Goal: Task Accomplishment & Management: Manage account settings

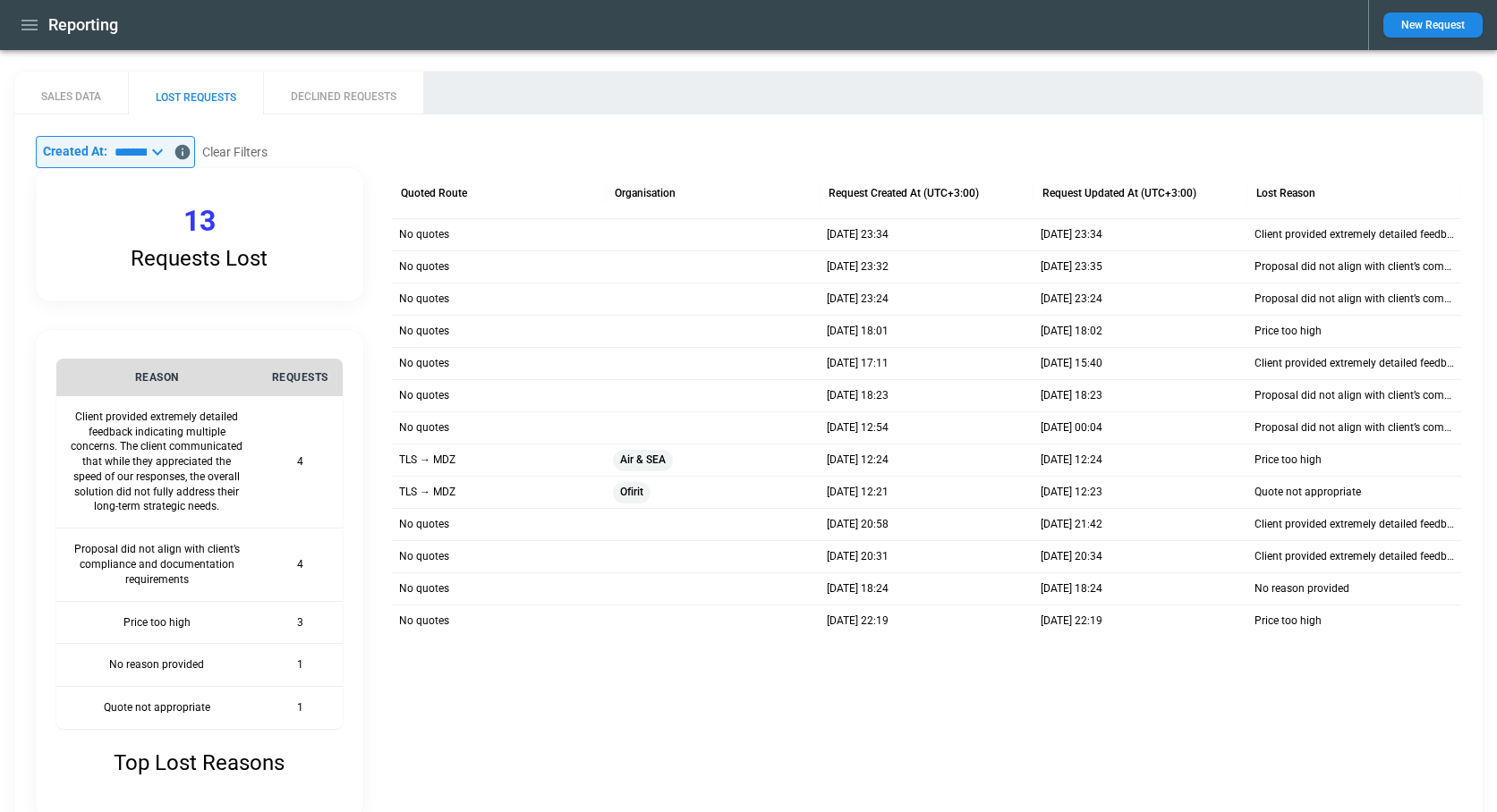
click at [349, 89] on button "DECLINED REQUESTS" at bounding box center [343, 92] width 161 height 43
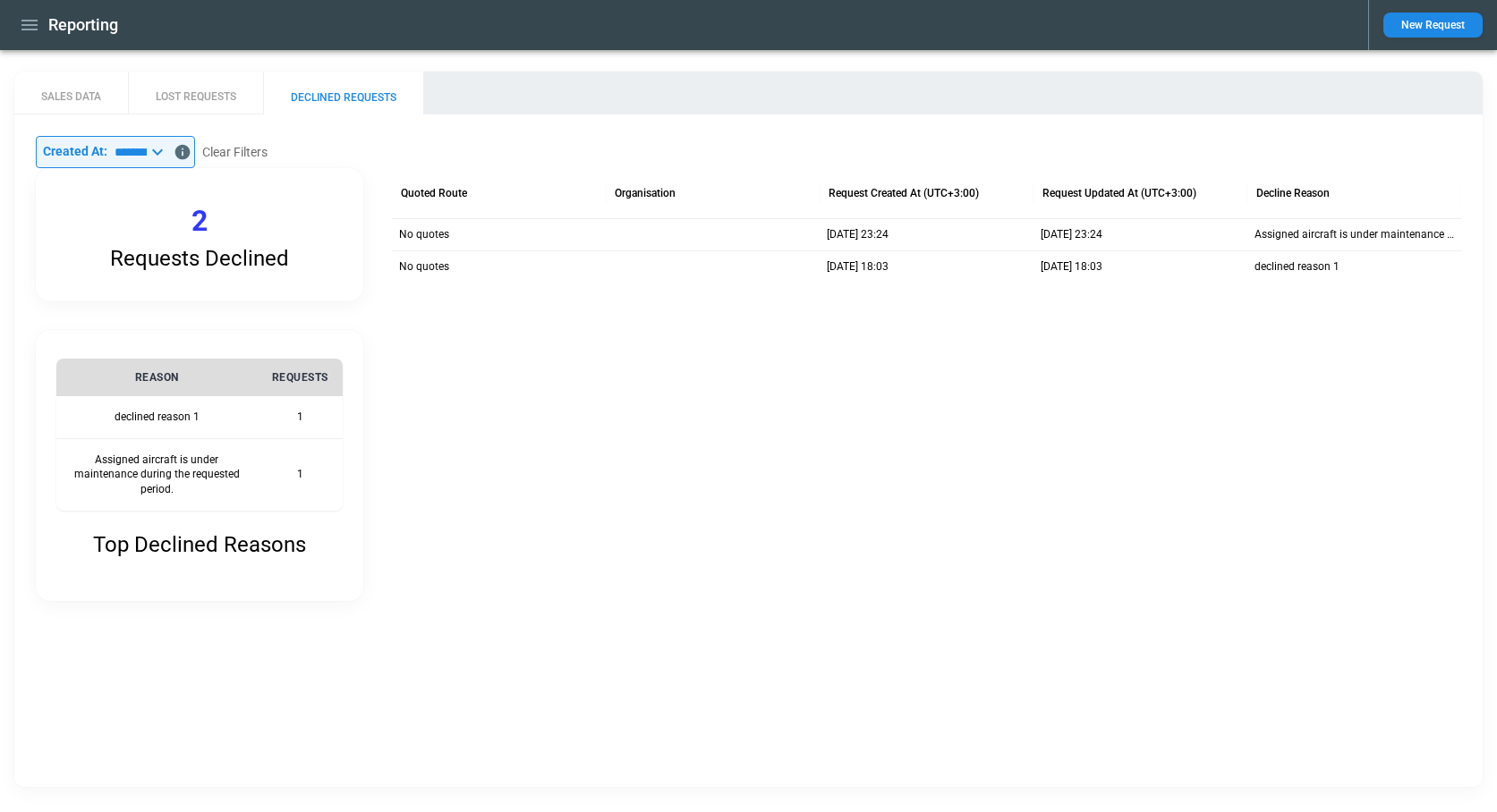
click at [162, 152] on icon at bounding box center [157, 152] width 11 height 7
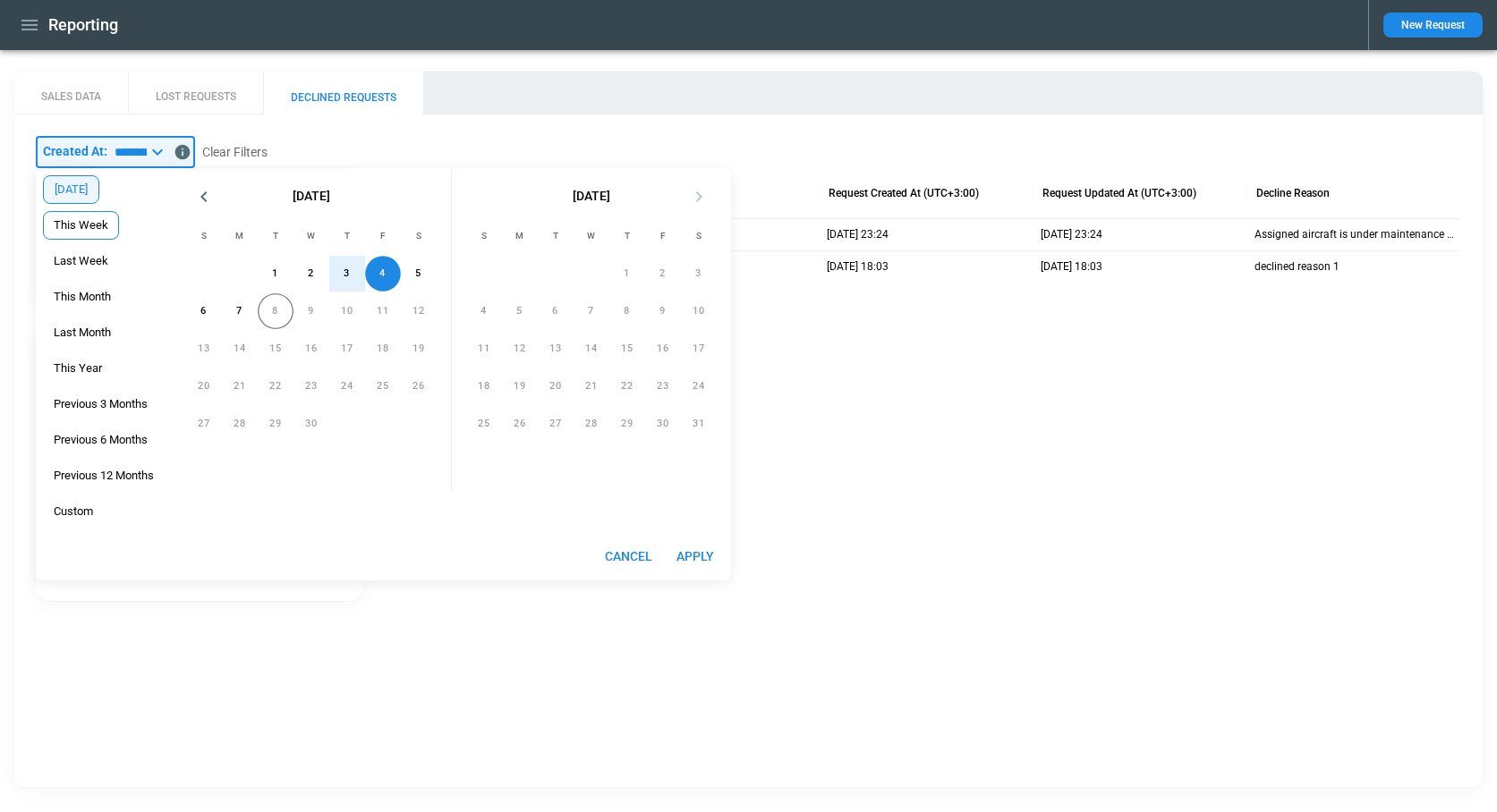
click at [98, 222] on span "This Week" at bounding box center [81, 225] width 74 height 14
click at [692, 554] on button "Apply" at bounding box center [695, 556] width 58 height 33
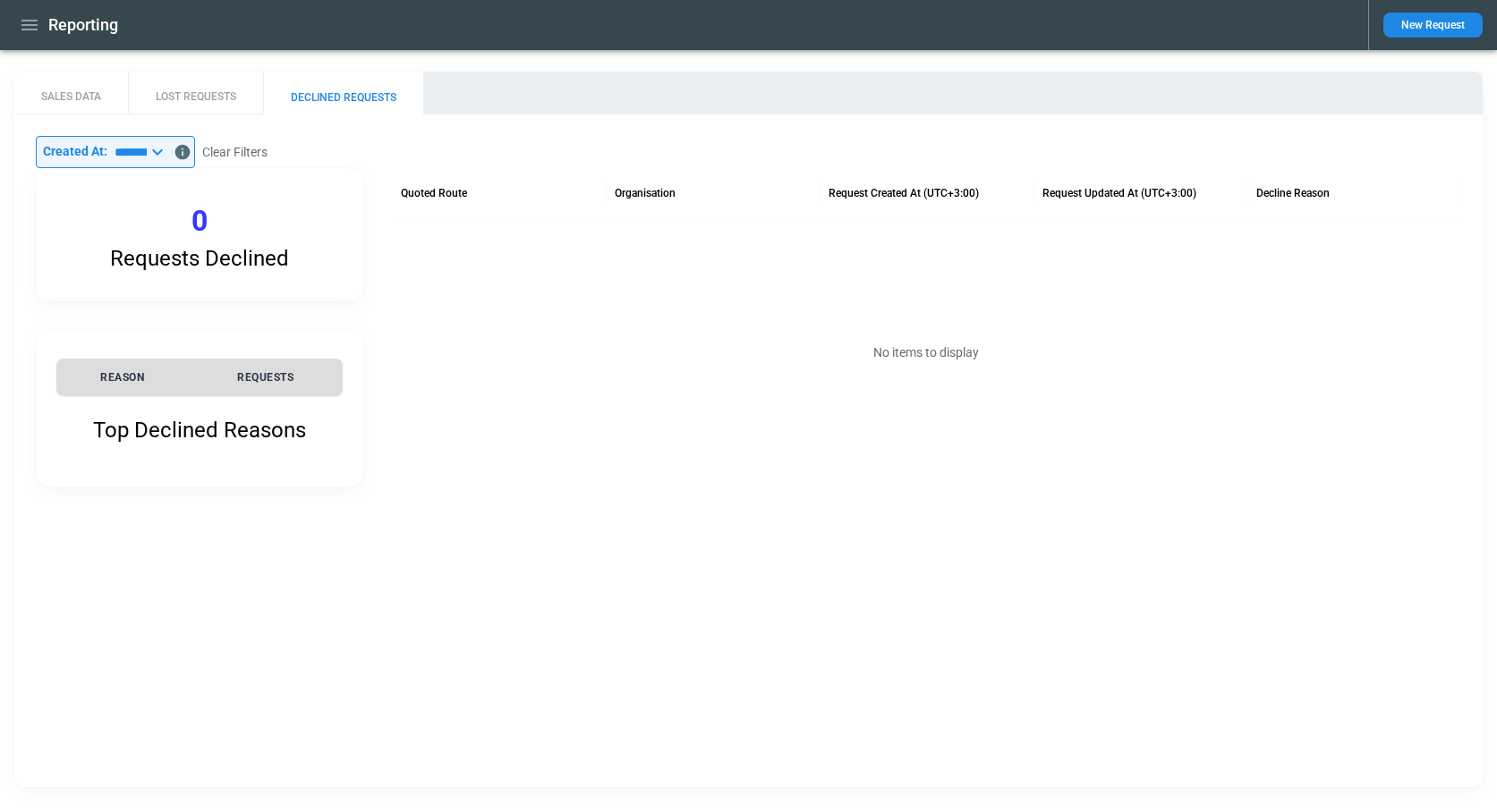
click at [168, 155] on icon at bounding box center [158, 152] width 21 height 21
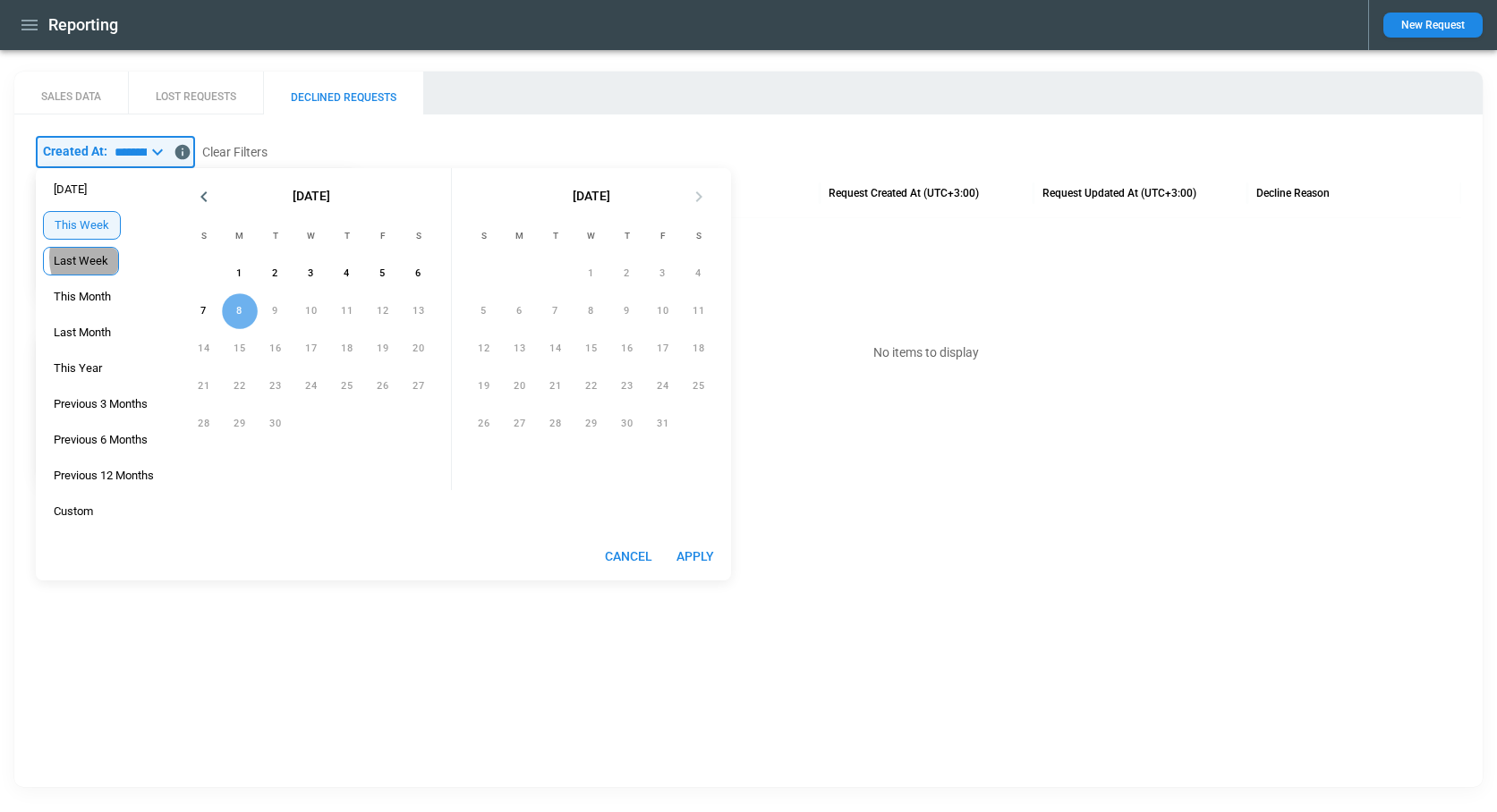
click at [91, 258] on span "Last Week" at bounding box center [81, 260] width 74 height 14
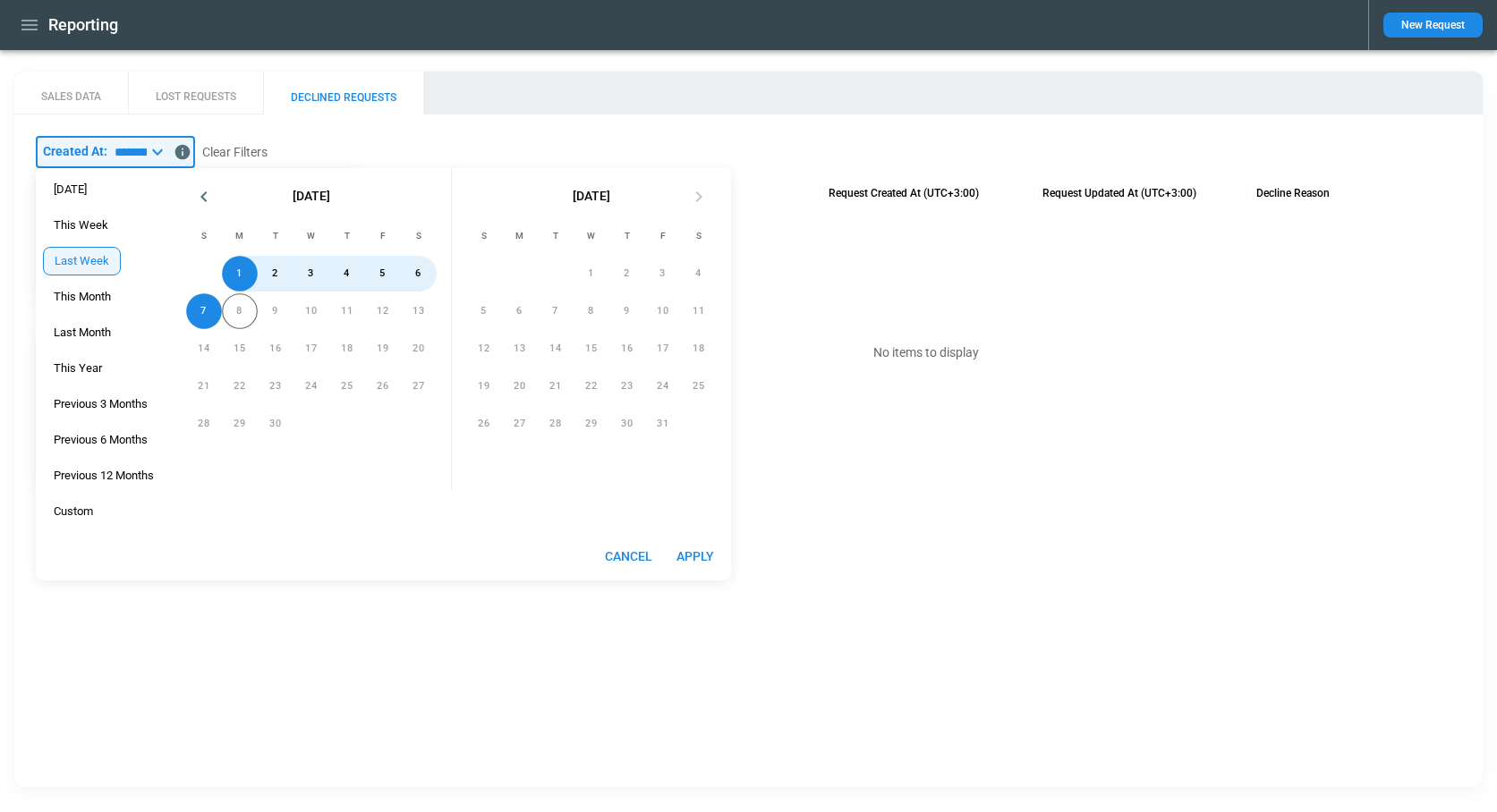
click at [700, 559] on button "Apply" at bounding box center [695, 556] width 58 height 33
type input "*********"
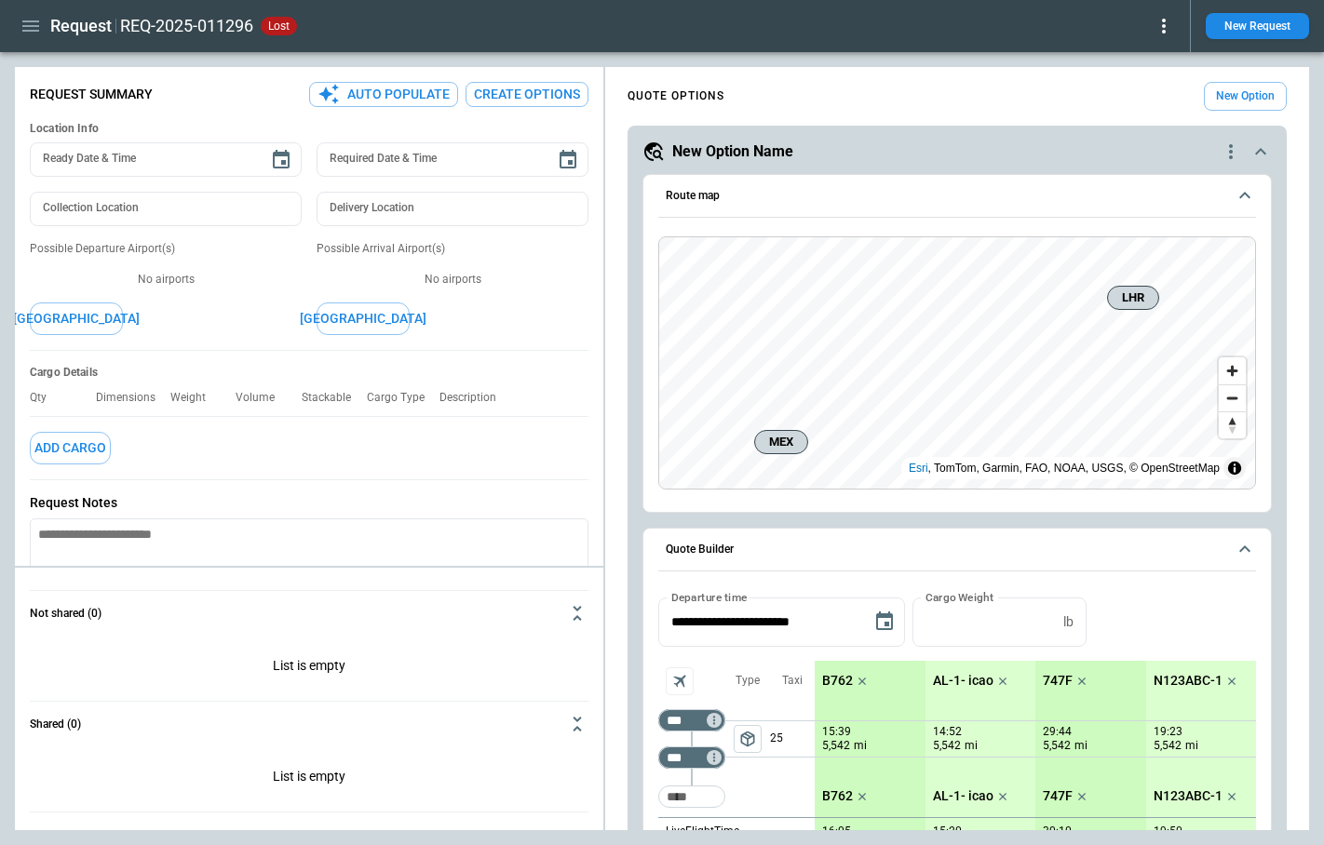
click at [34, 20] on icon "button" at bounding box center [31, 26] width 22 height 22
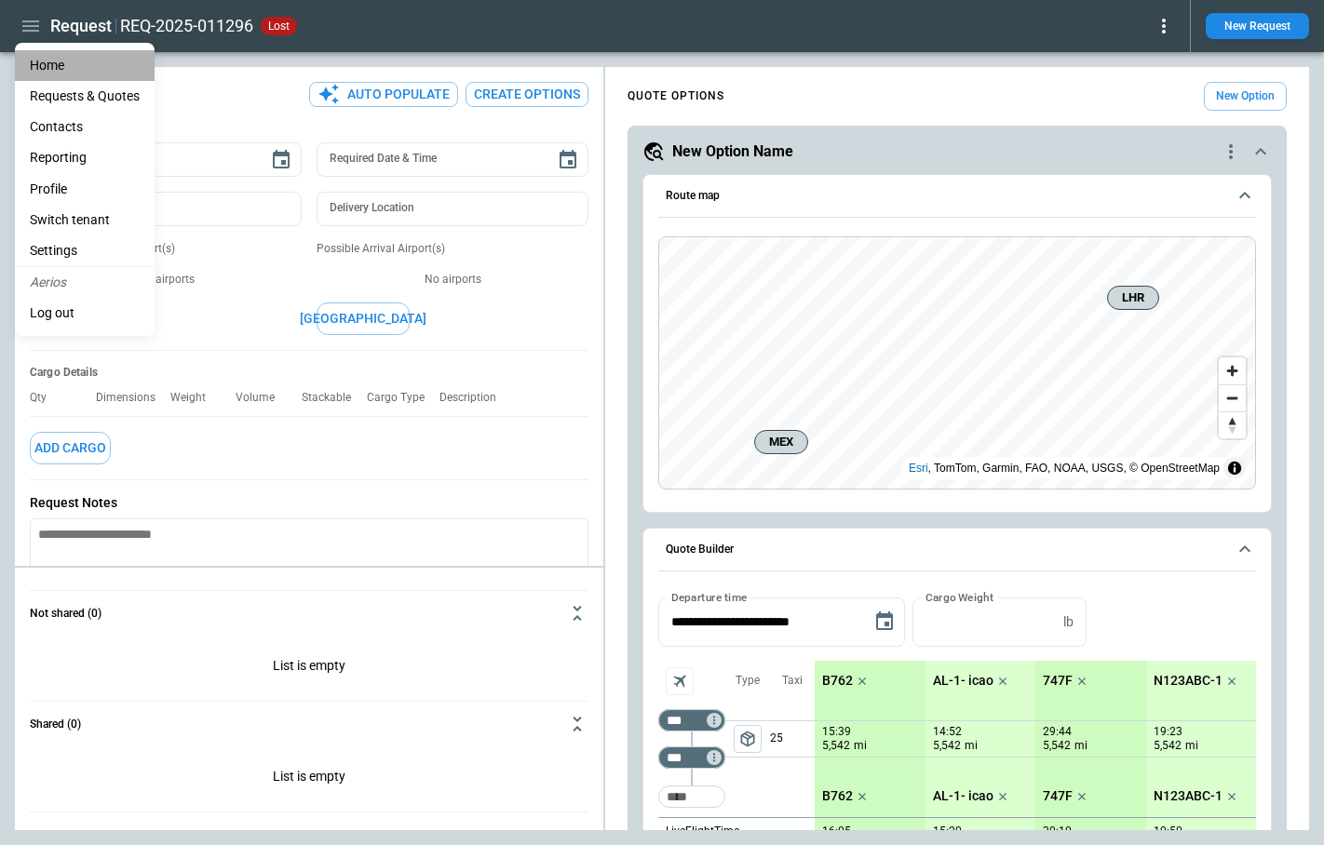
click at [43, 62] on li "Home" at bounding box center [85, 65] width 140 height 31
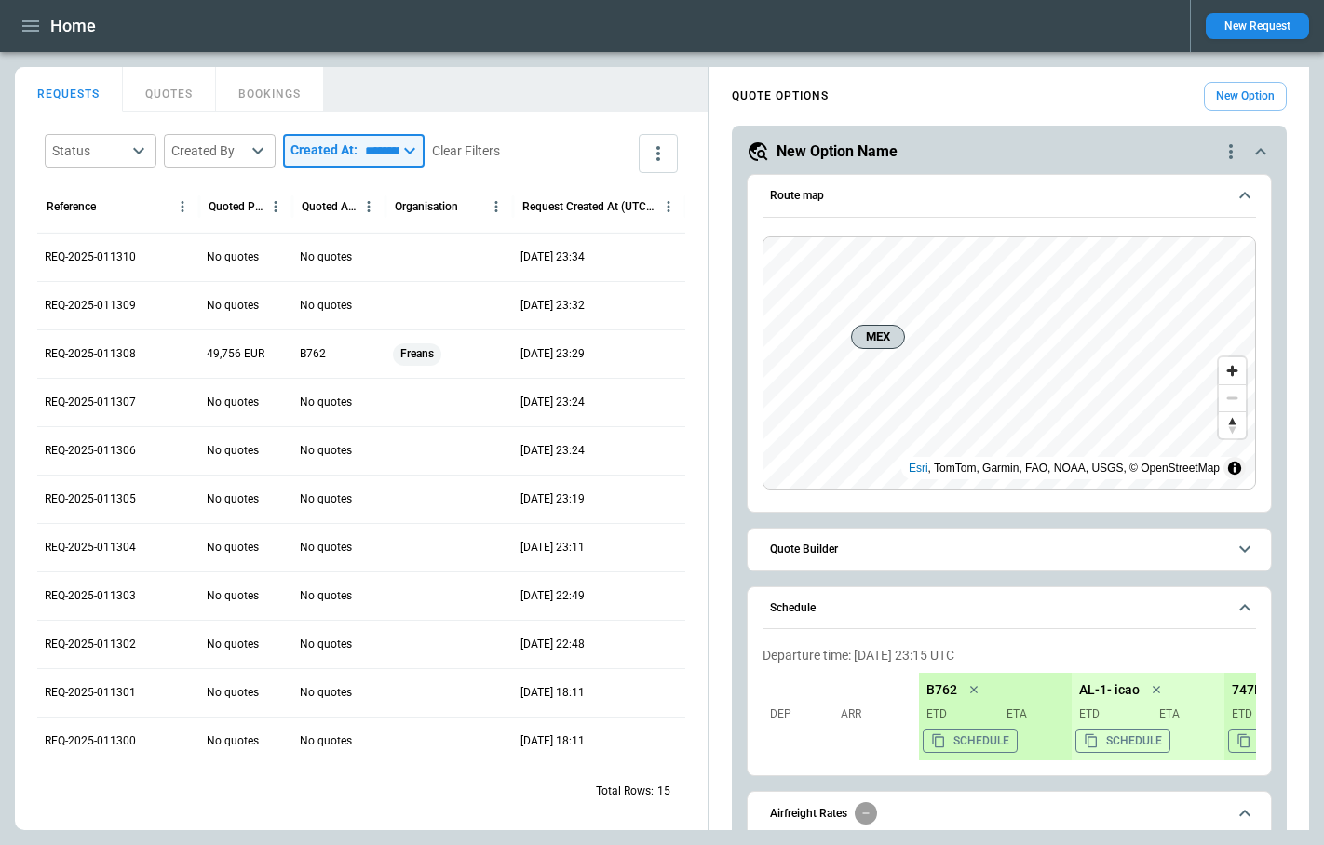
click at [398, 161] on input "*********" at bounding box center [377, 151] width 41 height 34
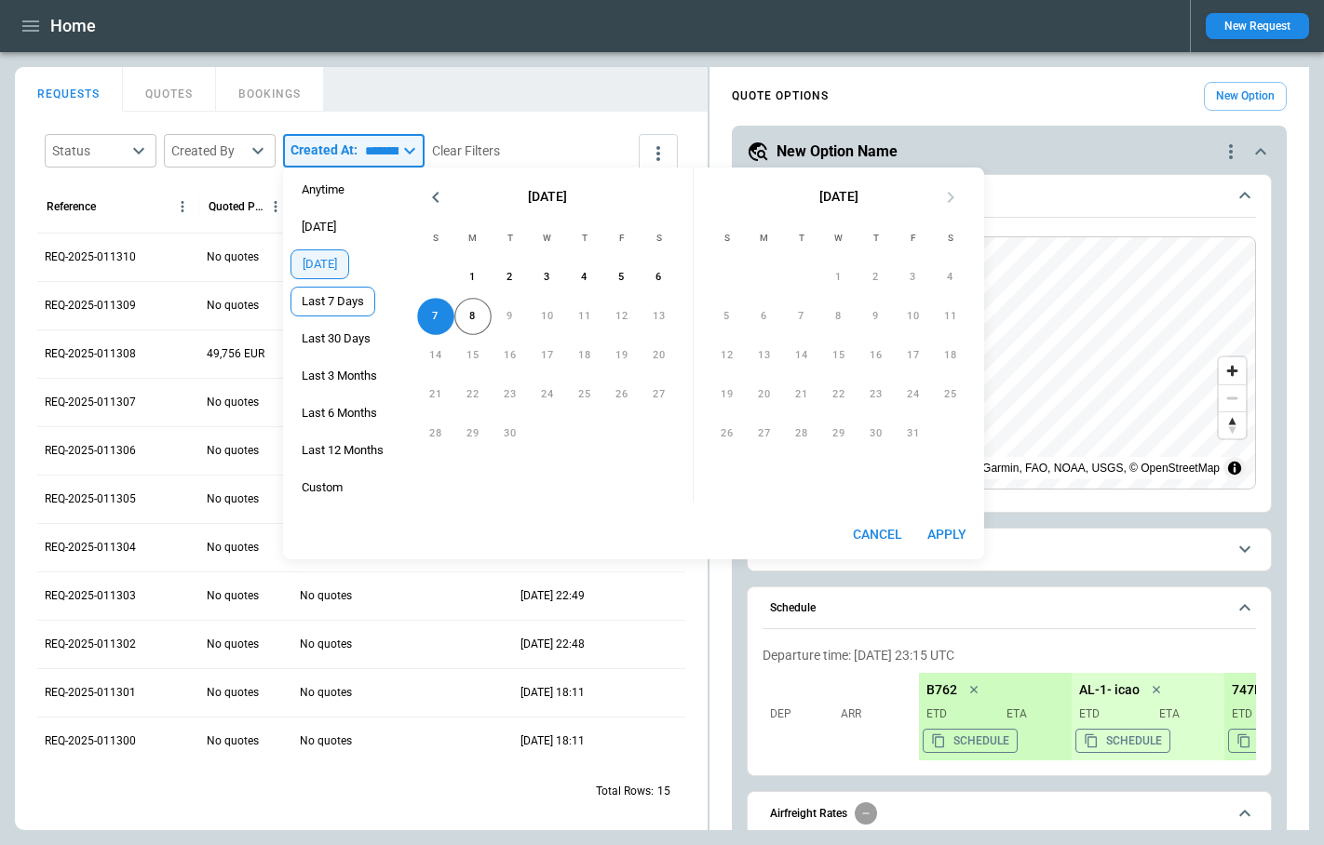
click at [320, 294] on span "Last 7 Days" at bounding box center [332, 301] width 83 height 15
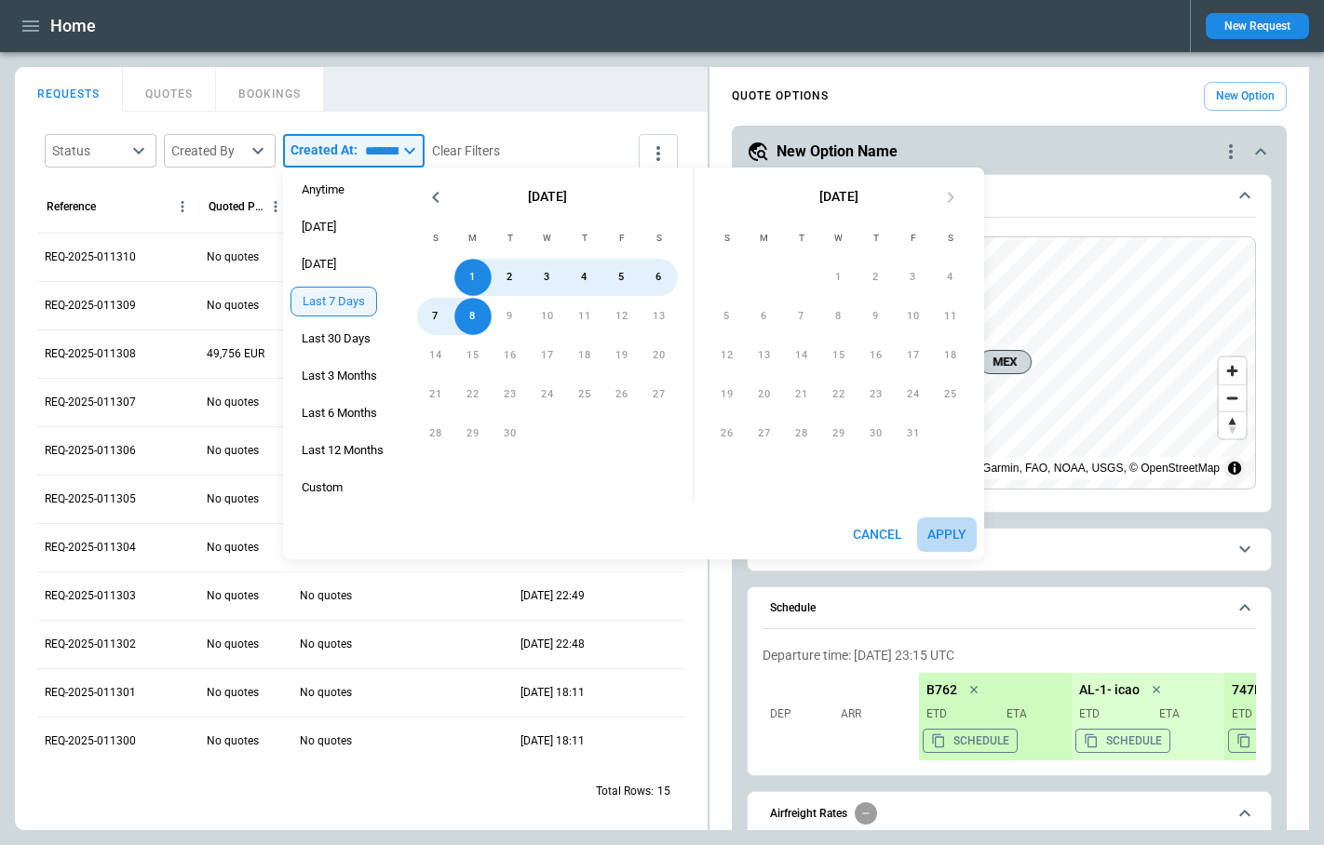
click at [952, 530] on button "Apply" at bounding box center [947, 535] width 60 height 34
type input "**********"
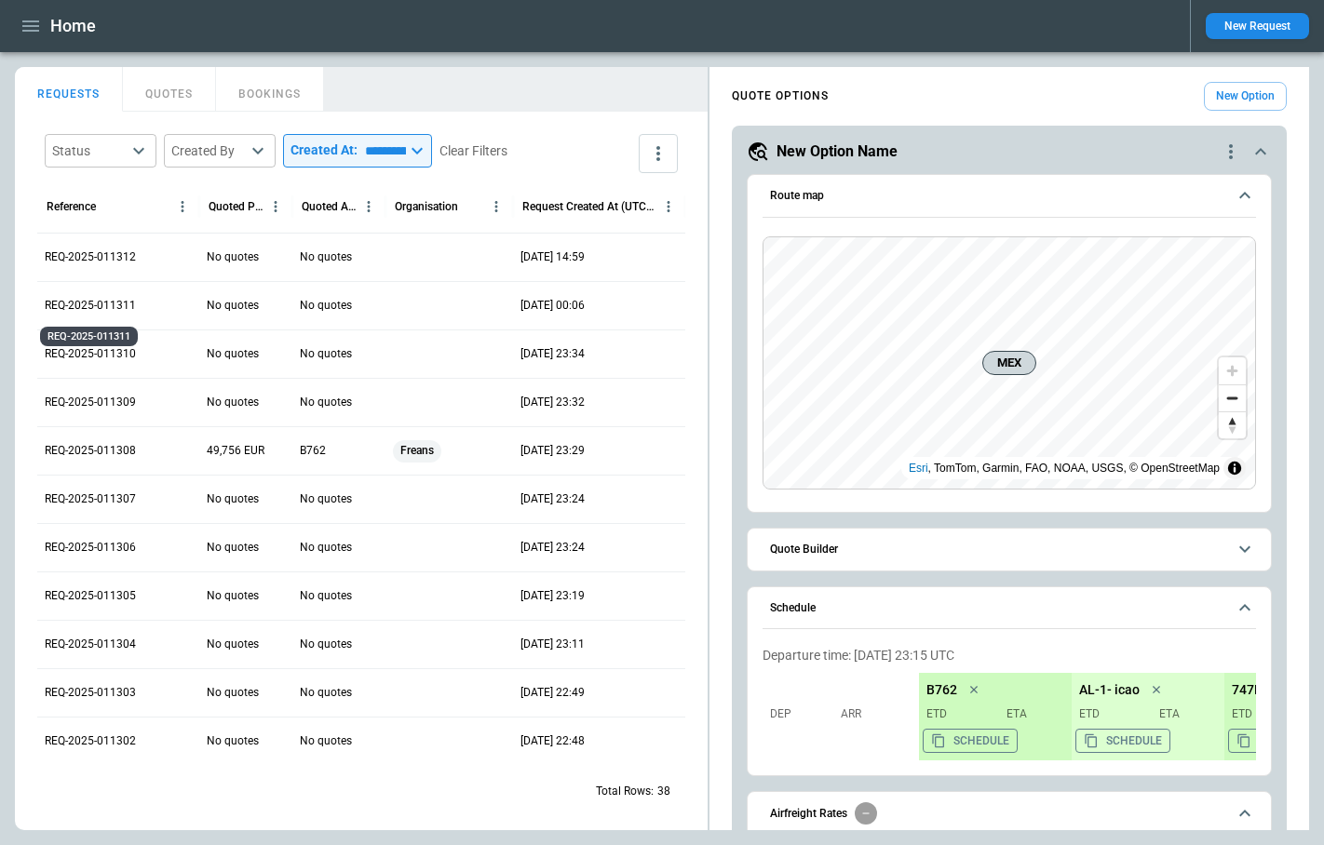
click at [76, 310] on p "REQ-2025-011311" at bounding box center [90, 306] width 91 height 16
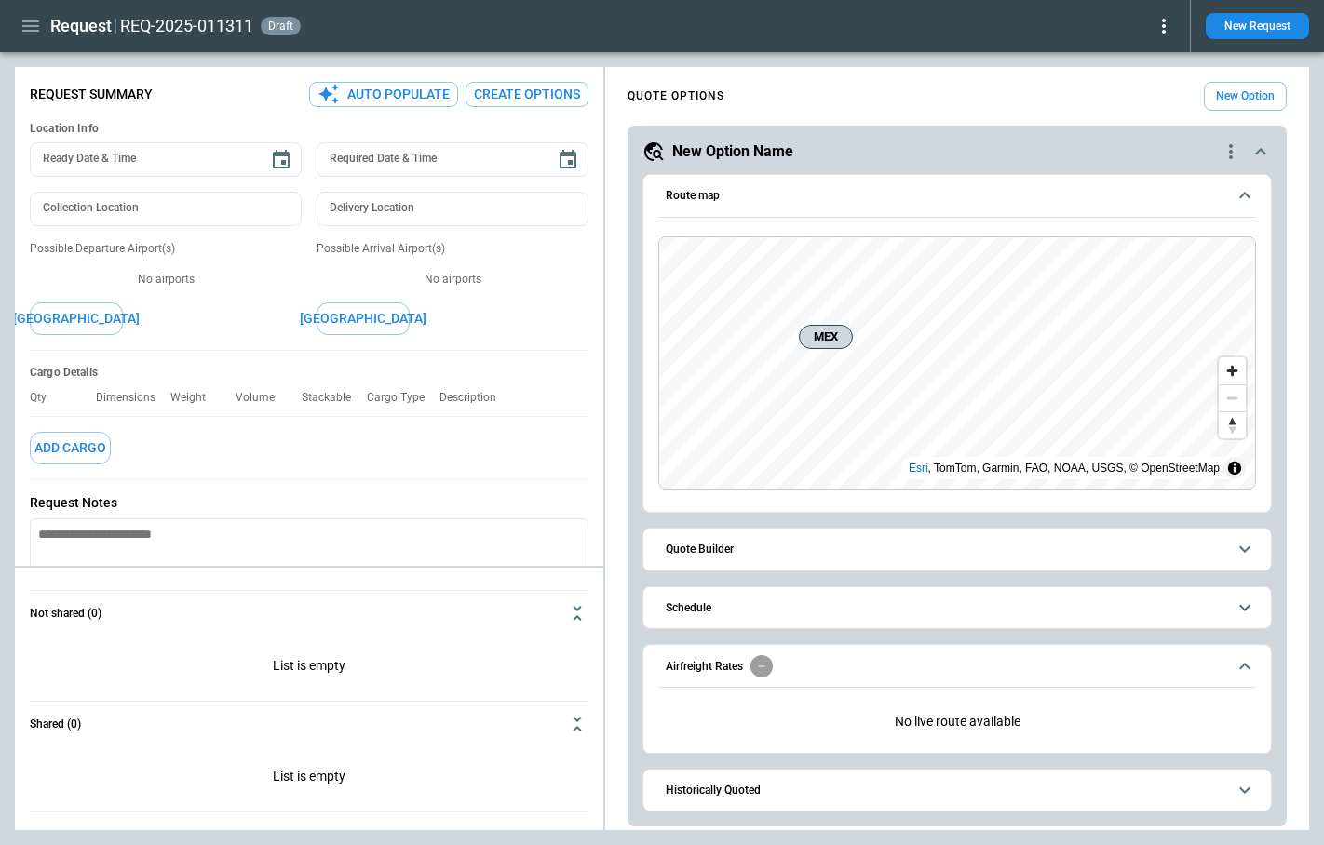
click at [1162, 27] on icon at bounding box center [1163, 26] width 22 height 22
click at [1145, 114] on button "Decline" at bounding box center [1141, 111] width 61 height 27
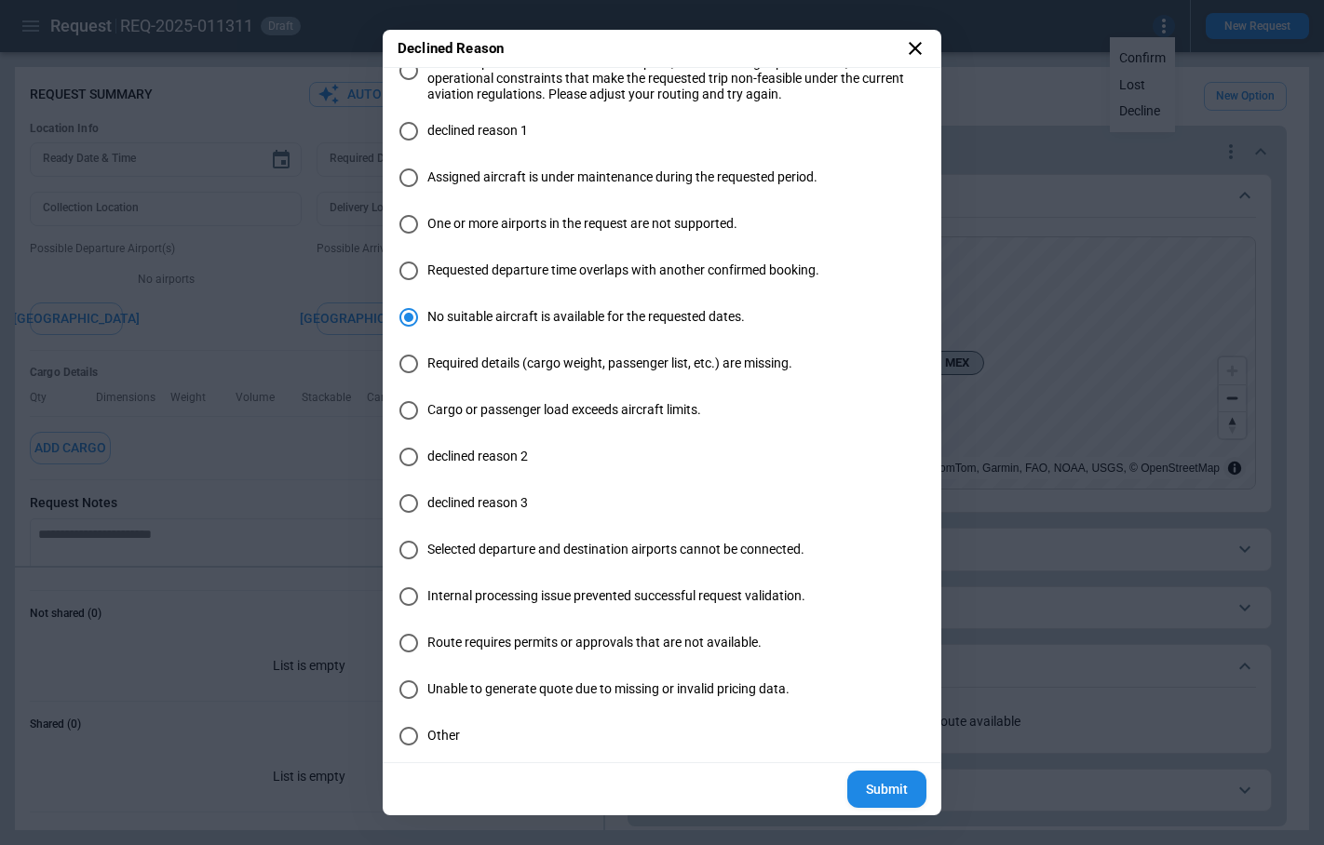
click at [874, 793] on button "Submit" at bounding box center [886, 790] width 79 height 38
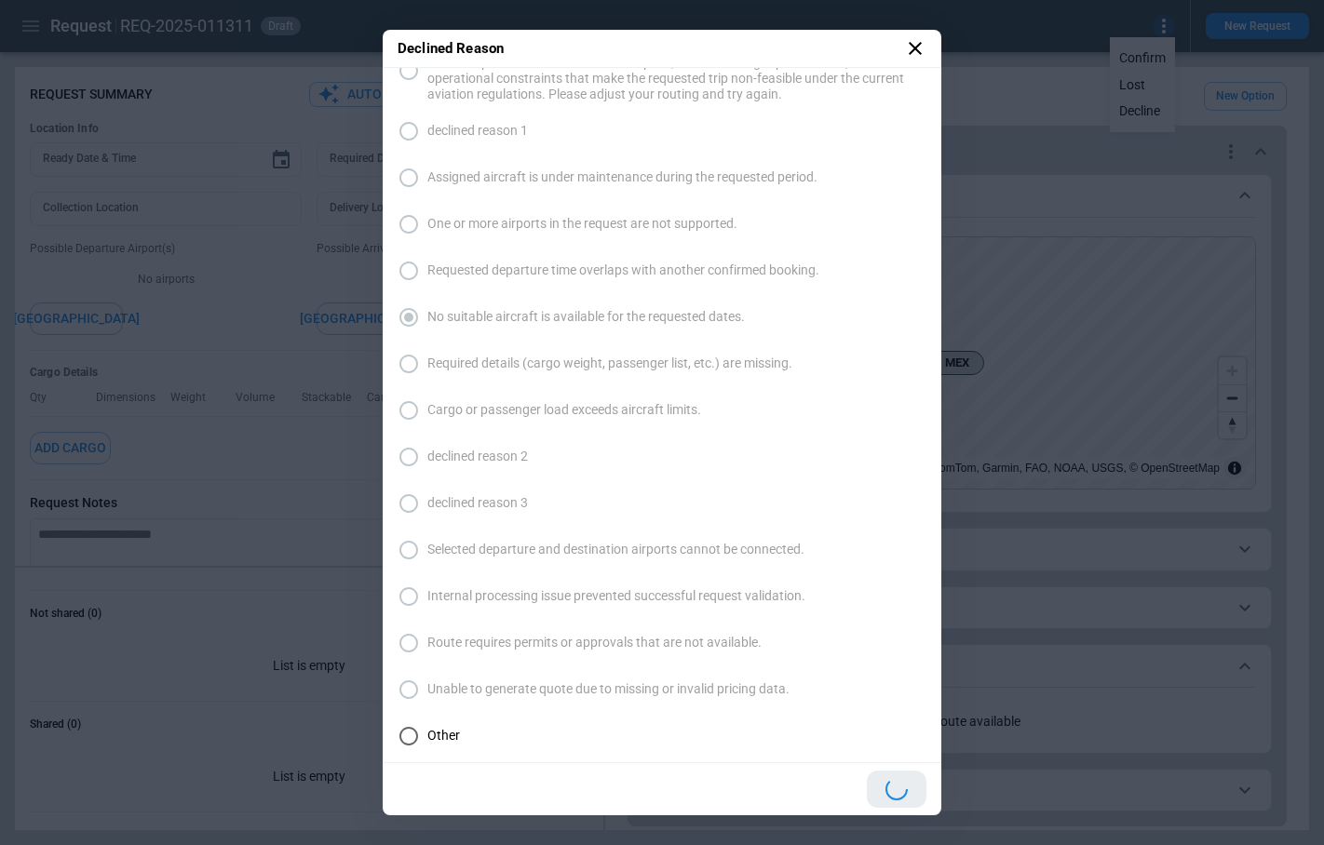
scroll to position [35, 0]
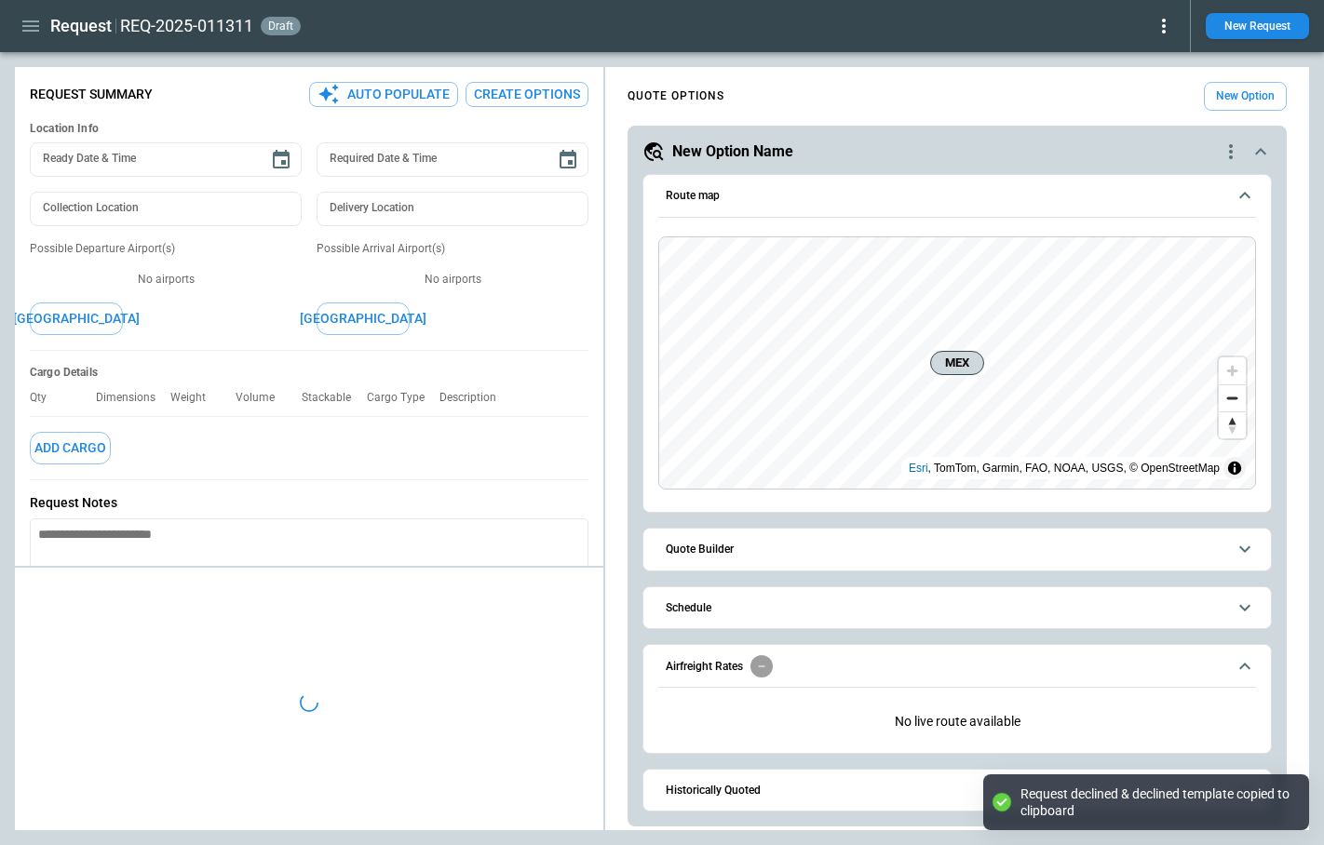
type textarea "*"
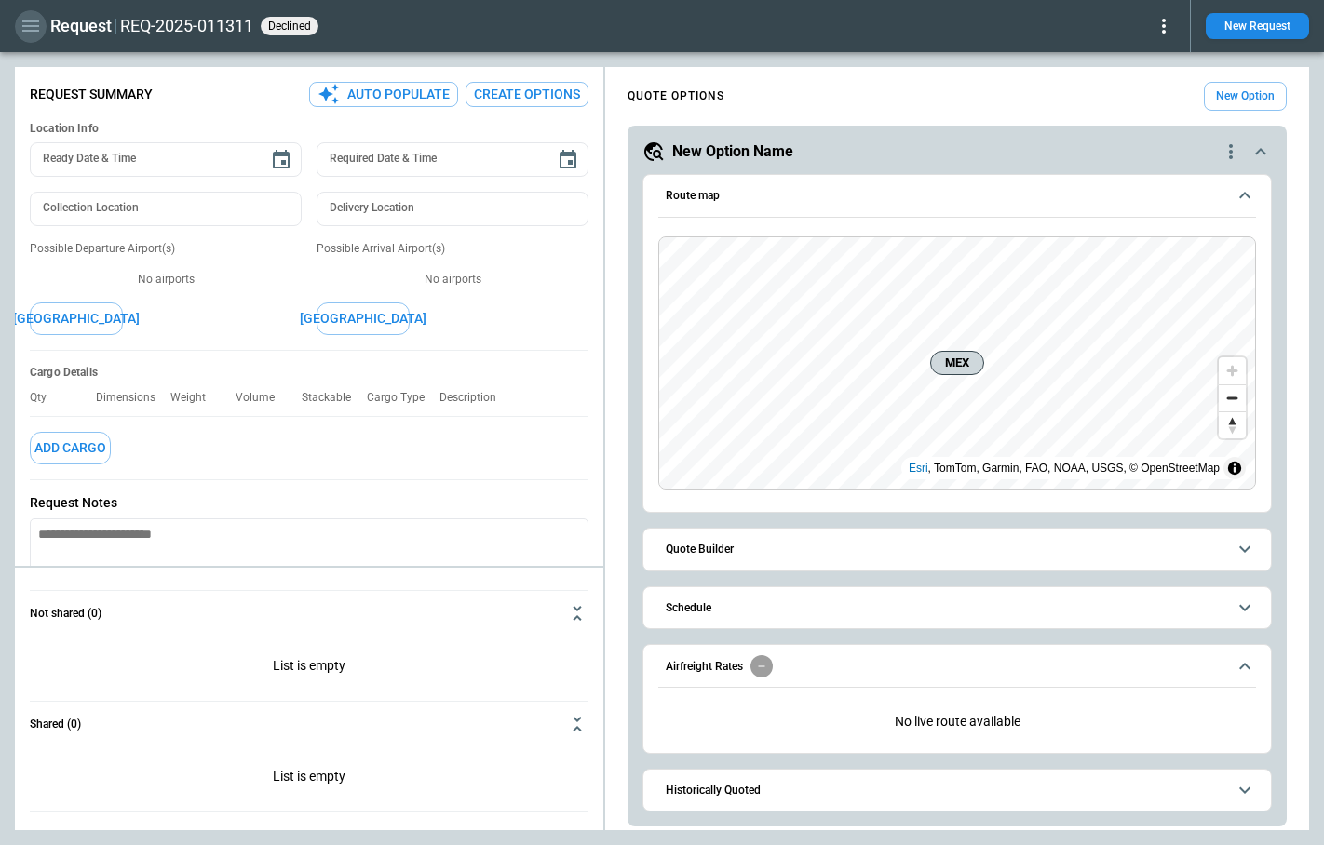
click at [29, 20] on icon "button" at bounding box center [30, 25] width 17 height 11
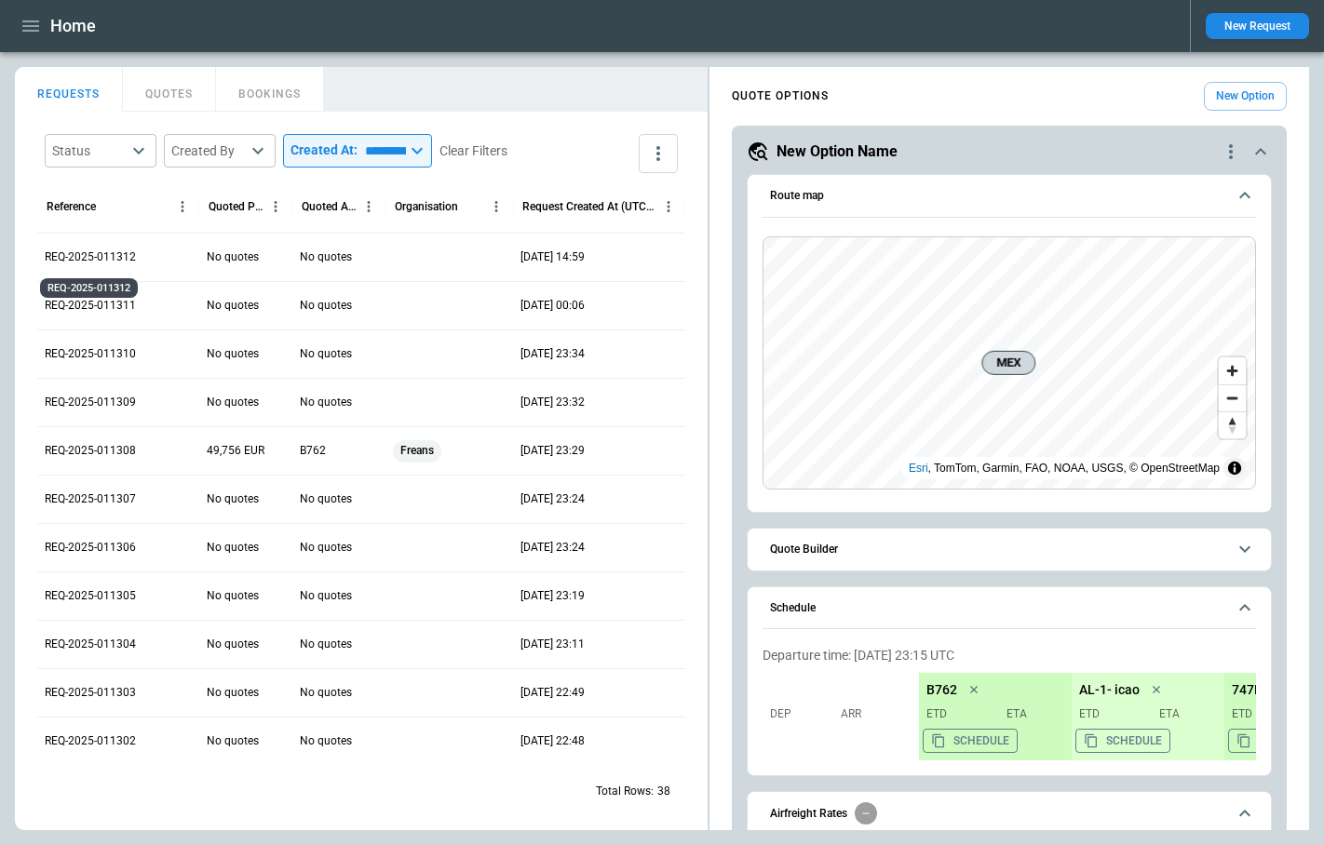
click at [124, 259] on p "REQ-2025-011312" at bounding box center [90, 257] width 91 height 16
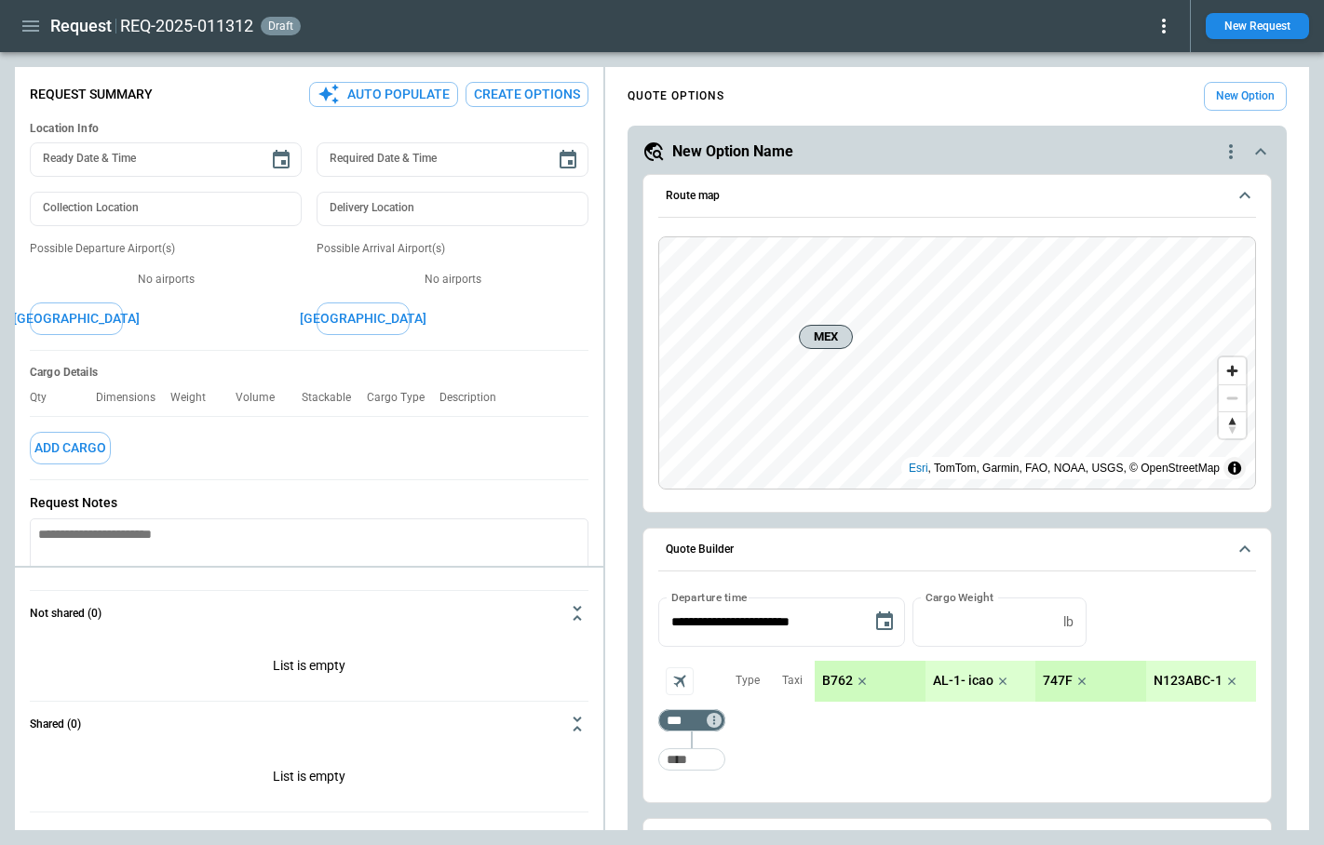
click at [1165, 22] on icon at bounding box center [1163, 26] width 22 height 22
click at [1136, 88] on button "Lost" at bounding box center [1141, 85] width 61 height 27
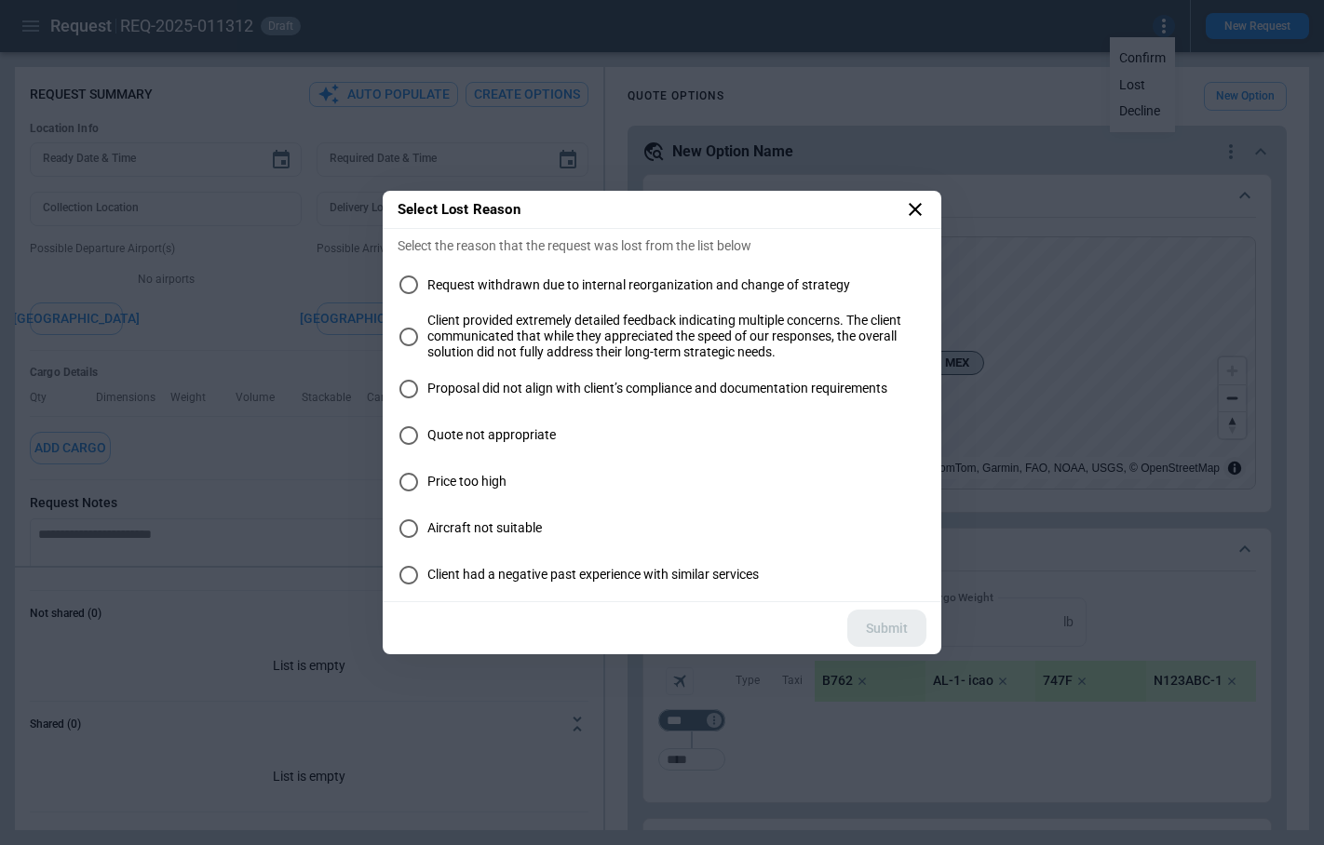
click at [542, 333] on span "Client provided extremely detailed feedback indicating multiple concerns. The c…" at bounding box center [676, 336] width 499 height 47
click at [898, 623] on button "Submit" at bounding box center [886, 629] width 79 height 38
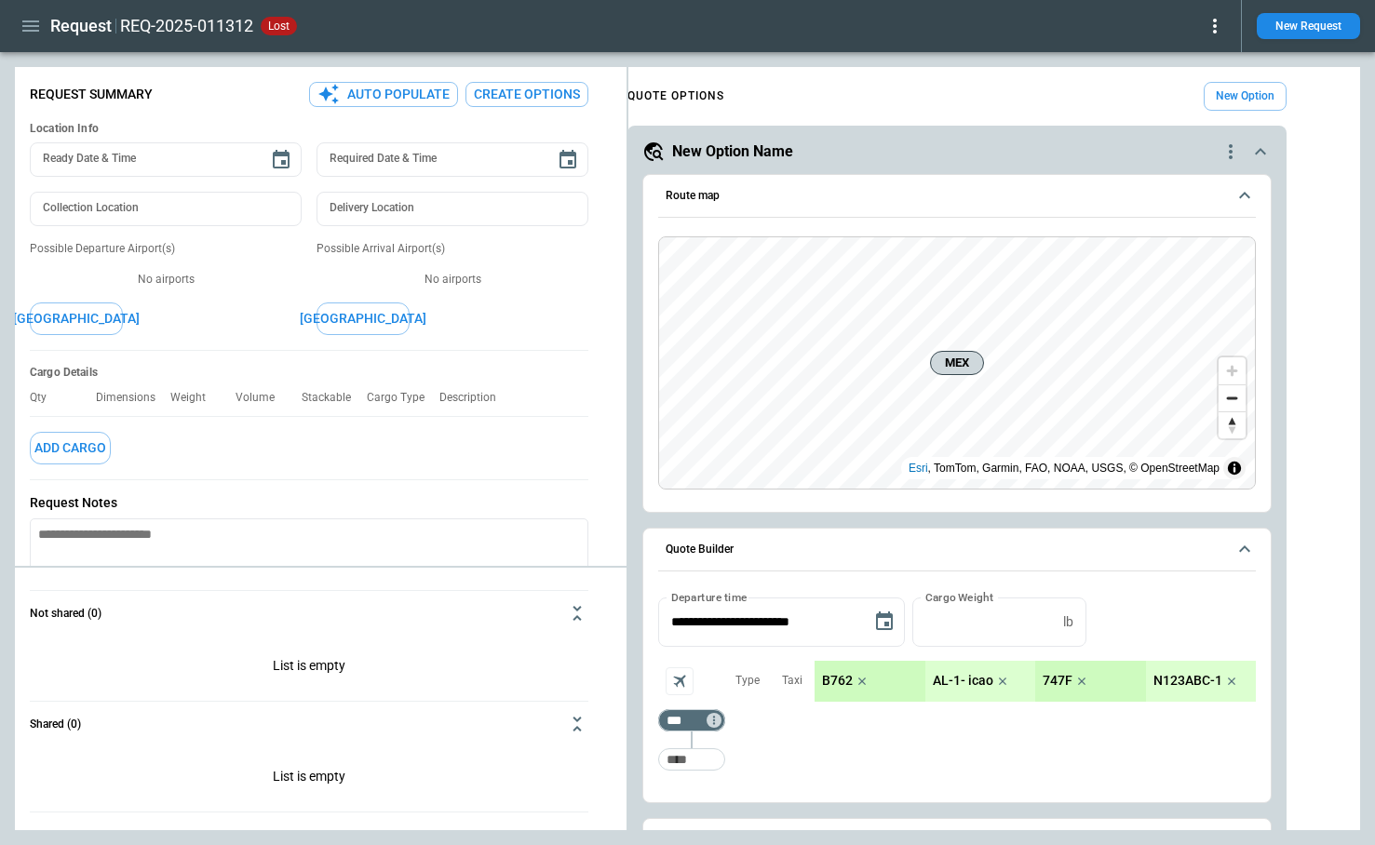
type textarea "*"
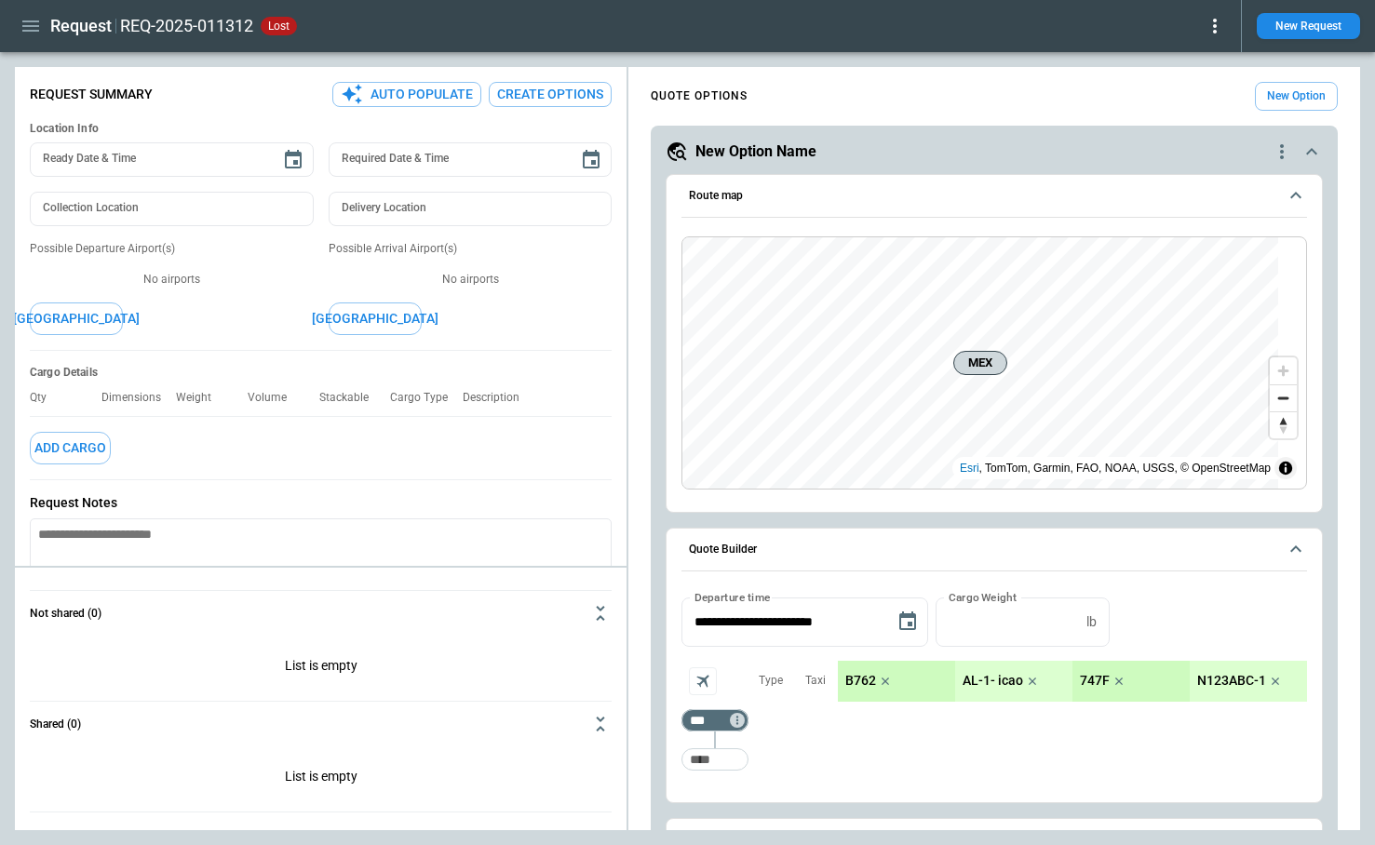
click at [28, 33] on icon "button" at bounding box center [31, 26] width 22 height 22
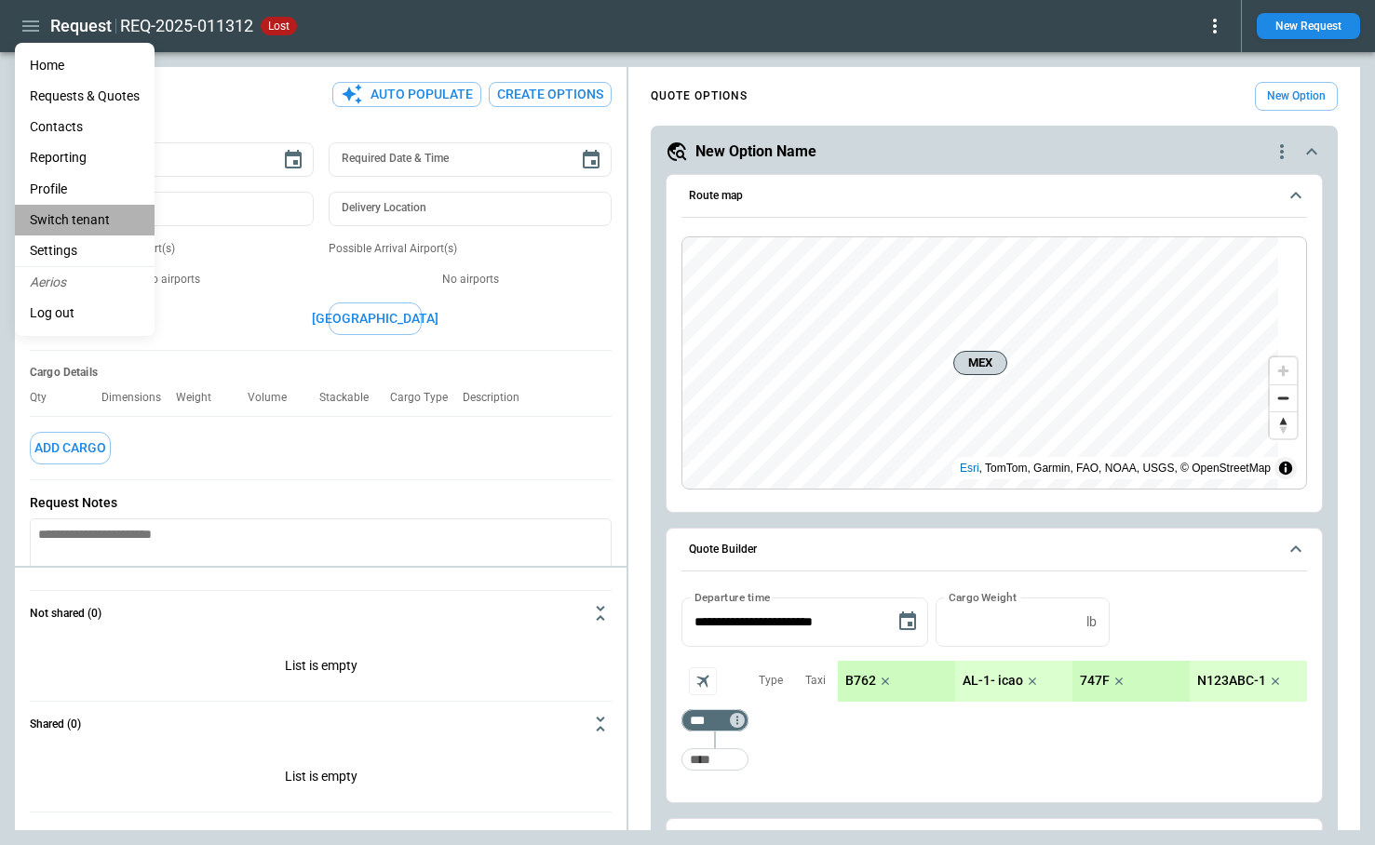
click at [60, 221] on li "Switch tenant" at bounding box center [85, 220] width 140 height 31
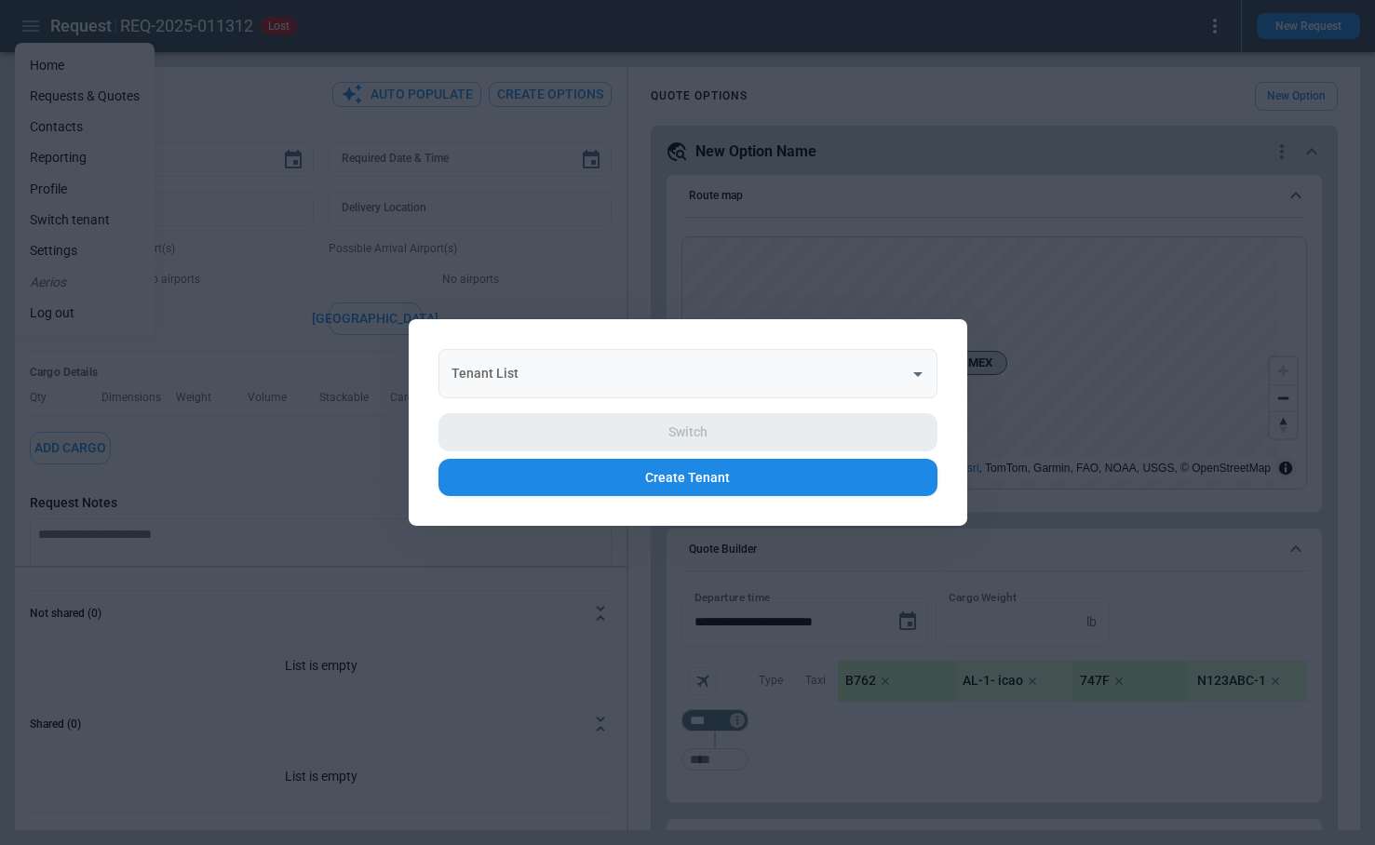
click at [500, 349] on div "Tenant List" at bounding box center [687, 373] width 499 height 49
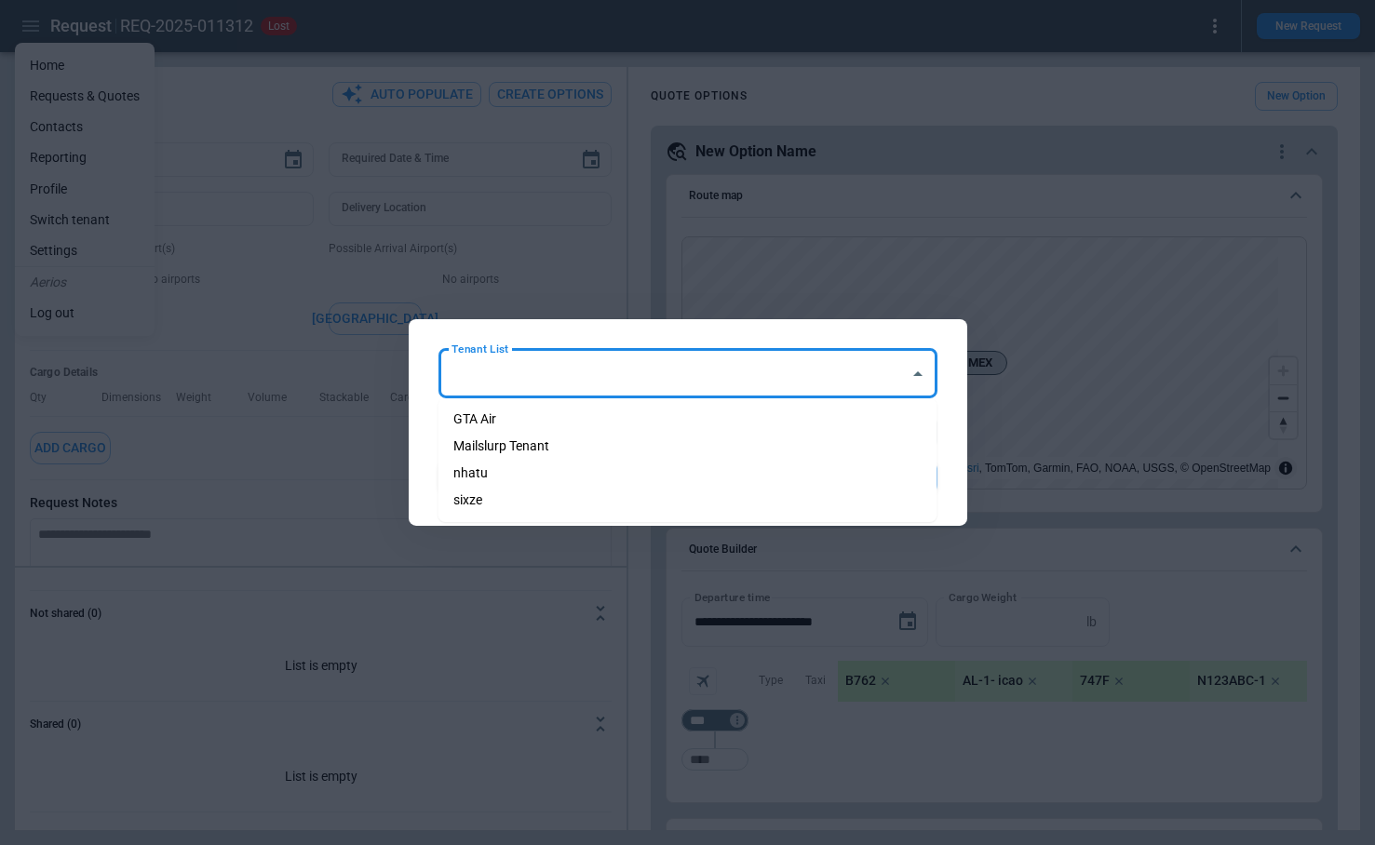
click at [421, 388] on div "Tenant List Tenant List Switch Create Tenant" at bounding box center [688, 422] width 559 height 207
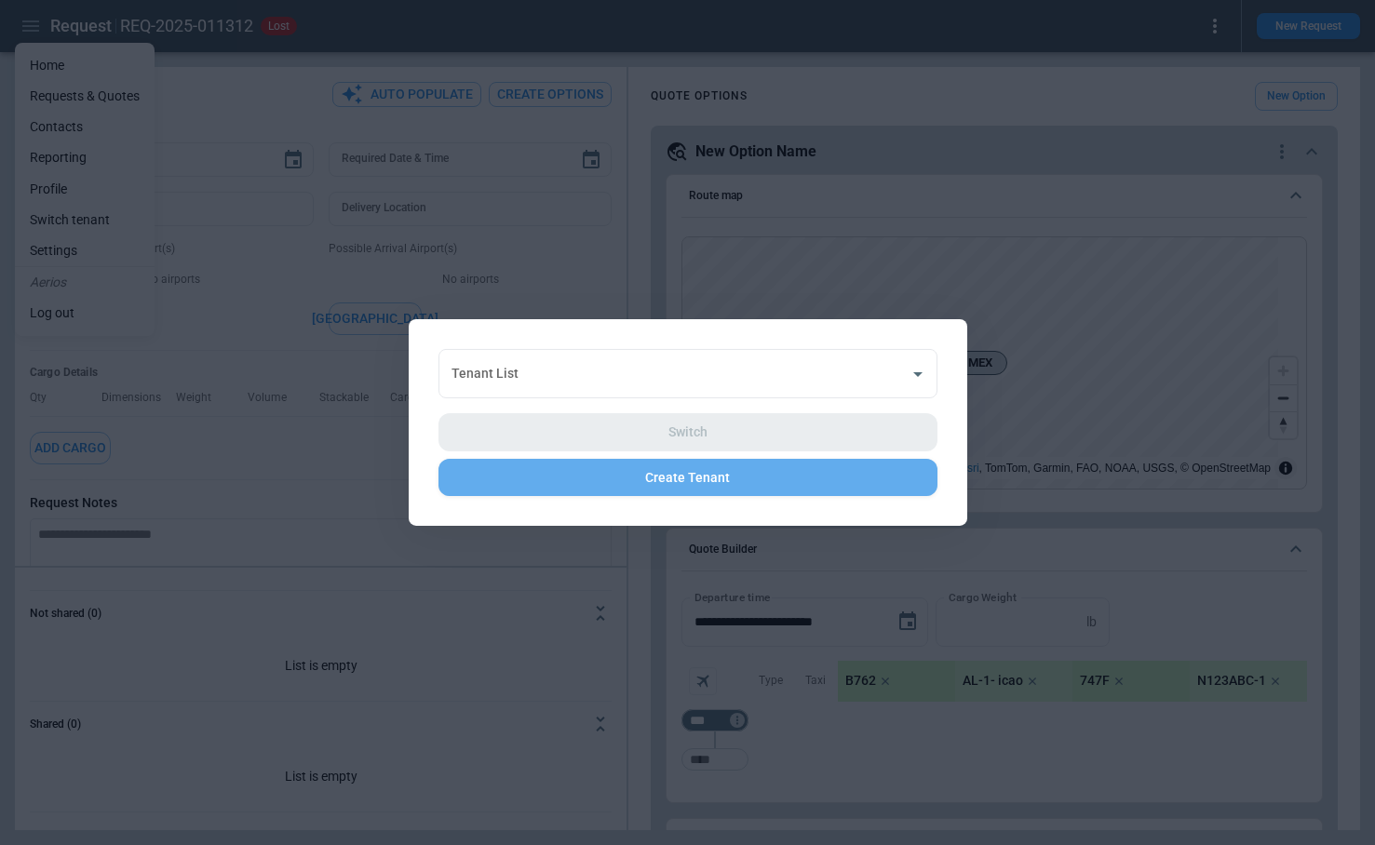
click at [586, 492] on button "Create Tenant" at bounding box center [687, 478] width 499 height 38
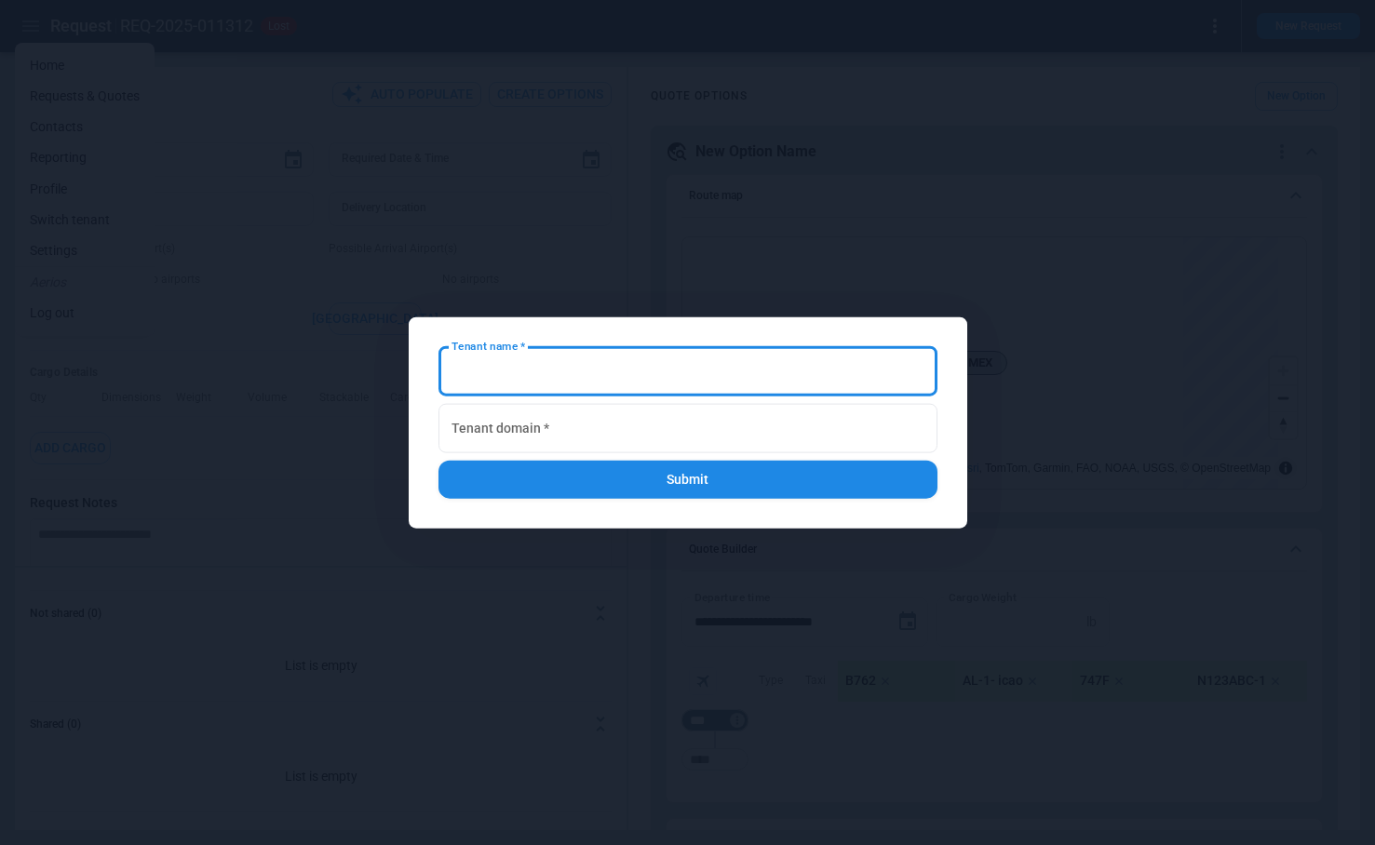
click at [556, 368] on input "Tenant name   *" at bounding box center [687, 371] width 499 height 49
paste input "**********"
drag, startPoint x: 532, startPoint y: 370, endPoint x: 317, endPoint y: 367, distance: 215.0
click at [317, 367] on div "Tenant name   * Tenant name   * Tenant domain   * Tenant domain   * Submit" at bounding box center [687, 422] width 1375 height 845
drag, startPoint x: 553, startPoint y: 378, endPoint x: 484, endPoint y: 378, distance: 68.9
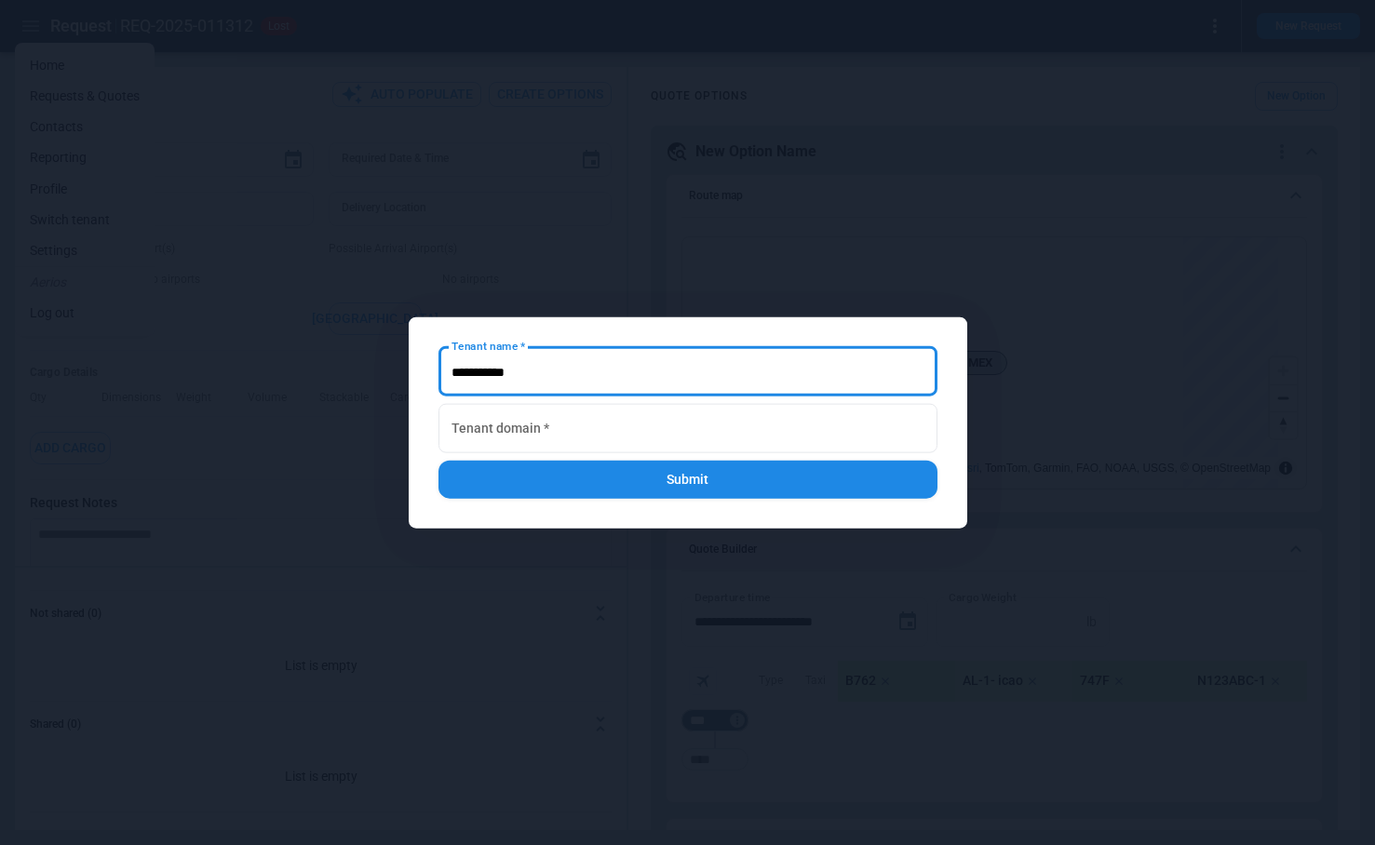
click at [484, 378] on input "Tenant name   *" at bounding box center [687, 371] width 499 height 49
type input "*******"
click at [512, 442] on input "Tenant domain   *" at bounding box center [687, 428] width 499 height 49
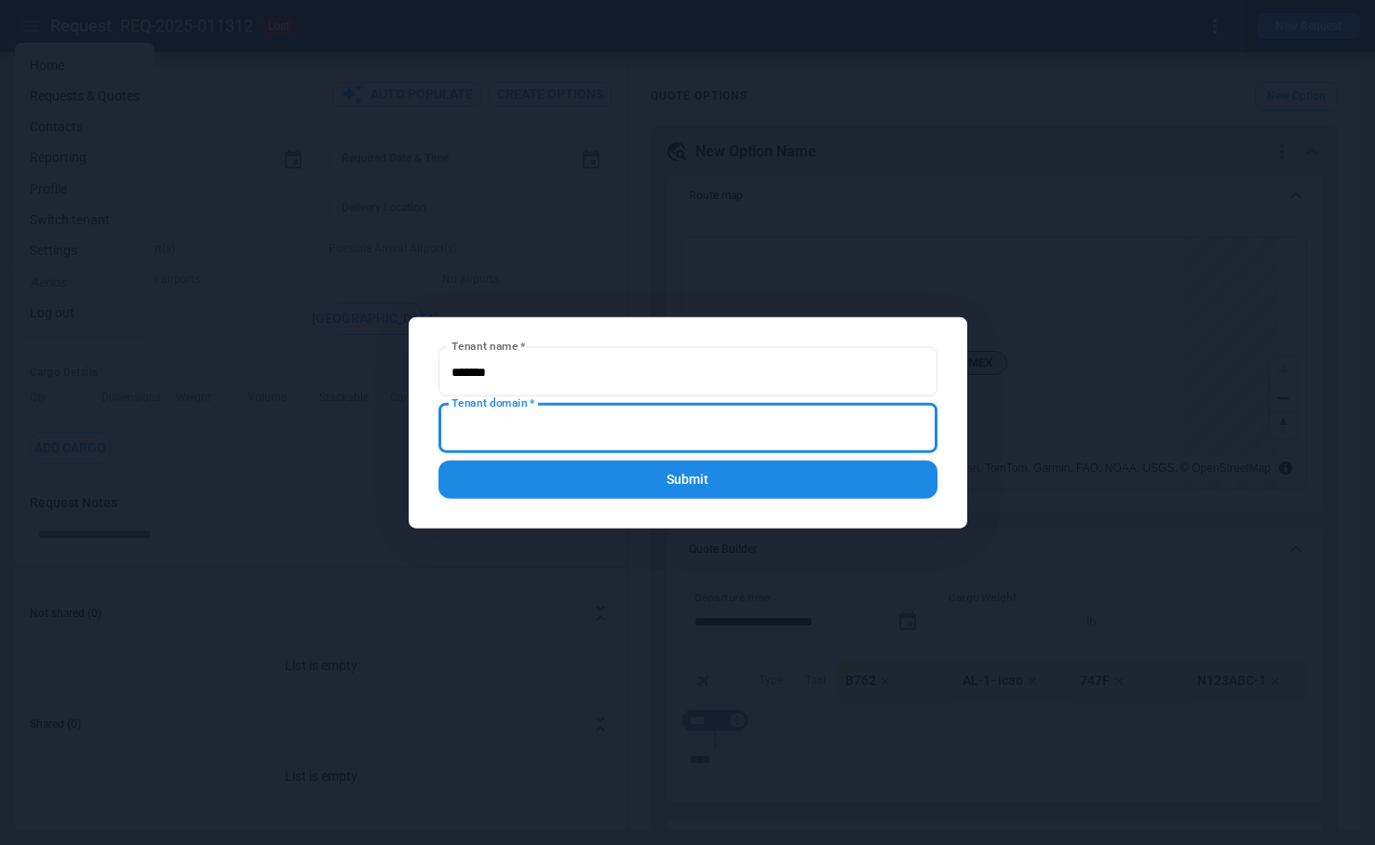
paste input "**********"
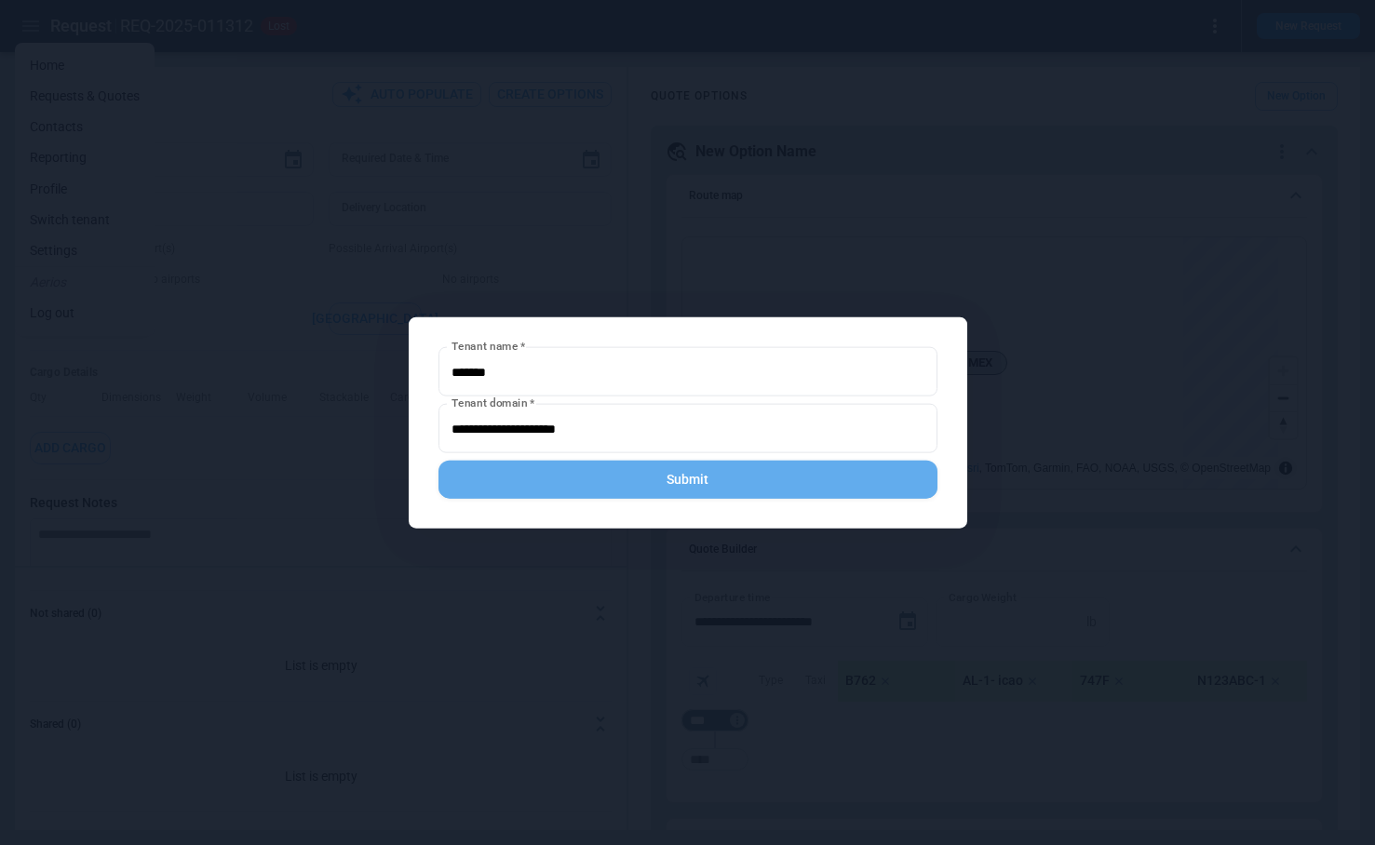
click at [583, 482] on button "Submit" at bounding box center [687, 480] width 499 height 38
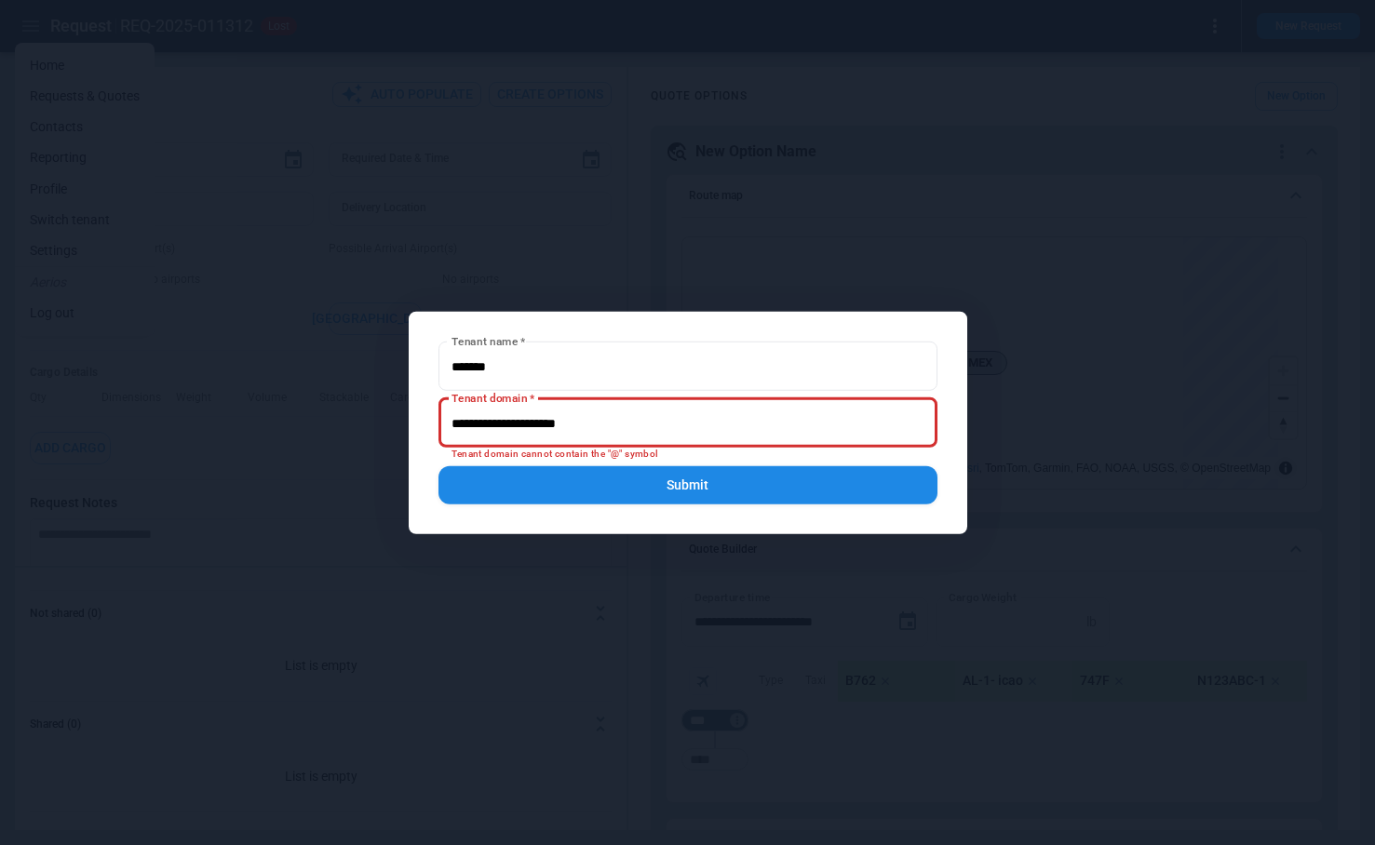
drag, startPoint x: 536, startPoint y: 422, endPoint x: 413, endPoint y: 419, distance: 122.9
click at [413, 419] on div "Tenant name   * Tenant name   * Tenant domain   * Tenant domain   * Tenant doma…" at bounding box center [688, 423] width 559 height 222
type input "**********"
click at [627, 485] on button "Submit" at bounding box center [687, 485] width 499 height 38
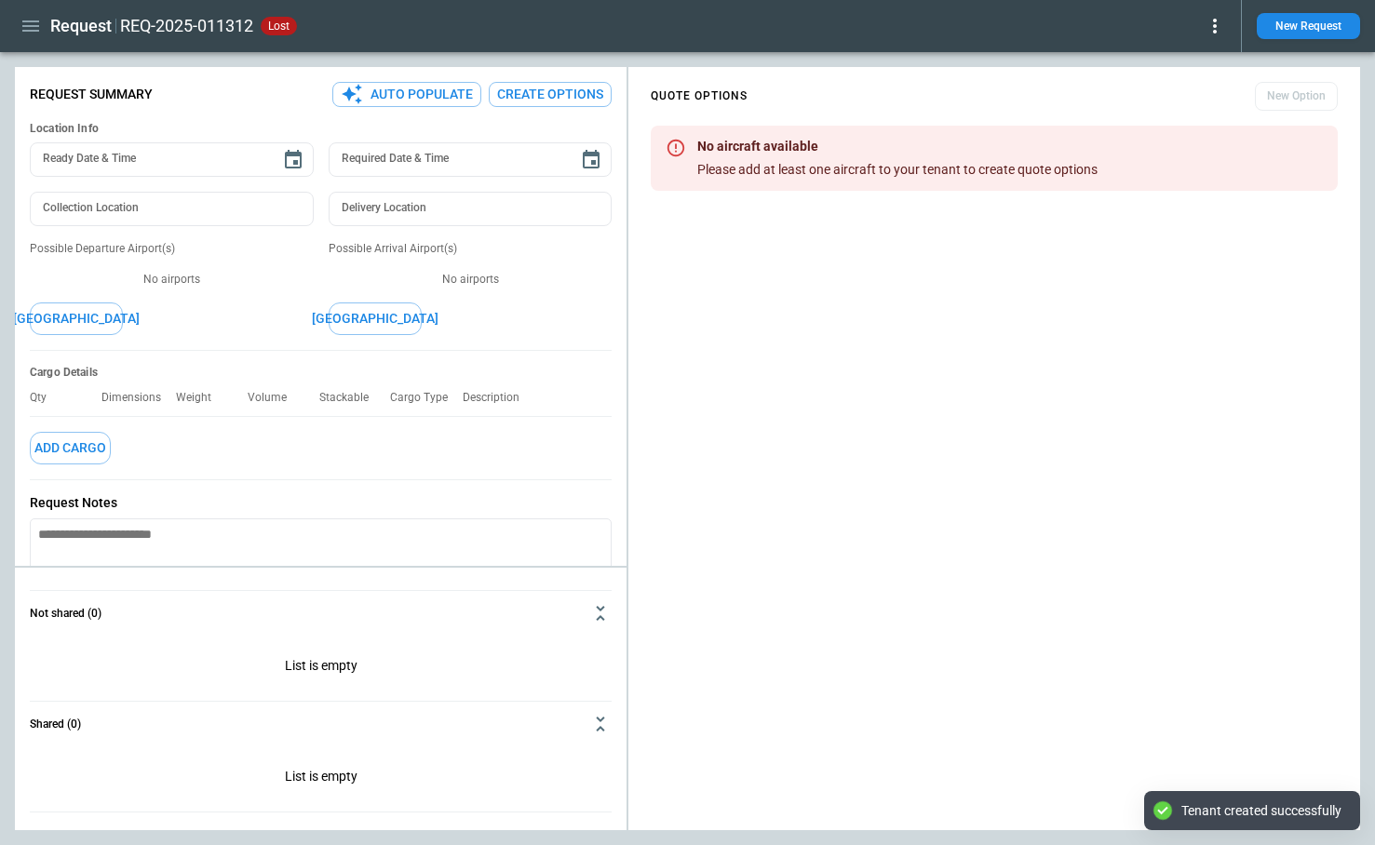
type textarea "*"
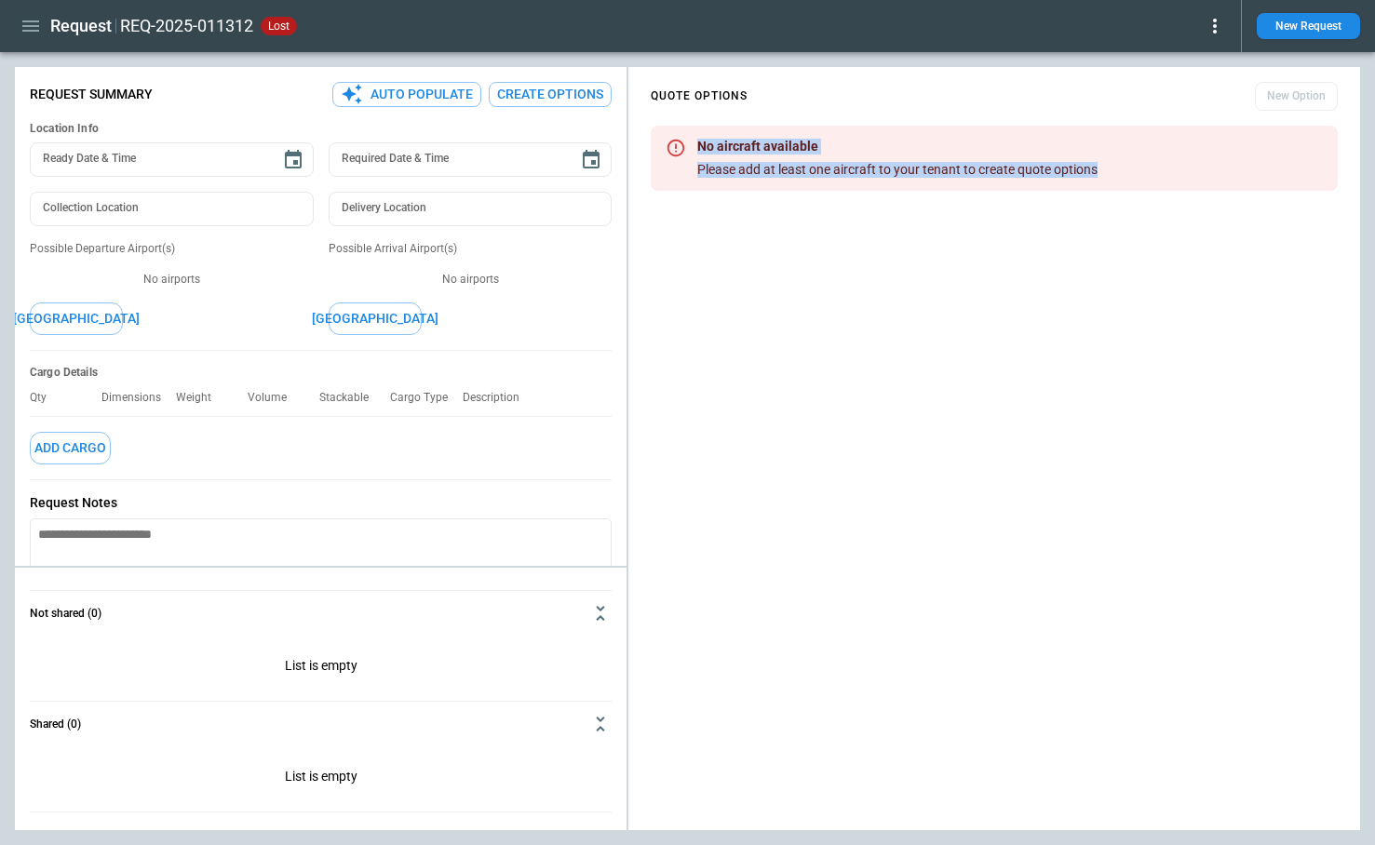
drag, startPoint x: 1124, startPoint y: 173, endPoint x: 685, endPoint y: 141, distance: 440.5
click at [685, 141] on div "No aircraft available Please add at least one aircraft to your tenant to create…" at bounding box center [994, 158] width 687 height 65
click at [800, 318] on div "QUOTE OPTIONS New Option No aircraft available Please add at least one aircraft…" at bounding box center [994, 452] width 732 height 756
click at [31, 31] on icon "button" at bounding box center [30, 25] width 17 height 11
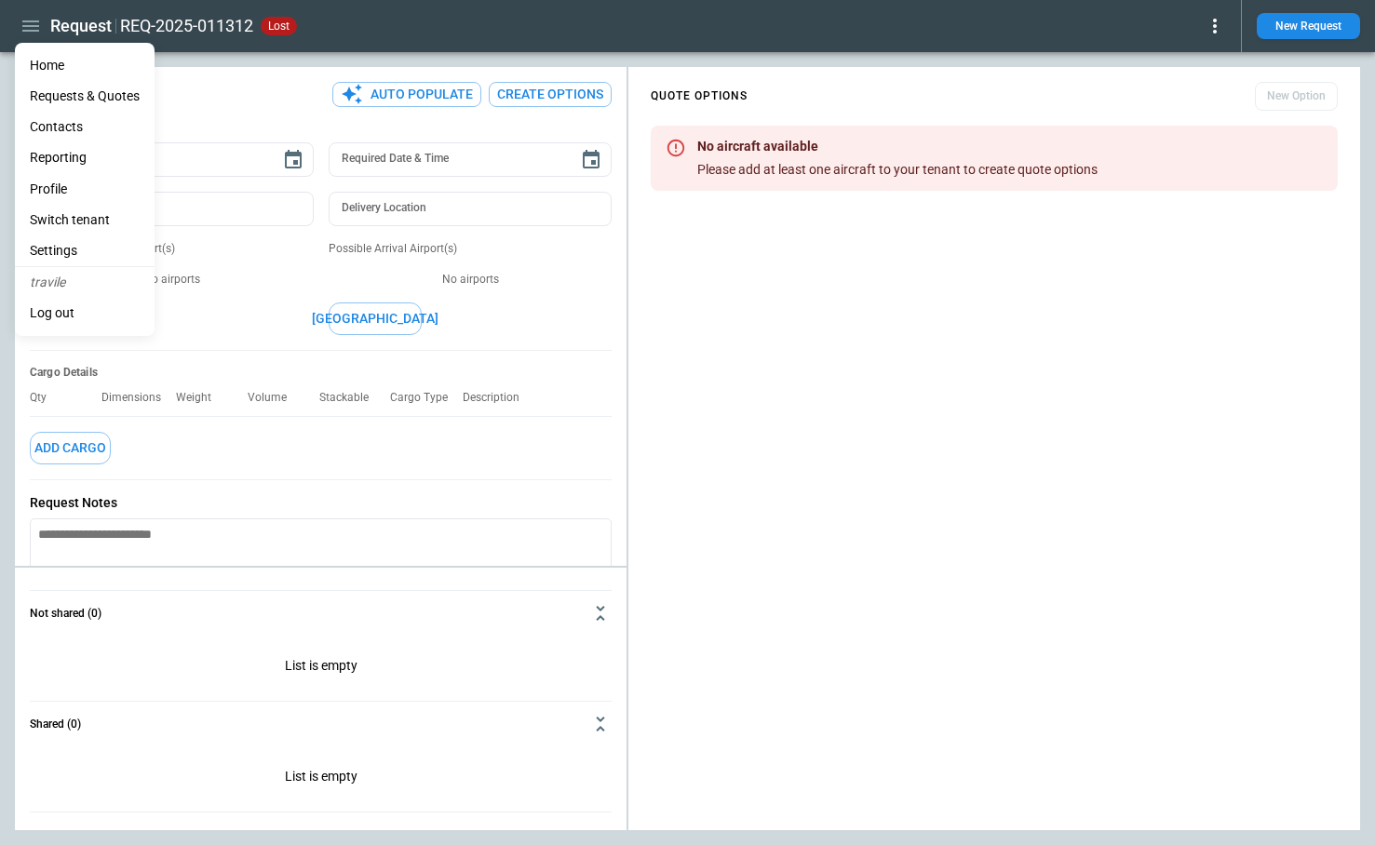
click at [1323, 28] on div at bounding box center [687, 422] width 1375 height 845
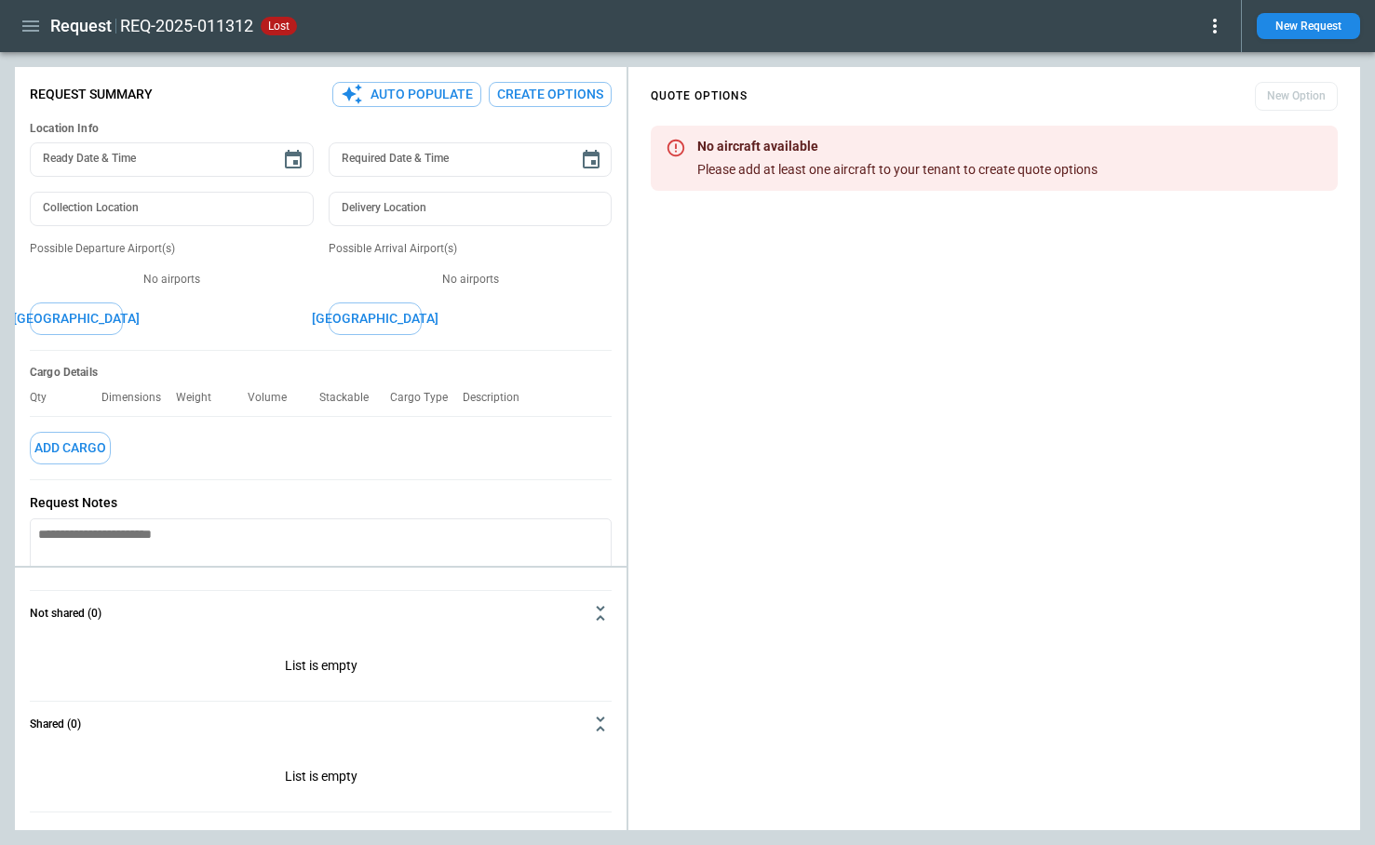
click at [1311, 27] on button "New Request" at bounding box center [1308, 26] width 103 height 26
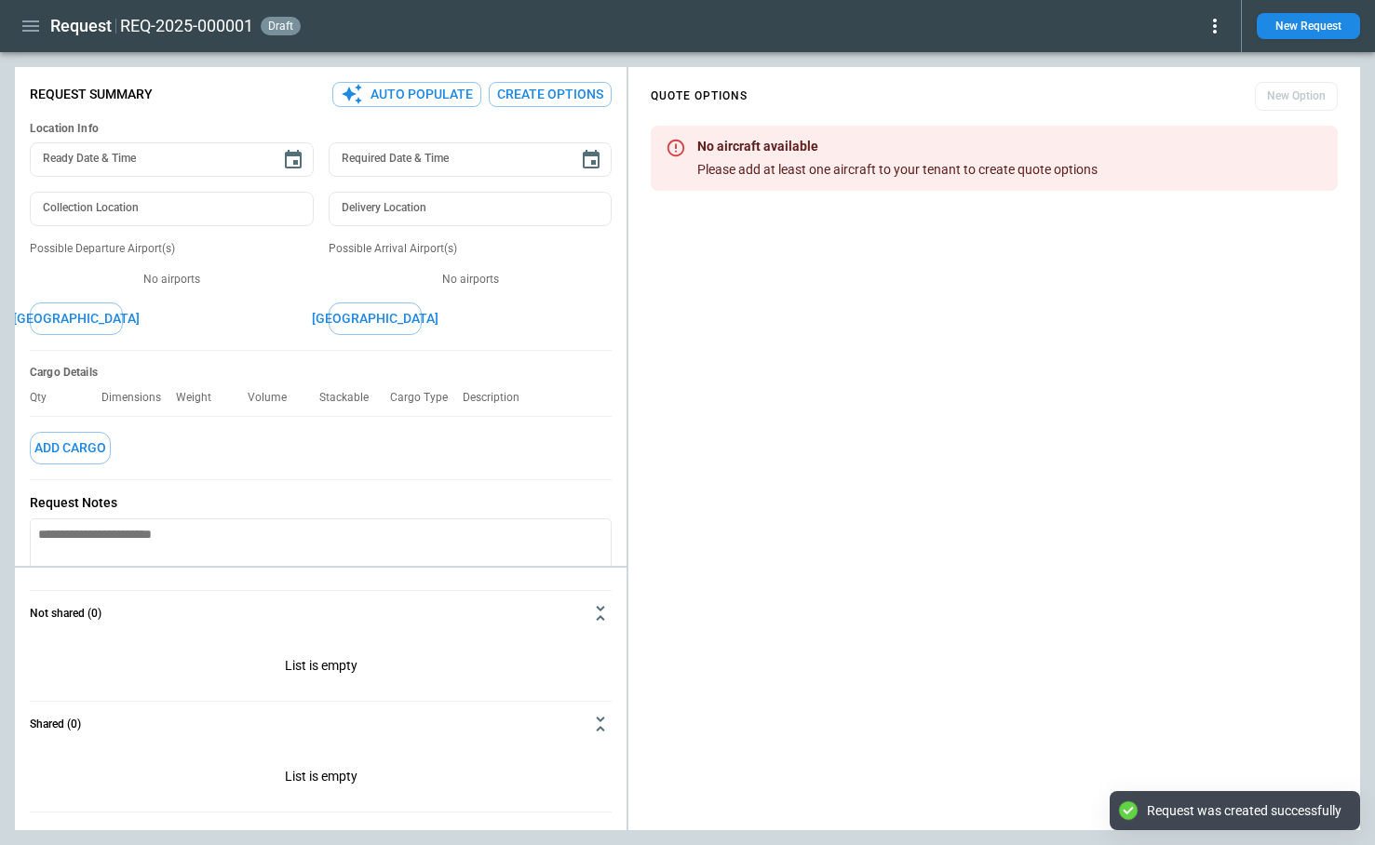
type textarea "*"
click at [784, 182] on div "No aircraft available Please add at least one aircraft to your tenant to create…" at bounding box center [897, 158] width 400 height 54
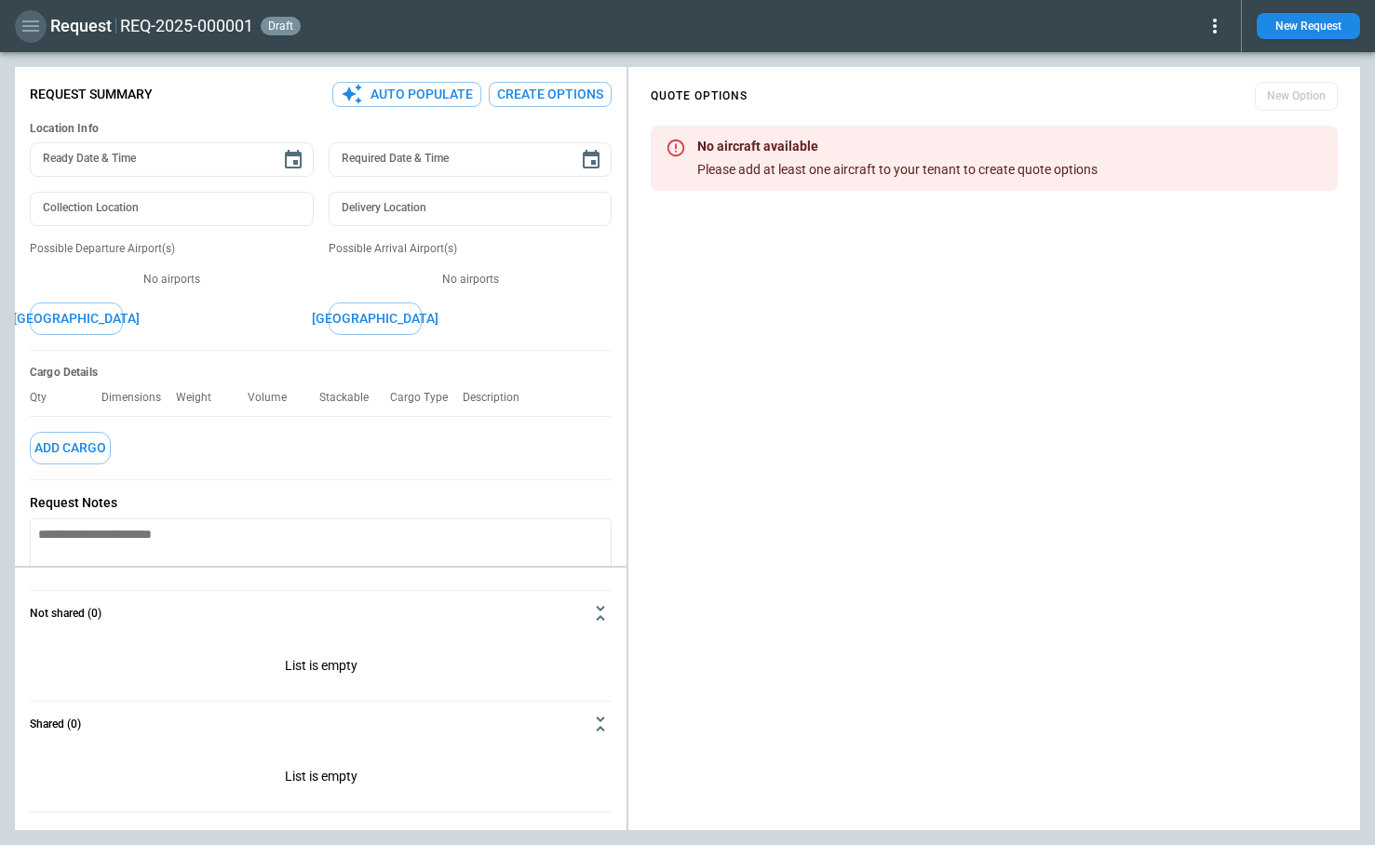
click at [34, 34] on icon "button" at bounding box center [31, 26] width 22 height 22
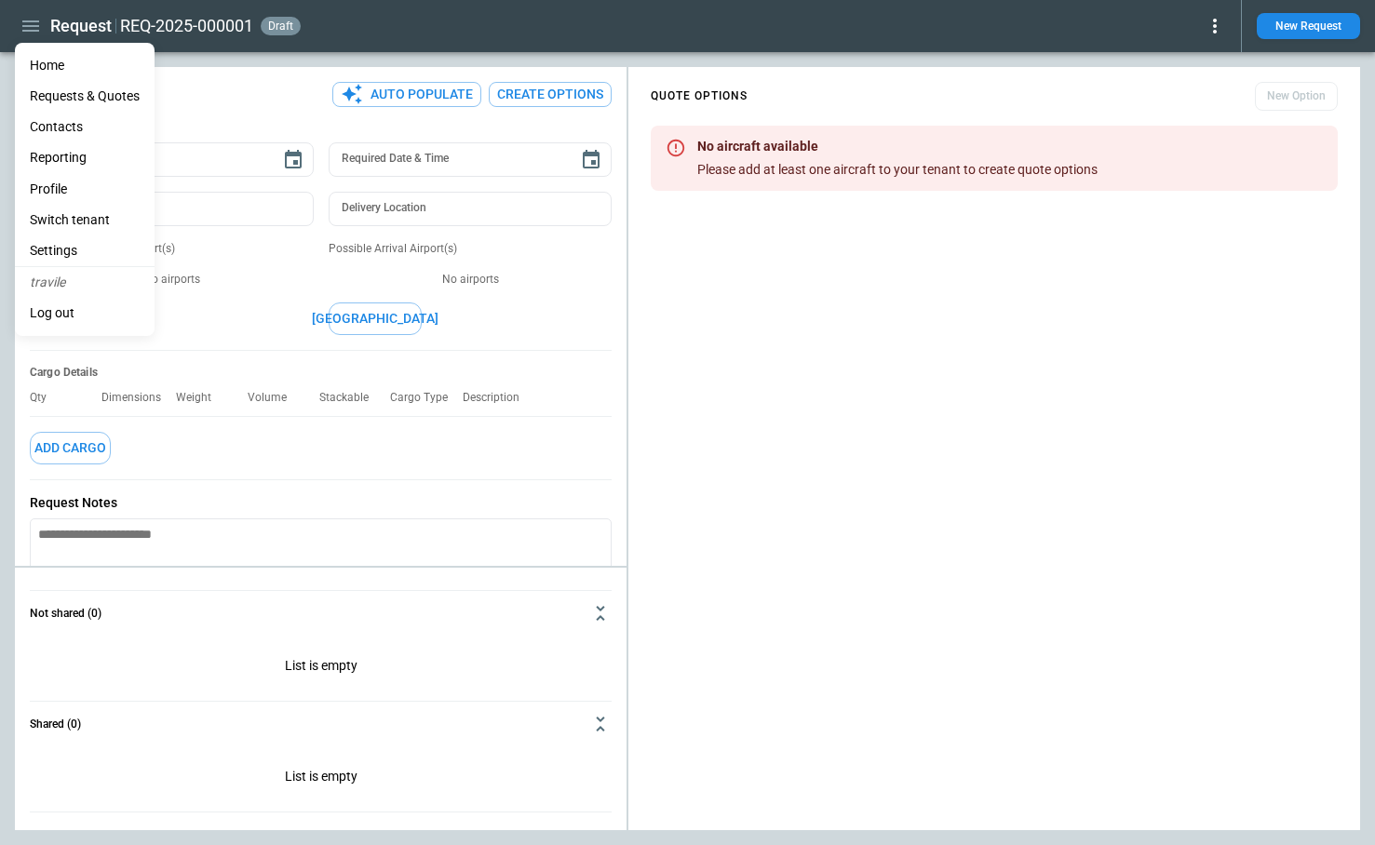
click at [72, 251] on li "Settings" at bounding box center [85, 251] width 140 height 31
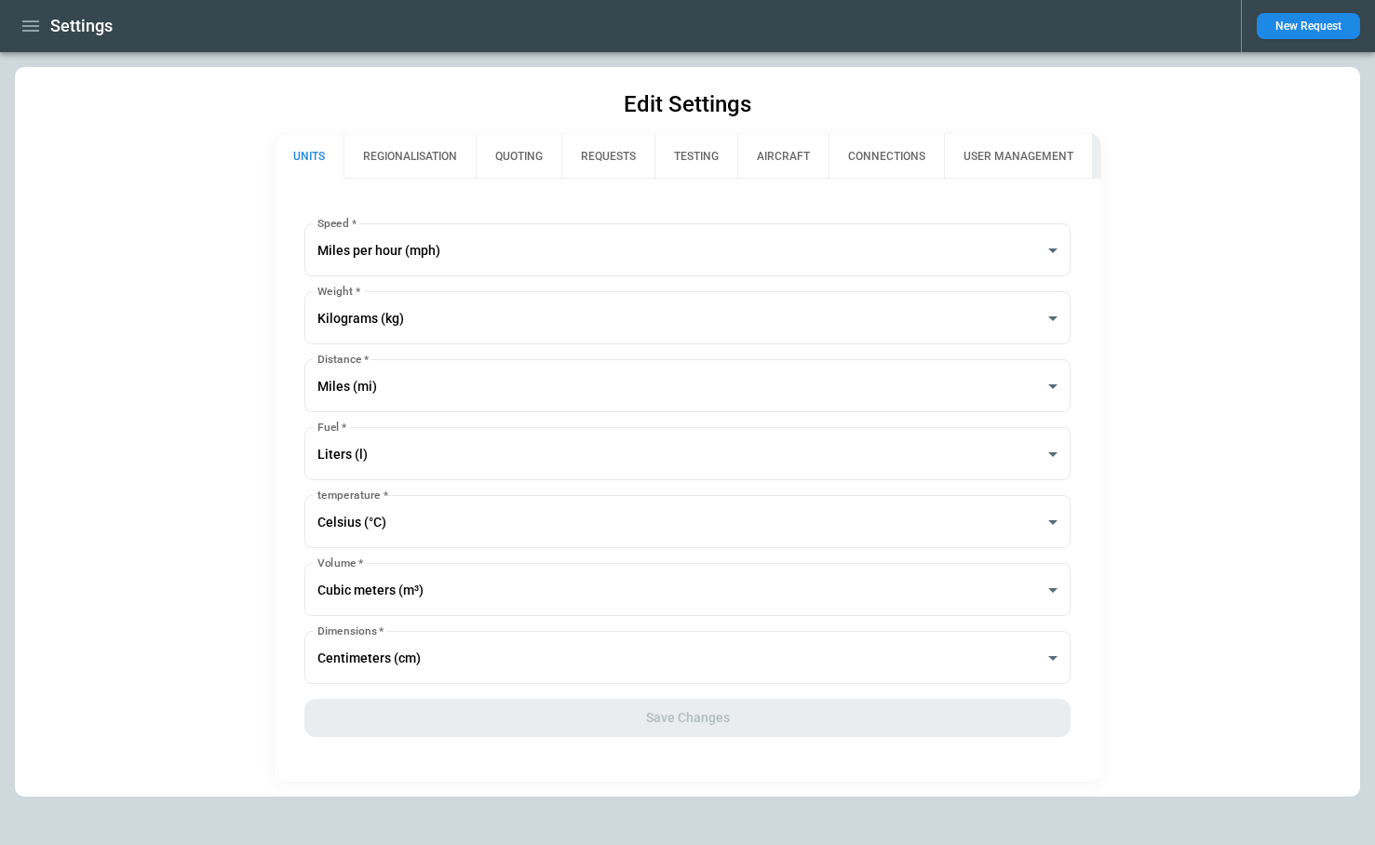
click at [419, 153] on button "REGIONALISATION" at bounding box center [409, 156] width 132 height 45
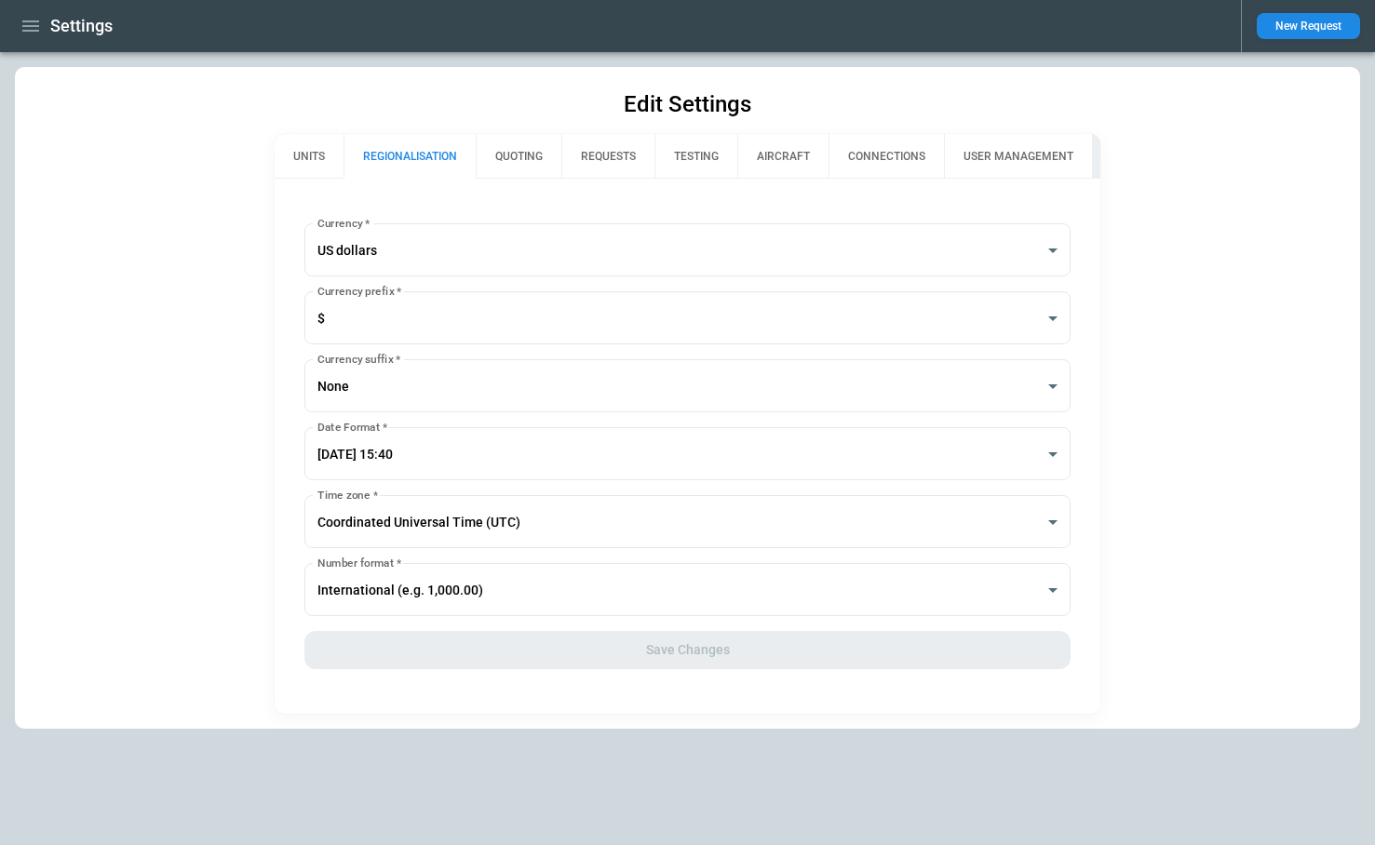
click at [532, 155] on button "QUOTING" at bounding box center [519, 156] width 86 height 45
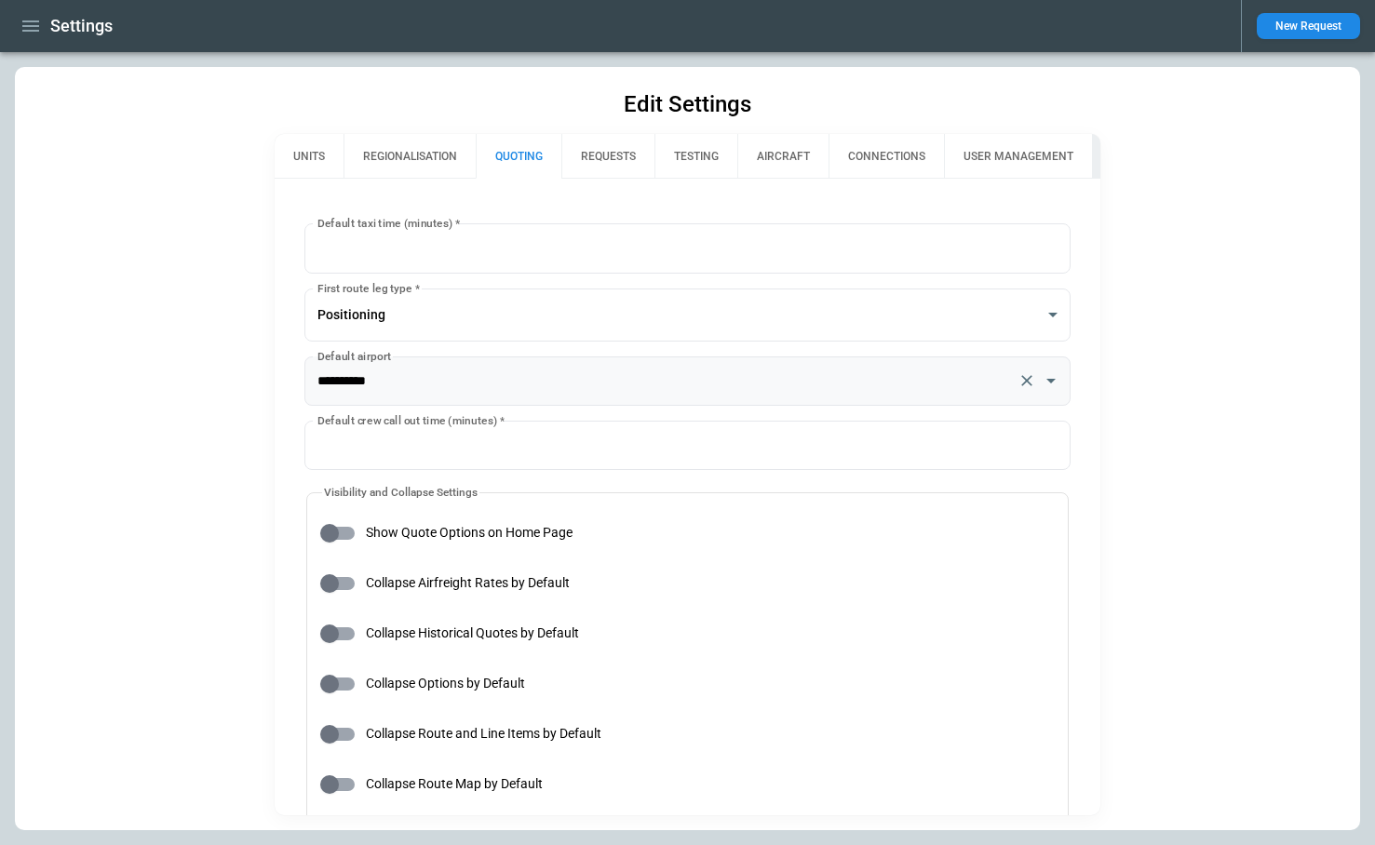
type input "**********"
click at [41, 29] on icon "button" at bounding box center [31, 26] width 22 height 22
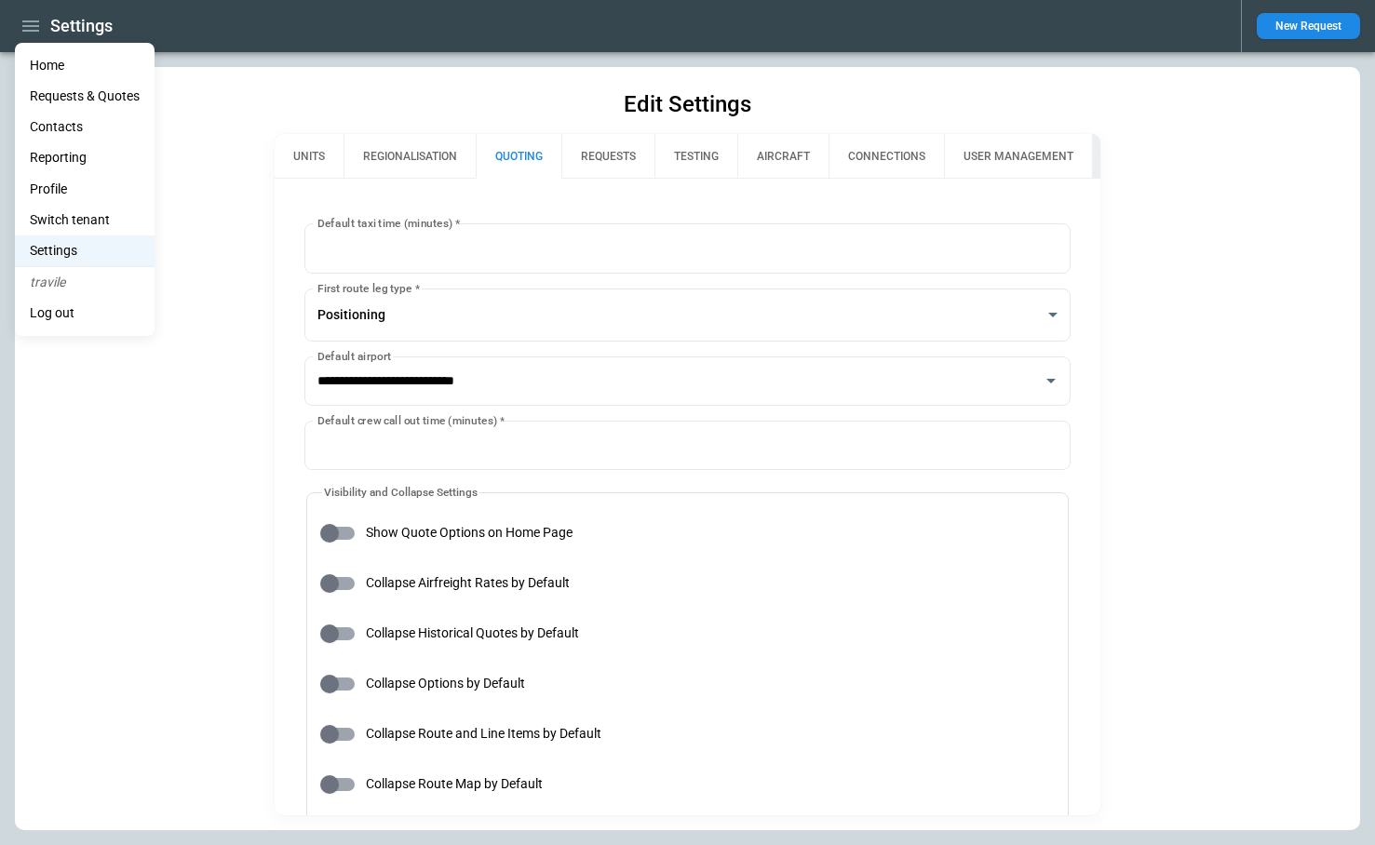
click at [47, 67] on li "Home" at bounding box center [85, 65] width 140 height 31
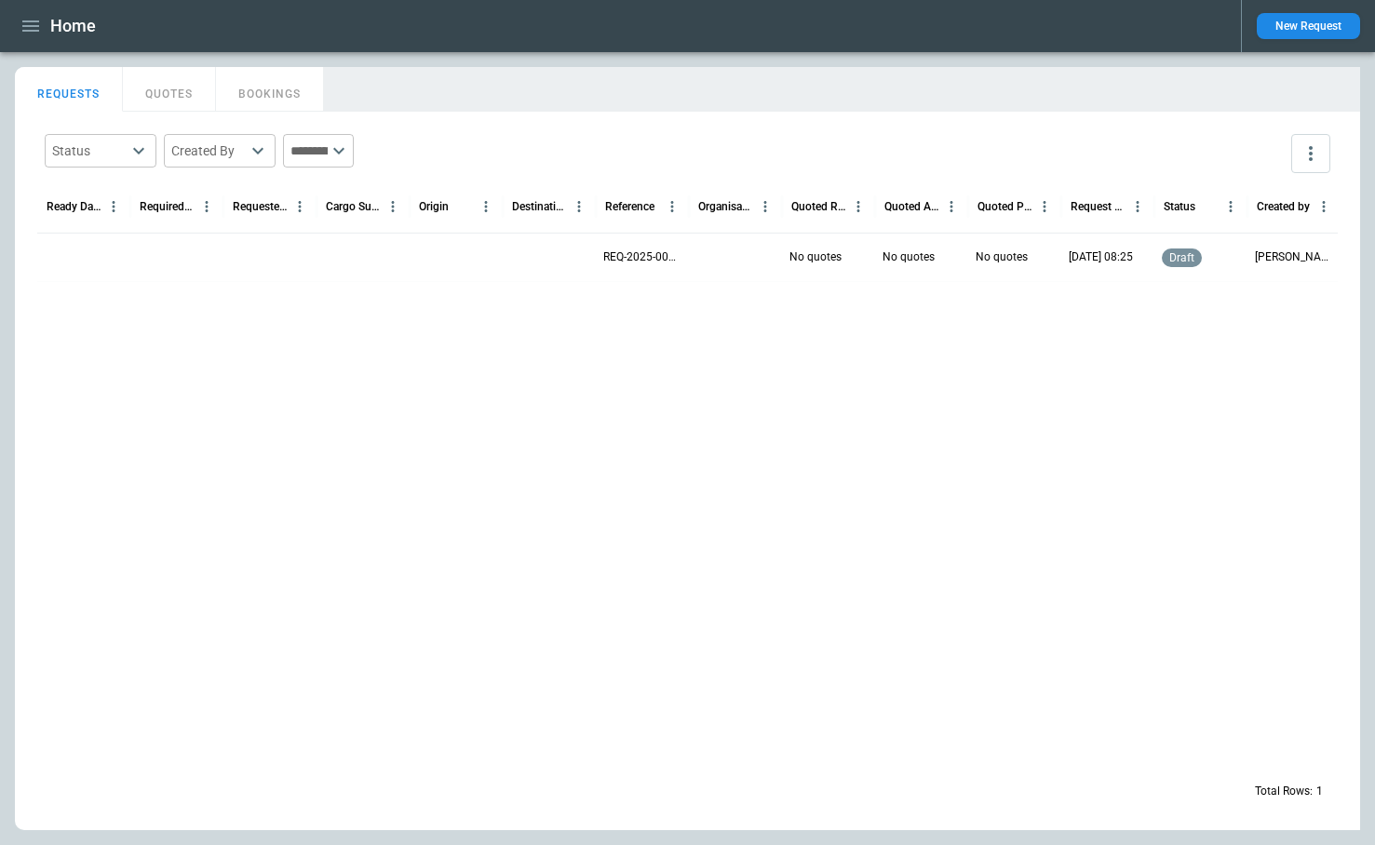
scroll to position [0, 3]
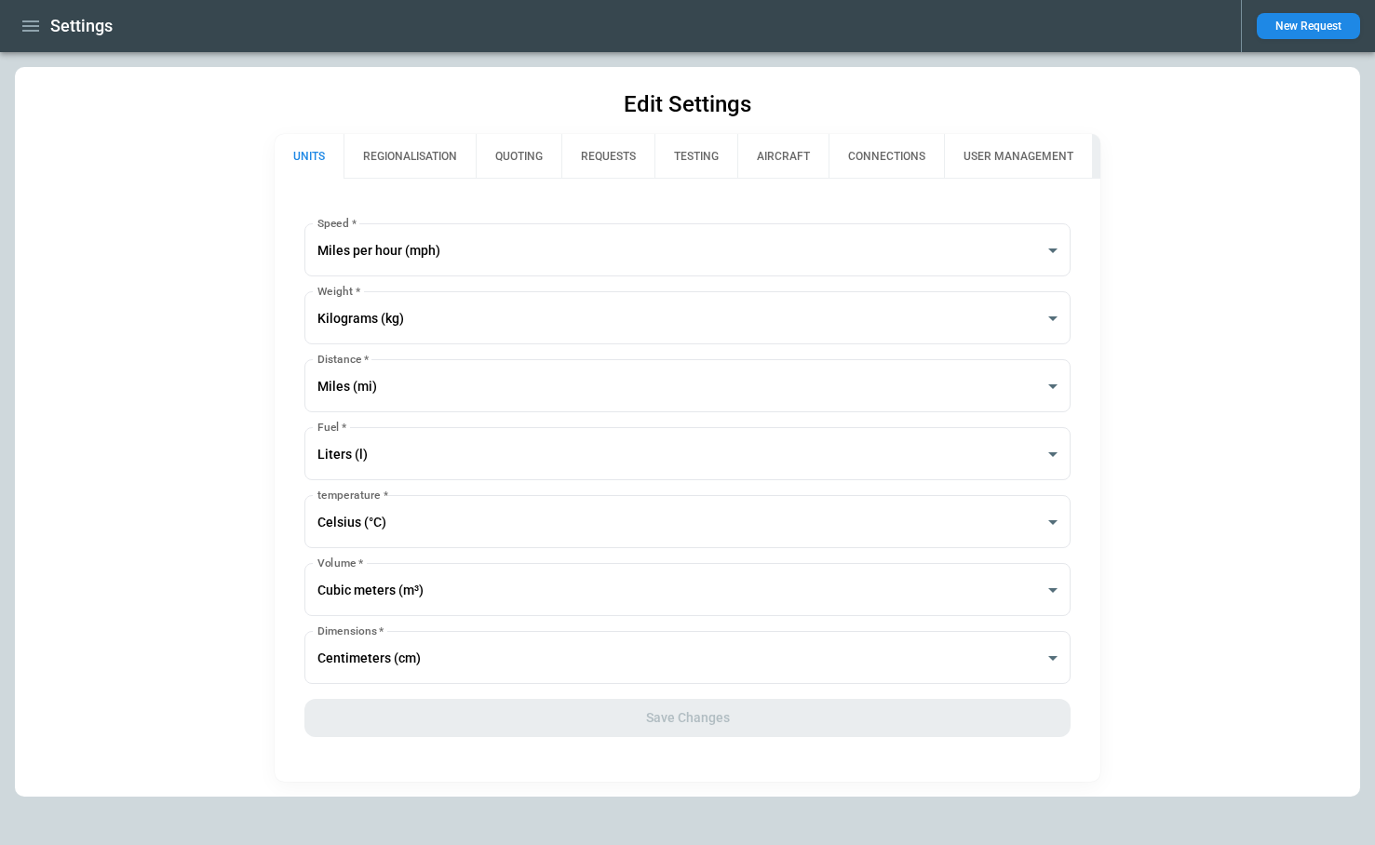
click at [26, 27] on icon "button" at bounding box center [31, 26] width 22 height 22
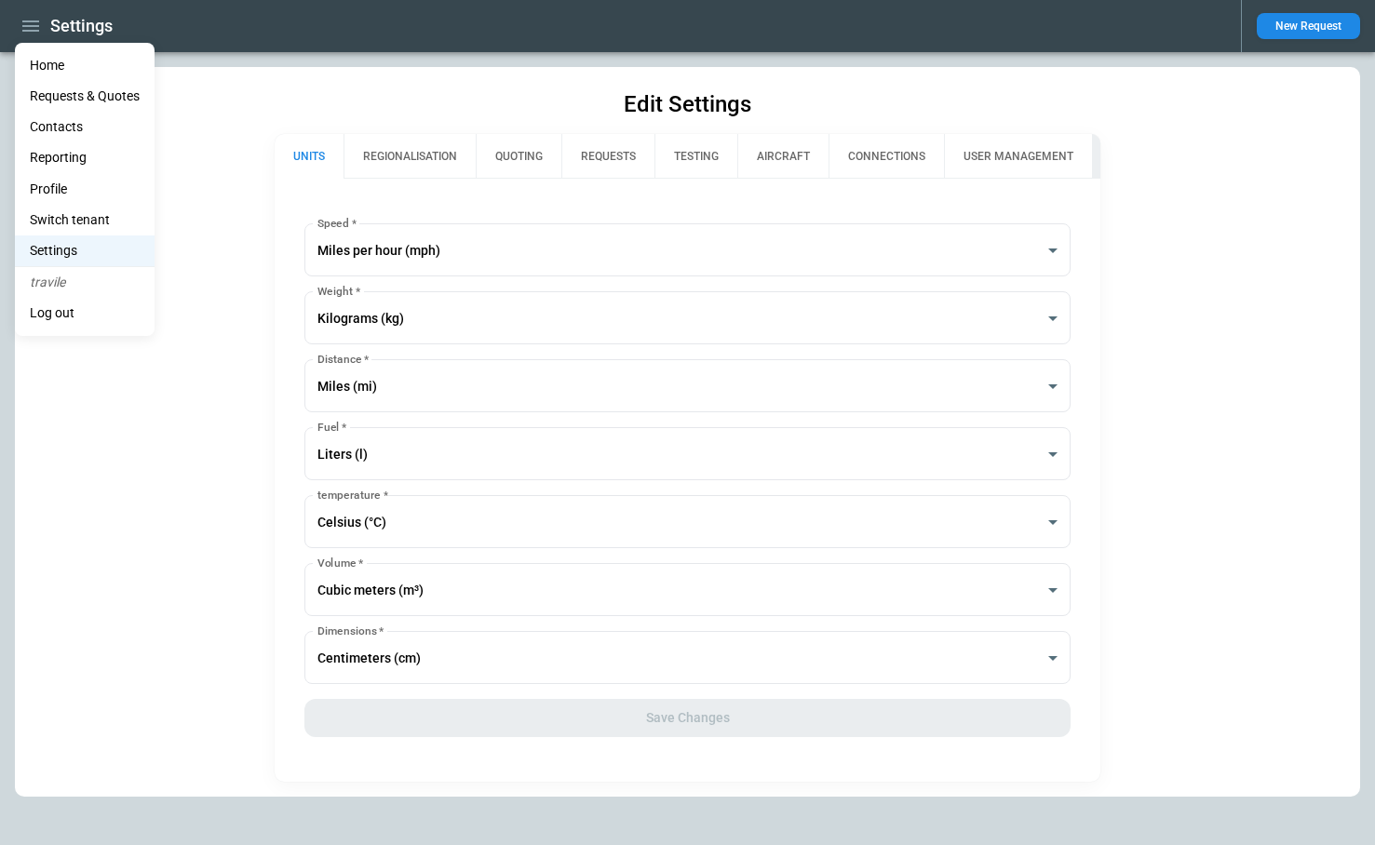
click at [62, 221] on li "Switch tenant" at bounding box center [85, 220] width 140 height 31
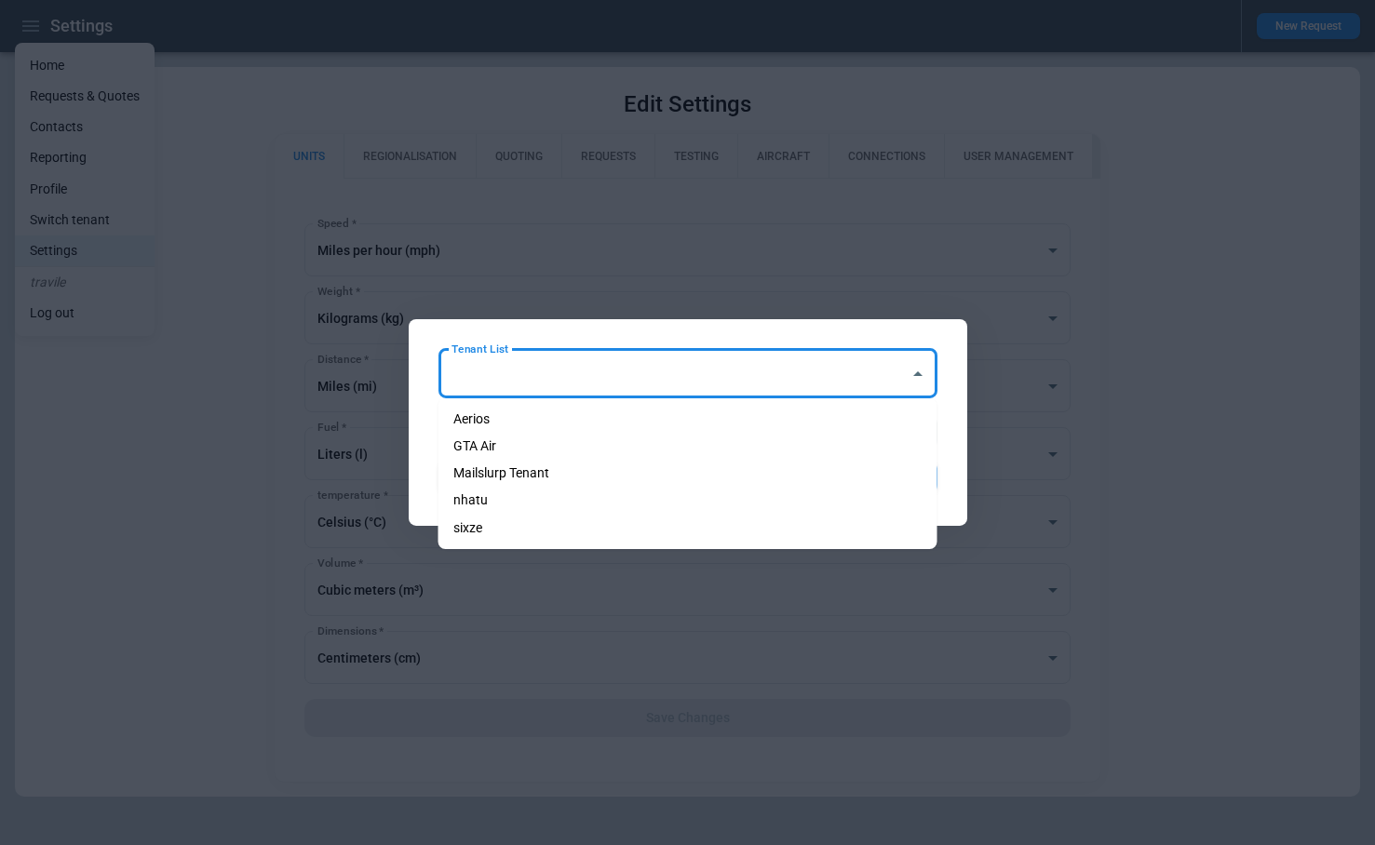
click at [506, 381] on input "Tenant List" at bounding box center [674, 373] width 454 height 33
click at [198, 333] on div at bounding box center [687, 422] width 1375 height 845
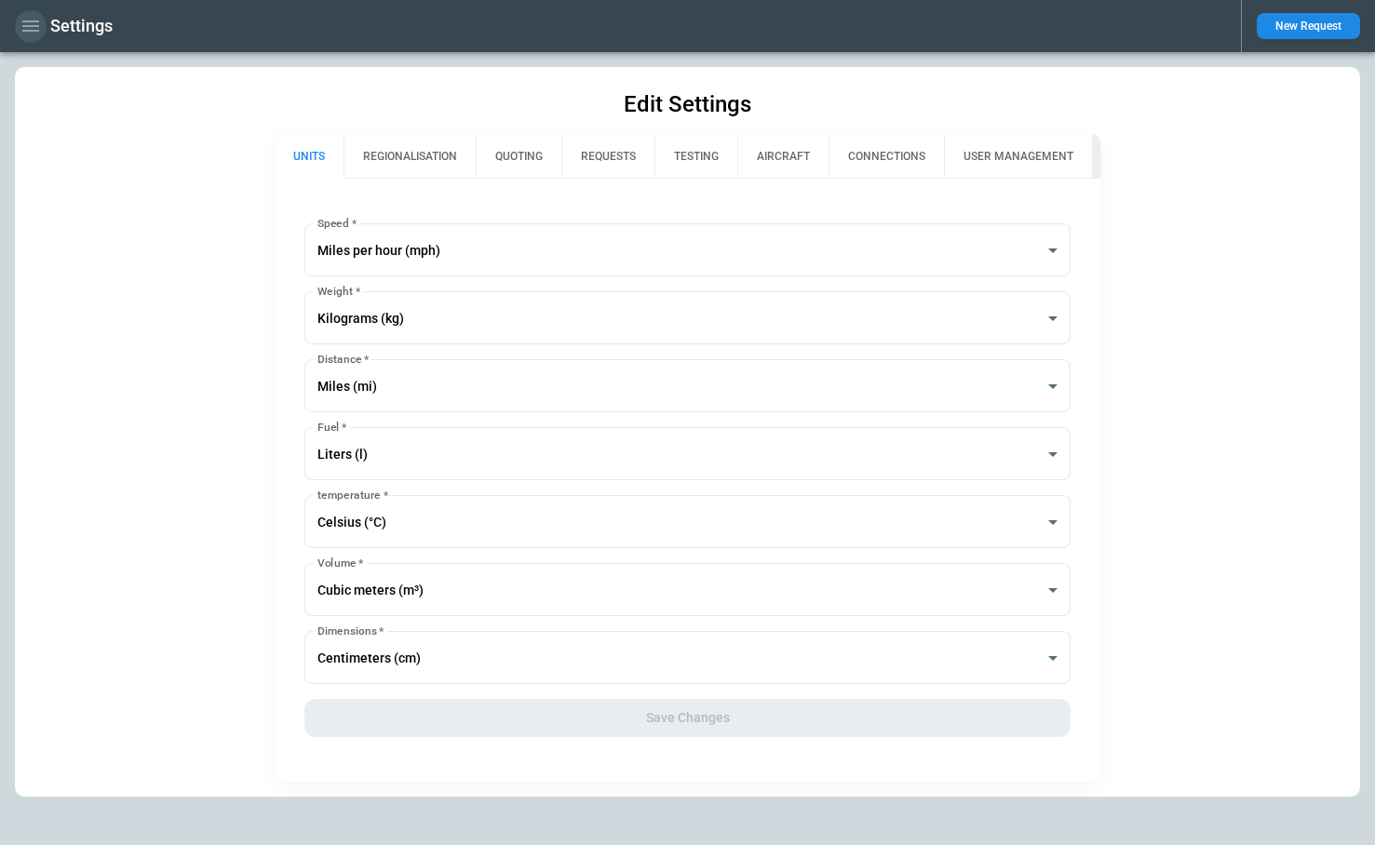
click at [27, 22] on icon "button" at bounding box center [31, 26] width 22 height 22
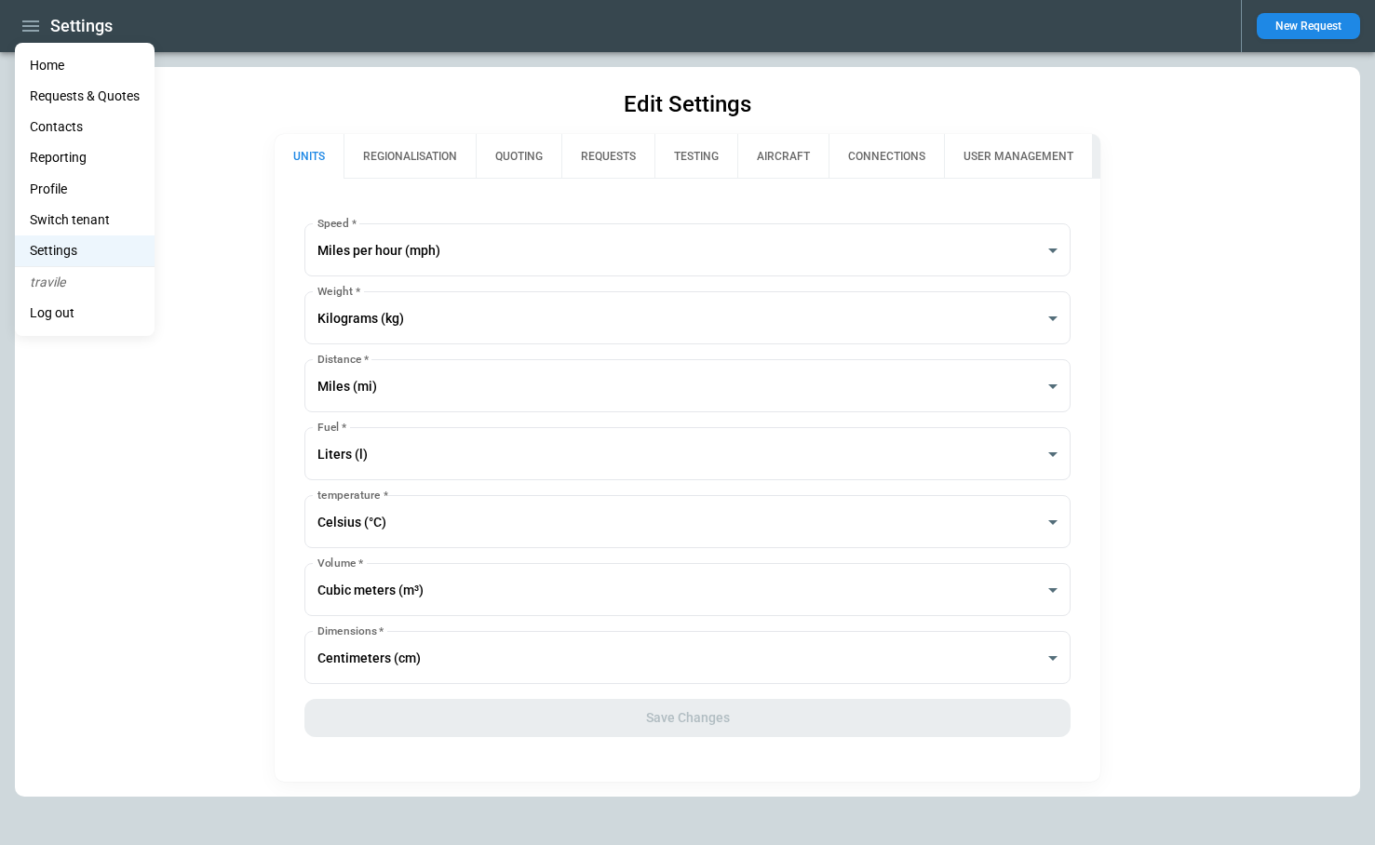
click at [58, 163] on li "Reporting" at bounding box center [85, 157] width 140 height 31
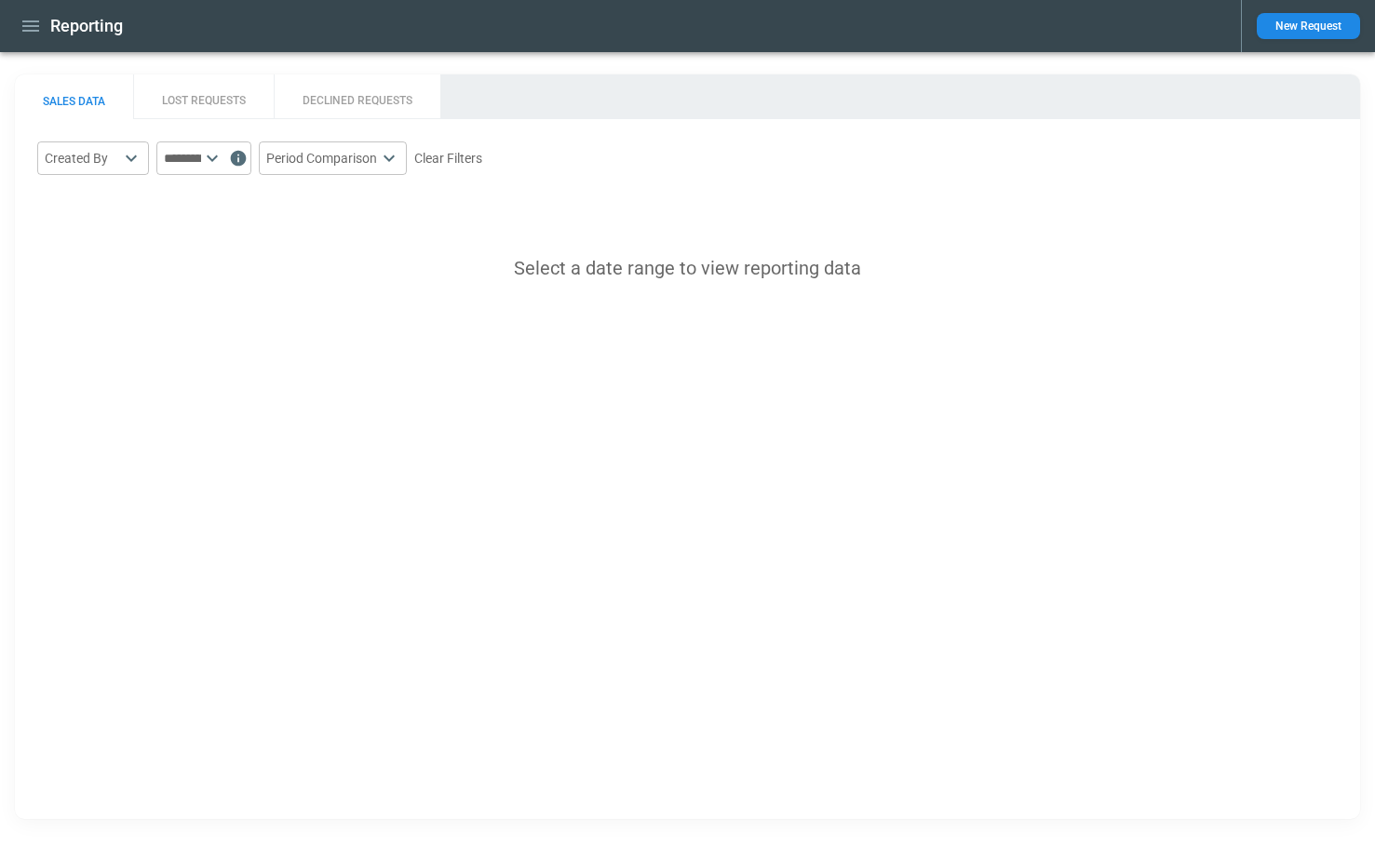
click at [212, 89] on button "LOST REQUESTS" at bounding box center [203, 96] width 141 height 45
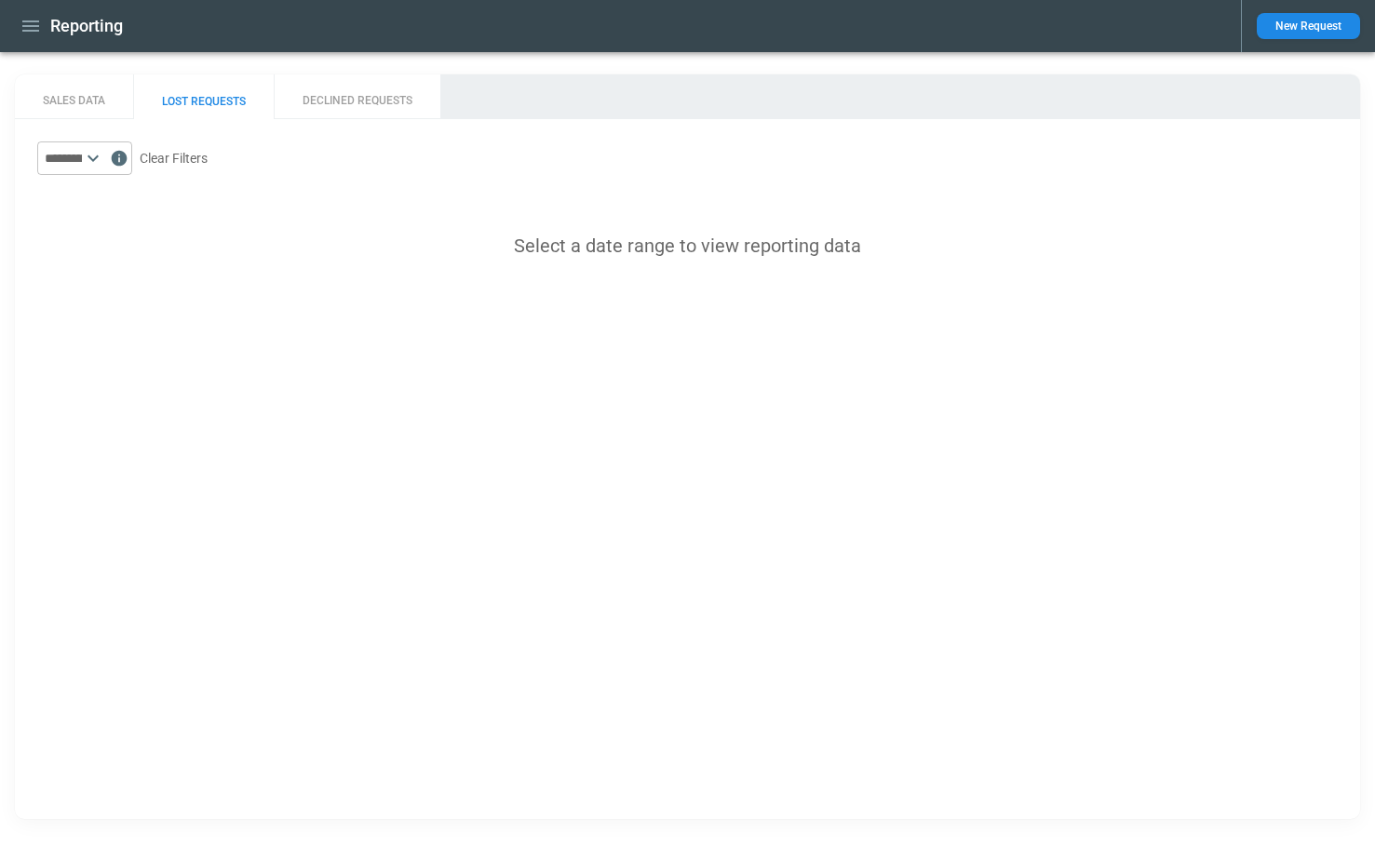
click at [104, 152] on icon at bounding box center [93, 158] width 22 height 22
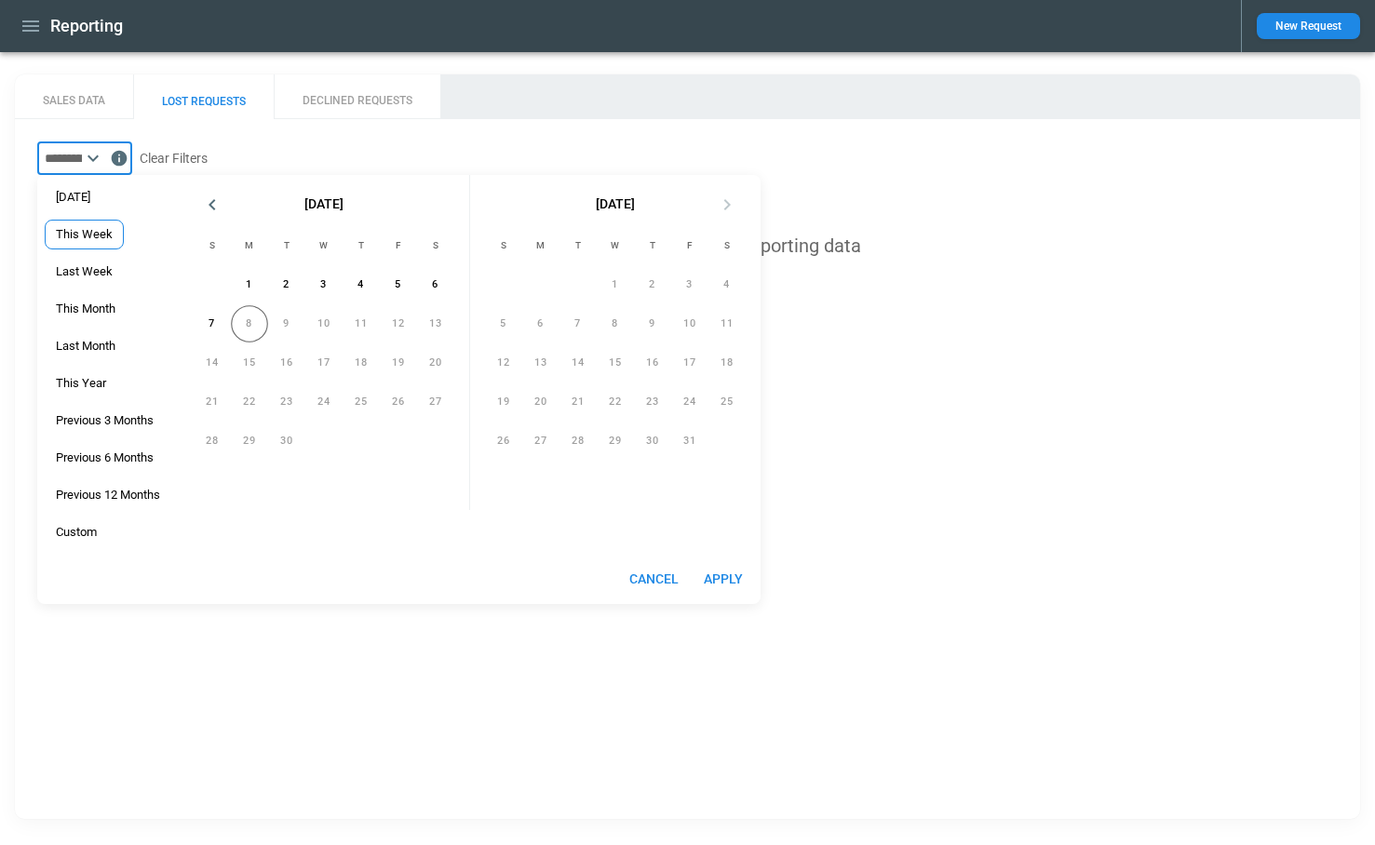
click at [98, 231] on span "This Week" at bounding box center [84, 234] width 77 height 15
click at [718, 581] on button "Apply" at bounding box center [723, 579] width 60 height 34
type input "*********"
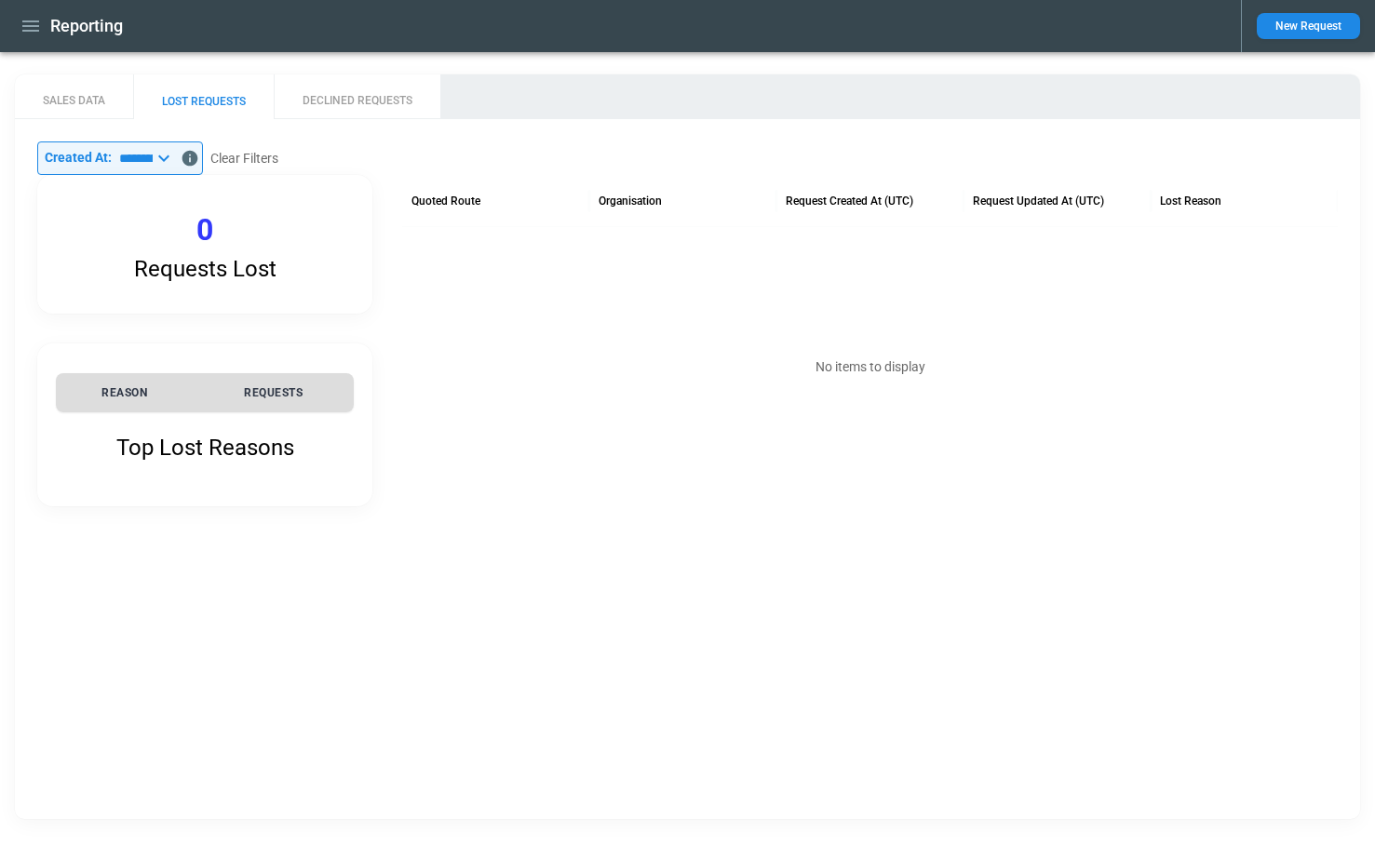
click at [356, 97] on button "DECLINED REQUESTS" at bounding box center [357, 96] width 167 height 45
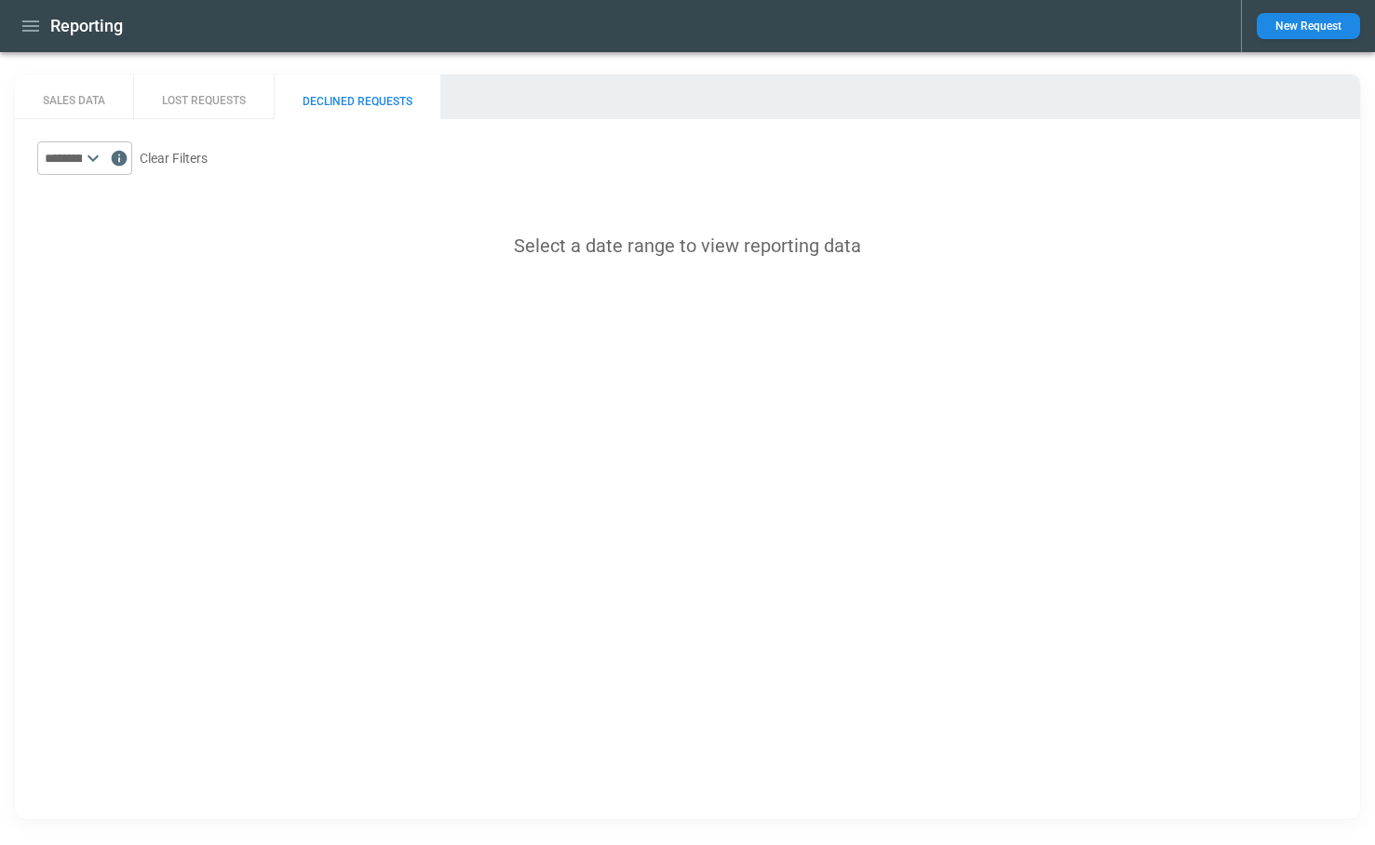
click at [104, 163] on icon at bounding box center [93, 158] width 22 height 22
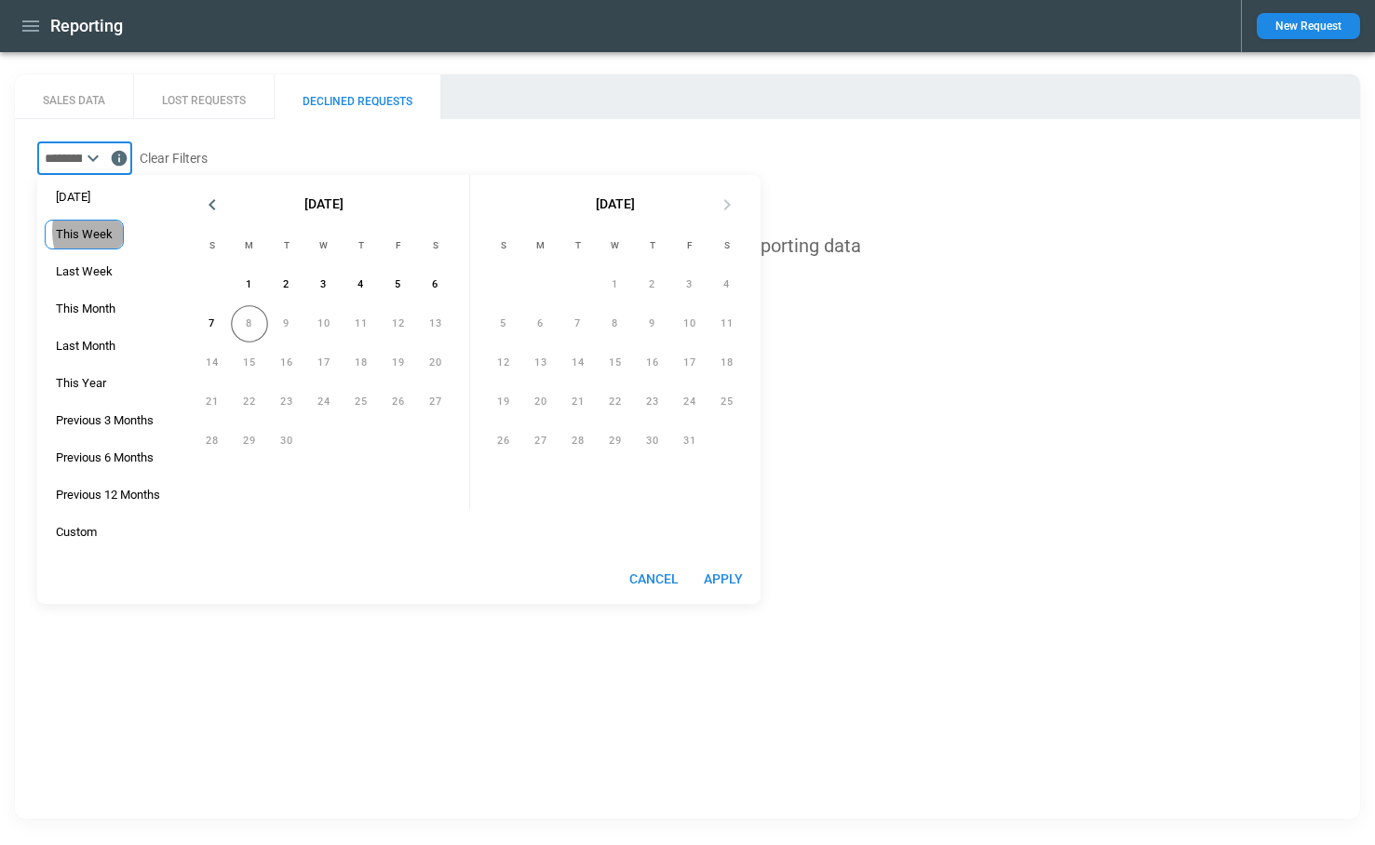
click at [108, 231] on span "This Week" at bounding box center [84, 234] width 77 height 15
click at [718, 579] on button "Apply" at bounding box center [723, 579] width 60 height 34
type input "*********"
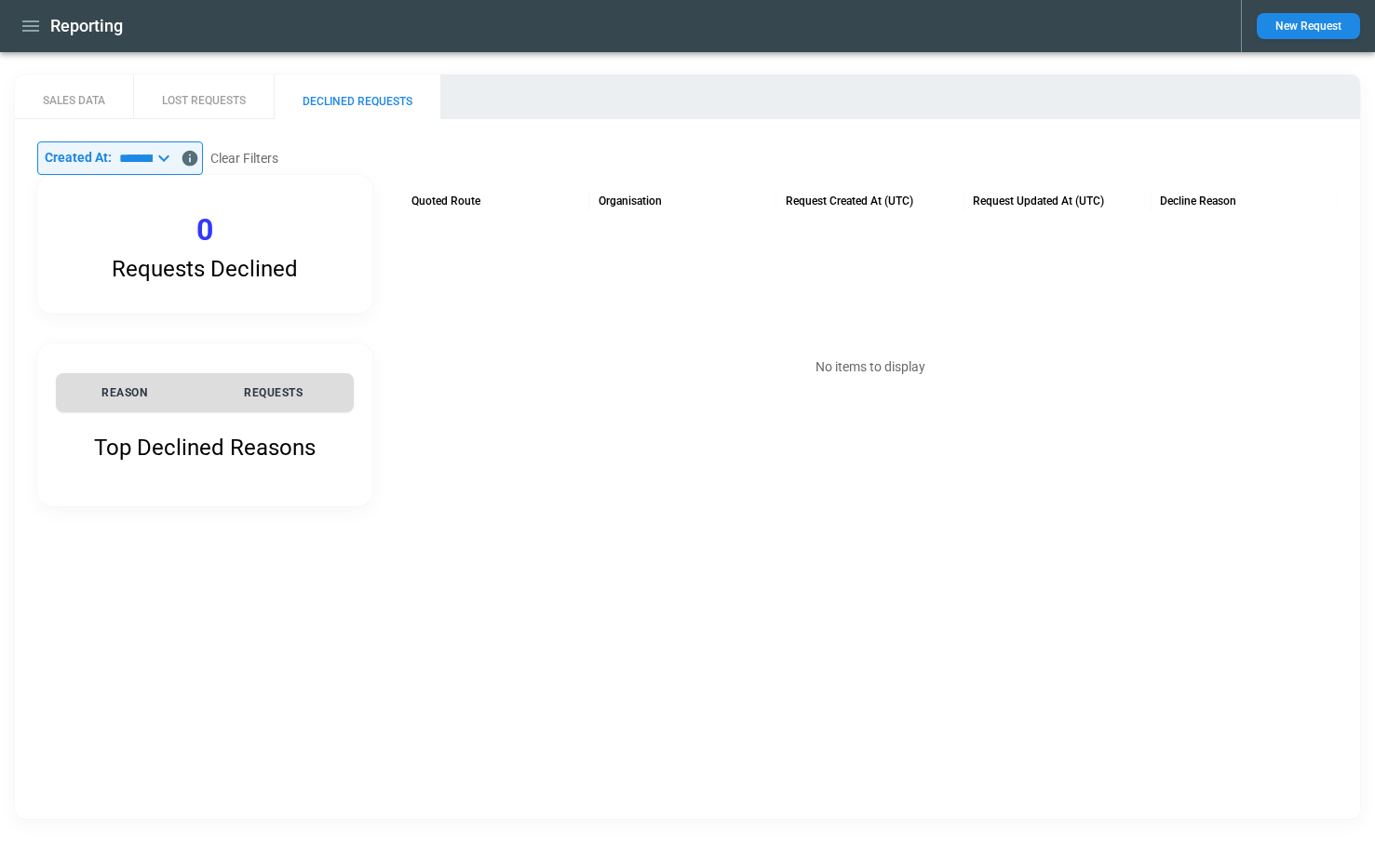
click at [23, 32] on icon "button" at bounding box center [31, 26] width 22 height 22
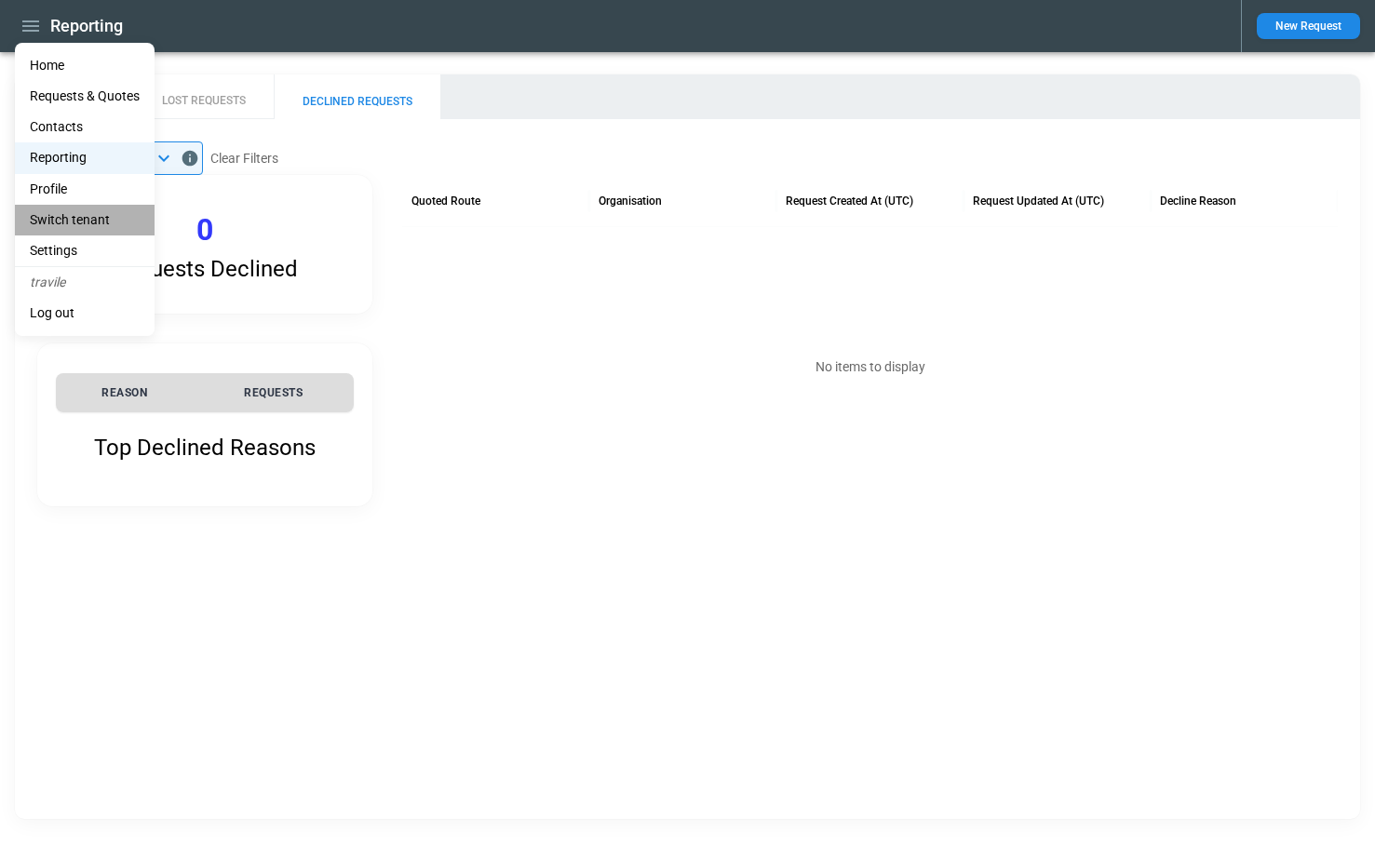
click at [64, 215] on li "Switch tenant" at bounding box center [85, 220] width 140 height 31
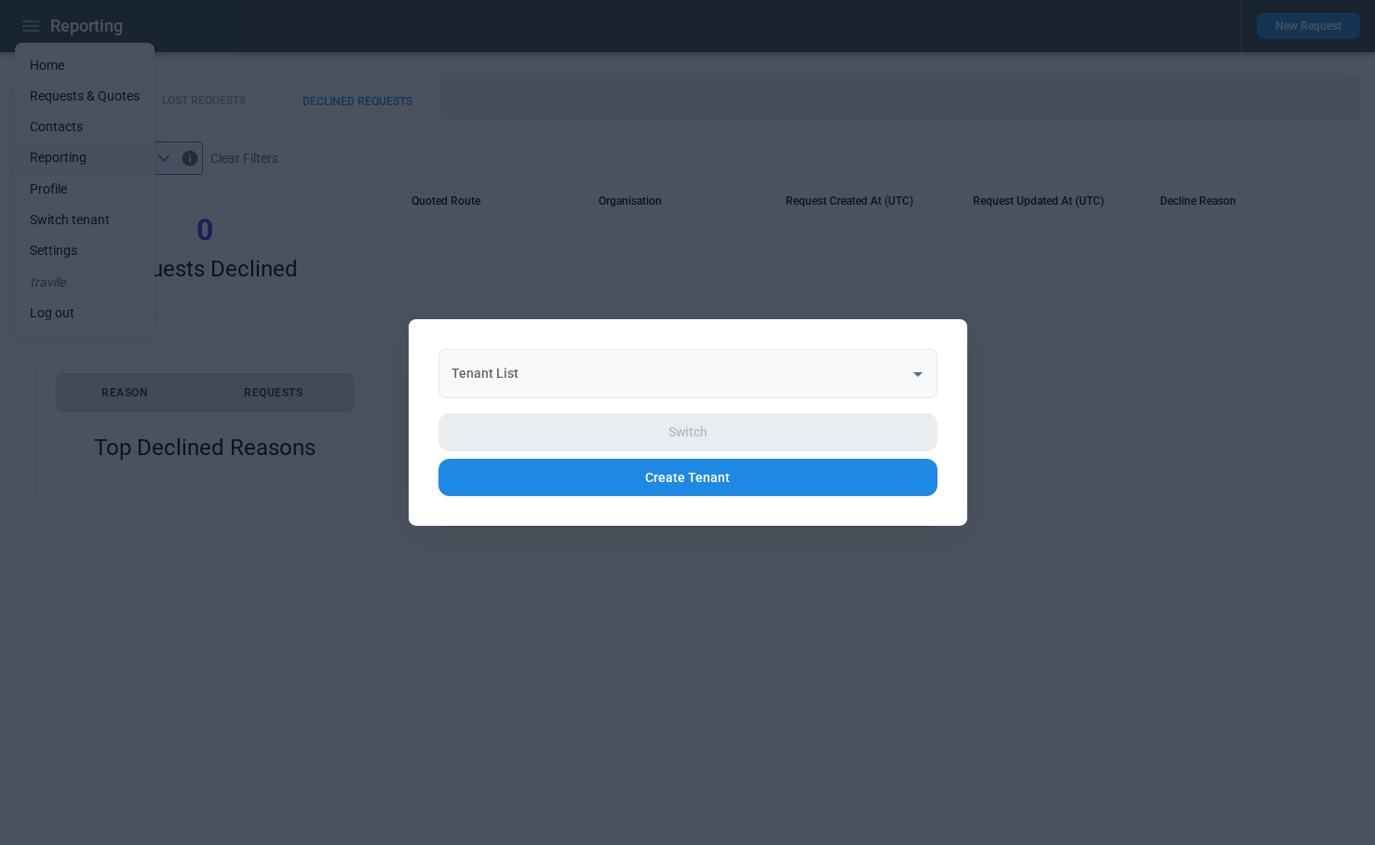
click at [540, 378] on input "Tenant List" at bounding box center [674, 373] width 454 height 33
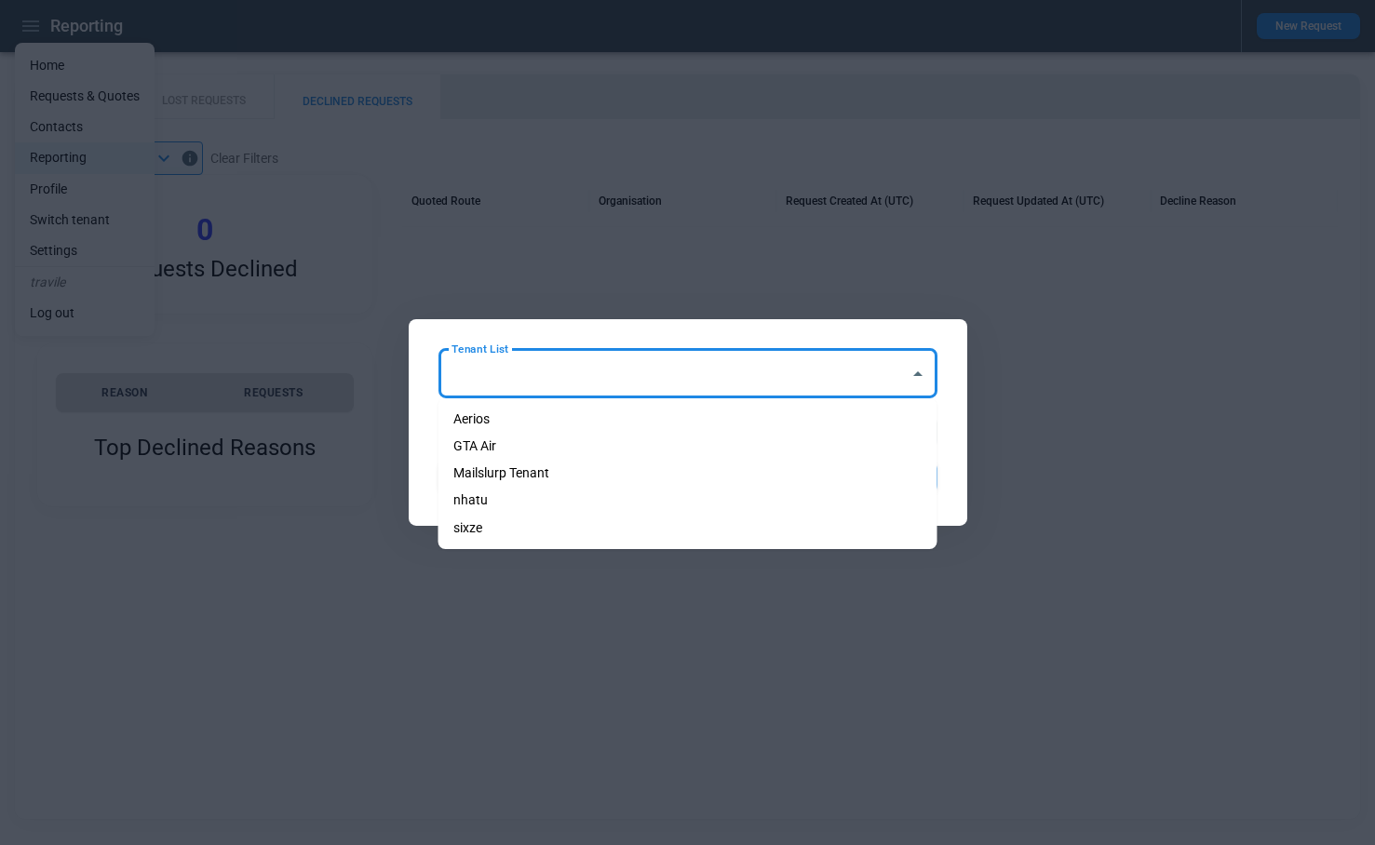
click at [530, 424] on li "Aerios" at bounding box center [687, 419] width 499 height 27
type input "******"
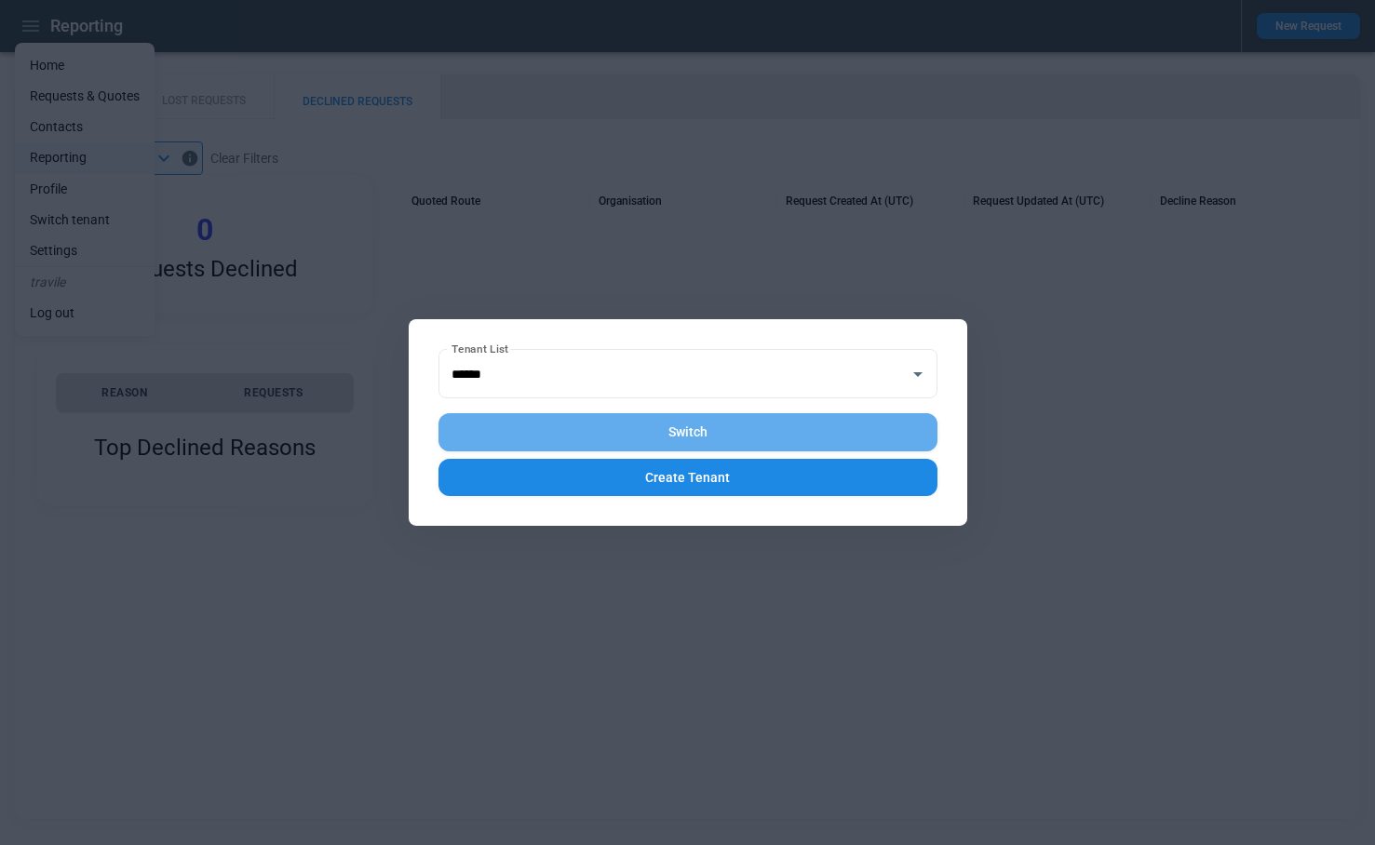
click at [651, 430] on button "Switch" at bounding box center [687, 432] width 499 height 38
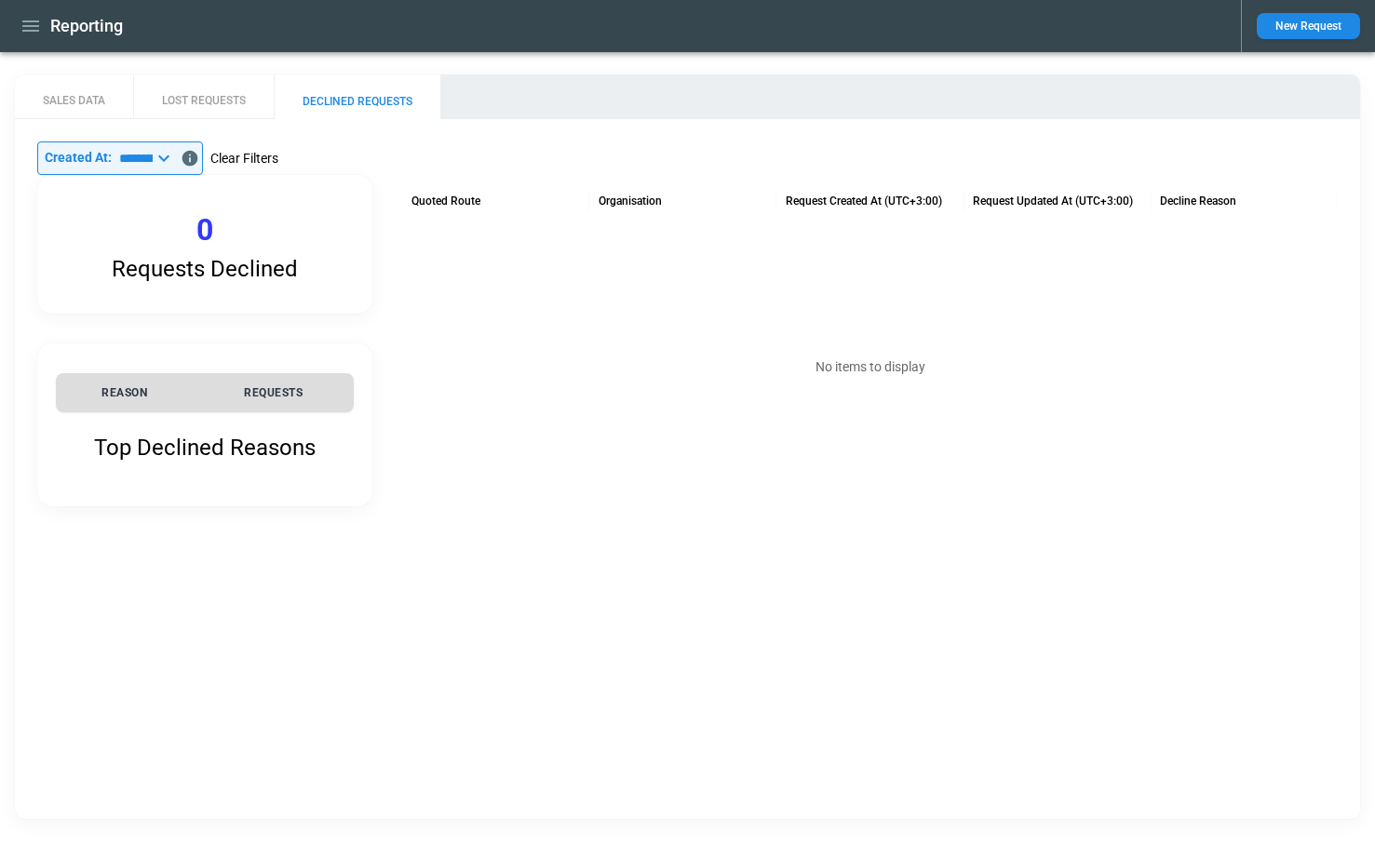
click at [276, 162] on button "Clear Filters" at bounding box center [244, 158] width 68 height 23
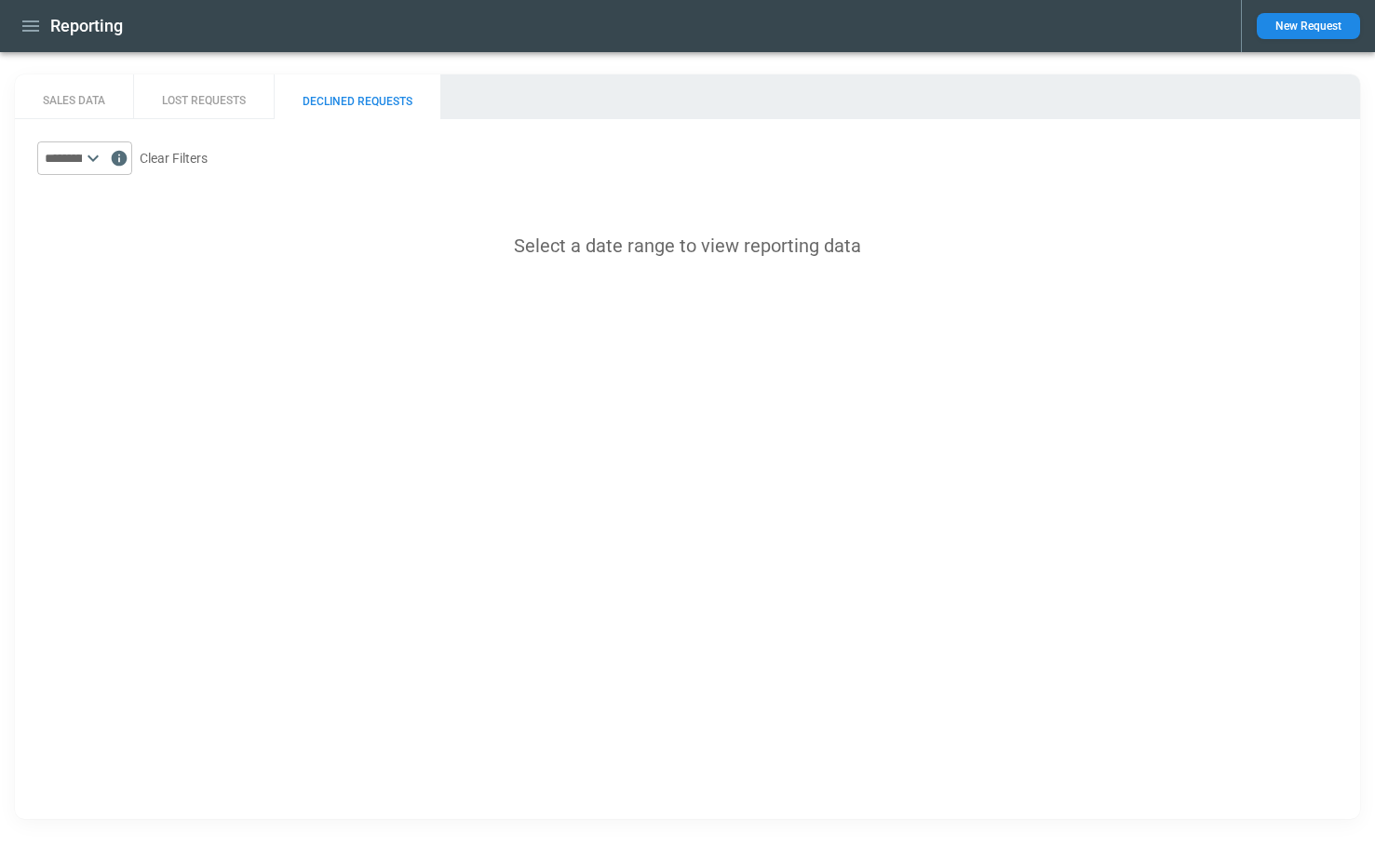
click at [104, 160] on icon at bounding box center [93, 158] width 22 height 22
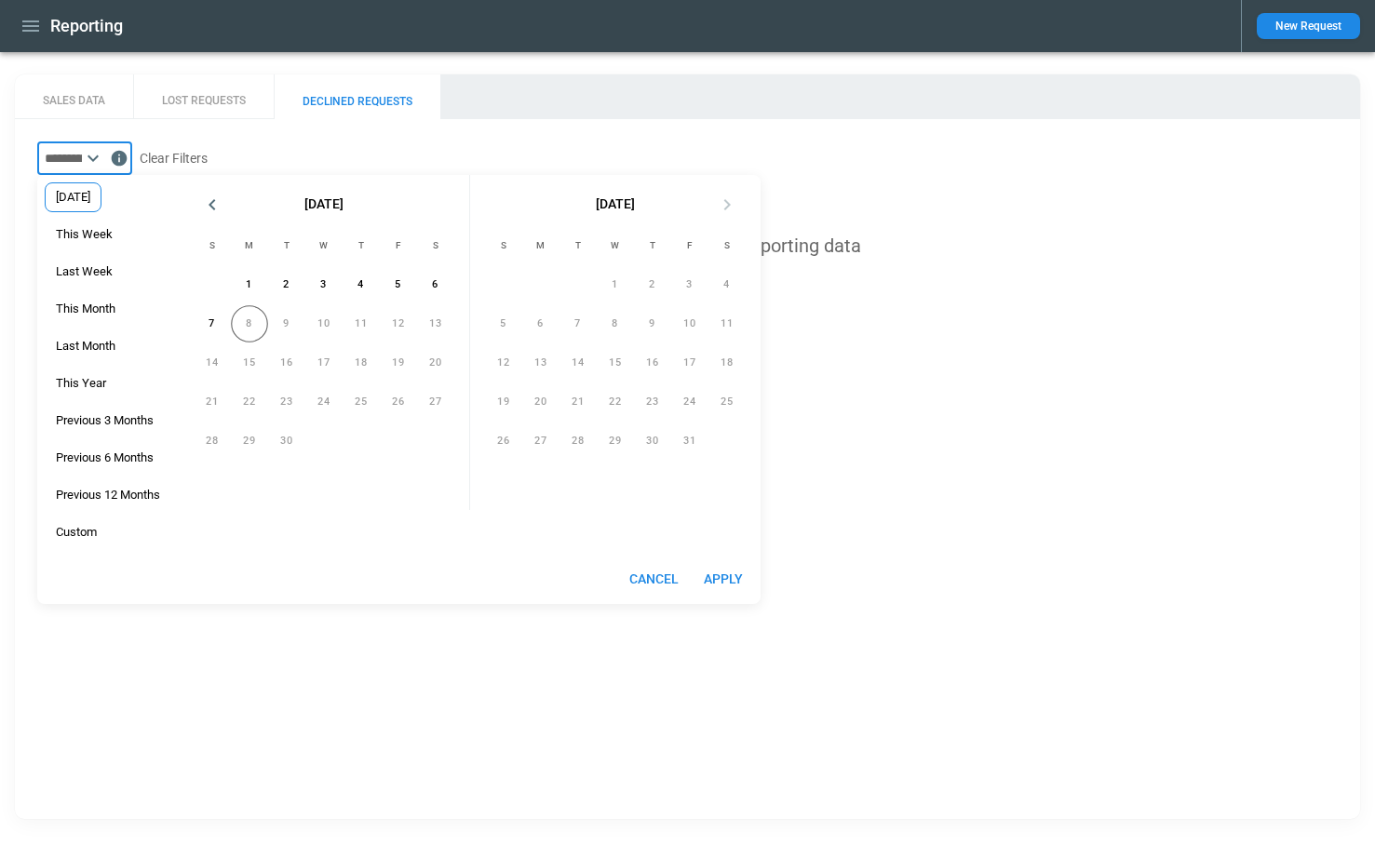
click at [99, 204] on span "Yesterday" at bounding box center [73, 197] width 55 height 15
click at [728, 576] on button "Apply" at bounding box center [723, 579] width 60 height 34
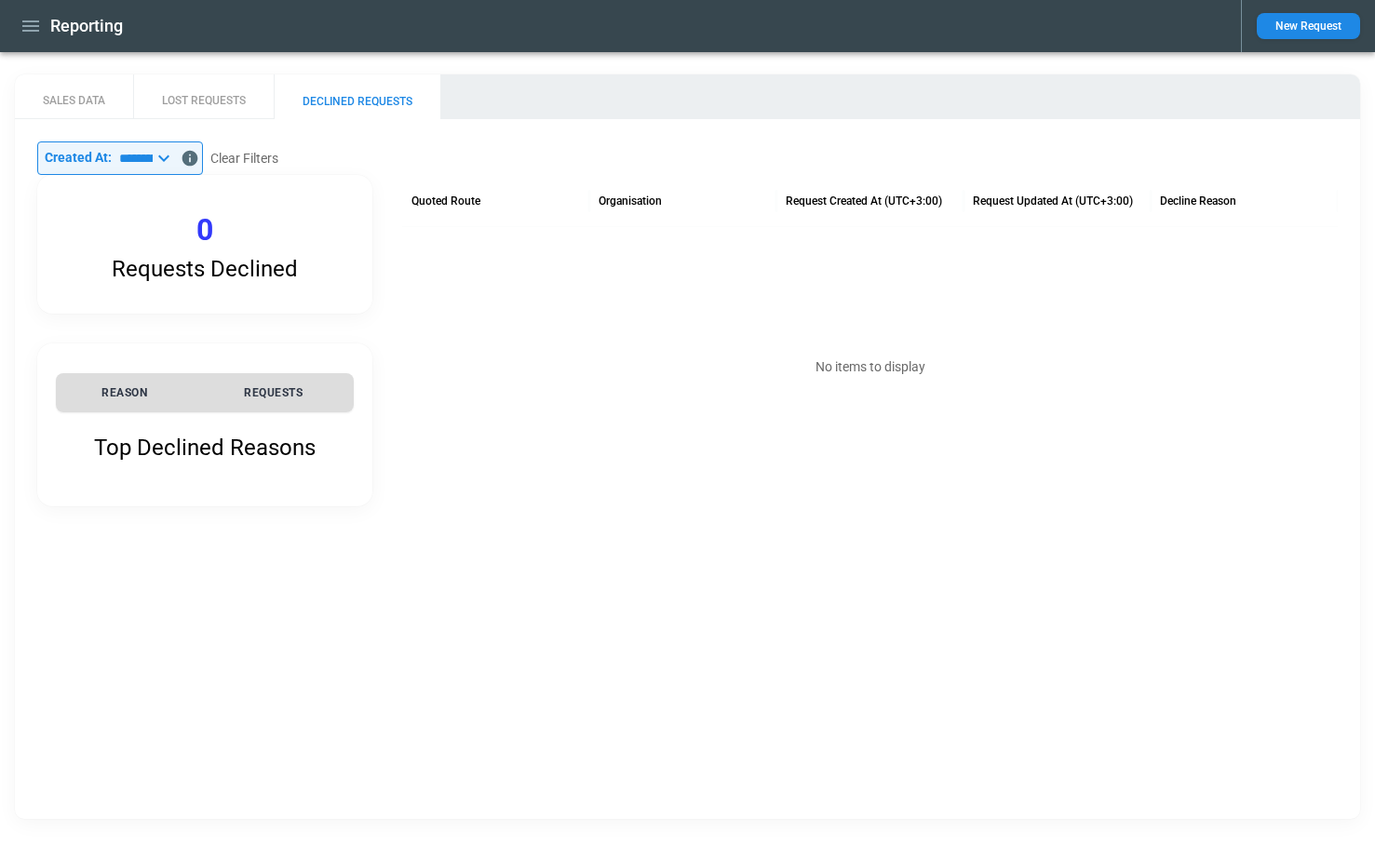
click at [175, 160] on icon at bounding box center [164, 158] width 22 height 22
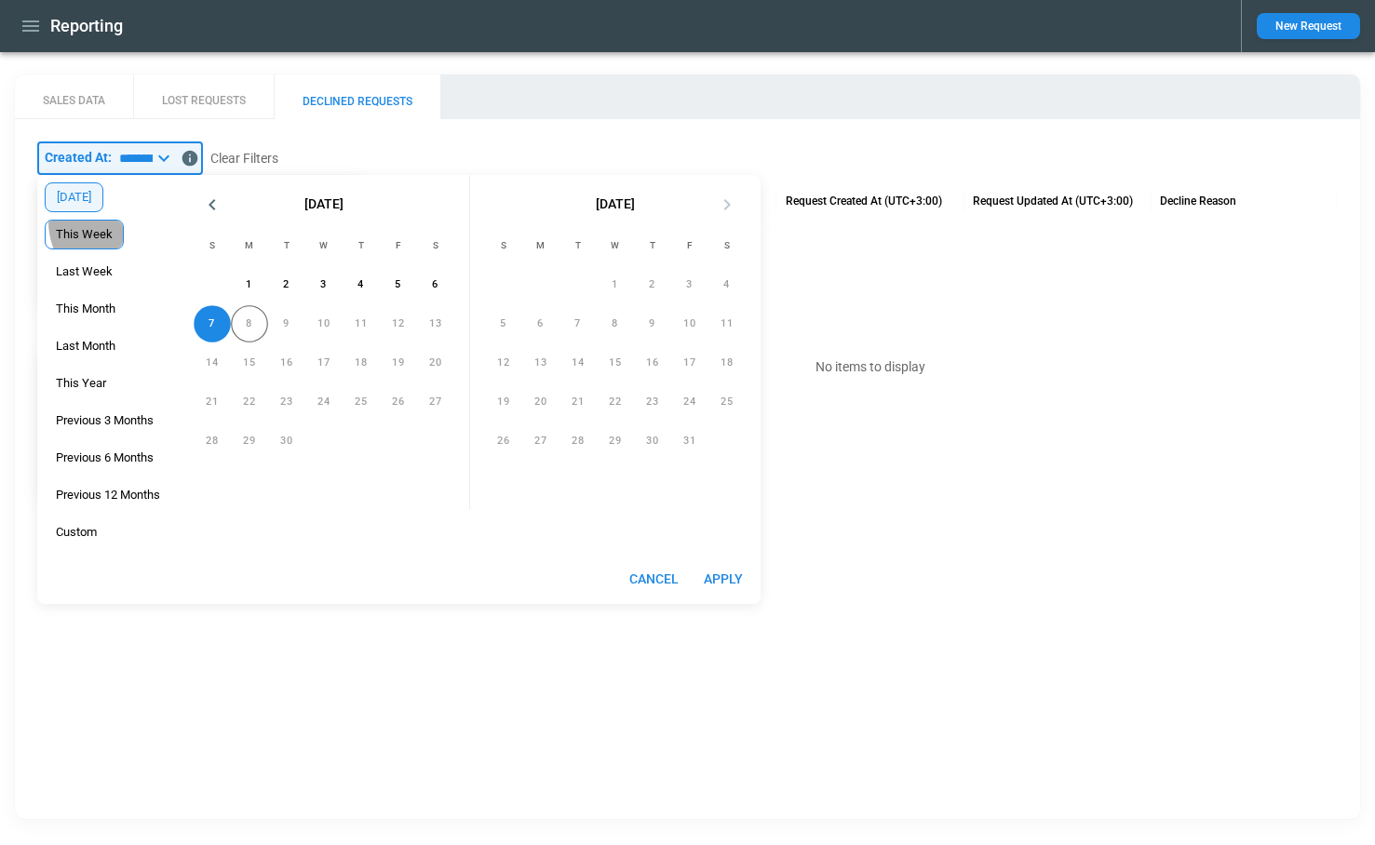
click at [101, 222] on div "This Week" at bounding box center [84, 235] width 79 height 30
click at [734, 565] on button "Apply" at bounding box center [723, 579] width 60 height 34
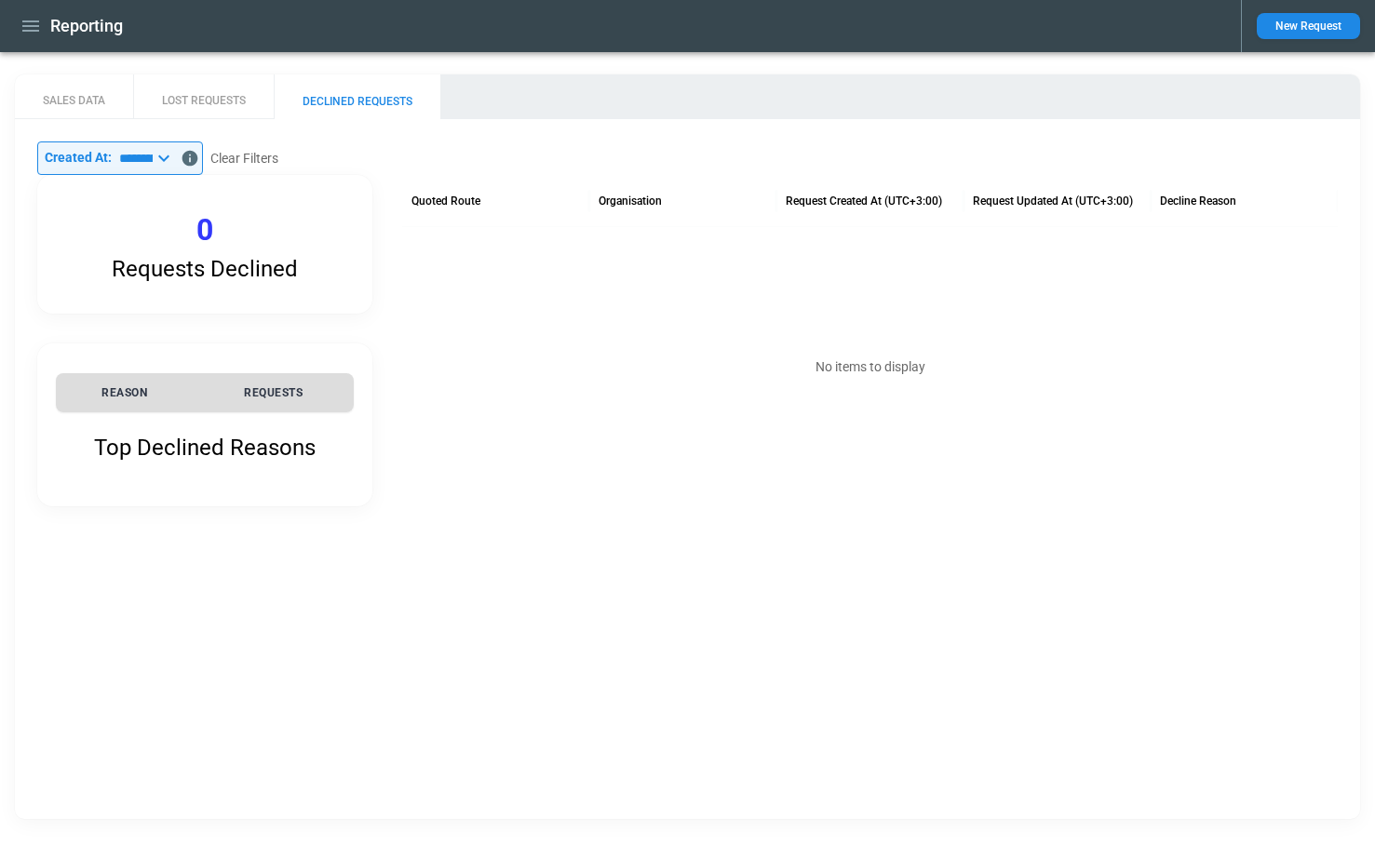
click at [169, 156] on icon at bounding box center [163, 158] width 11 height 7
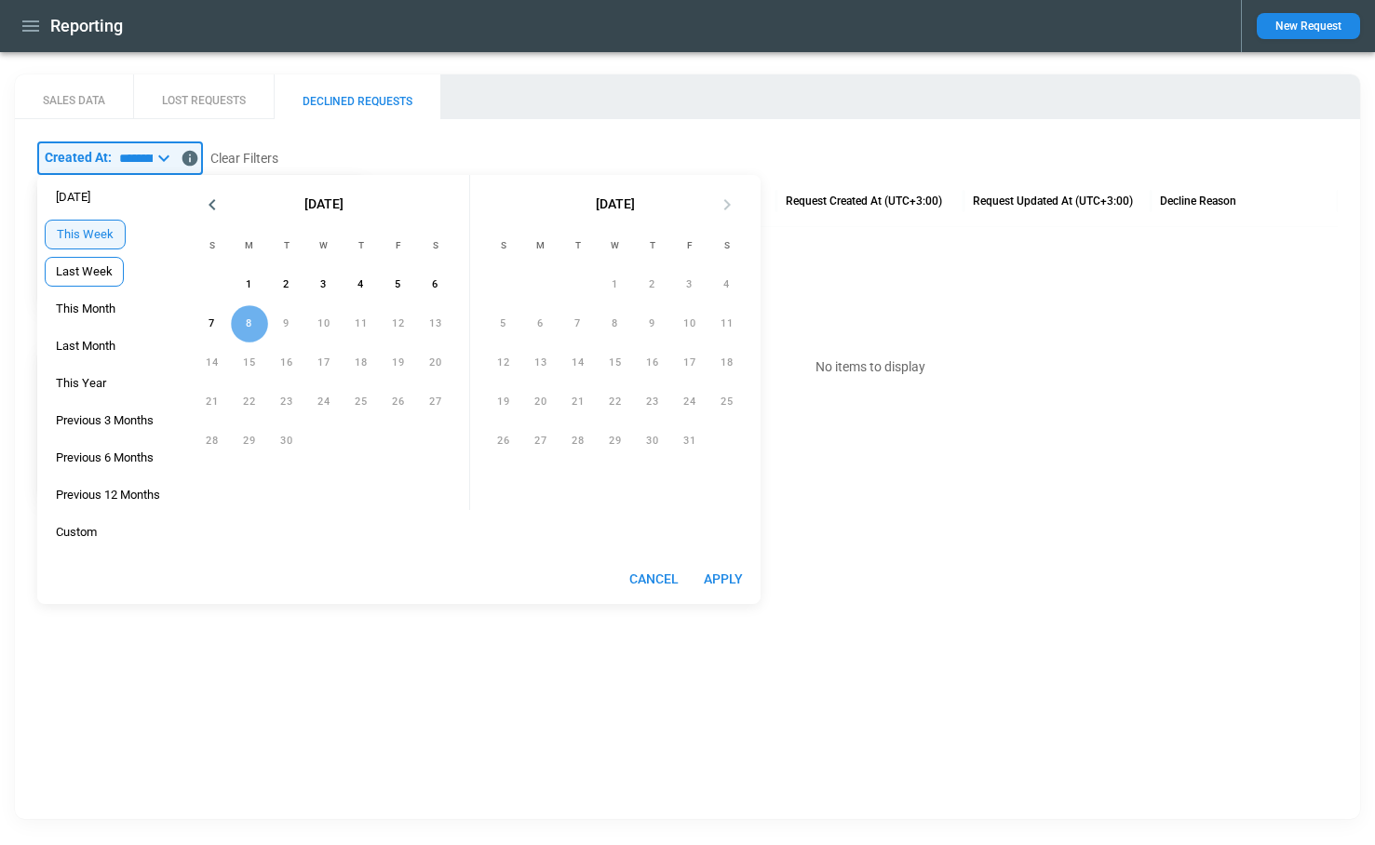
click at [89, 272] on span "Last Week" at bounding box center [84, 271] width 77 height 15
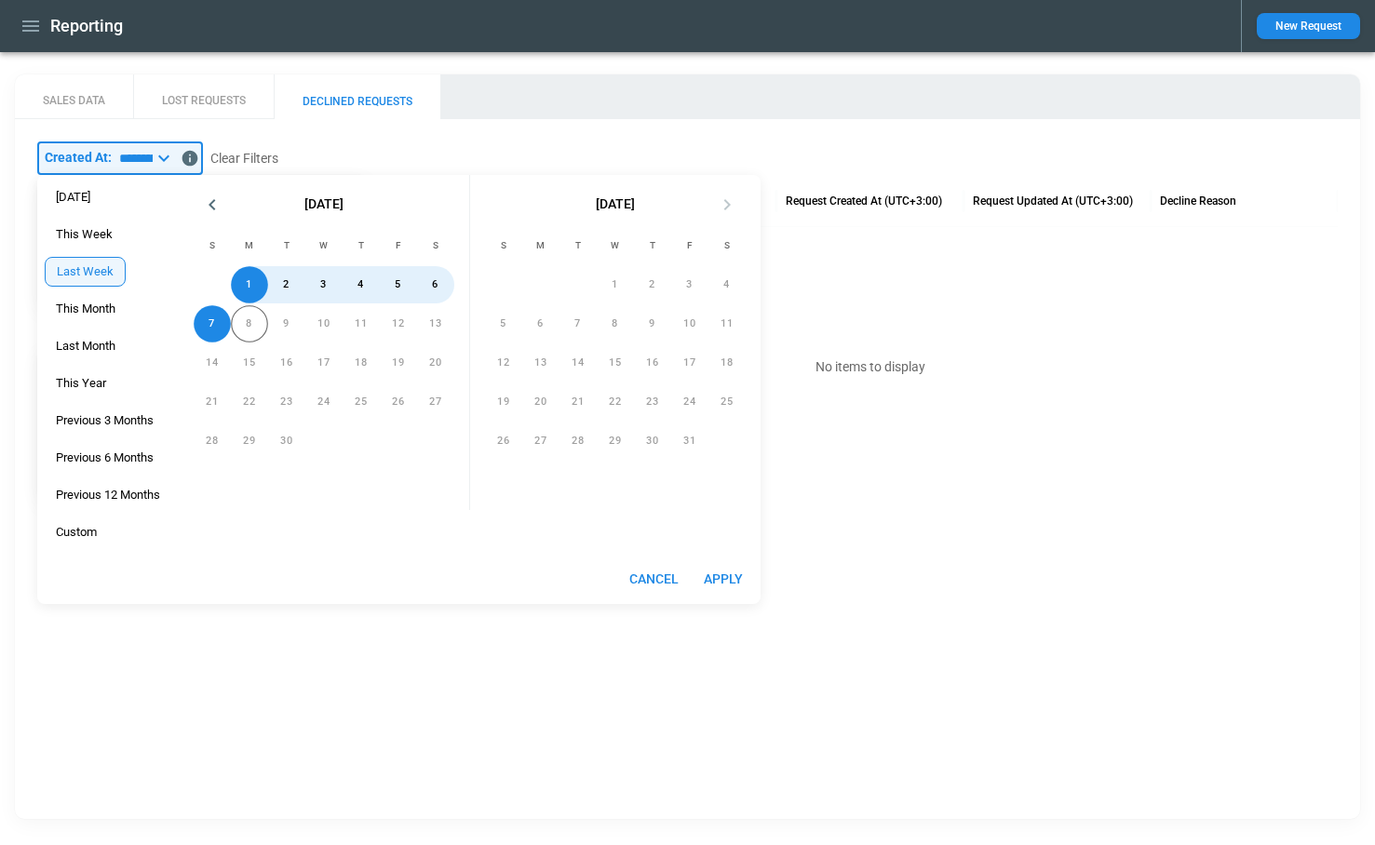
click at [731, 571] on button "Apply" at bounding box center [723, 579] width 60 height 34
type input "*********"
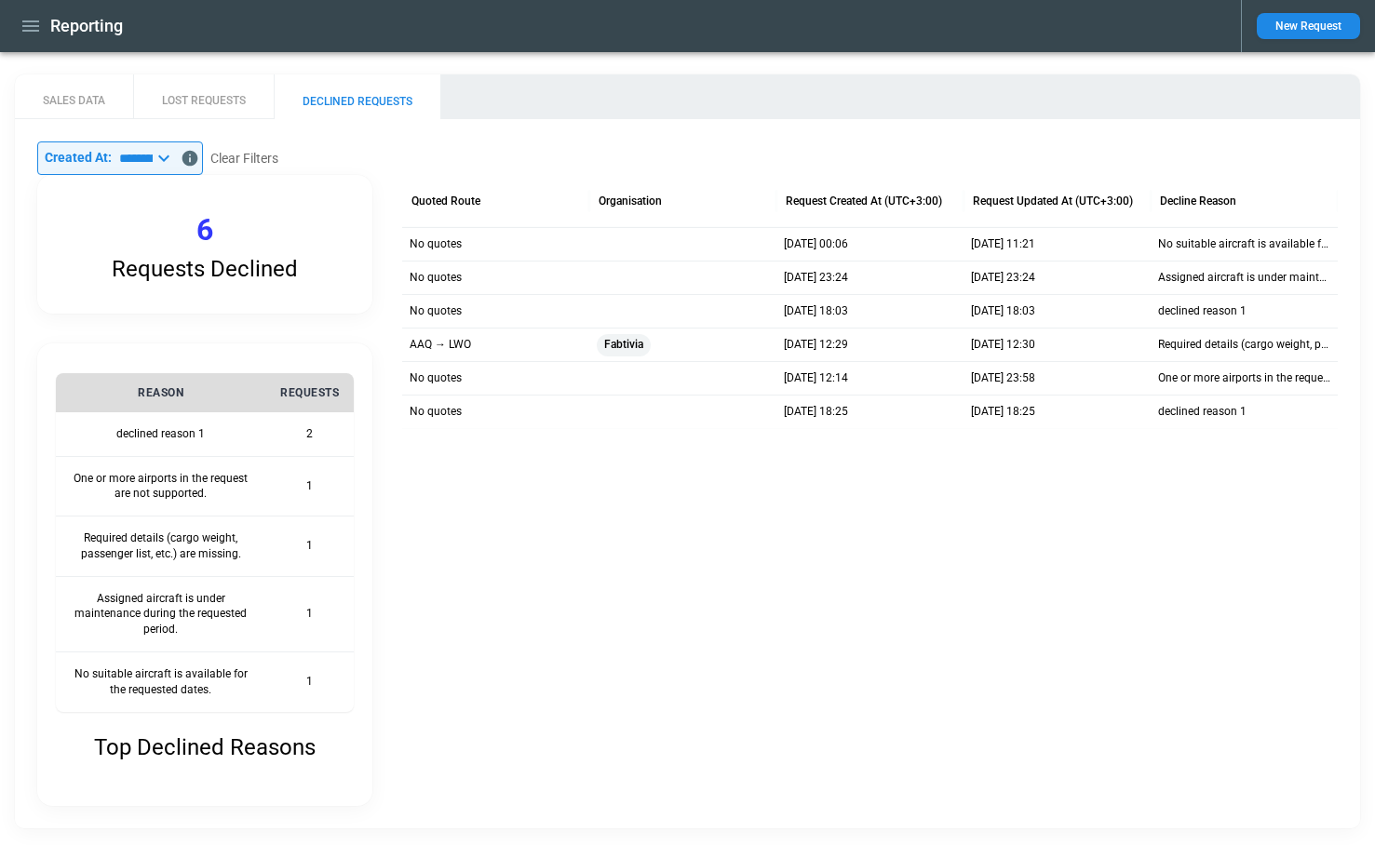
click at [175, 155] on icon at bounding box center [164, 158] width 22 height 22
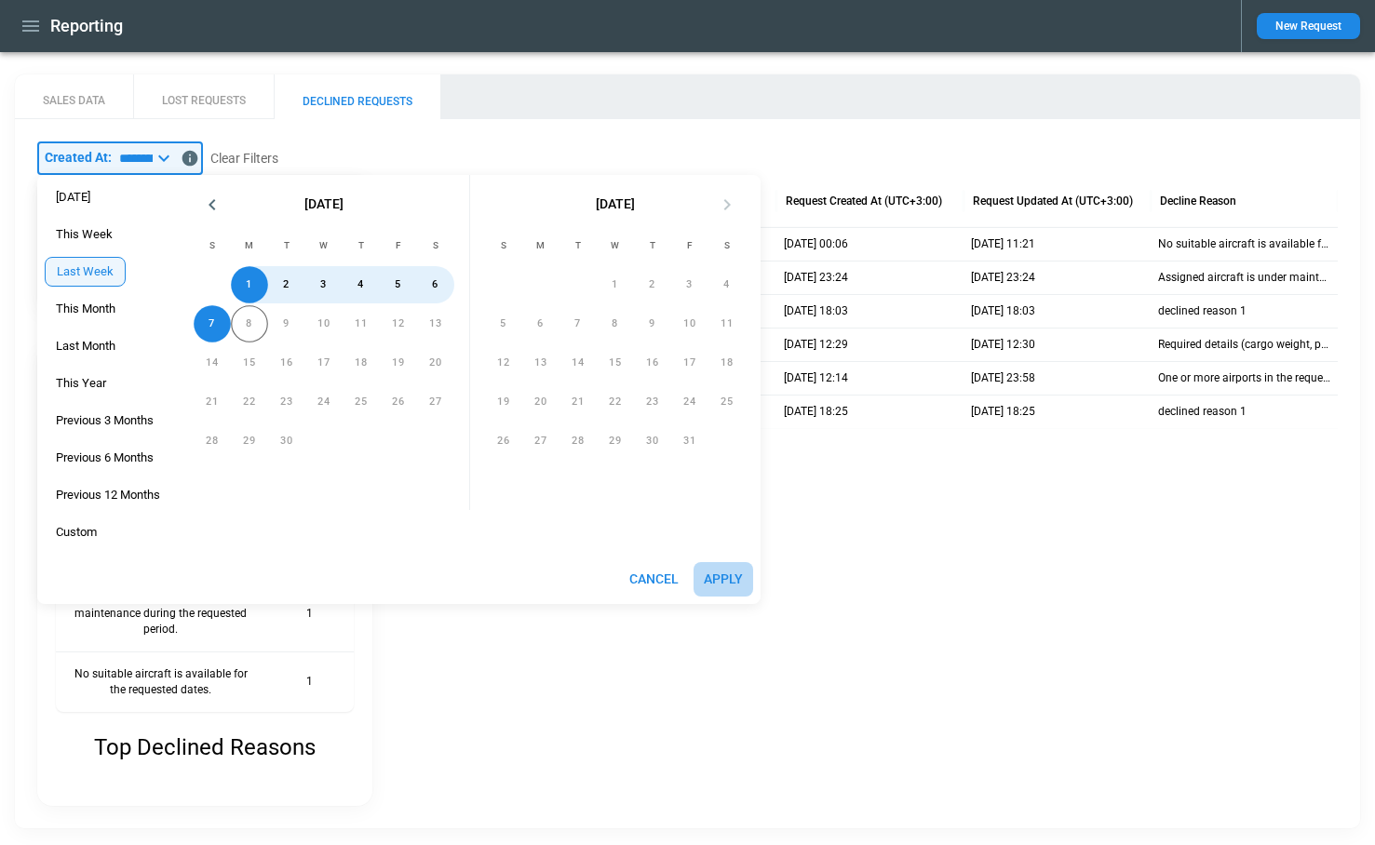
click at [733, 581] on button "Apply" at bounding box center [723, 579] width 60 height 34
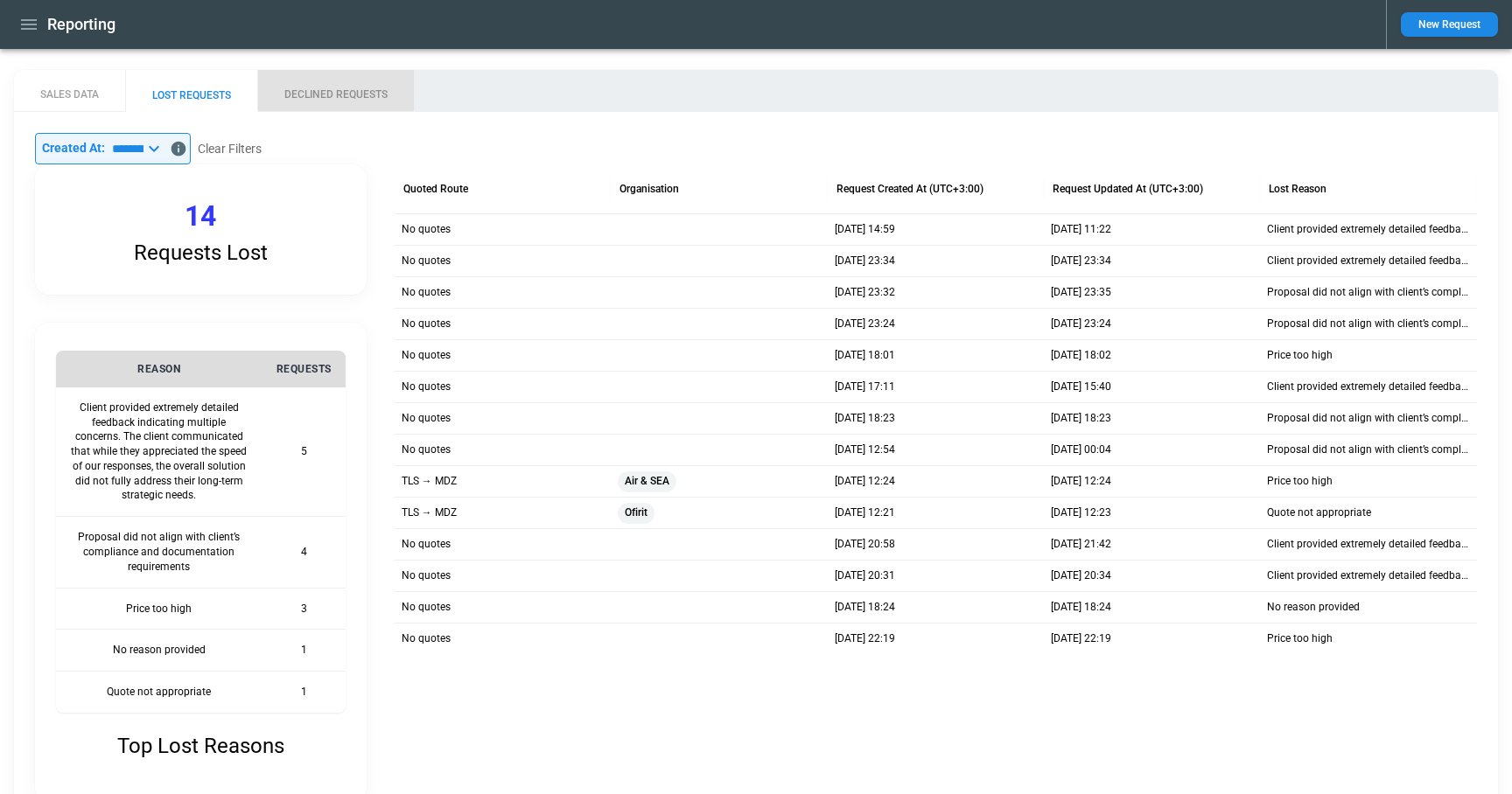
click at [356, 92] on button "DECLINED REQUESTS" at bounding box center [335, 90] width 157 height 42
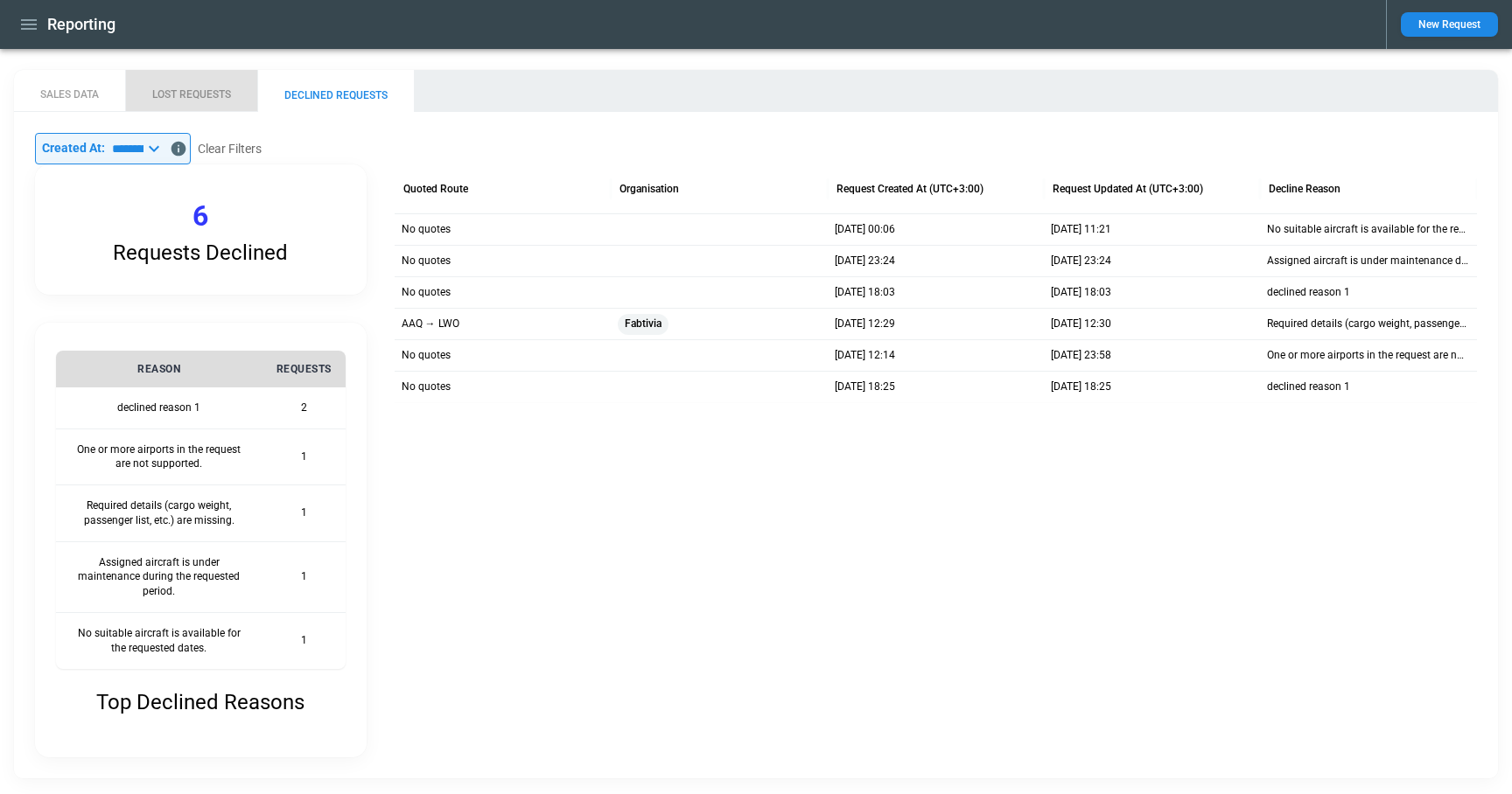
click at [177, 96] on button "LOST REQUESTS" at bounding box center [191, 90] width 132 height 42
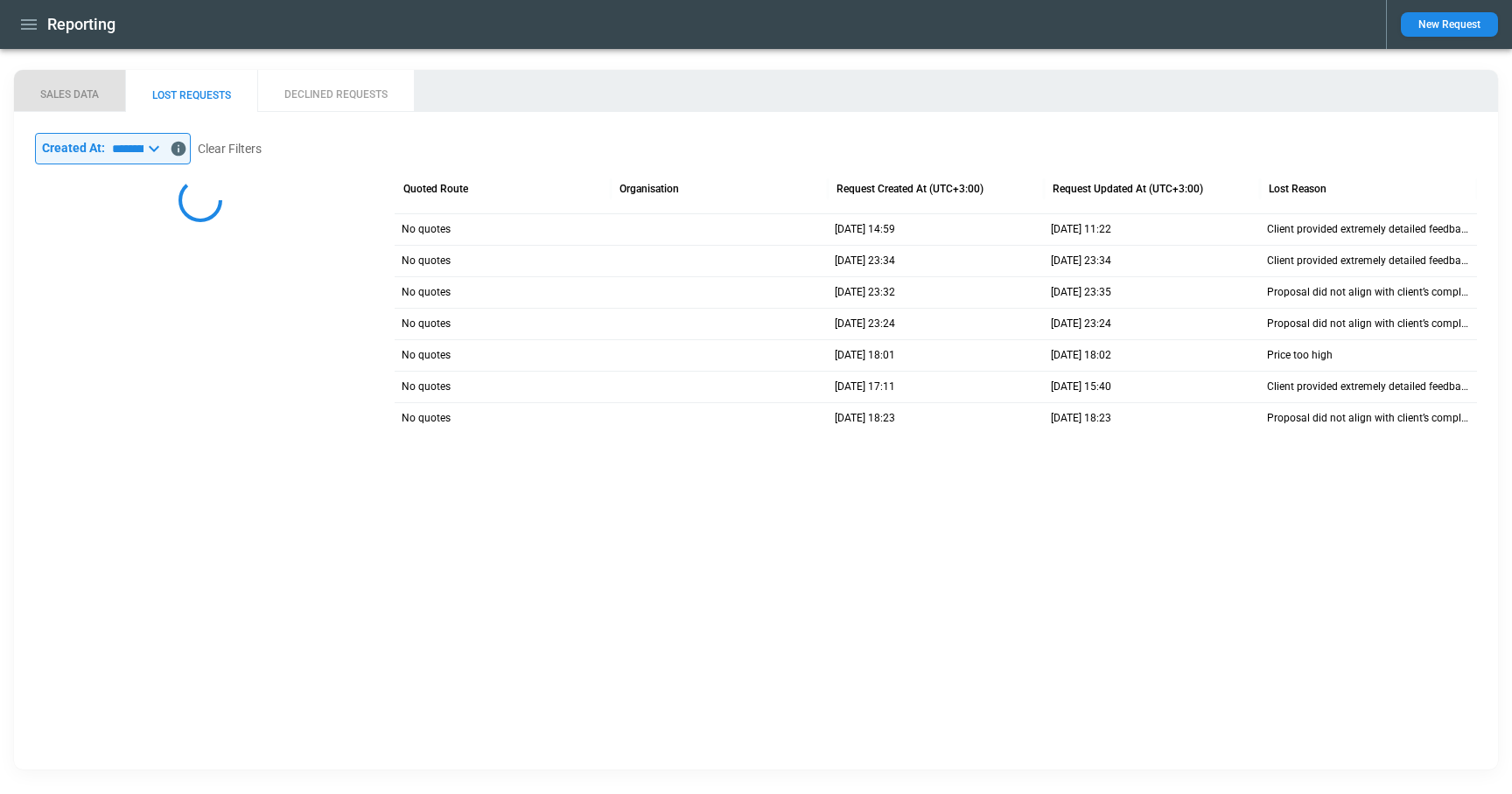
click at [89, 96] on button "SALES DATA" at bounding box center [70, 90] width 111 height 42
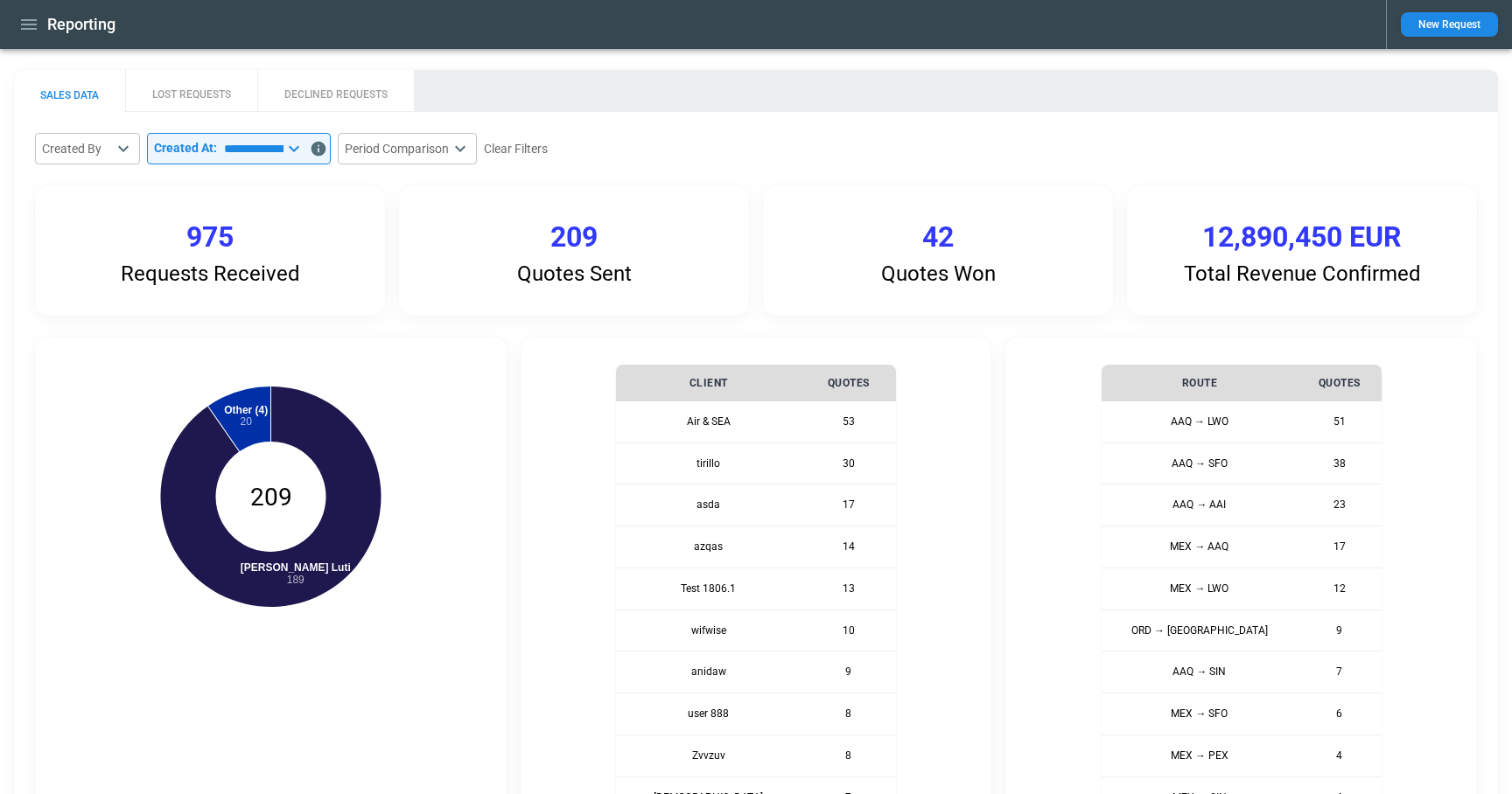
click at [299, 147] on icon at bounding box center [293, 148] width 10 height 7
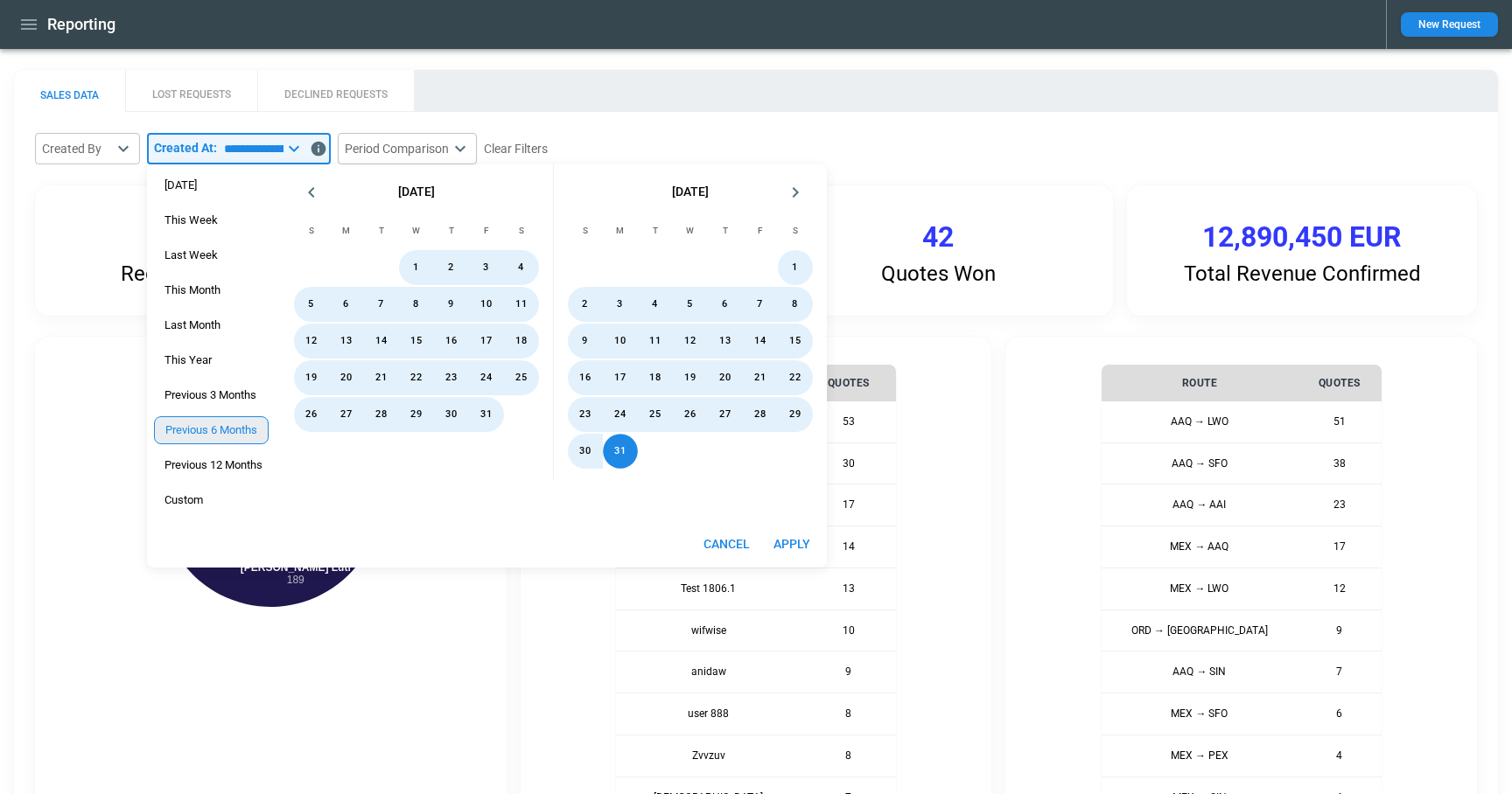
click at [242, 431] on span "Previous 6 Months" at bounding box center [211, 430] width 113 height 14
click at [794, 549] on button "Apply" at bounding box center [792, 544] width 56 height 32
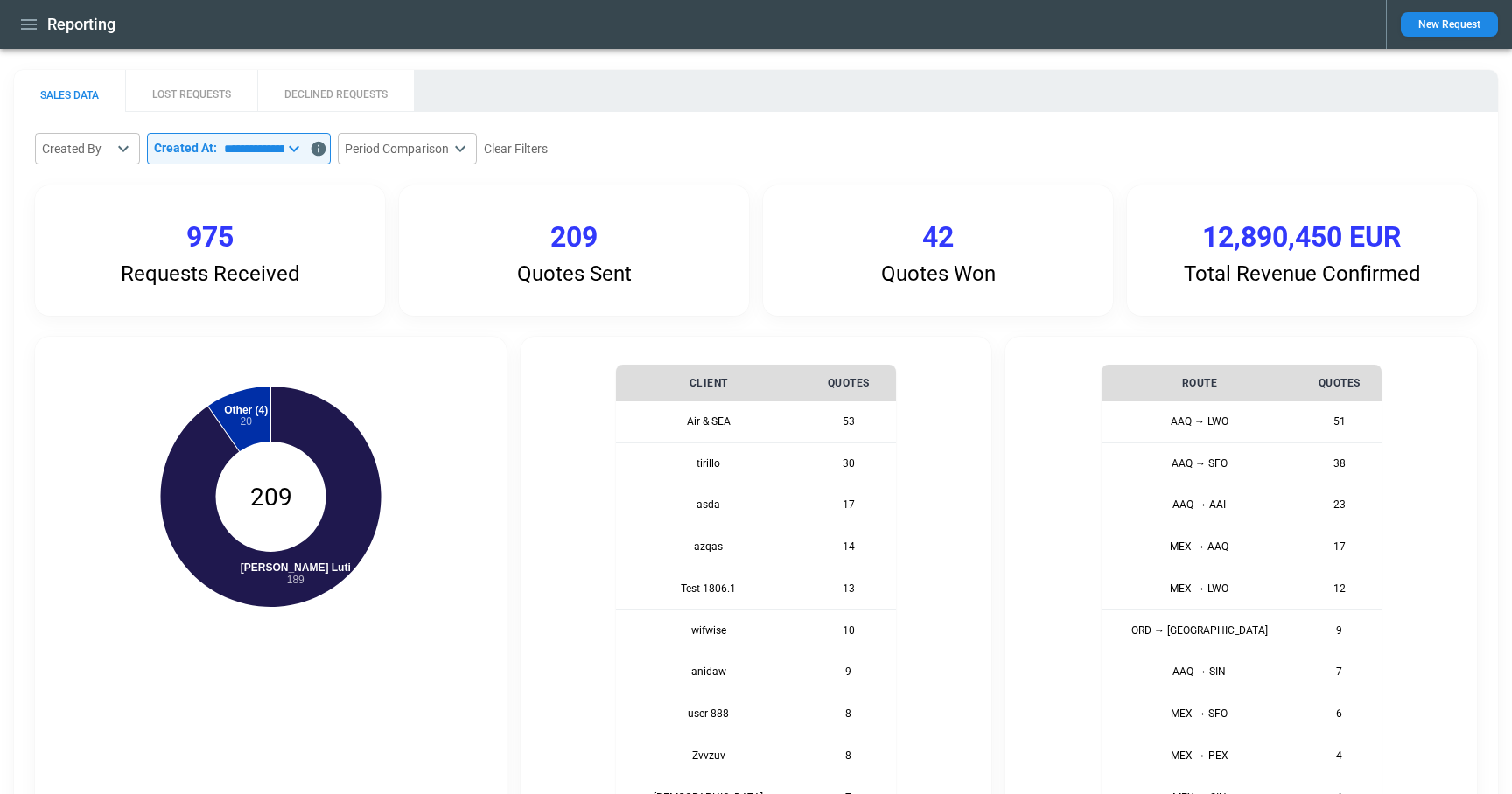
click at [170, 95] on button "LOST REQUESTS" at bounding box center [191, 90] width 132 height 42
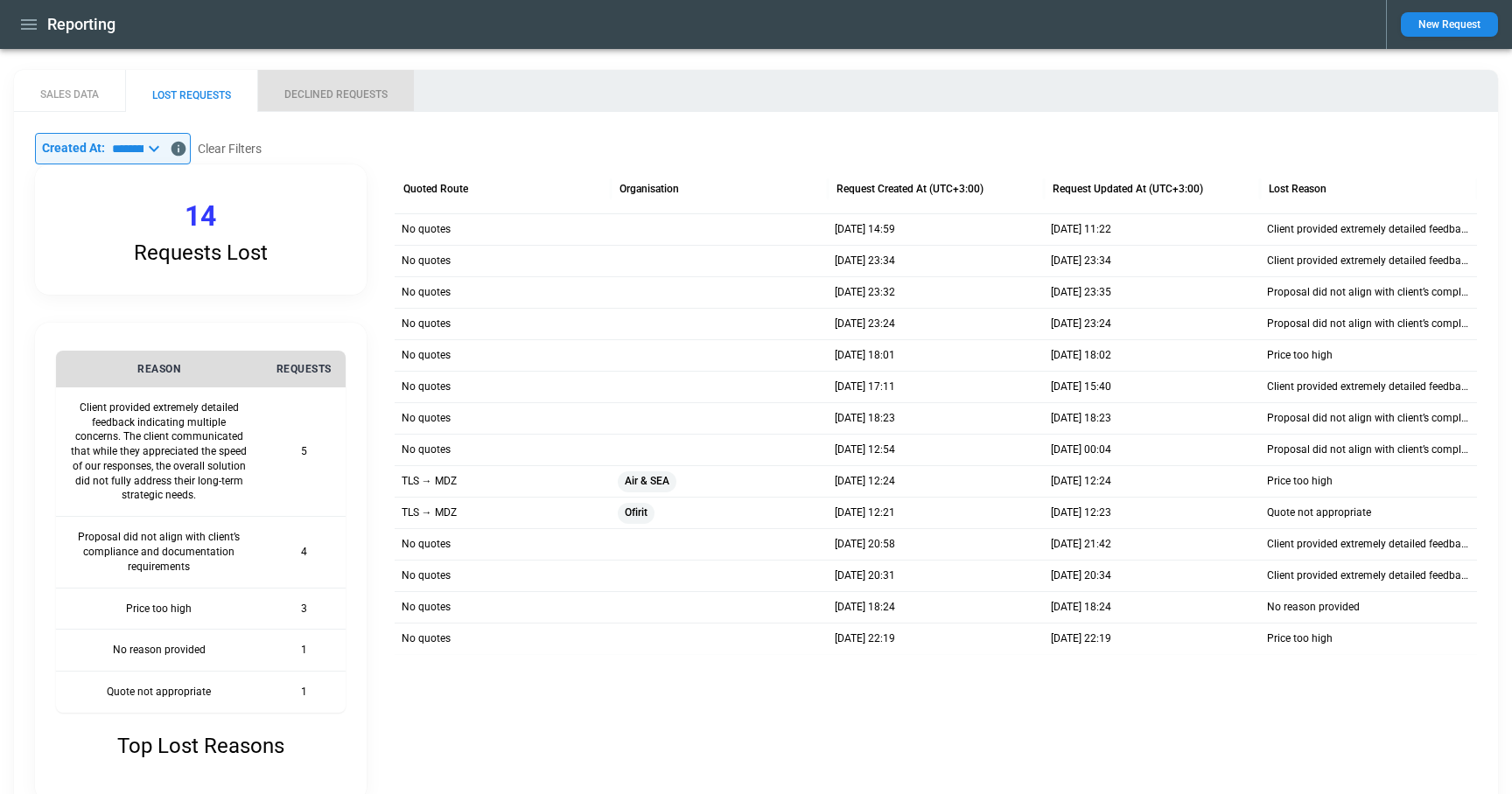
click at [329, 99] on button "DECLINED REQUESTS" at bounding box center [335, 90] width 157 height 42
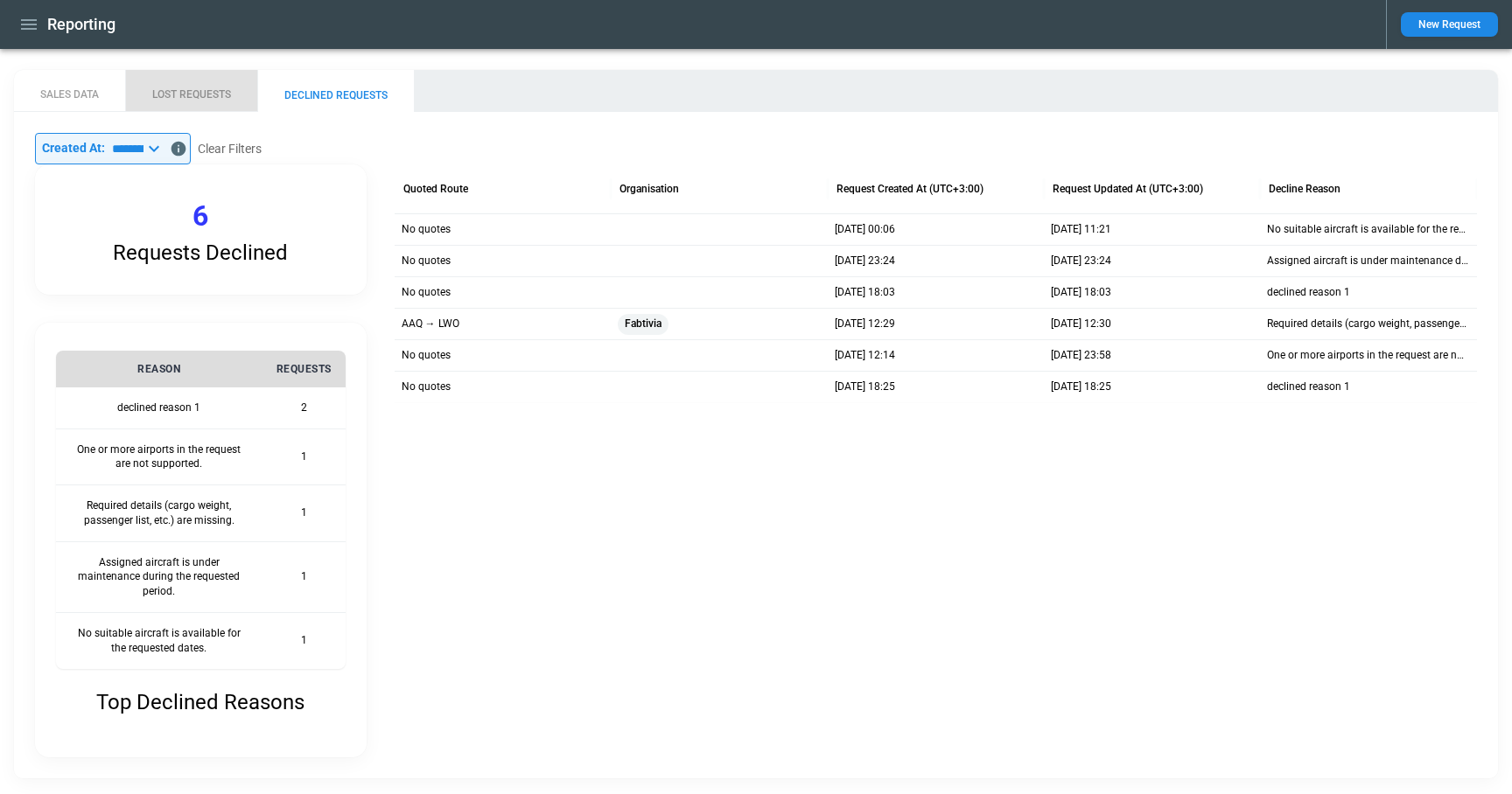
click at [192, 93] on button "LOST REQUESTS" at bounding box center [191, 90] width 132 height 42
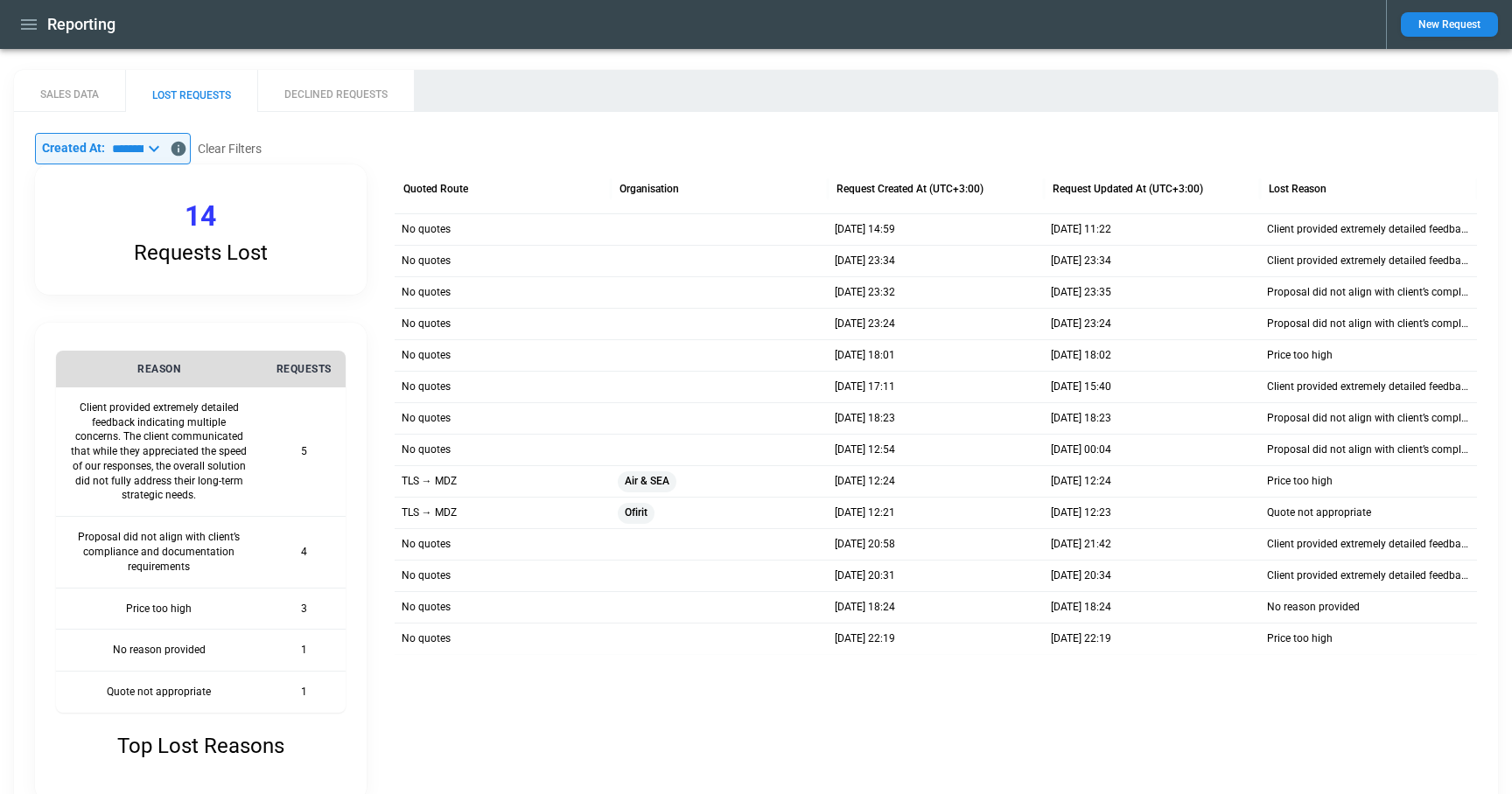
click at [31, 22] on icon "button" at bounding box center [29, 24] width 21 height 21
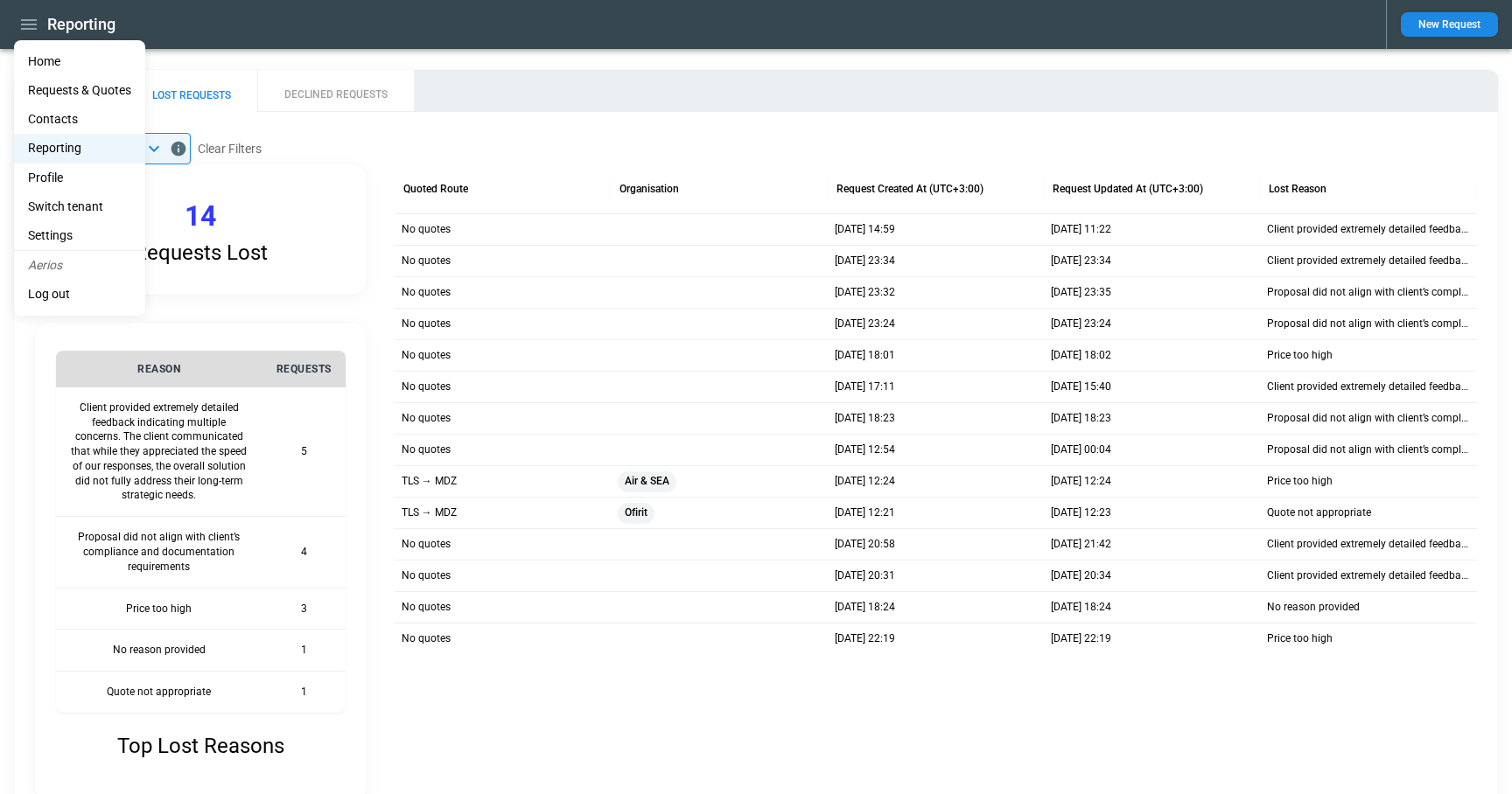
click at [45, 65] on li "Home" at bounding box center [80, 61] width 132 height 29
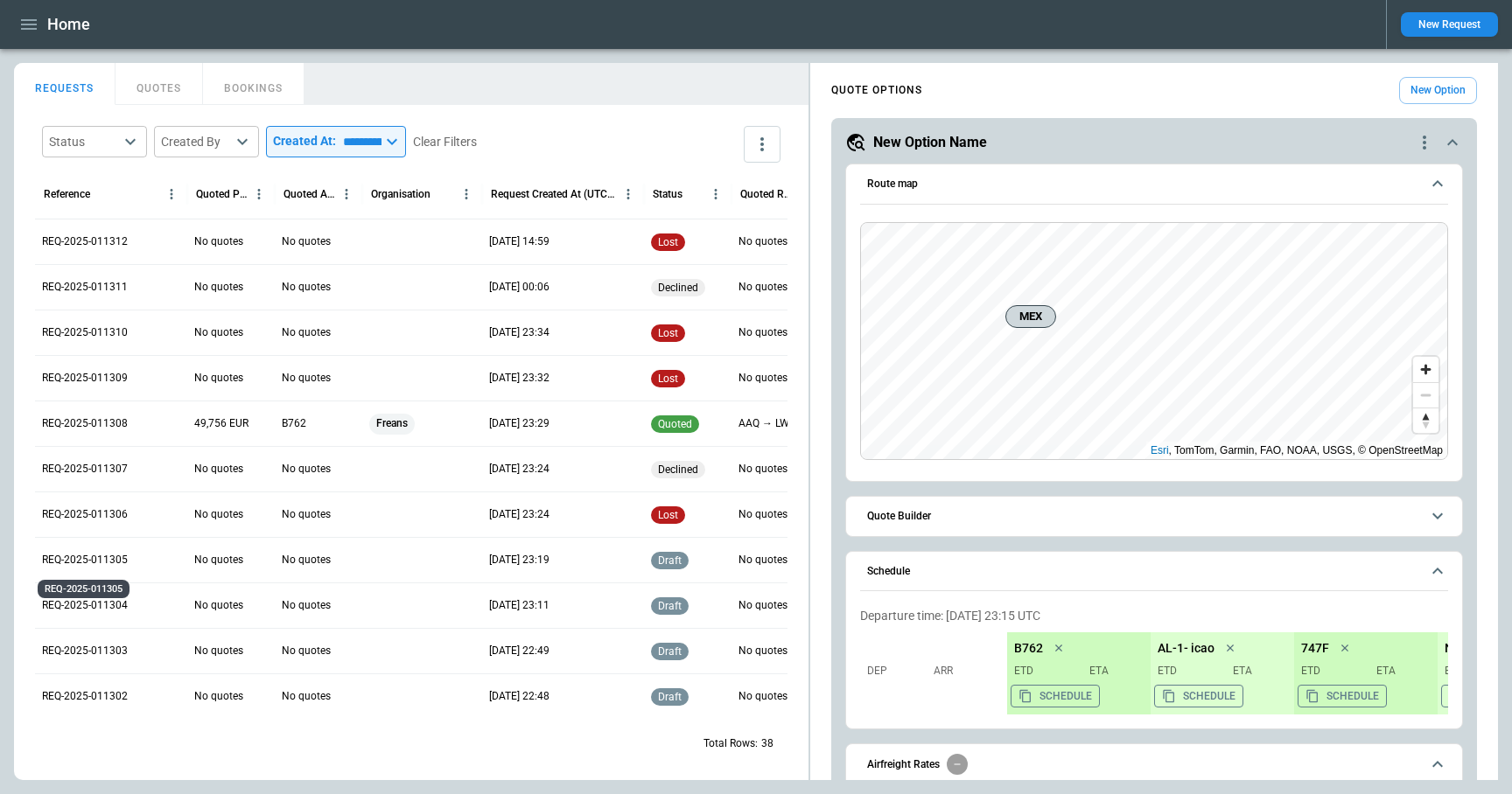
click at [117, 556] on p "REQ-2025-011305" at bounding box center [85, 560] width 86 height 15
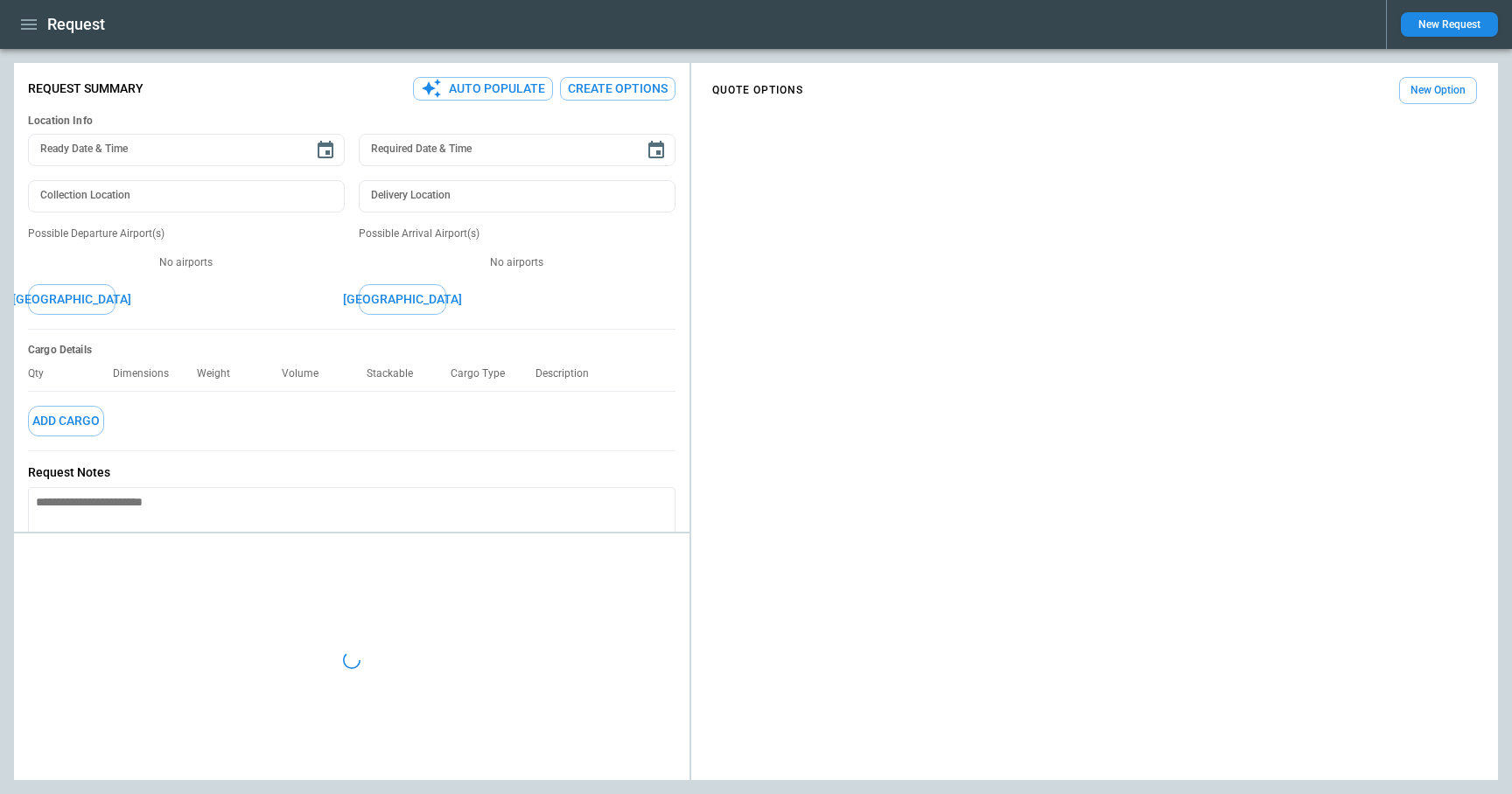
type textarea "*"
type input "**********"
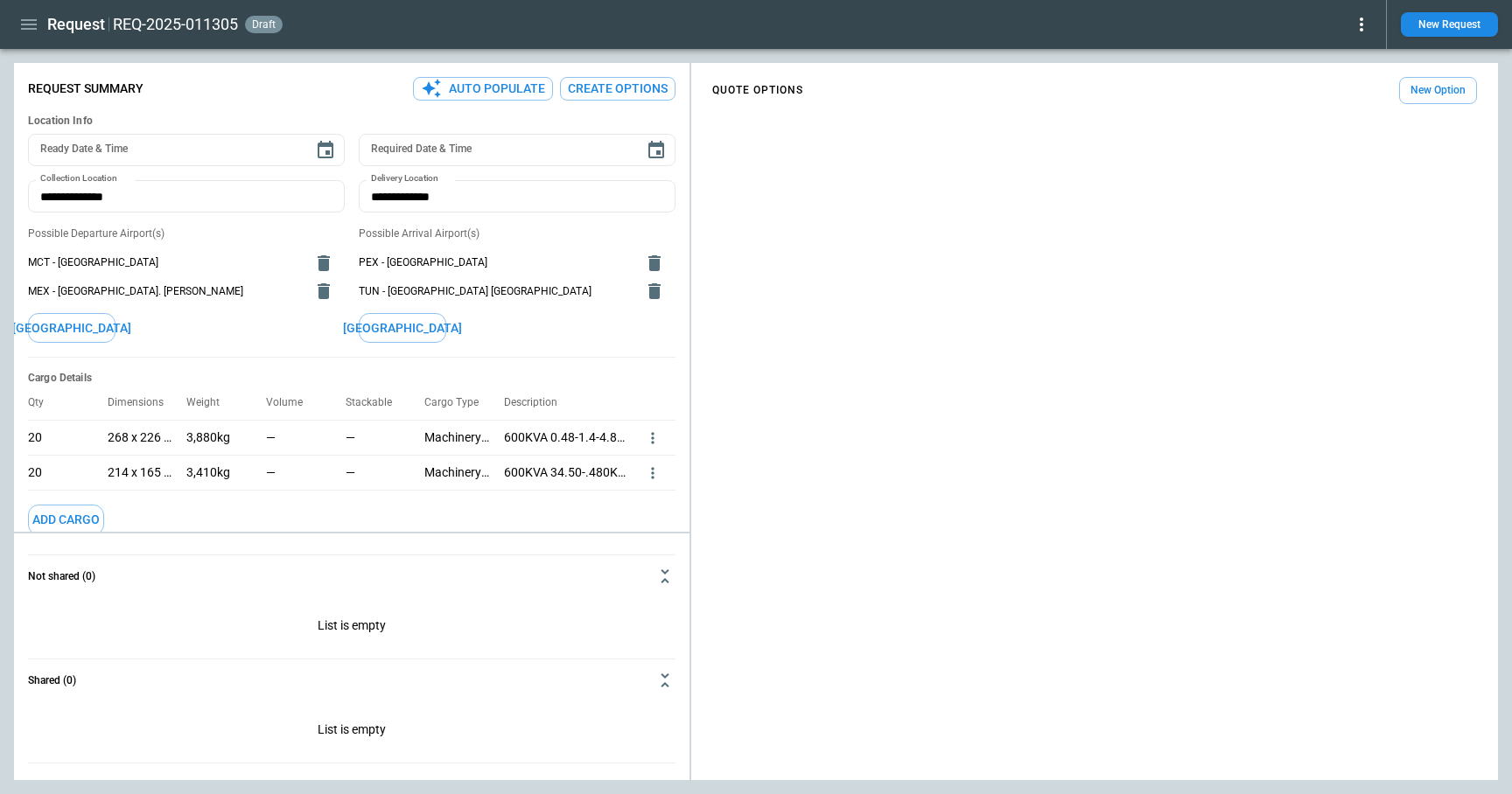
click at [1360, 27] on icon at bounding box center [1361, 24] width 21 height 21
click at [1342, 88] on button "Lost" at bounding box center [1340, 80] width 57 height 25
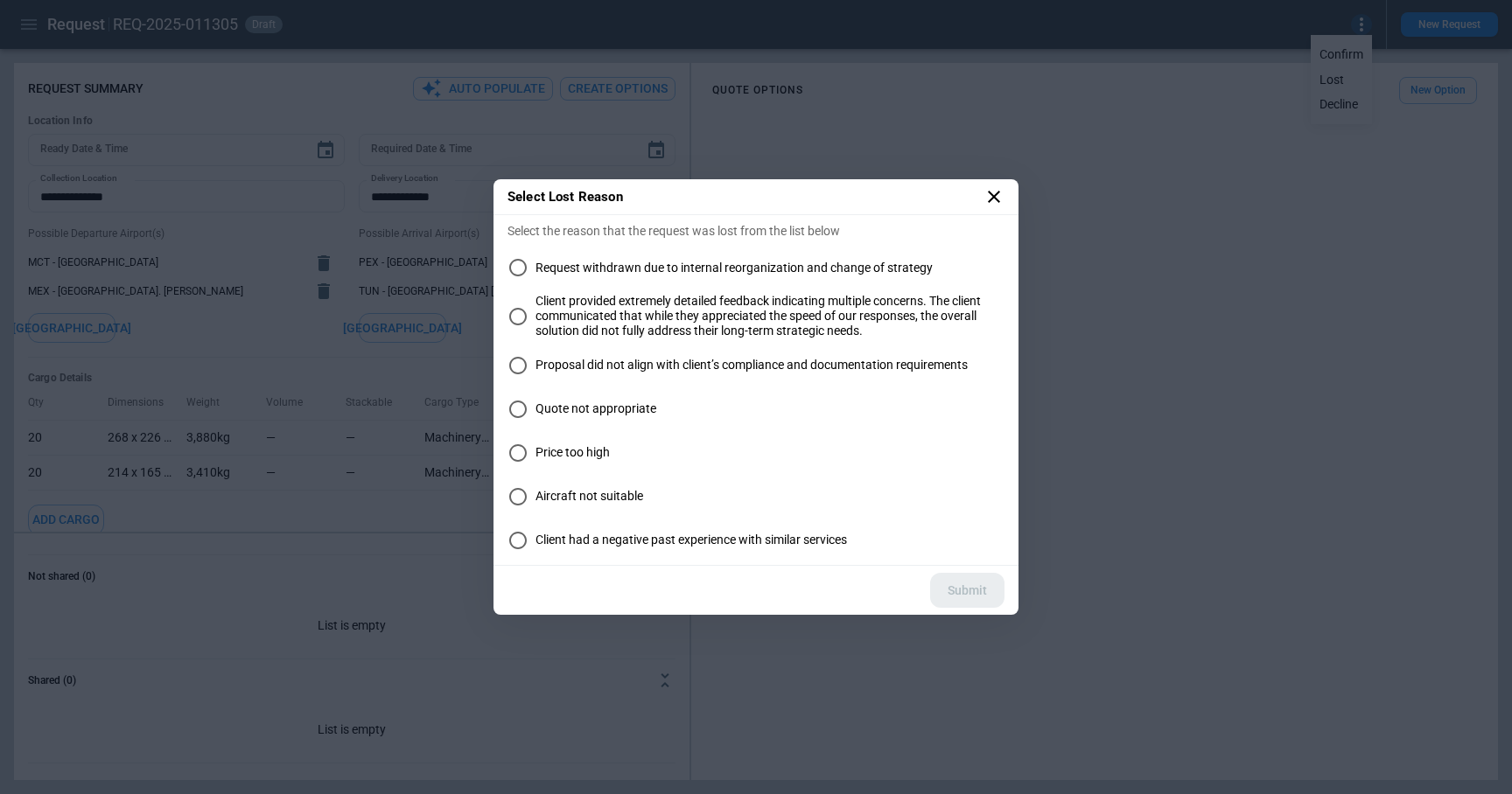
click at [637, 276] on label "Request withdrawn due to internal reorganization and change of strategy" at bounding box center [756, 267] width 497 height 35
click at [968, 590] on button "Submit" at bounding box center [967, 591] width 74 height 36
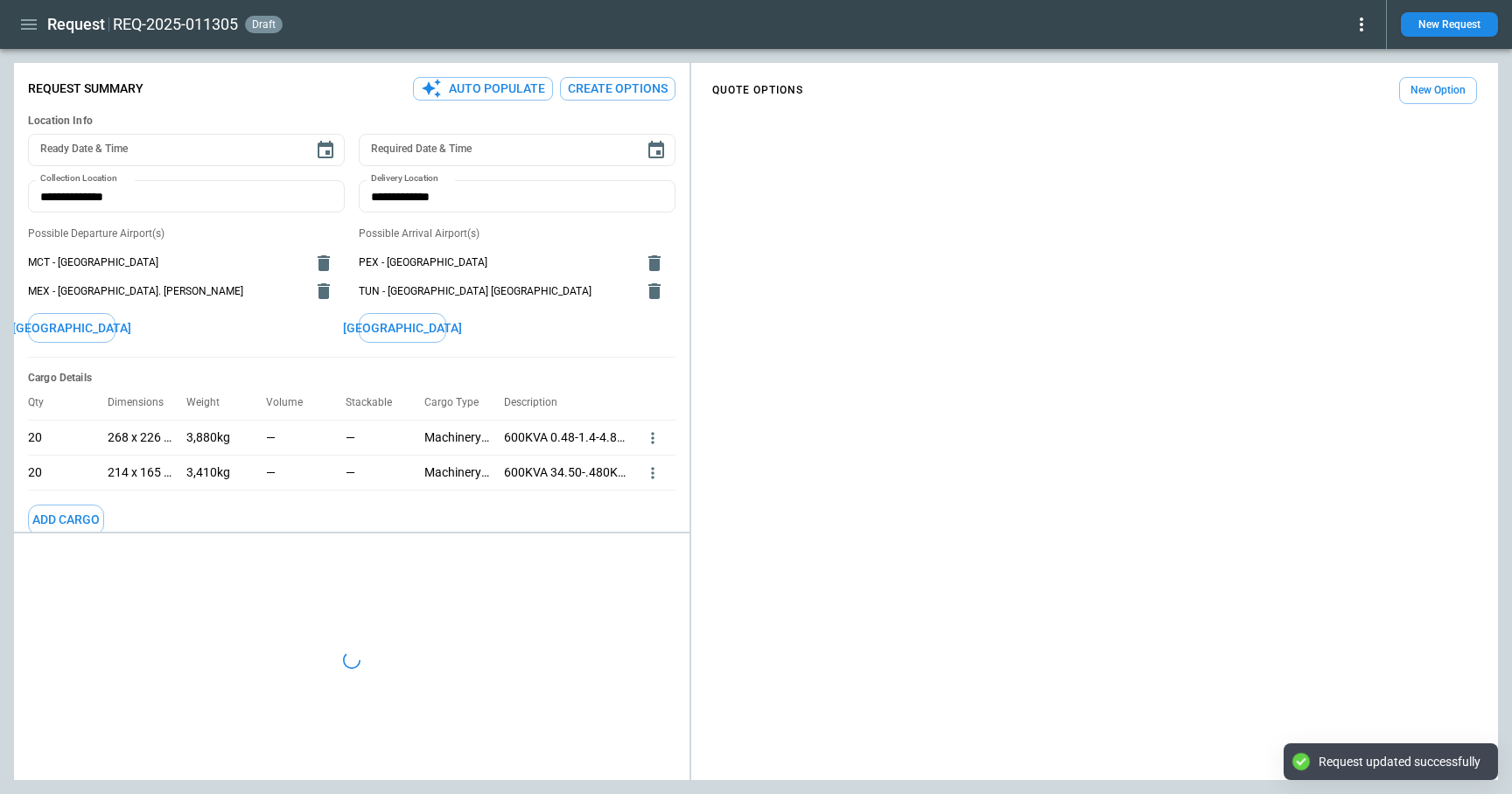
type textarea "*"
click at [22, 23] on icon "button" at bounding box center [28, 23] width 16 height 10
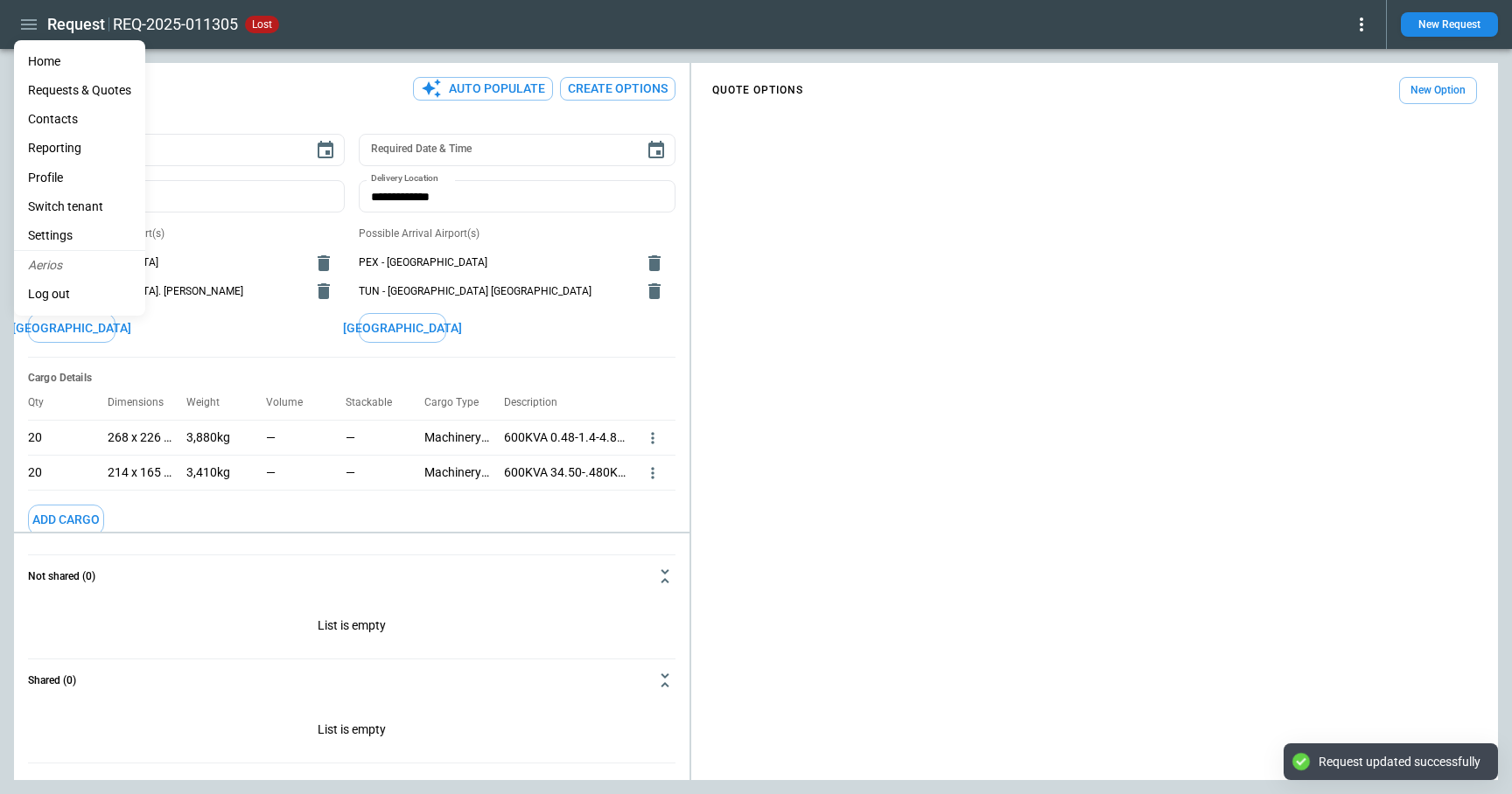
click at [37, 150] on li "Reporting" at bounding box center [80, 148] width 132 height 29
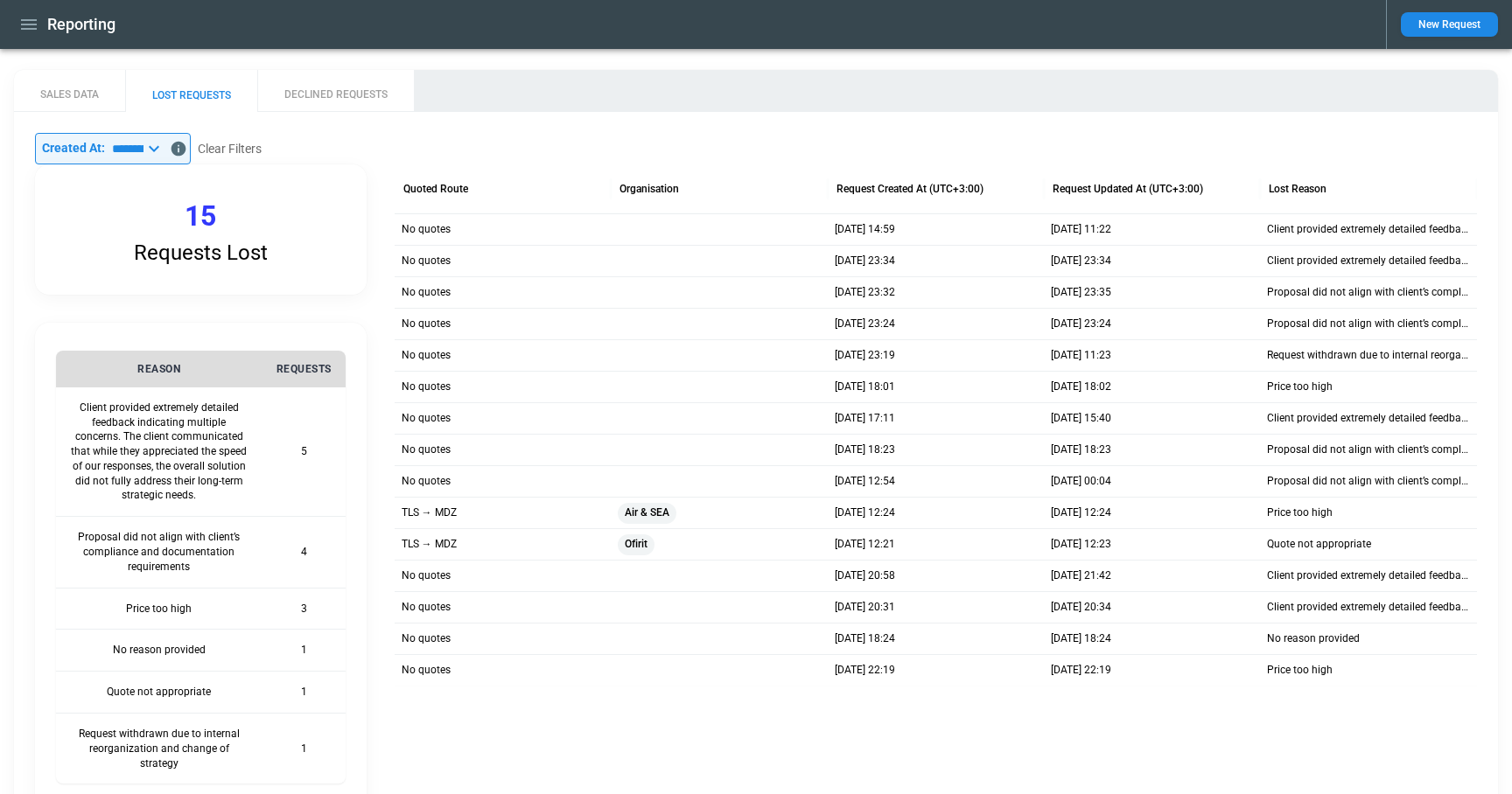
scroll to position [106, 0]
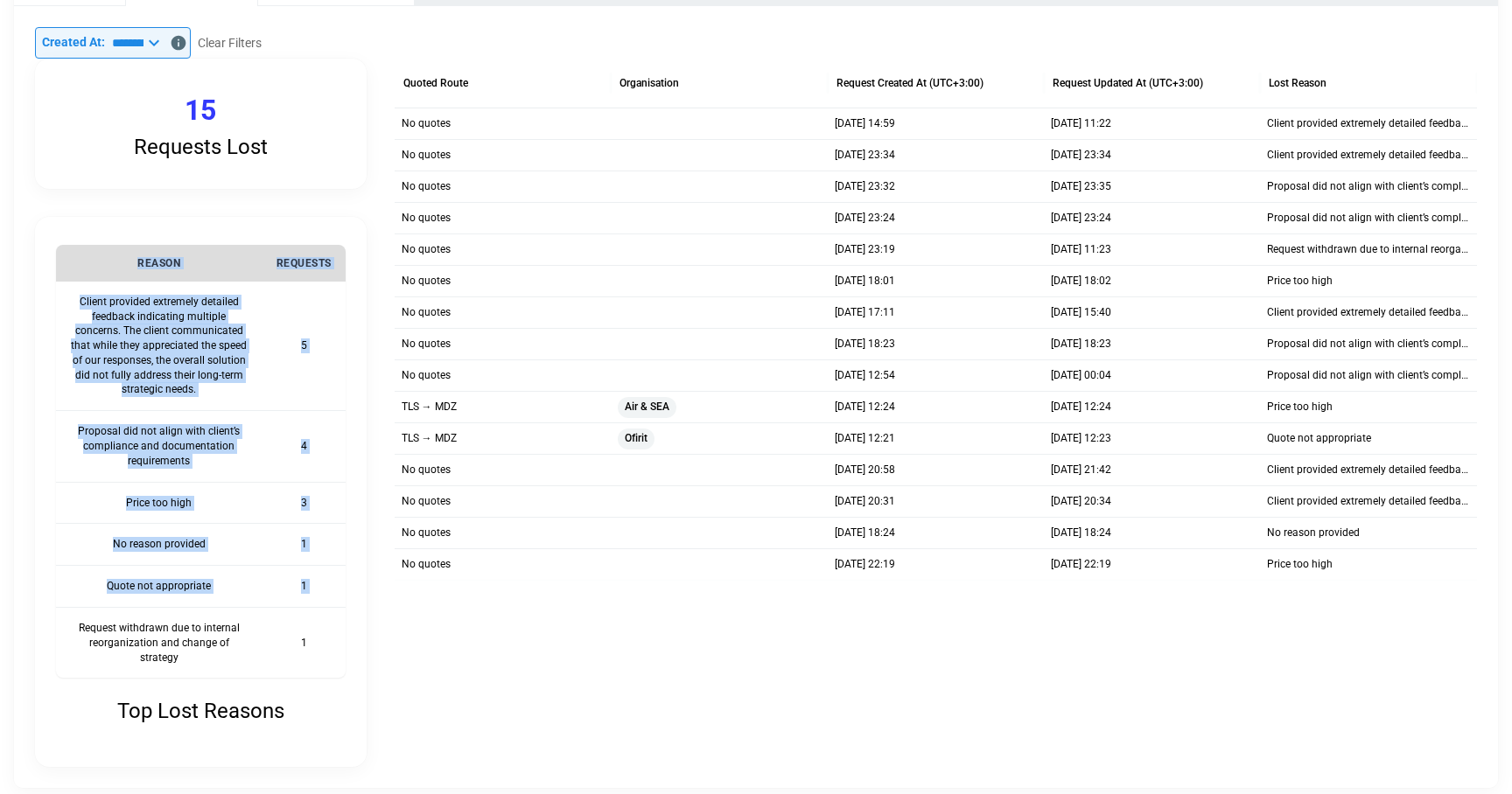
drag, startPoint x: 75, startPoint y: 626, endPoint x: 356, endPoint y: 640, distance: 281.3
click at [356, 640] on div "Top Lost Reasons REASON REQUESTS Client provided extremely detailed feedback in…" at bounding box center [200, 492] width 332 height 551
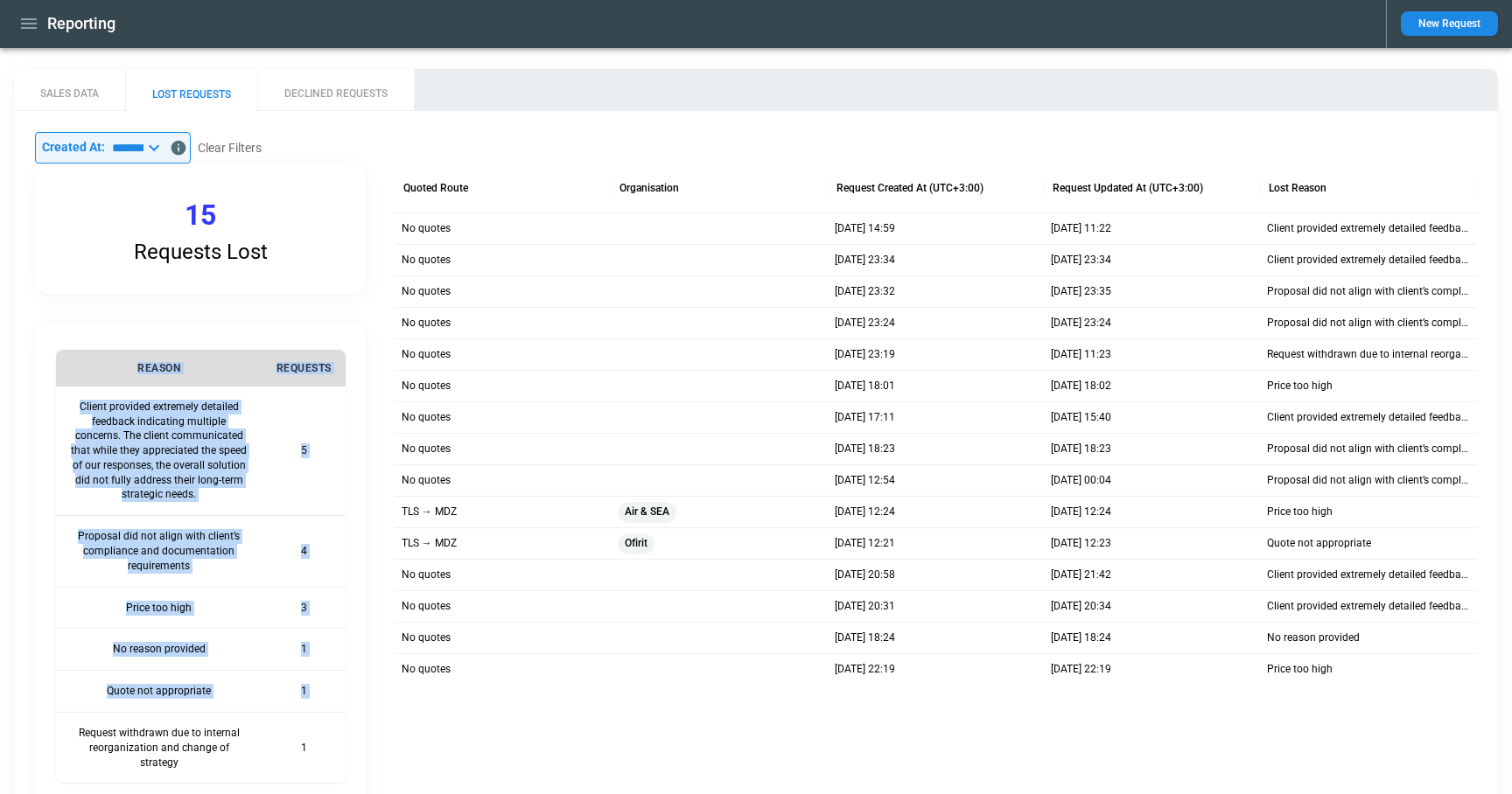
scroll to position [0, 0]
click at [367, 104] on button "DECLINED REQUESTS" at bounding box center [335, 90] width 157 height 42
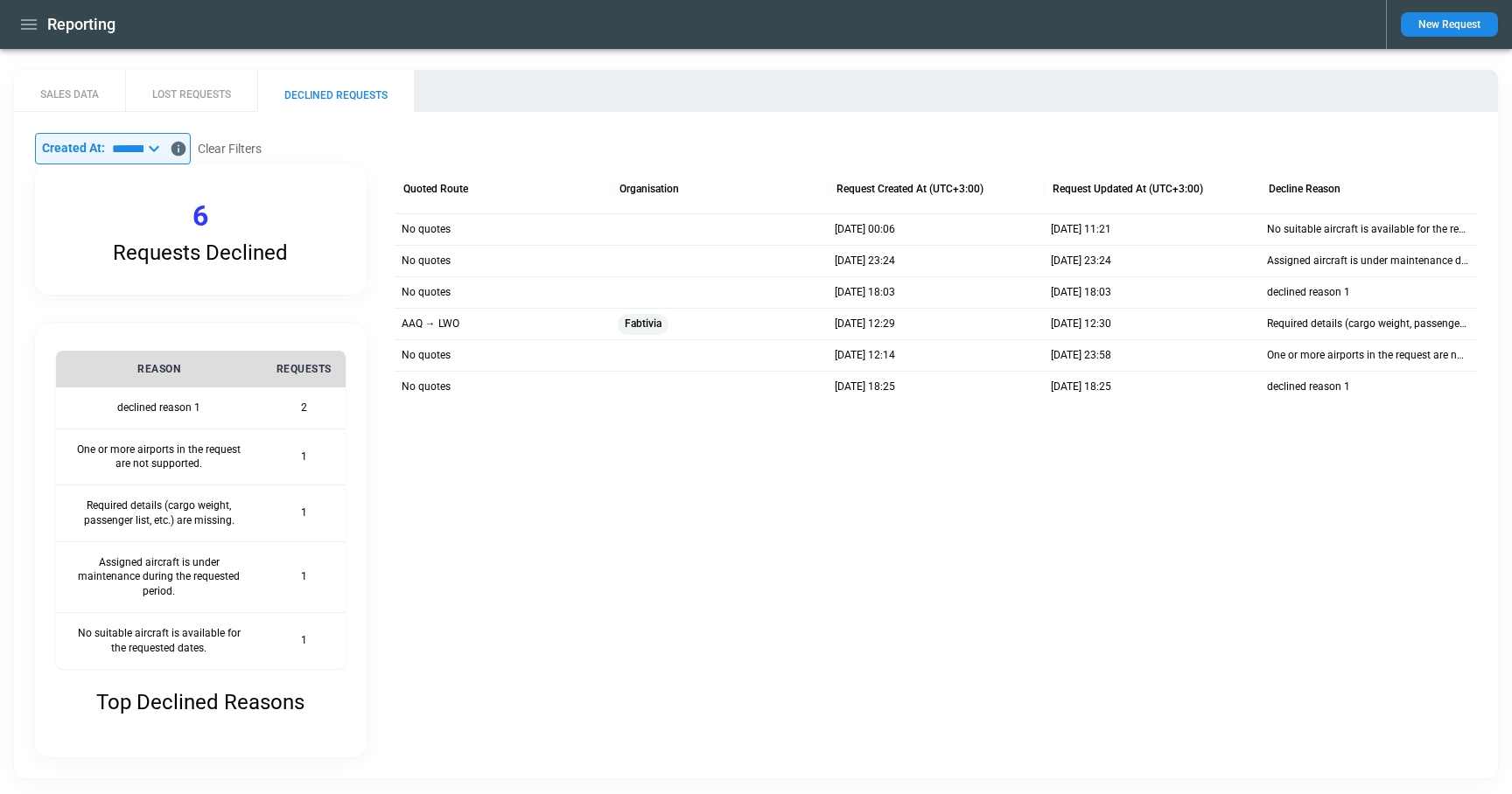
scroll to position [6, 0]
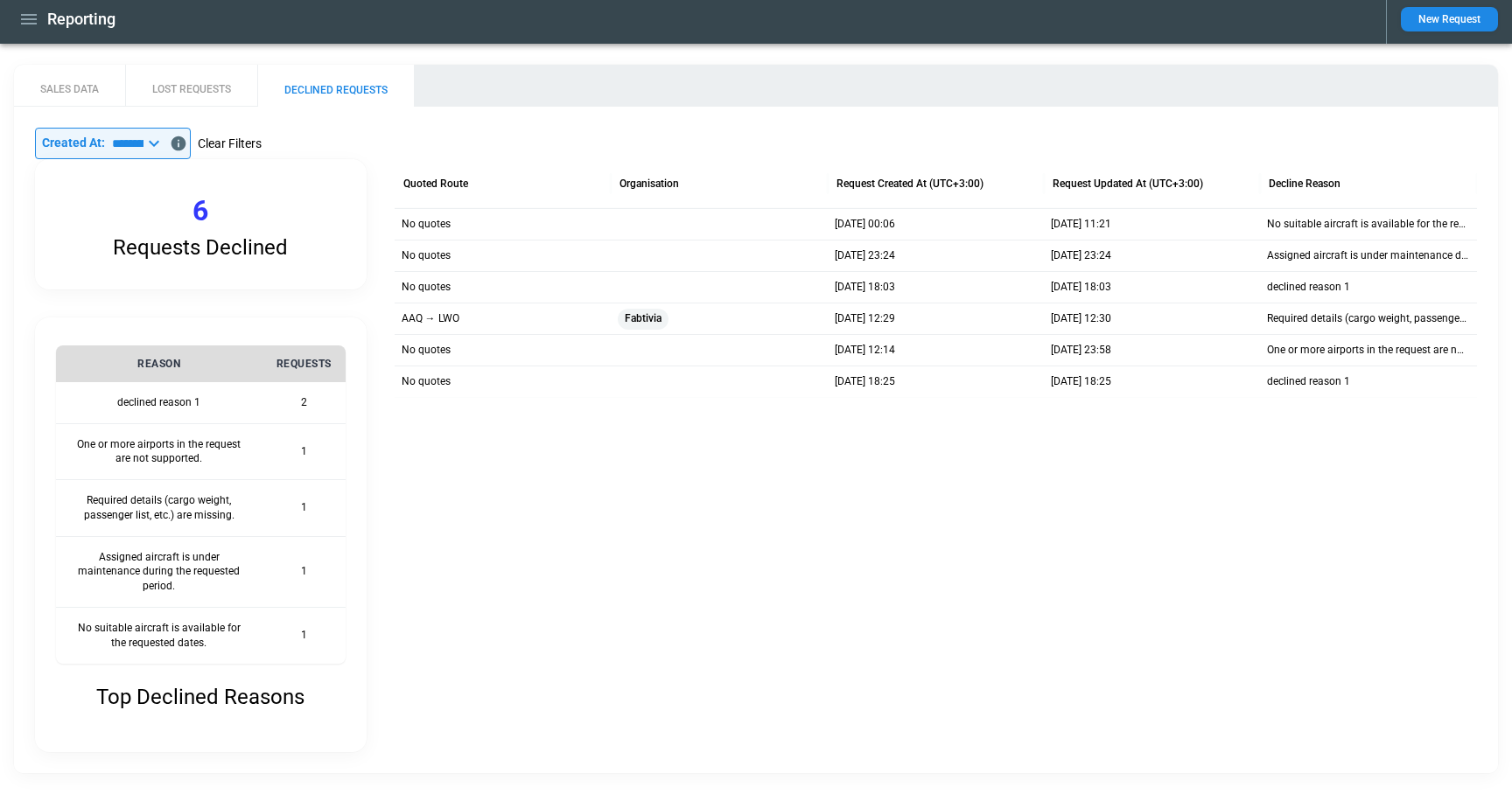
click at [257, 142] on button "Clear Filters" at bounding box center [229, 143] width 64 height 22
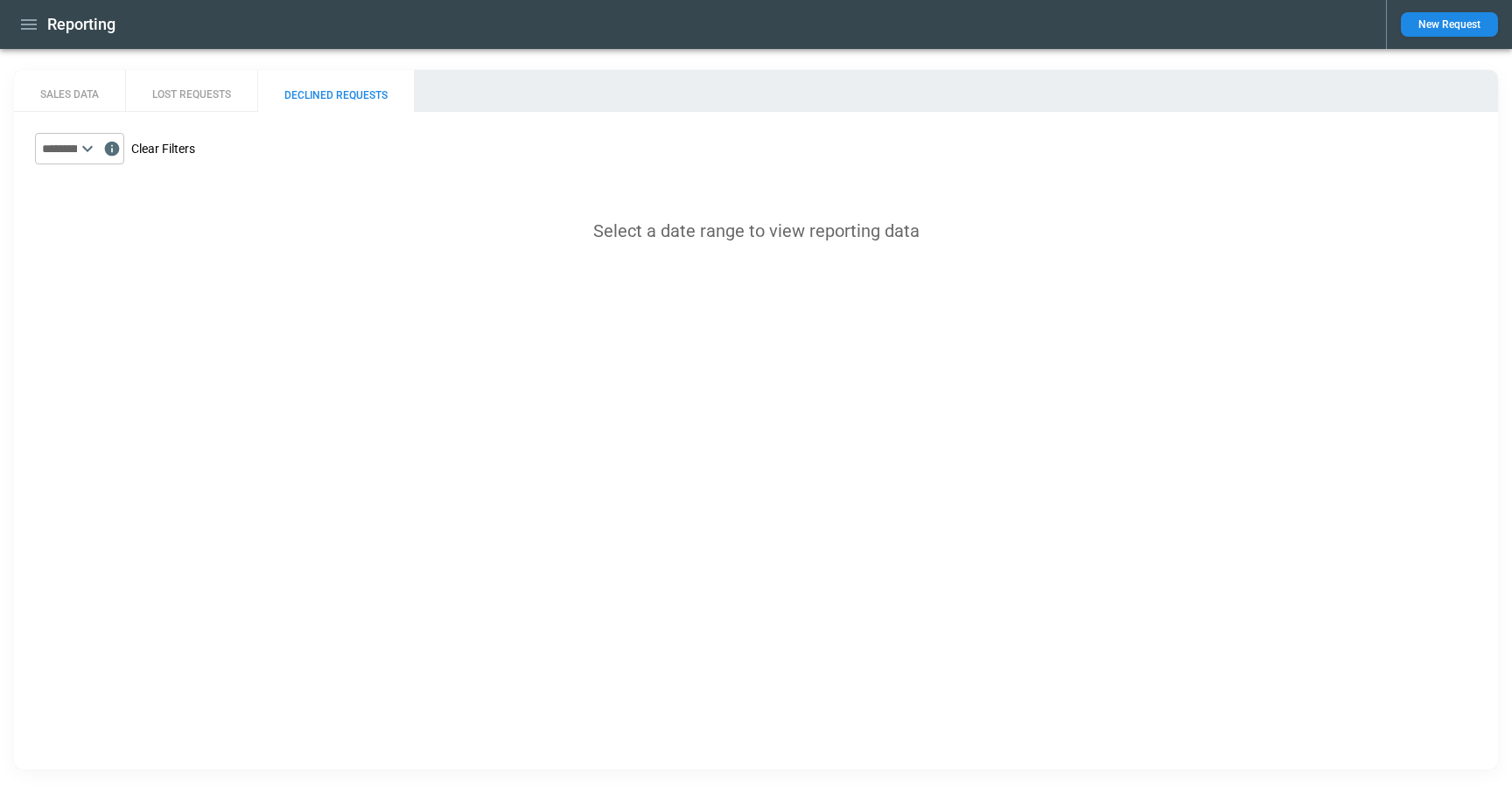
scroll to position [0, 0]
click at [98, 152] on icon at bounding box center [87, 148] width 21 height 21
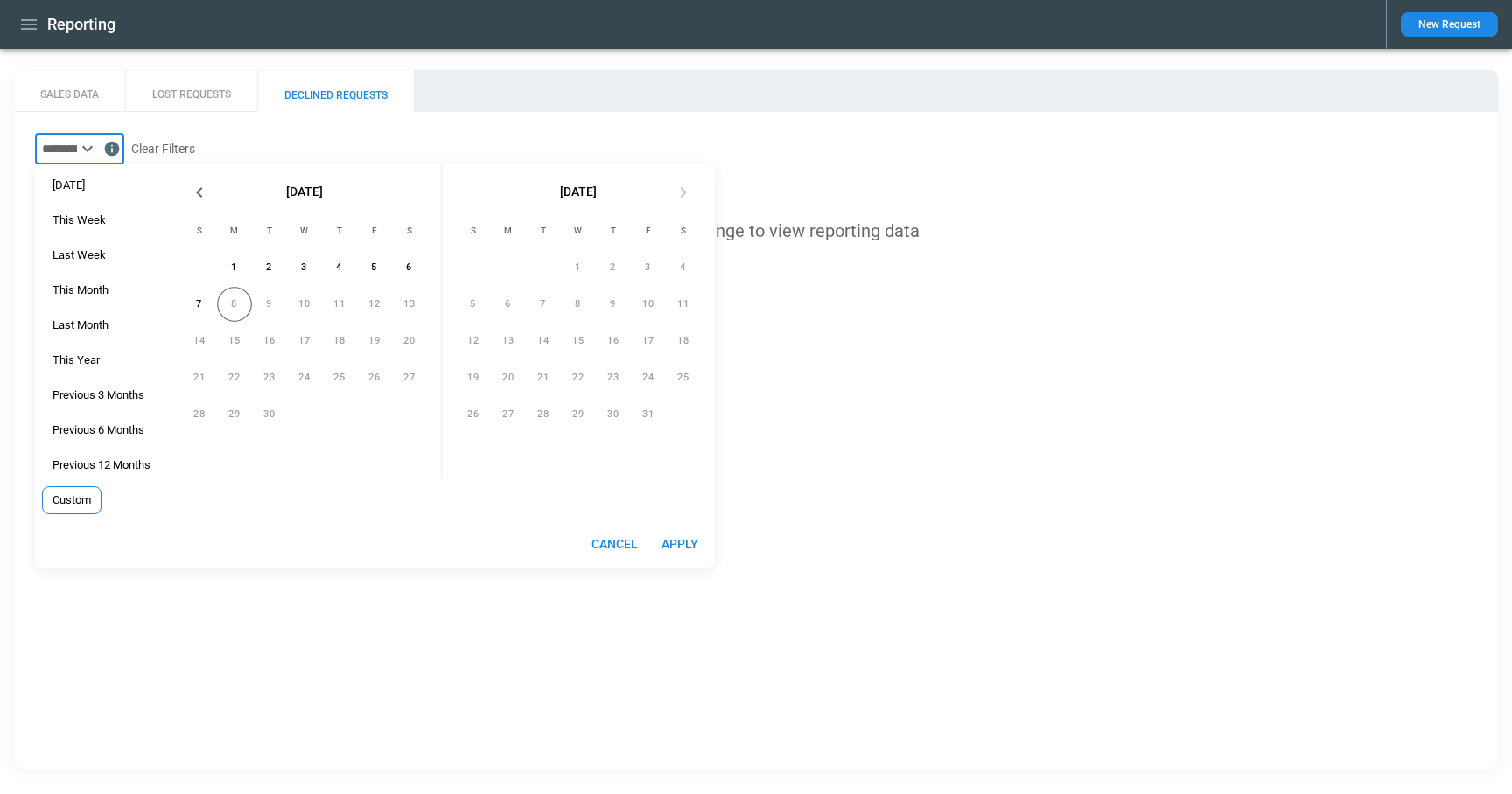
click at [90, 495] on span "Custom" at bounding box center [71, 500] width 57 height 14
click at [203, 305] on button "7" at bounding box center [199, 304] width 35 height 35
click at [677, 554] on button "Apply" at bounding box center [679, 544] width 56 height 32
type input "**********"
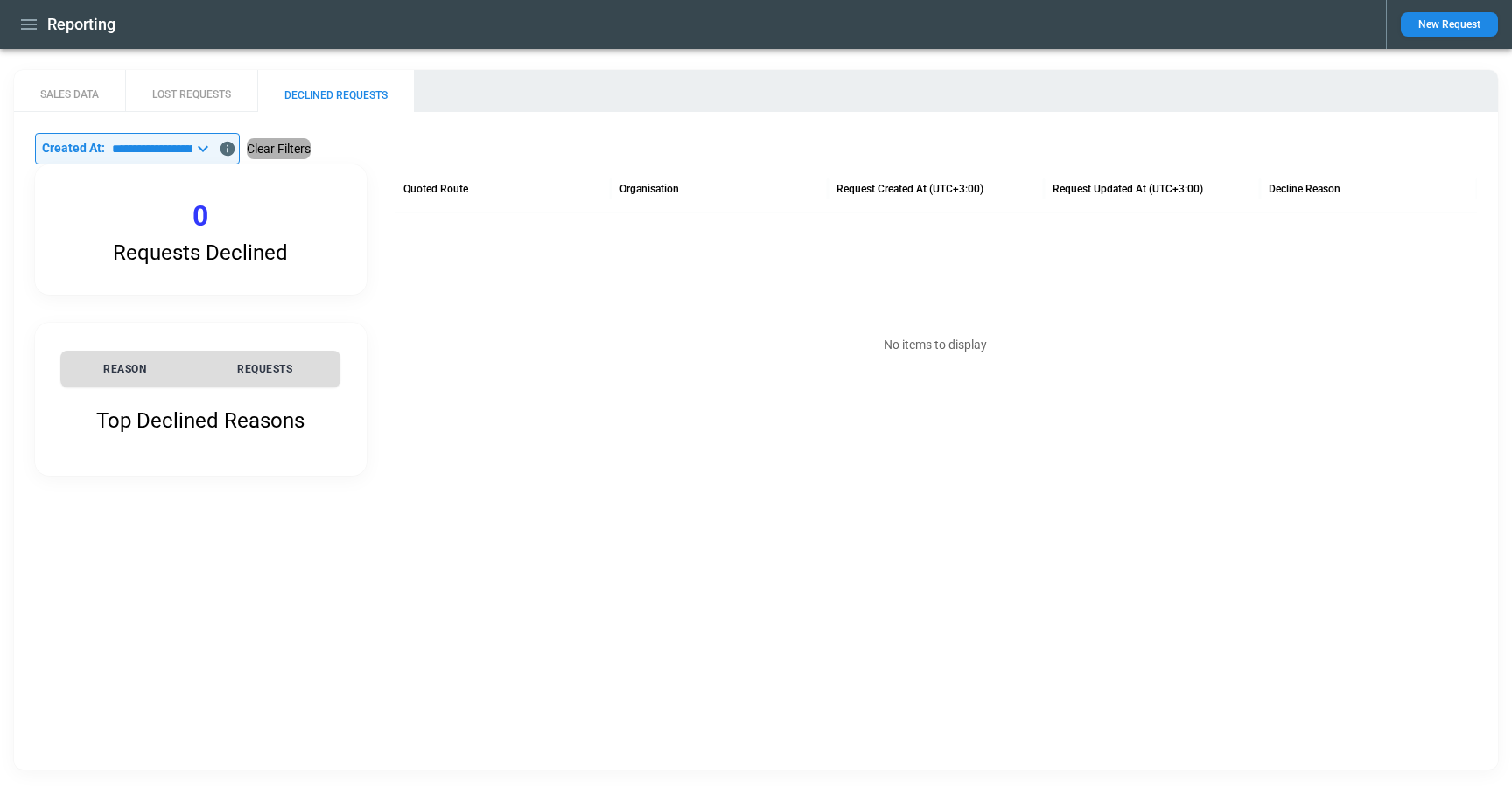
click at [310, 149] on button "Clear Filters" at bounding box center [279, 148] width 64 height 22
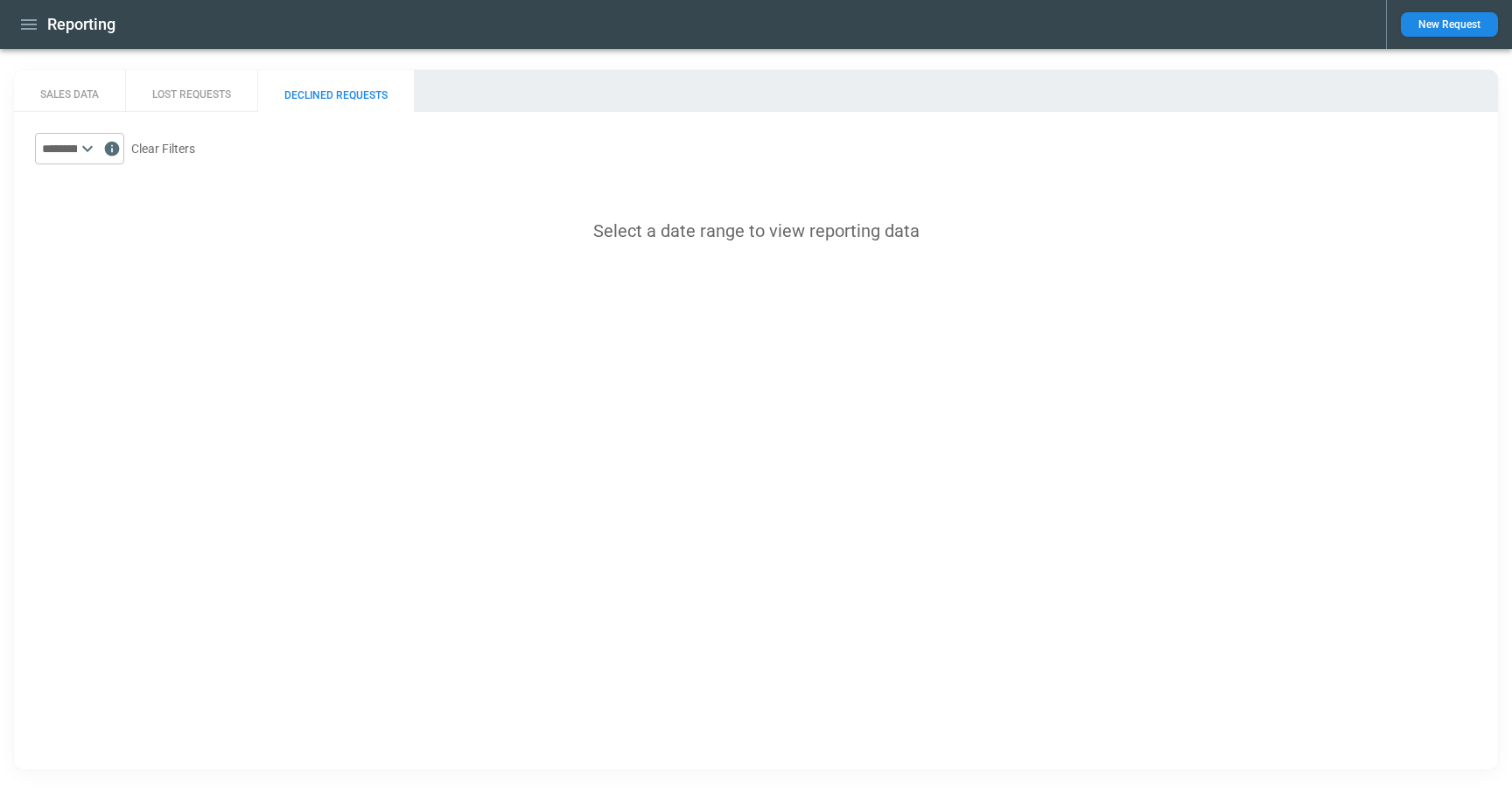
click at [93, 149] on icon at bounding box center [87, 148] width 10 height 7
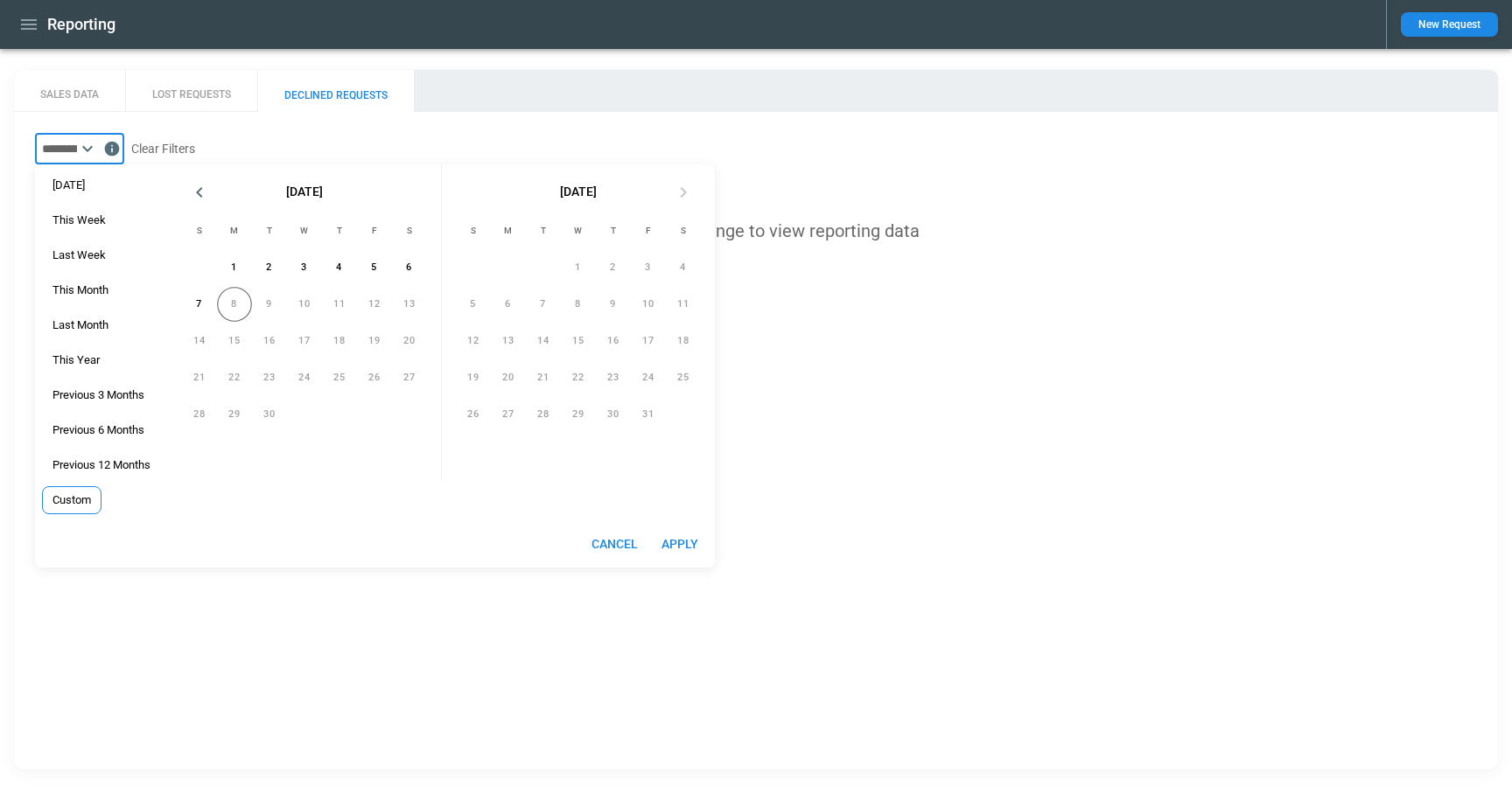
click at [86, 498] on span "Custom" at bounding box center [71, 500] width 57 height 14
click at [234, 272] on button "1" at bounding box center [234, 267] width 35 height 35
click at [204, 303] on button "7" at bounding box center [199, 304] width 35 height 35
click at [677, 553] on button "Apply" at bounding box center [679, 544] width 56 height 32
type input "**********"
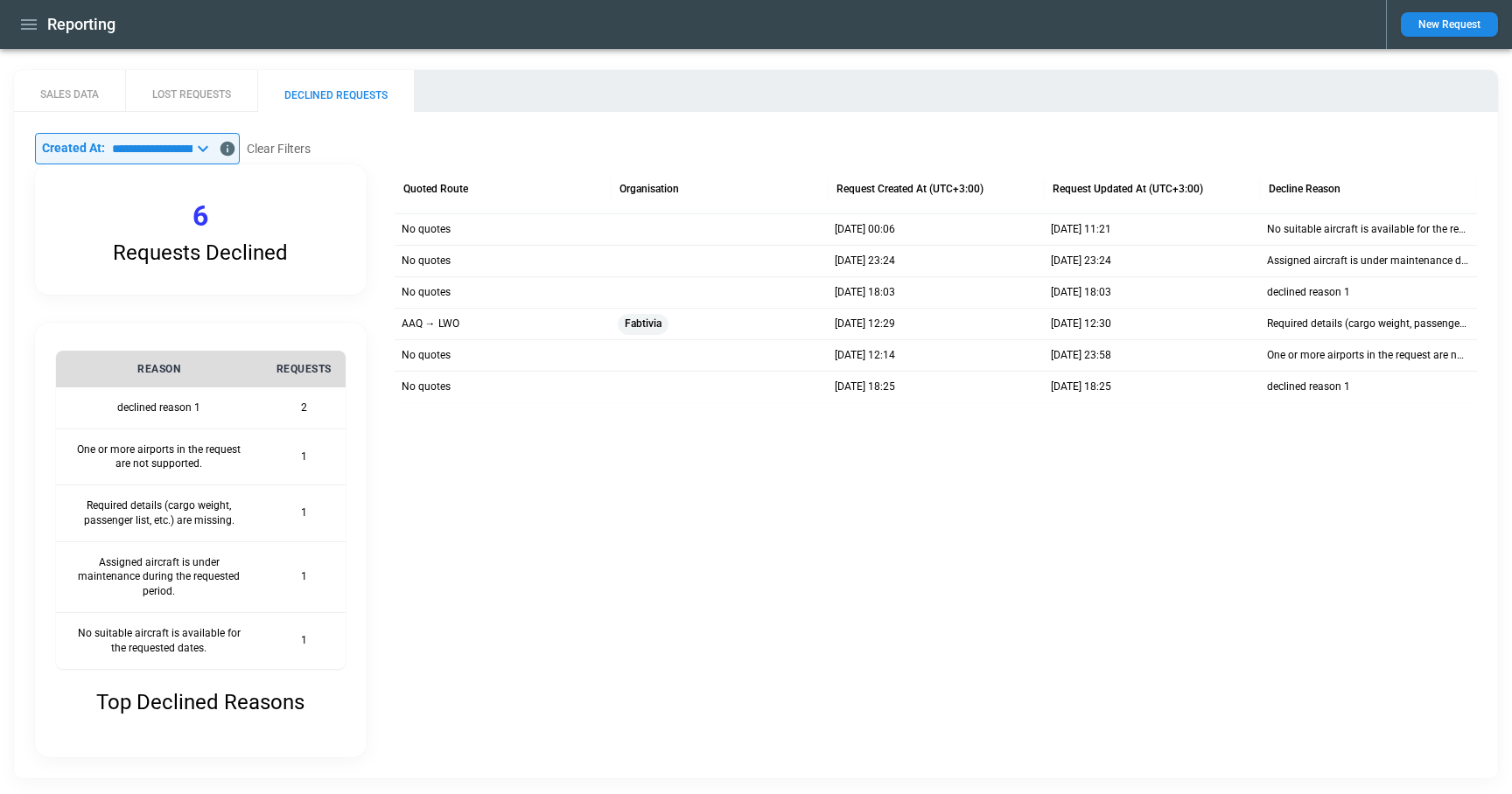
scroll to position [6, 0]
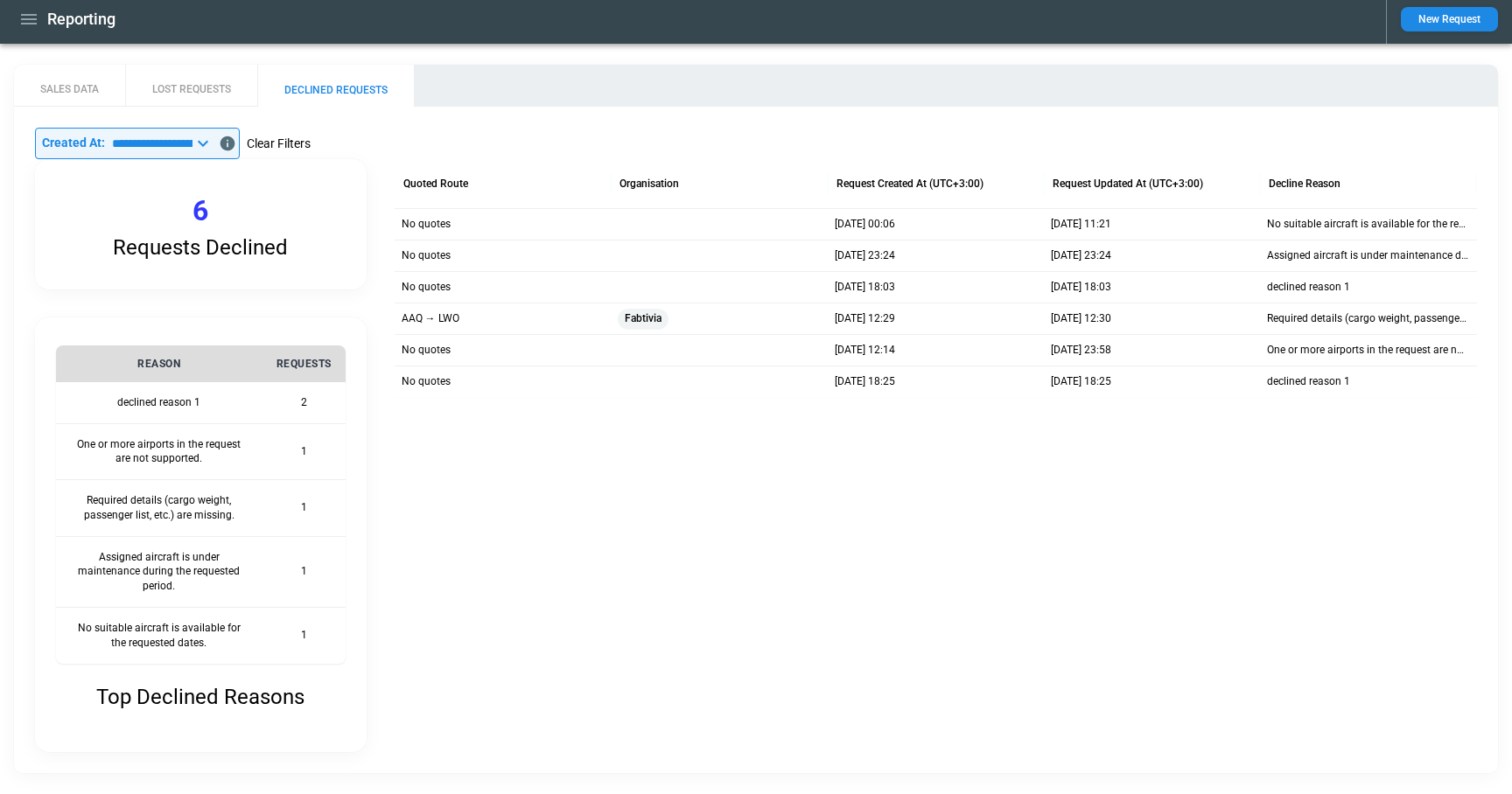
click at [310, 140] on button "Clear Filters" at bounding box center [279, 143] width 64 height 22
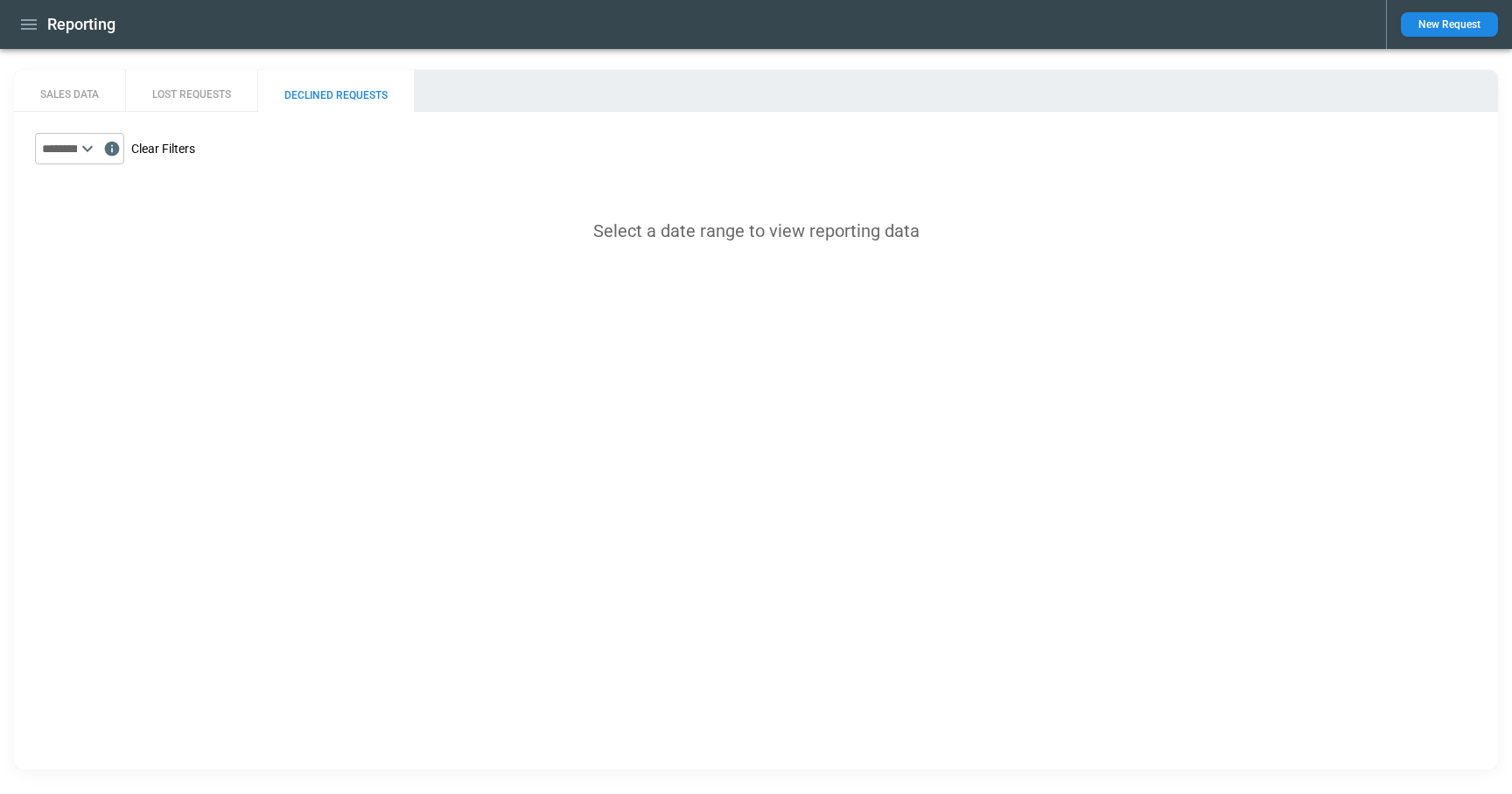
scroll to position [0, 0]
click at [98, 146] on icon at bounding box center [87, 148] width 21 height 21
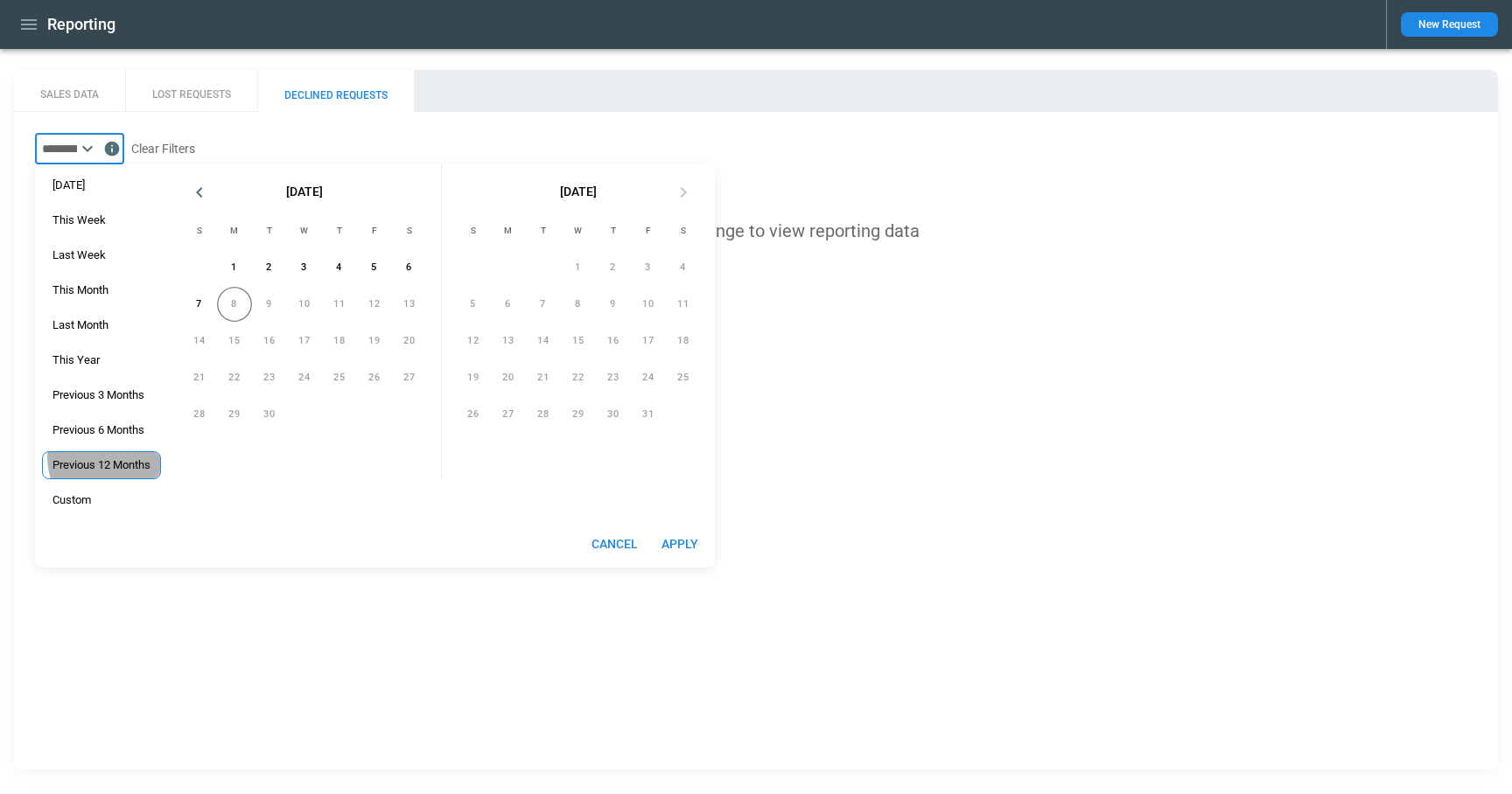
click at [108, 456] on div "Previous 12 Months" at bounding box center [101, 465] width 119 height 28
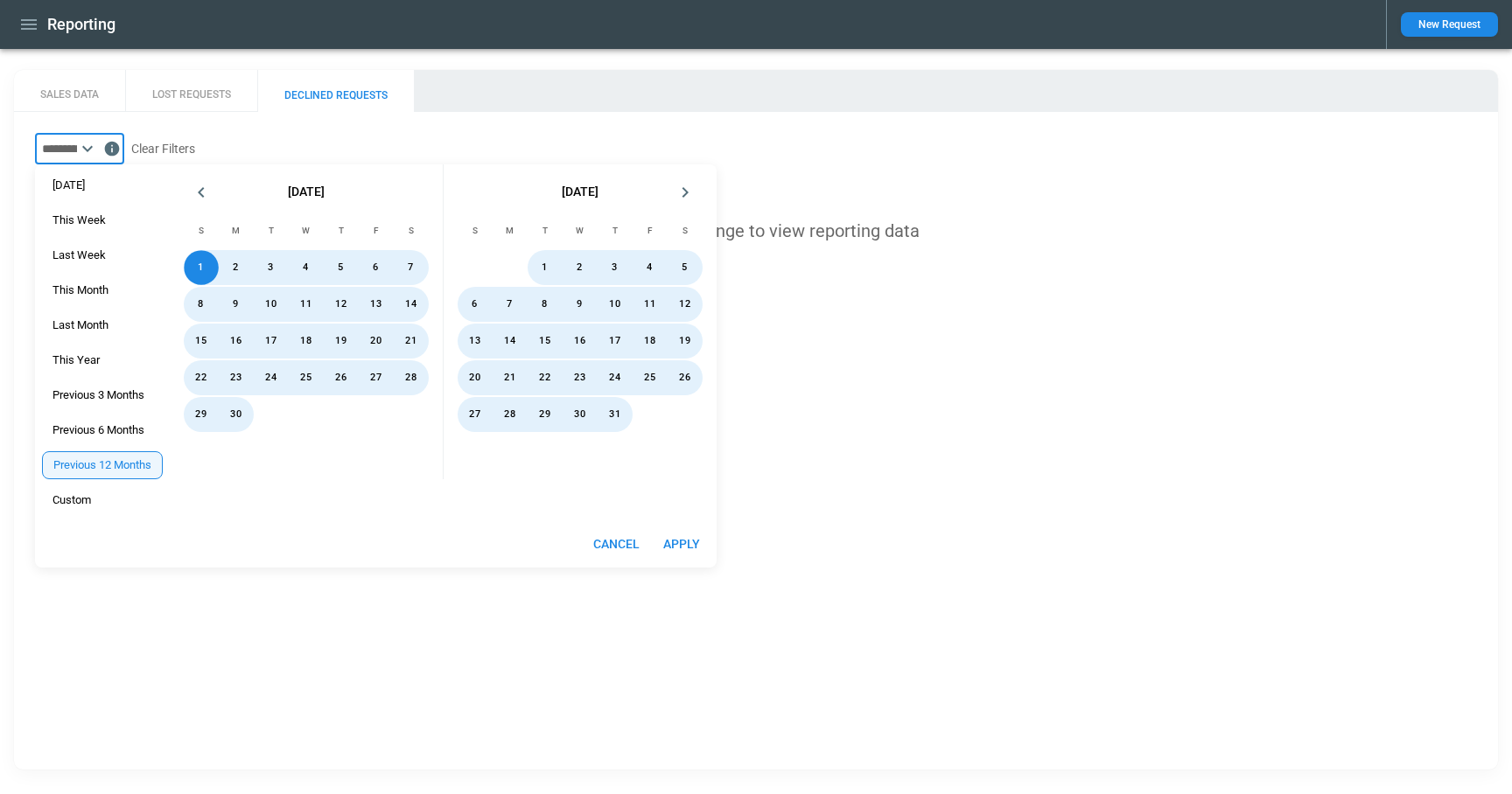
click at [693, 535] on button "Apply" at bounding box center [681, 544] width 56 height 32
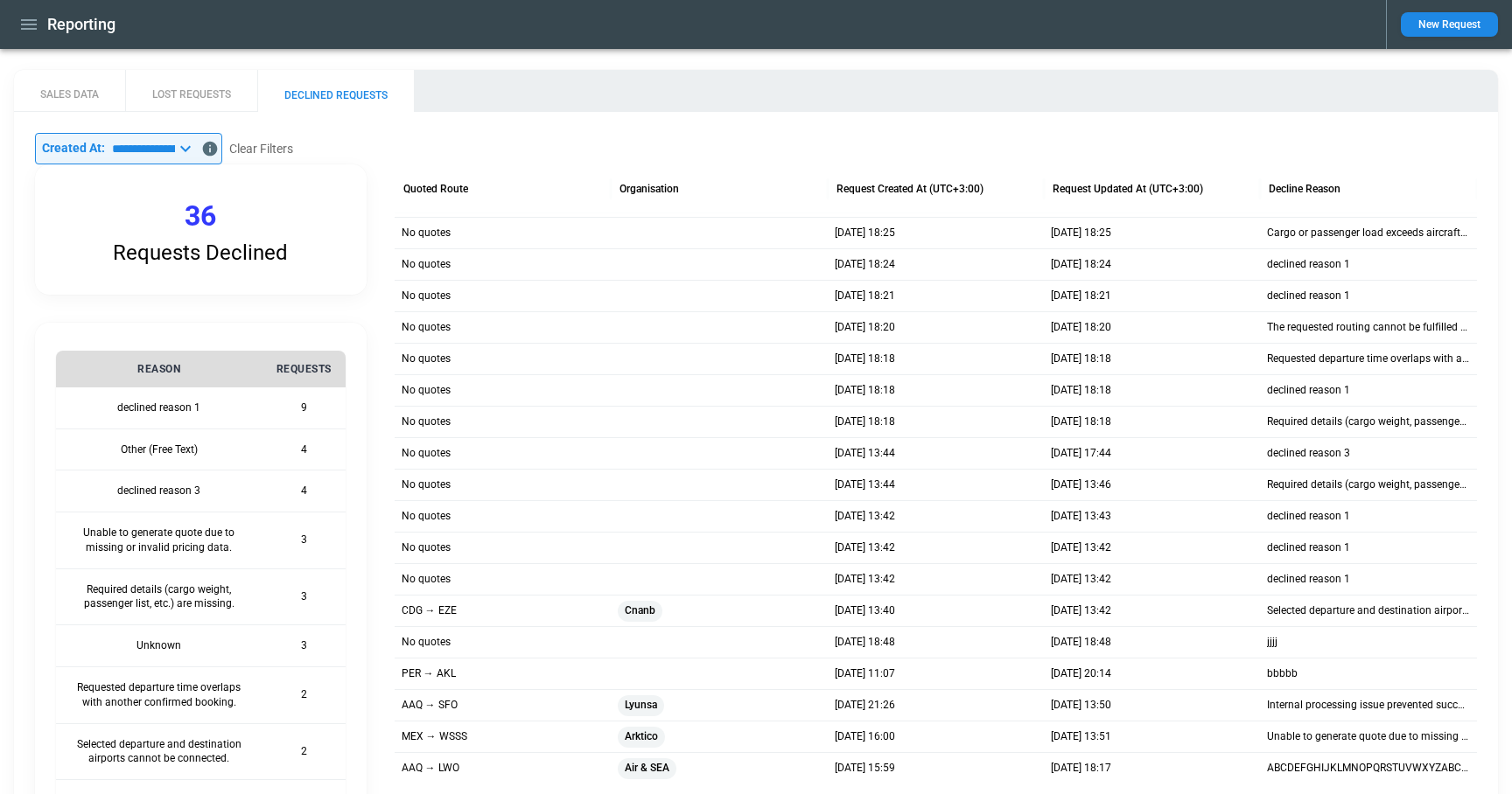
click at [196, 146] on icon at bounding box center [185, 148] width 21 height 21
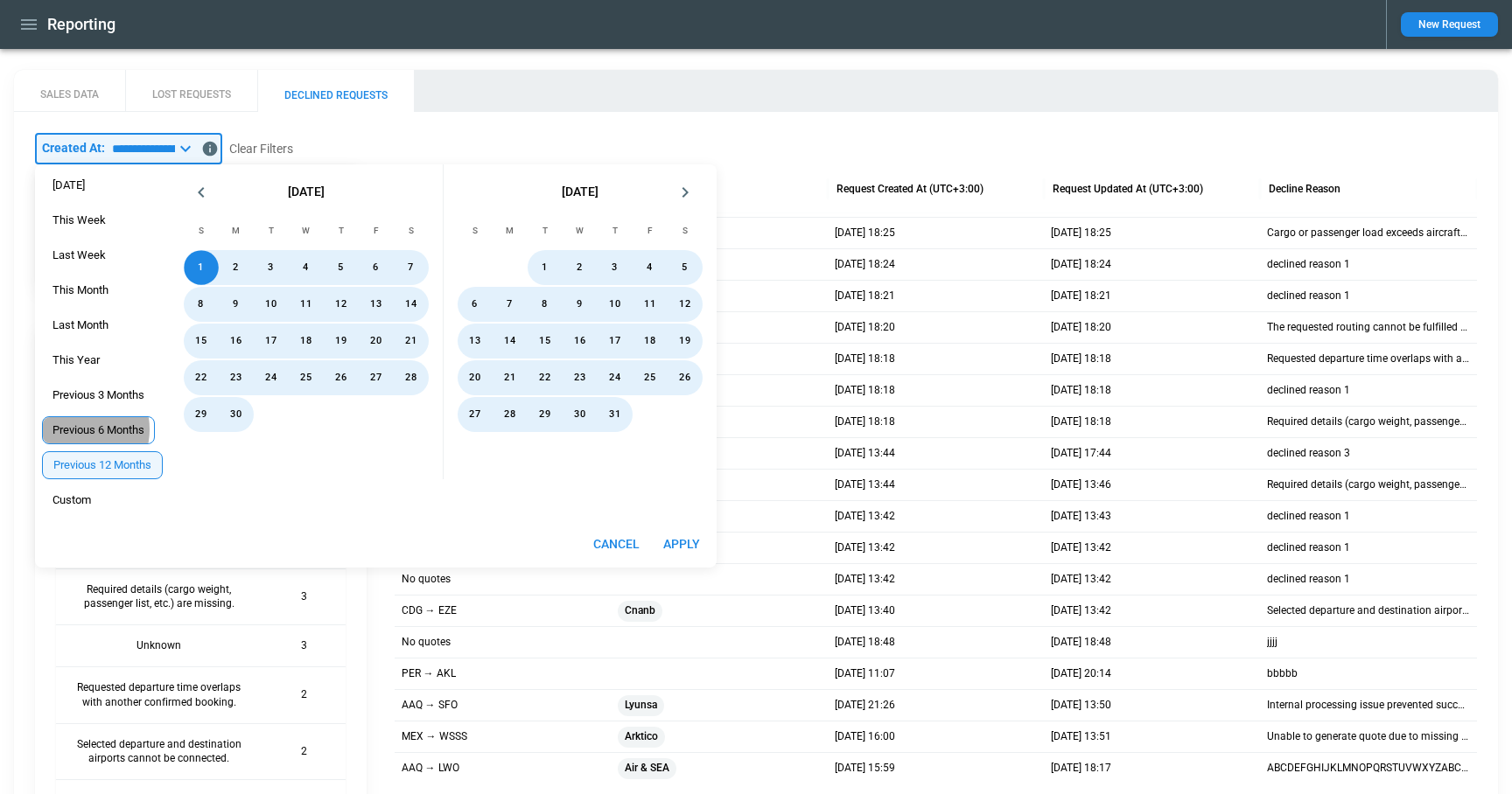
click at [95, 429] on span "Previous 6 Months" at bounding box center [99, 430] width 111 height 14
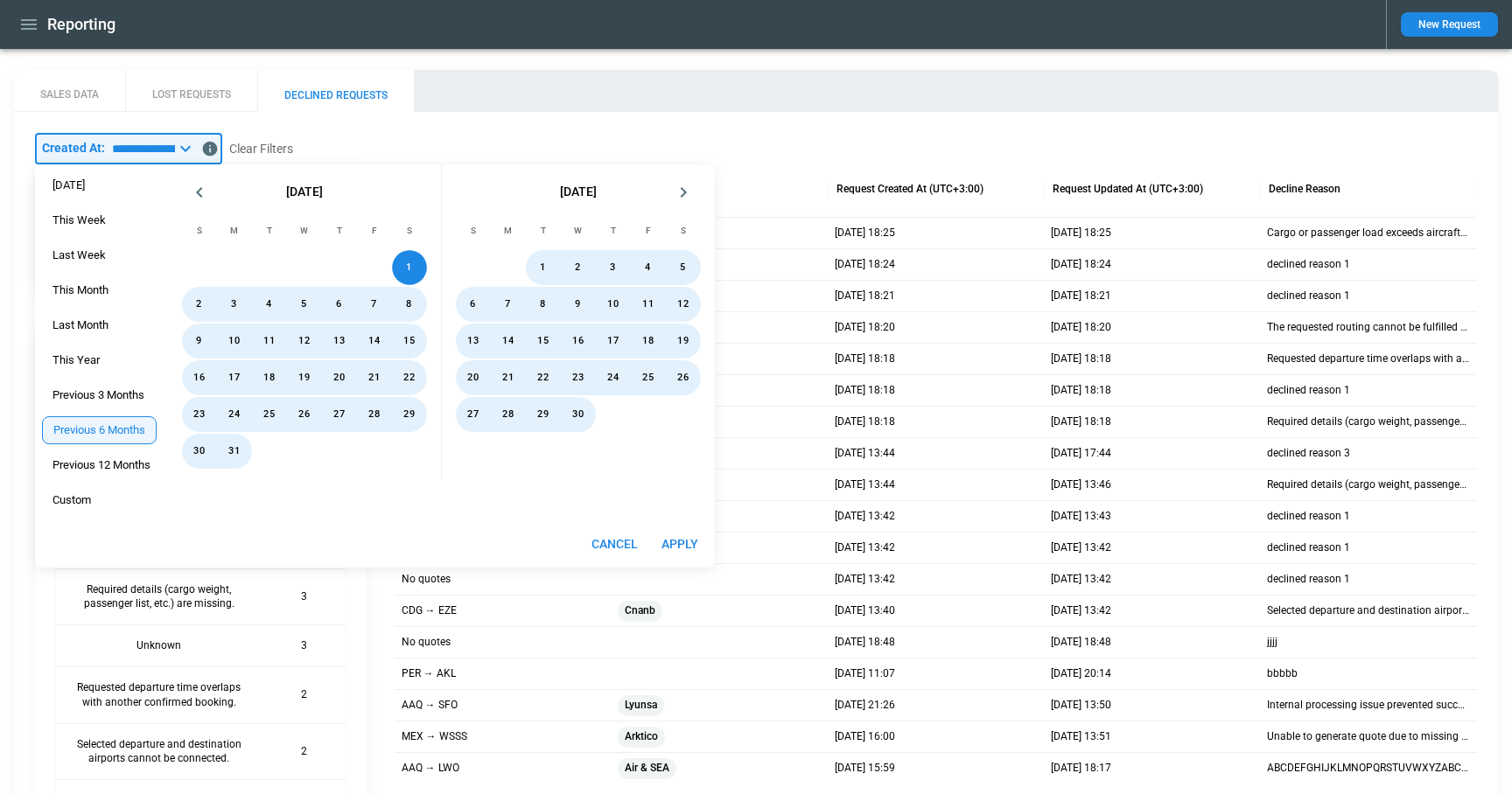
click at [673, 547] on button "Apply" at bounding box center [679, 544] width 56 height 32
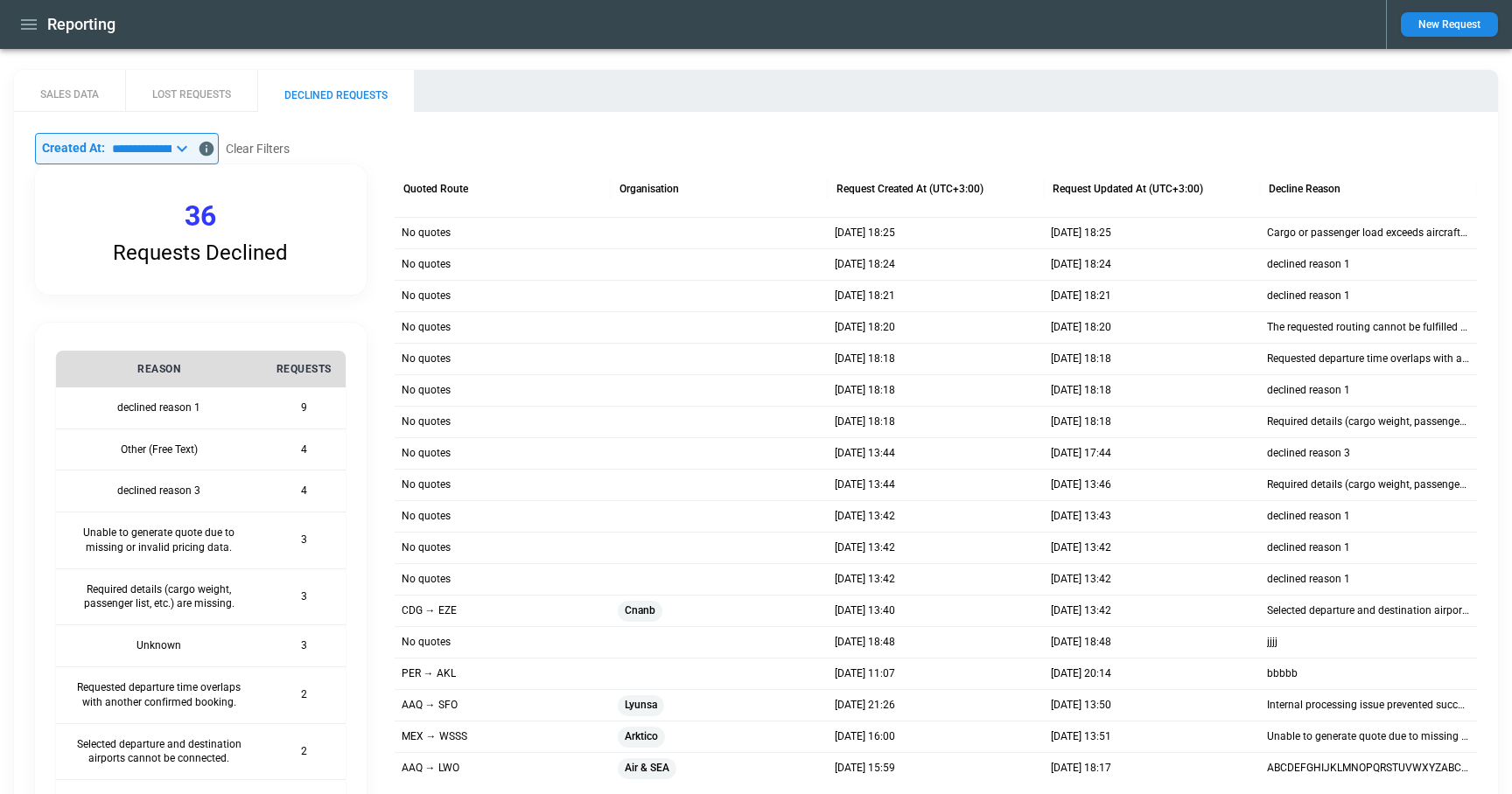
click at [187, 148] on icon at bounding box center [181, 148] width 10 height 7
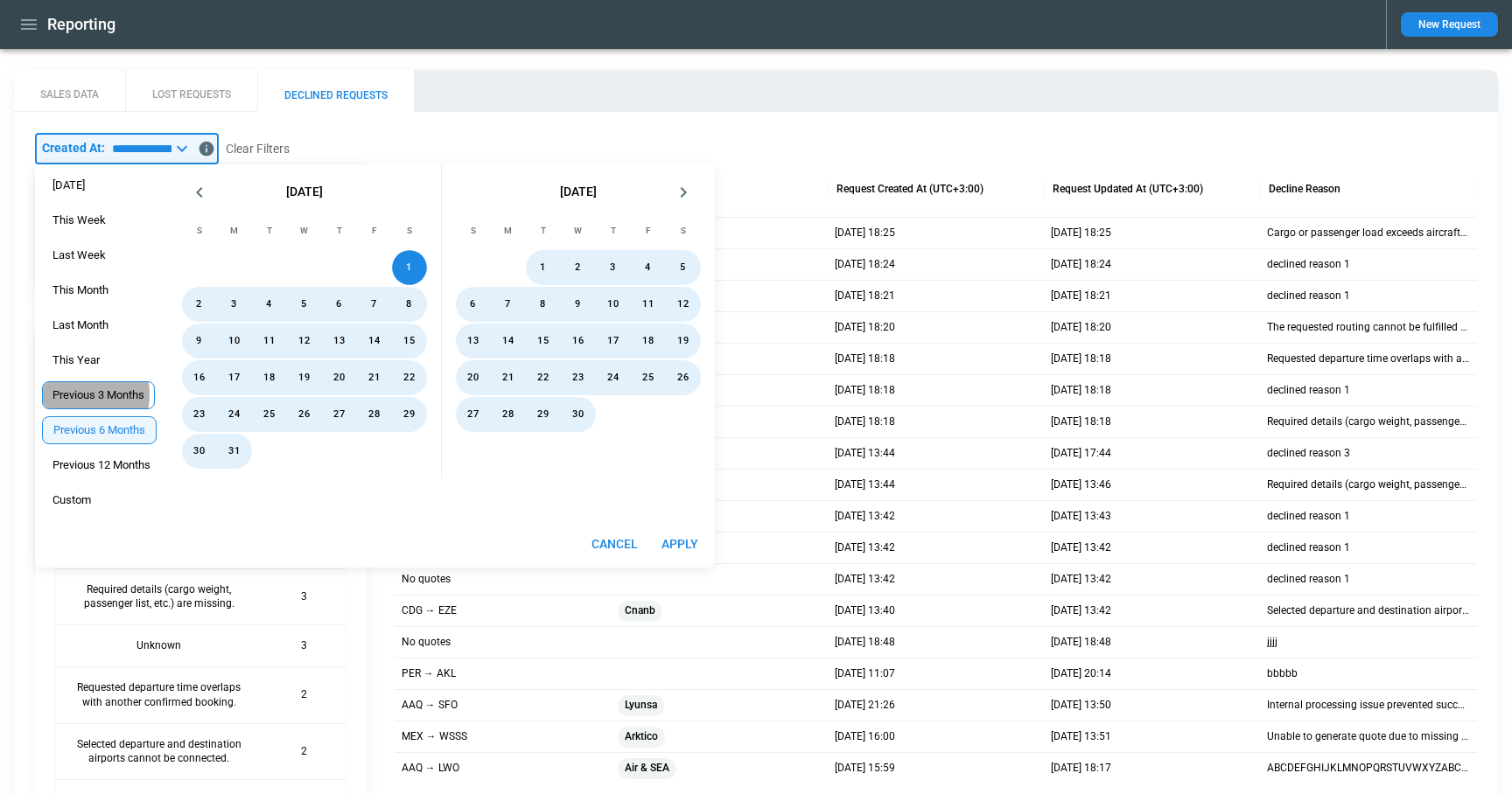
click at [89, 395] on span "Previous 3 Months" at bounding box center [99, 395] width 111 height 14
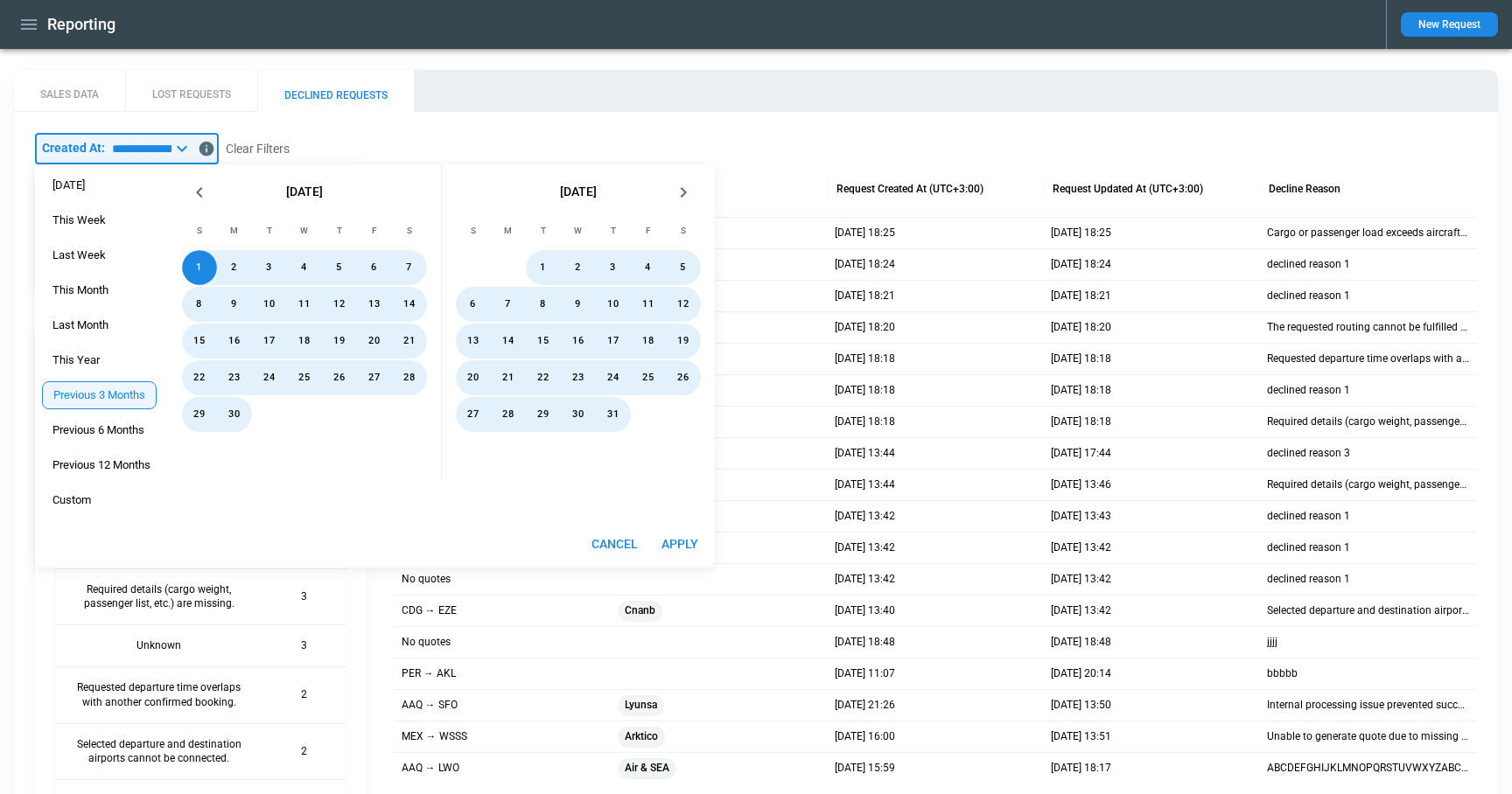
click at [677, 549] on button "Apply" at bounding box center [679, 544] width 56 height 32
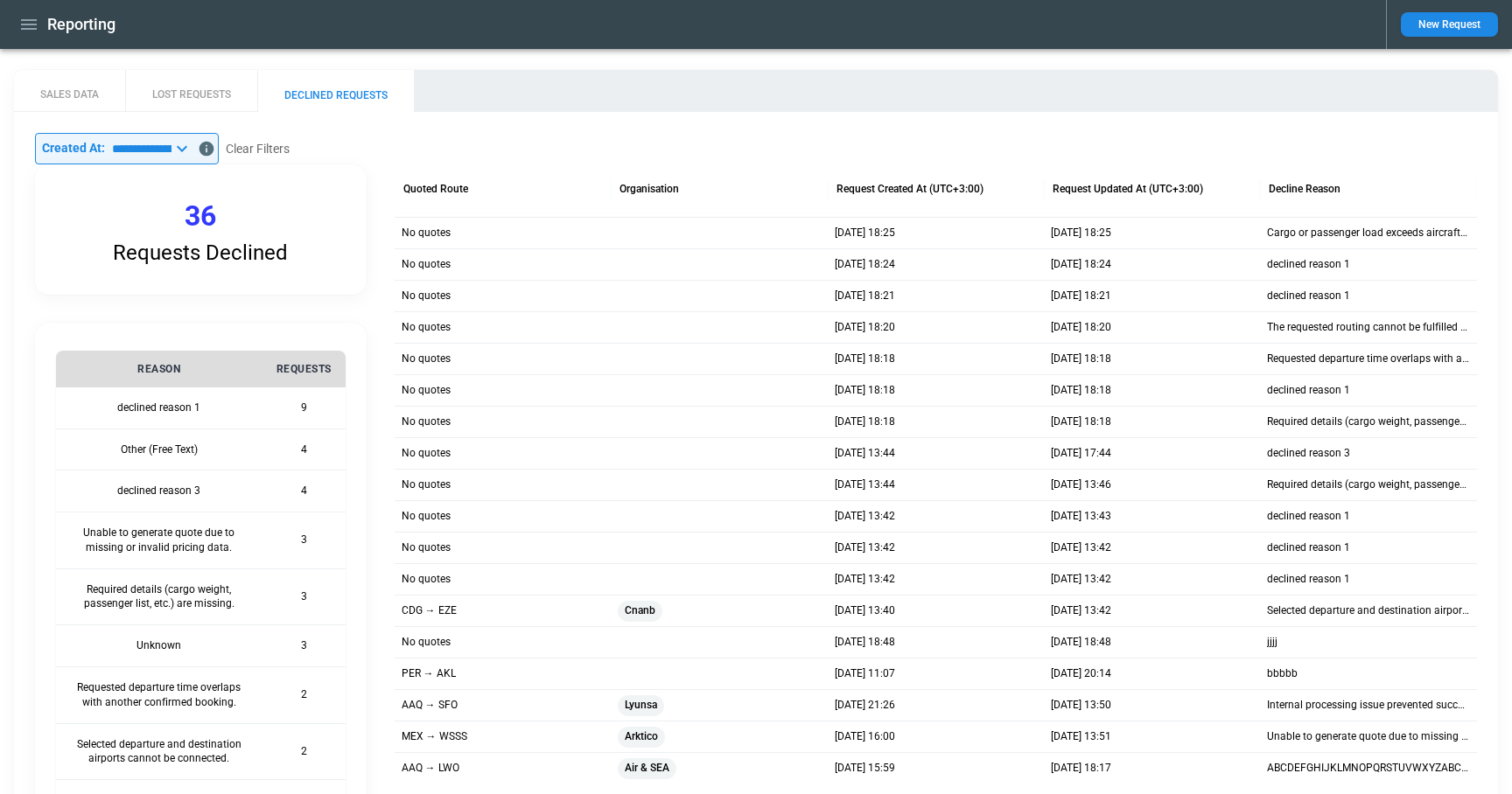
click at [193, 153] on icon at bounding box center [181, 148] width 21 height 21
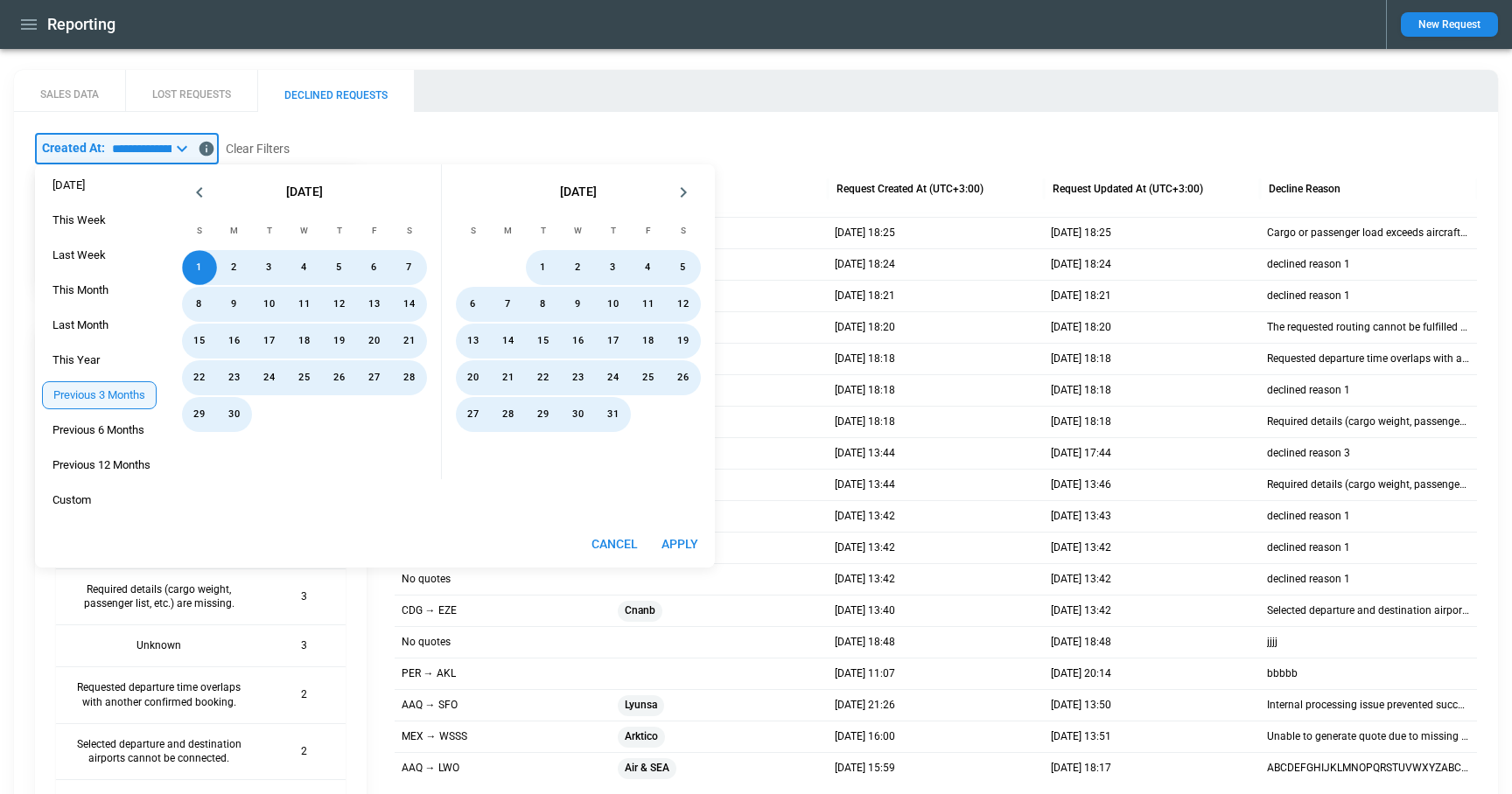
click at [111, 361] on div "Yesterday This Week Last Week This Month Last Month This Year Previous 3 Months…" at bounding box center [101, 343] width 132 height 357
click at [91, 356] on span "This Year" at bounding box center [76, 360] width 67 height 14
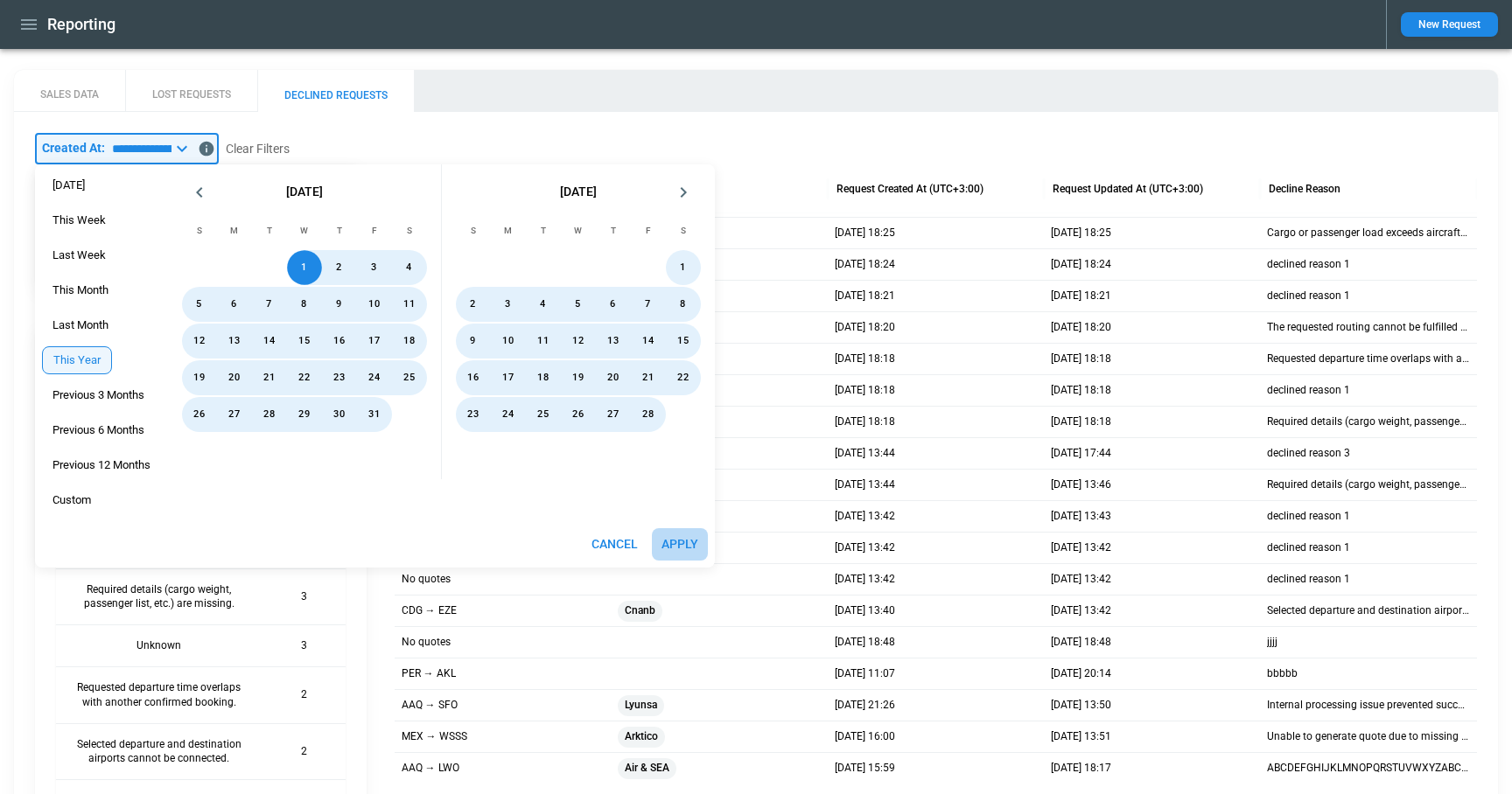
click at [682, 547] on button "Apply" at bounding box center [679, 544] width 56 height 32
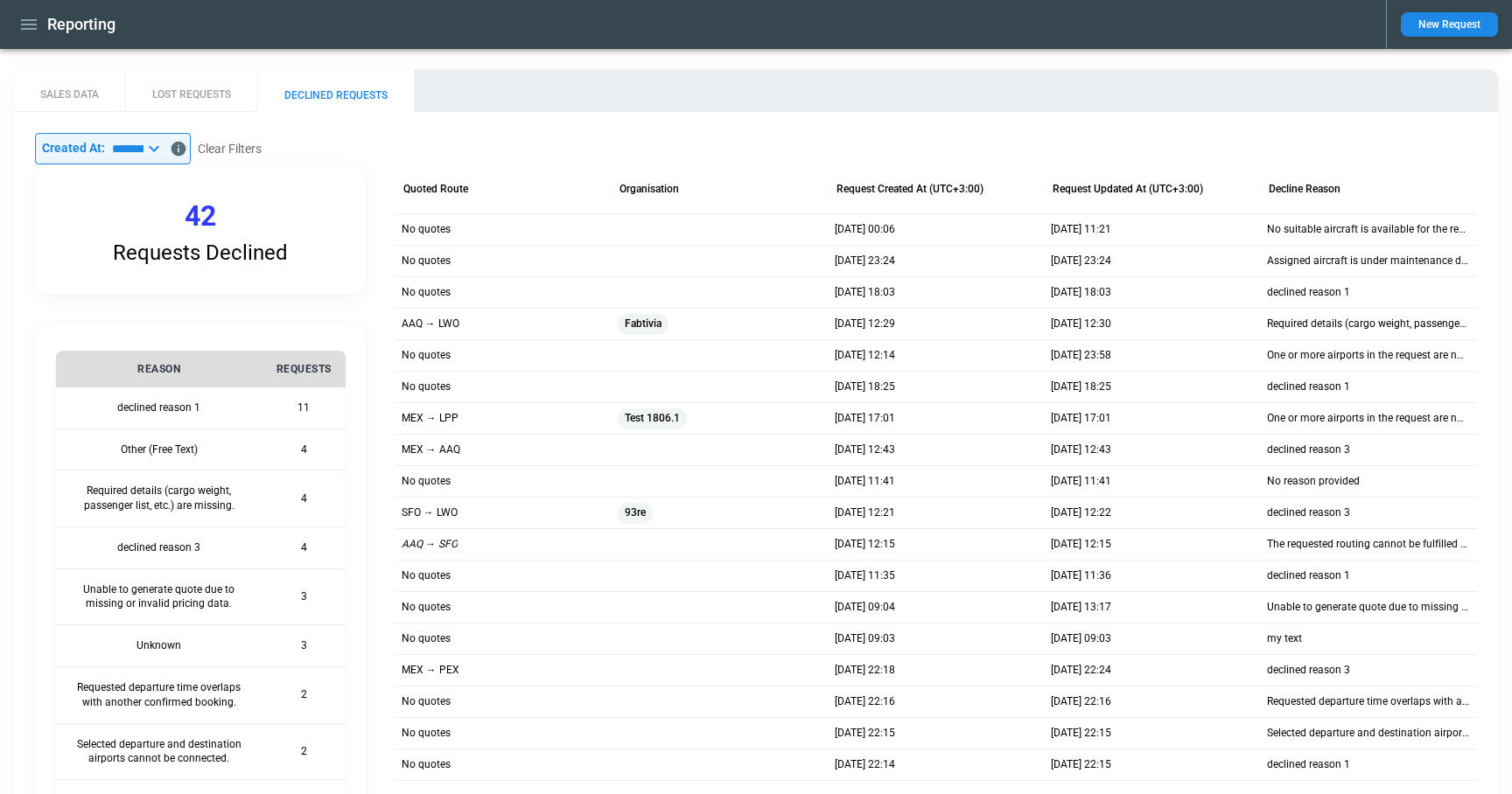
click at [164, 148] on icon at bounding box center [154, 148] width 21 height 21
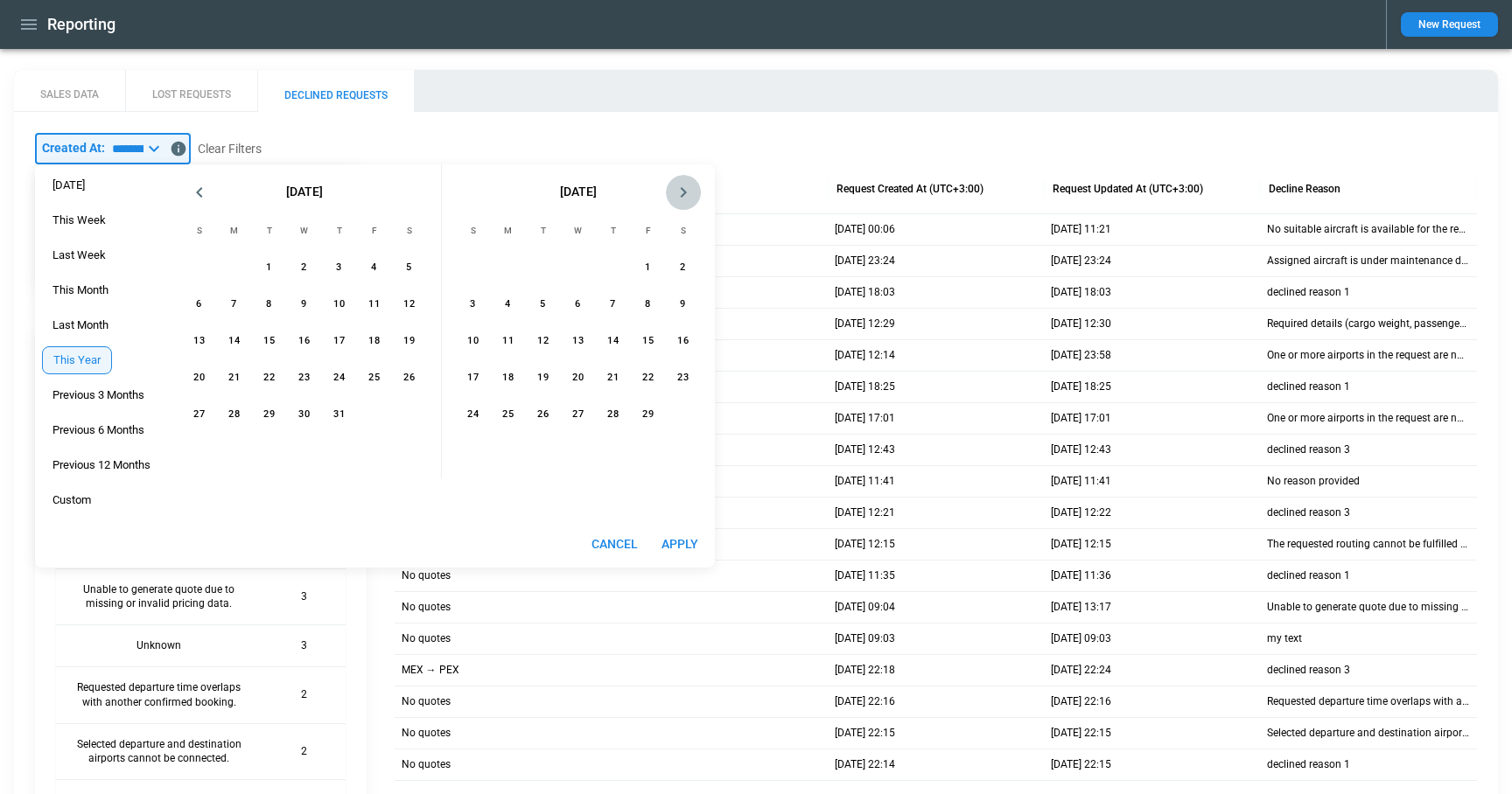
click at [684, 194] on icon "Next month" at bounding box center [683, 193] width 21 height 21
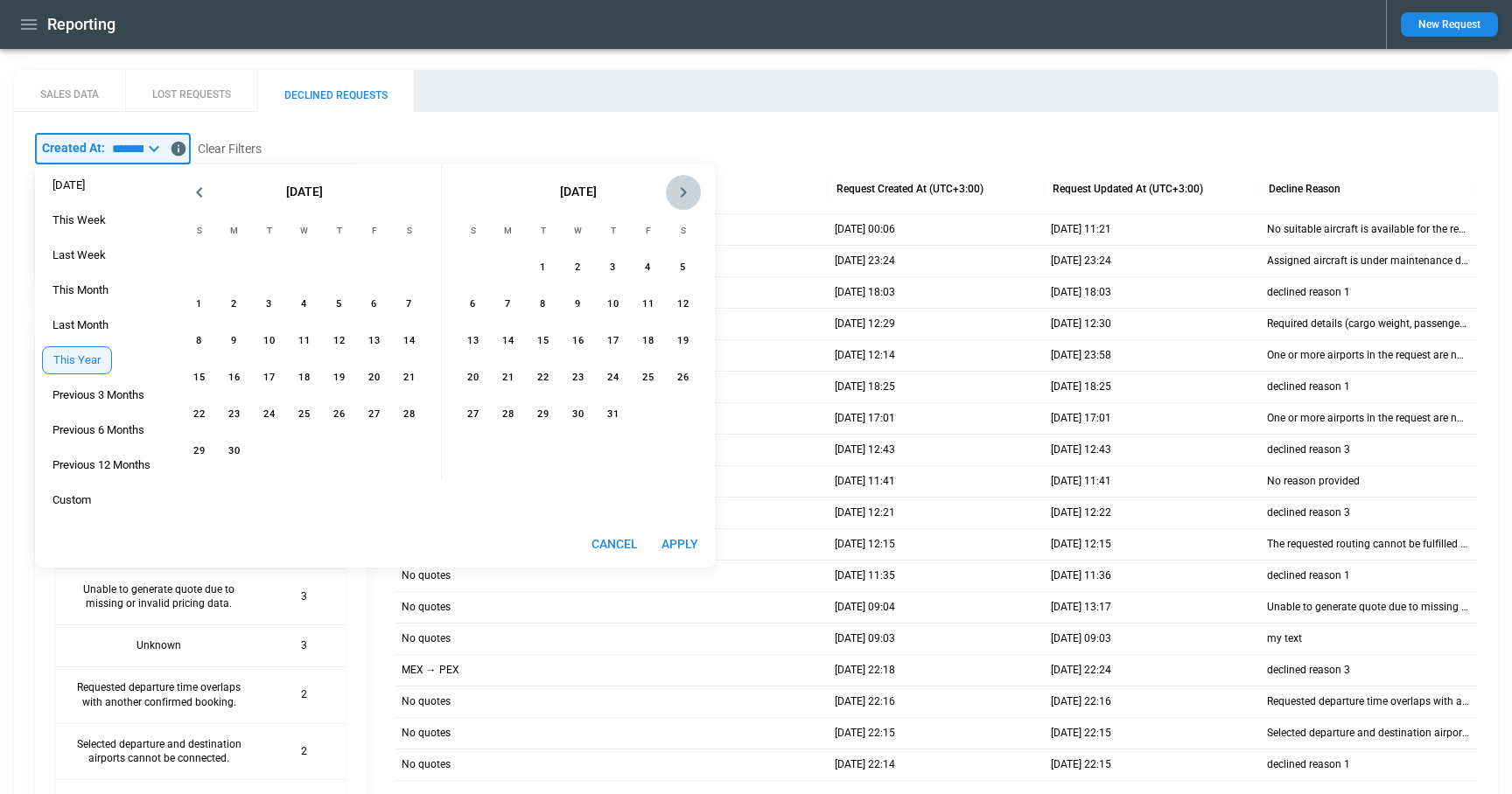
click at [684, 194] on icon "Next month" at bounding box center [683, 193] width 21 height 21
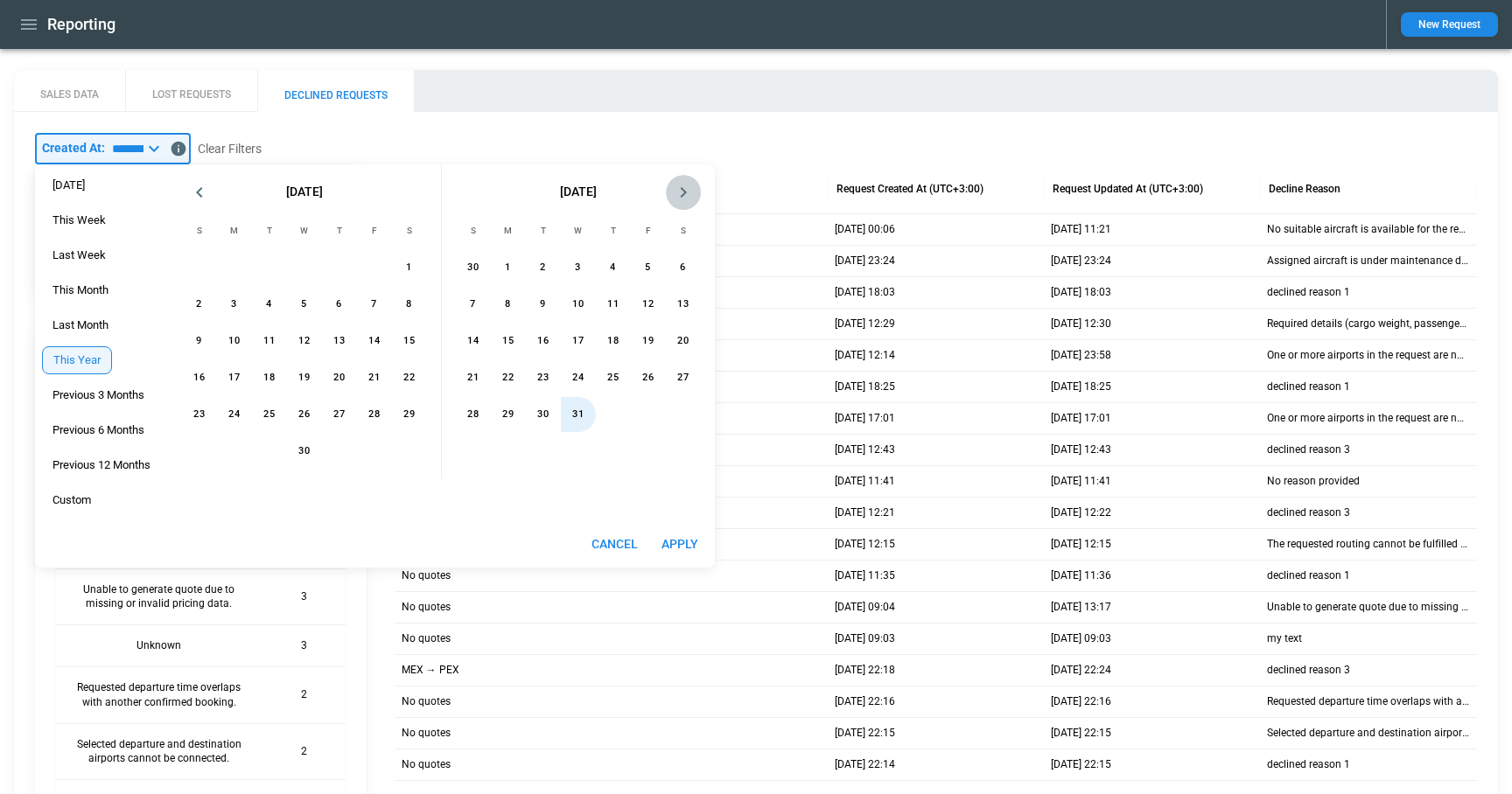
click at [684, 194] on icon "Next month" at bounding box center [683, 193] width 21 height 21
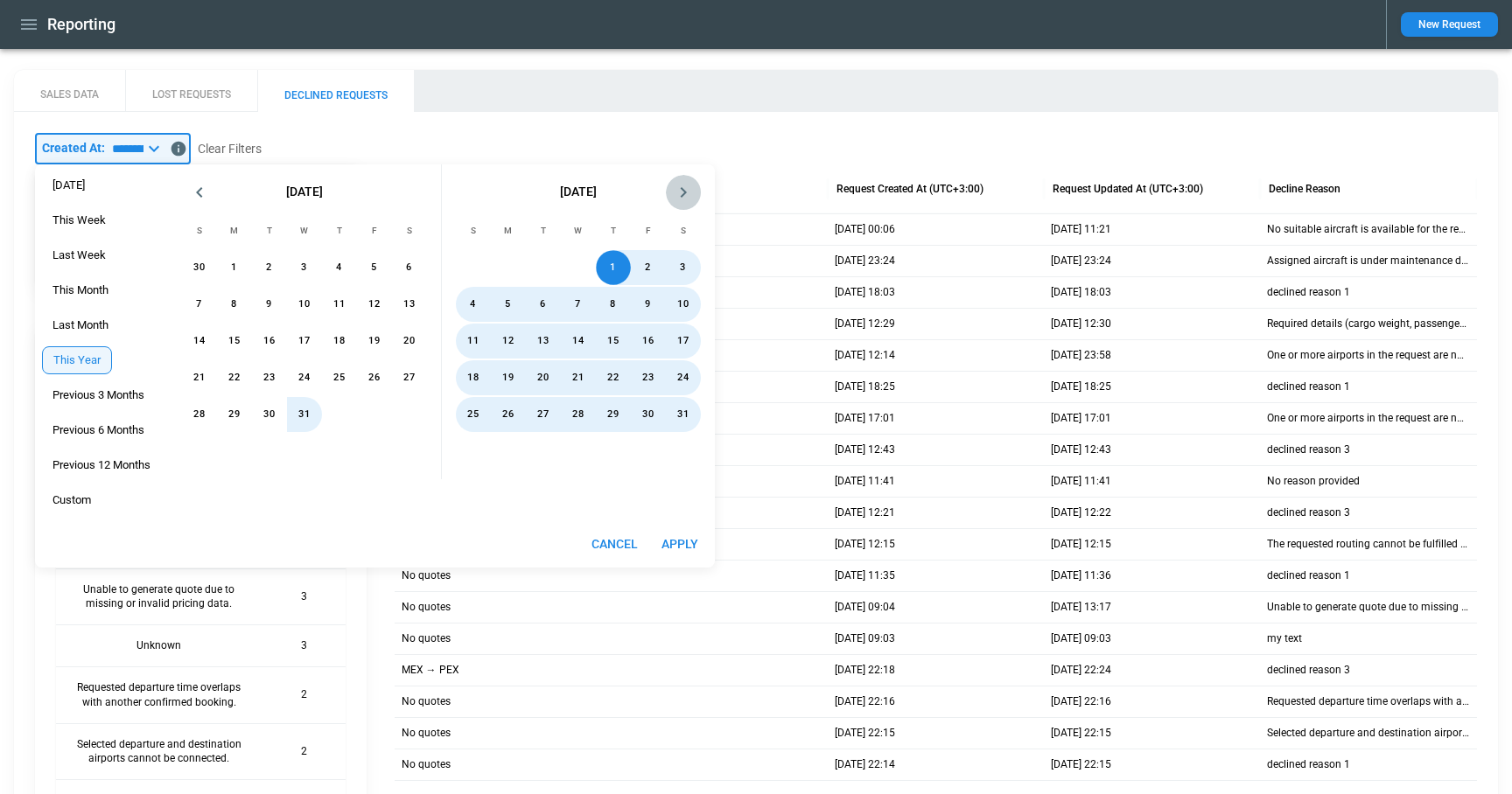
click at [683, 192] on icon "Next month" at bounding box center [683, 193] width 21 height 21
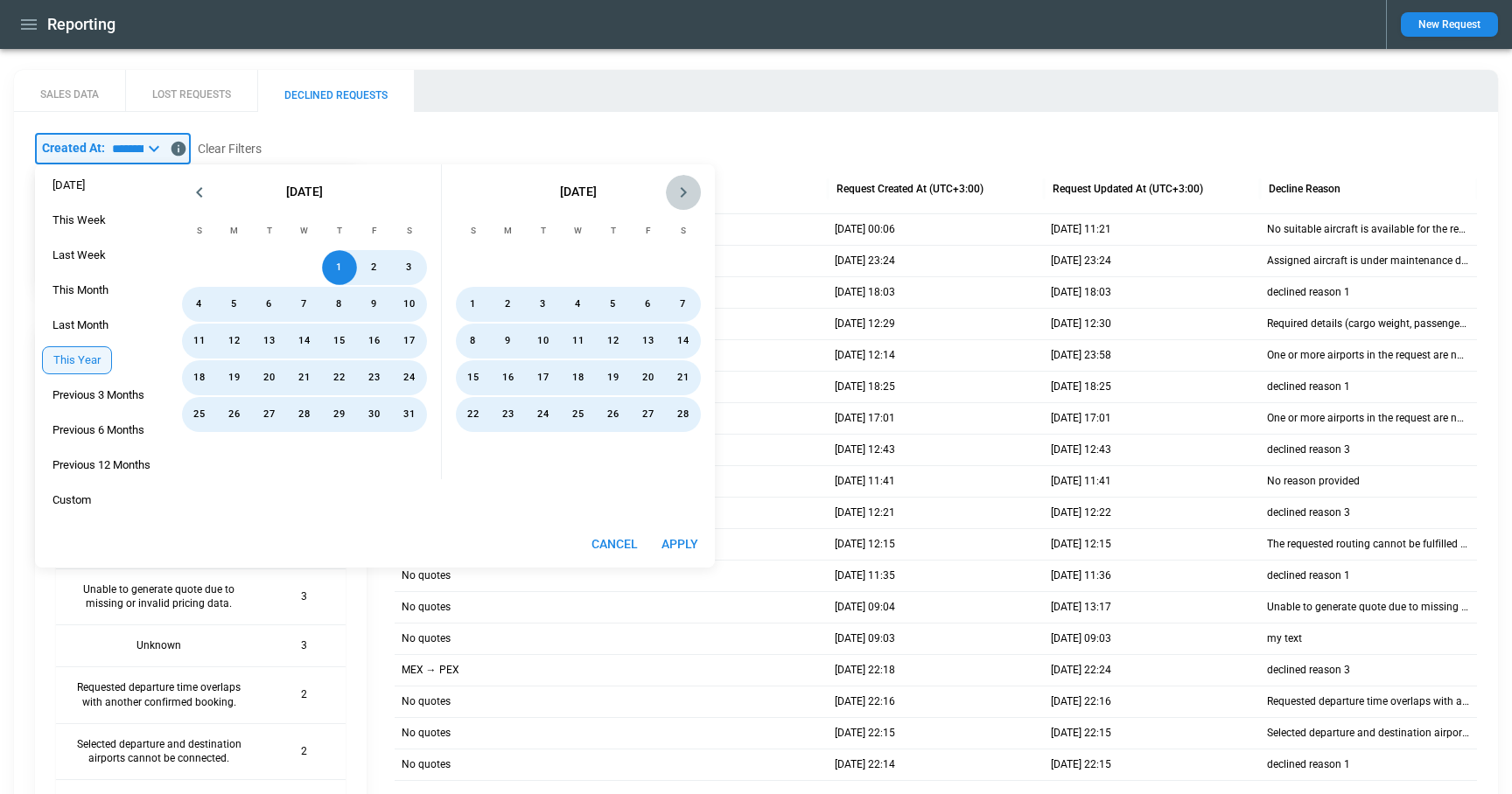
click at [683, 192] on icon "Next month" at bounding box center [683, 193] width 21 height 21
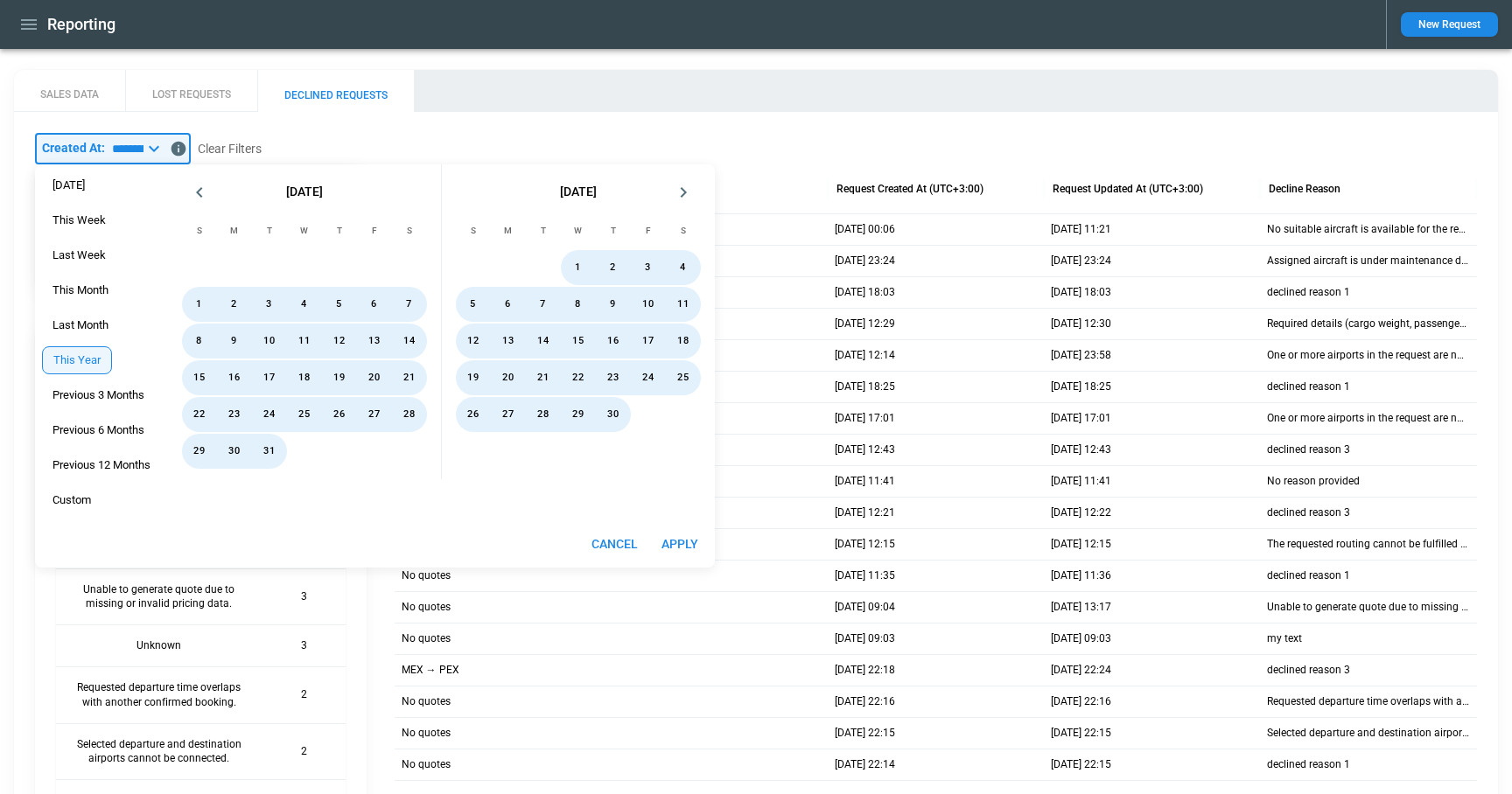
click at [683, 192] on icon "Next month" at bounding box center [683, 193] width 21 height 21
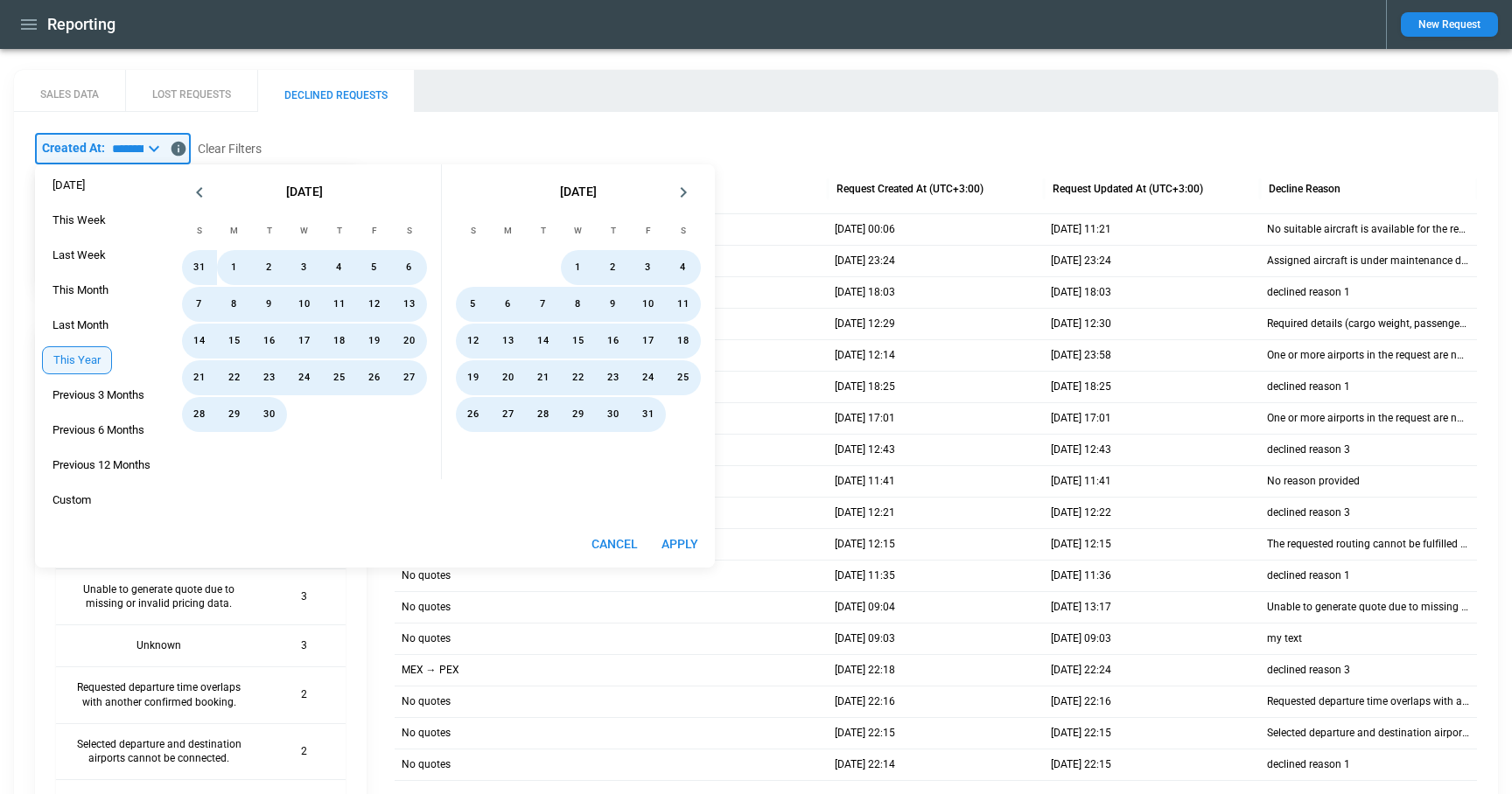
click at [683, 192] on icon "Next month" at bounding box center [683, 193] width 21 height 21
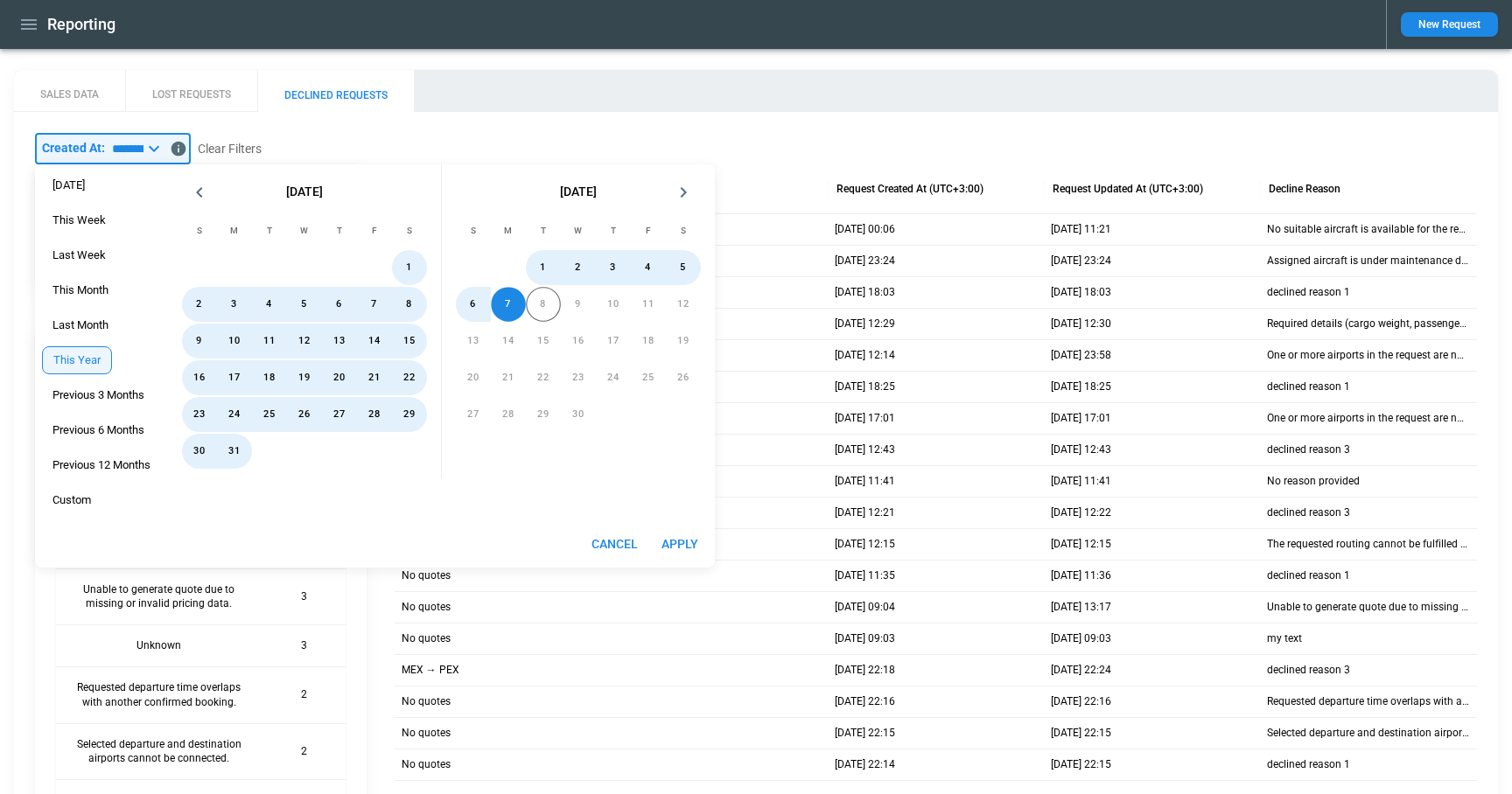
click at [772, 158] on div "​ Created At: ********* ​ Clear Filters Requests Declined 42 Top Declined Reaso…" at bounding box center [756, 622] width 1442 height 980
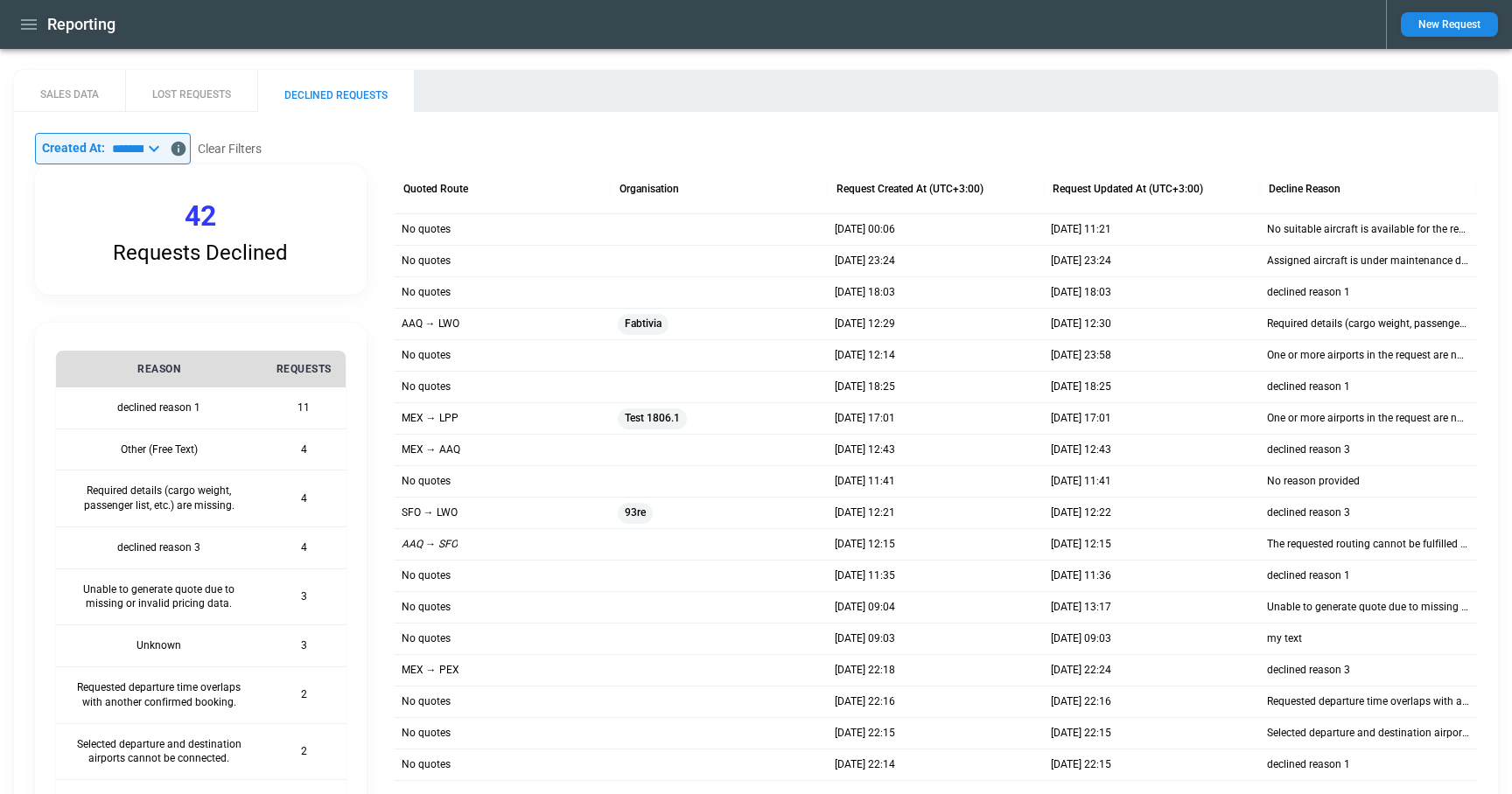
click at [164, 146] on icon at bounding box center [154, 148] width 21 height 21
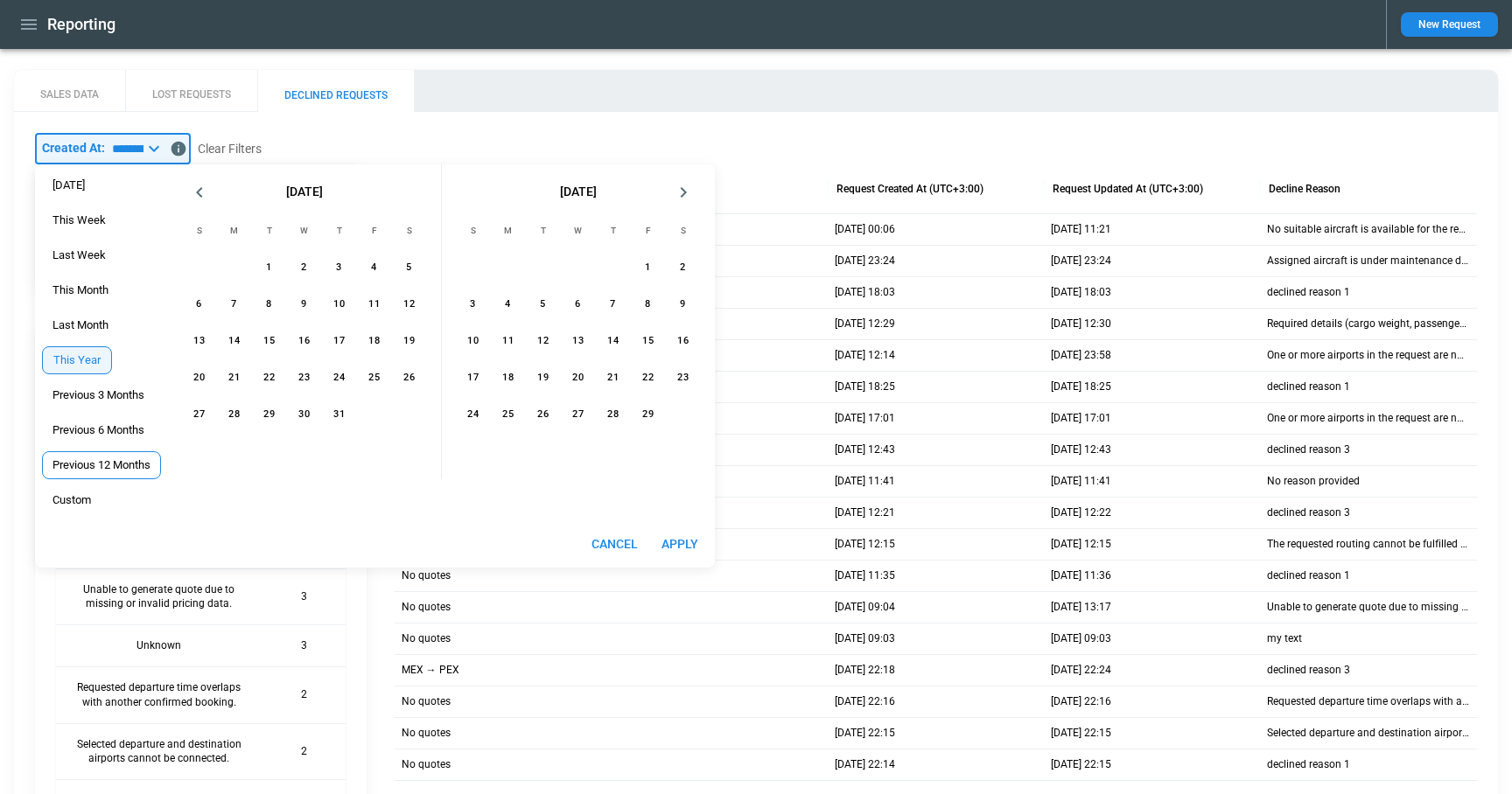
click at [94, 459] on span "Previous 12 Months" at bounding box center [101, 465] width 117 height 14
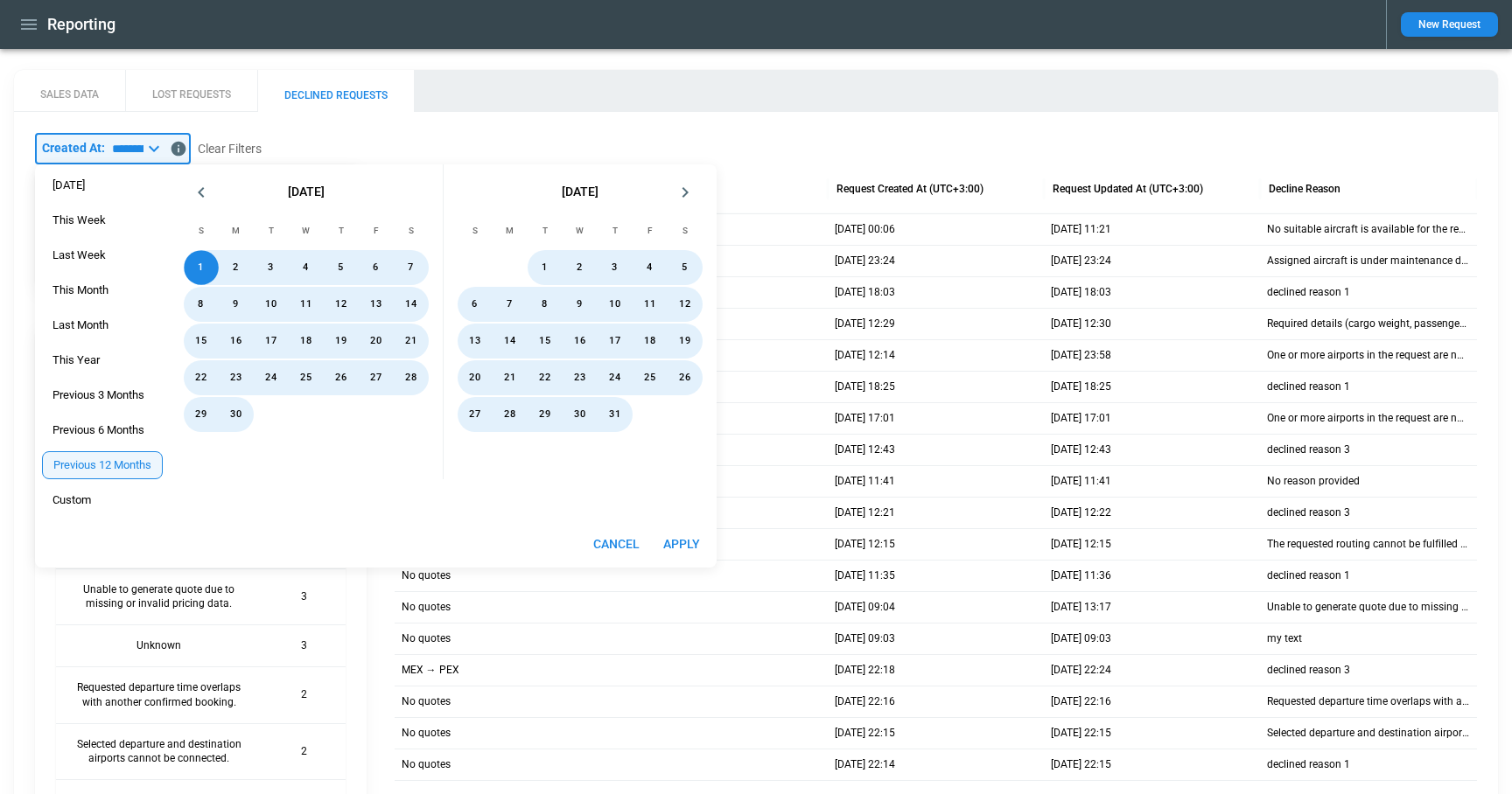
click at [689, 546] on button "Apply" at bounding box center [681, 544] width 56 height 32
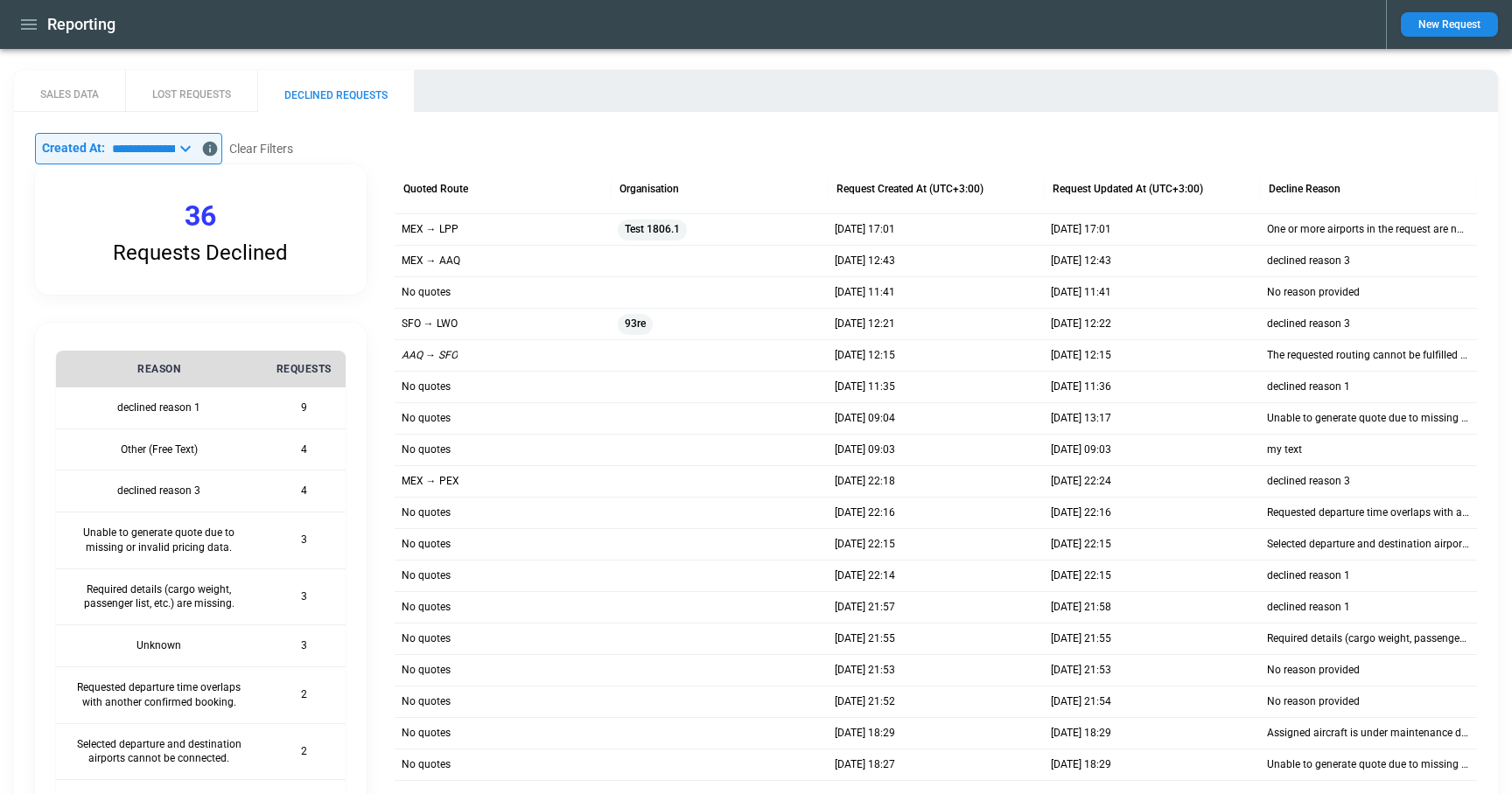
click at [191, 146] on icon at bounding box center [185, 148] width 10 height 7
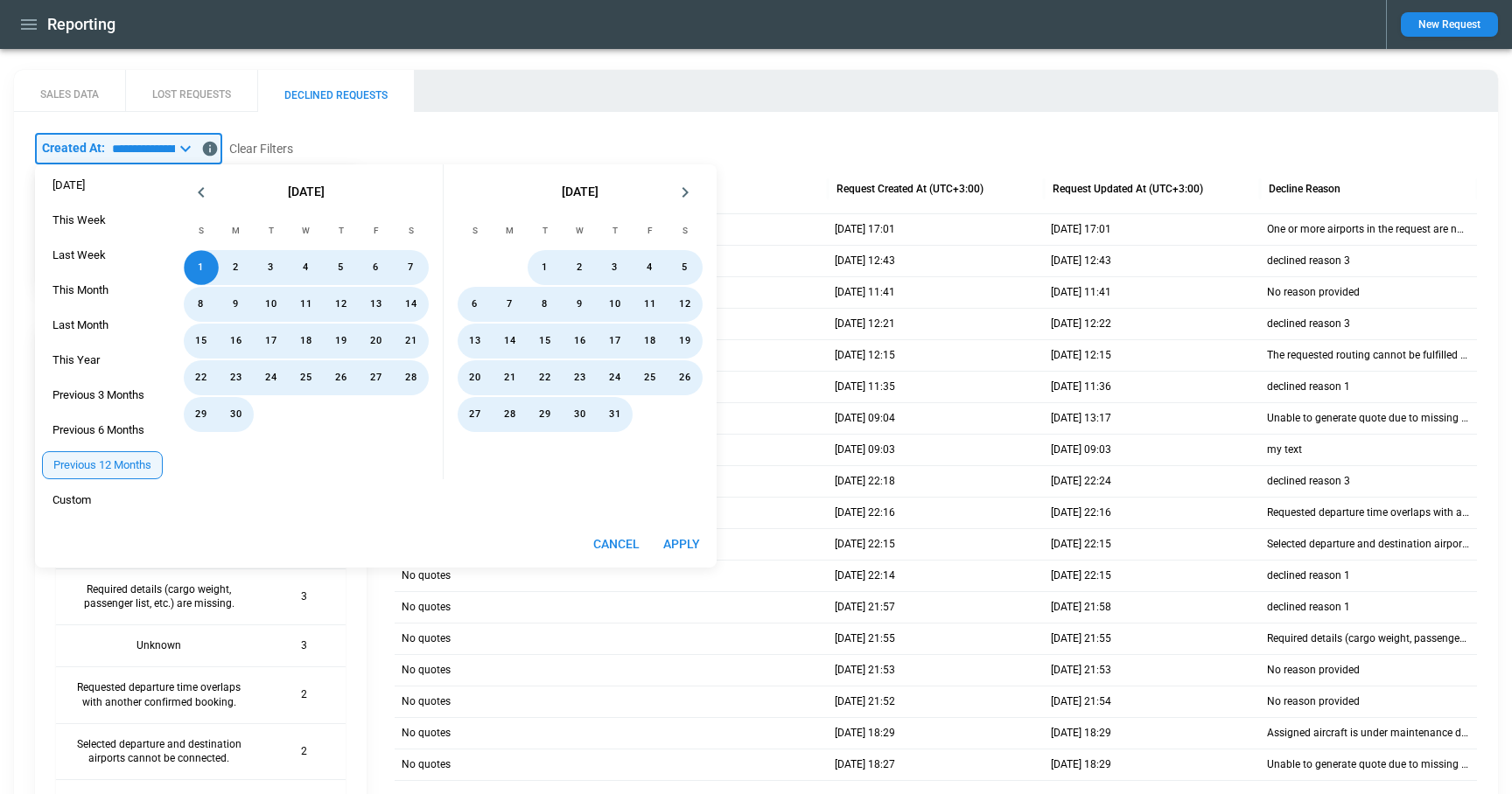
click at [683, 197] on icon "Next month" at bounding box center [685, 193] width 21 height 21
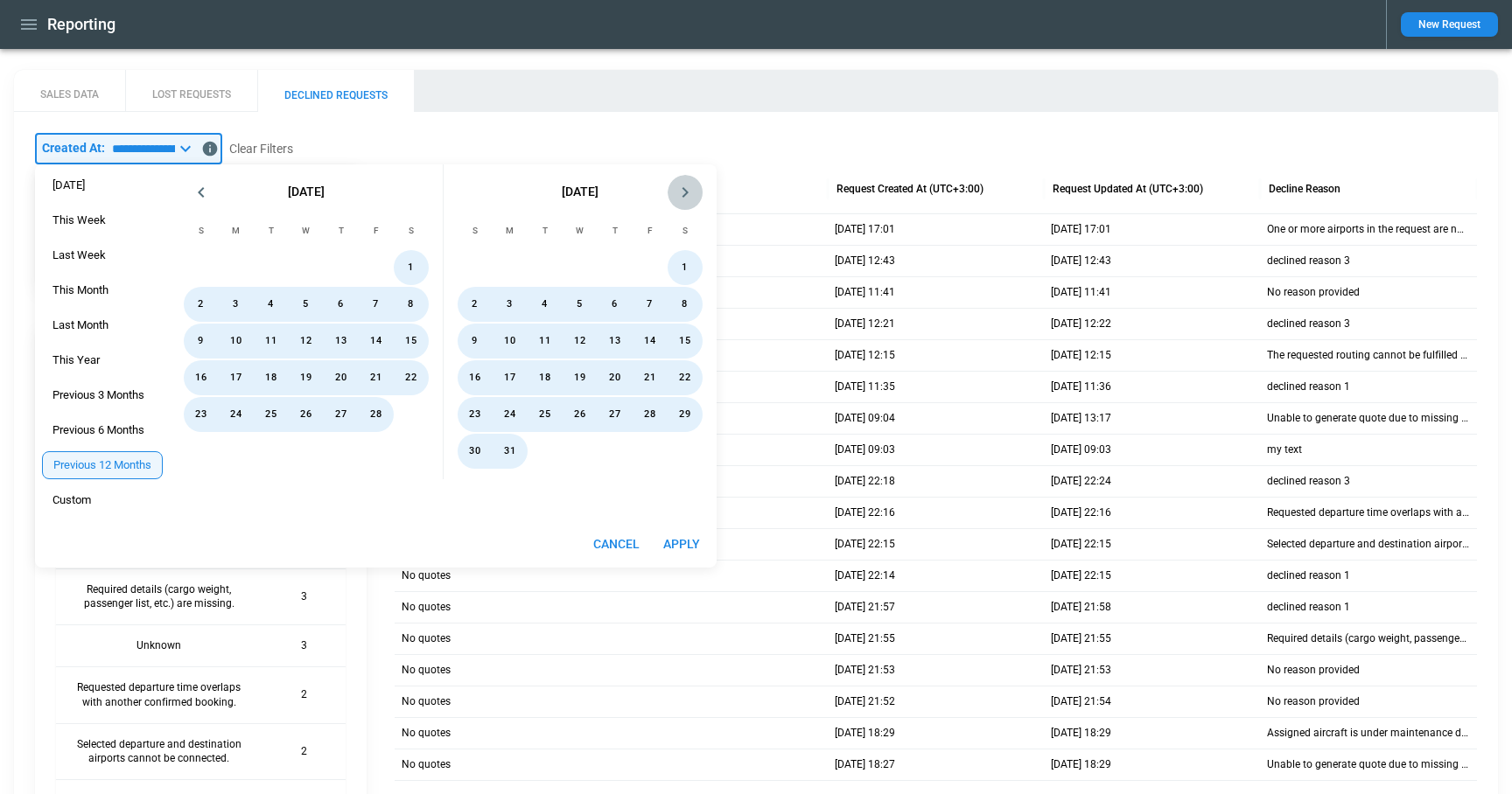
click at [683, 197] on icon "Next month" at bounding box center [685, 193] width 21 height 21
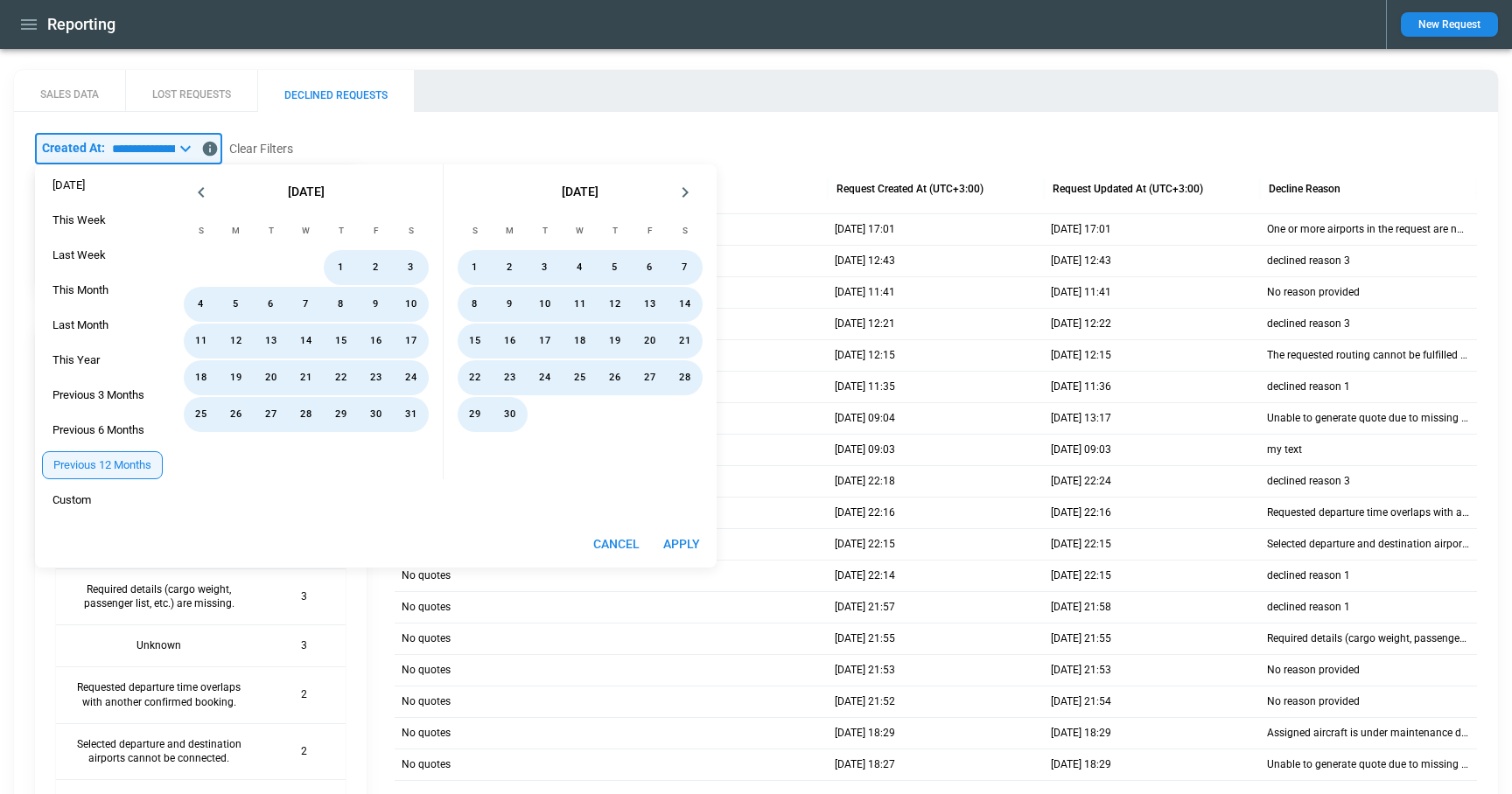
click at [683, 197] on icon "Next month" at bounding box center [685, 193] width 21 height 21
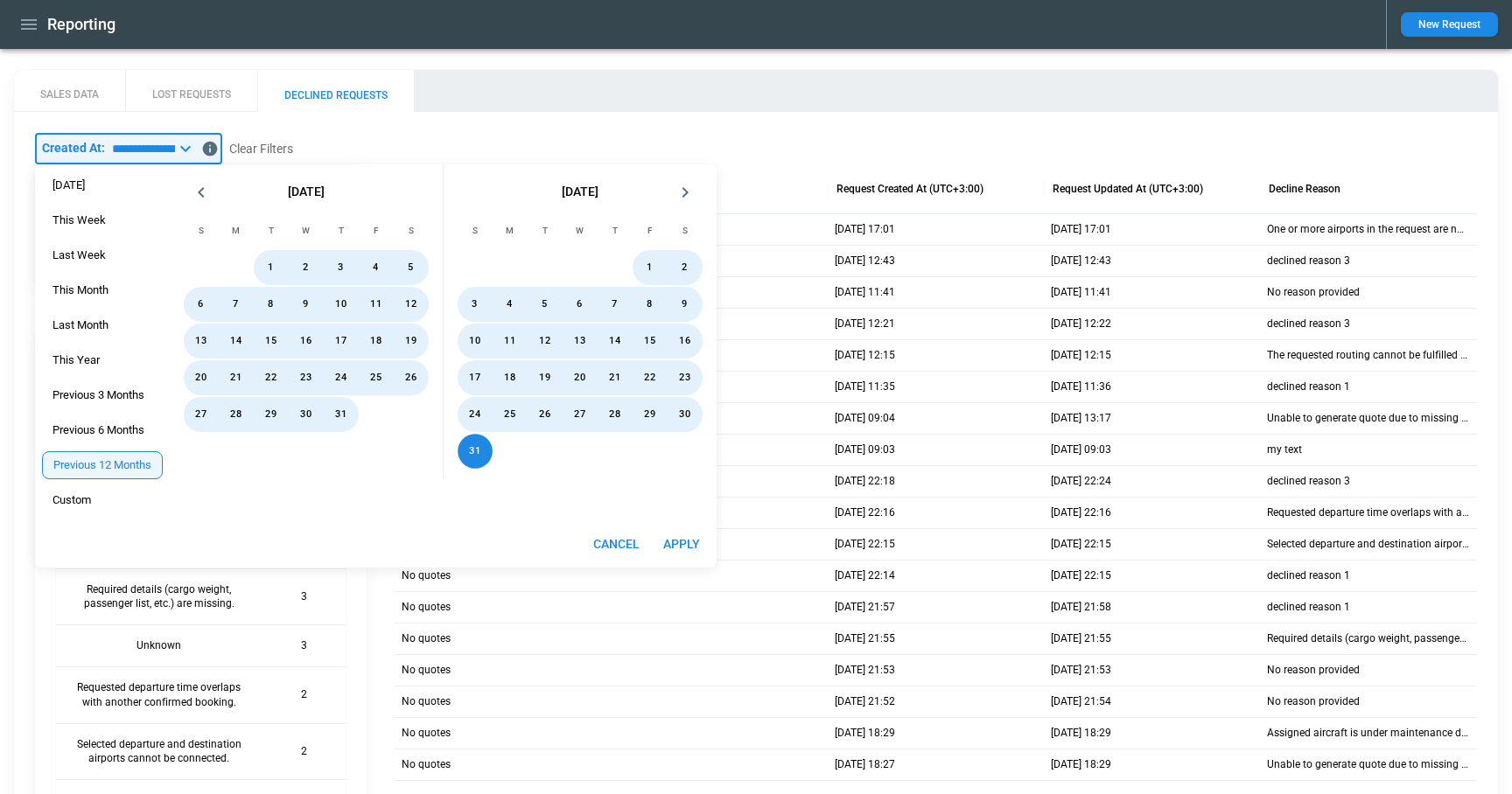
click at [683, 197] on icon "Next month" at bounding box center [685, 193] width 21 height 21
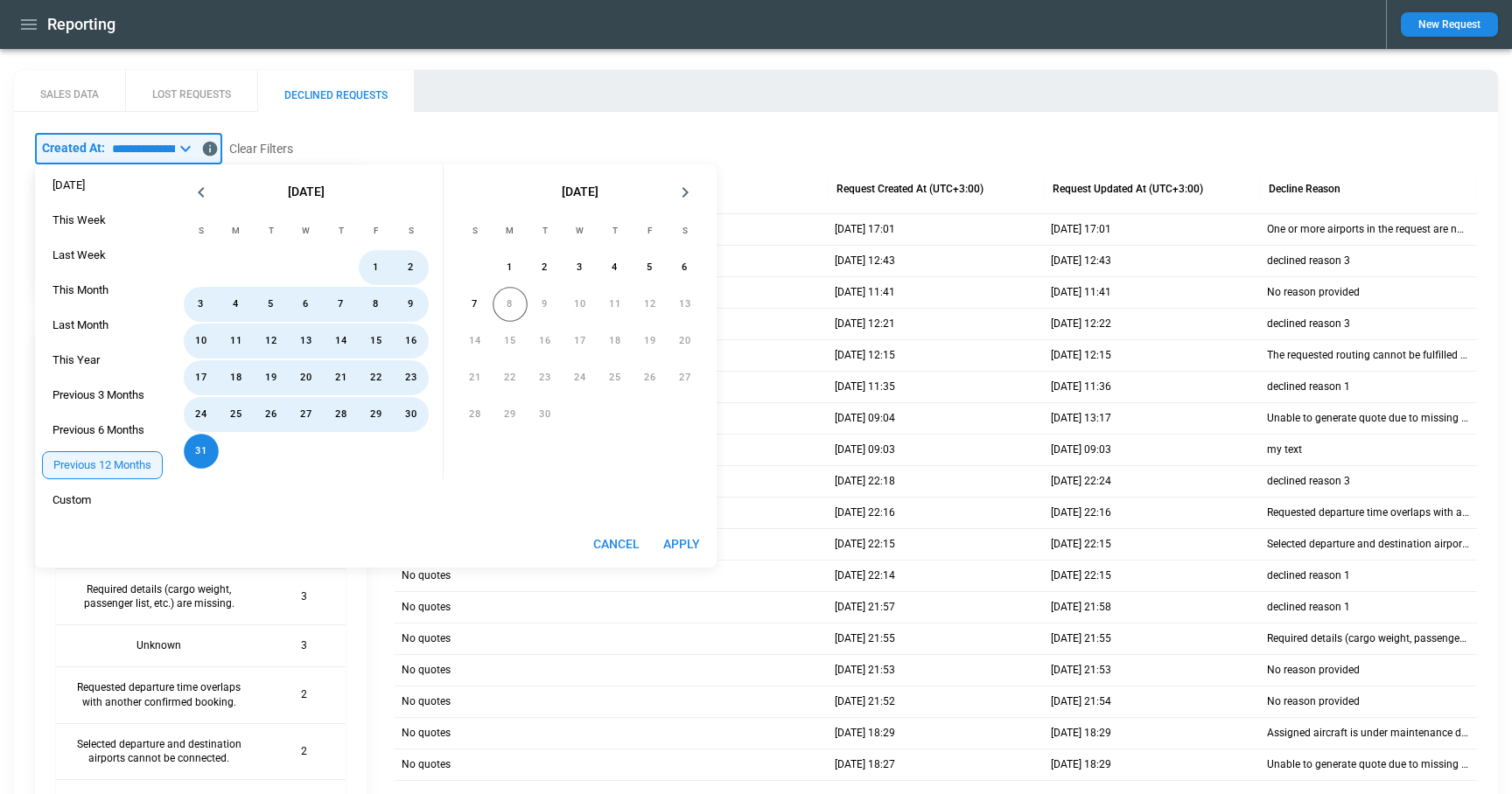
click at [683, 197] on icon "Next month" at bounding box center [685, 193] width 21 height 21
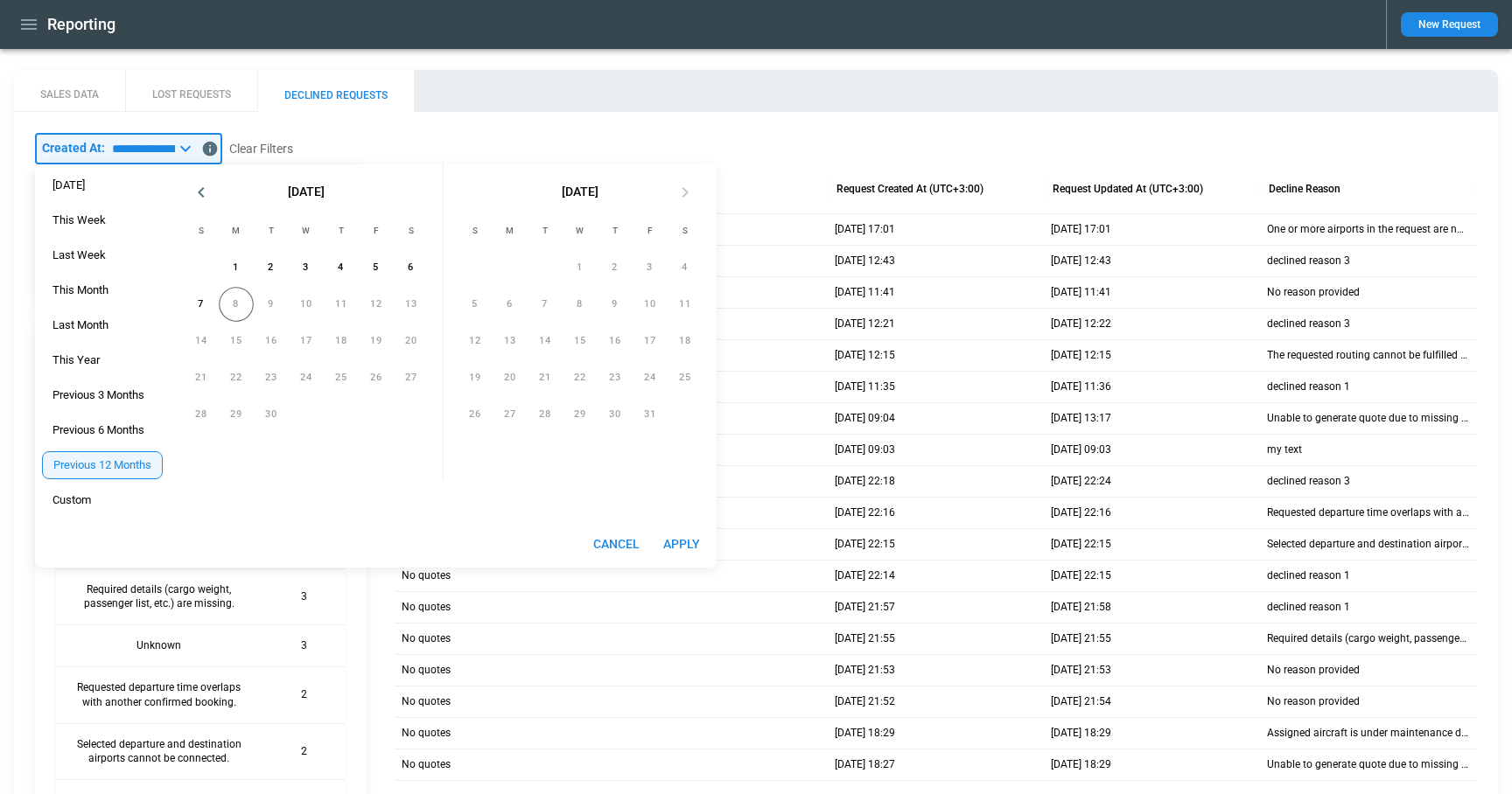
click at [205, 194] on icon "Previous month" at bounding box center [201, 193] width 21 height 21
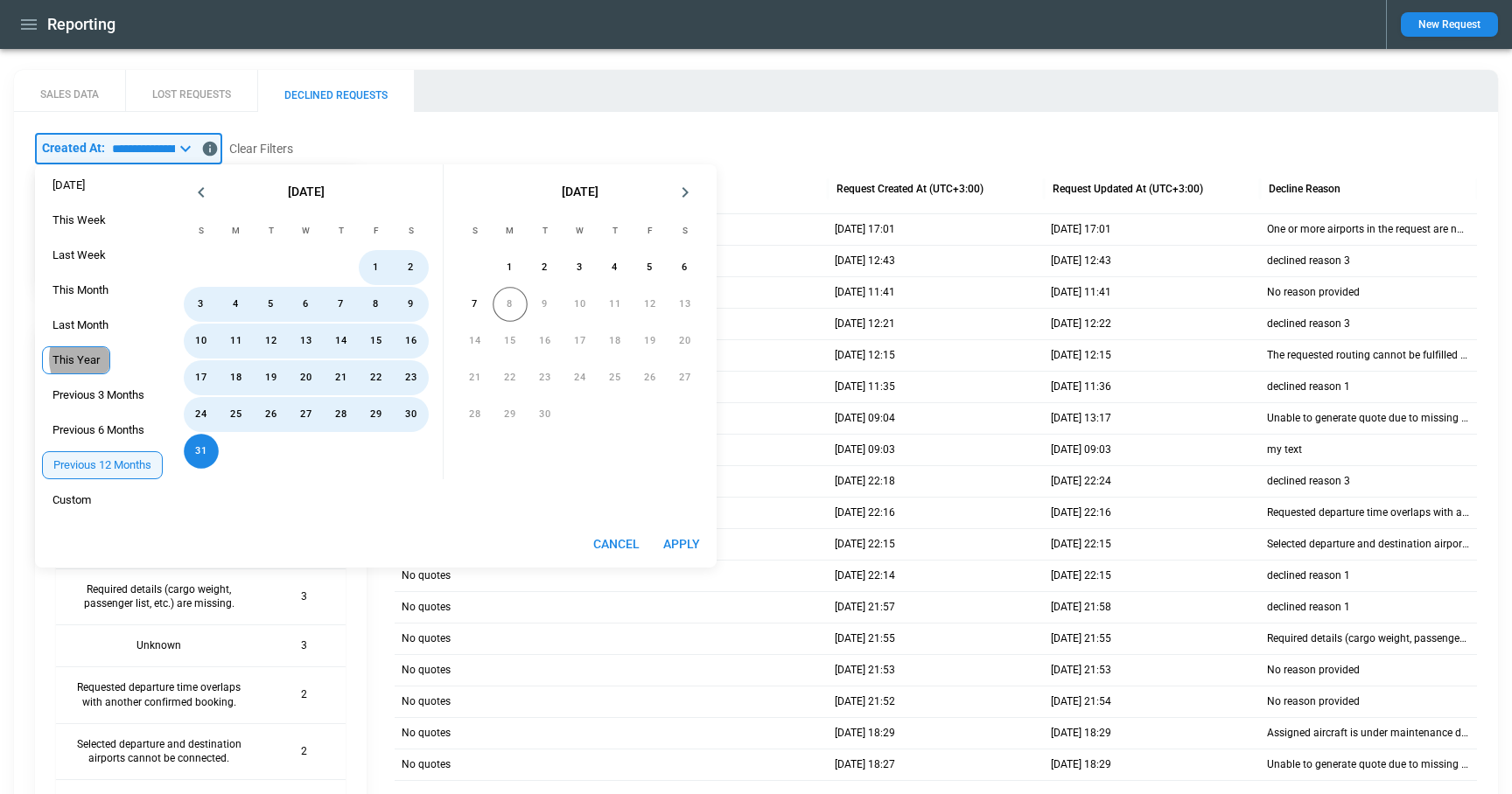
click at [83, 359] on span "This Year" at bounding box center [76, 360] width 67 height 14
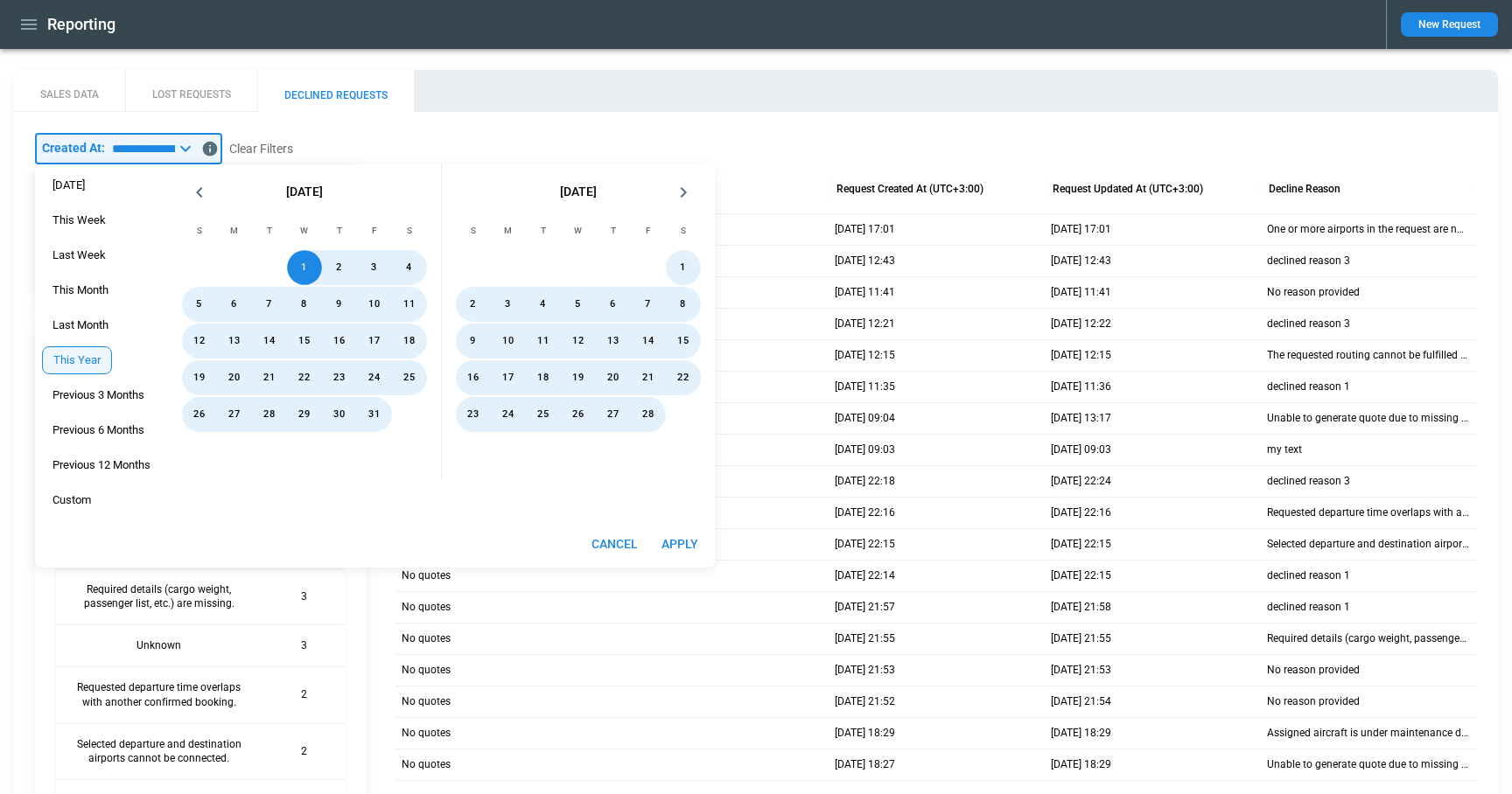
click at [697, 180] on button "Next month" at bounding box center [682, 192] width 35 height 35
click at [692, 184] on icon "Next month" at bounding box center [683, 193] width 21 height 21
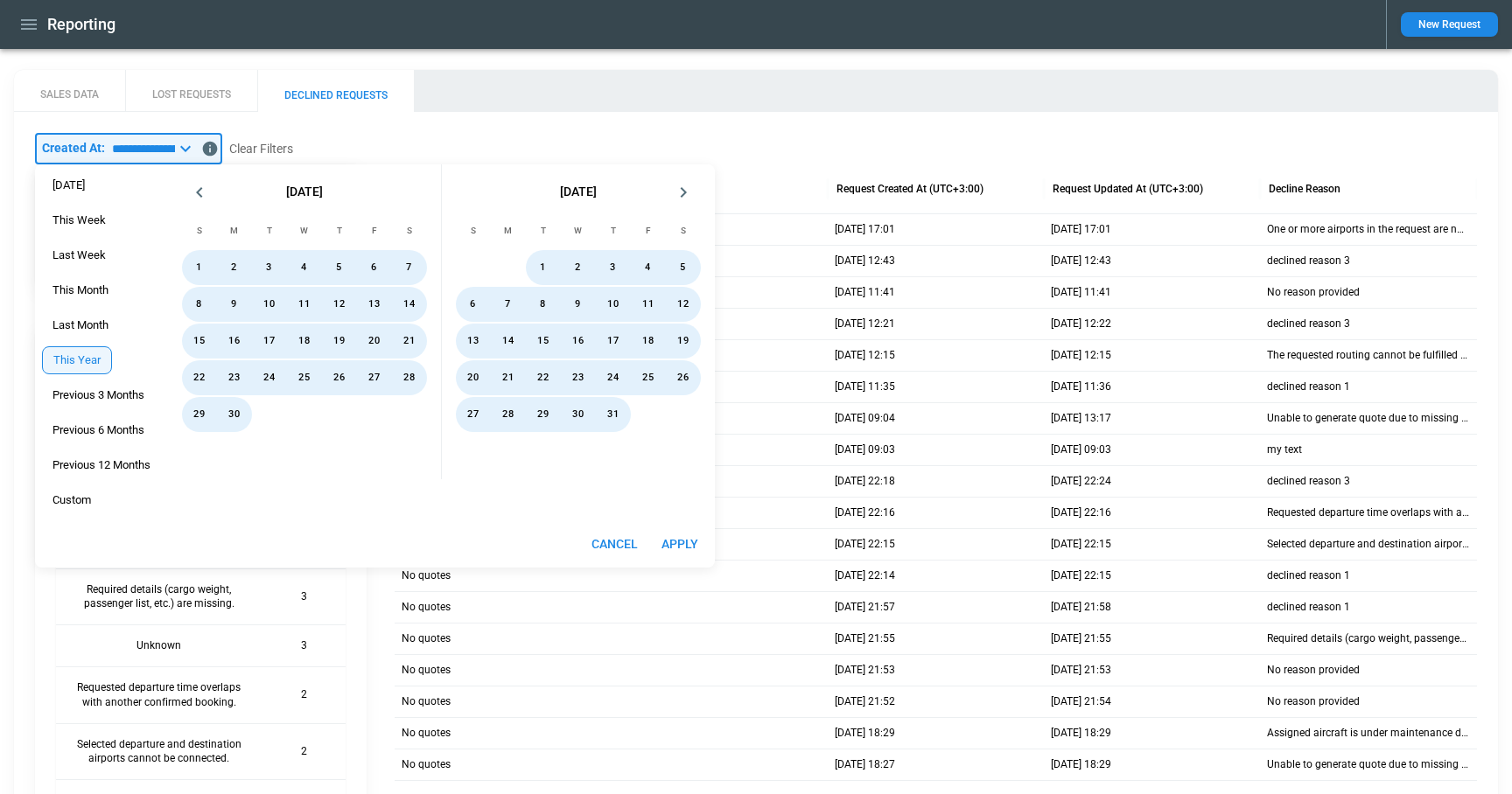
click at [692, 184] on icon "Next month" at bounding box center [683, 193] width 21 height 21
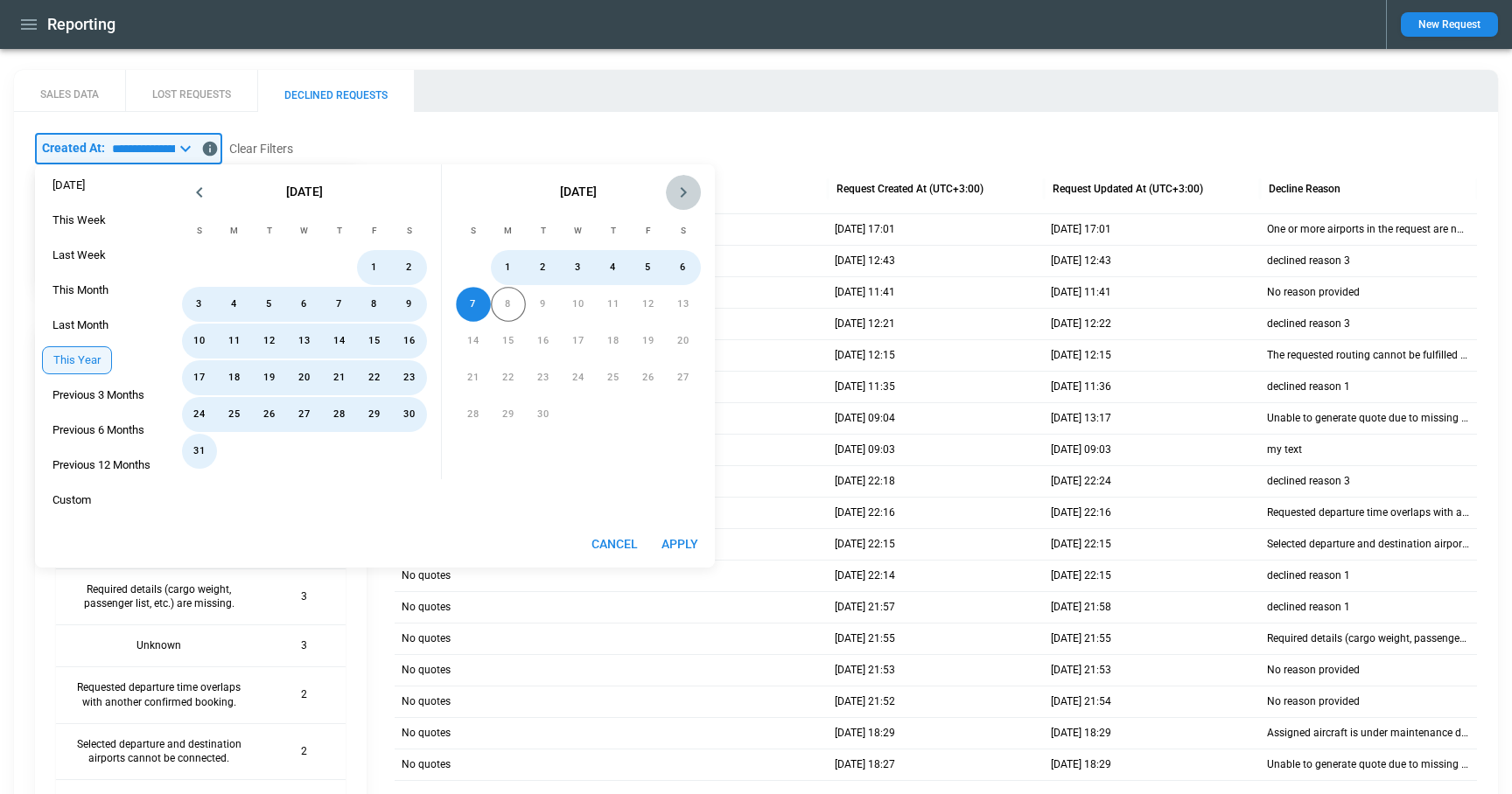
click at [692, 184] on icon "Next month" at bounding box center [683, 193] width 21 height 21
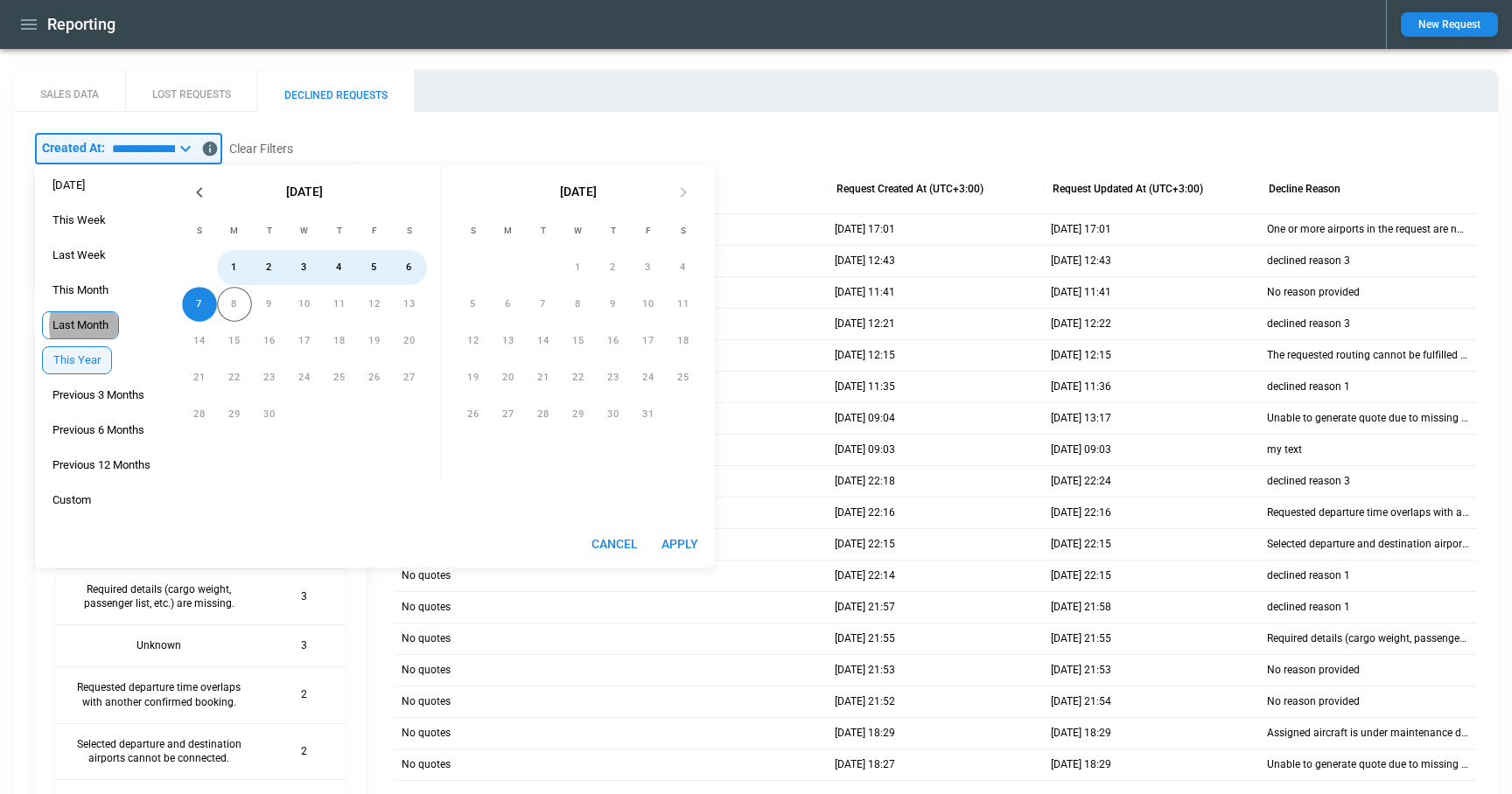
click at [86, 326] on span "Last Month" at bounding box center [81, 325] width 75 height 14
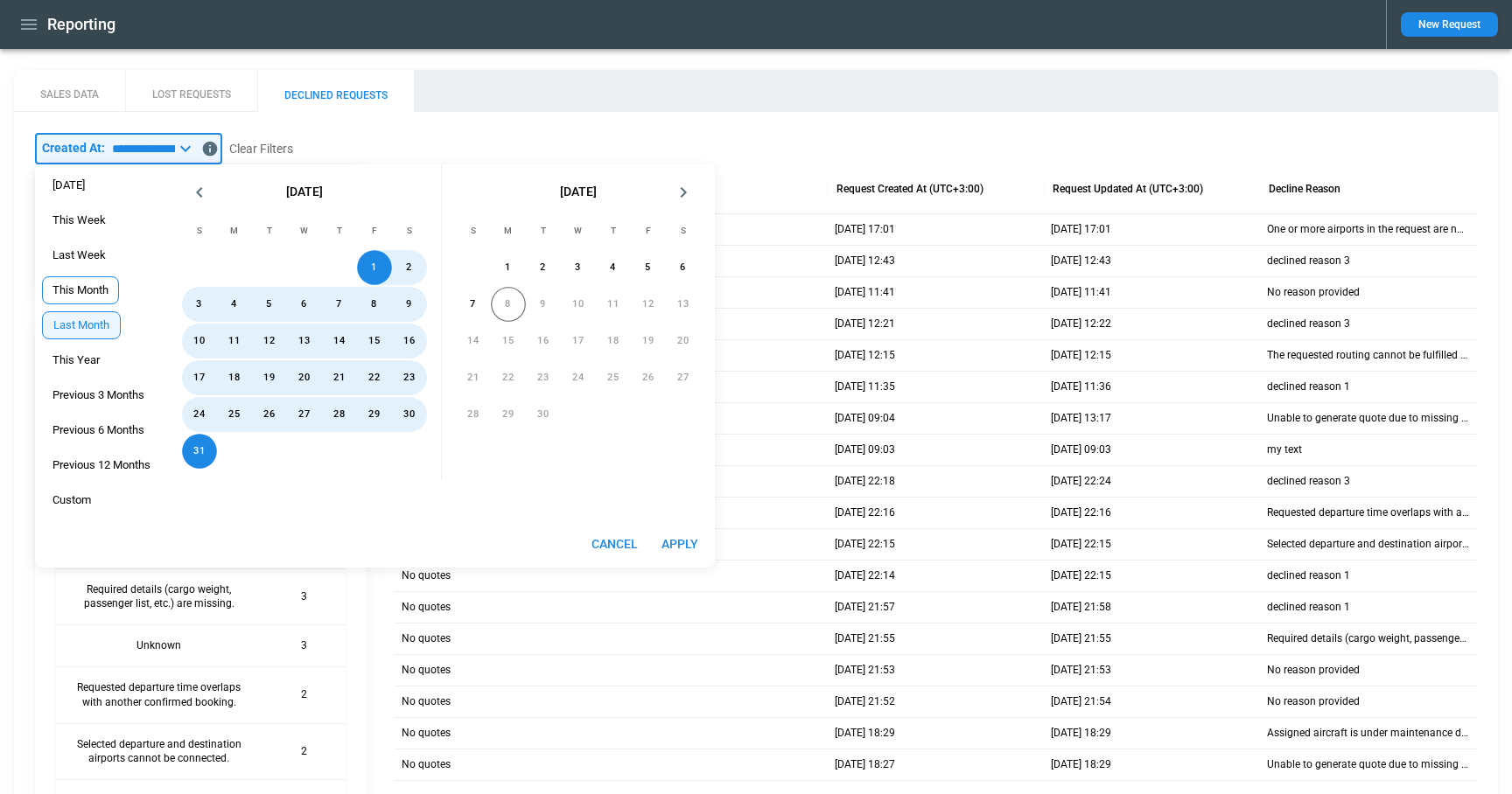
click at [91, 288] on span "This Month" at bounding box center [81, 290] width 75 height 14
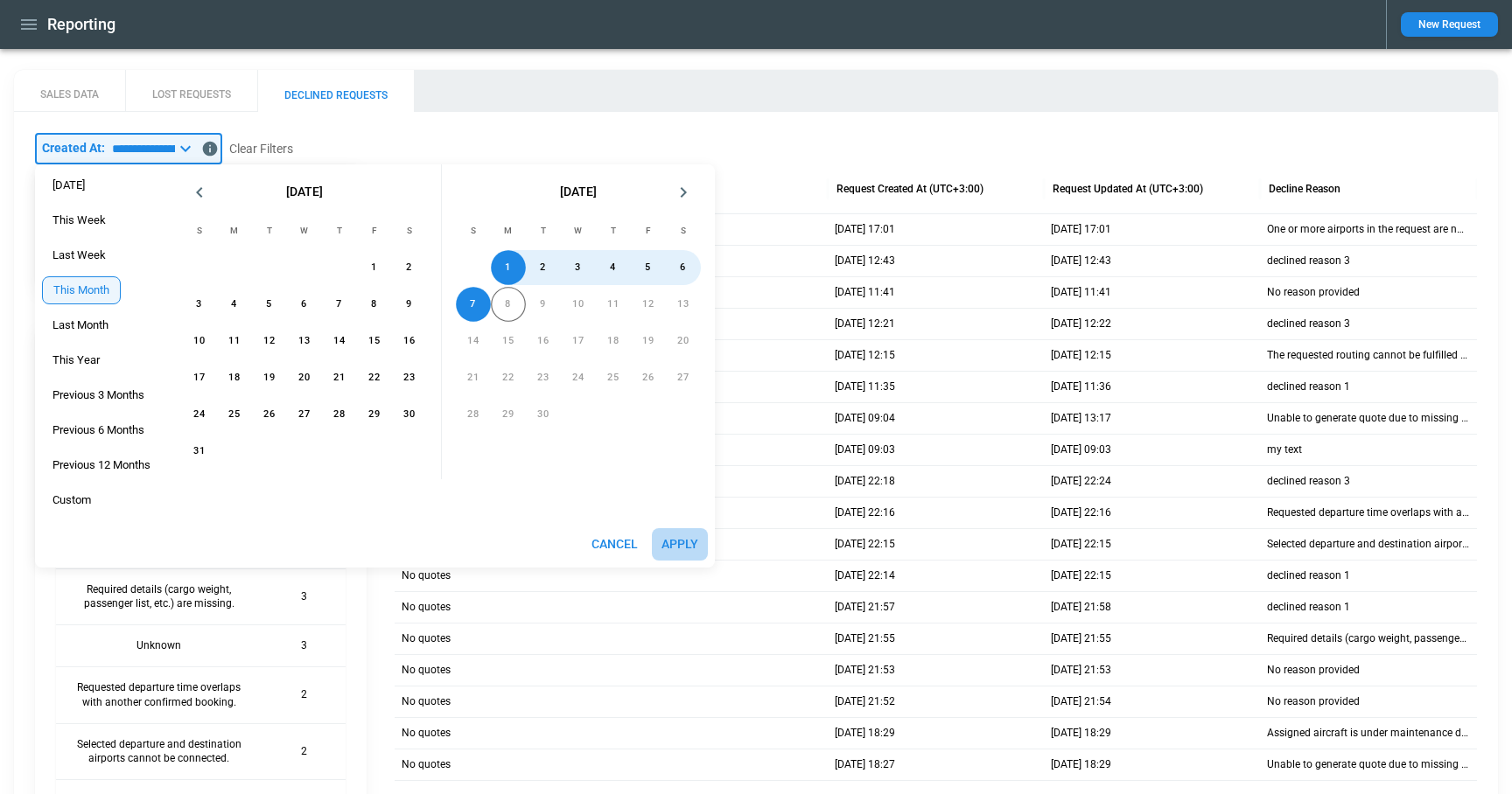
click at [677, 547] on button "Apply" at bounding box center [679, 544] width 56 height 32
type input "**********"
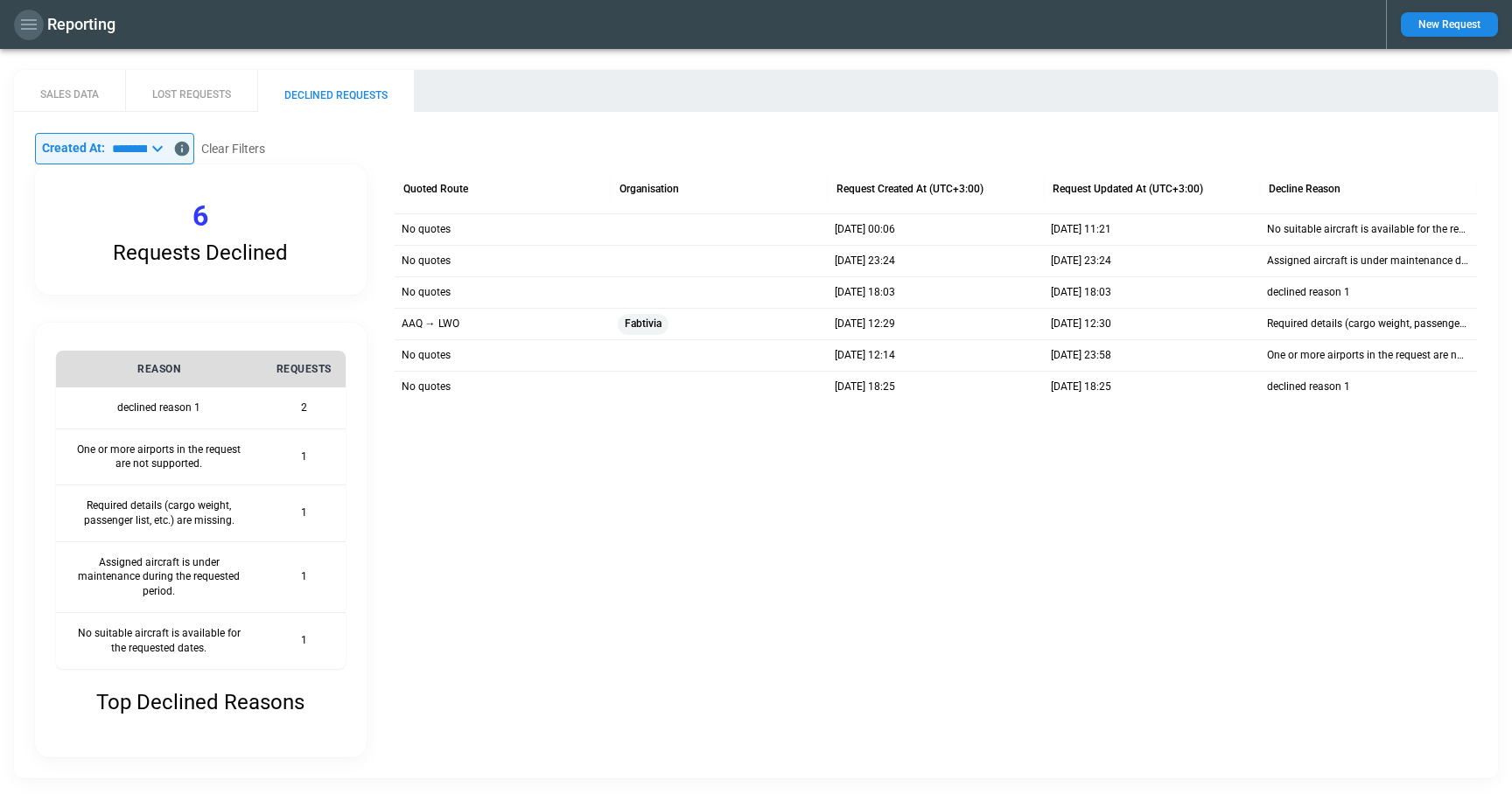
click at [33, 24] on icon "button" at bounding box center [28, 23] width 16 height 10
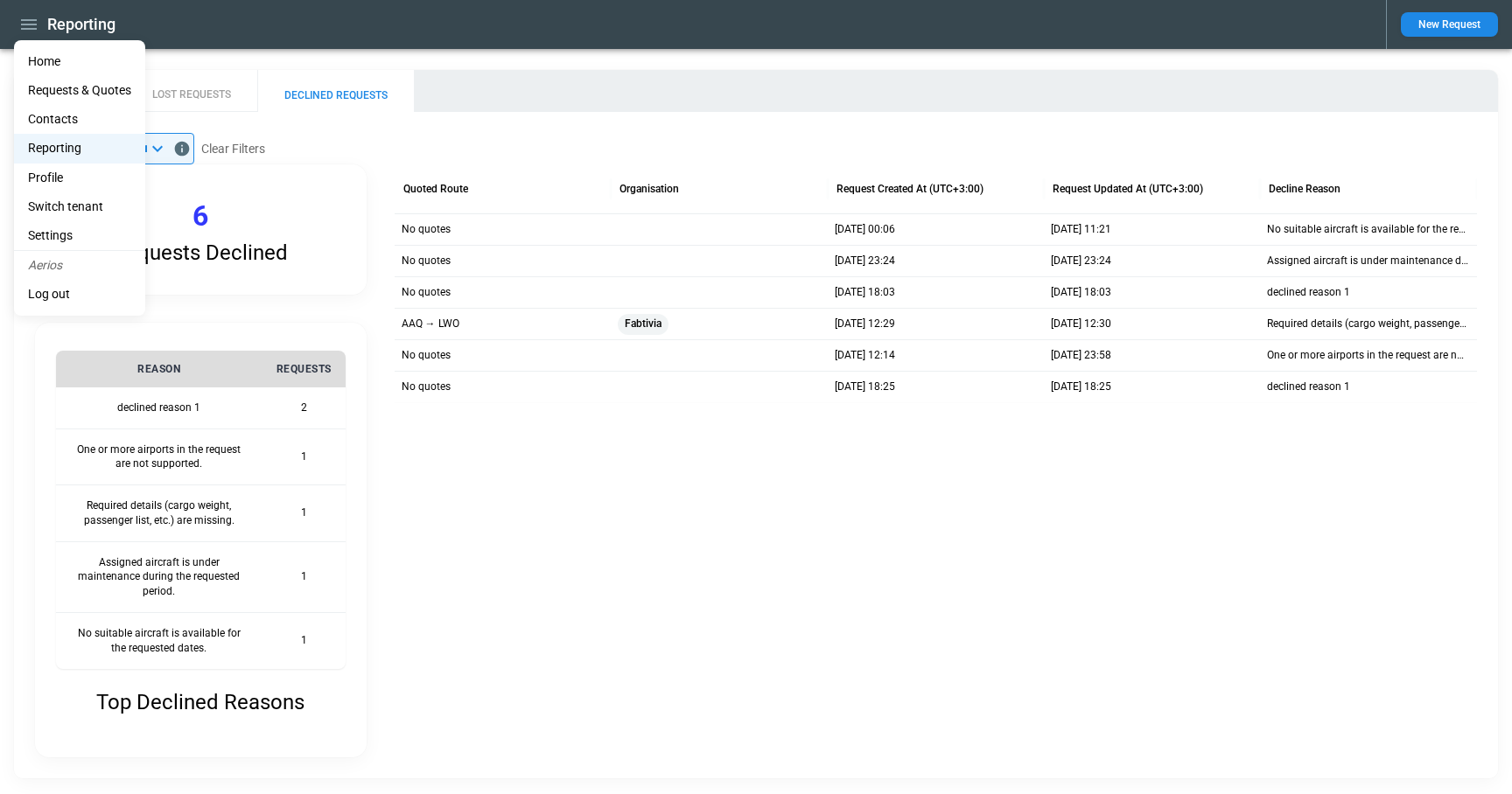
click at [36, 61] on li "Home" at bounding box center [80, 61] width 132 height 29
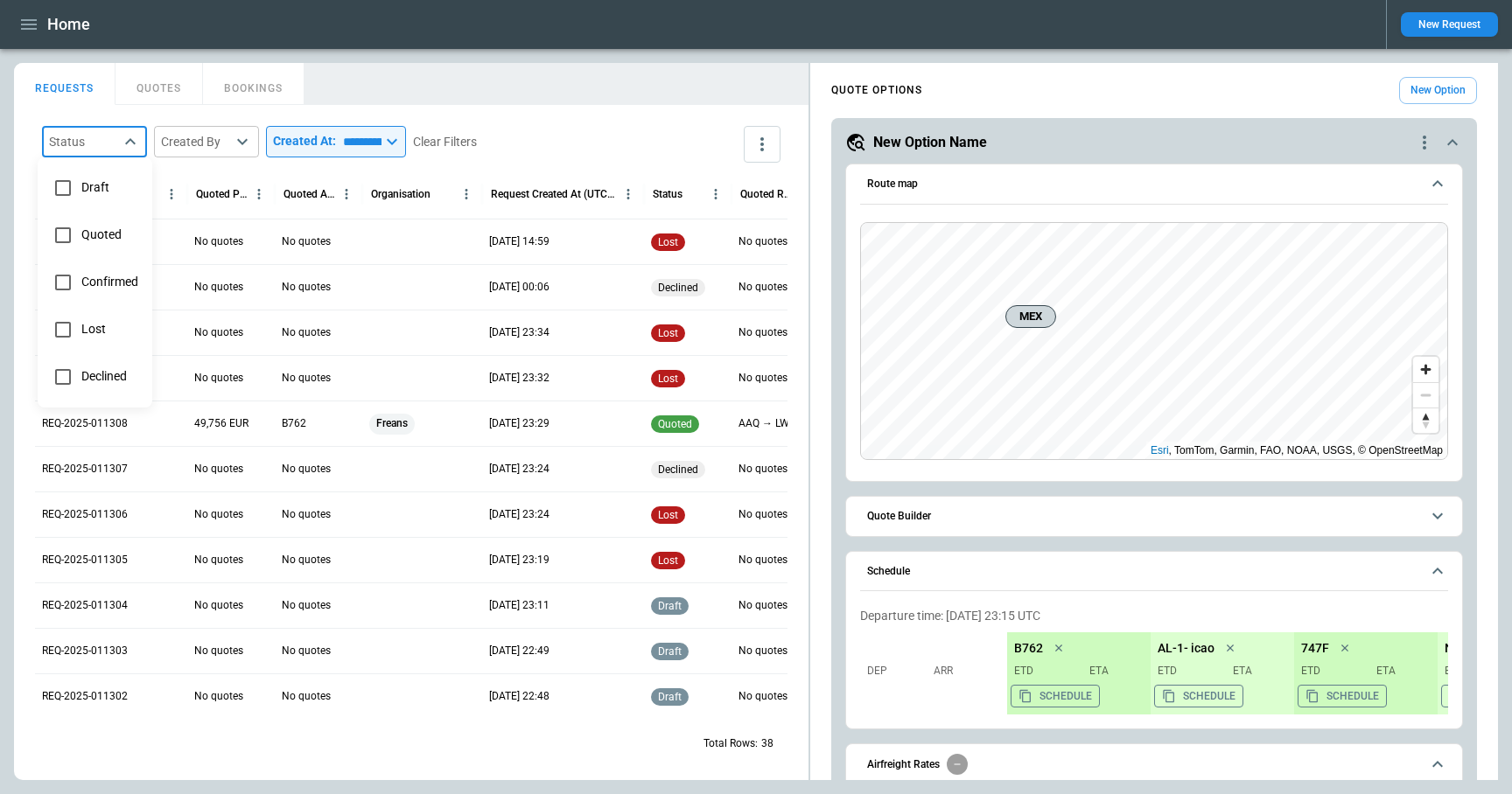
click at [92, 145] on body "**********" at bounding box center [756, 397] width 1512 height 794
type input "********"
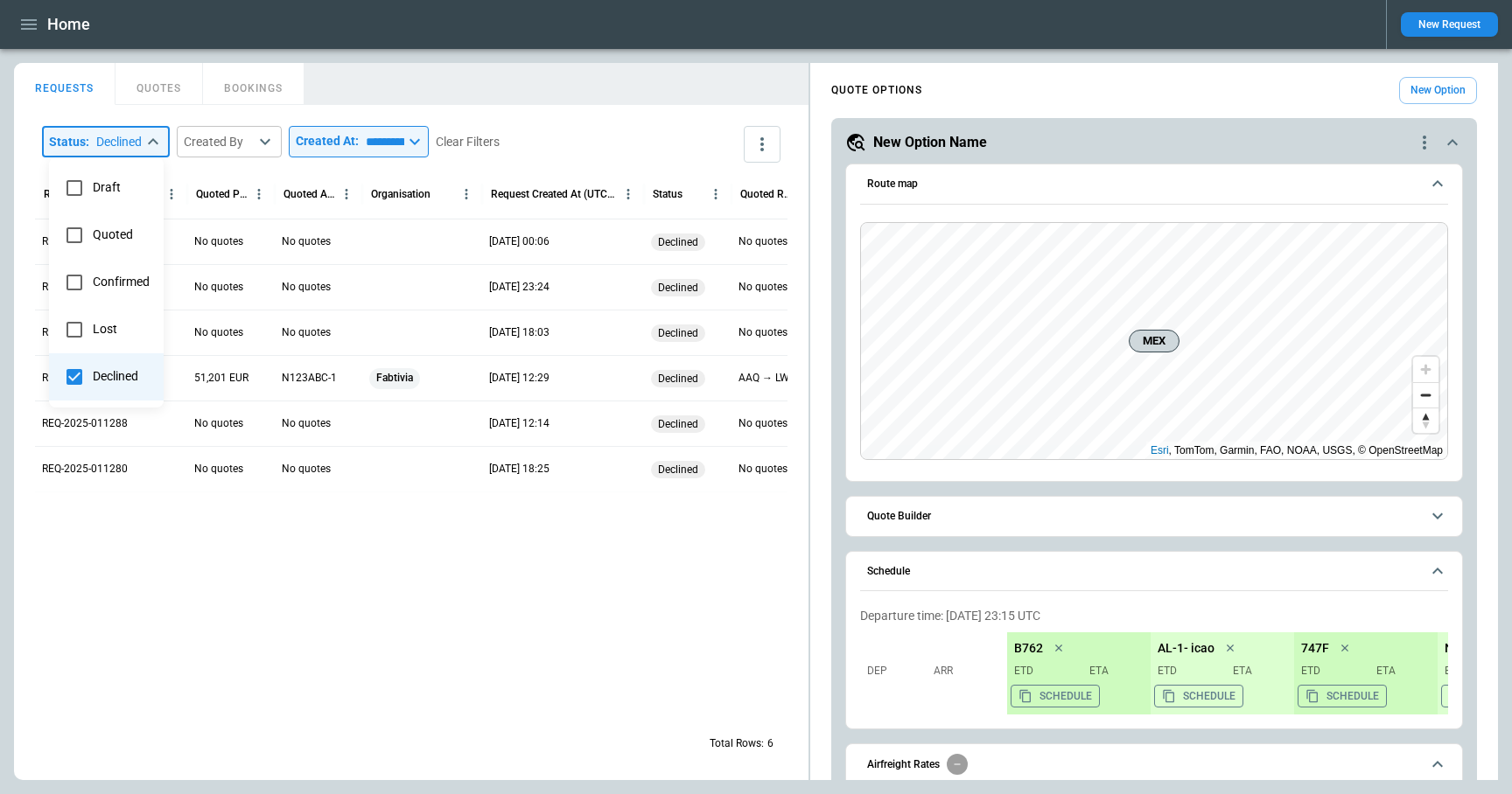
click at [612, 97] on div at bounding box center [756, 397] width 1512 height 794
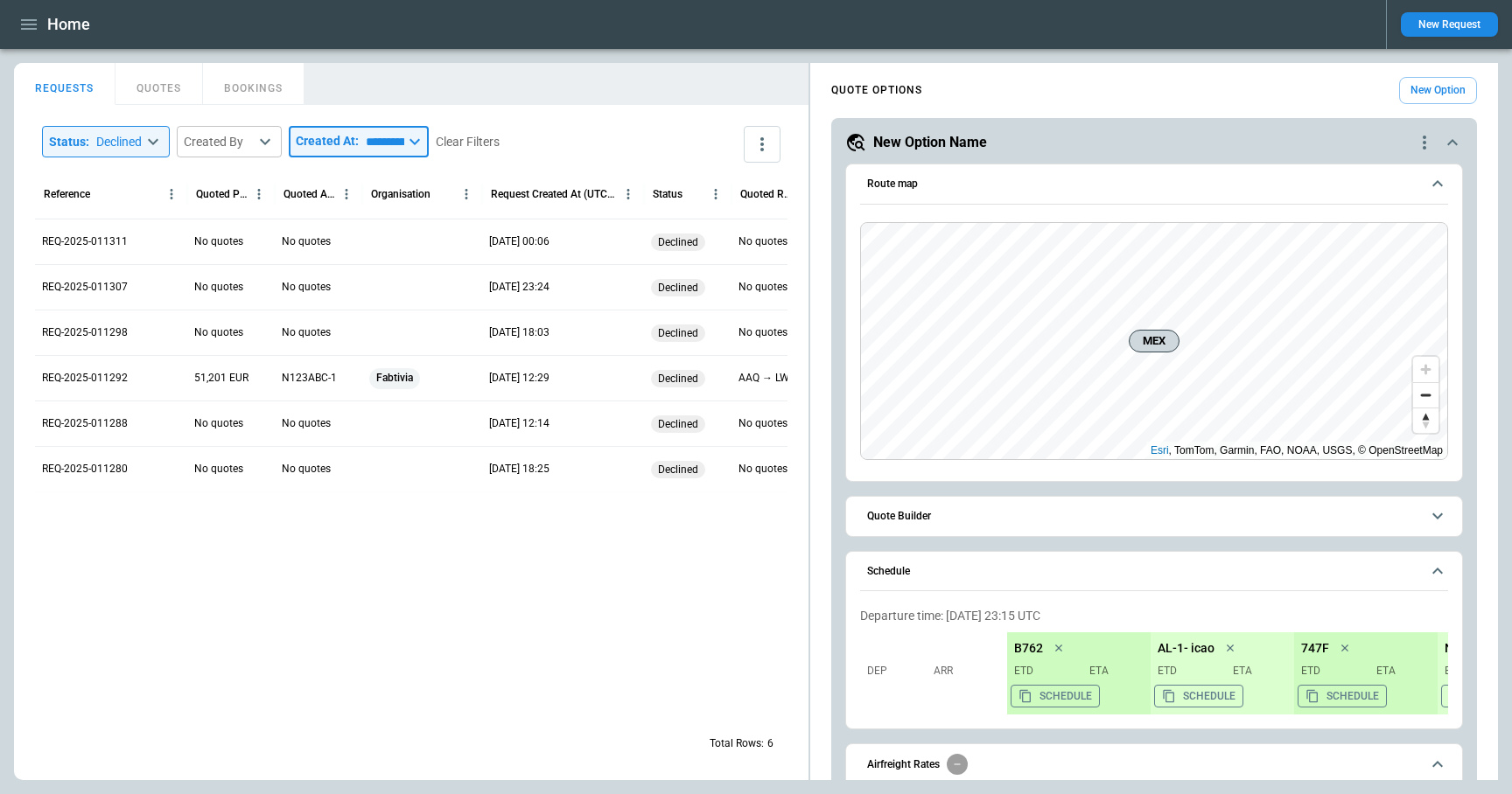
click at [382, 141] on input "**********" at bounding box center [382, 142] width 45 height 32
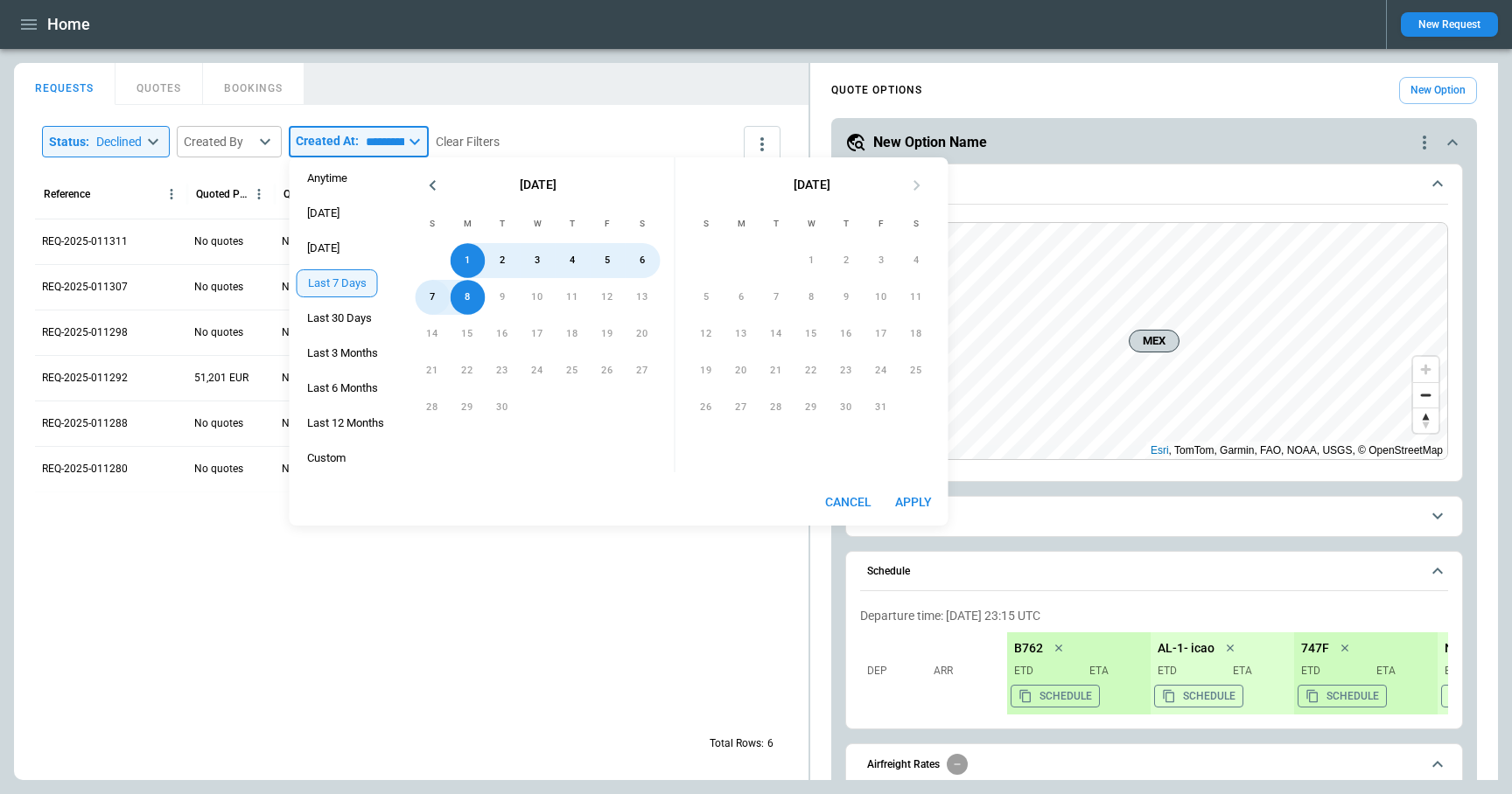
click at [442, 293] on button "7" at bounding box center [432, 297] width 35 height 35
click at [474, 255] on button "1" at bounding box center [467, 260] width 35 height 35
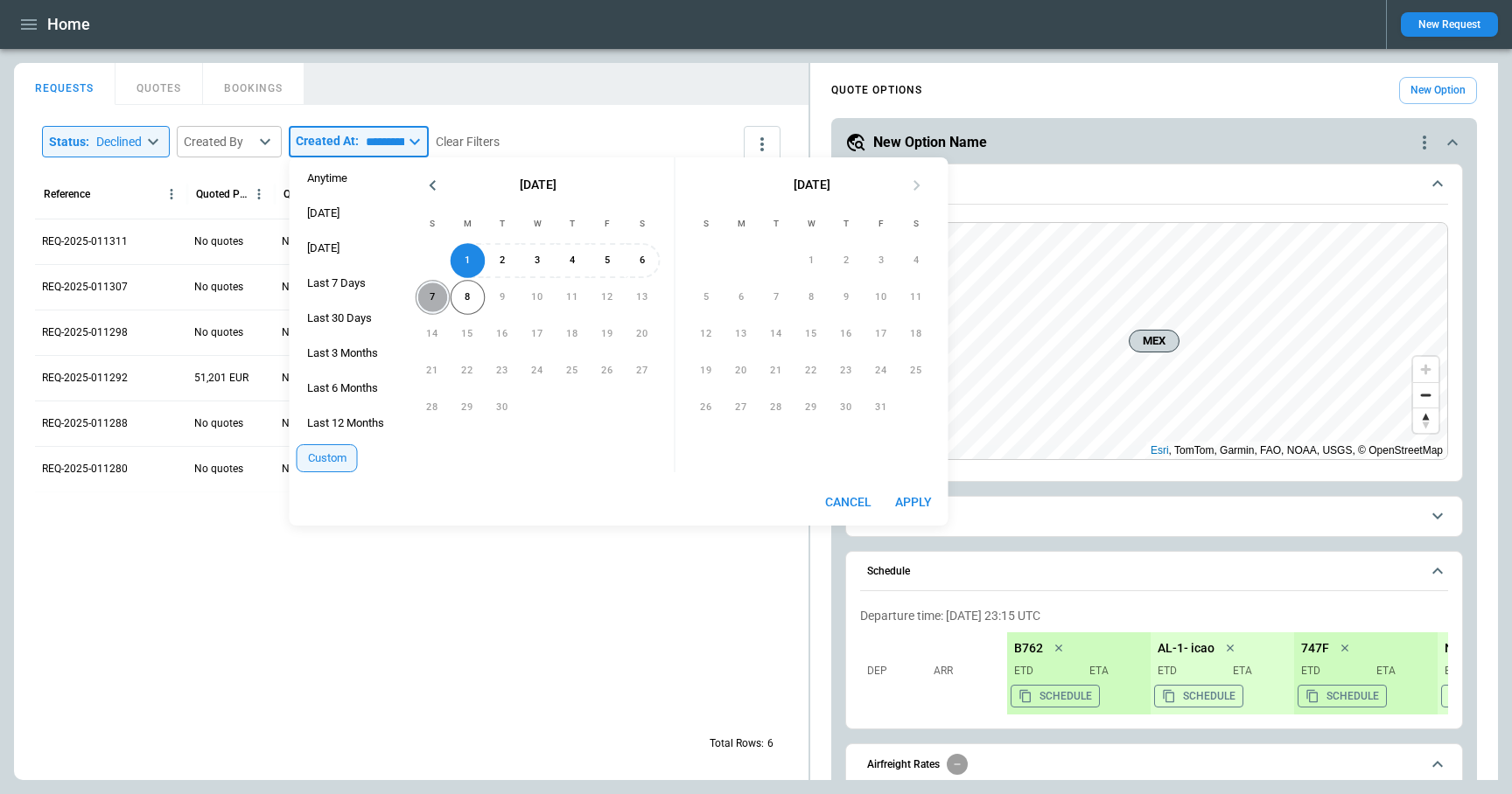
click at [430, 297] on button "7" at bounding box center [432, 297] width 35 height 35
click at [917, 497] on button "Apply" at bounding box center [913, 503] width 56 height 32
type input "**********"
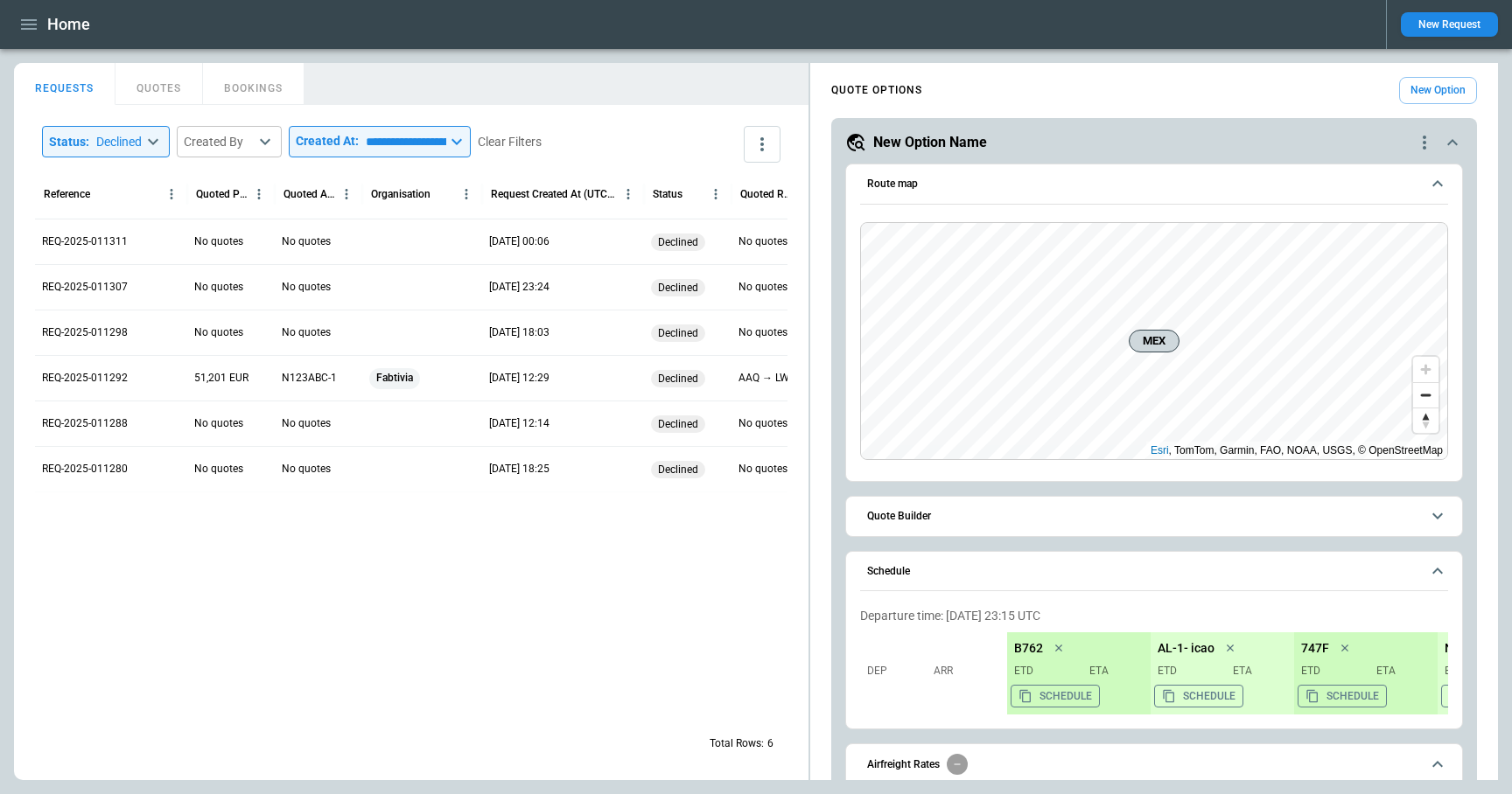
click at [1427, 34] on button "New Request" at bounding box center [1448, 24] width 97 height 24
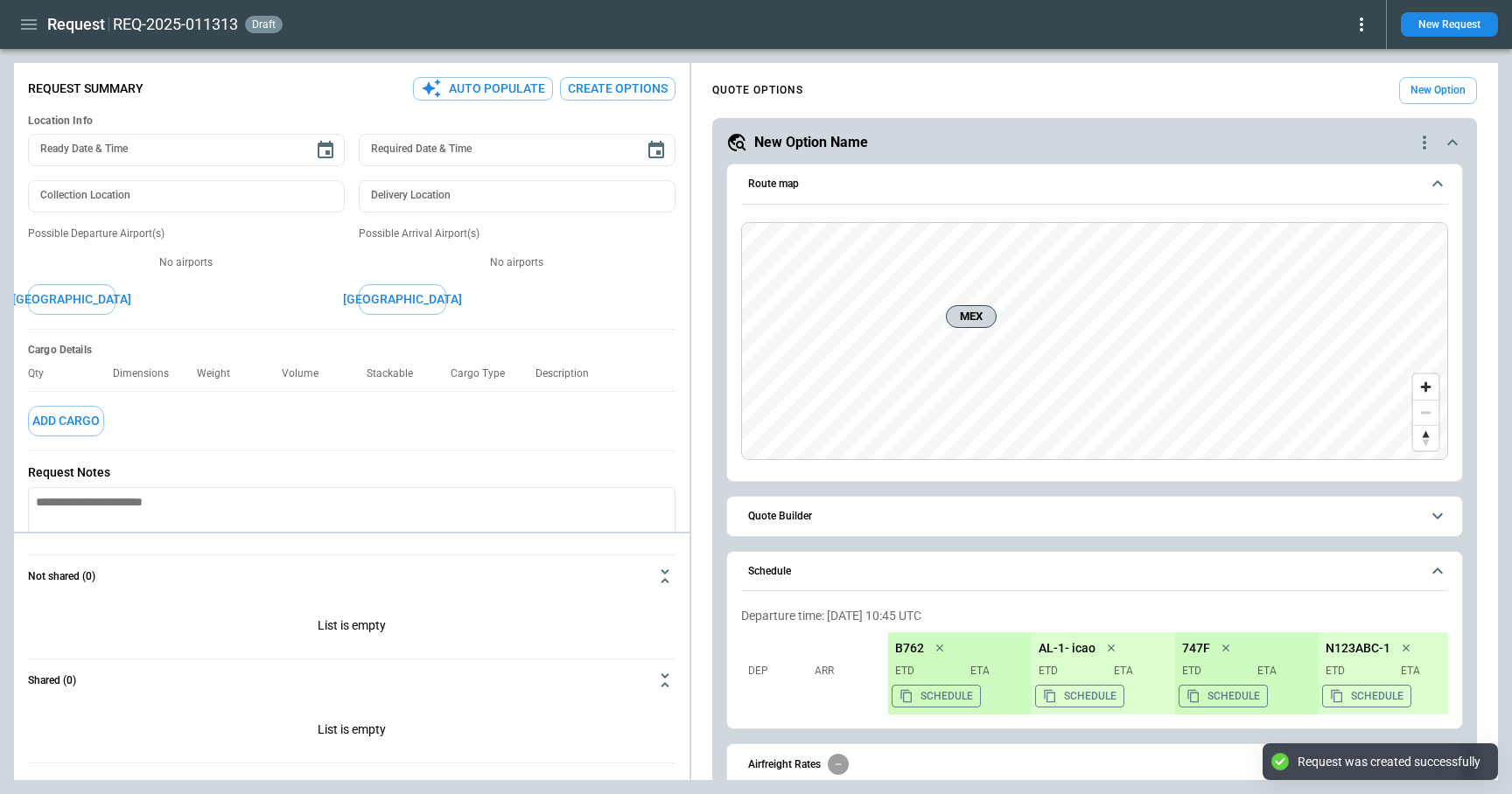
click at [1360, 27] on icon at bounding box center [1361, 24] width 21 height 21
click at [1342, 102] on button "Decline" at bounding box center [1340, 104] width 57 height 25
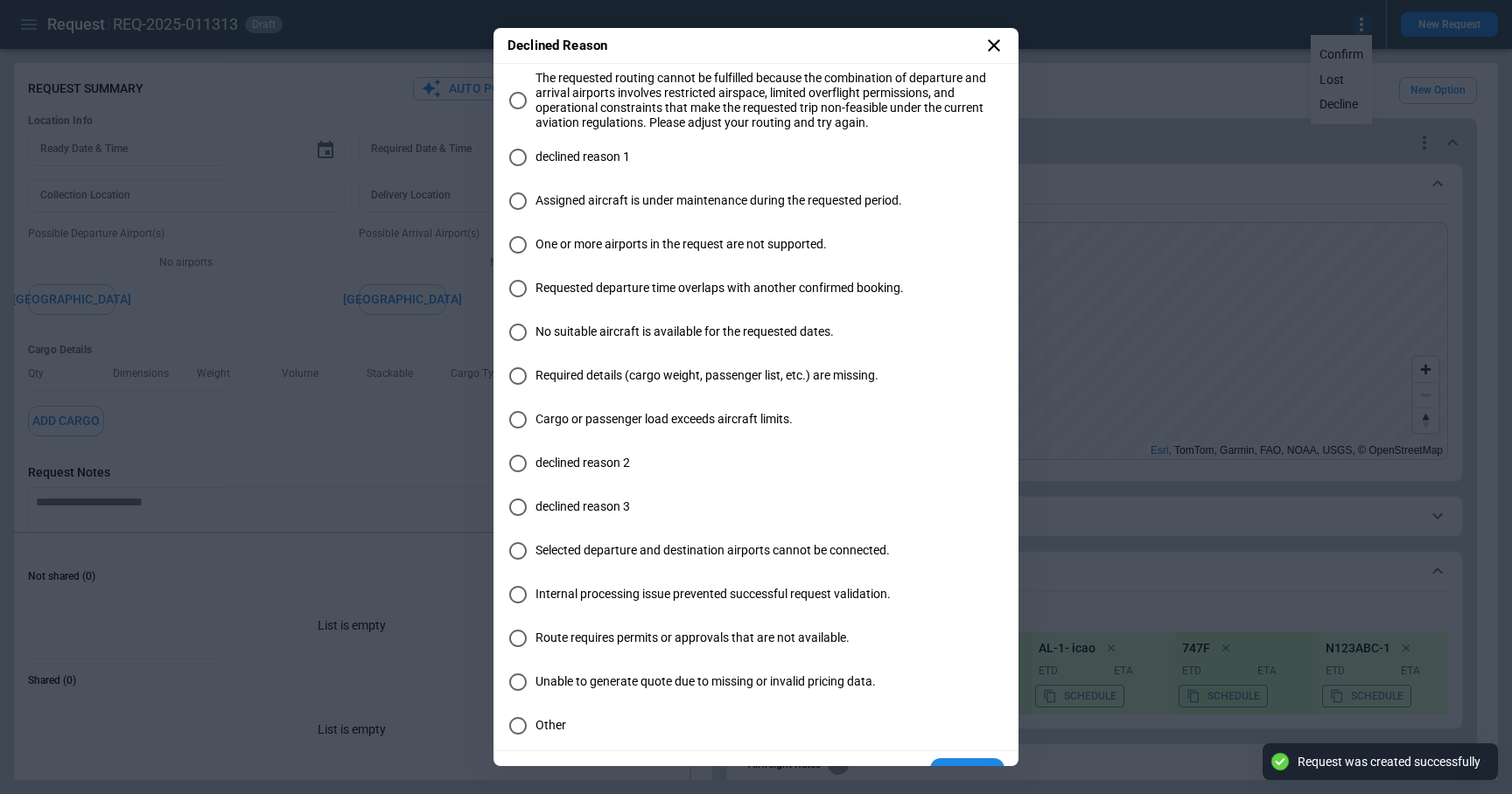
click at [694, 226] on div "The requested routing cannot be fulfilled because the combination of departure …" at bounding box center [756, 407] width 497 height 673
click at [694, 245] on span "One or more airports in the request are not supported." at bounding box center [681, 244] width 291 height 15
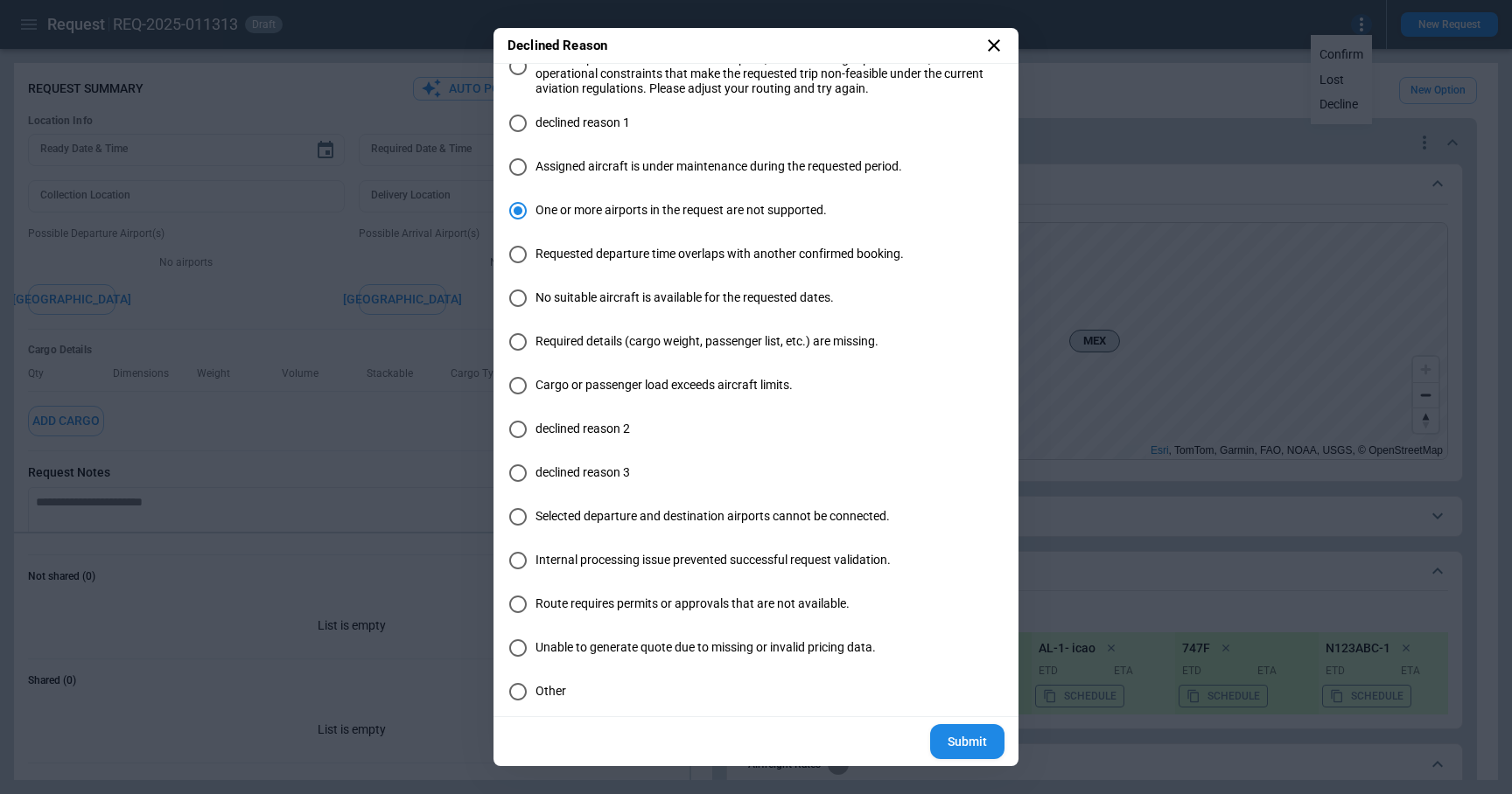
click at [970, 743] on button "Submit" at bounding box center [967, 742] width 74 height 36
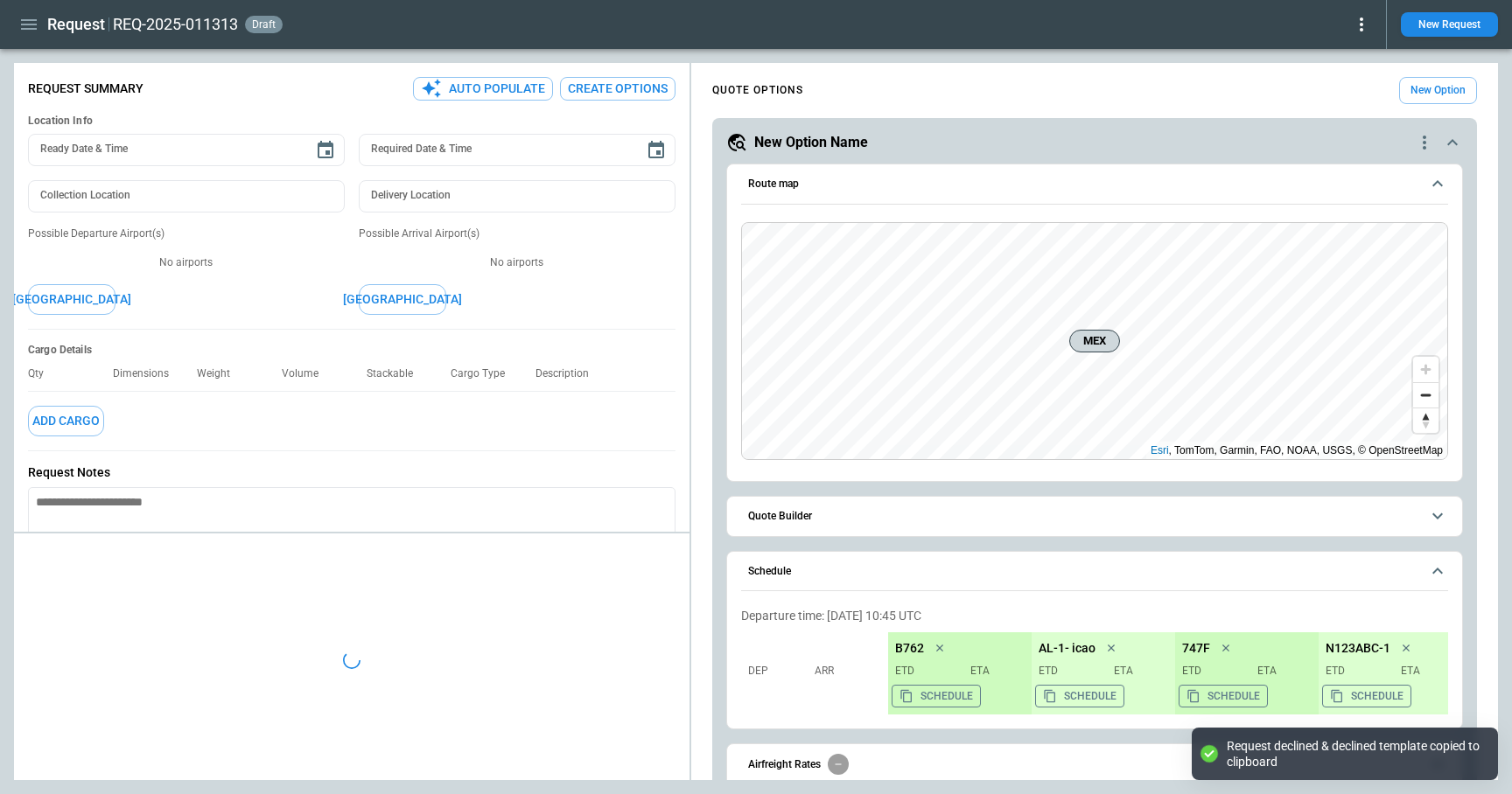
type textarea "*"
click at [36, 27] on icon "button" at bounding box center [29, 24] width 21 height 21
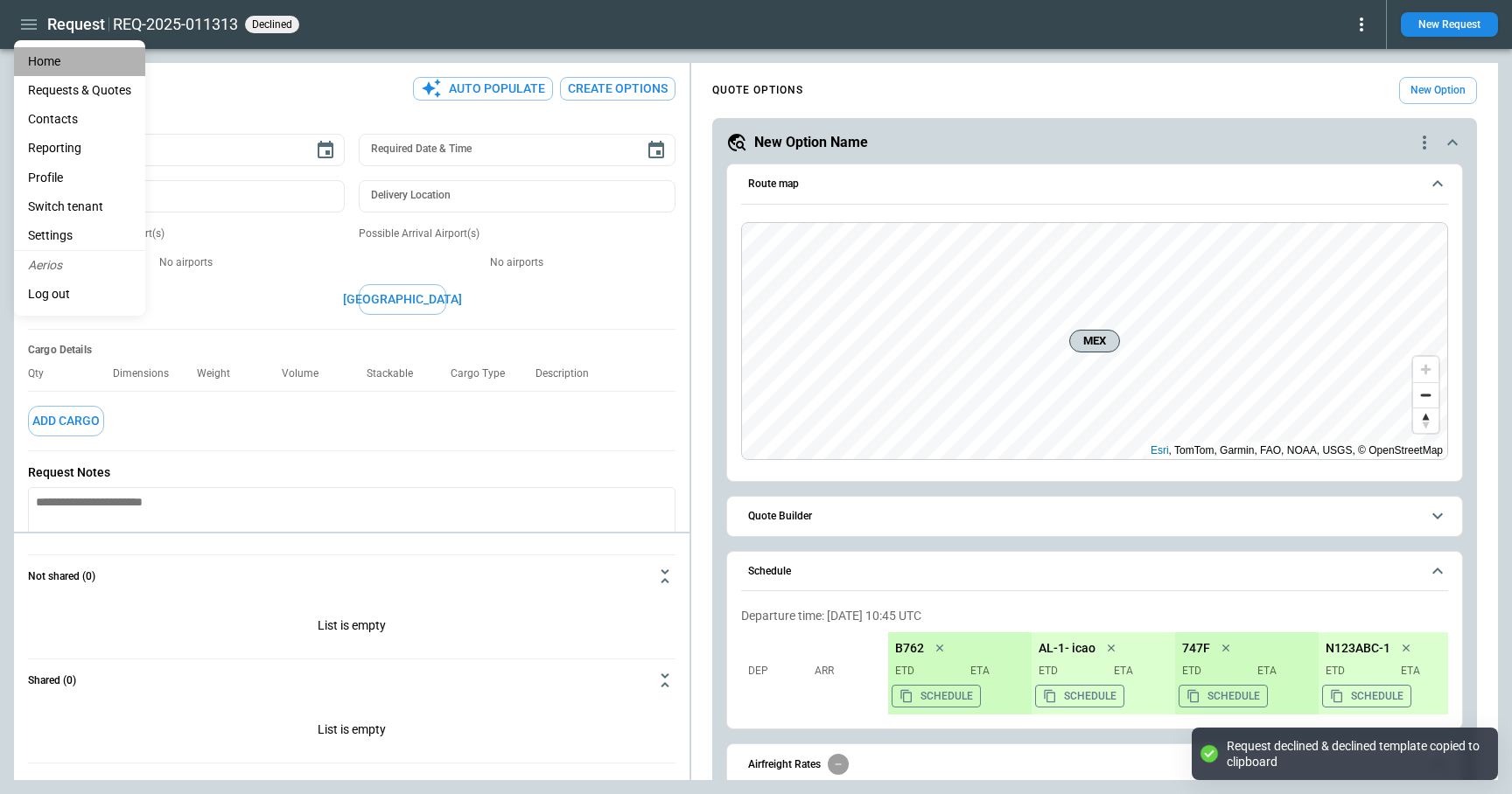
click at [39, 58] on li "Home" at bounding box center [80, 61] width 132 height 29
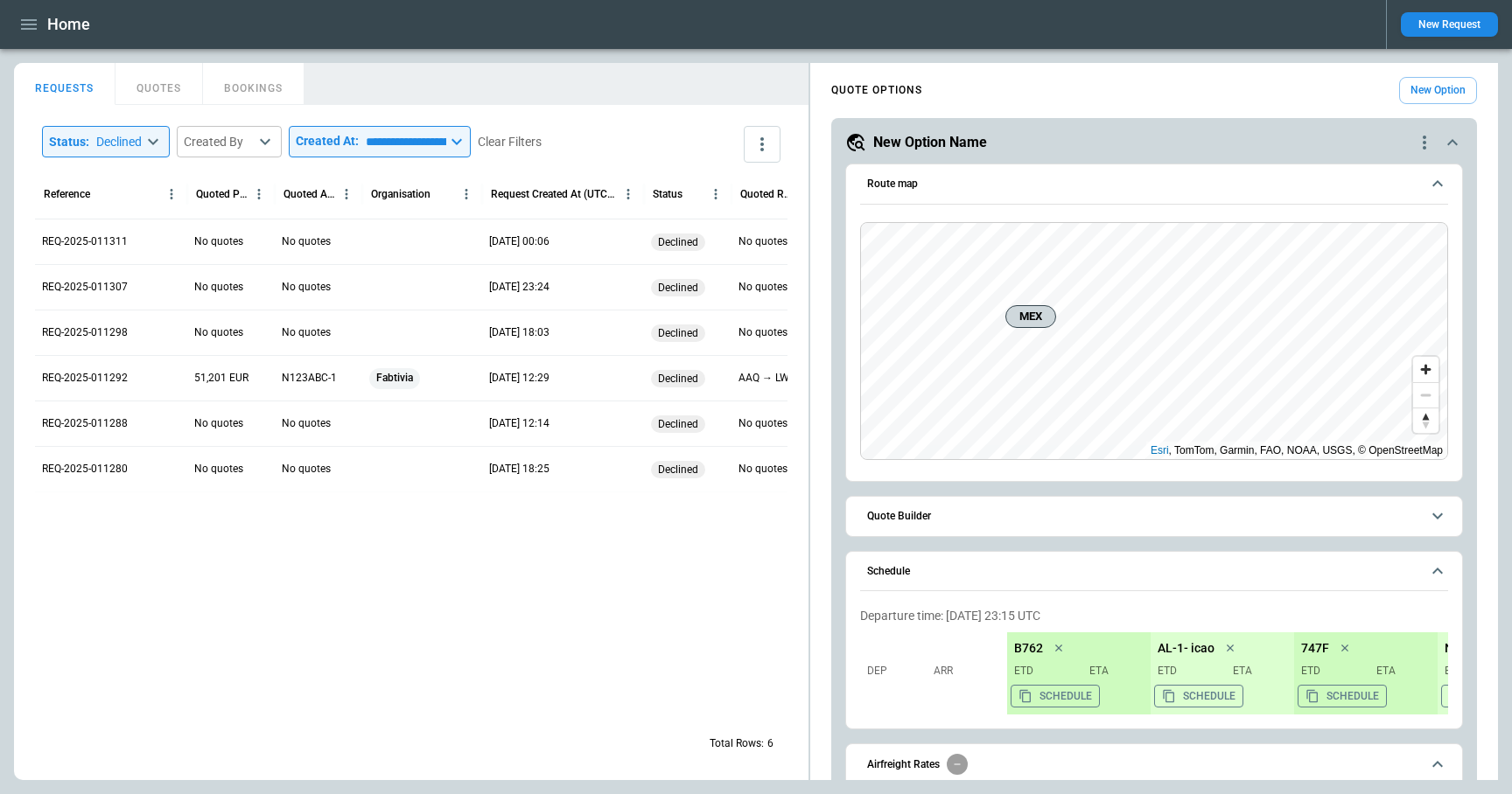
click at [467, 148] on icon at bounding box center [457, 142] width 21 height 21
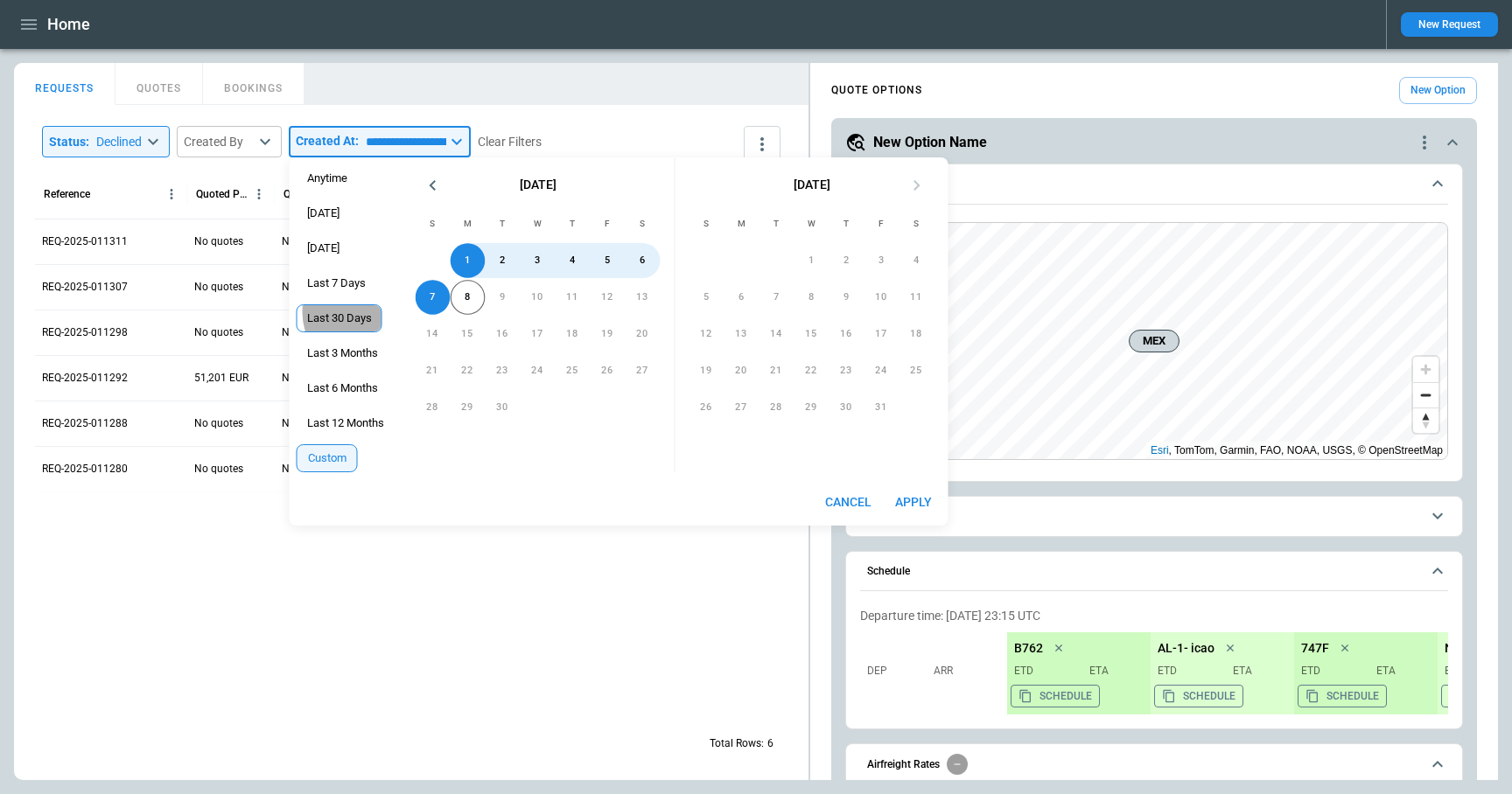
click at [347, 312] on span "Last 30 Days" at bounding box center [338, 318] width 84 height 14
click at [438, 185] on icon "Previous month" at bounding box center [433, 185] width 21 height 21
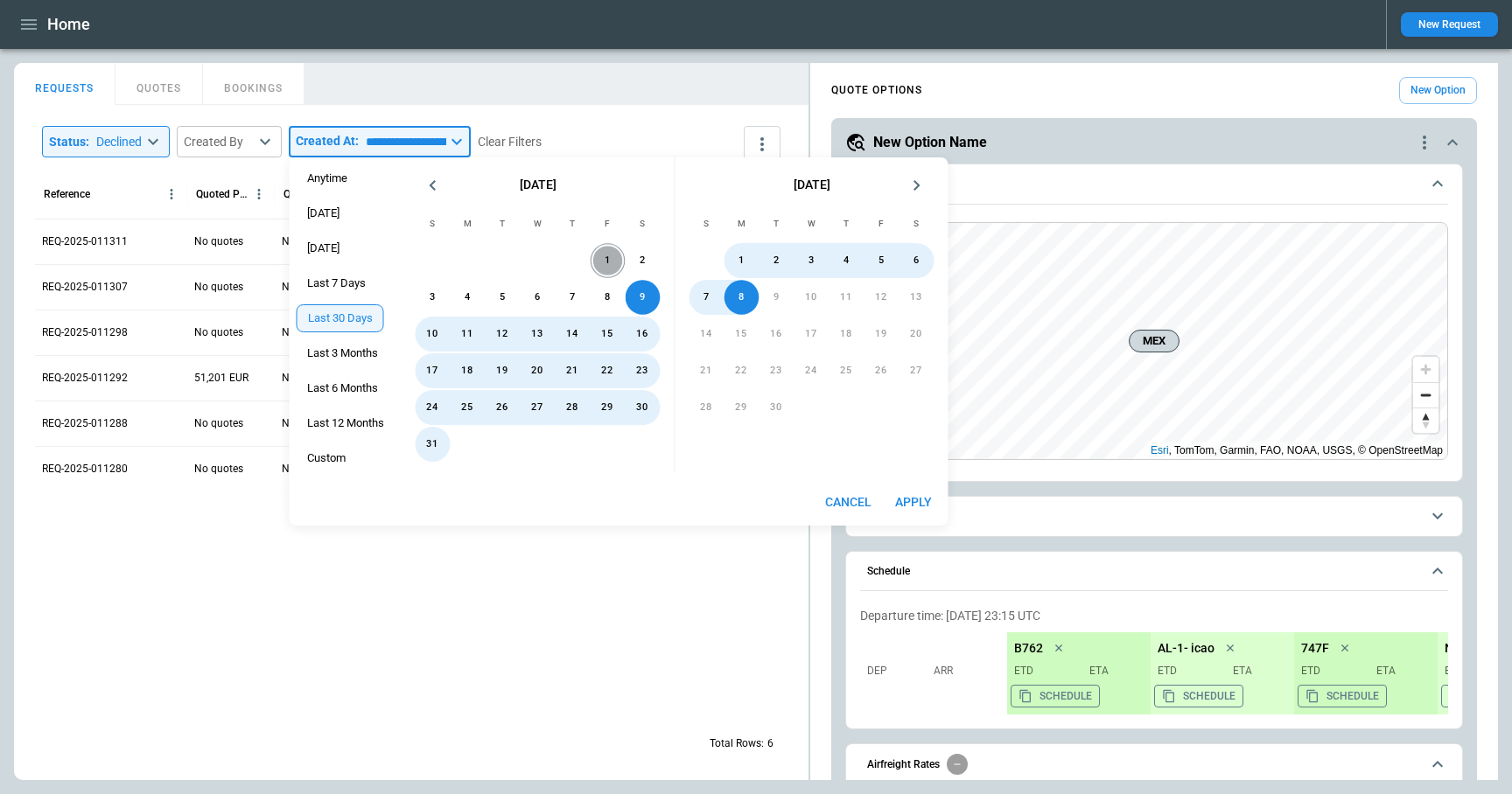
click at [622, 259] on button "1" at bounding box center [607, 260] width 35 height 35
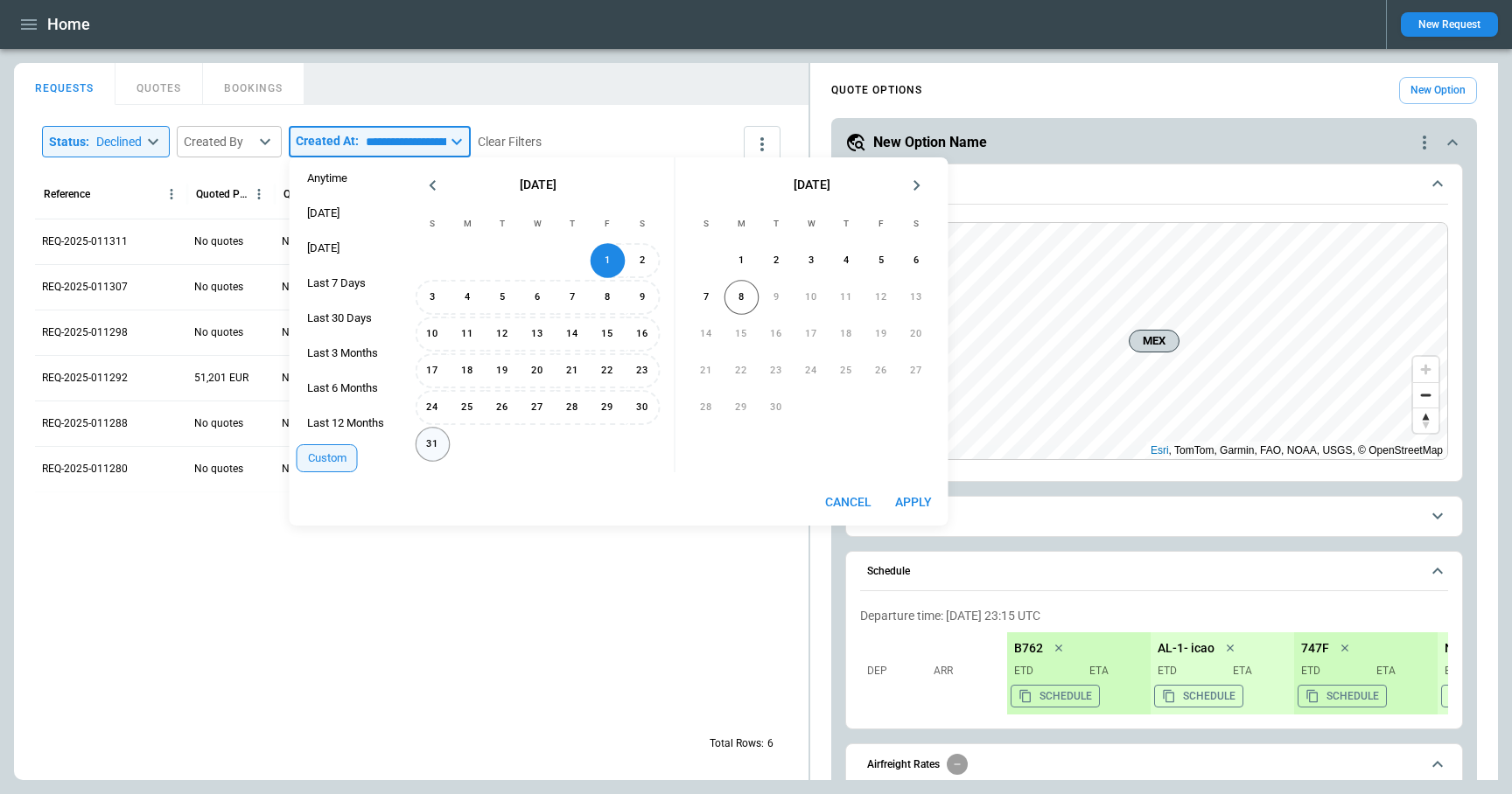
click at [426, 445] on button "31" at bounding box center [432, 444] width 35 height 35
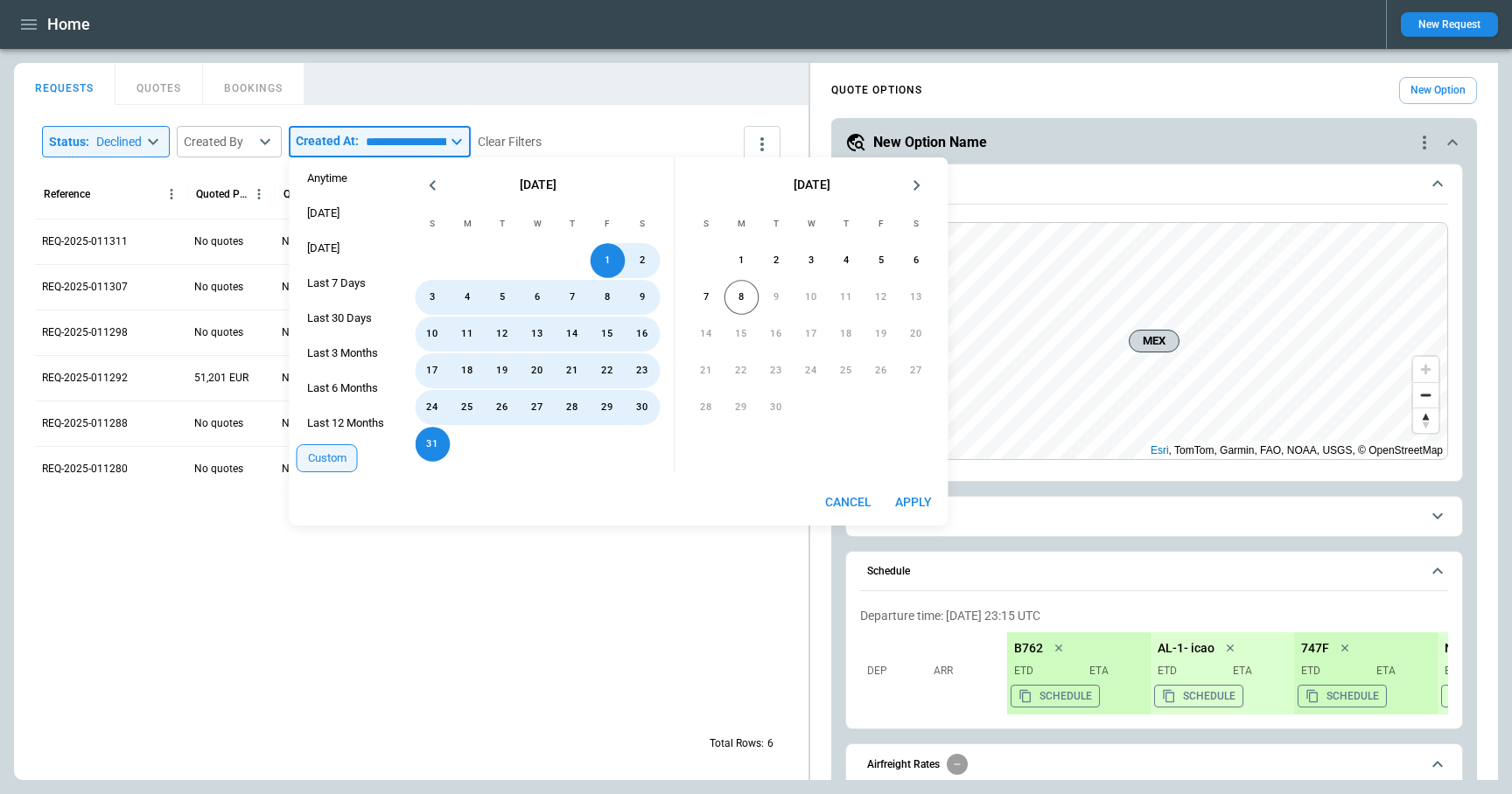
click at [900, 491] on button "Apply" at bounding box center [913, 503] width 56 height 32
type input "**********"
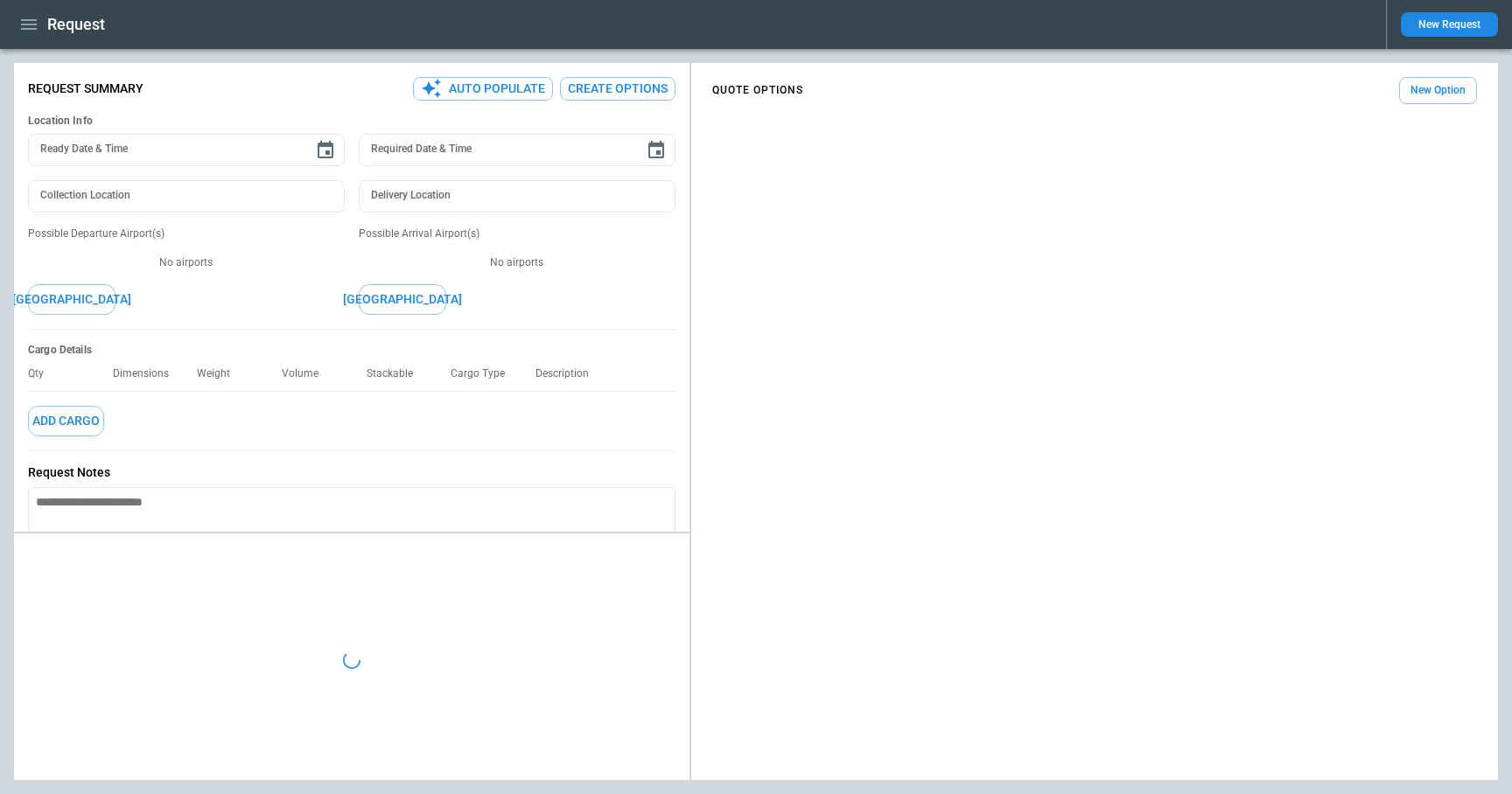
type textarea "*"
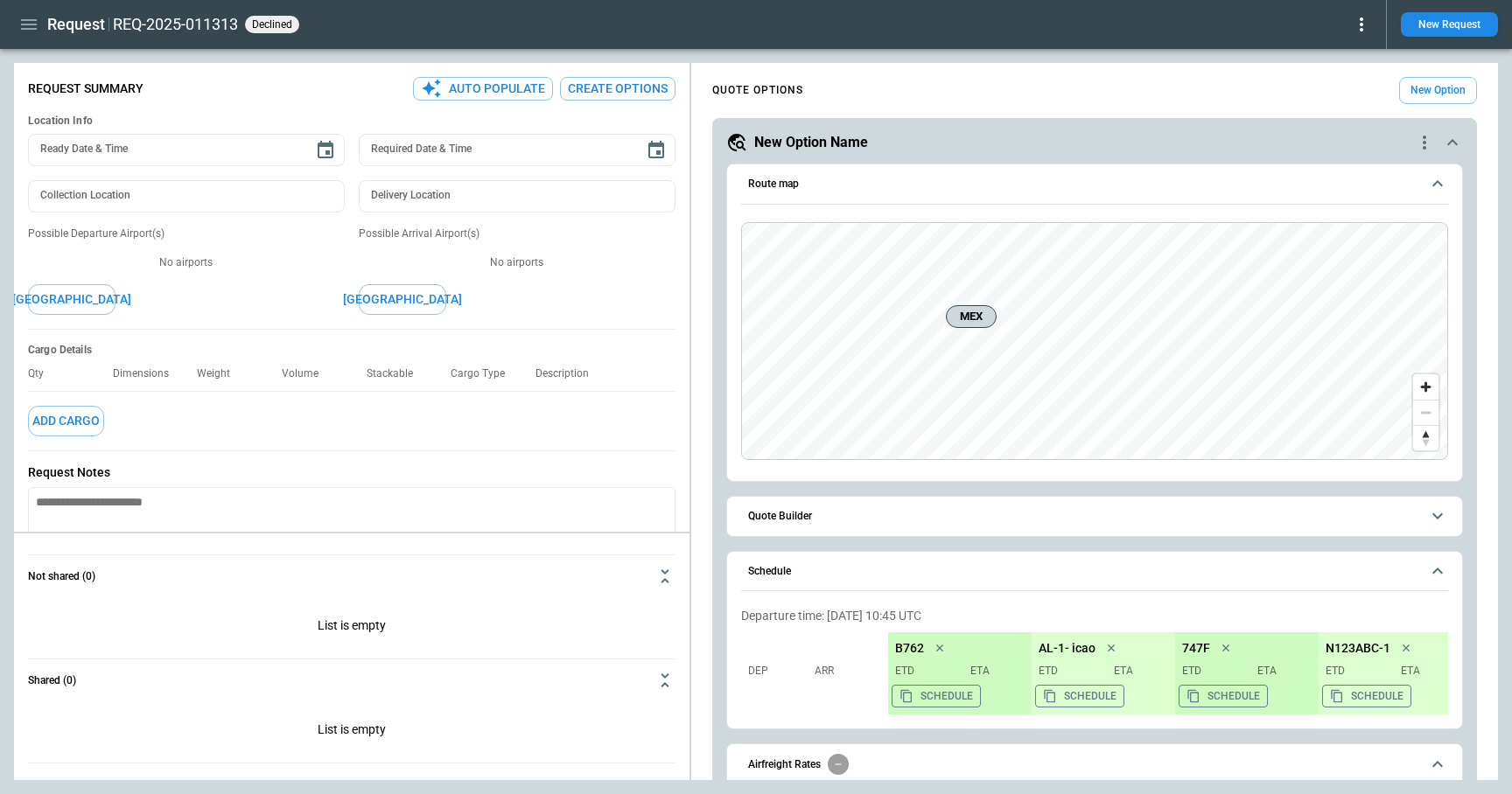
click at [27, 23] on icon "button" at bounding box center [28, 23] width 16 height 10
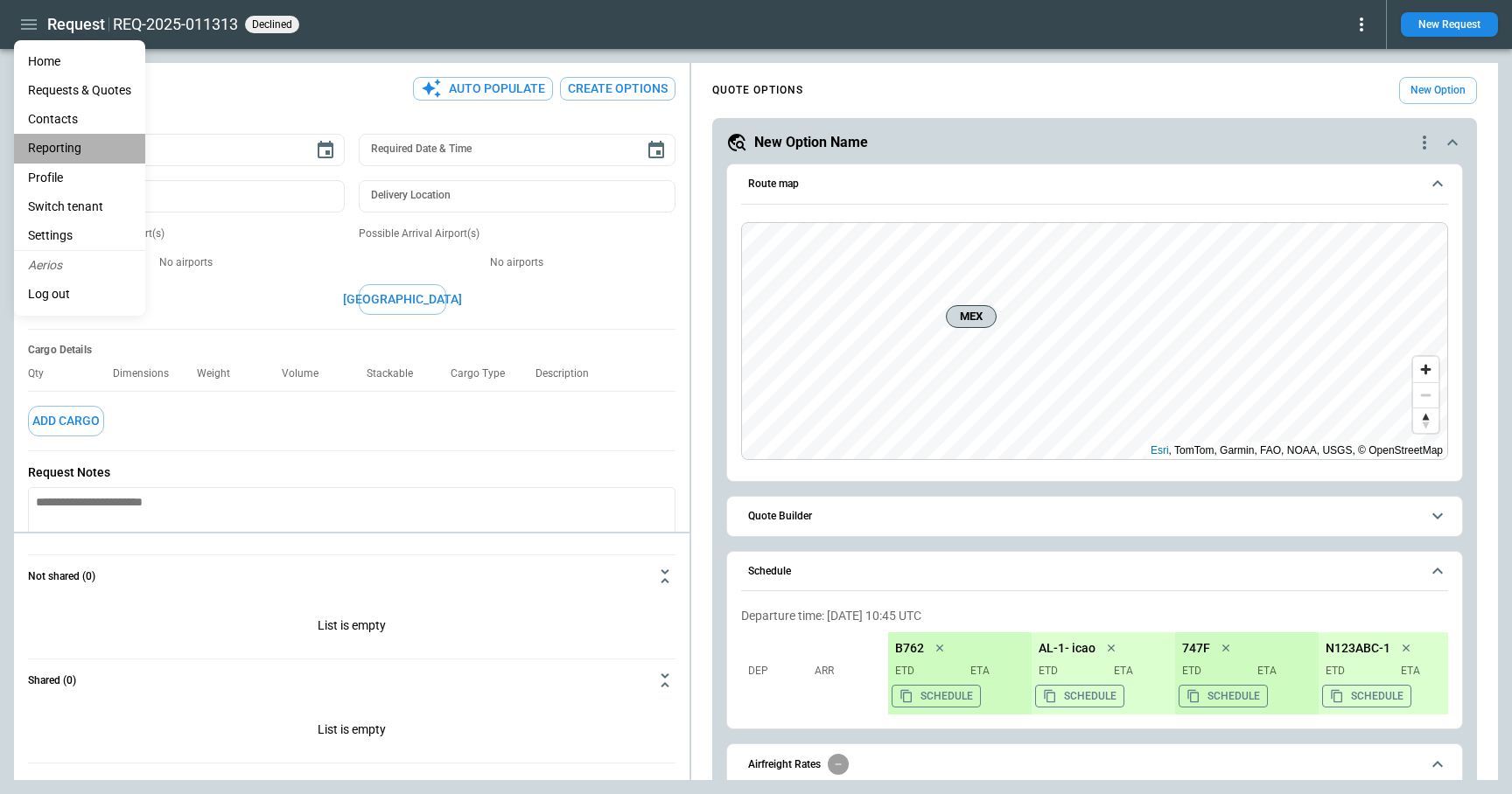
click at [57, 146] on li "Reporting" at bounding box center [80, 148] width 132 height 29
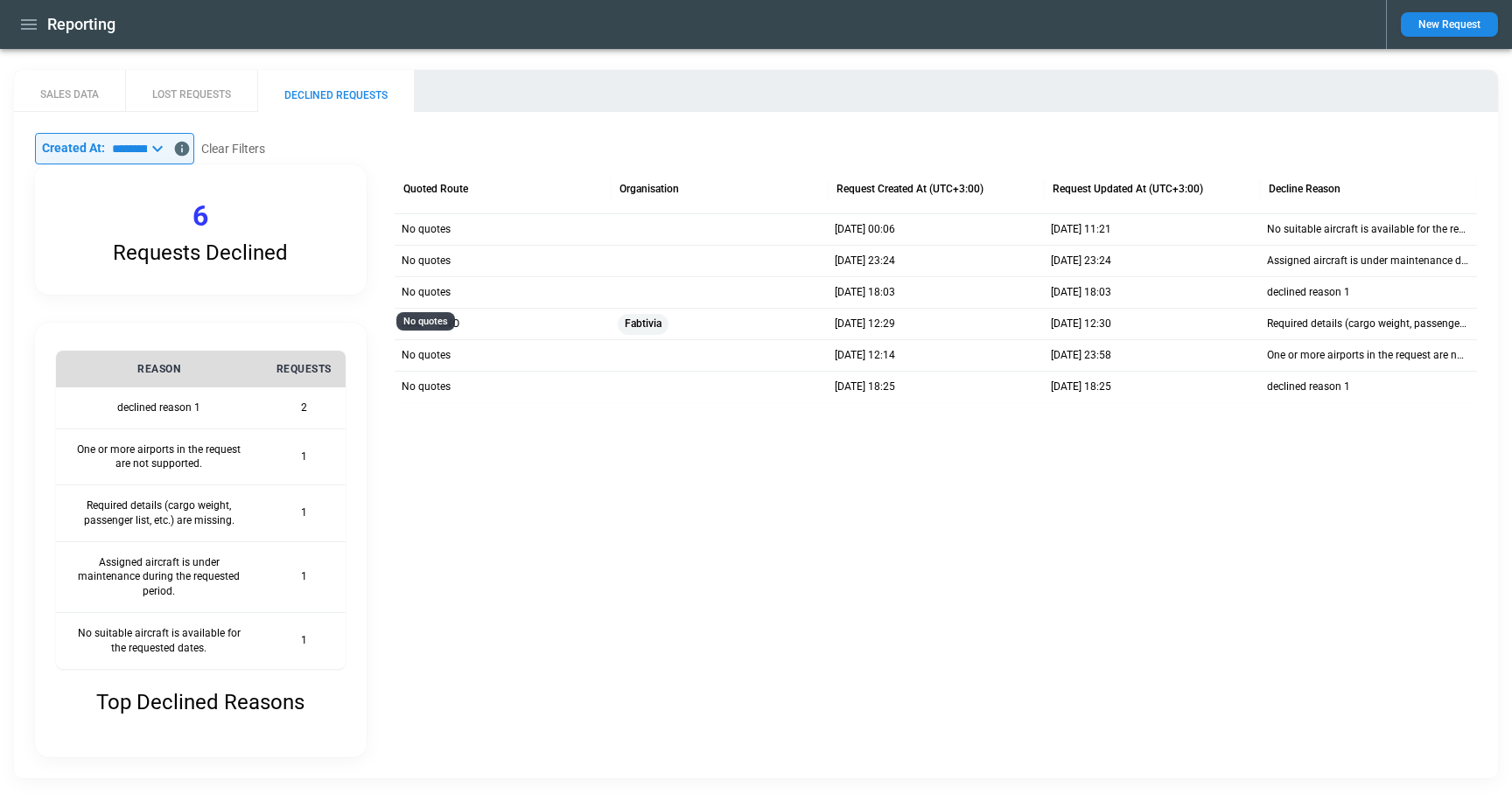
click at [445, 296] on p "No quotes" at bounding box center [426, 292] width 49 height 15
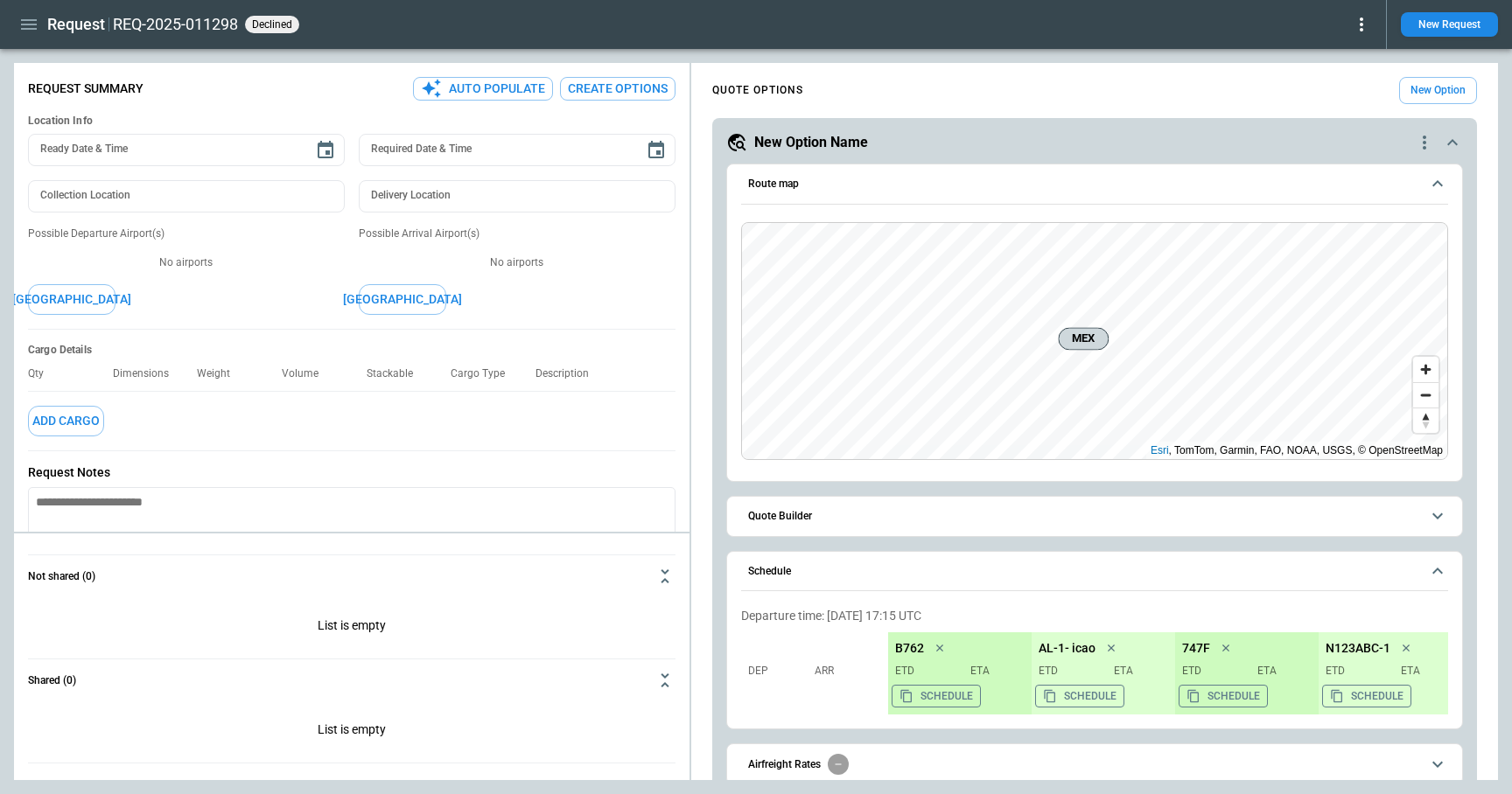
click at [1366, 28] on icon at bounding box center [1361, 24] width 21 height 21
click at [1348, 57] on button "Reopen" at bounding box center [1342, 54] width 56 height 25
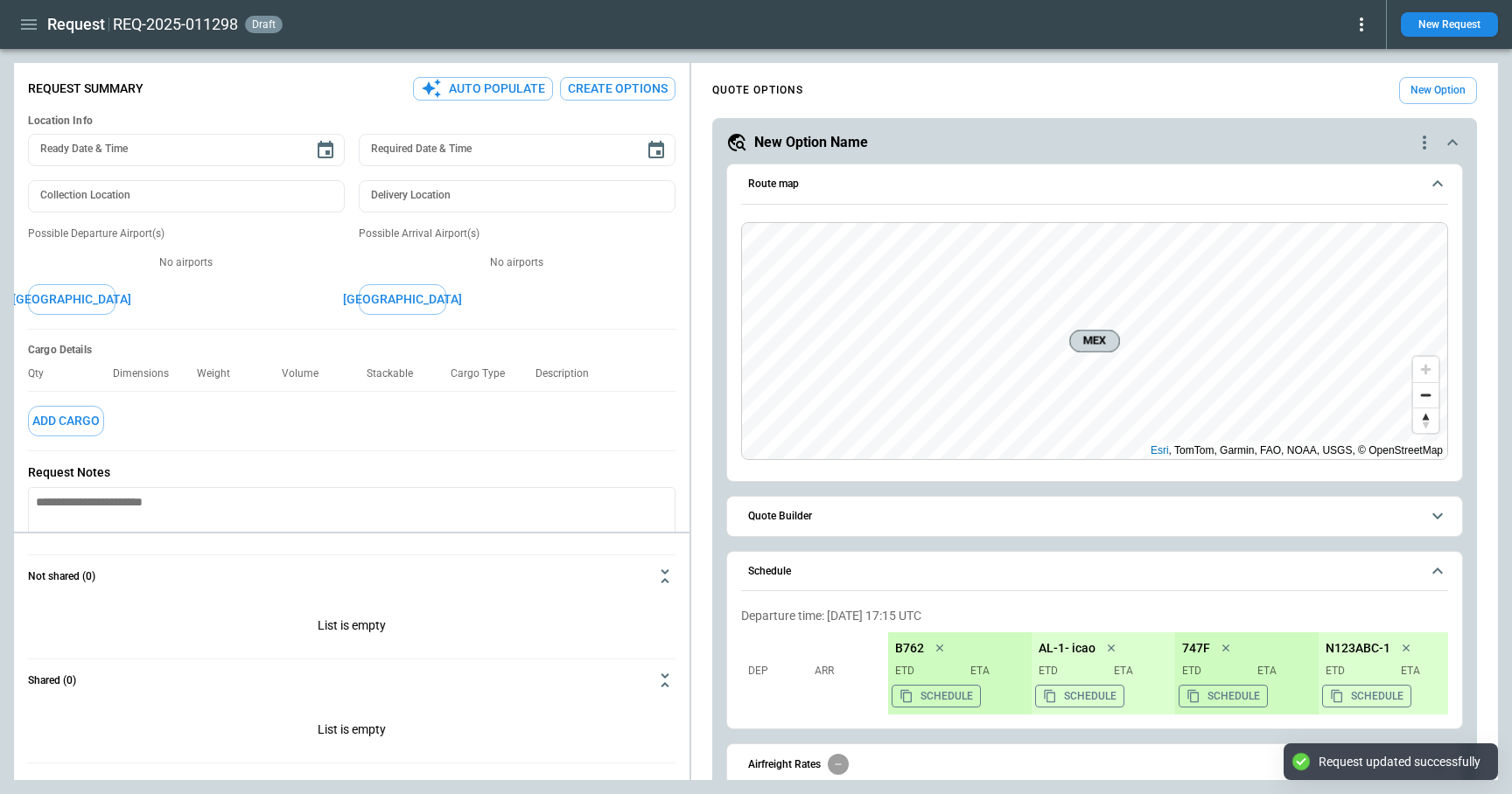
type textarea "*"
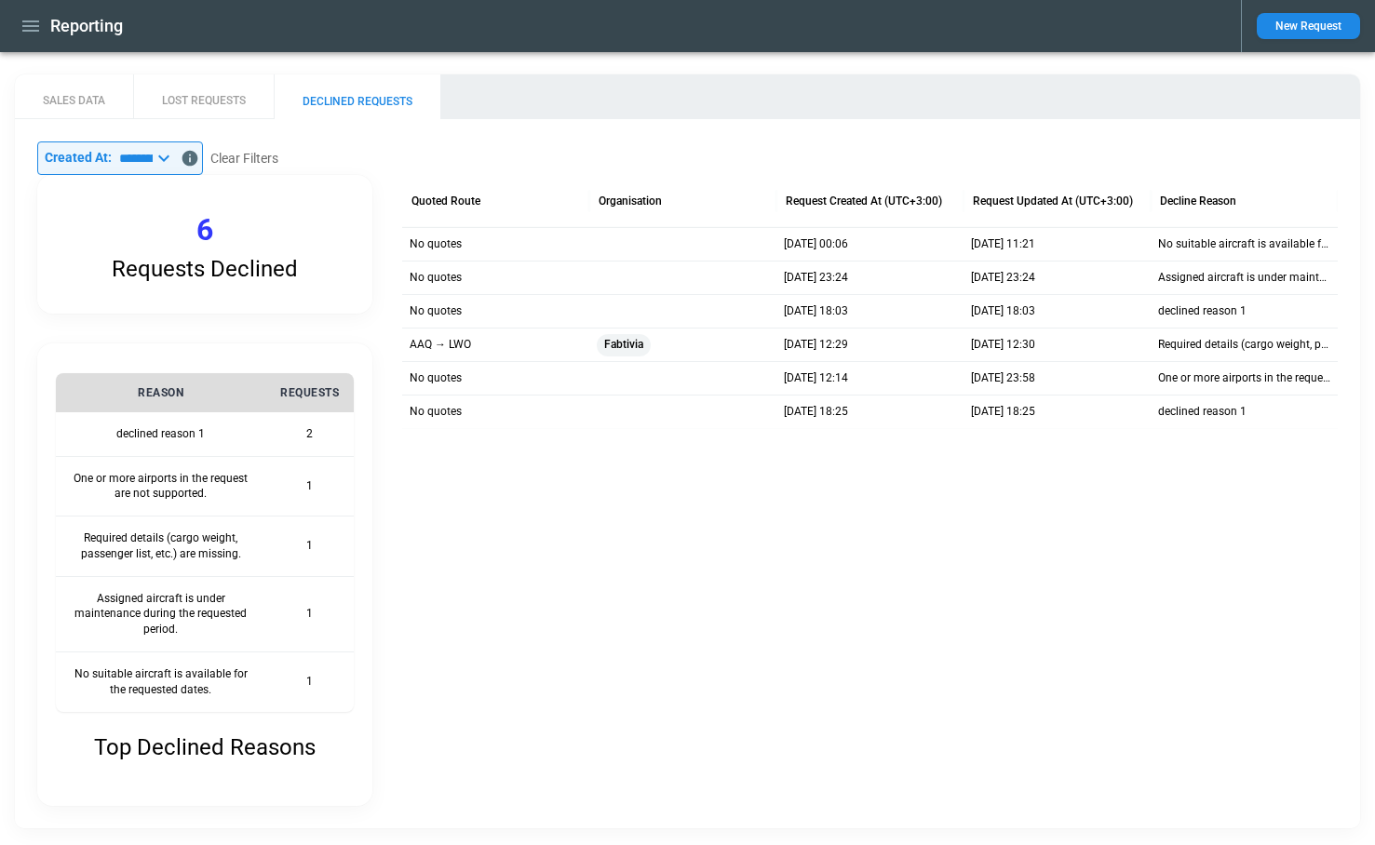
click at [175, 160] on icon at bounding box center [164, 158] width 22 height 22
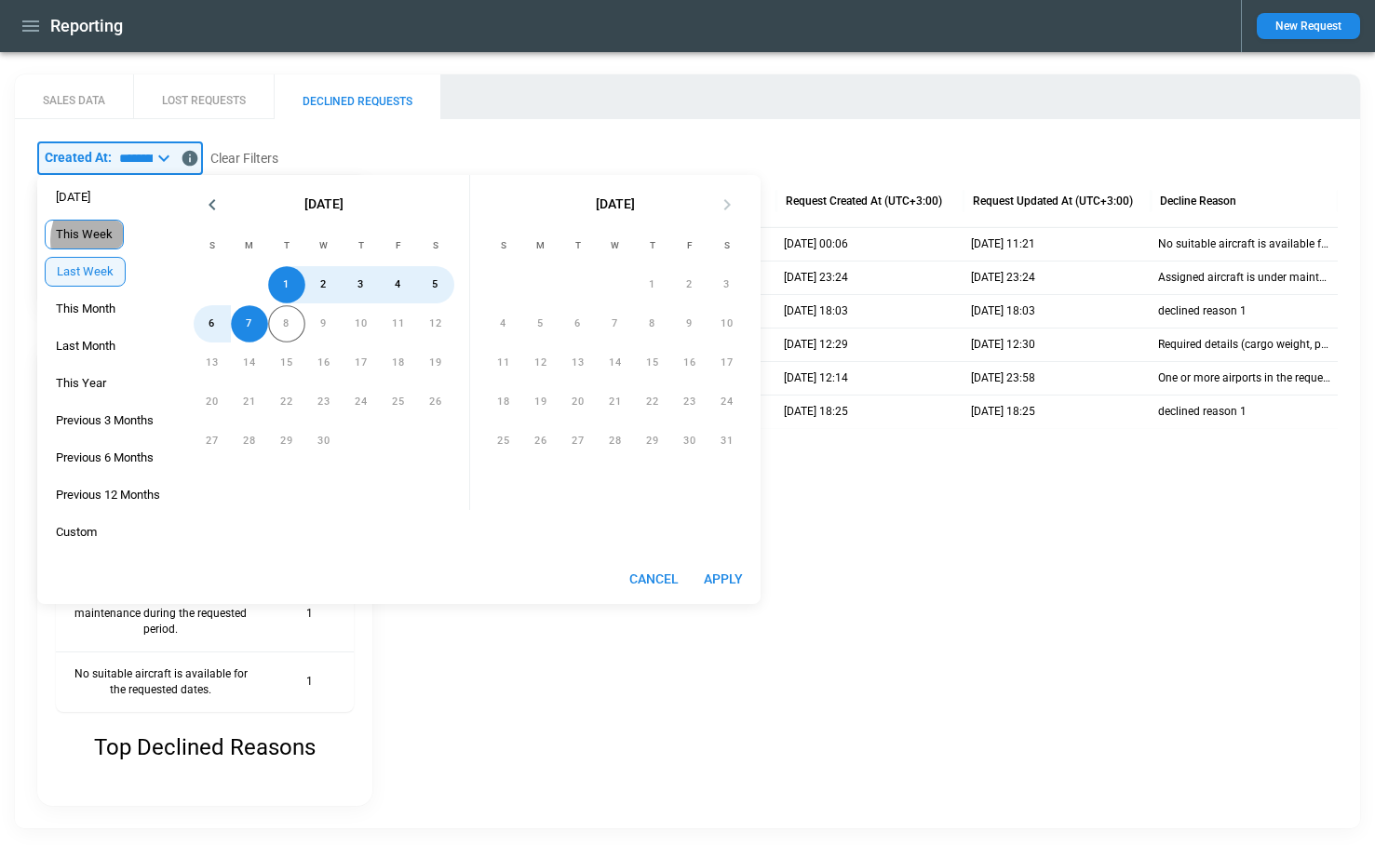
click at [88, 240] on span "This Week" at bounding box center [84, 234] width 77 height 15
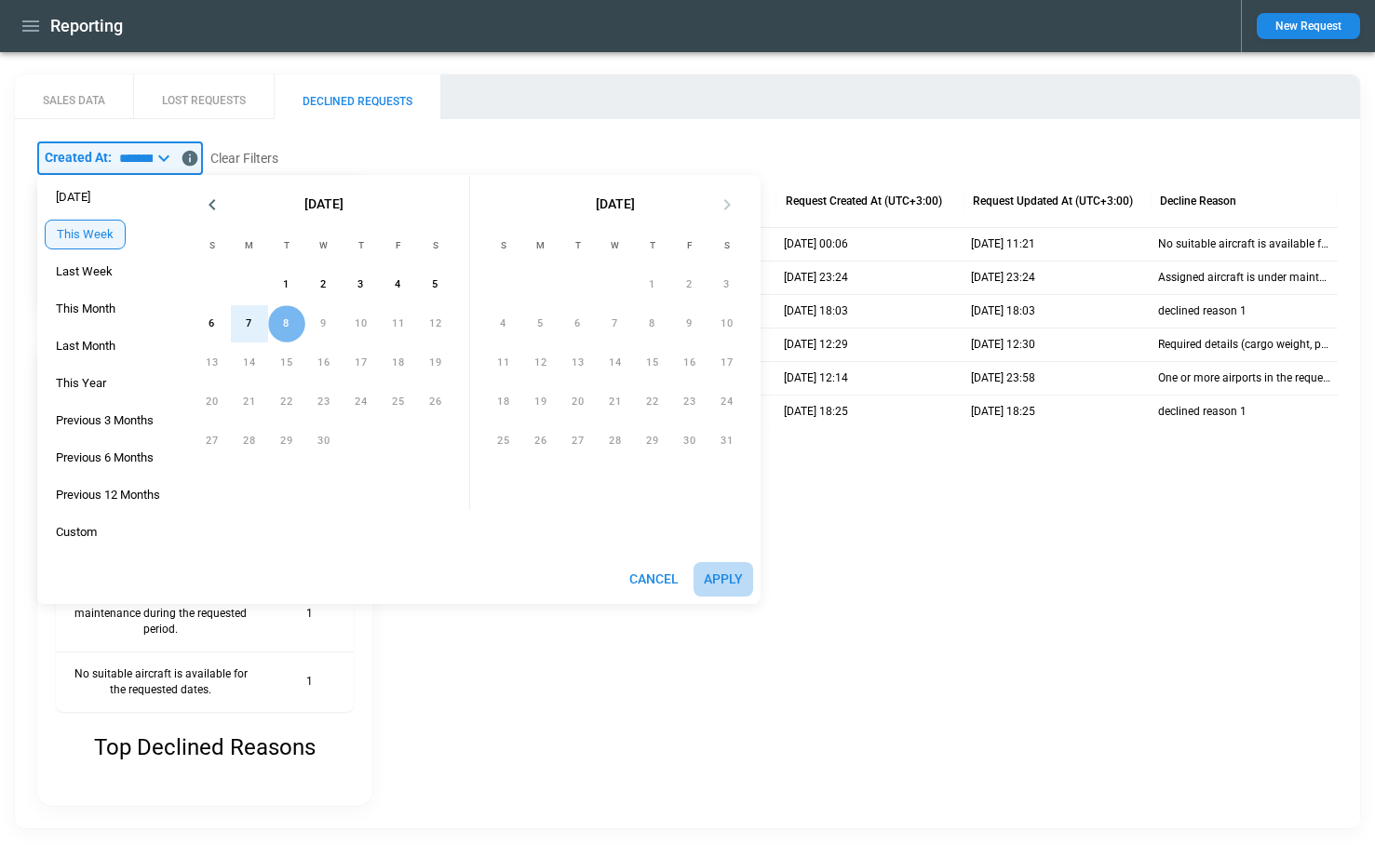
click at [723, 577] on button "Apply" at bounding box center [723, 579] width 60 height 34
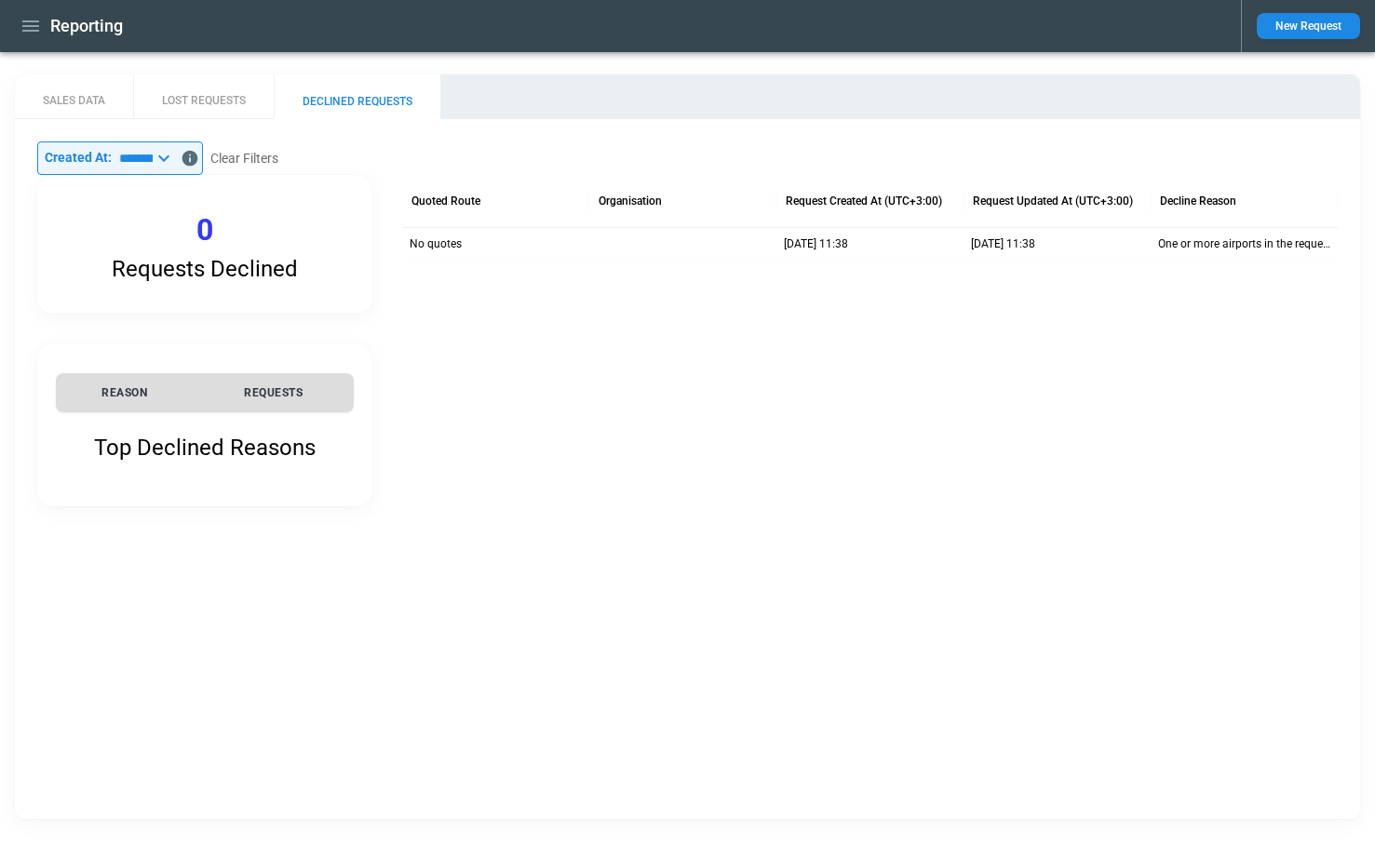
click at [203, 145] on div "​ Created At: ********* ​" at bounding box center [120, 158] width 166 height 34
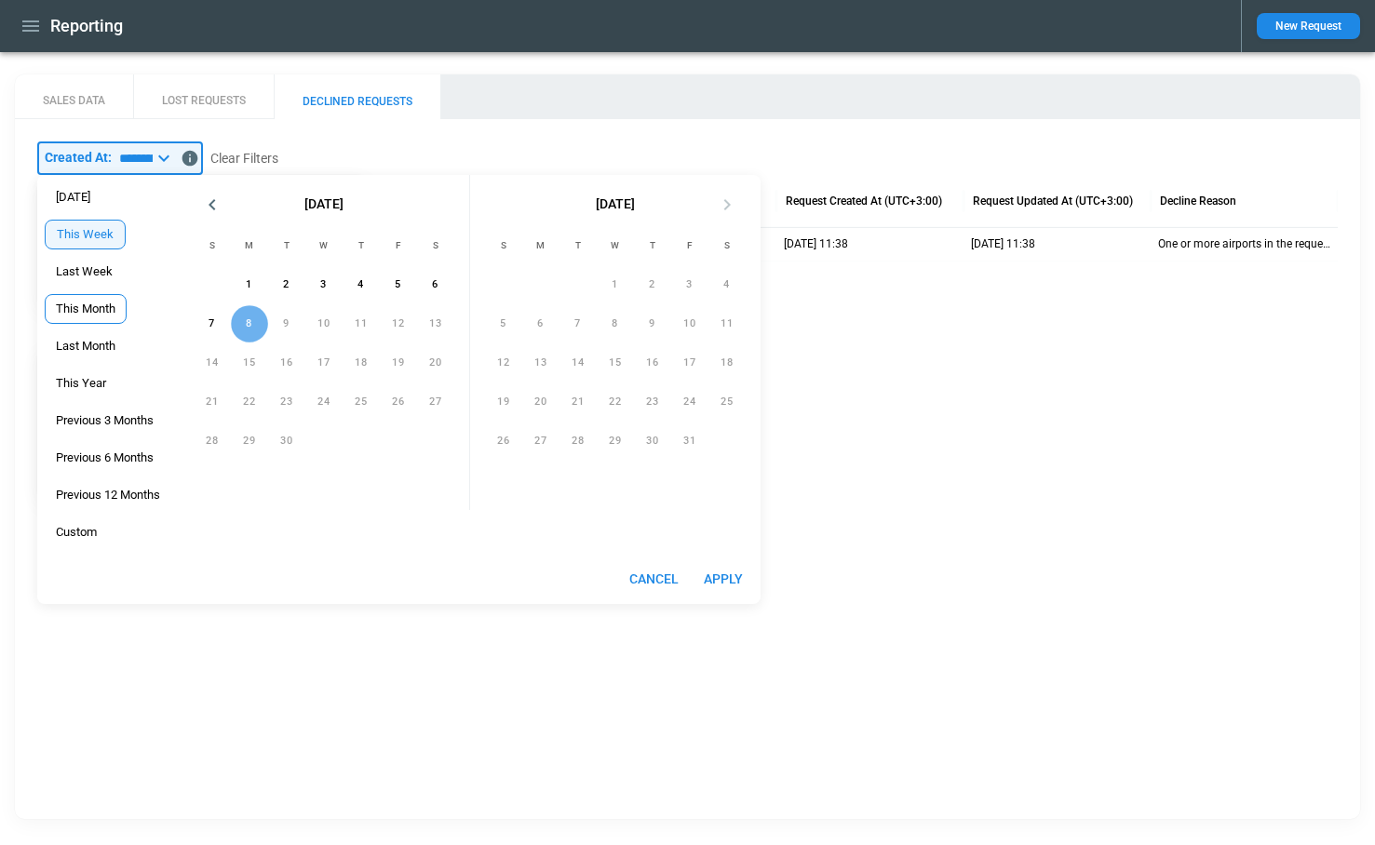
click at [77, 304] on span "This Month" at bounding box center [86, 309] width 80 height 15
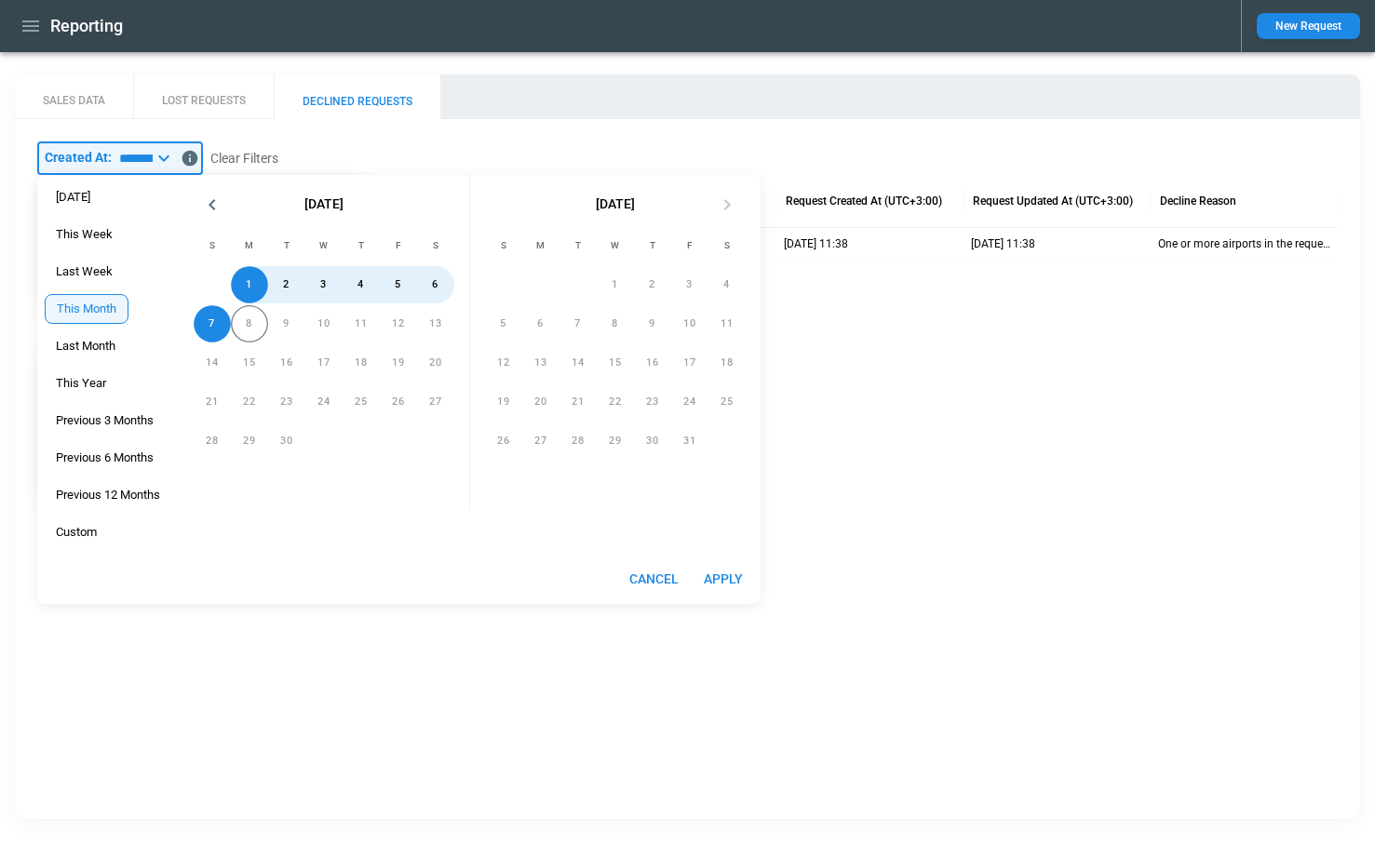
click at [731, 576] on button "Apply" at bounding box center [723, 579] width 60 height 34
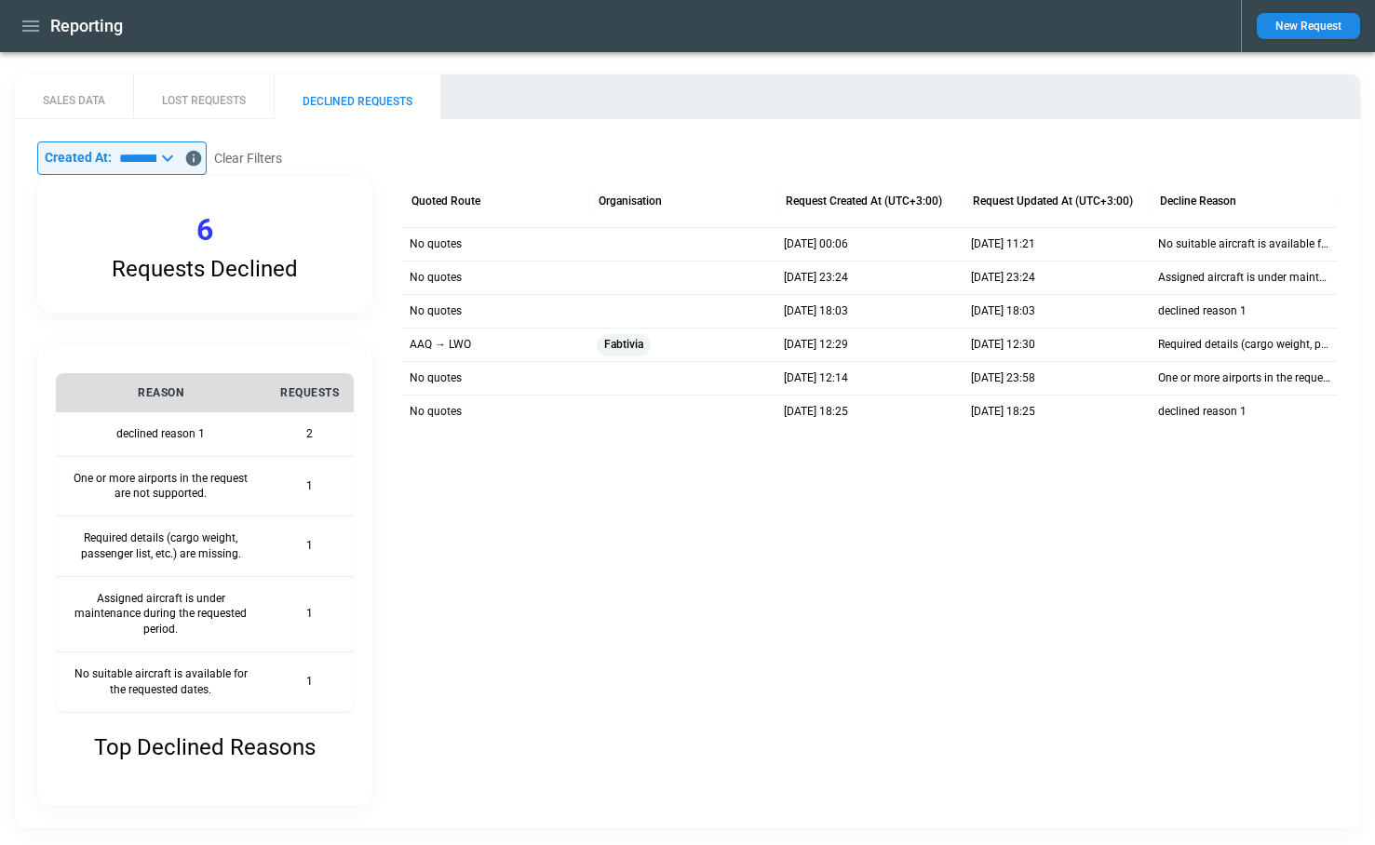
click at [179, 163] on icon at bounding box center [167, 158] width 22 height 22
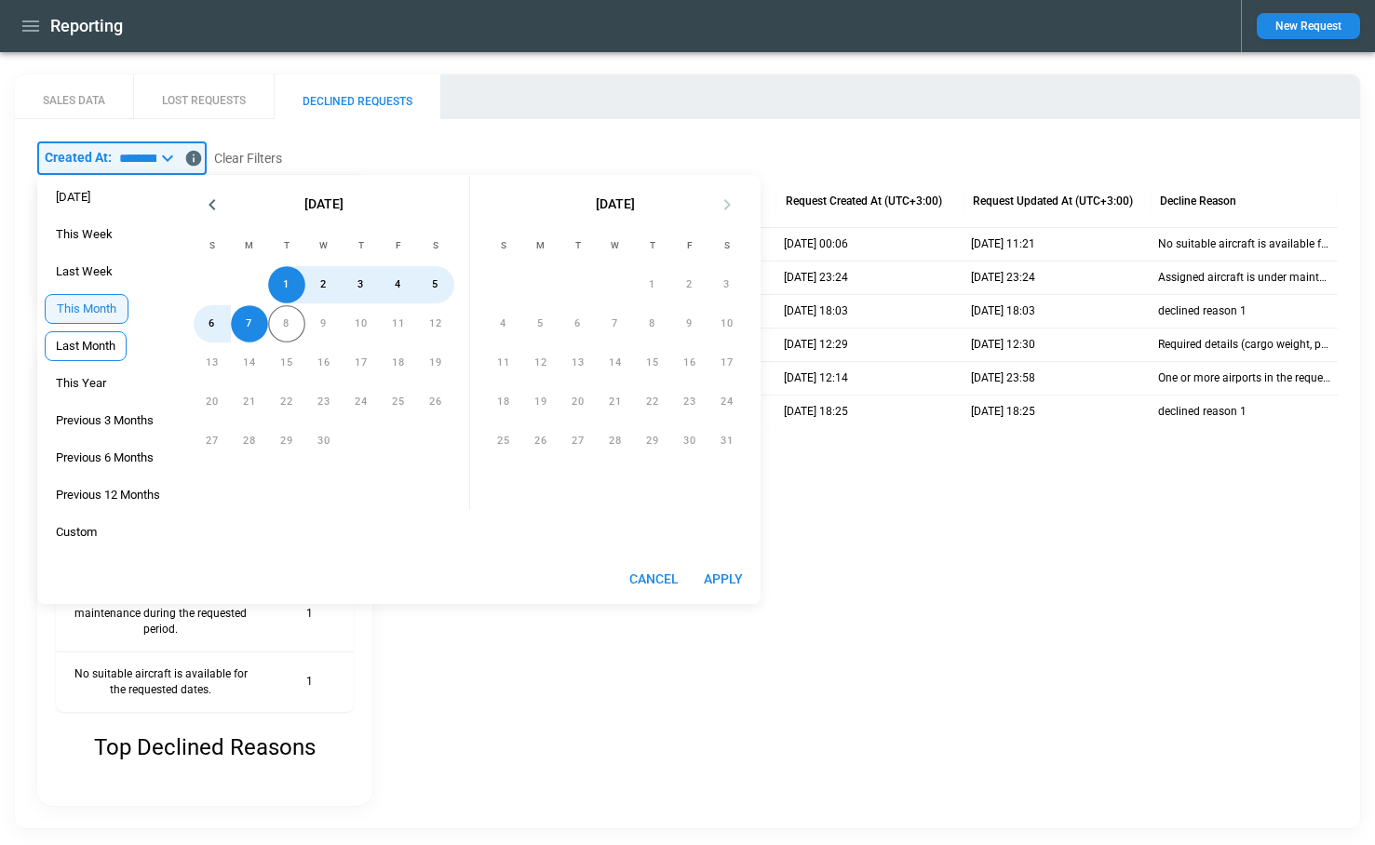
click at [94, 343] on span "Last Month" at bounding box center [86, 346] width 80 height 15
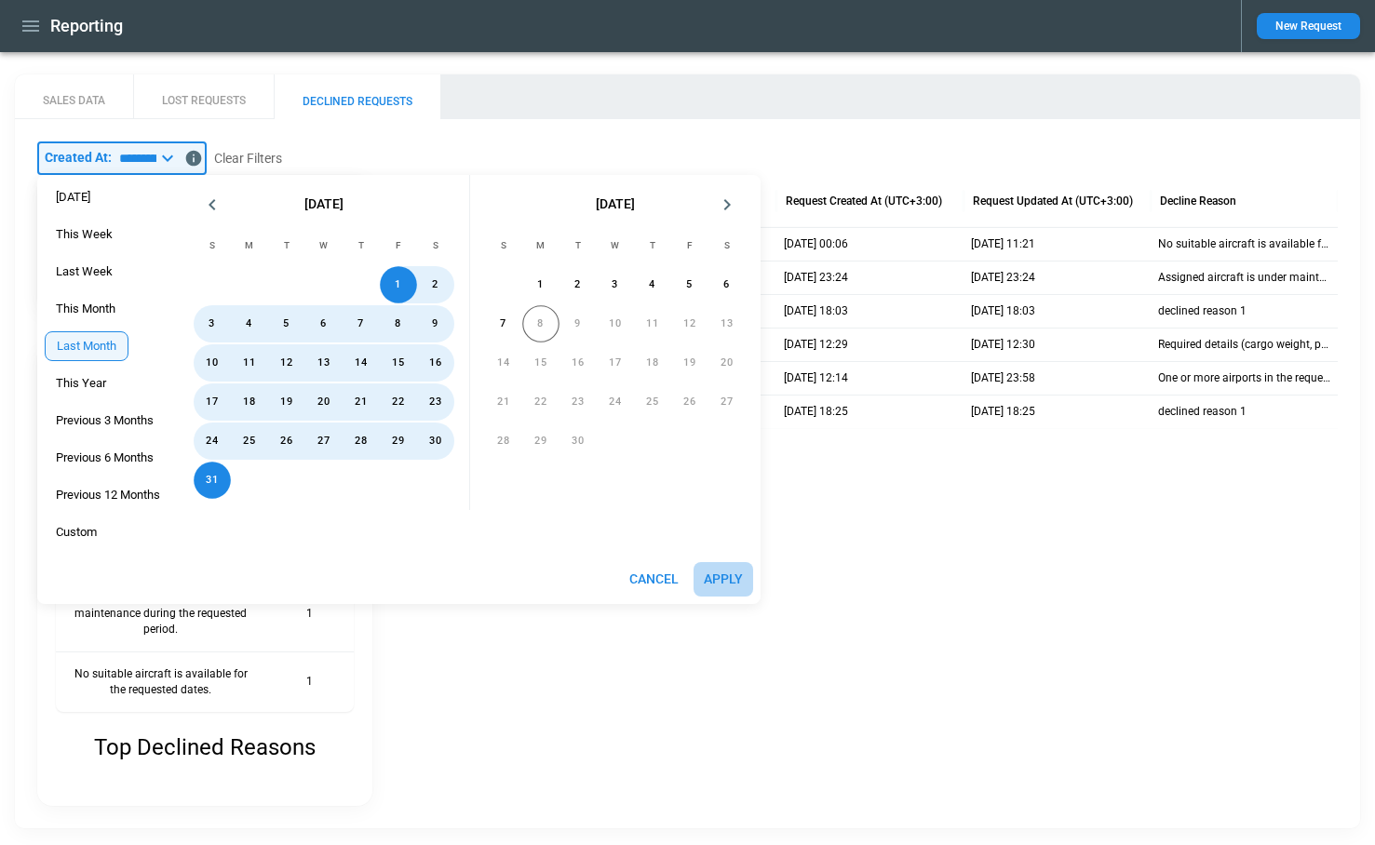
click at [729, 583] on button "Apply" at bounding box center [723, 579] width 60 height 34
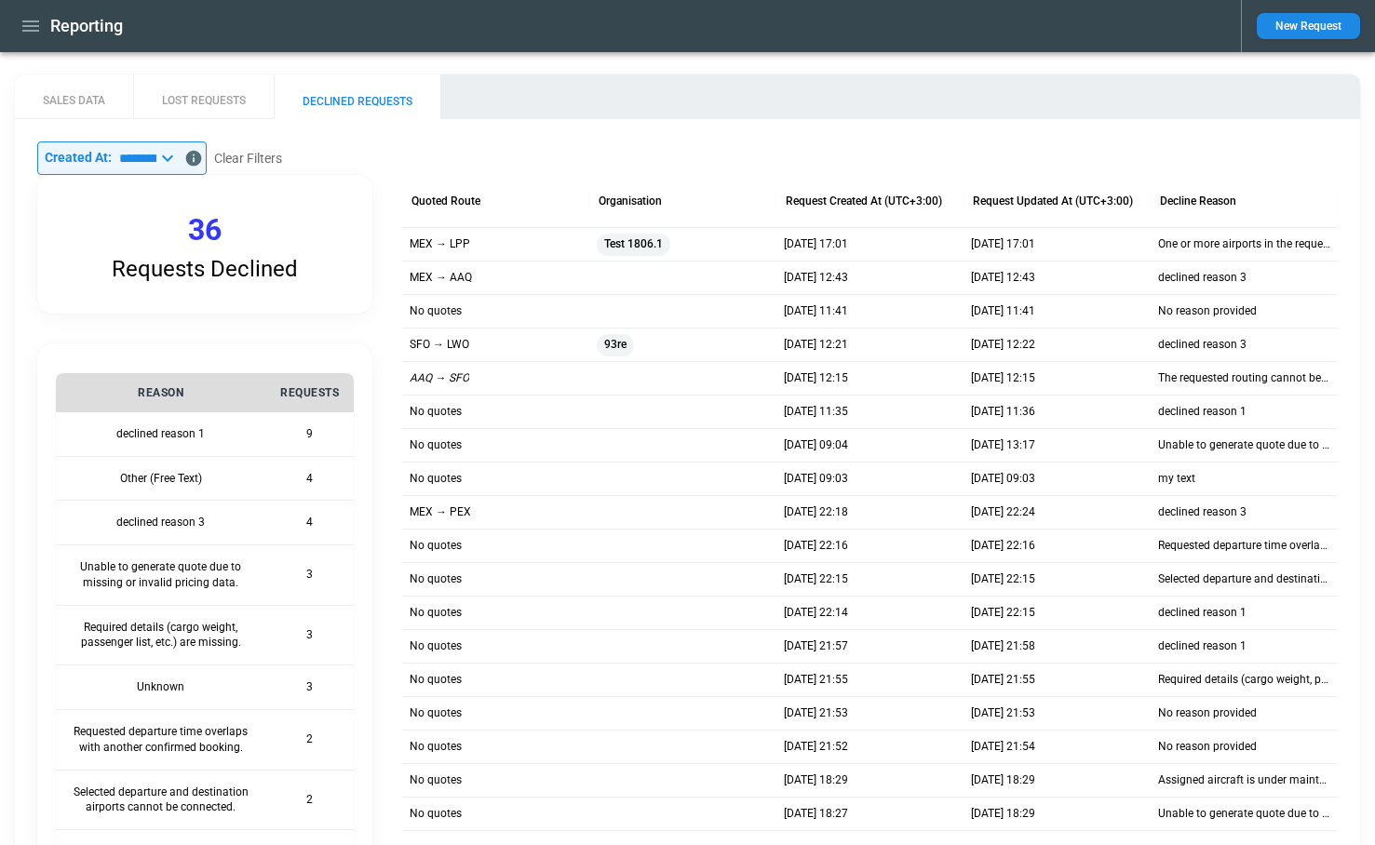
click at [179, 158] on icon at bounding box center [167, 158] width 22 height 22
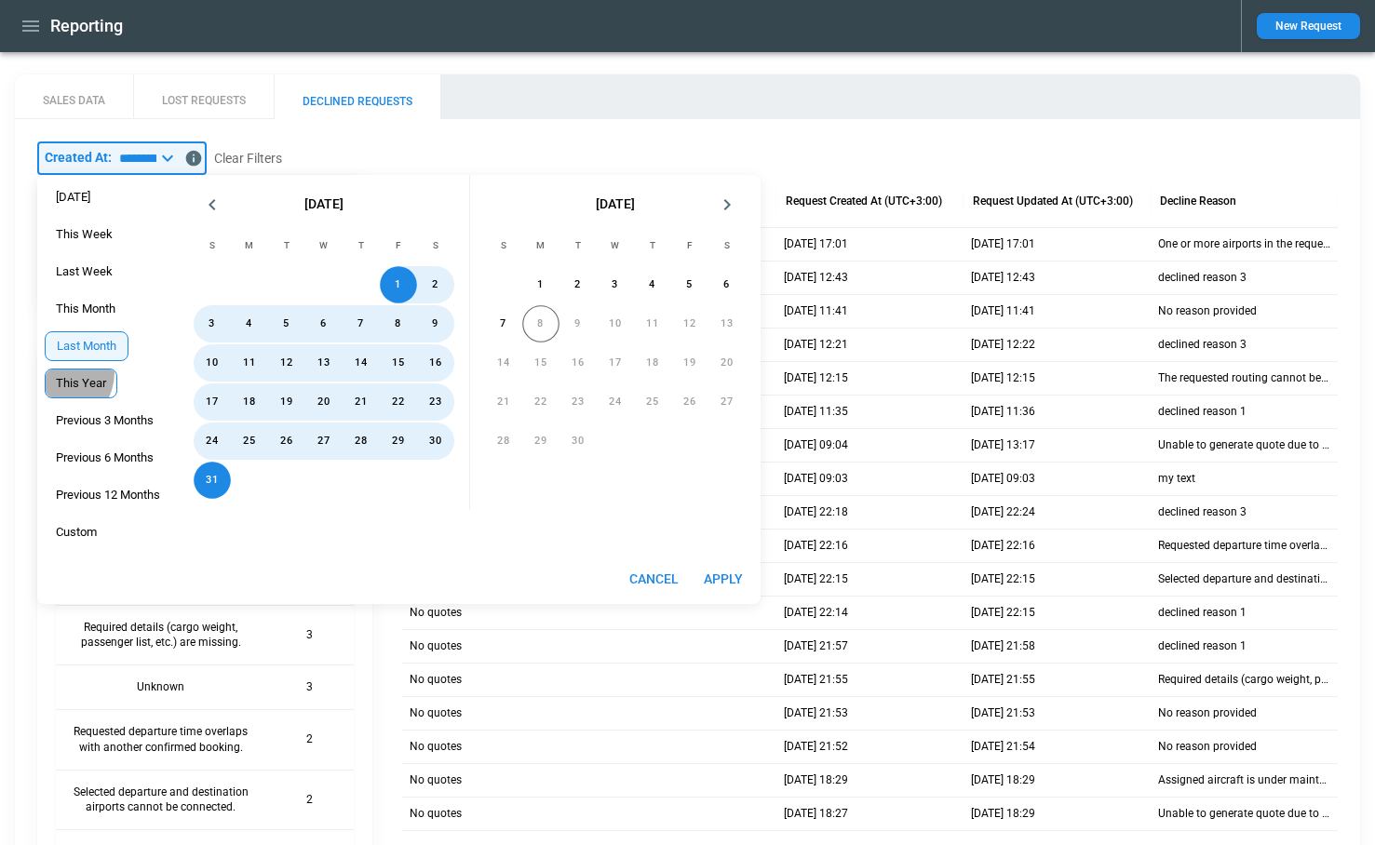
click at [77, 372] on div "This Year" at bounding box center [81, 384] width 73 height 30
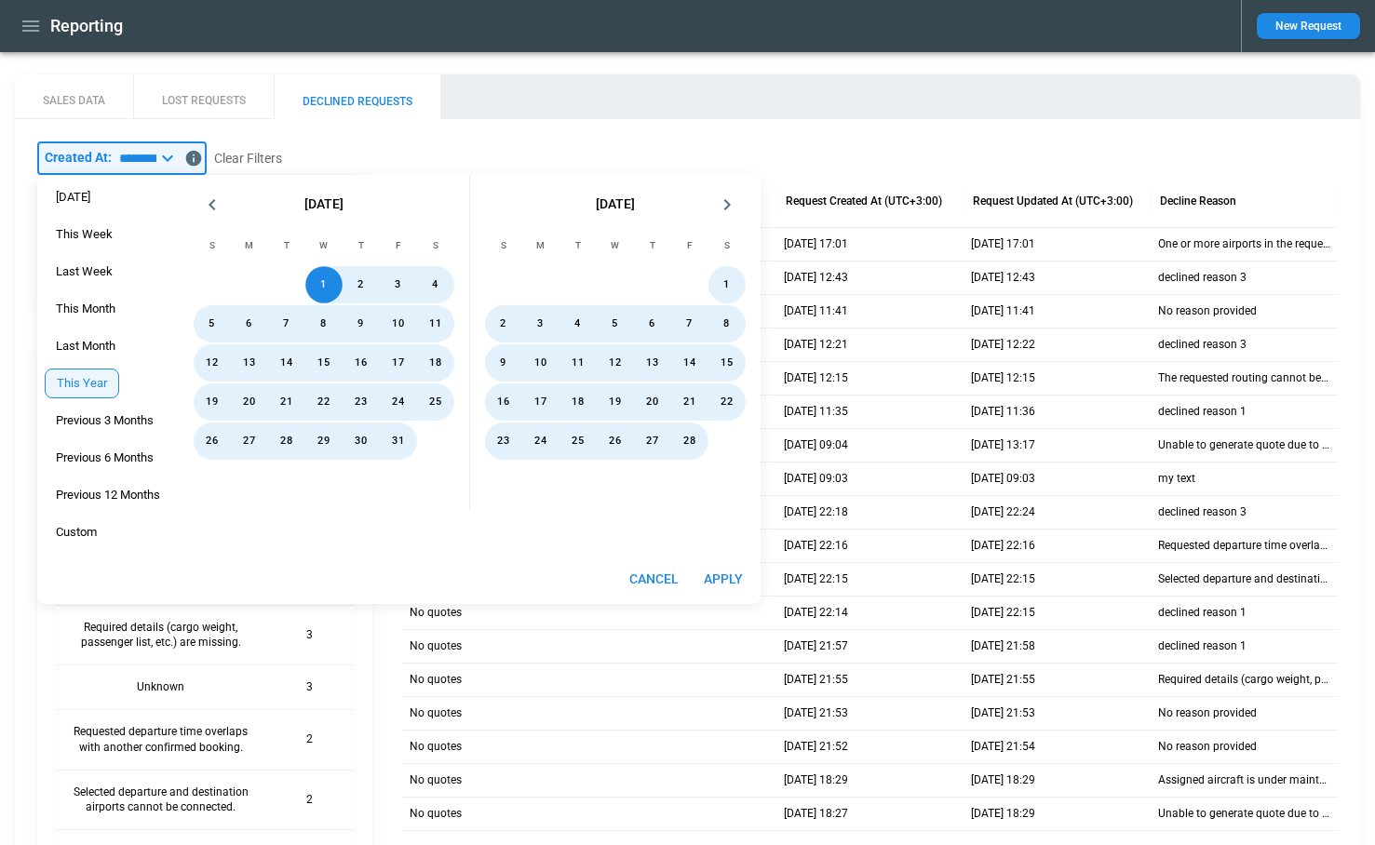
click at [736, 569] on button "Apply" at bounding box center [723, 579] width 60 height 34
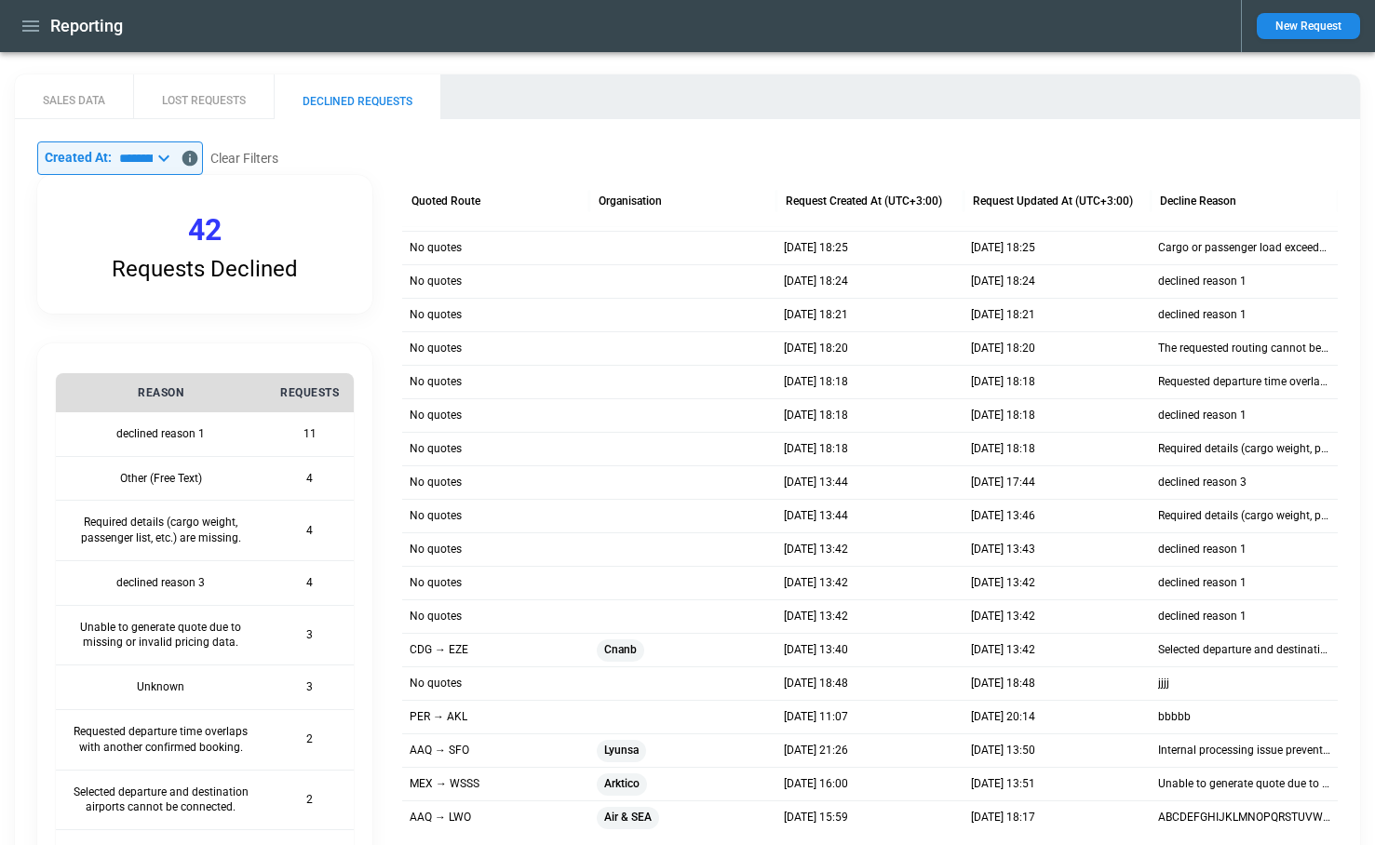
click at [175, 158] on icon at bounding box center [164, 158] width 22 height 22
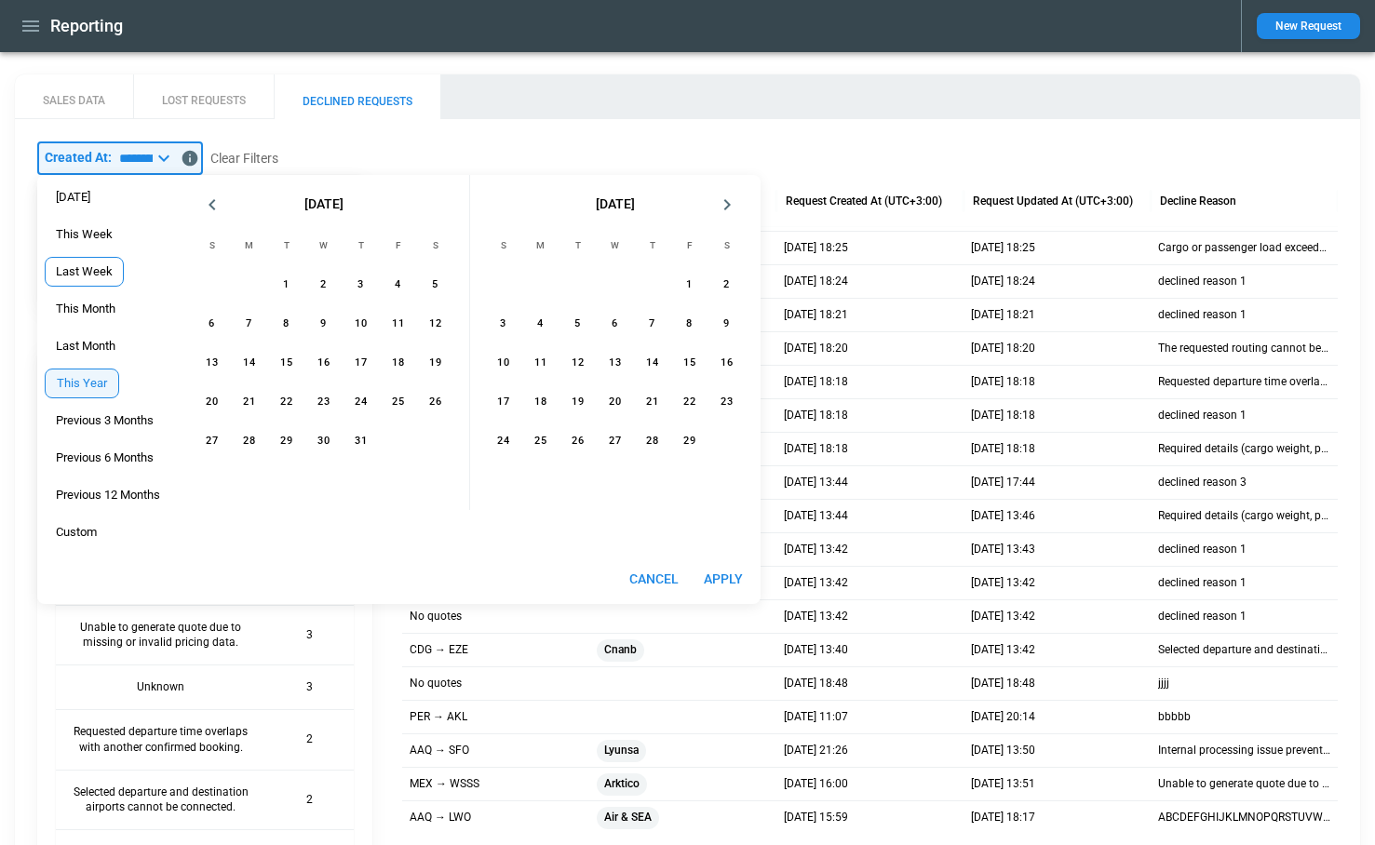
click at [78, 270] on span "Last Week" at bounding box center [84, 271] width 77 height 15
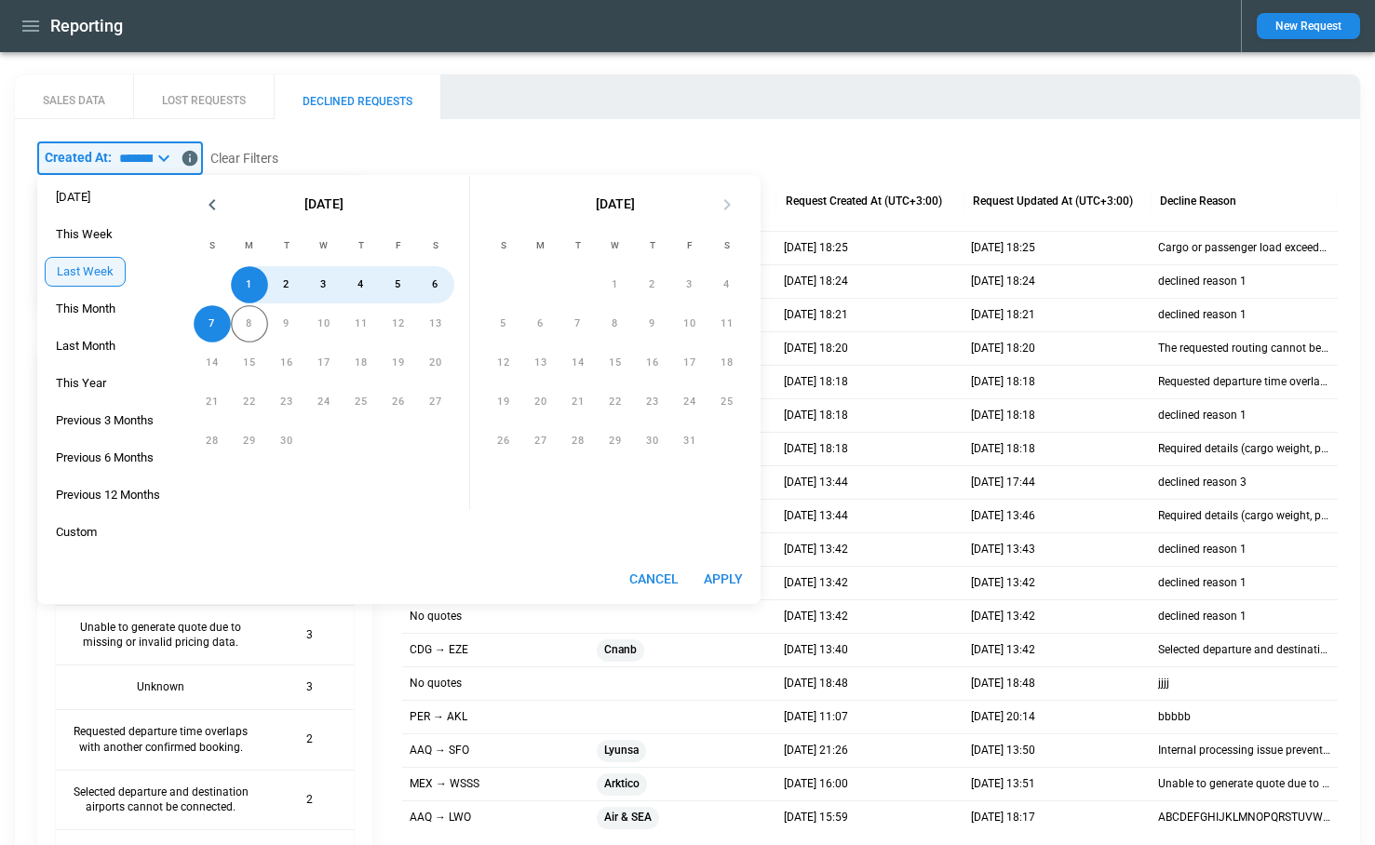
click at [722, 584] on button "Apply" at bounding box center [723, 579] width 60 height 34
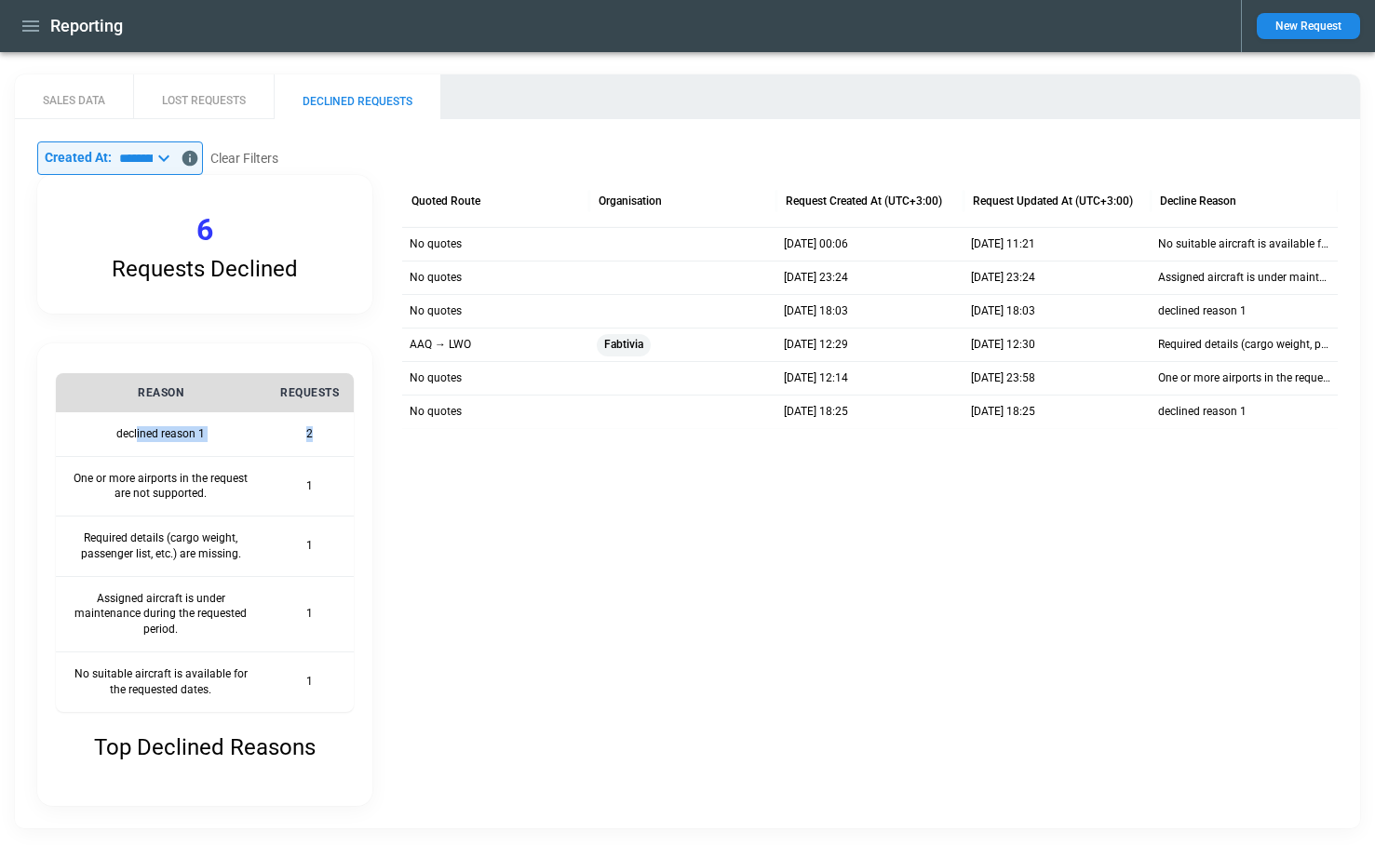
drag, startPoint x: 137, startPoint y: 431, endPoint x: 293, endPoint y: 442, distance: 156.8
click at [293, 443] on tr "declined reason 1 2" at bounding box center [205, 434] width 298 height 44
drag, startPoint x: 216, startPoint y: 492, endPoint x: 105, endPoint y: 491, distance: 110.8
click at [105, 491] on th "One or more airports in the request are not supported." at bounding box center [160, 486] width 209 height 61
click at [175, 162] on icon at bounding box center [164, 158] width 22 height 22
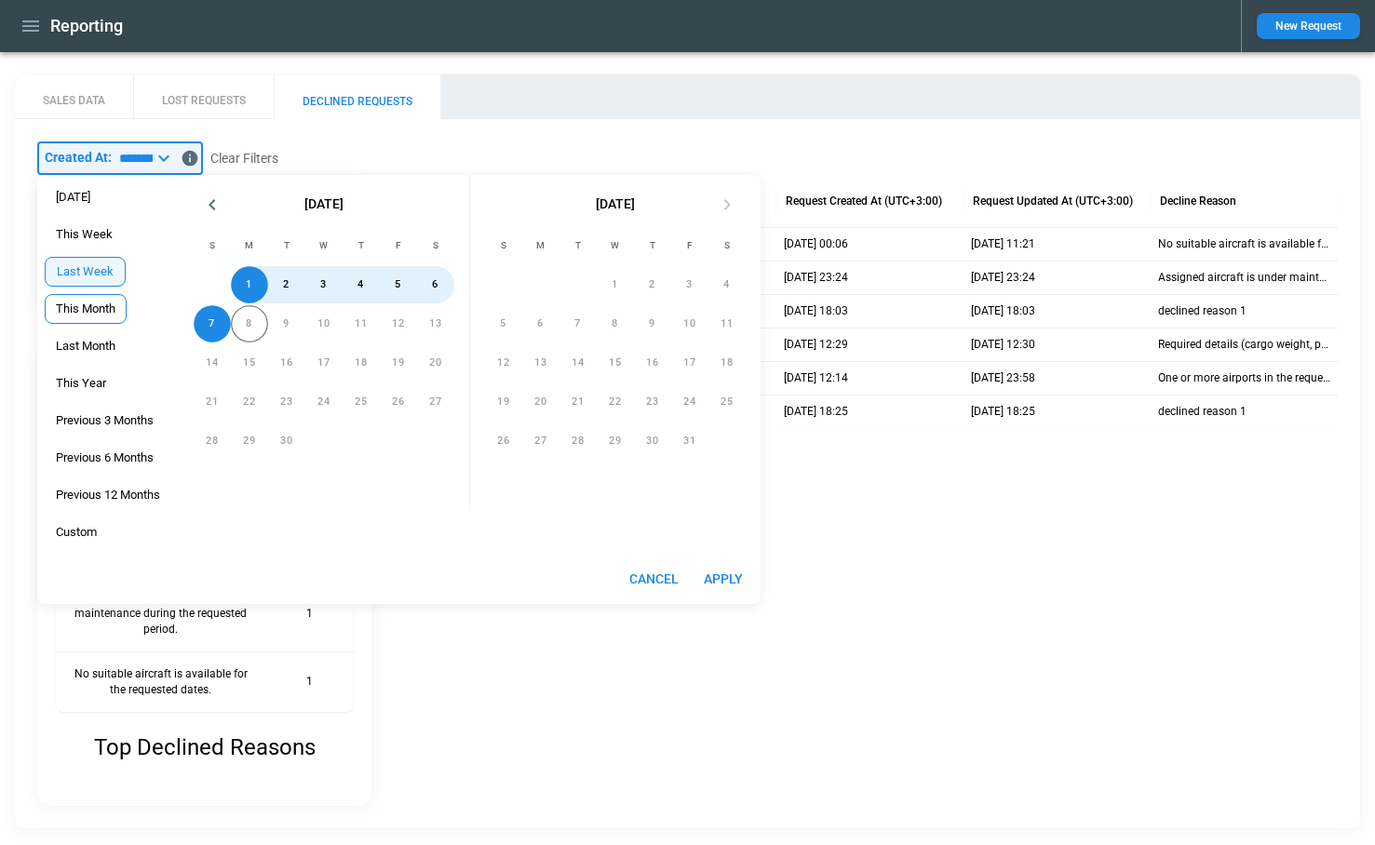
click at [90, 312] on span "This Month" at bounding box center [86, 309] width 80 height 15
click at [734, 580] on button "Apply" at bounding box center [723, 579] width 60 height 34
type input "**********"
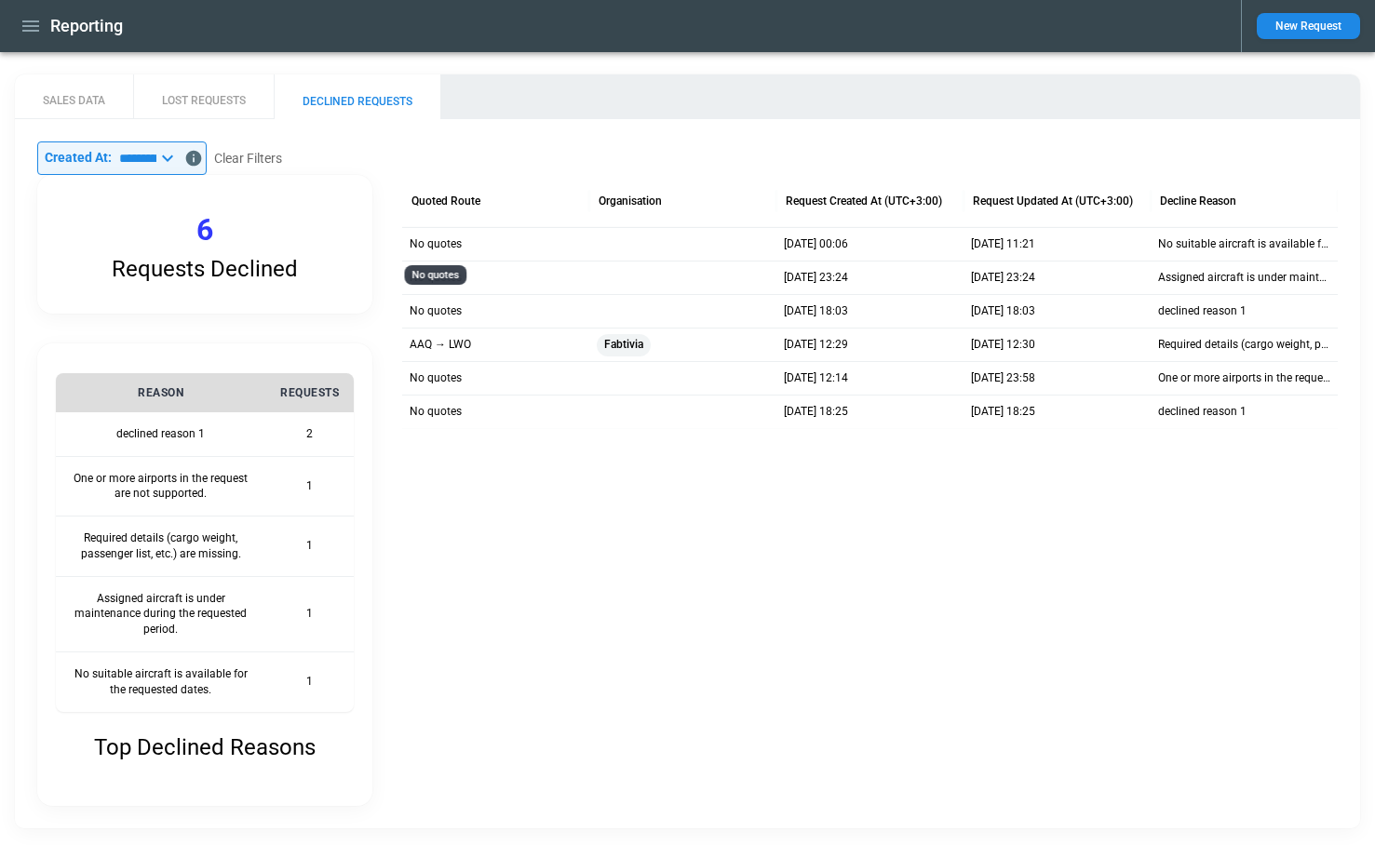
click at [444, 245] on p "No quotes" at bounding box center [436, 244] width 52 height 16
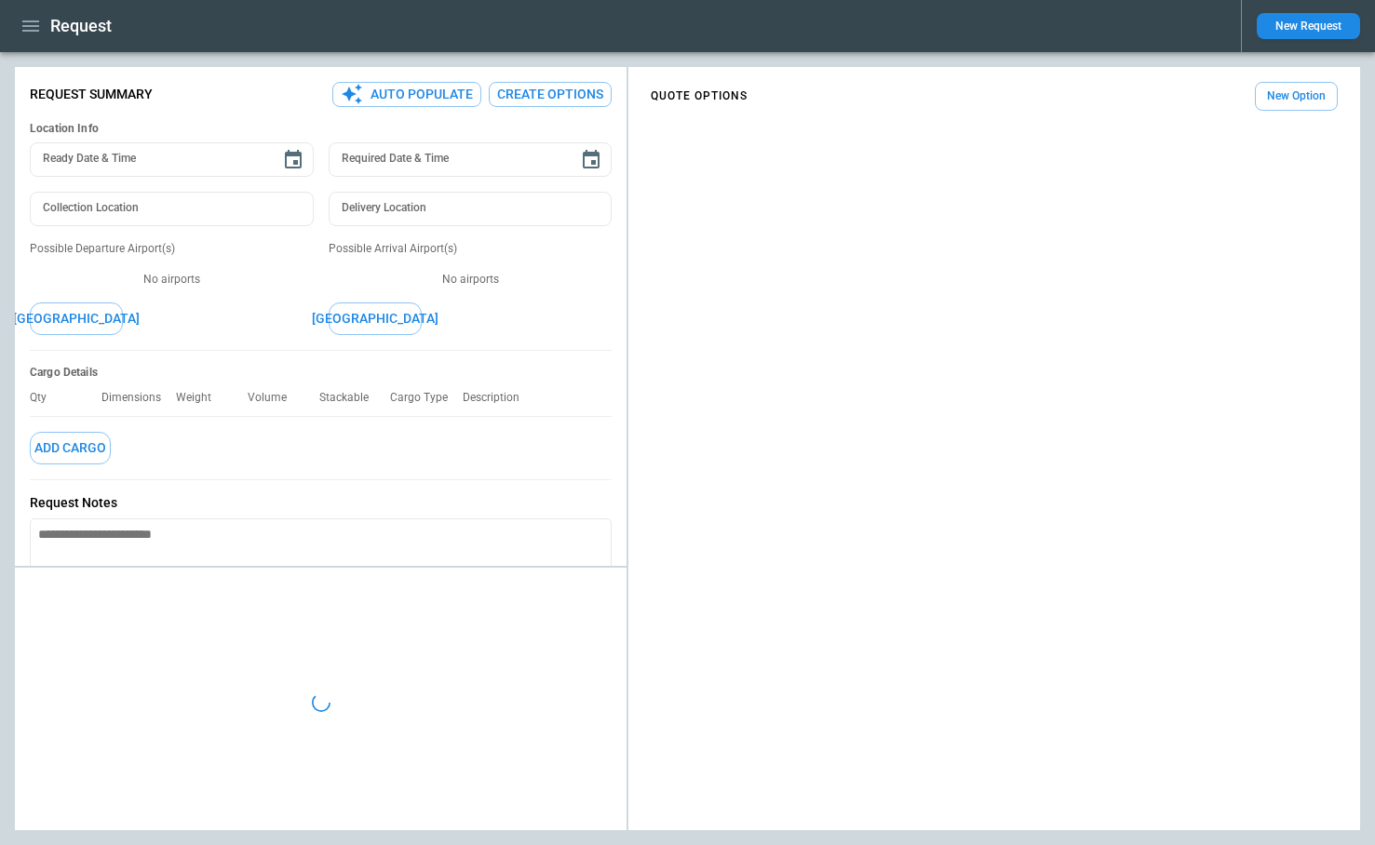
type textarea "*"
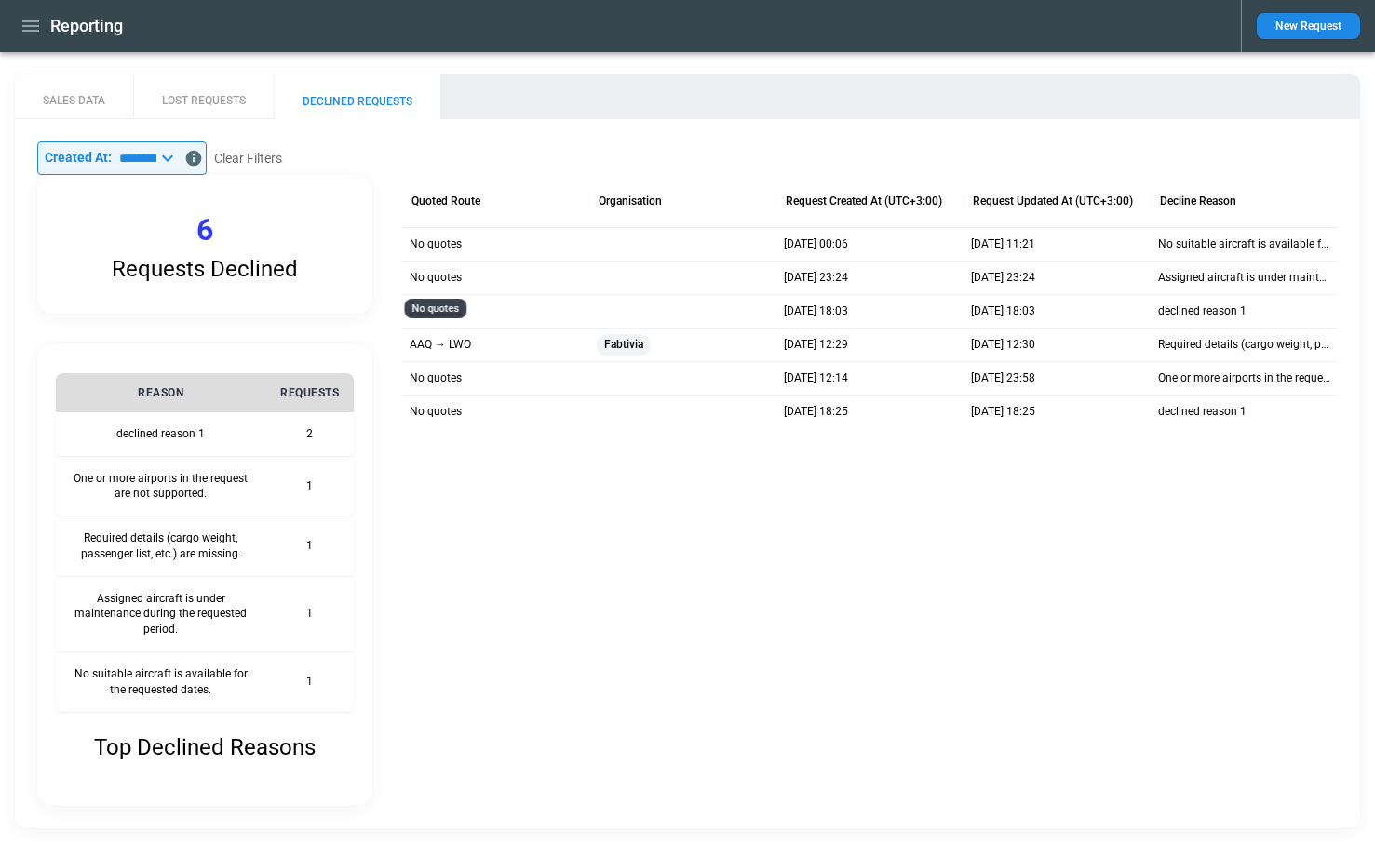
click at [431, 277] on p "No quotes" at bounding box center [436, 278] width 52 height 16
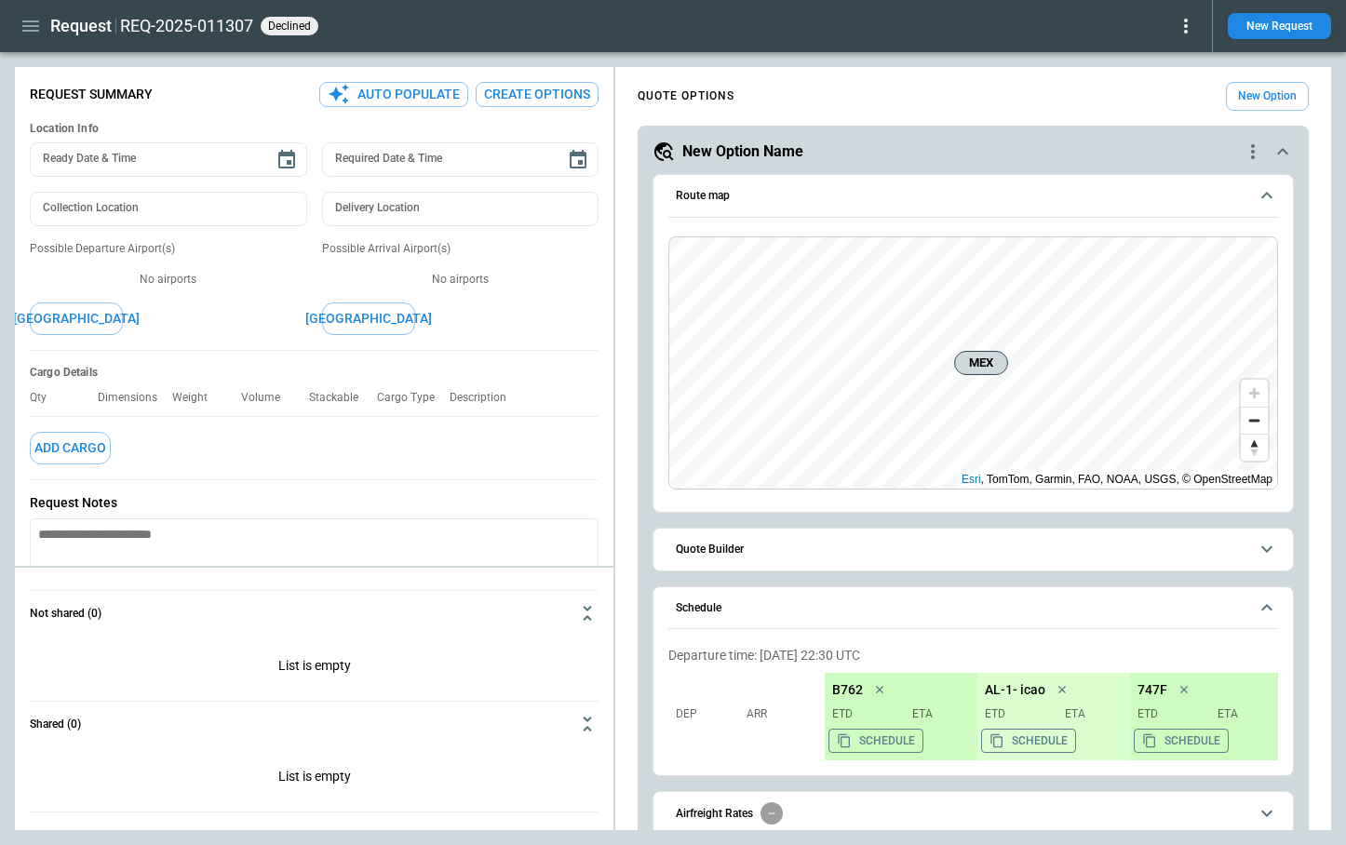
type textarea "*"
click at [1189, 24] on icon at bounding box center [1186, 26] width 22 height 22
click at [1276, 26] on div at bounding box center [673, 422] width 1346 height 845
click at [1263, 28] on button "New Request" at bounding box center [1279, 26] width 103 height 26
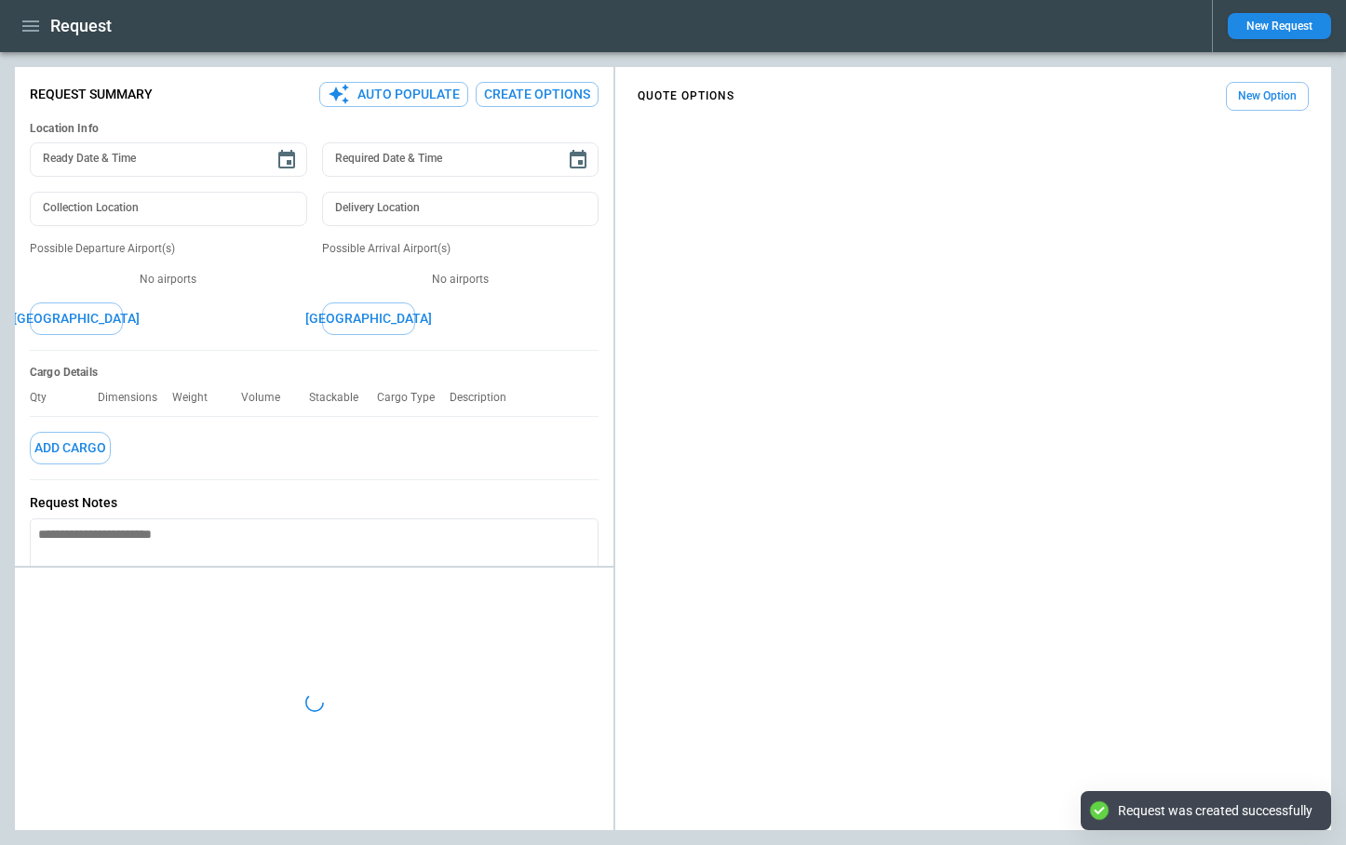
type textarea "*"
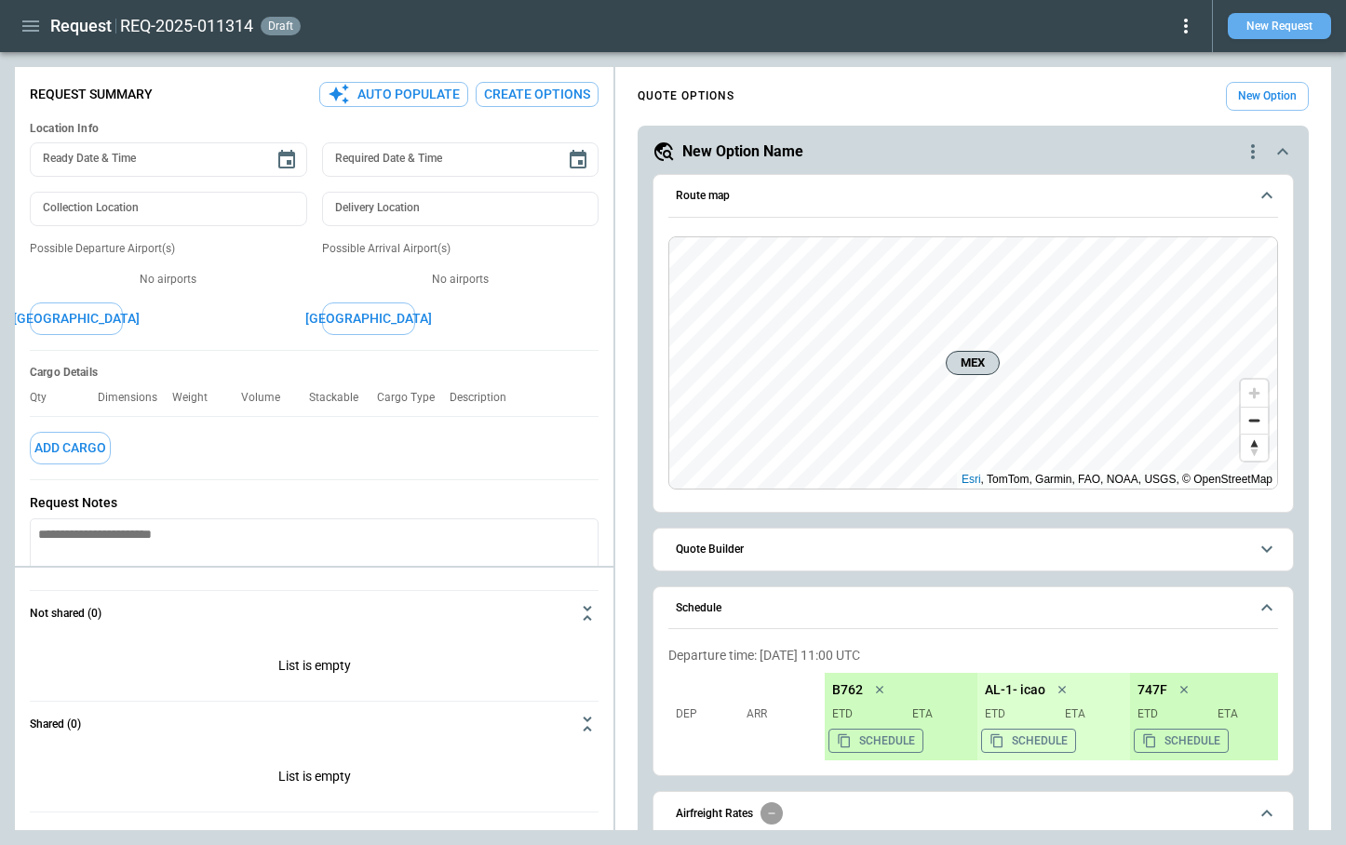
click at [1302, 22] on button "New Request" at bounding box center [1279, 26] width 103 height 26
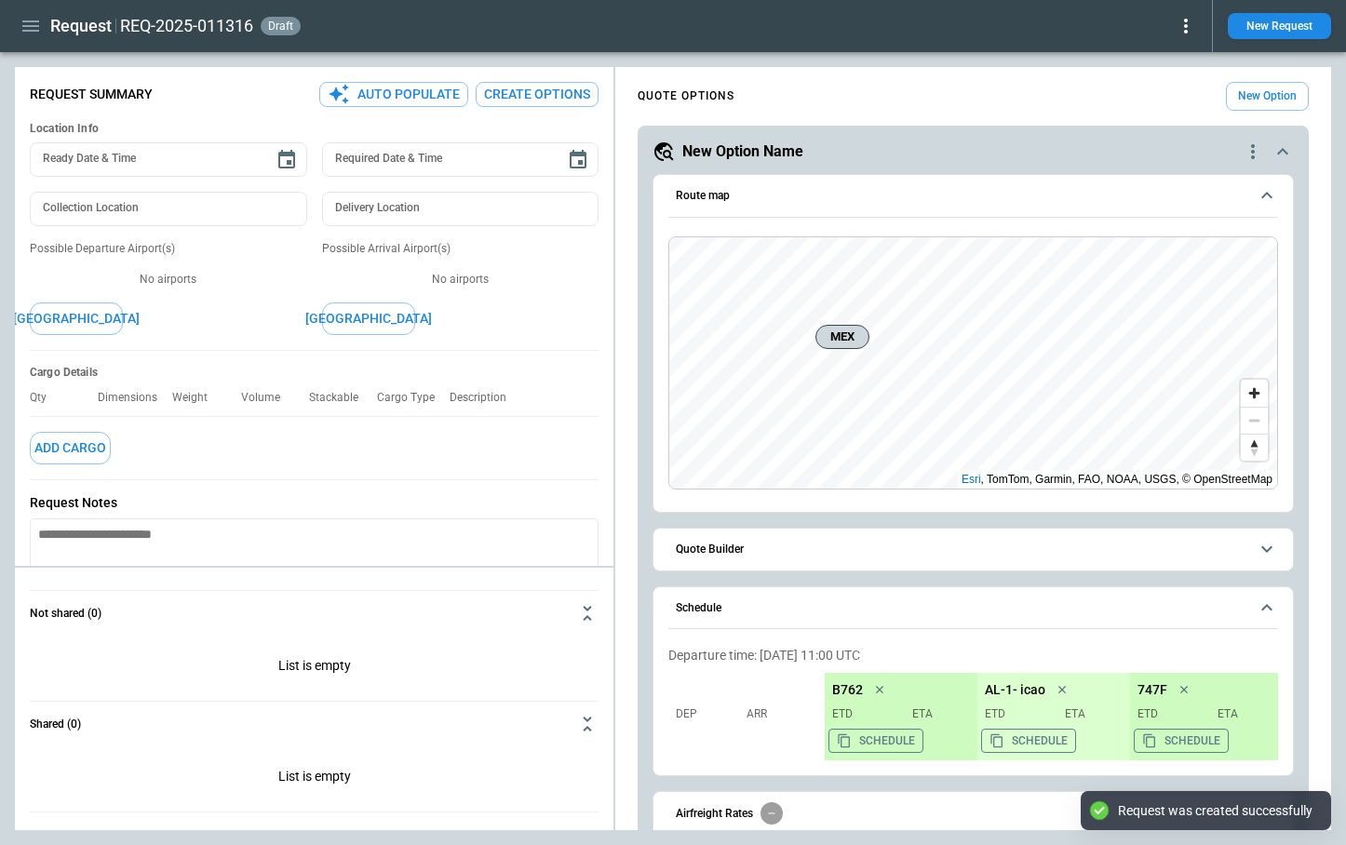
click at [1185, 17] on icon at bounding box center [1186, 26] width 22 height 22
click at [1169, 113] on button "Decline" at bounding box center [1164, 111] width 61 height 27
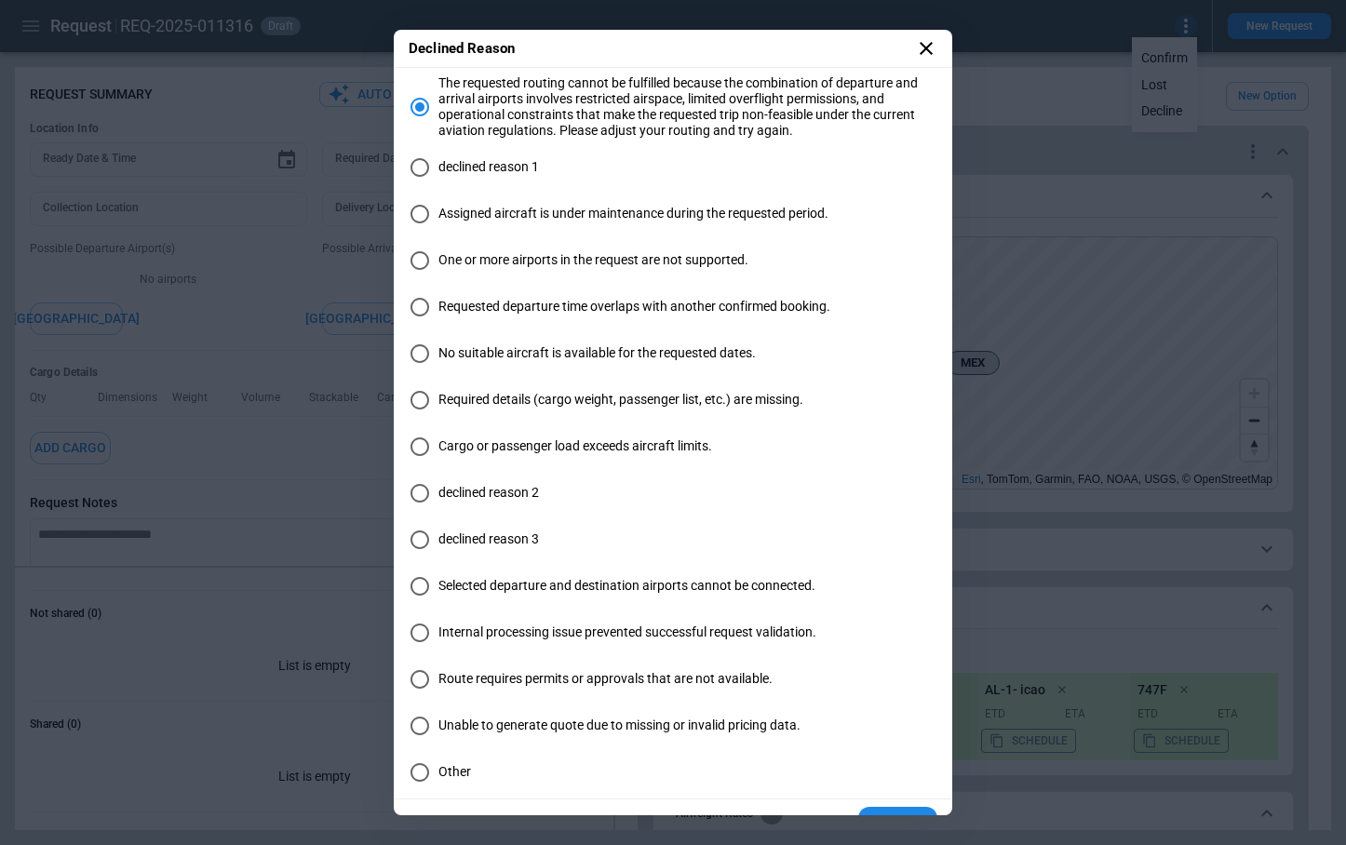
scroll to position [36, 0]
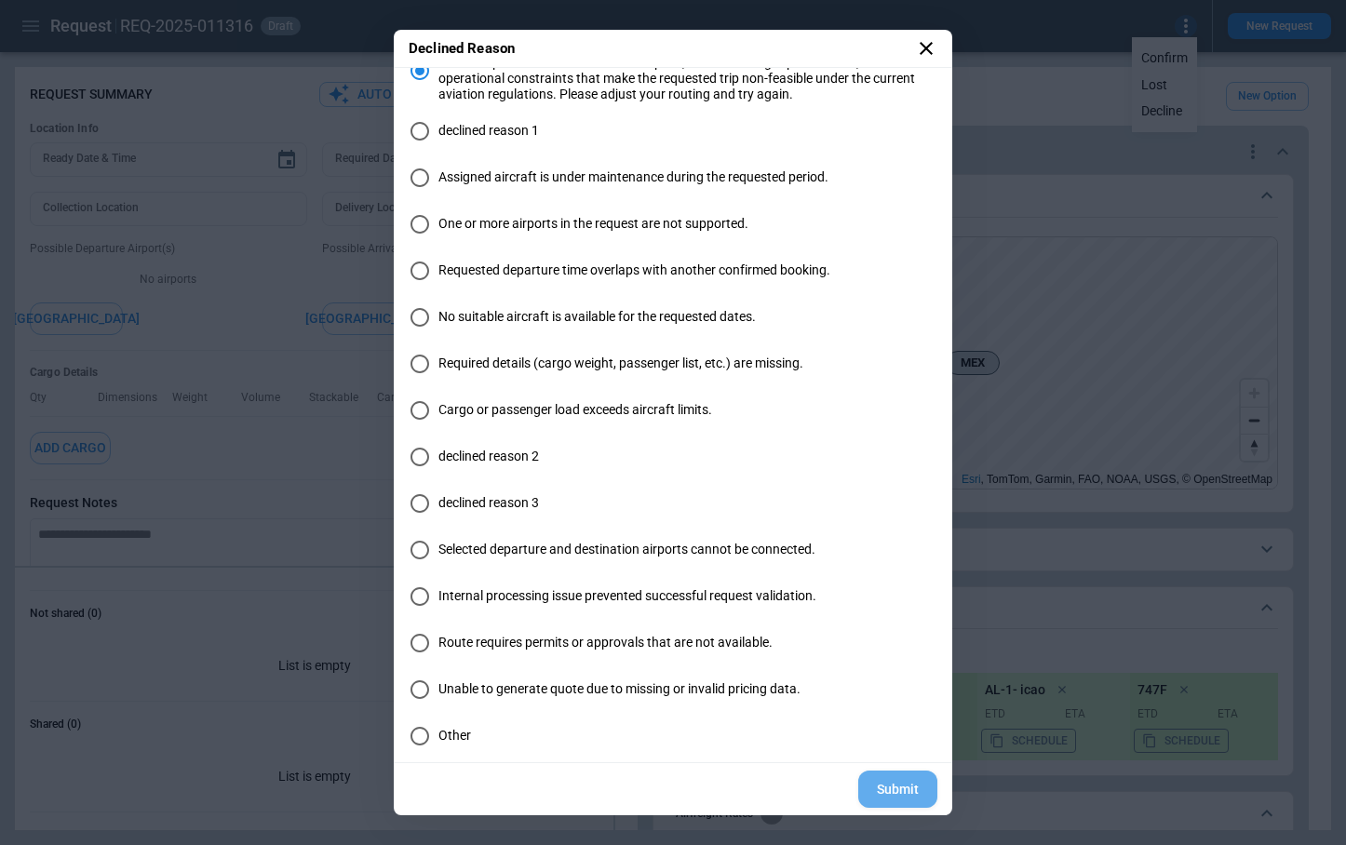
click at [905, 791] on button "Submit" at bounding box center [897, 790] width 79 height 38
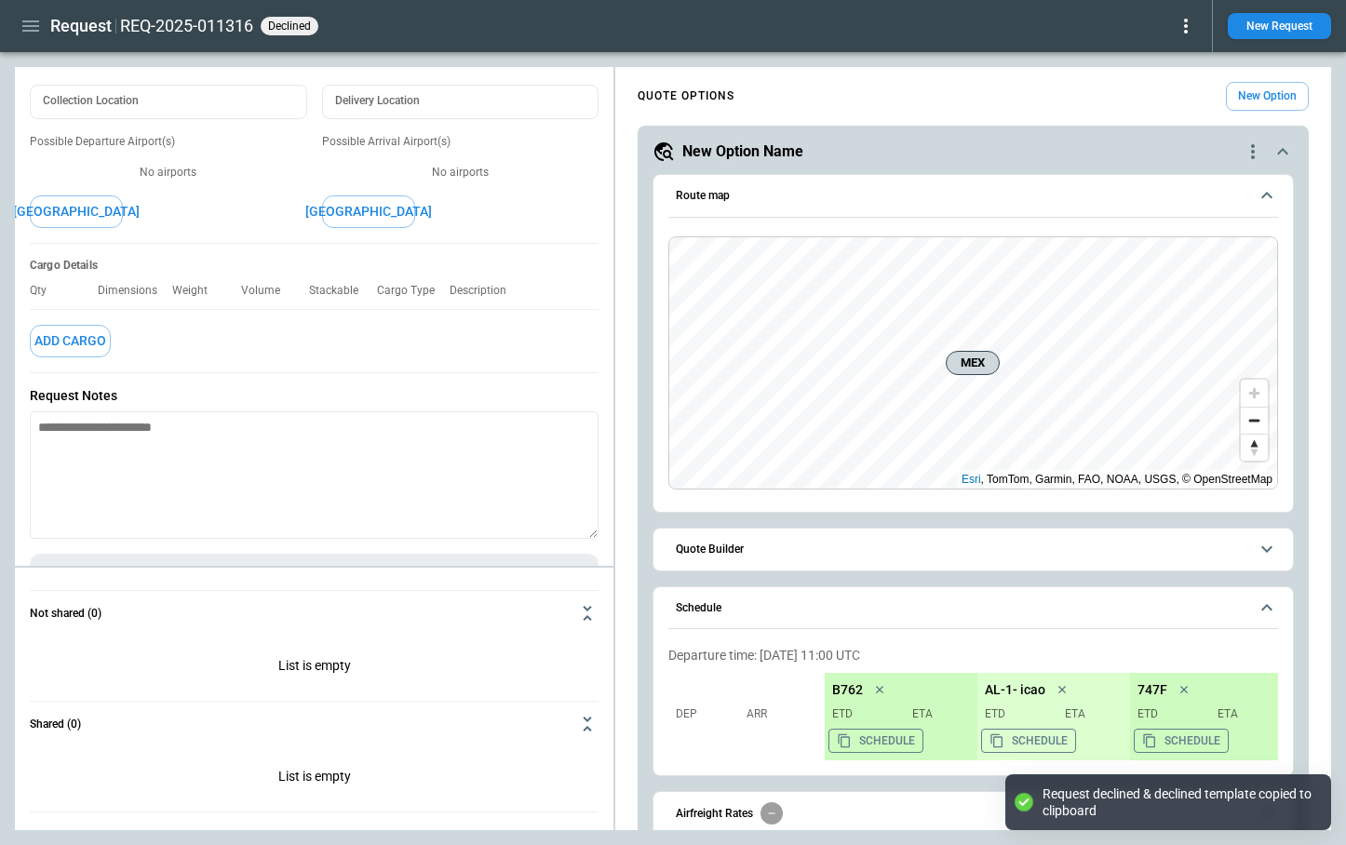
scroll to position [128, 0]
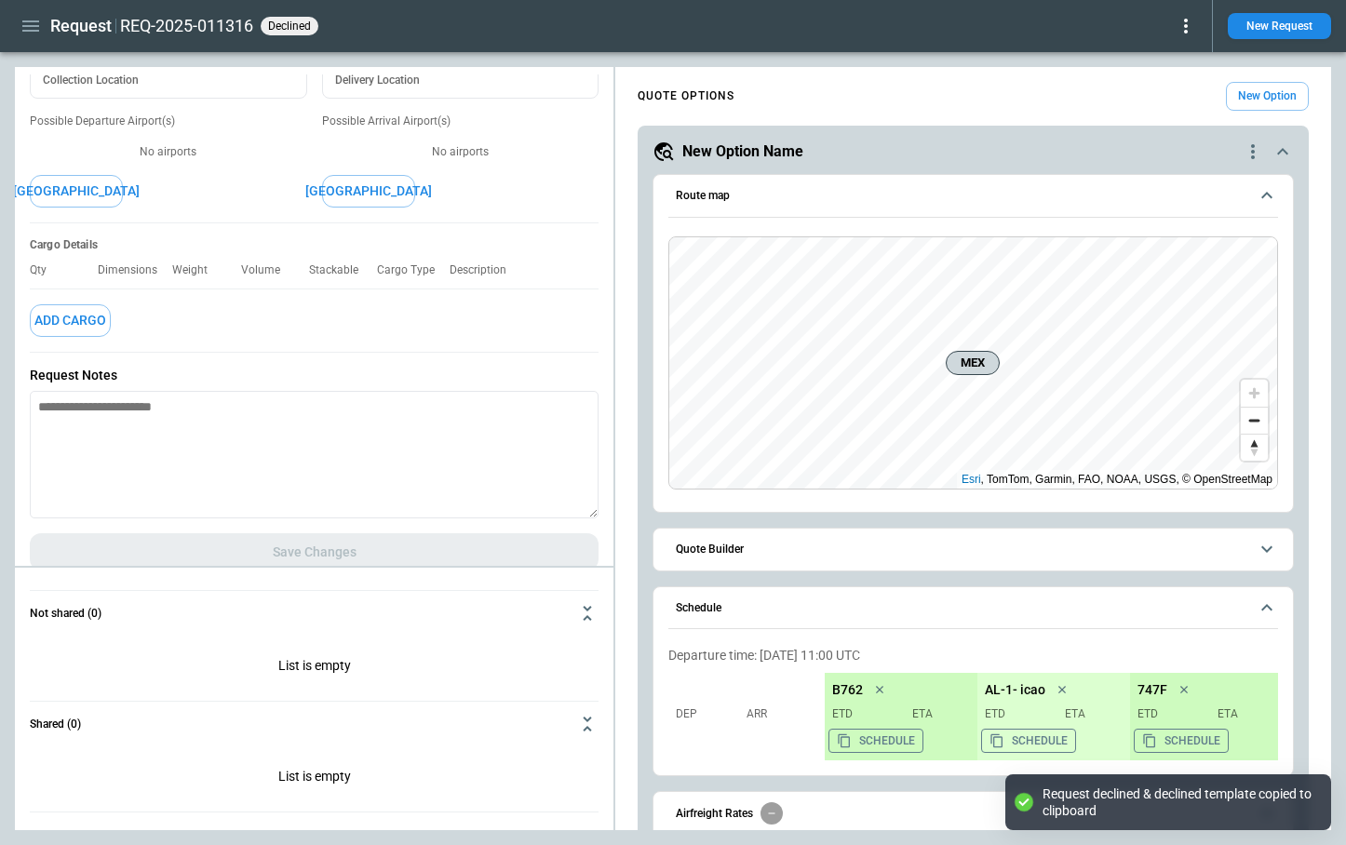
type textarea "*"
click at [243, 438] on textarea at bounding box center [314, 455] width 569 height 128
paste textarea "**********"
type textarea "**********"
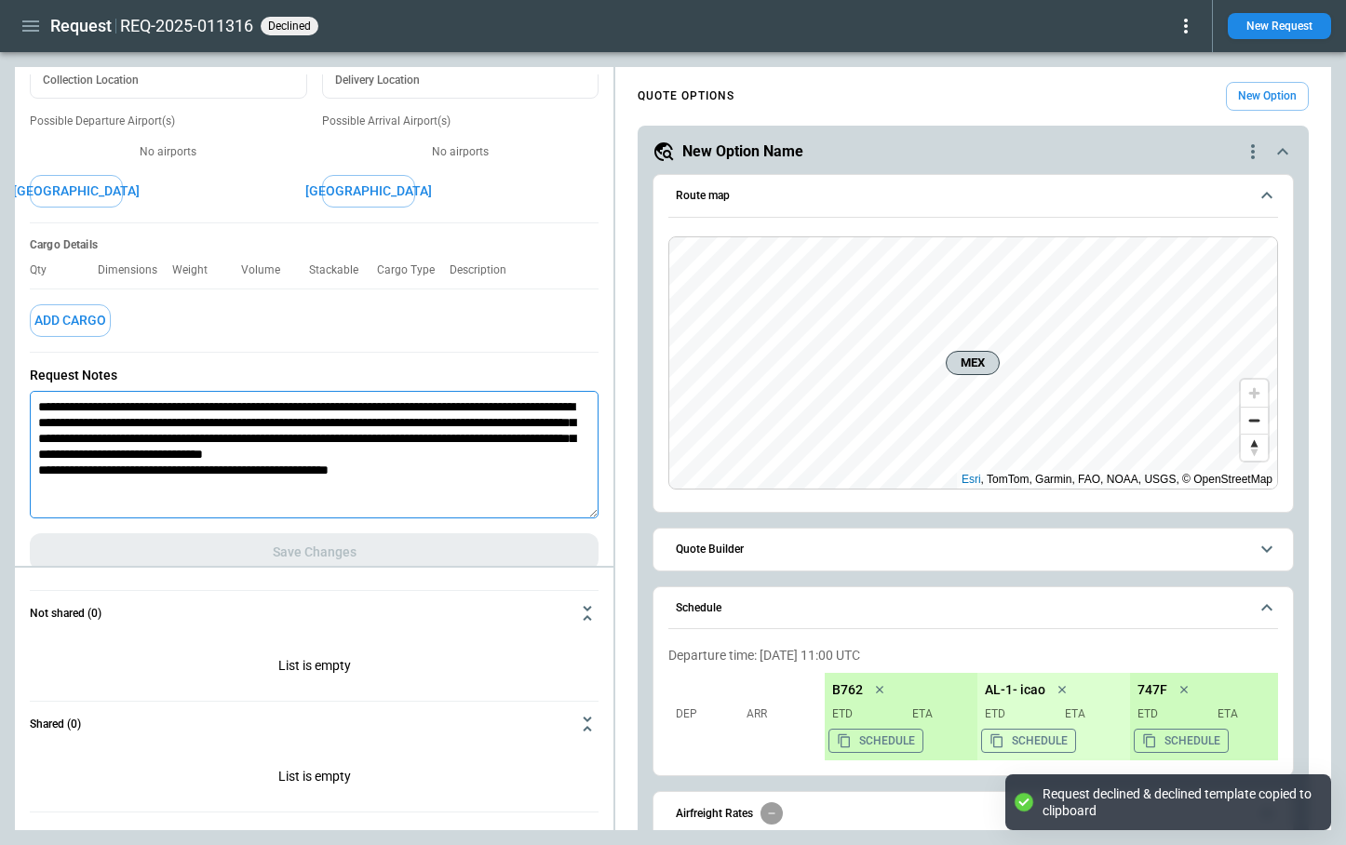
type textarea "*"
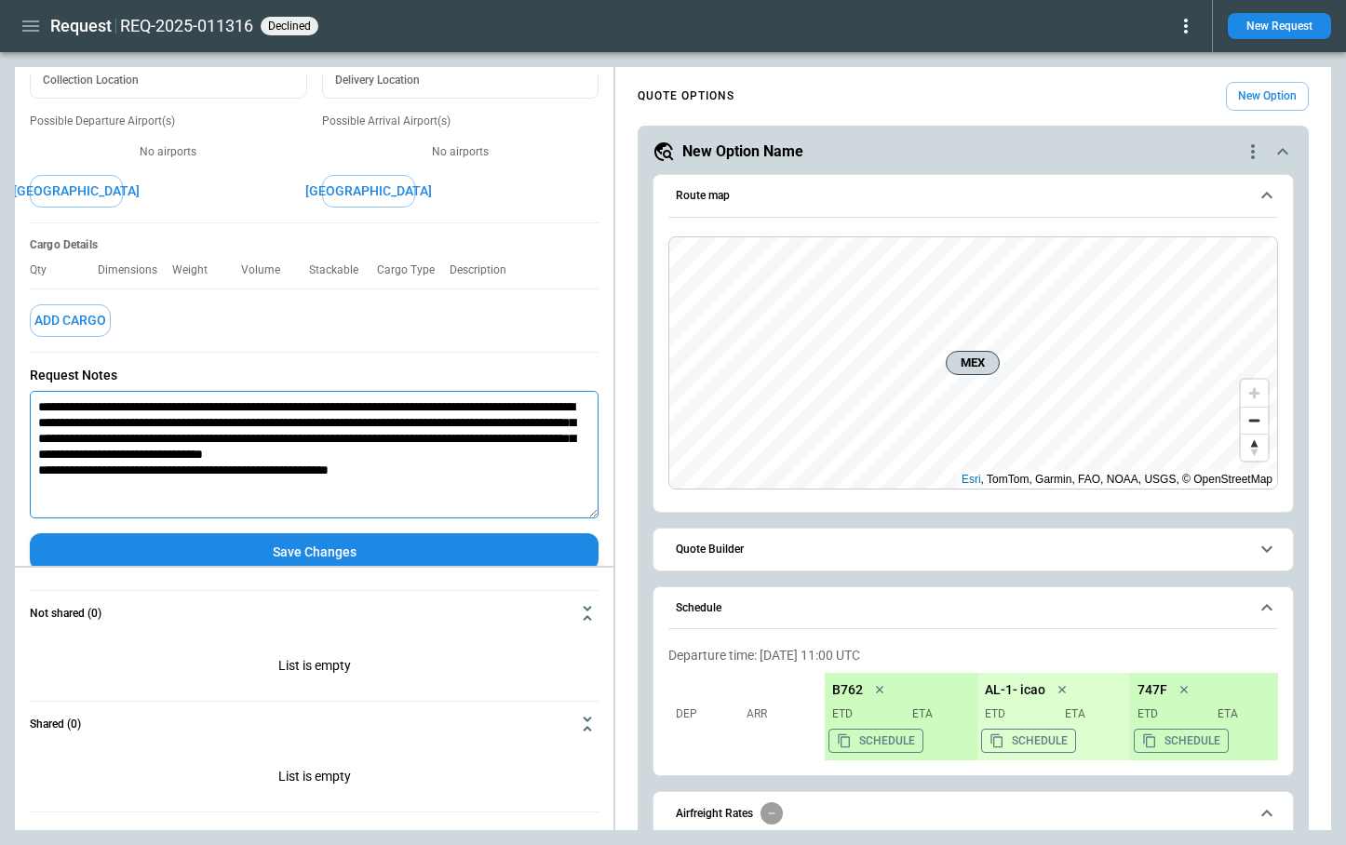
type textarea "**********"
type textarea "*"
click at [32, 24] on icon "button" at bounding box center [31, 26] width 22 height 22
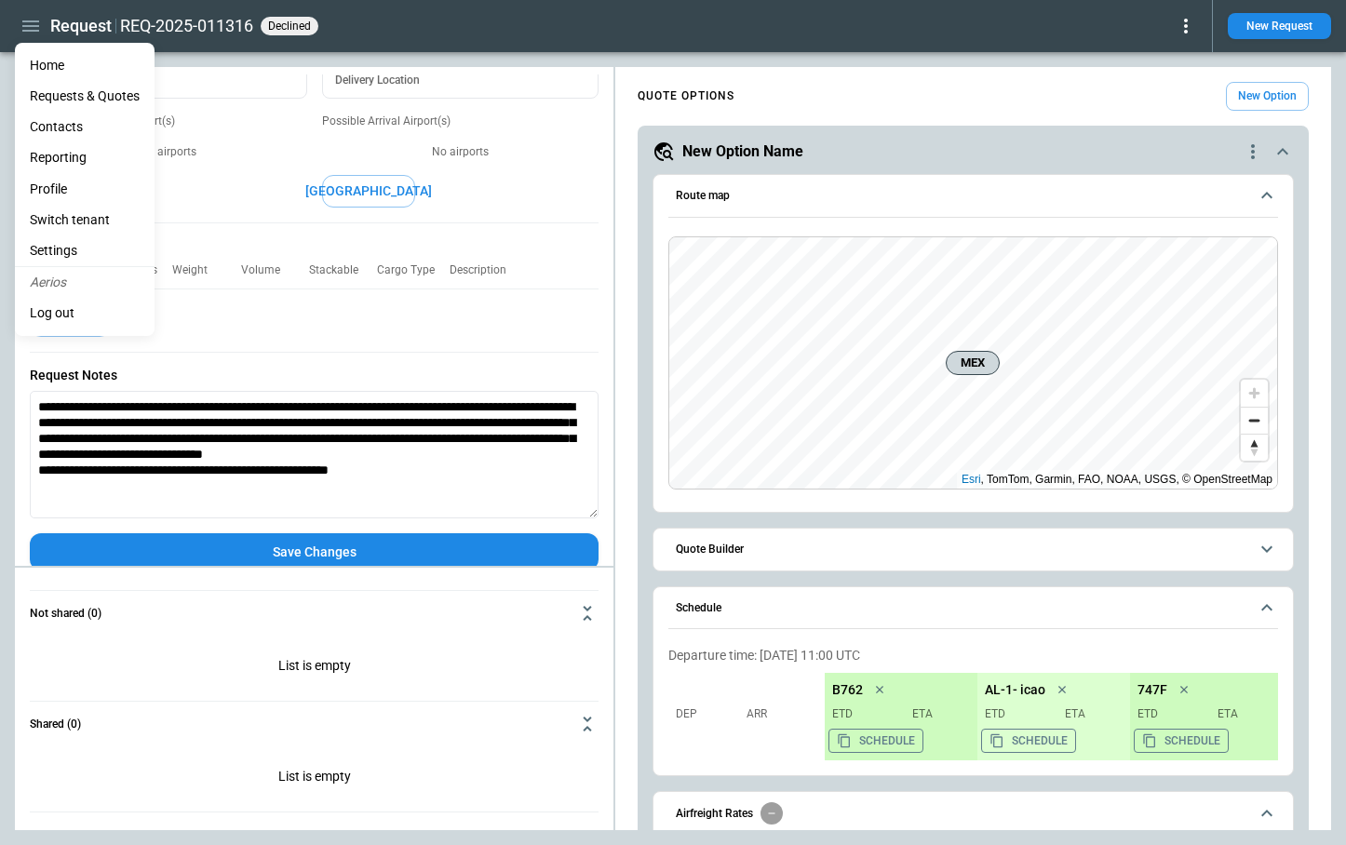
click at [40, 47] on ul "Home Requests & Quotes Contacts Reporting Profile Switch tenant Settings Aerios…" at bounding box center [85, 189] width 140 height 293
click at [53, 65] on li "Home" at bounding box center [85, 65] width 140 height 31
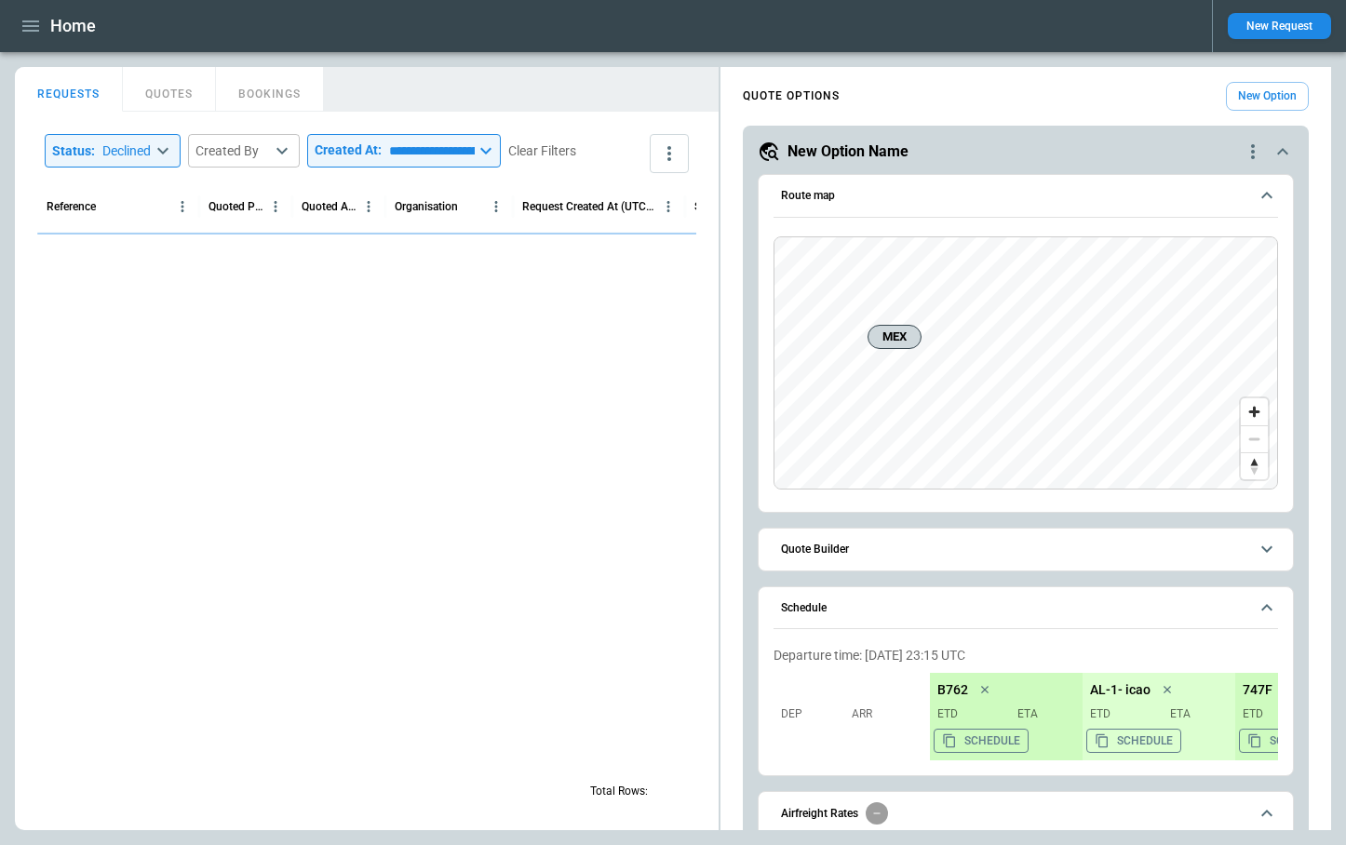
click at [1270, 29] on button "New Request" at bounding box center [1279, 26] width 103 height 26
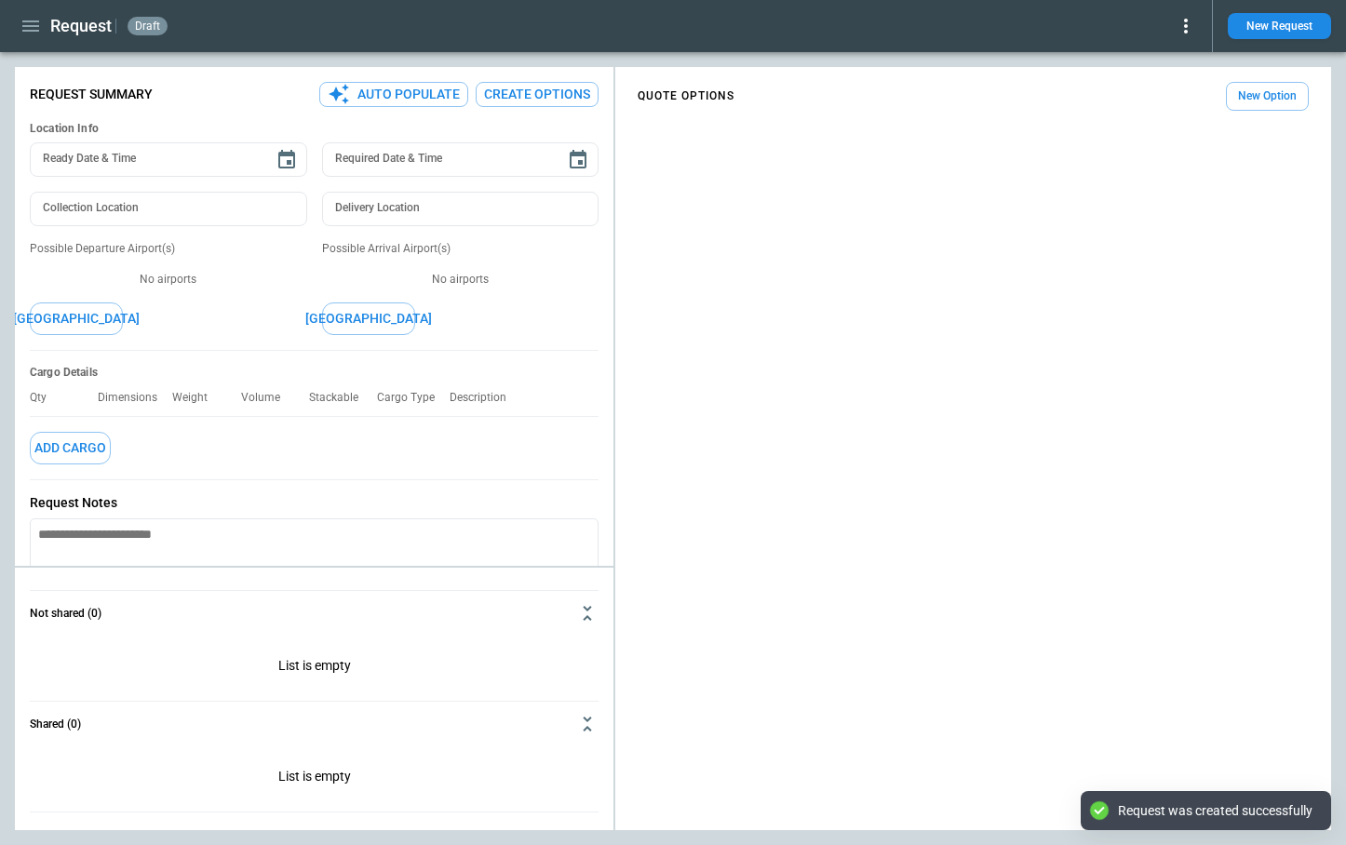
type textarea "*"
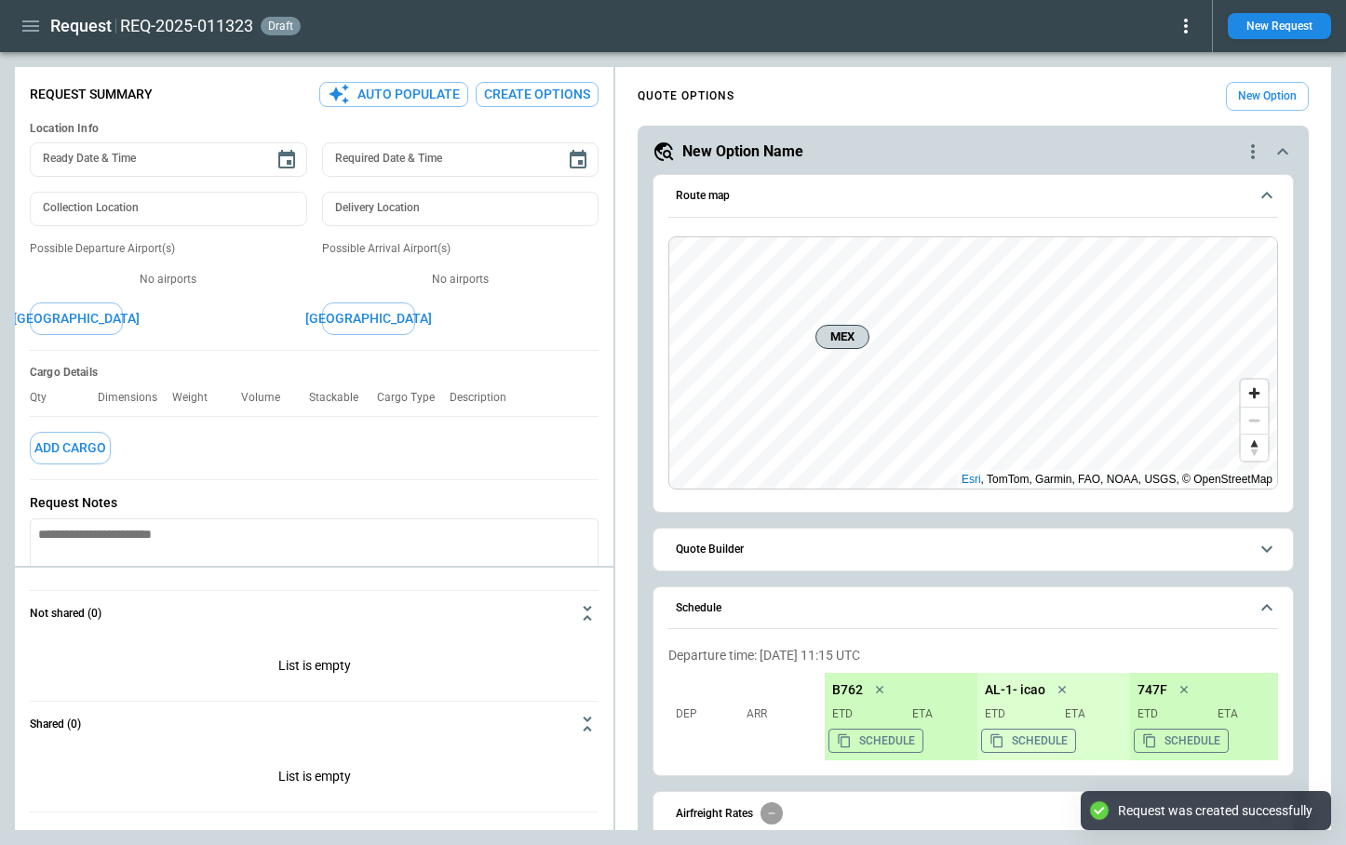
click at [814, 551] on span "Quote Builder" at bounding box center [962, 550] width 572 height 12
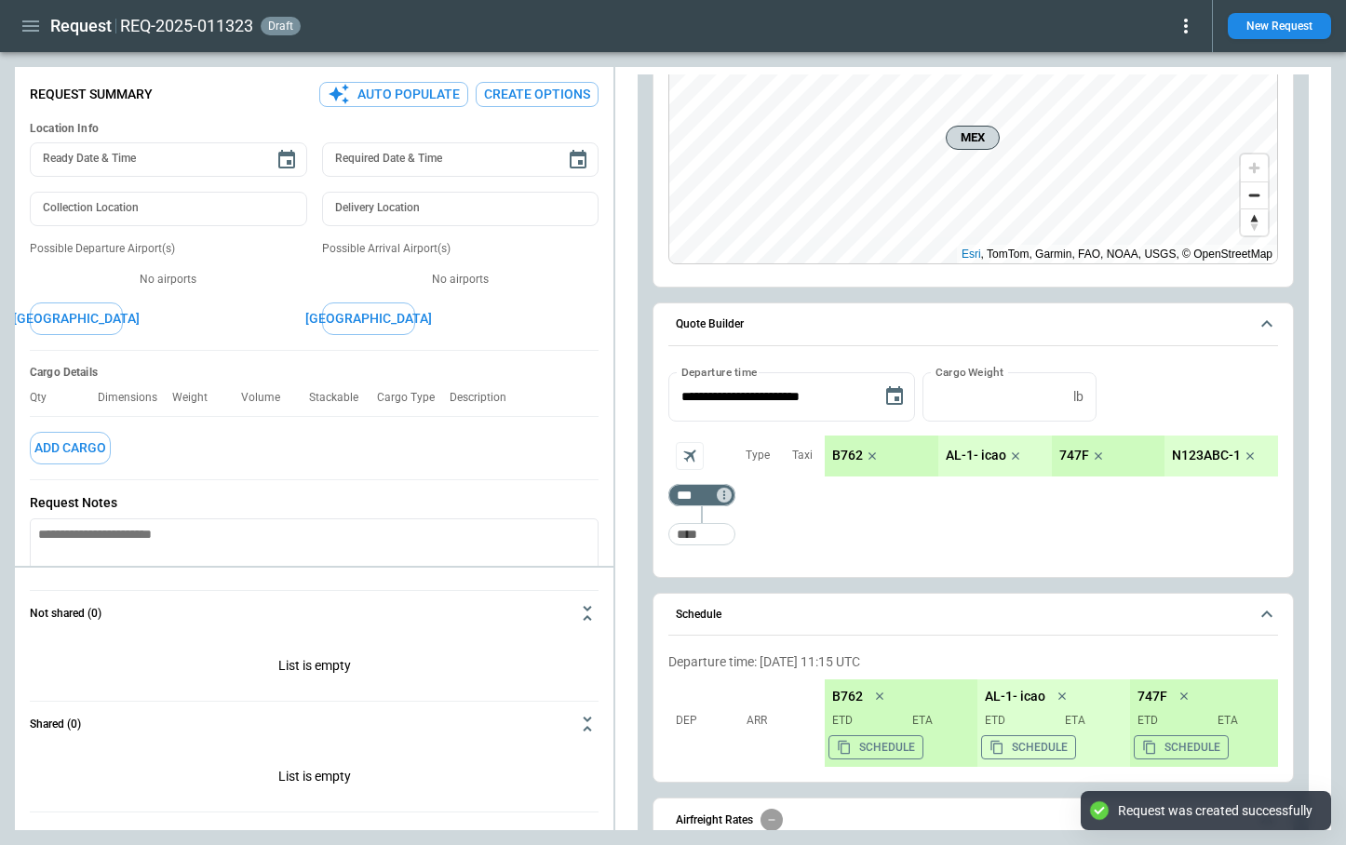
scroll to position [274, 0]
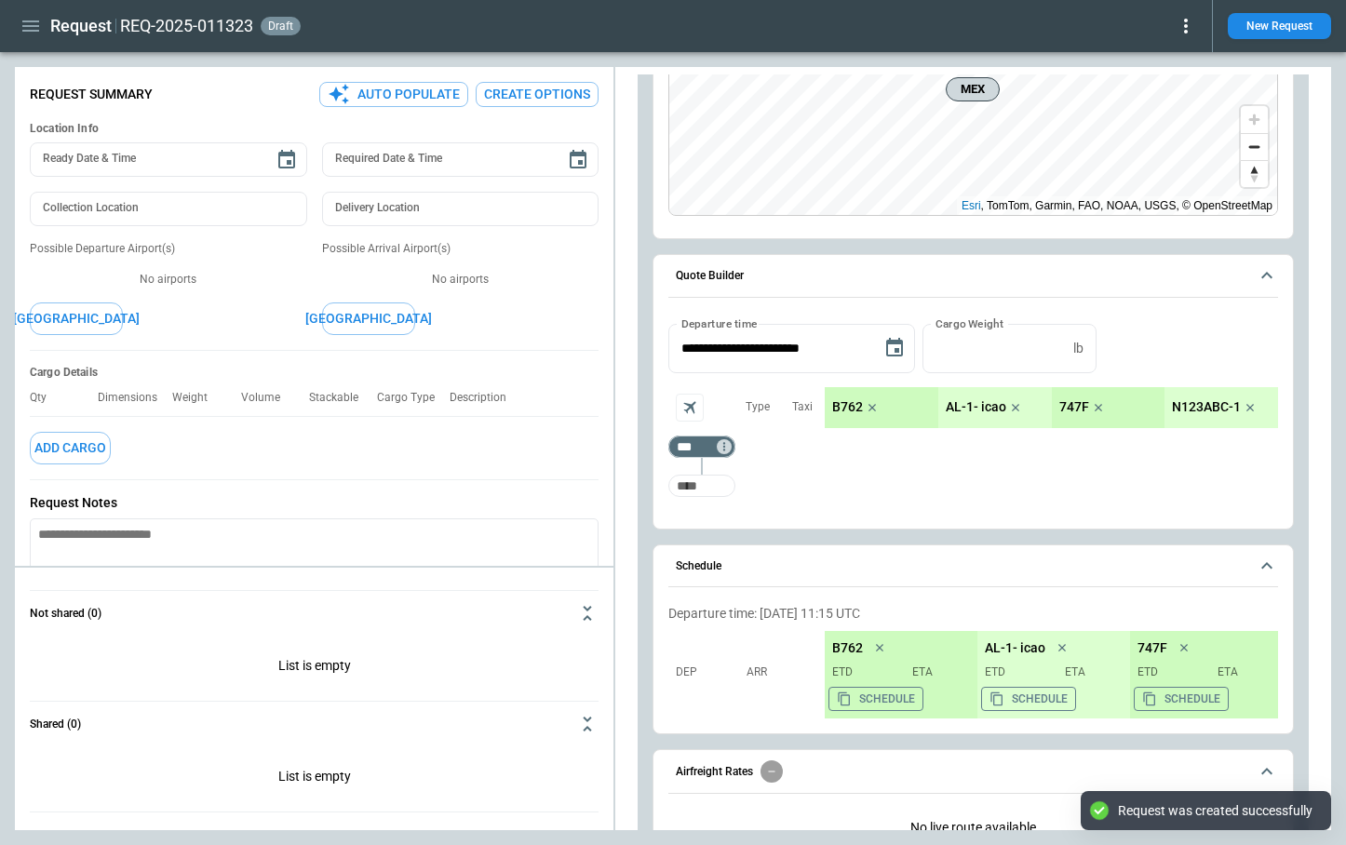
click at [707, 491] on input "Too short" at bounding box center [702, 486] width 60 height 34
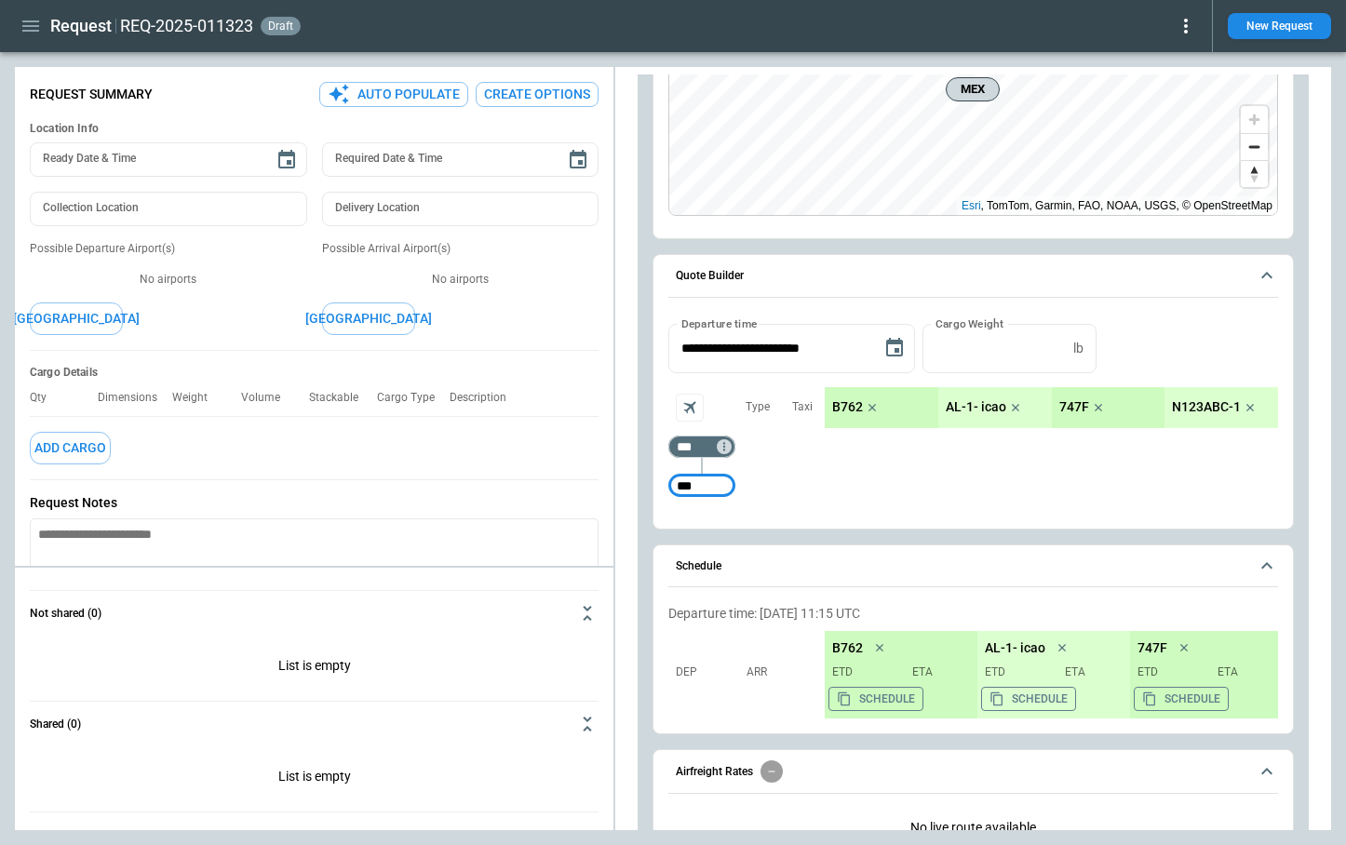
type input "***"
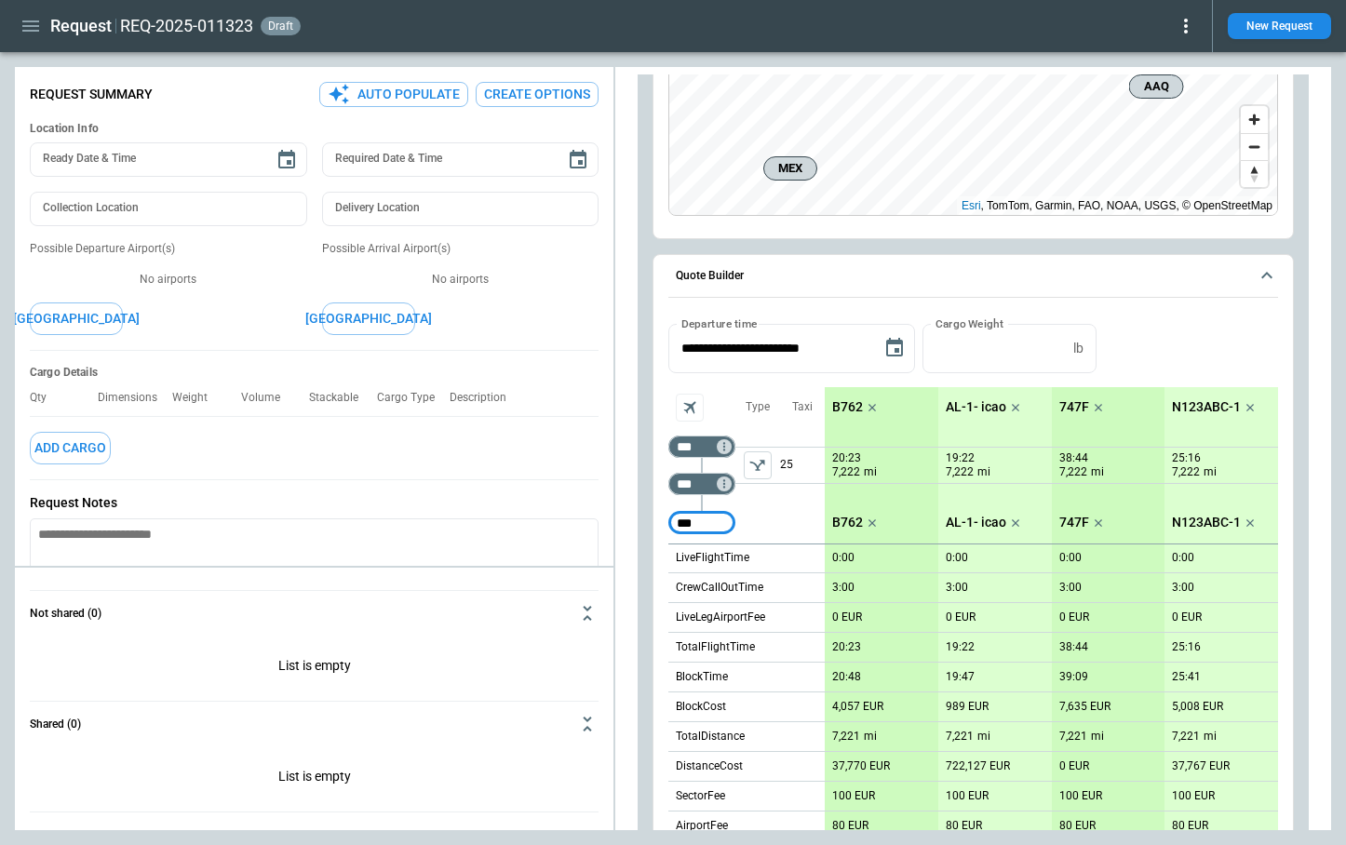
type input "***"
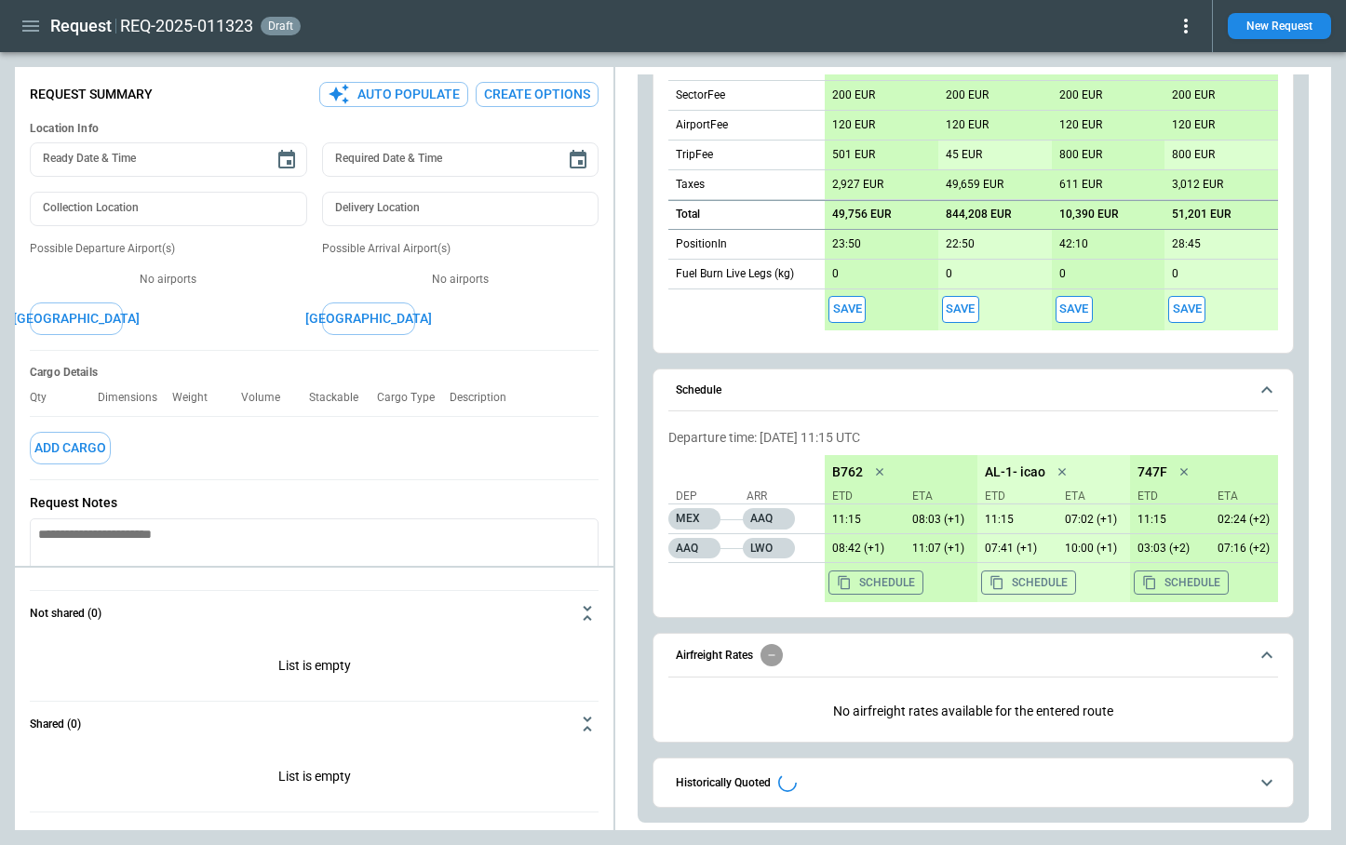
scroll to position [1005, 0]
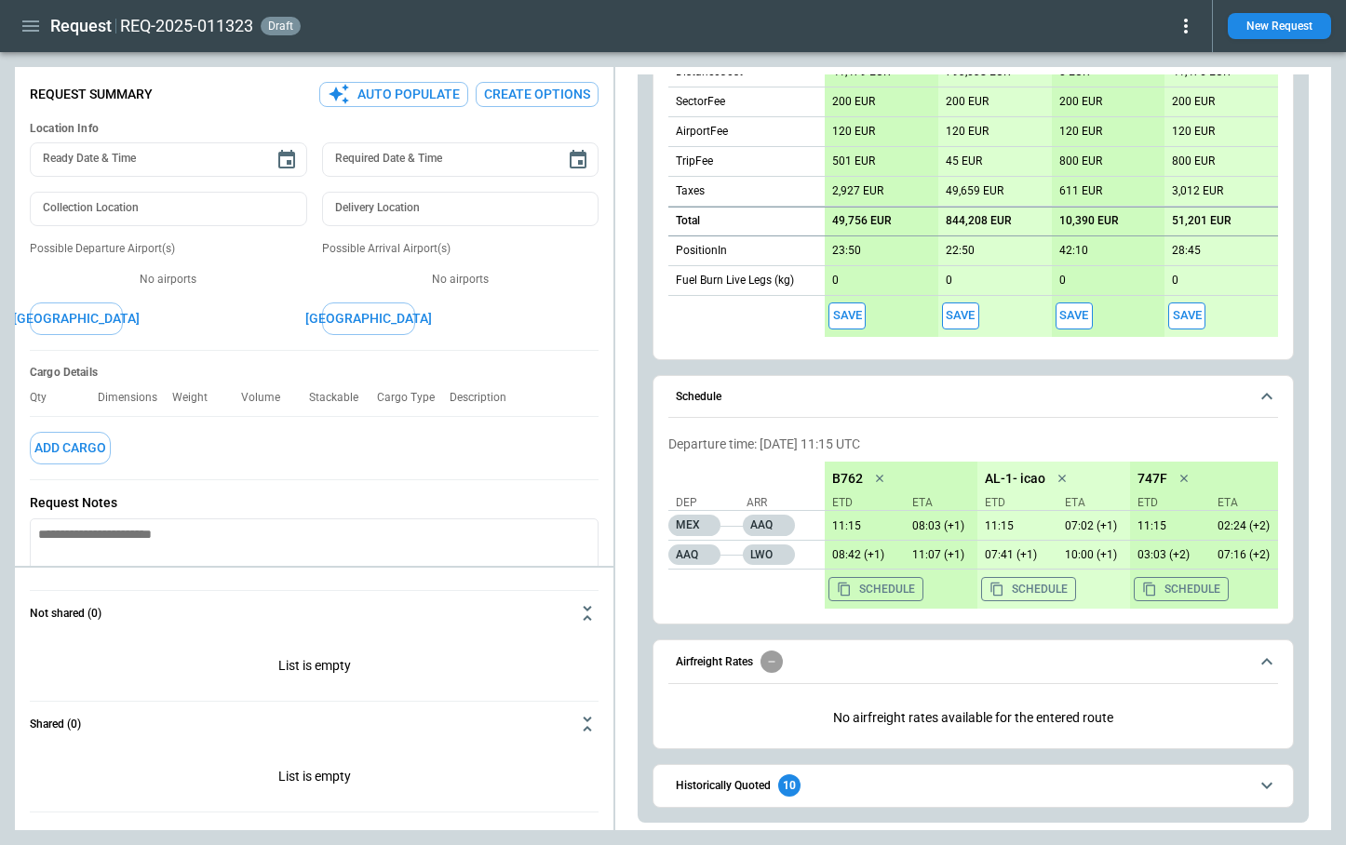
click at [1182, 28] on icon at bounding box center [1186, 26] width 22 height 22
click at [1021, 36] on div at bounding box center [673, 422] width 1346 height 845
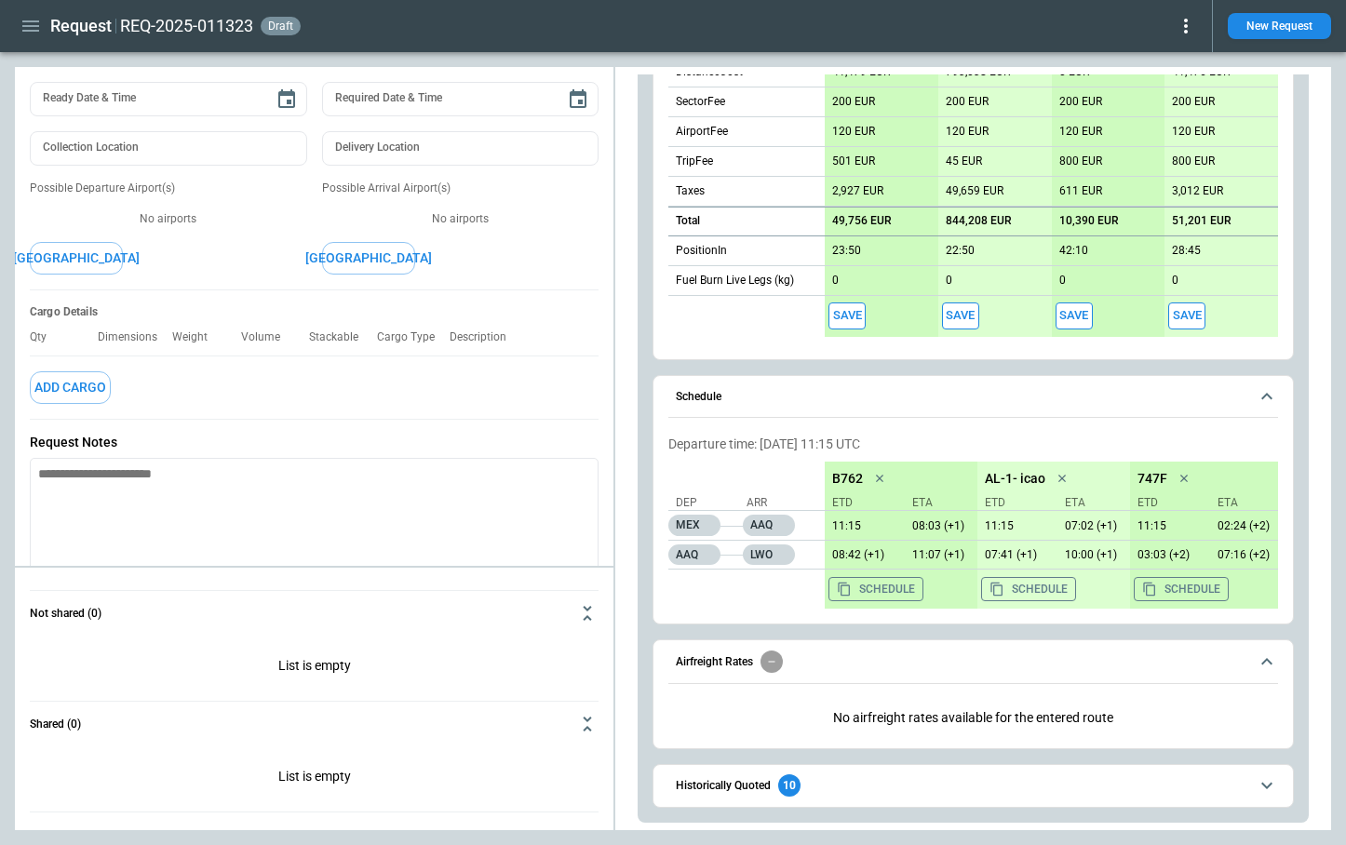
scroll to position [147, 0]
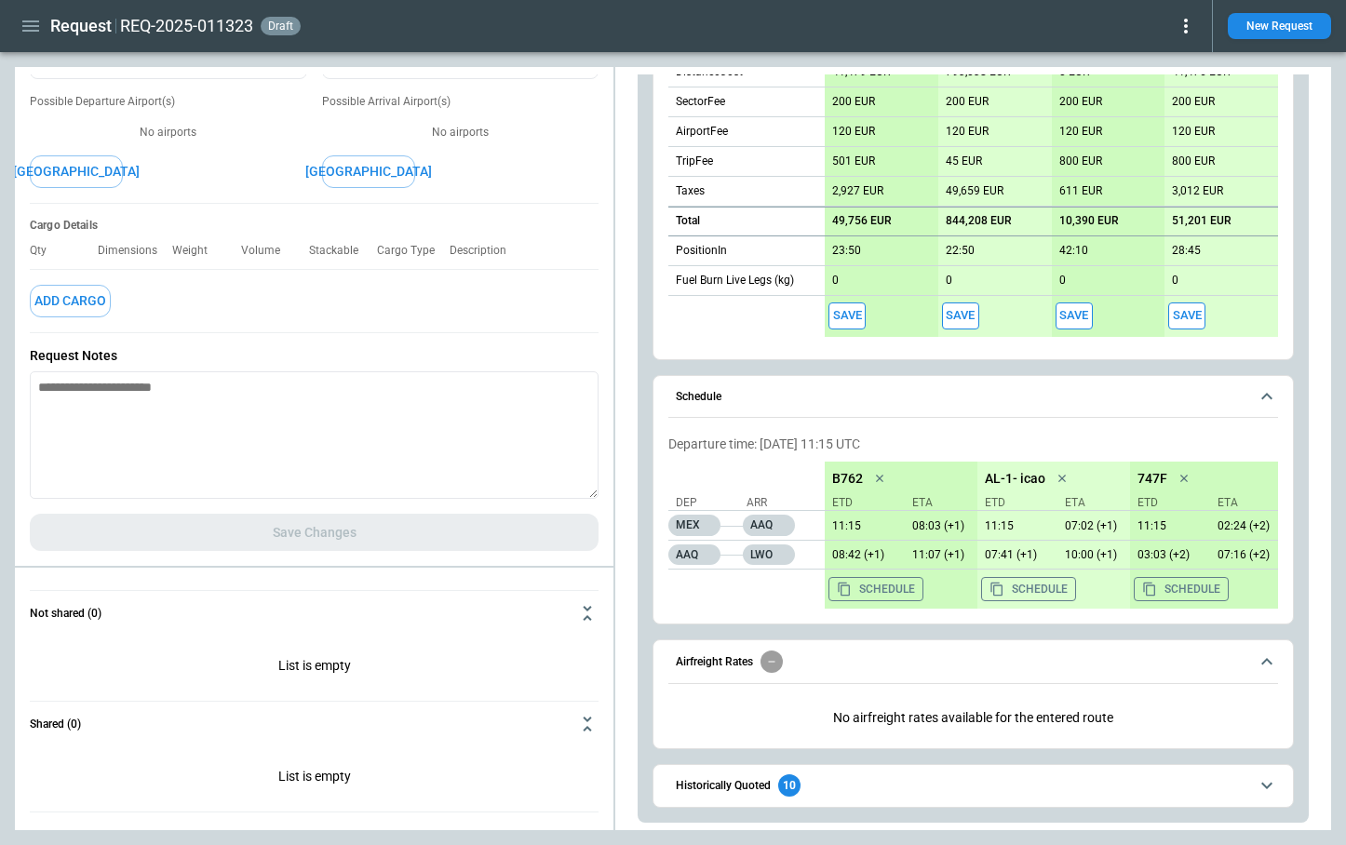
click at [848, 317] on button "Save" at bounding box center [846, 316] width 37 height 27
click at [1190, 23] on icon at bounding box center [1186, 26] width 22 height 22
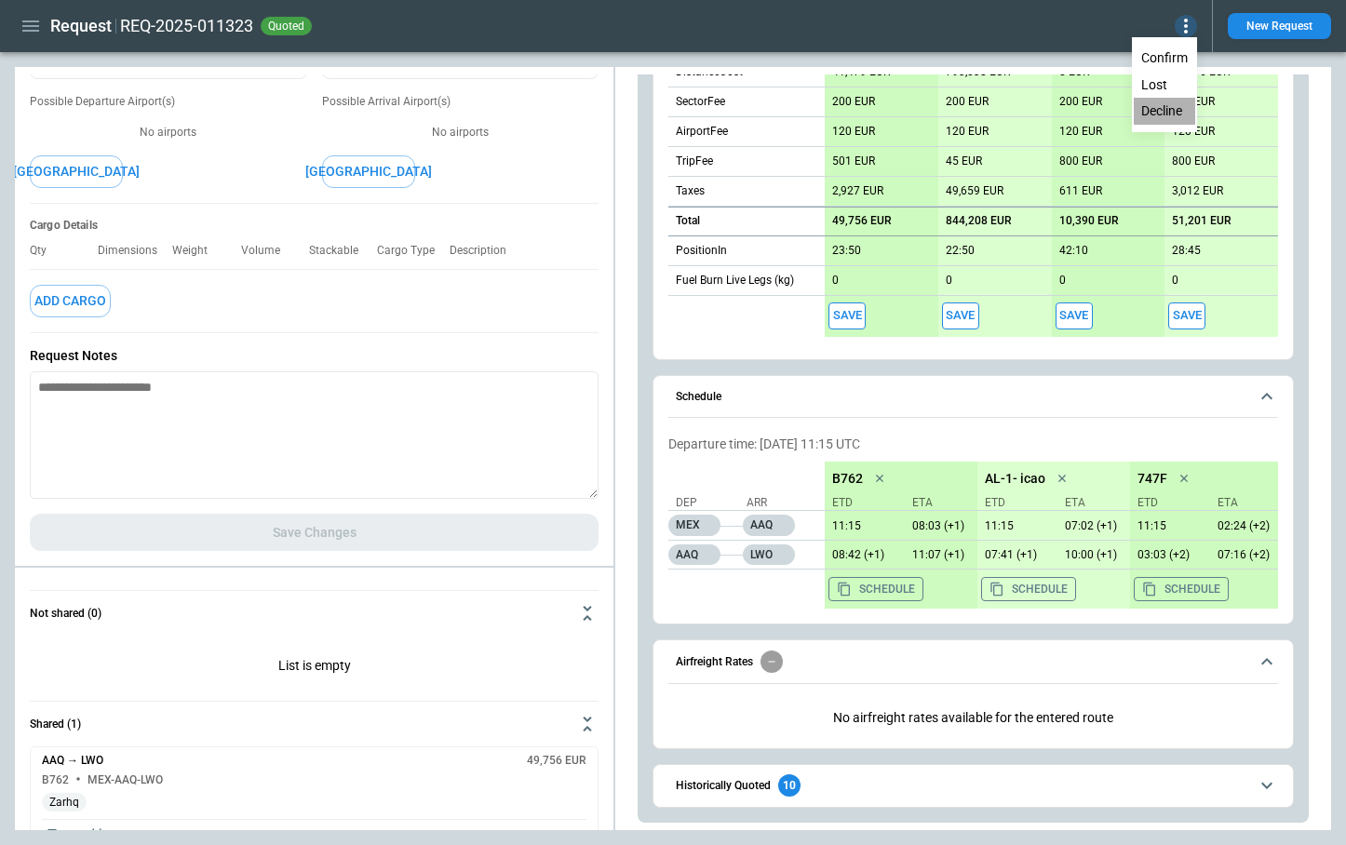
click at [1167, 108] on button "Decline" at bounding box center [1164, 111] width 61 height 27
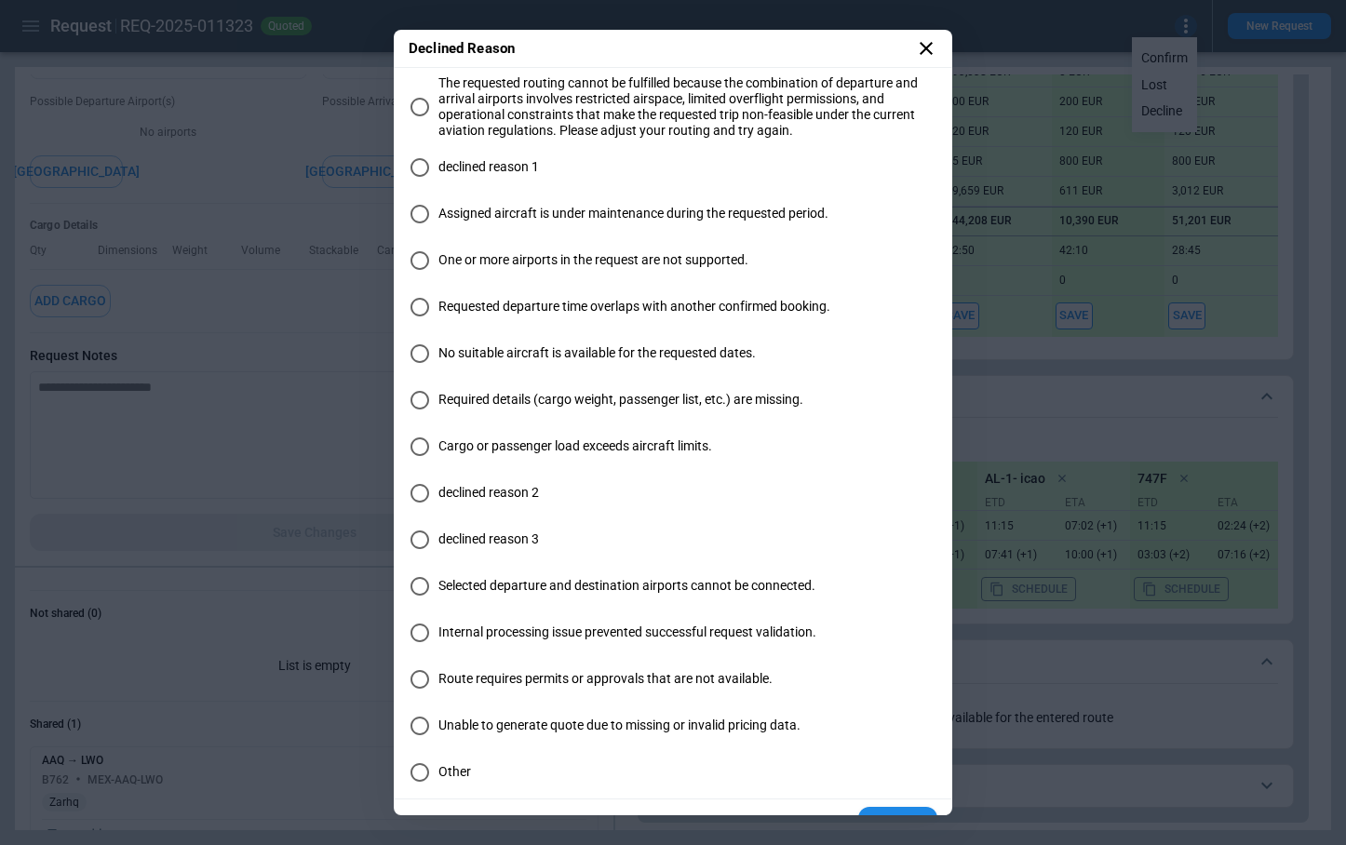
click at [521, 451] on span "Cargo or passenger load exceeds aircraft limits." at bounding box center [575, 446] width 274 height 16
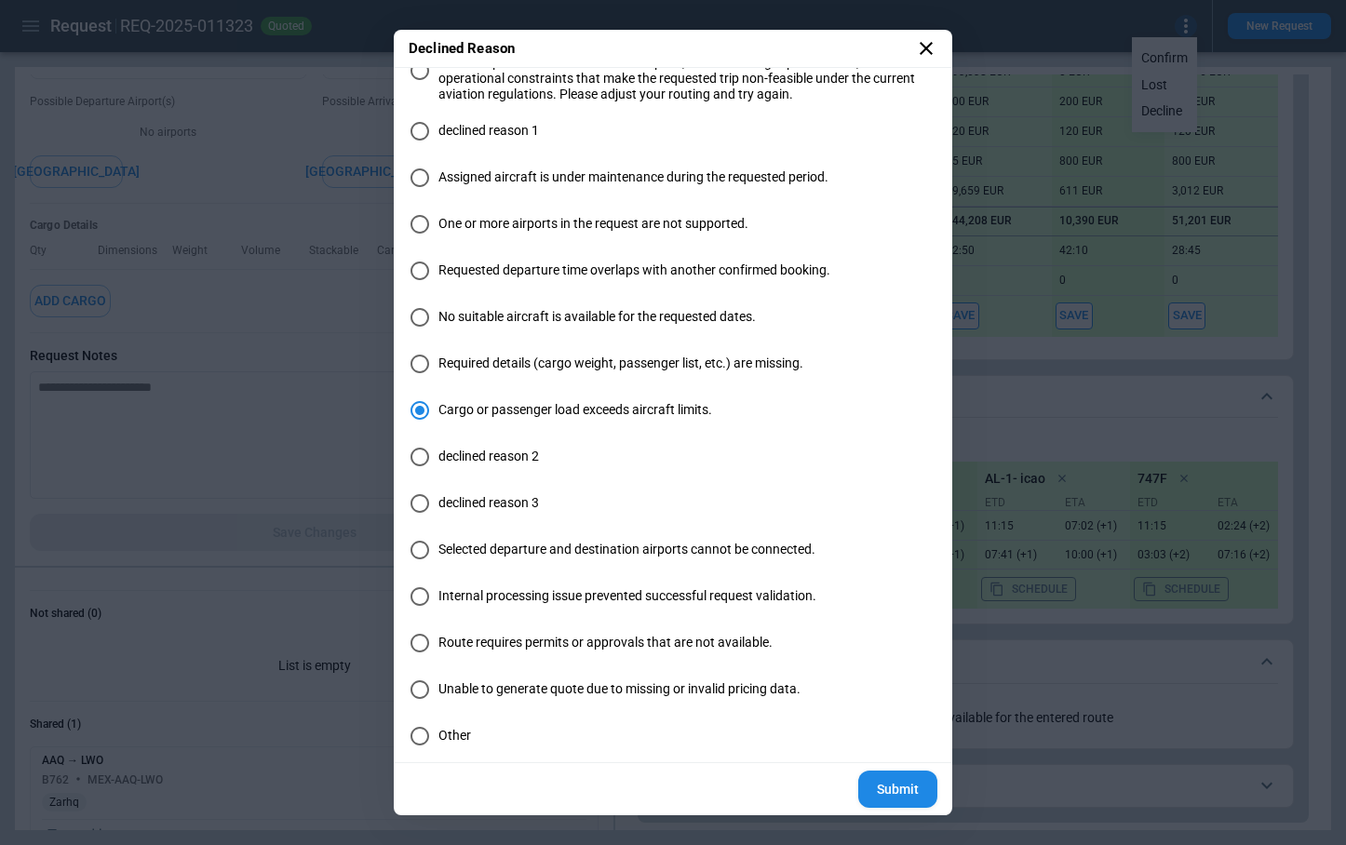
click at [907, 787] on button "Submit" at bounding box center [897, 790] width 79 height 38
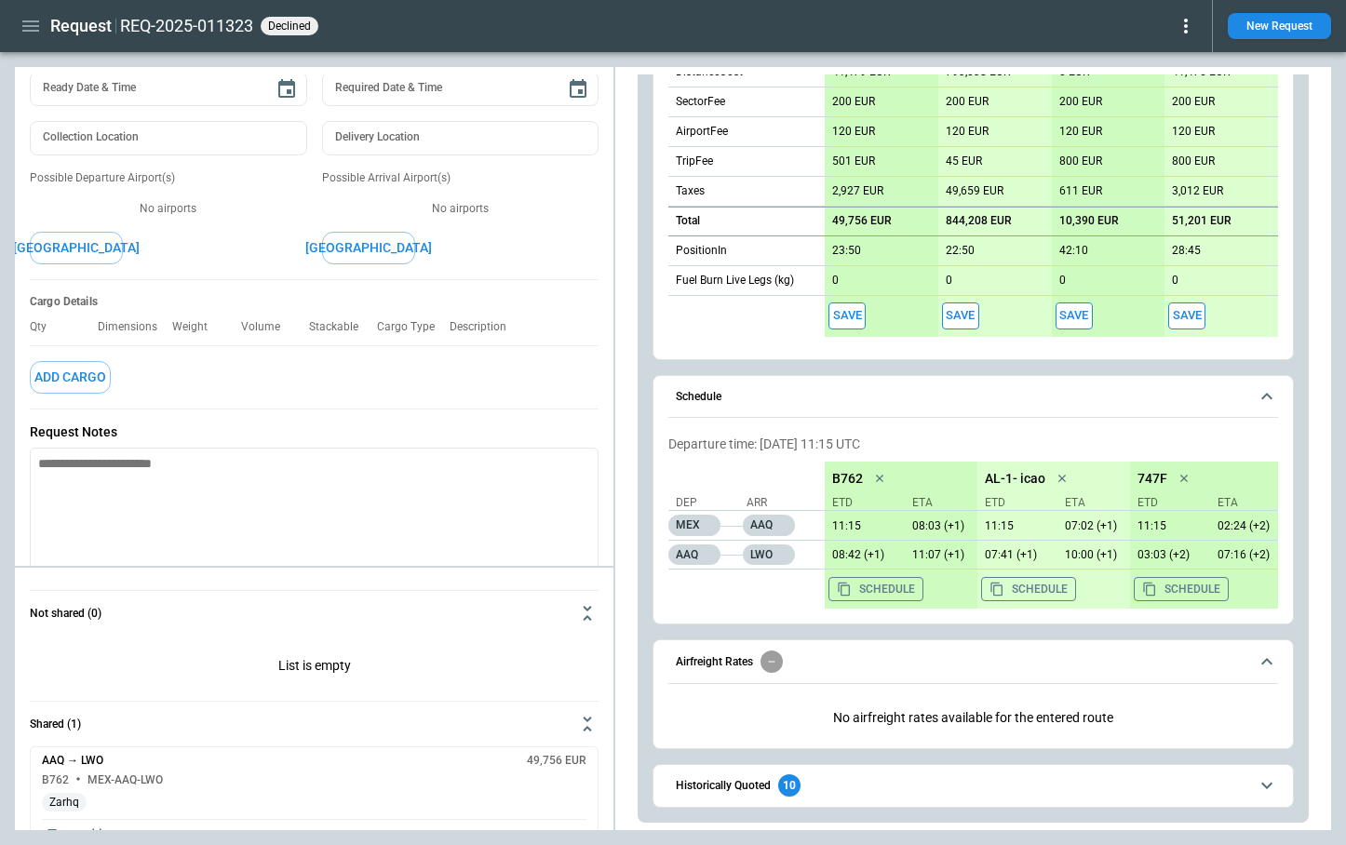
scroll to position [0, 0]
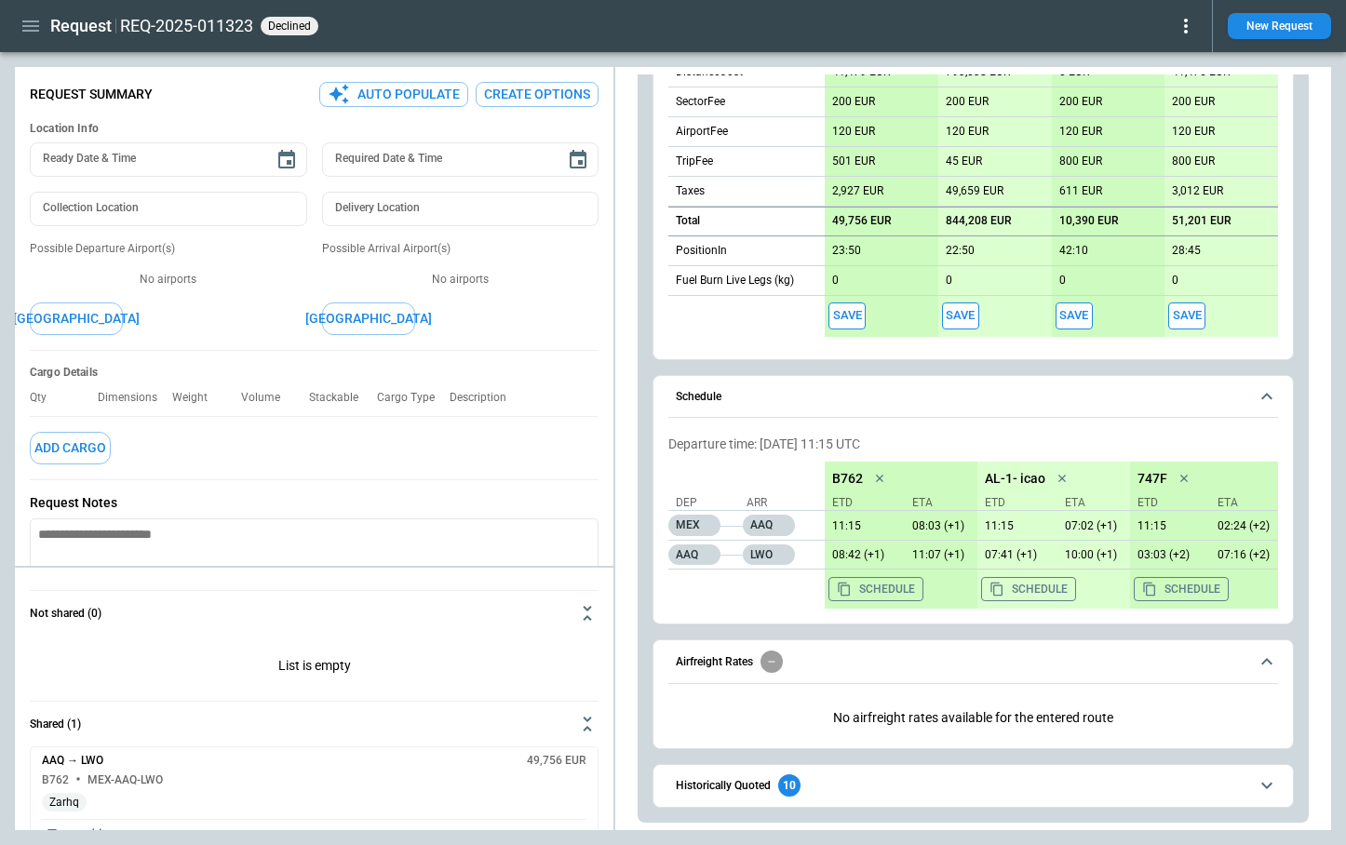
click at [1181, 27] on icon at bounding box center [1186, 26] width 22 height 22
click at [1178, 54] on button "Reopen" at bounding box center [1166, 58] width 60 height 27
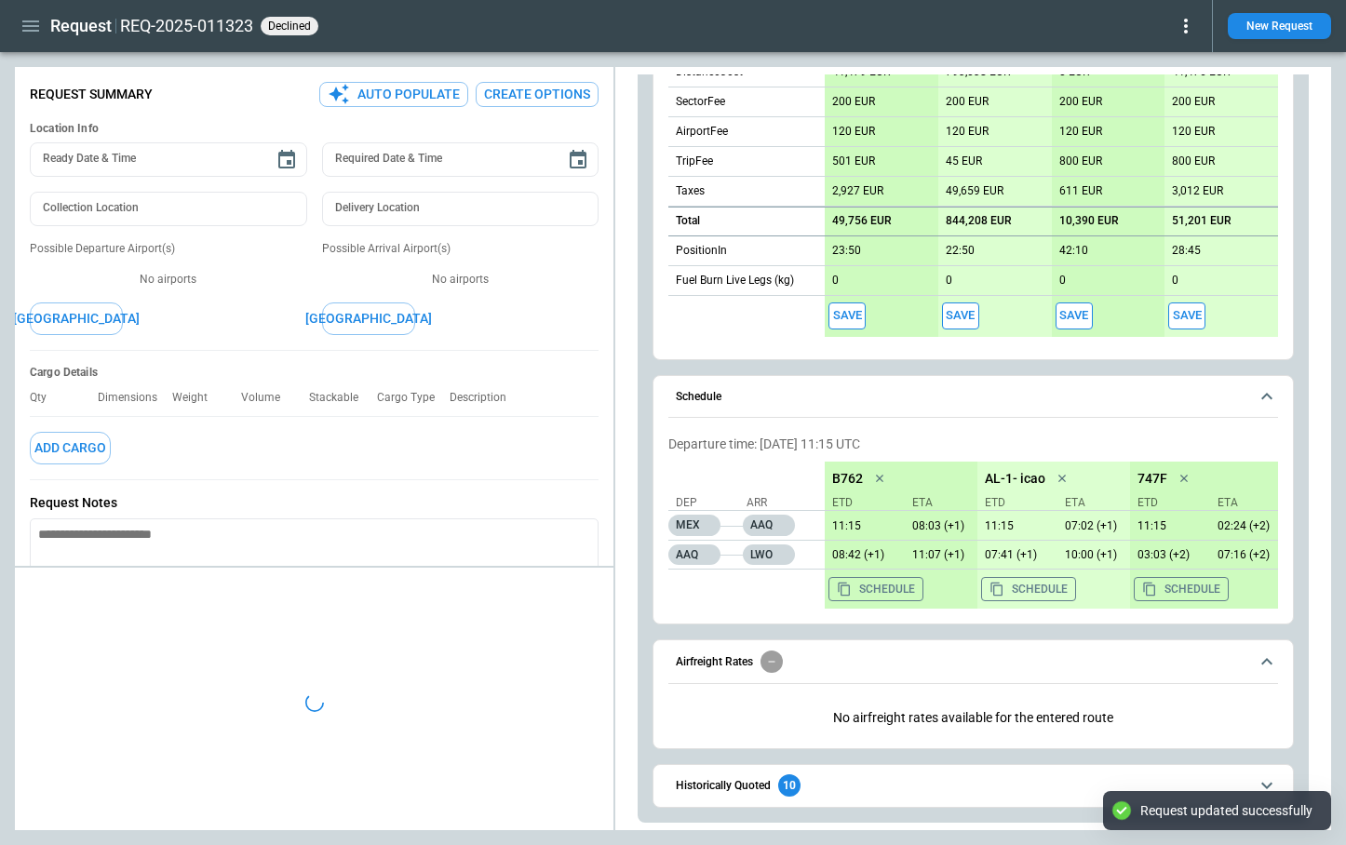
click at [1185, 30] on icon at bounding box center [1186, 26] width 4 height 15
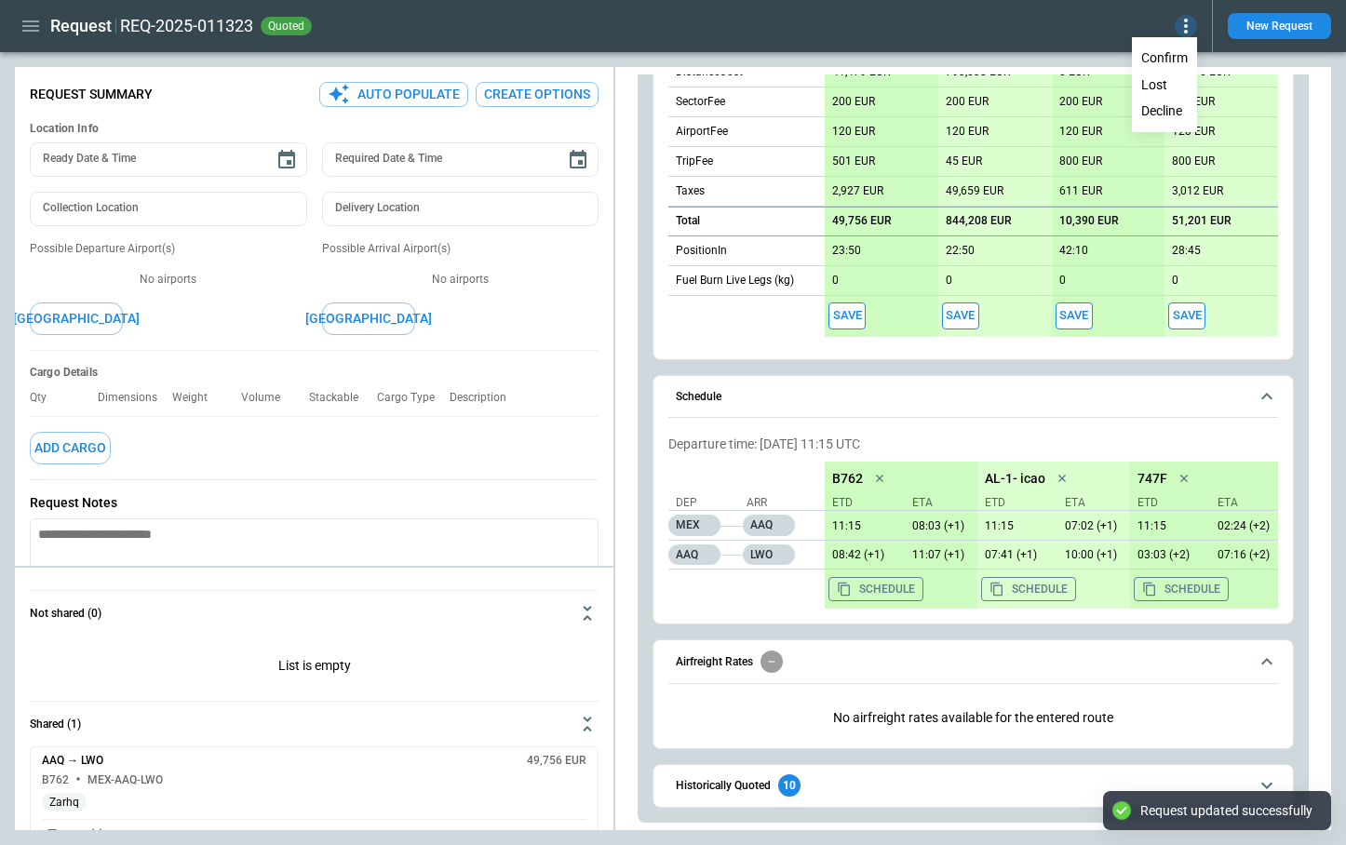
scroll to position [1005, 0]
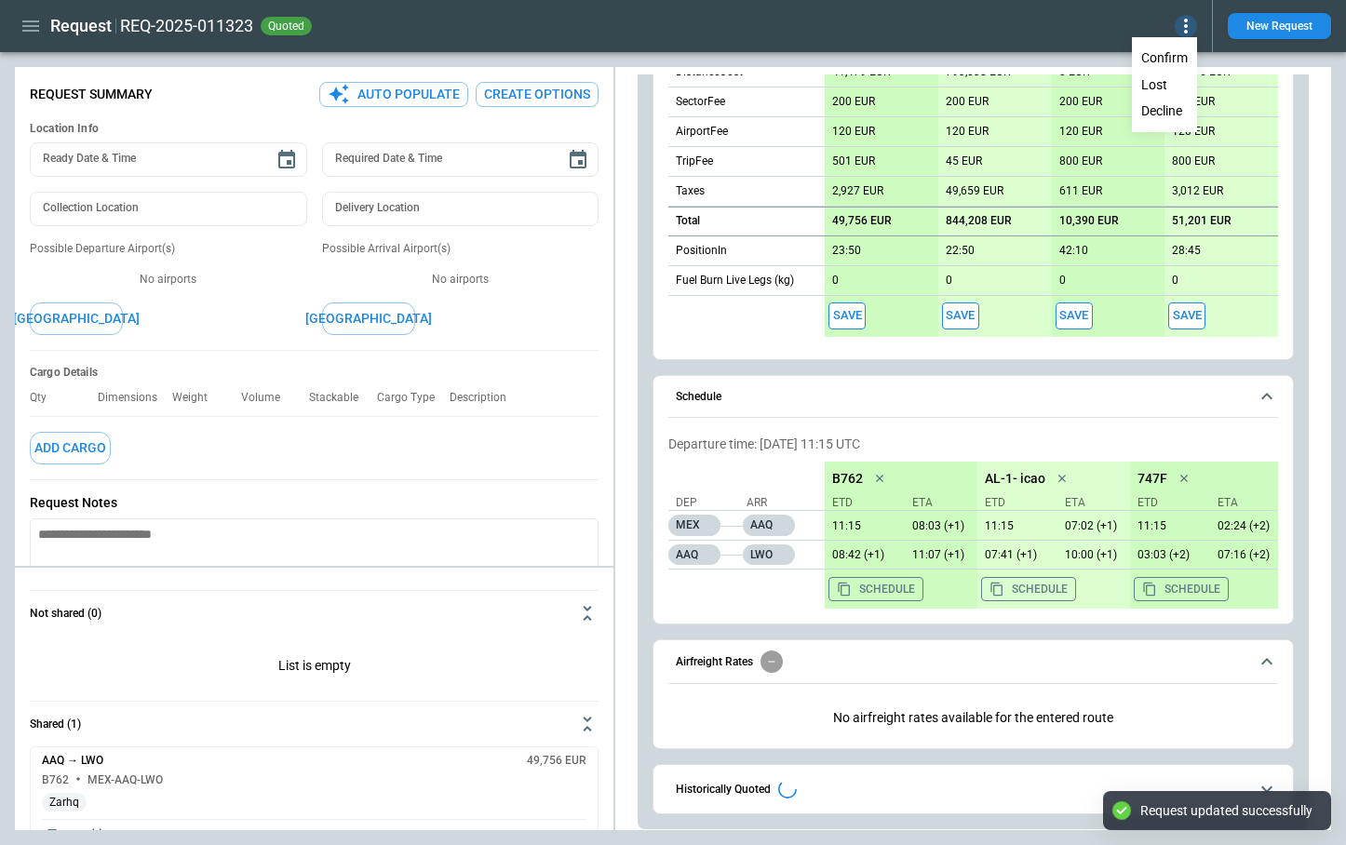
click at [1049, 32] on div at bounding box center [673, 422] width 1346 height 845
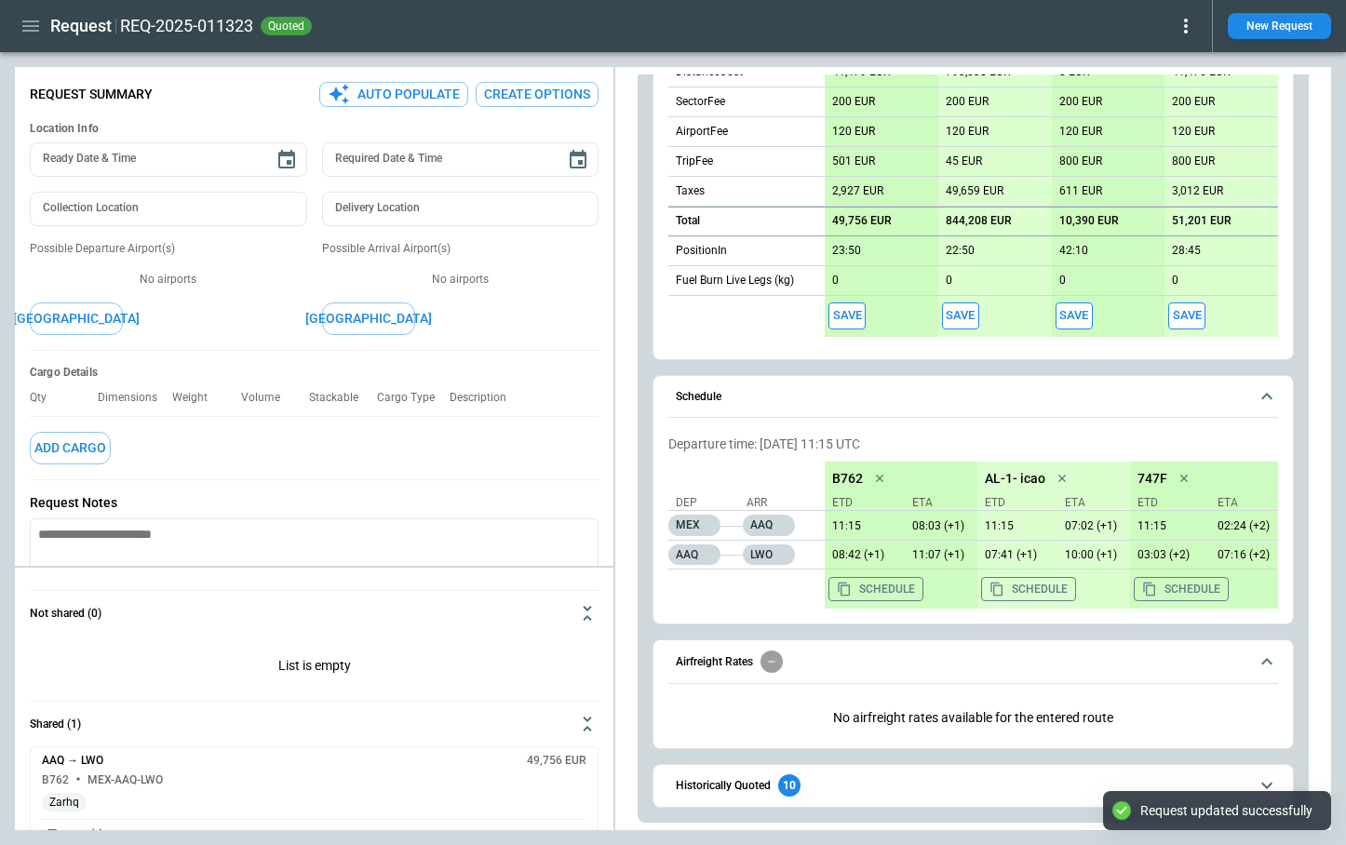
click at [1186, 32] on icon at bounding box center [1186, 26] width 4 height 15
click at [1170, 91] on button "Lost" at bounding box center [1164, 85] width 61 height 27
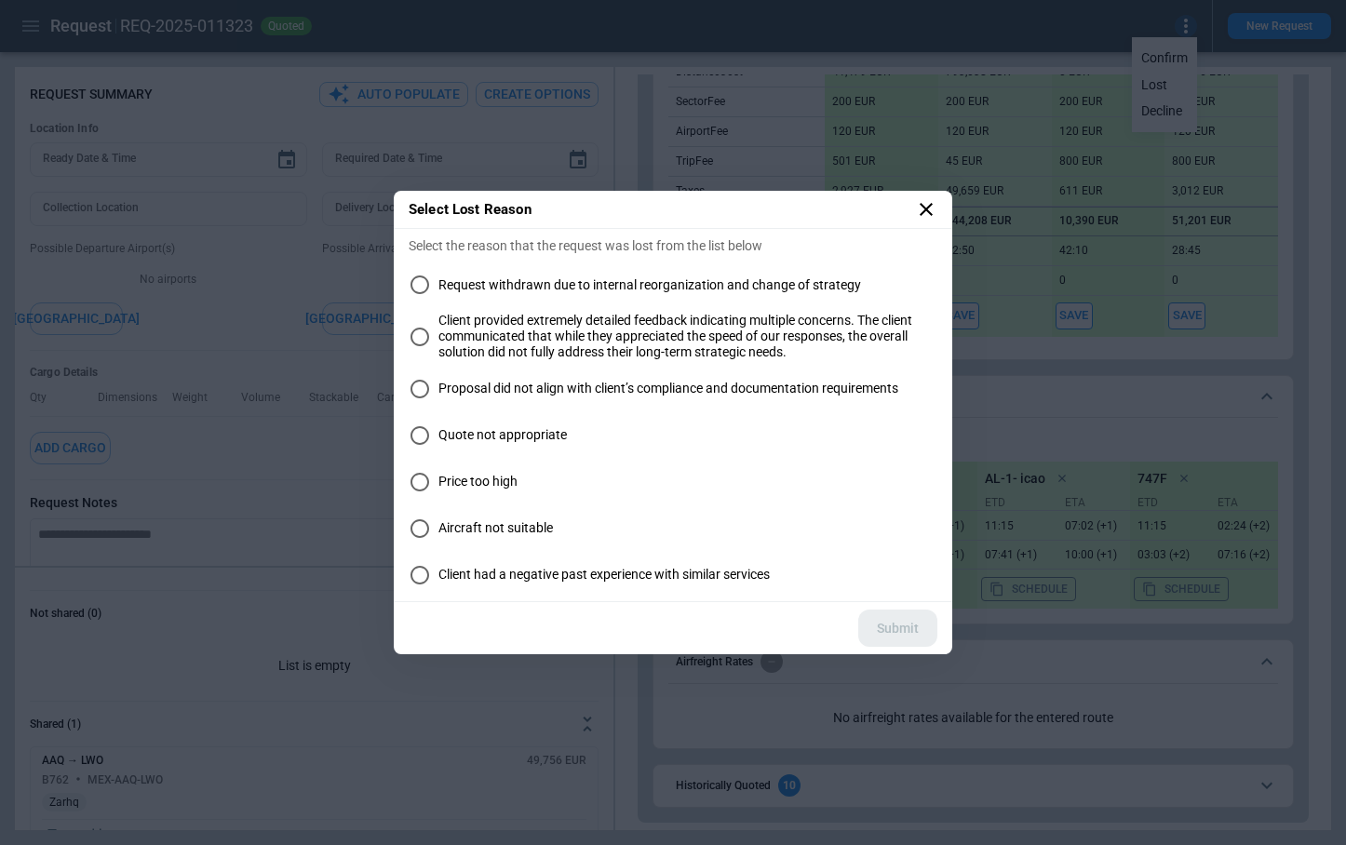
click at [452, 526] on span "Aircraft not suitable" at bounding box center [495, 528] width 114 height 16
click at [909, 623] on button "Submit" at bounding box center [897, 629] width 79 height 38
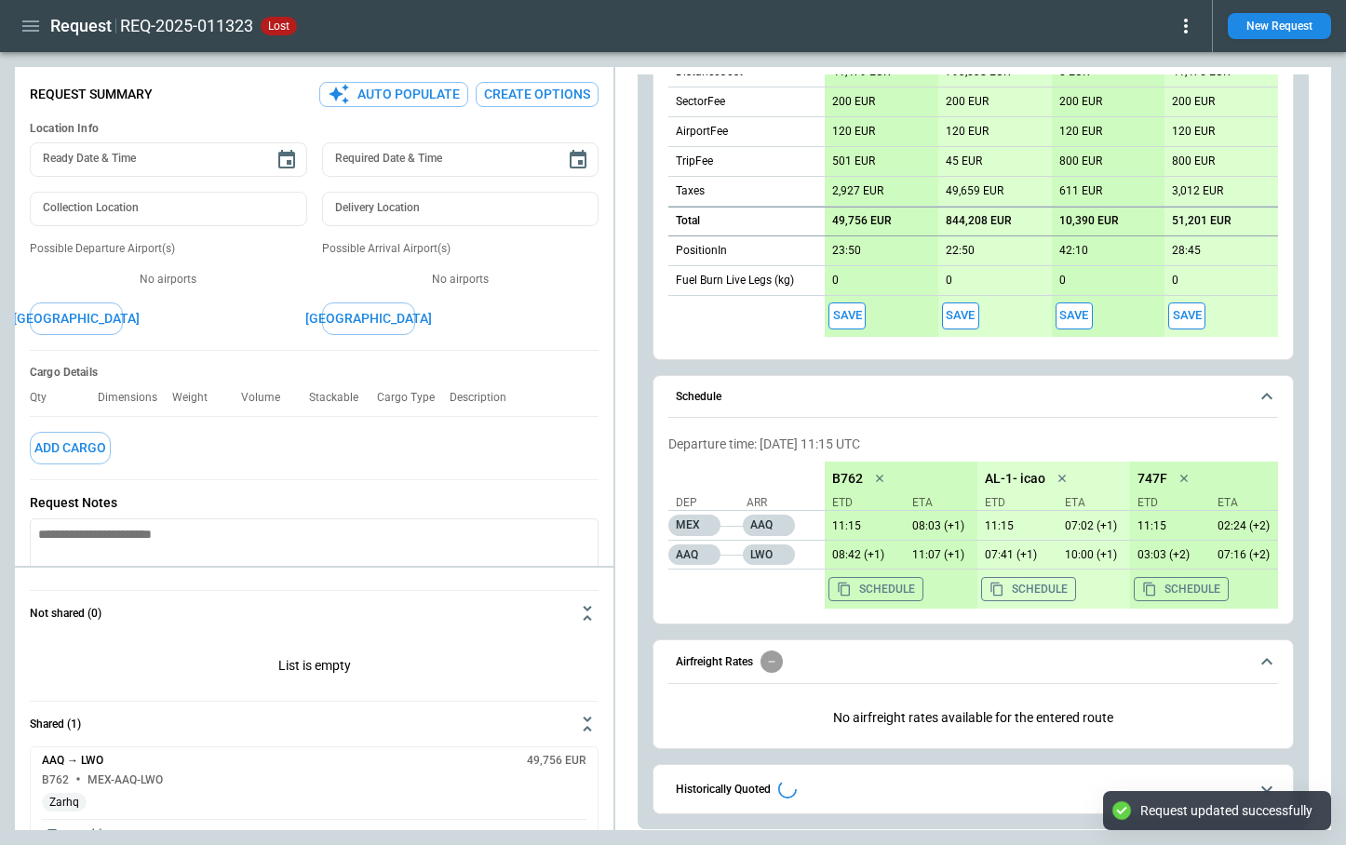
click at [1009, 25] on div "REQ-2025-011323 lost" at bounding box center [658, 26] width 1077 height 22
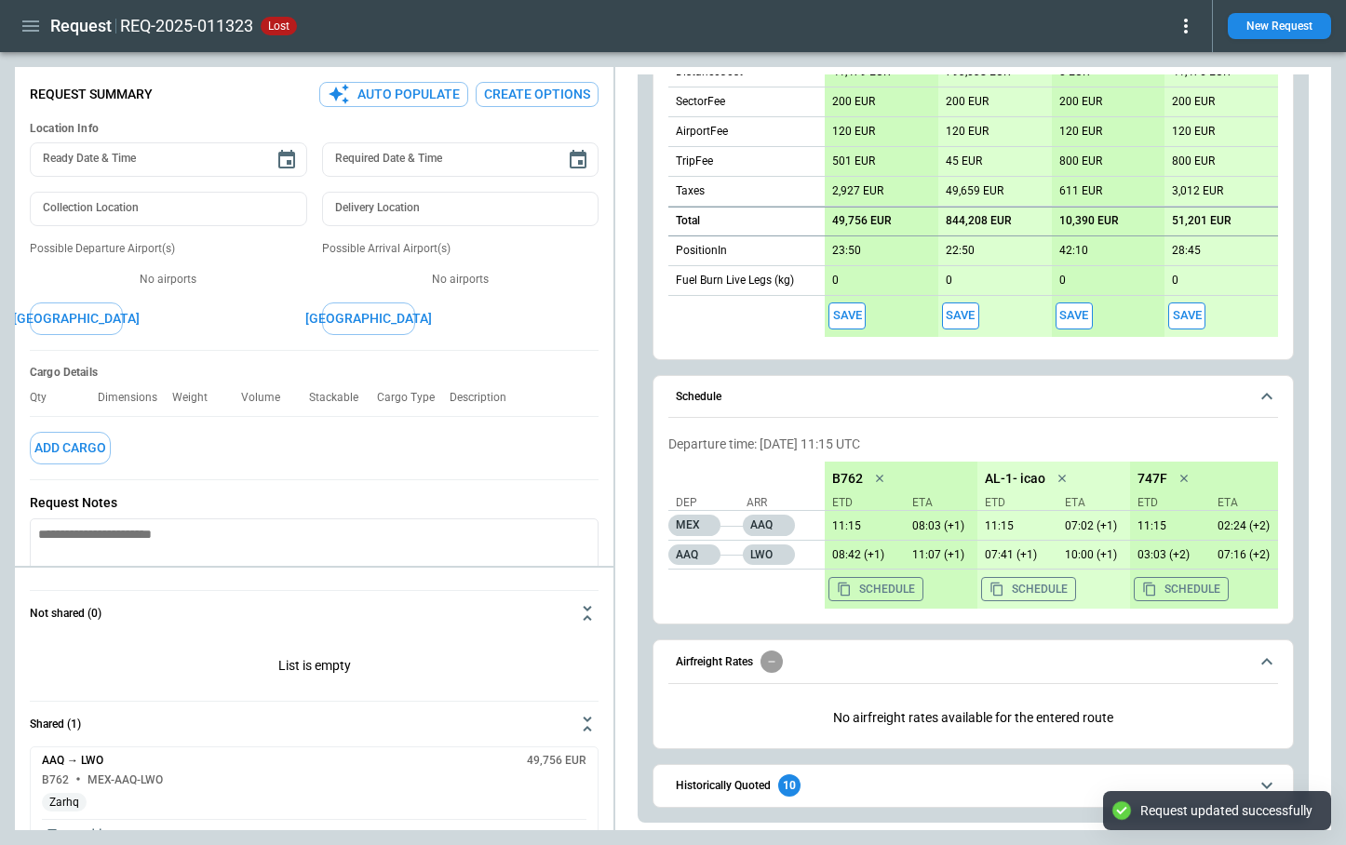
click at [1183, 27] on icon at bounding box center [1186, 26] width 22 height 22
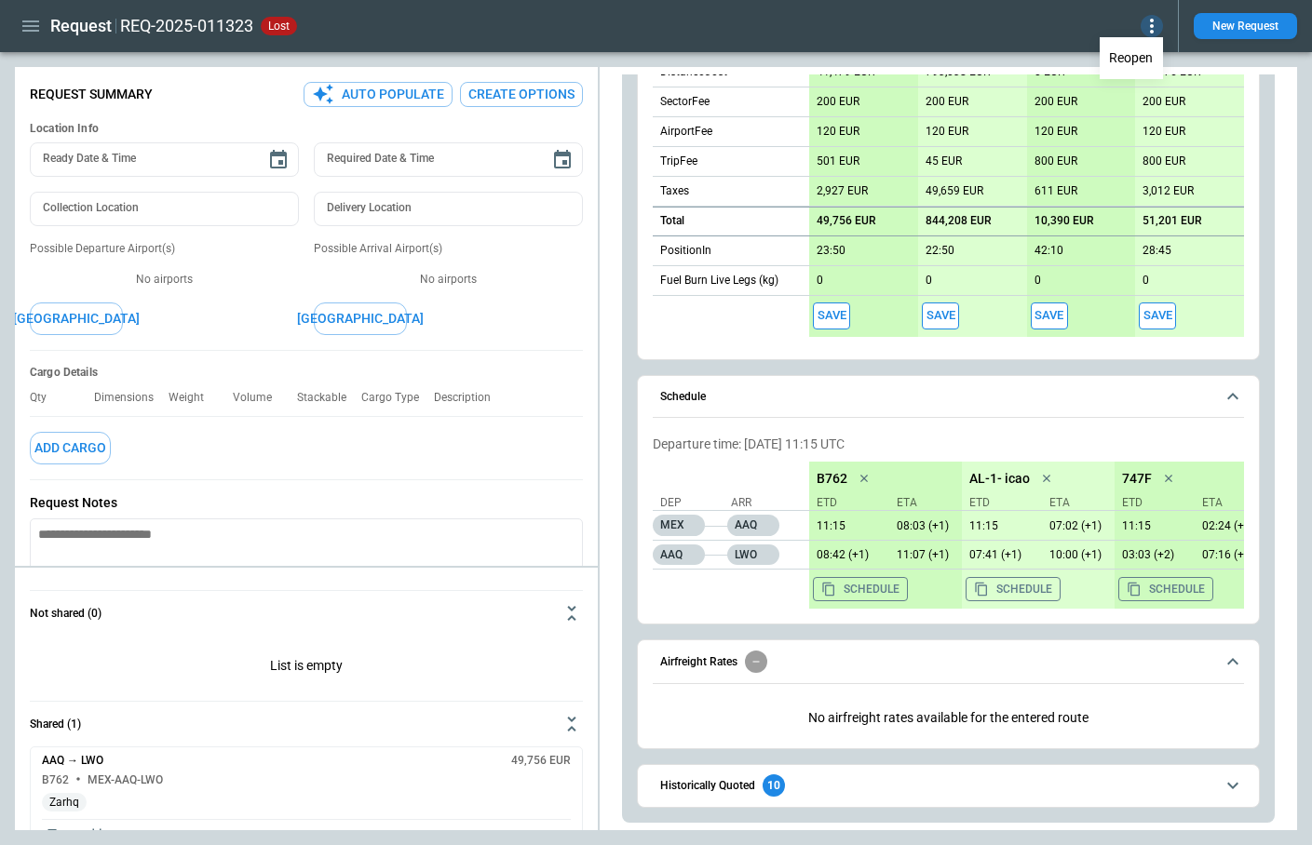
click at [387, 97] on div at bounding box center [656, 422] width 1312 height 845
click at [398, 97] on button "Auto Populate" at bounding box center [377, 94] width 149 height 25
type textarea "*"
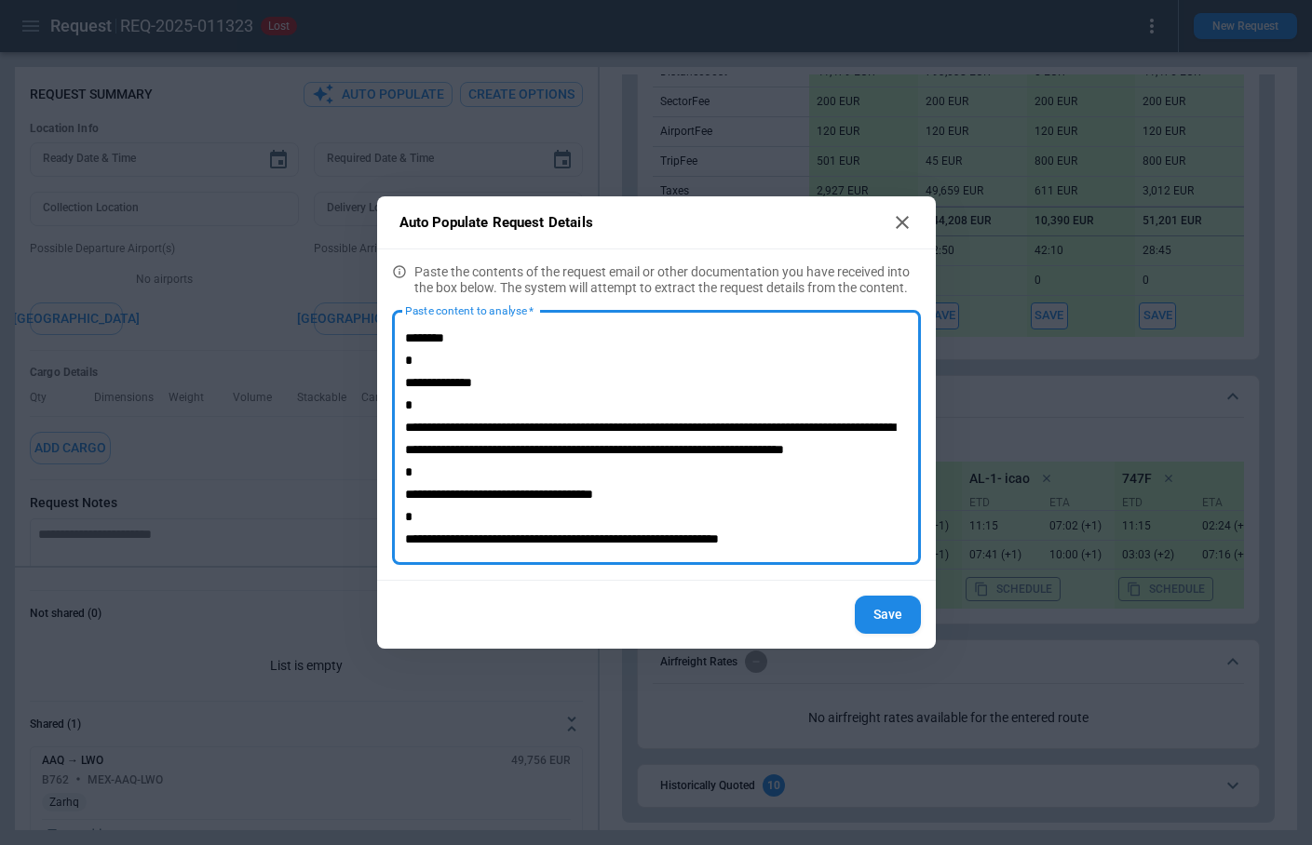
scroll to position [41, 0]
type textarea "**********"
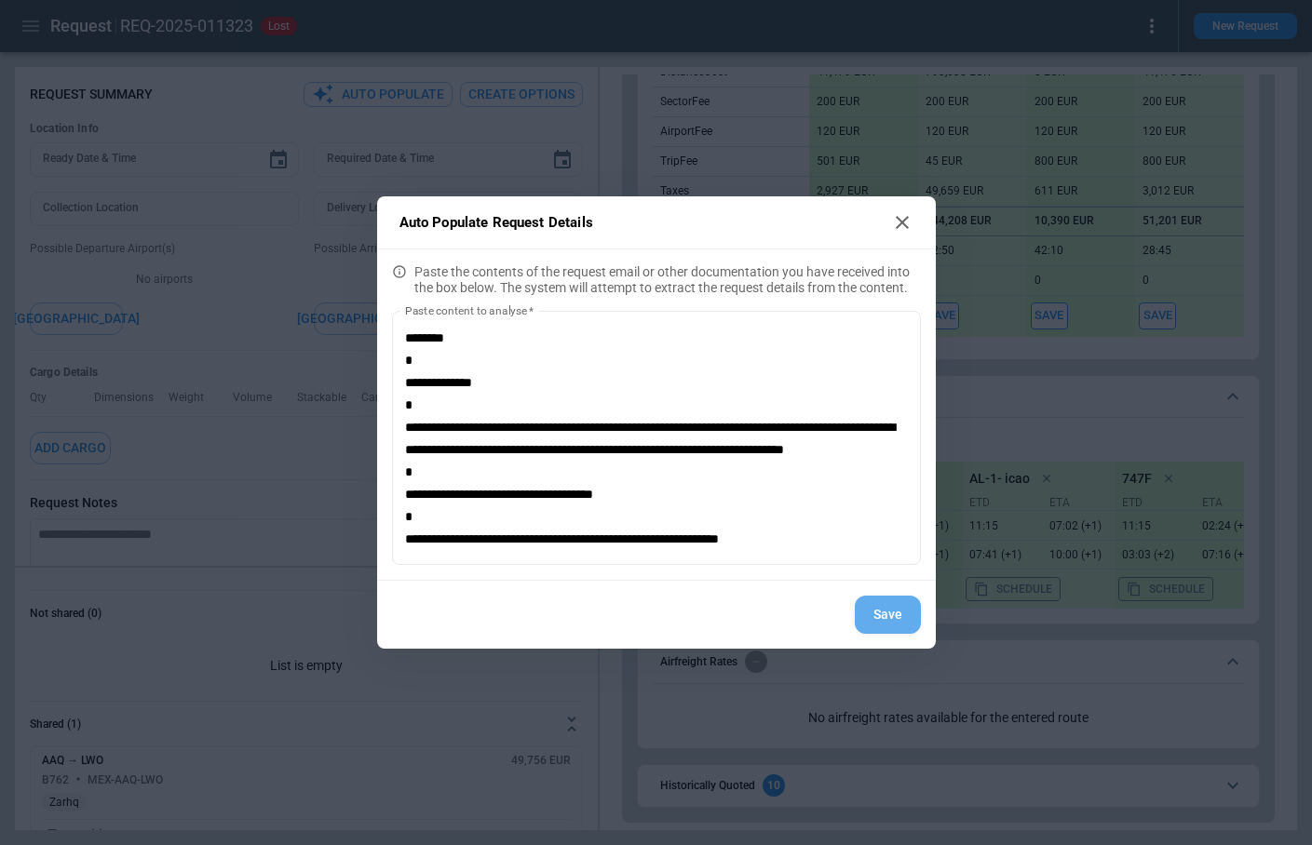
click at [903, 617] on button "Save" at bounding box center [888, 615] width 66 height 38
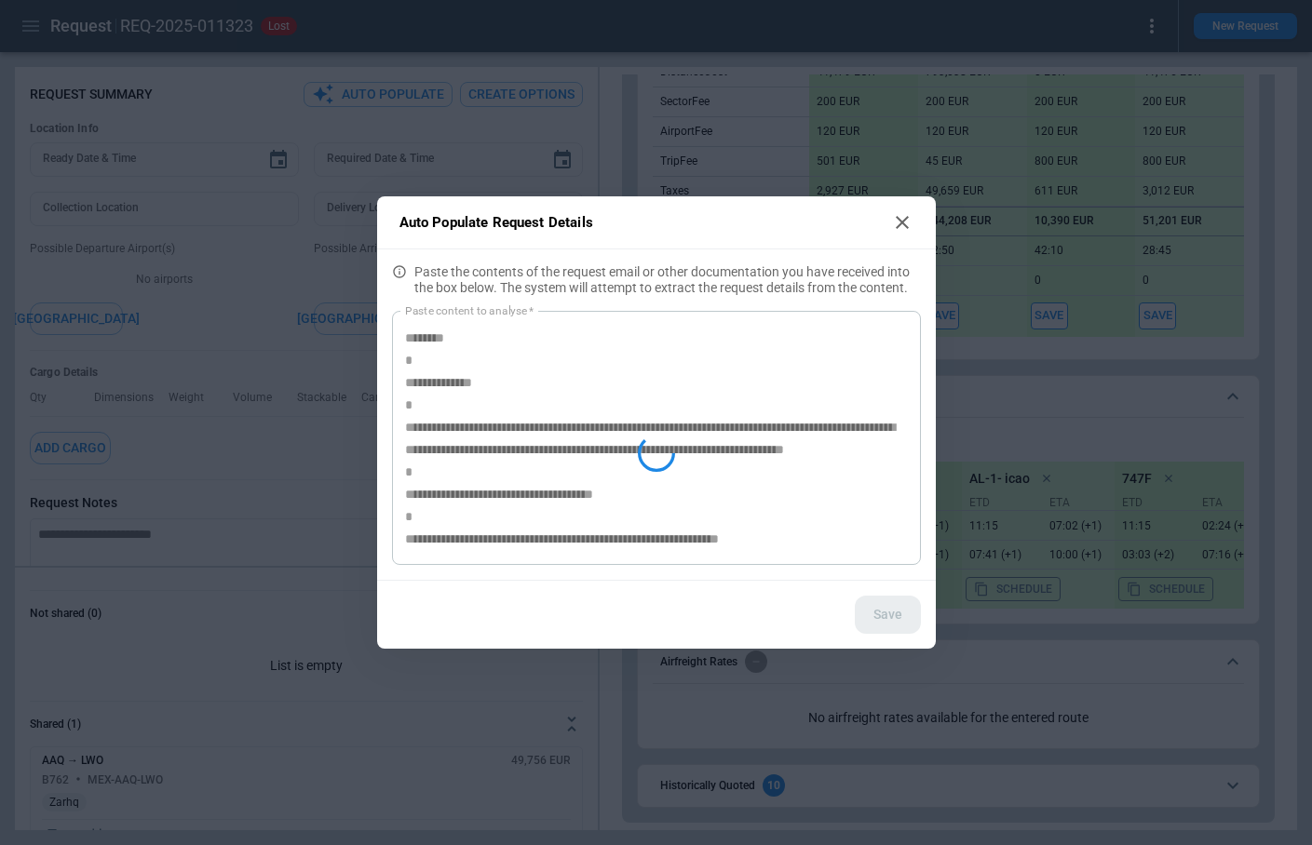
type textarea "*"
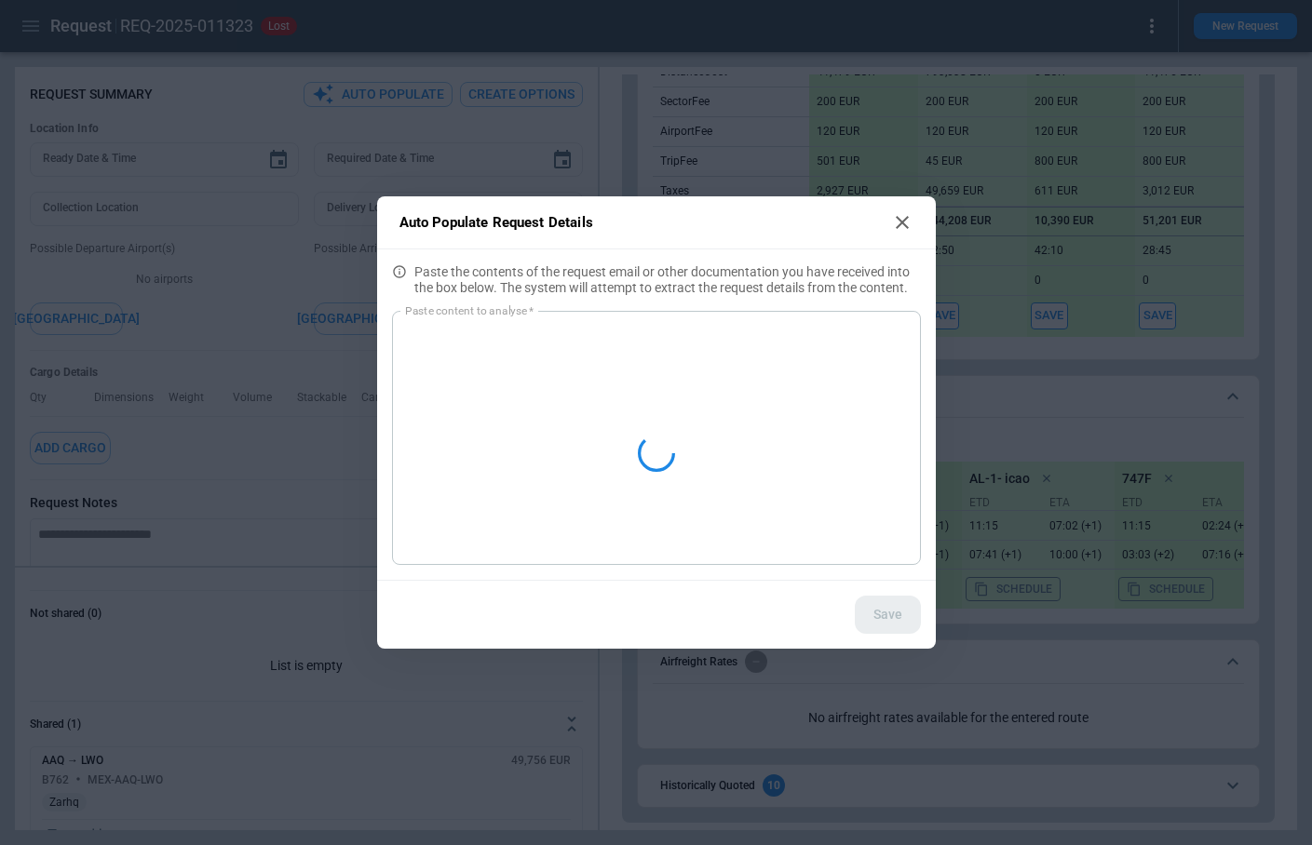
scroll to position [0, 0]
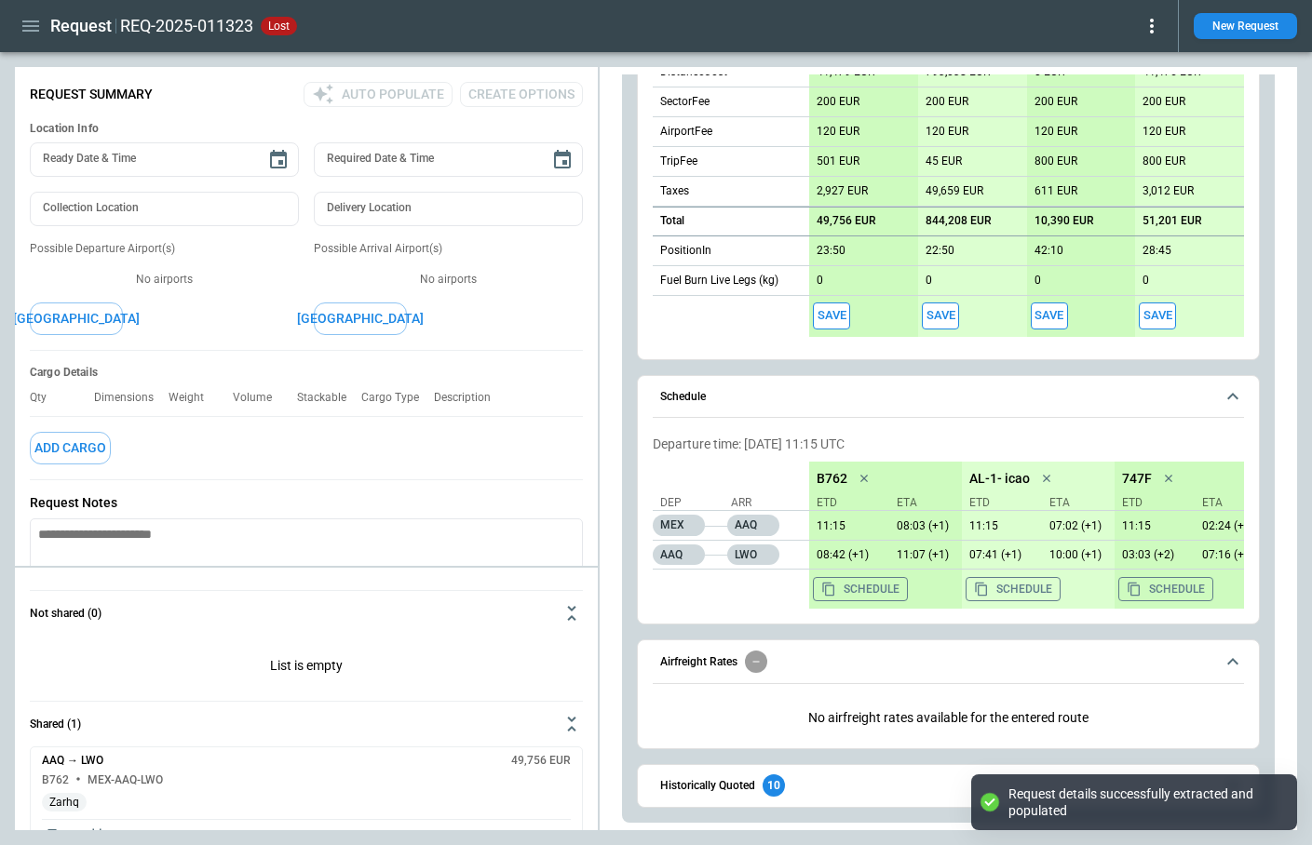
type textarea "*"
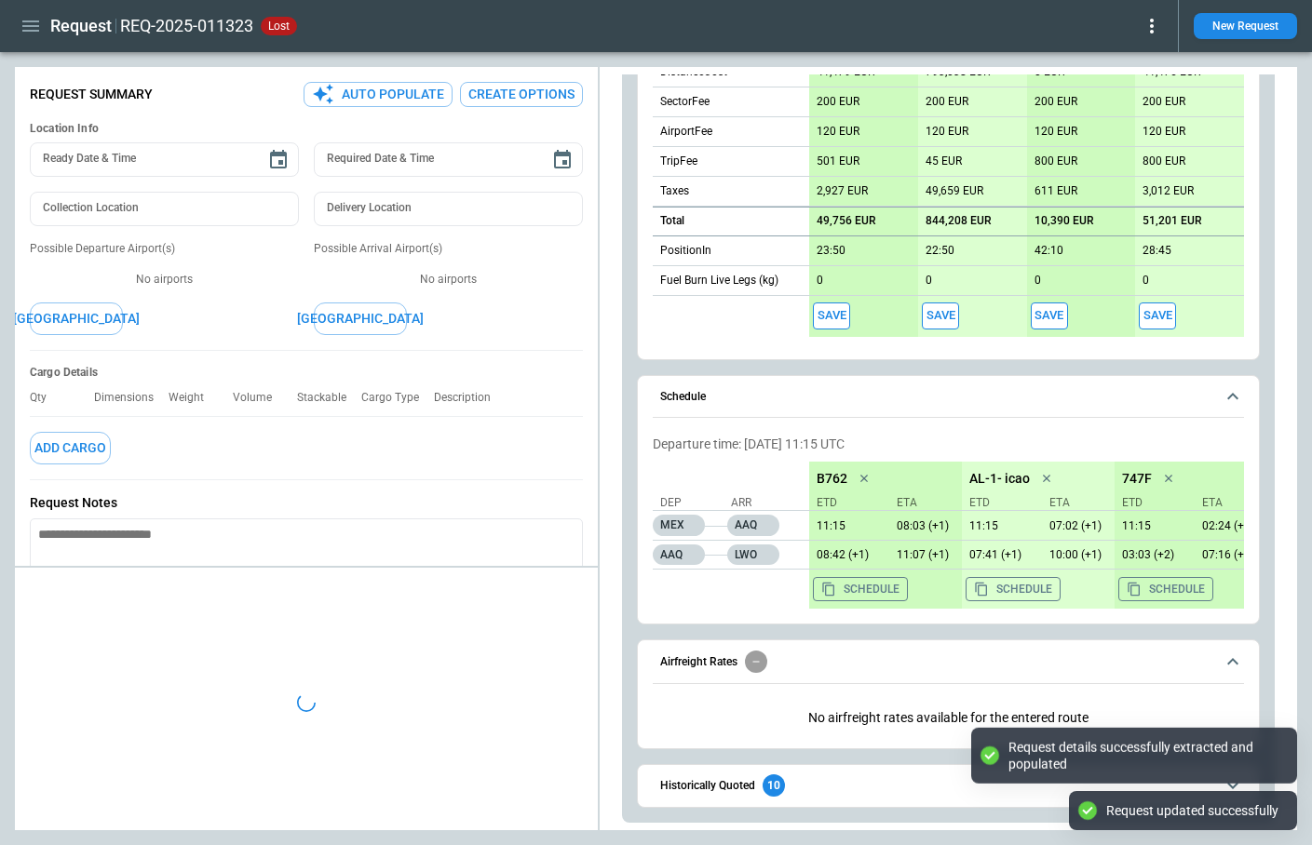
type input "**********"
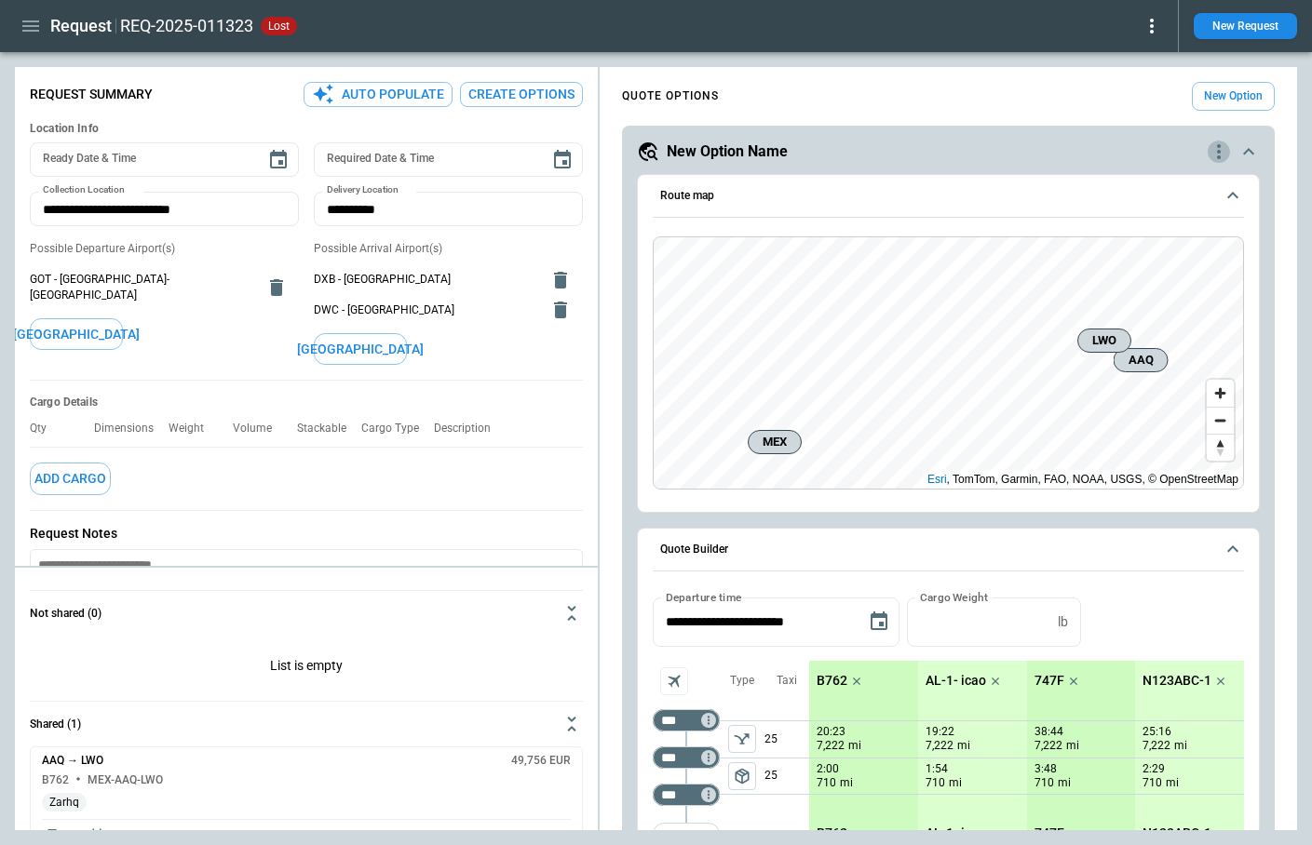
click at [1216, 159] on icon "quote-option-actions" at bounding box center [1218, 152] width 22 height 22
click at [1169, 265] on li "Delete Quote Option" at bounding box center [1148, 264] width 164 height 27
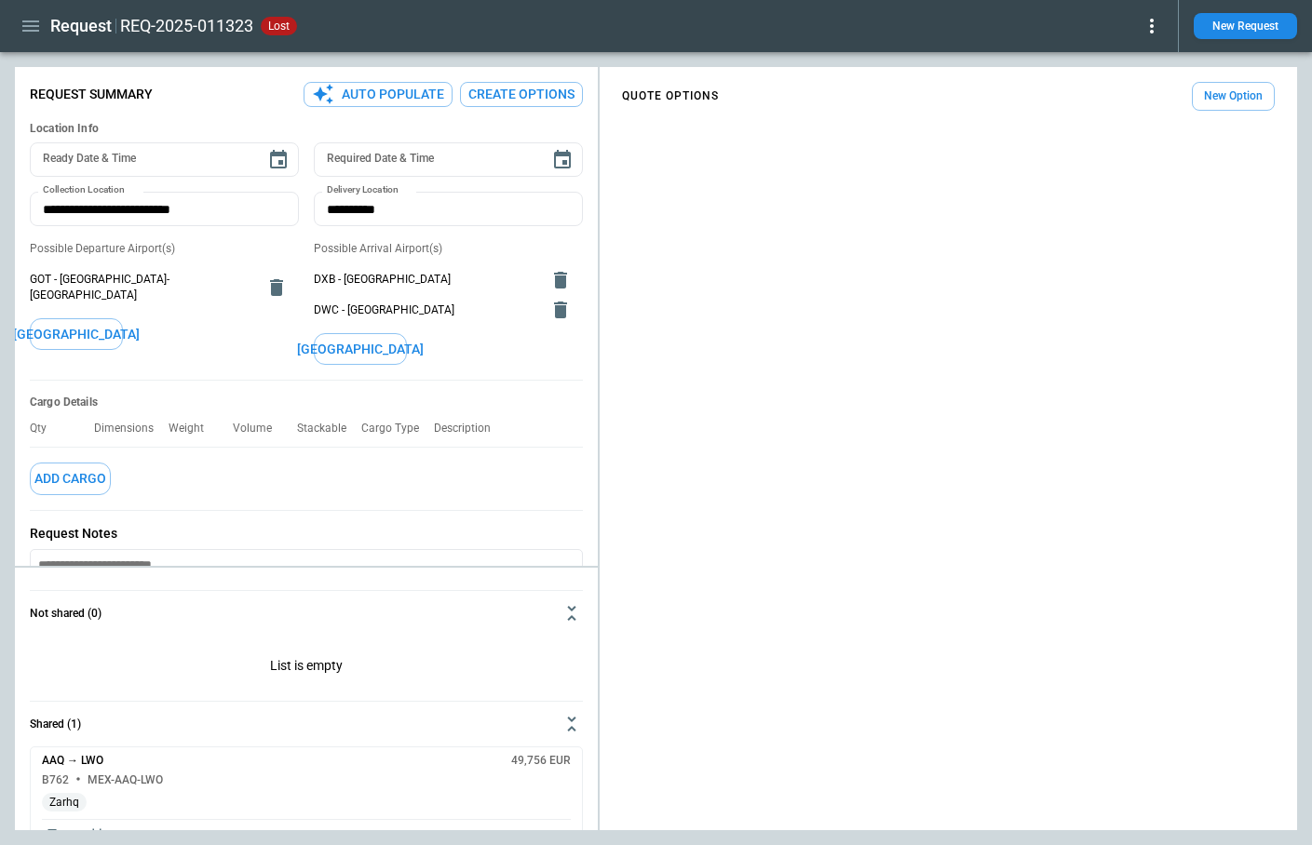
click at [546, 105] on button "Create Options" at bounding box center [521, 94] width 123 height 25
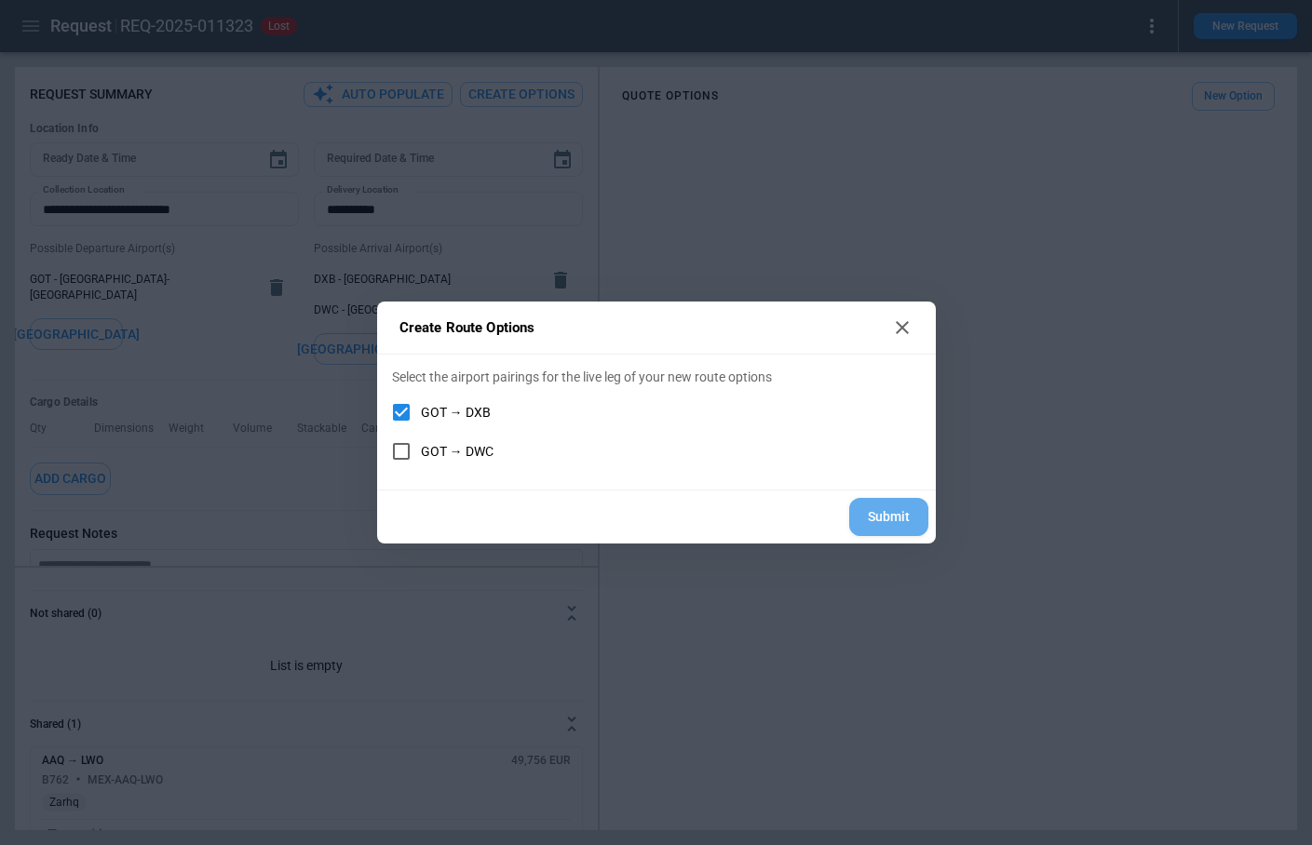
click at [890, 524] on button "Submit" at bounding box center [888, 517] width 79 height 38
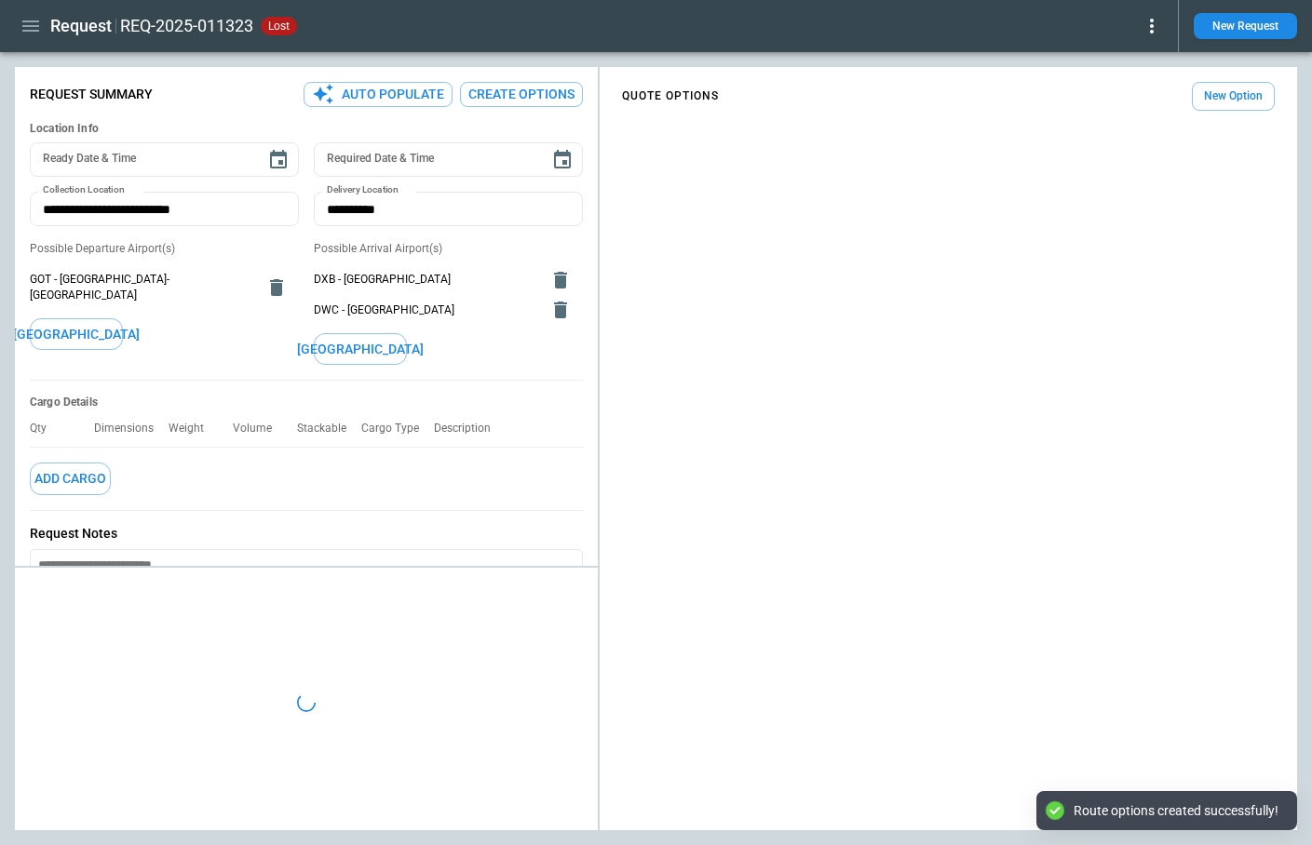
type textarea "*"
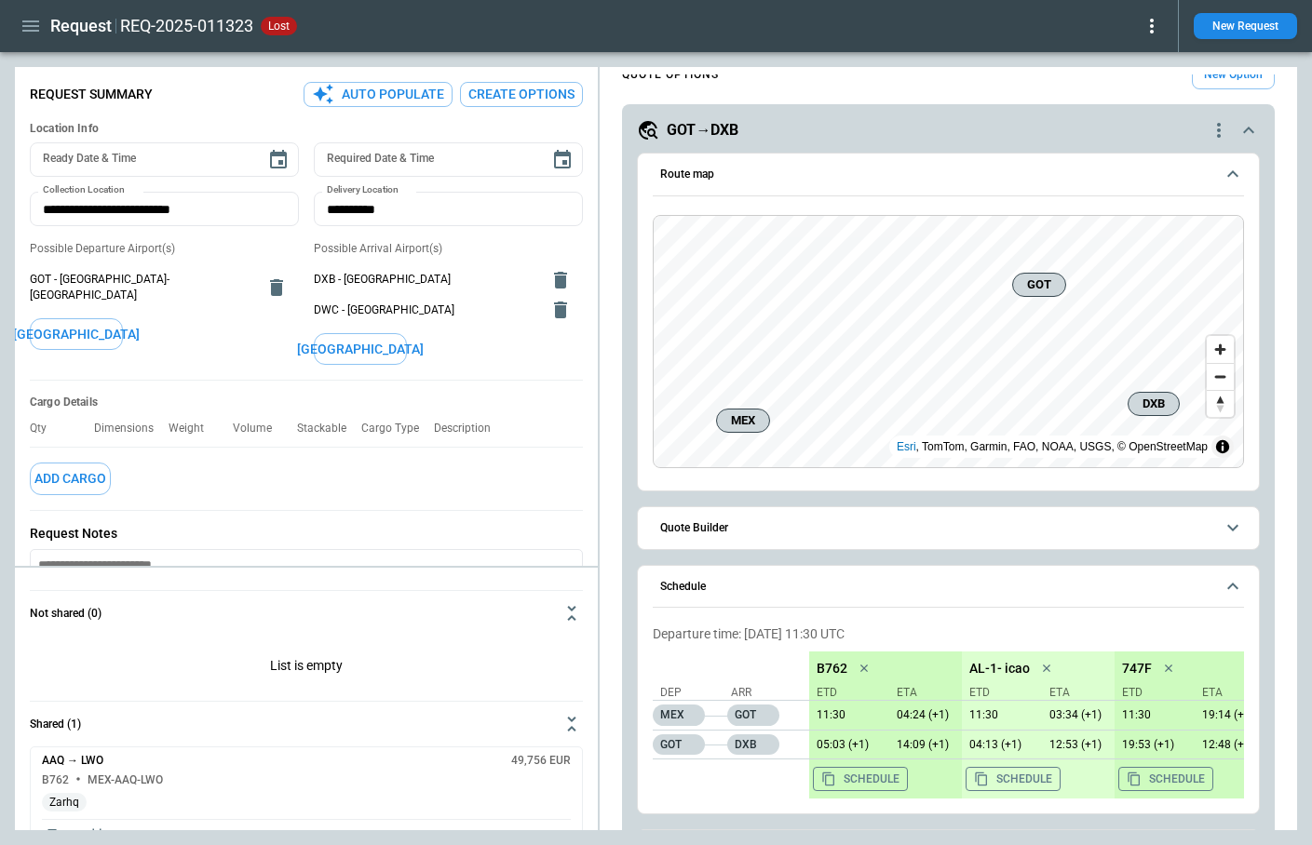
scroll to position [42, 0]
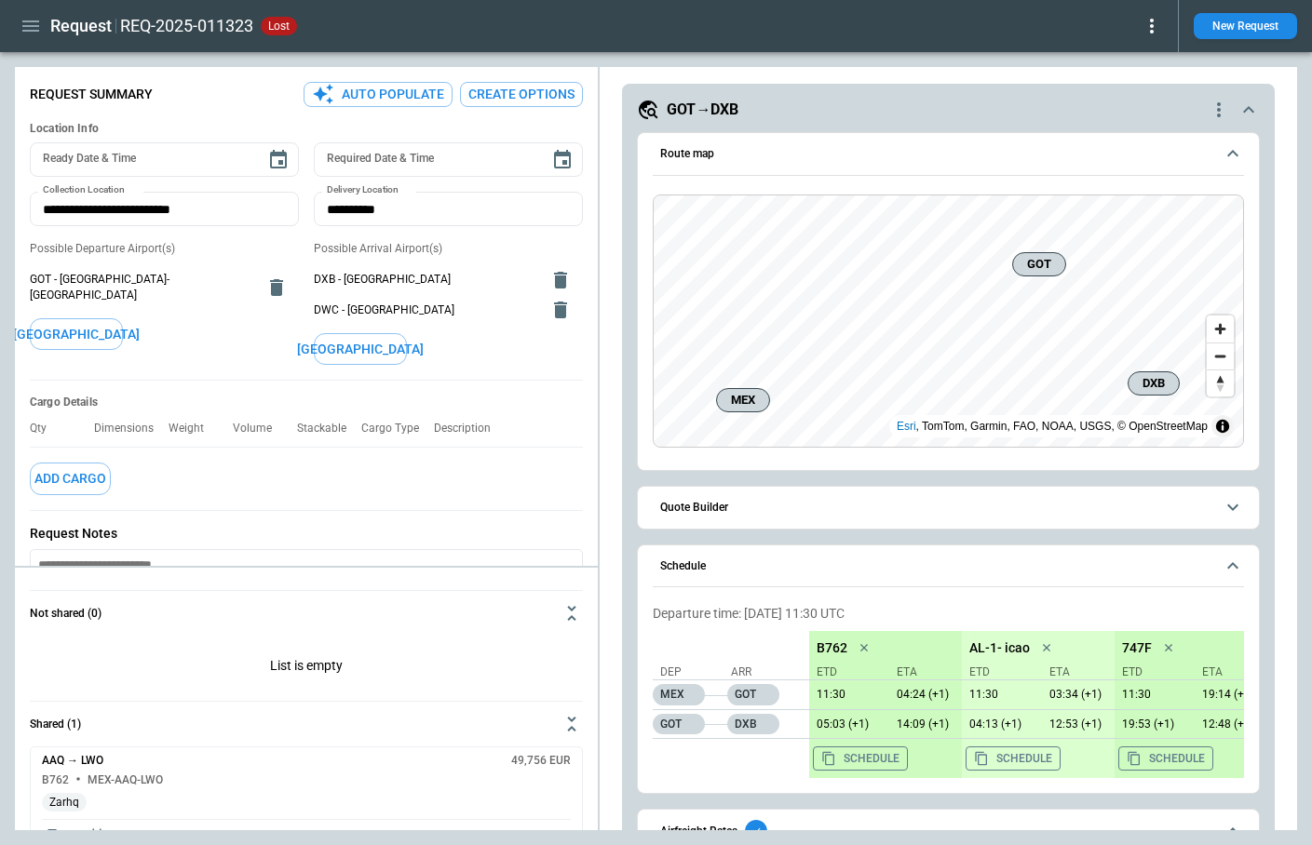
click at [815, 522] on button "Quote Builder" at bounding box center [948, 508] width 591 height 42
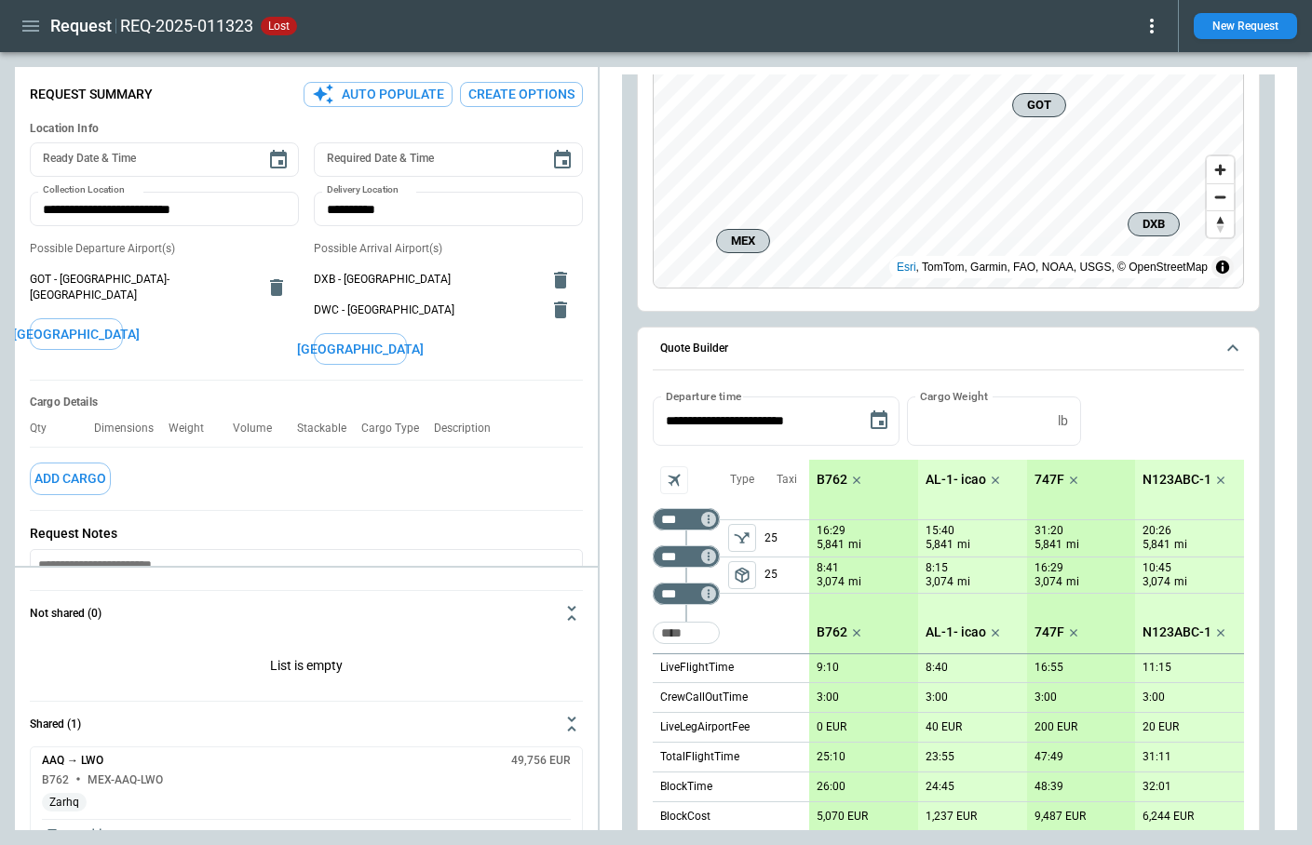
scroll to position [0, 0]
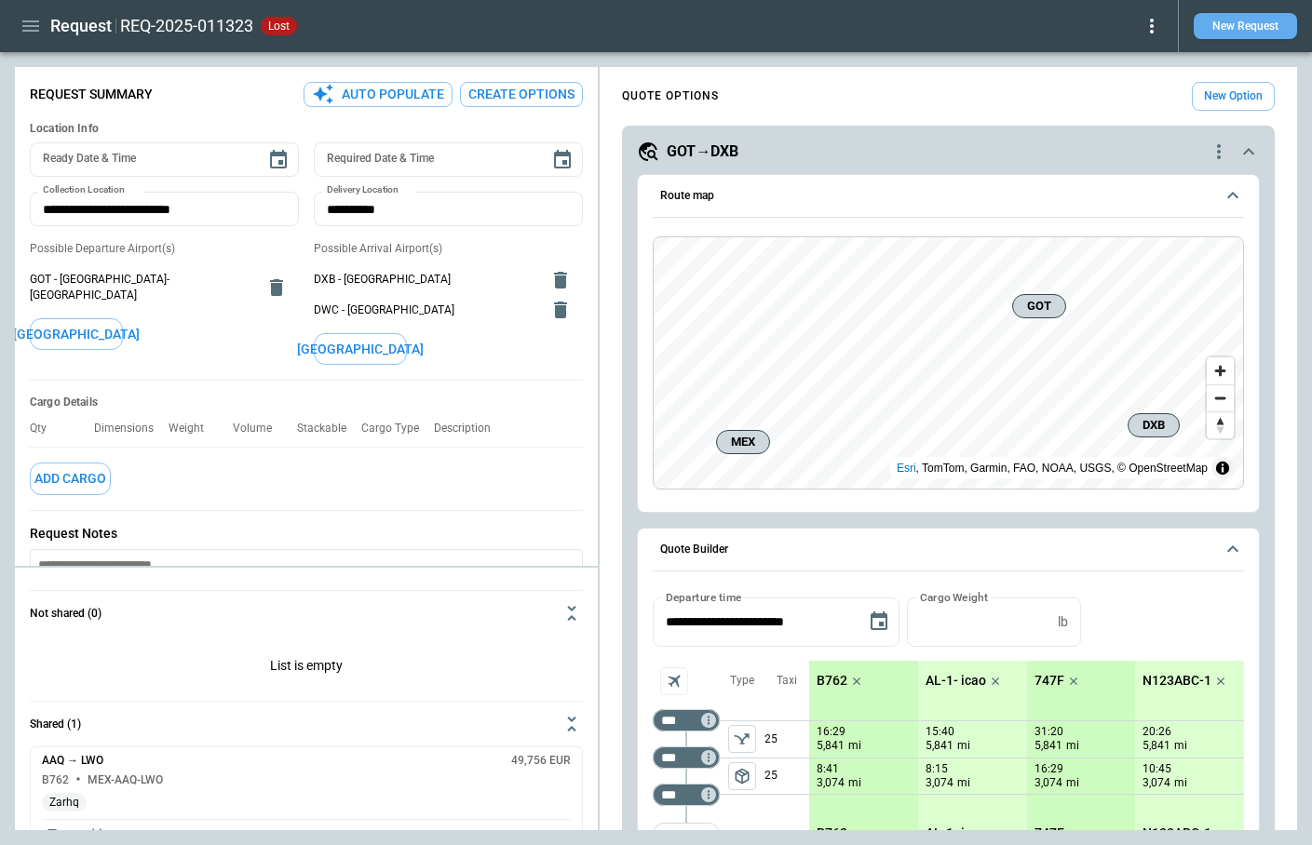
click at [1250, 30] on button "New Request" at bounding box center [1244, 26] width 103 height 26
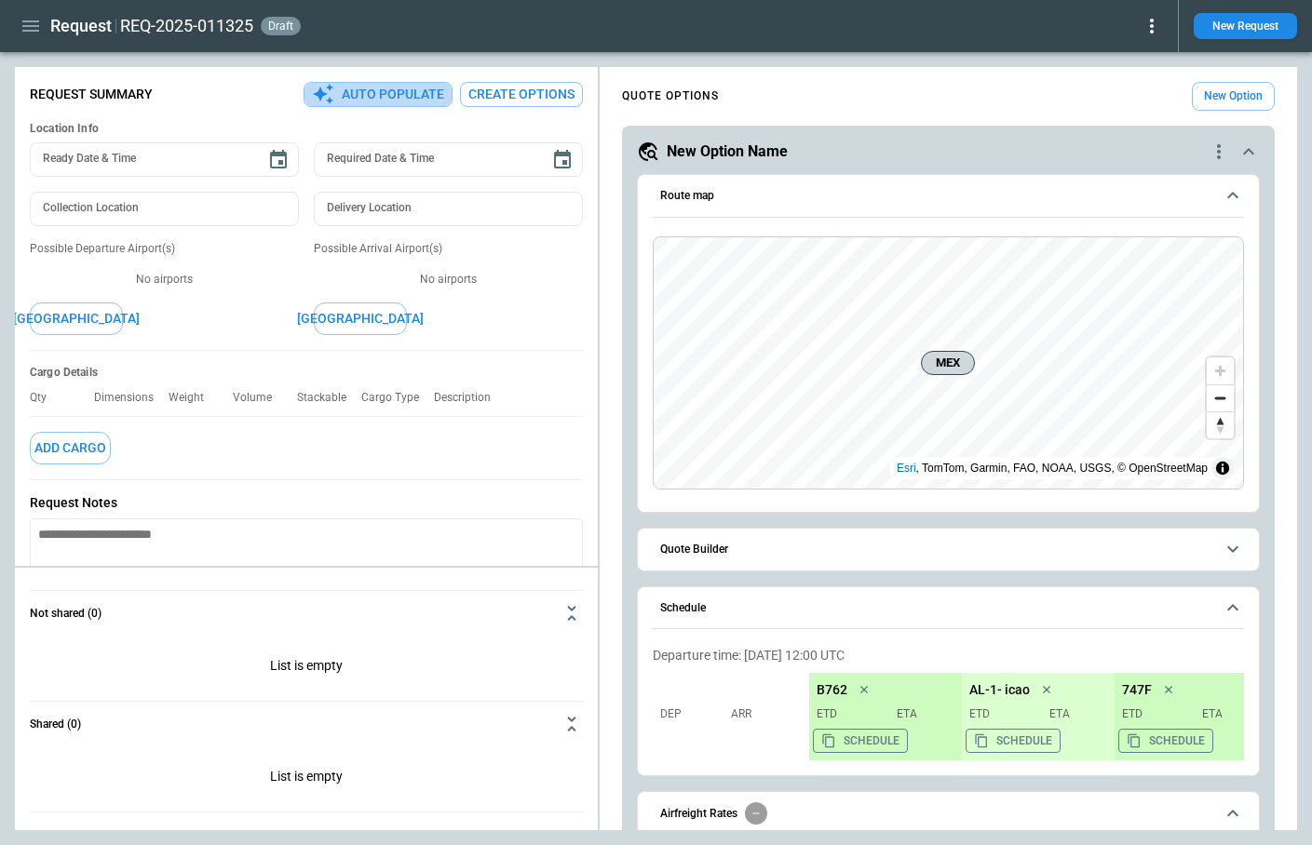
click at [404, 95] on button "Auto Populate" at bounding box center [377, 94] width 149 height 25
type textarea "*"
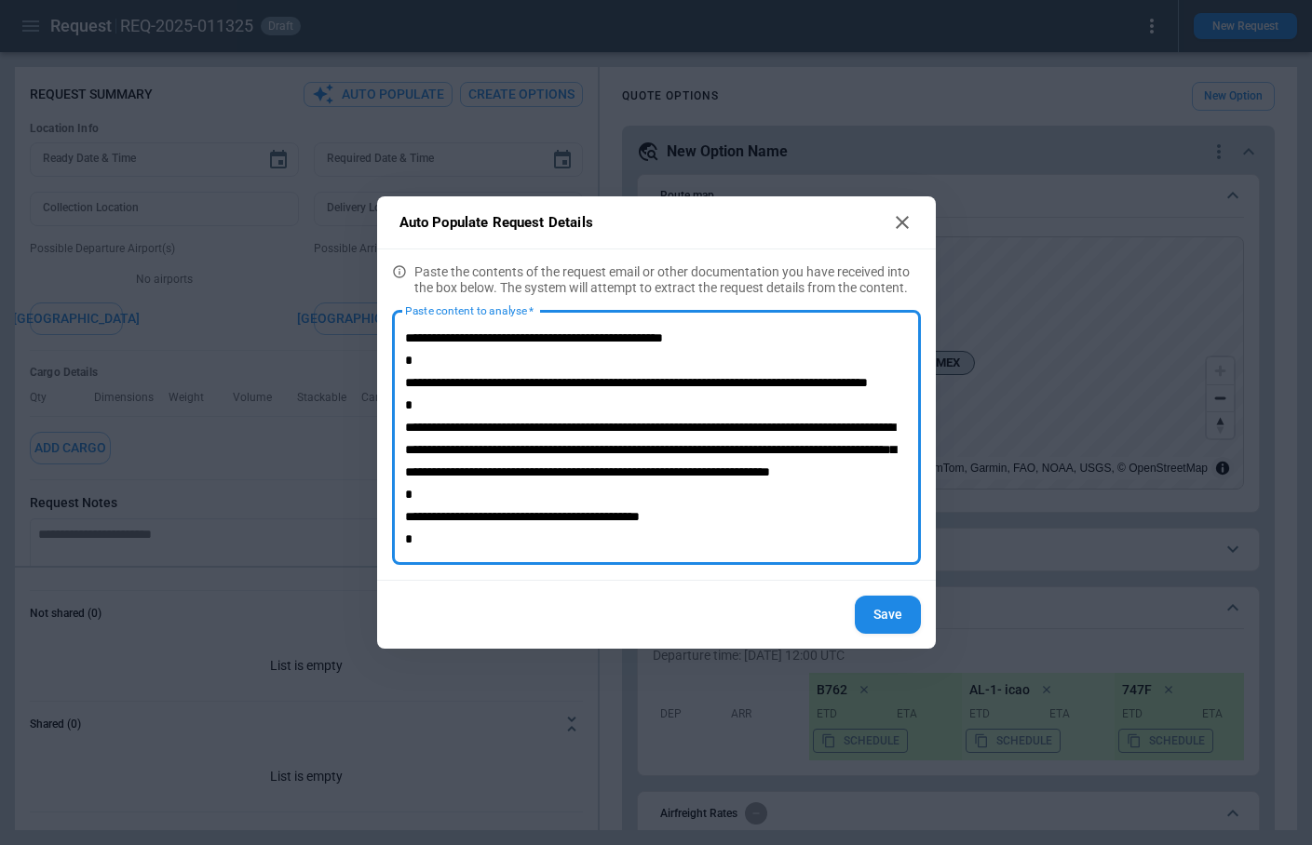
type textarea "**********"
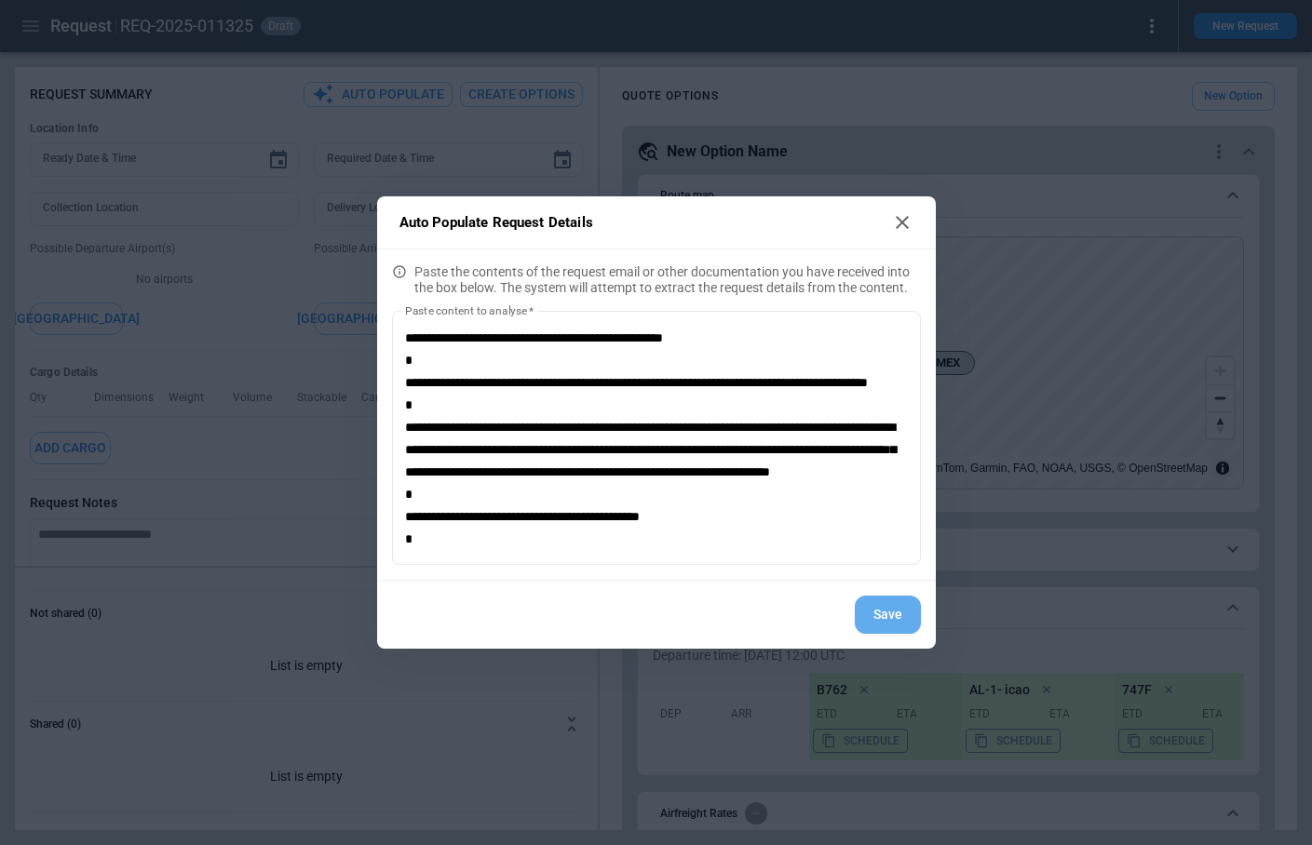
click at [899, 608] on button "Save" at bounding box center [888, 615] width 66 height 38
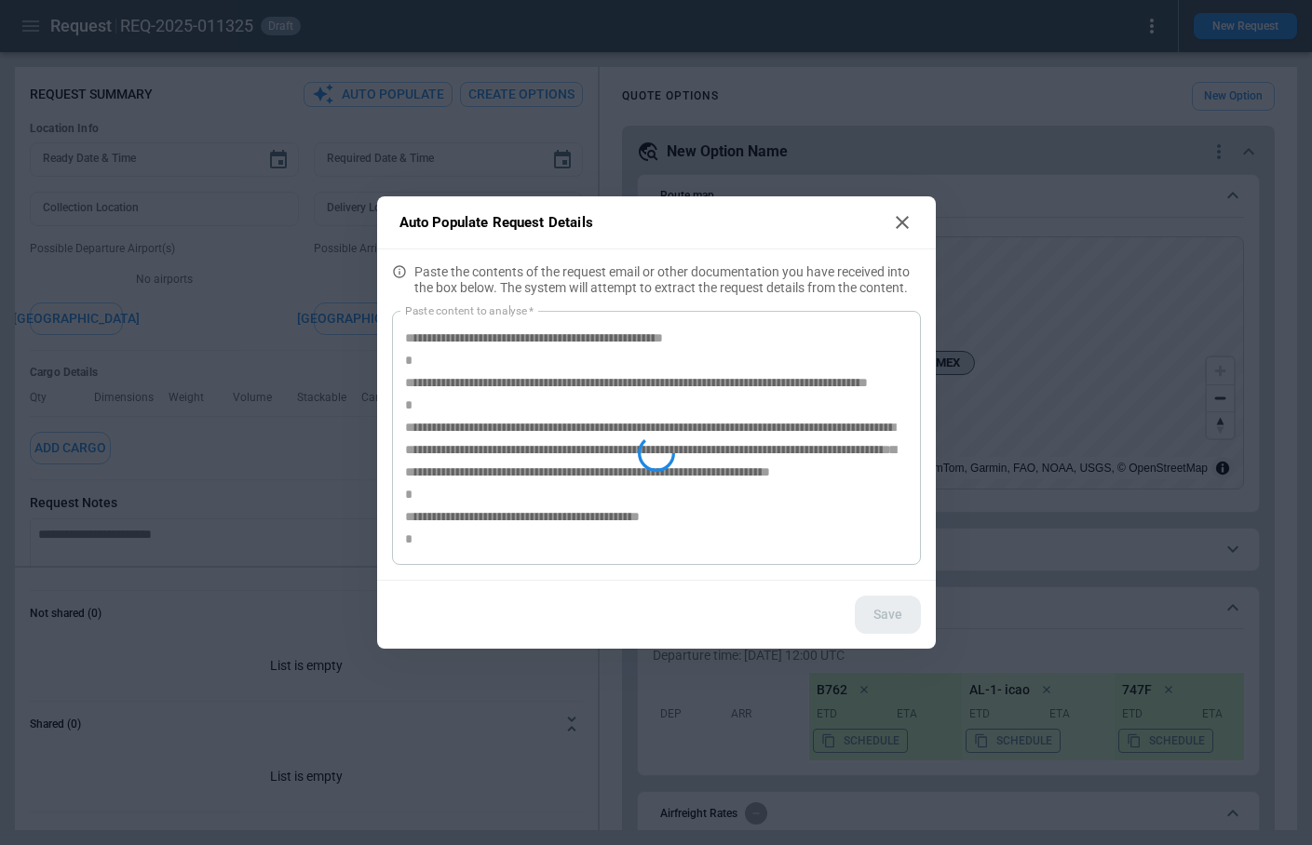
type textarea "*"
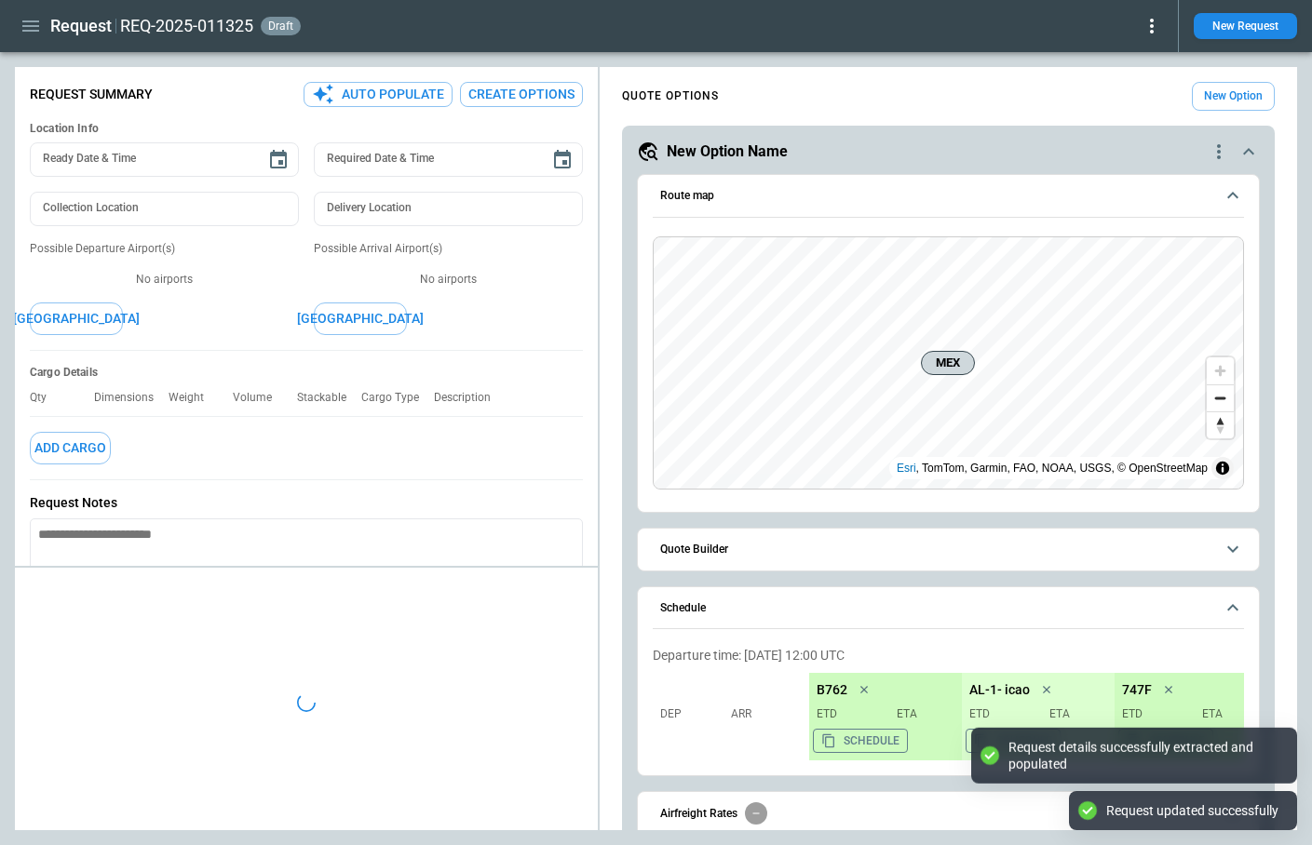
type textarea "*"
type input "**********"
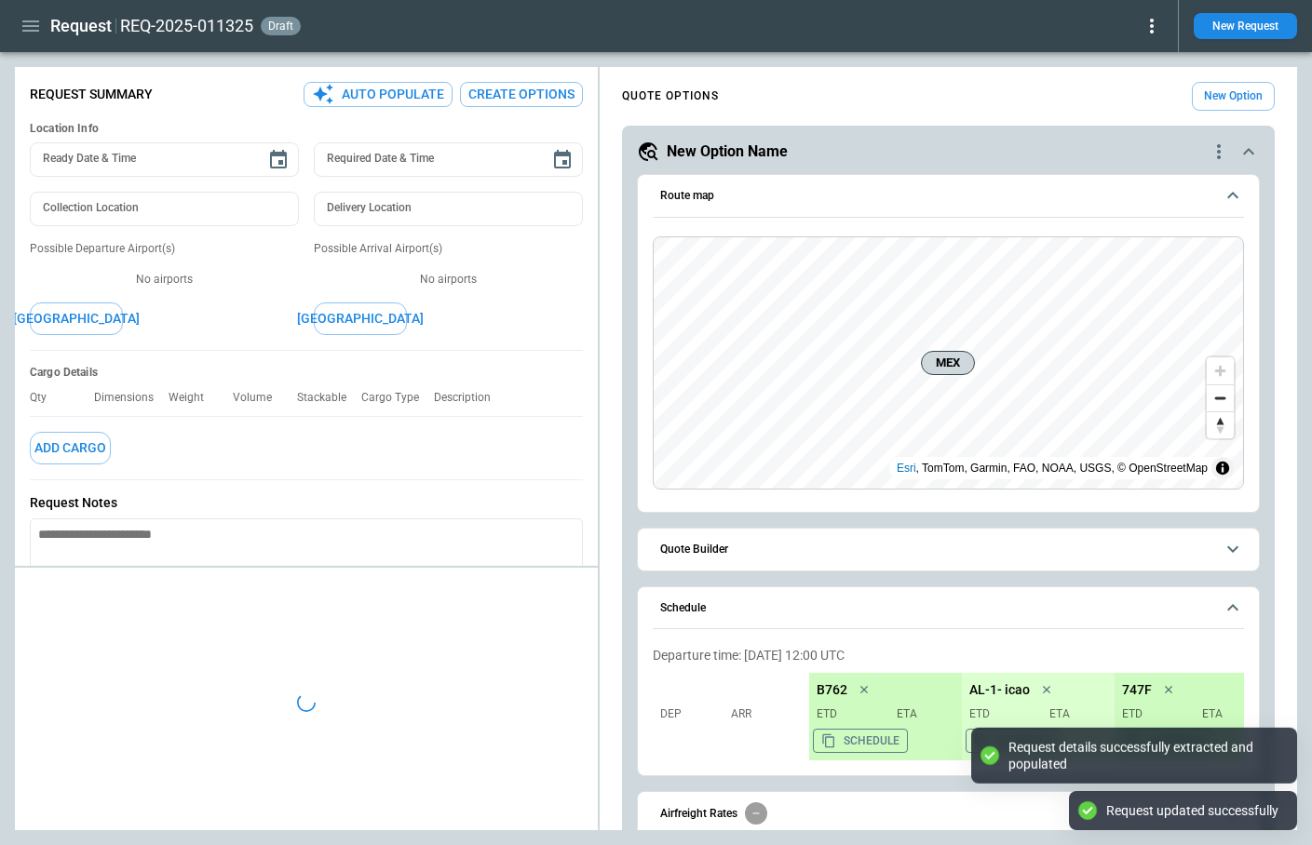
type textarea "*"
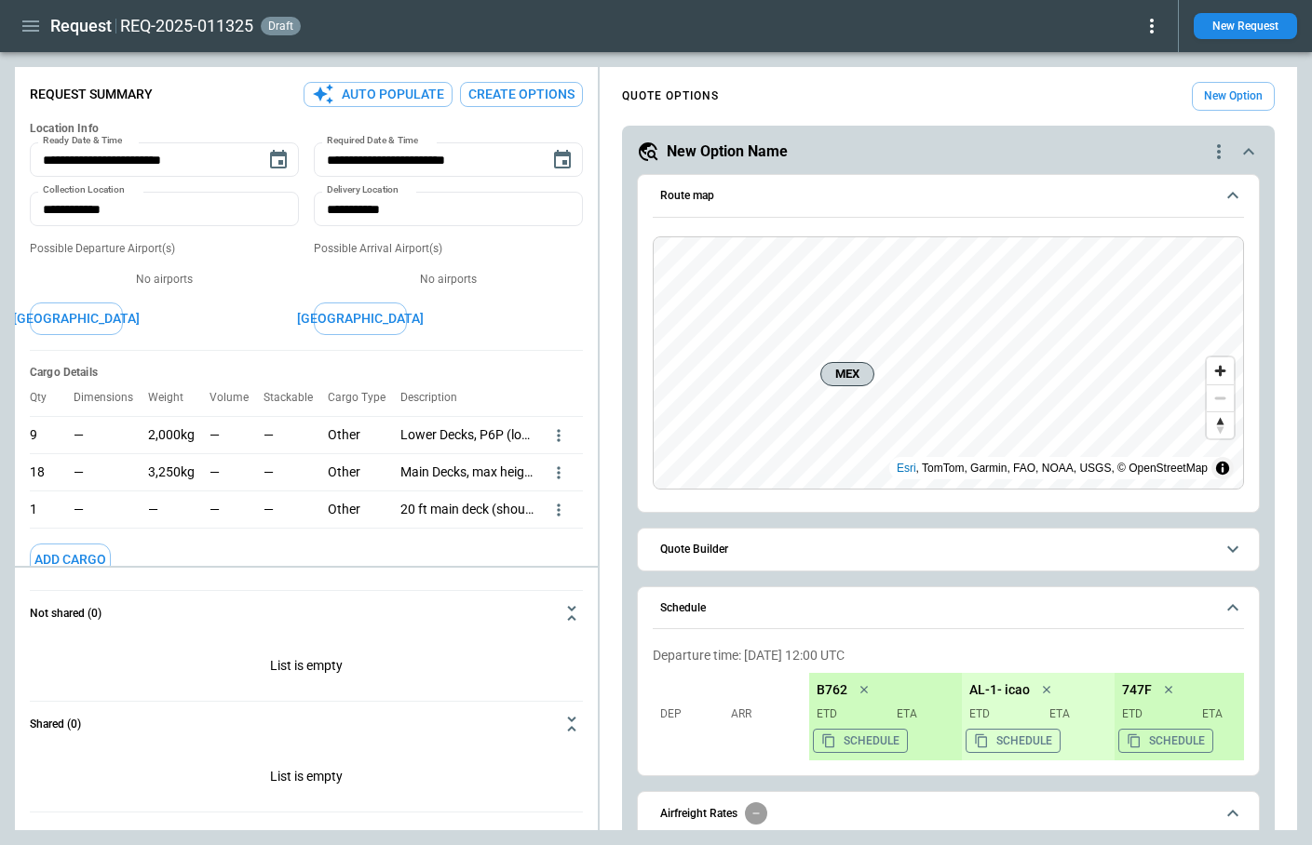
click at [1248, 154] on icon "scrollable content" at bounding box center [1248, 152] width 22 height 22
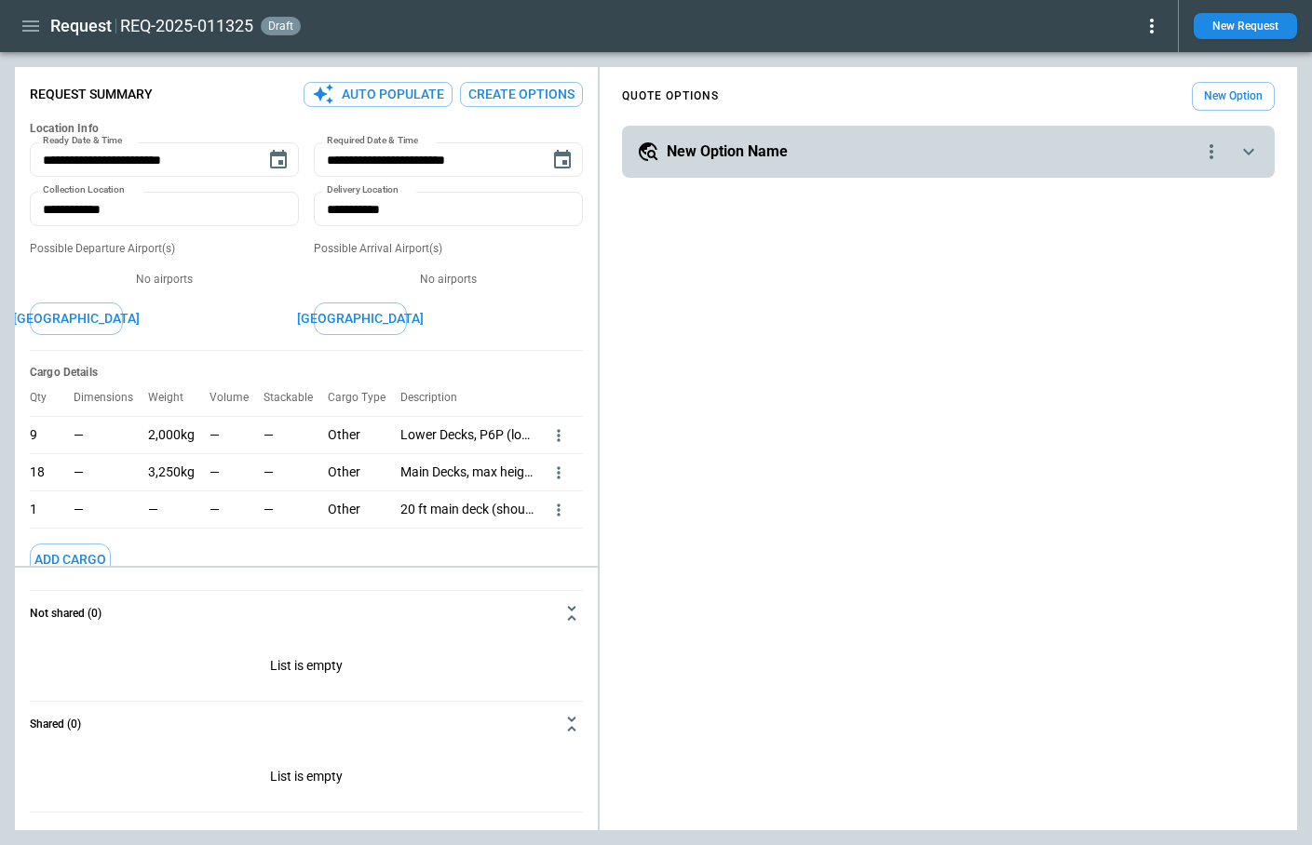
click at [106, 327] on button "[GEOGRAPHIC_DATA]" at bounding box center [76, 319] width 93 height 33
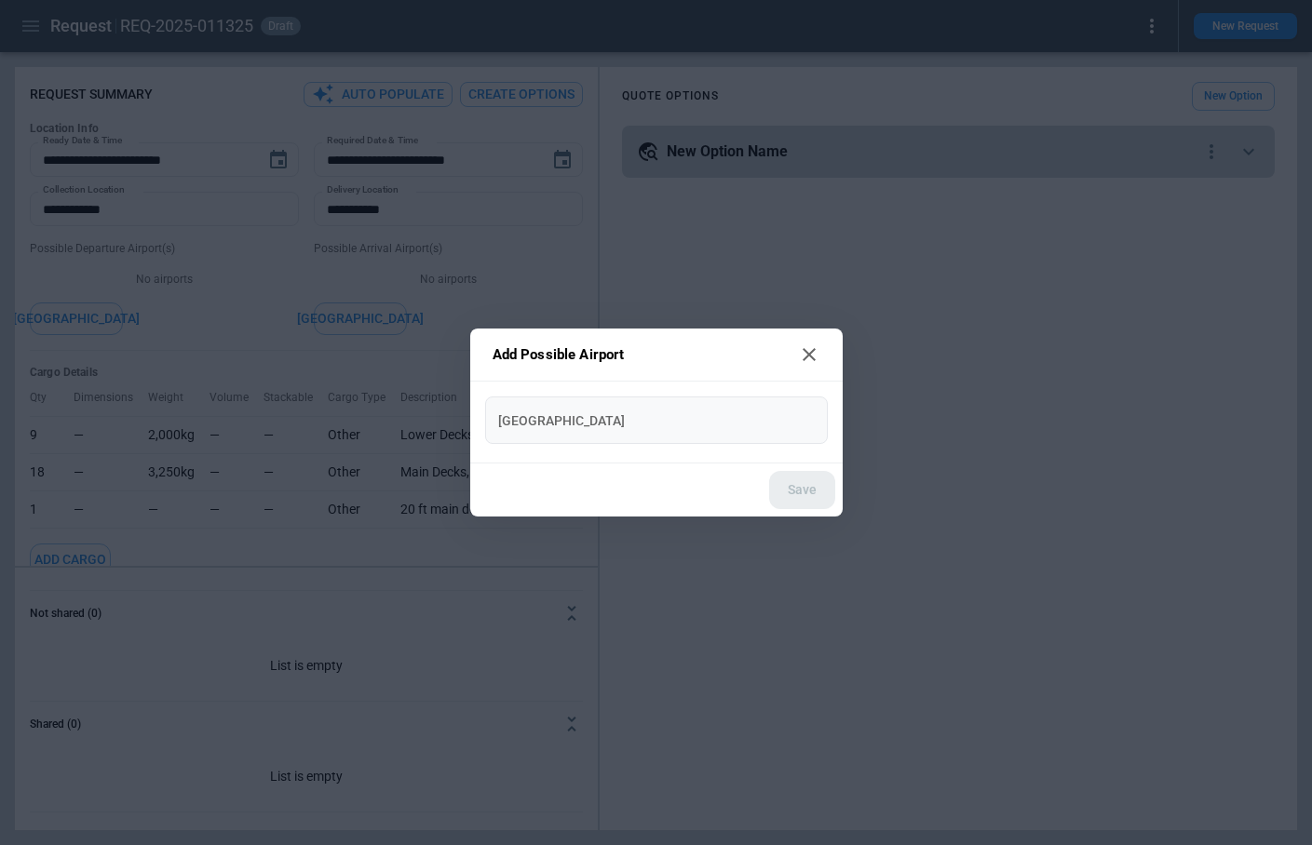
click at [603, 406] on input "New Airport" at bounding box center [656, 420] width 328 height 33
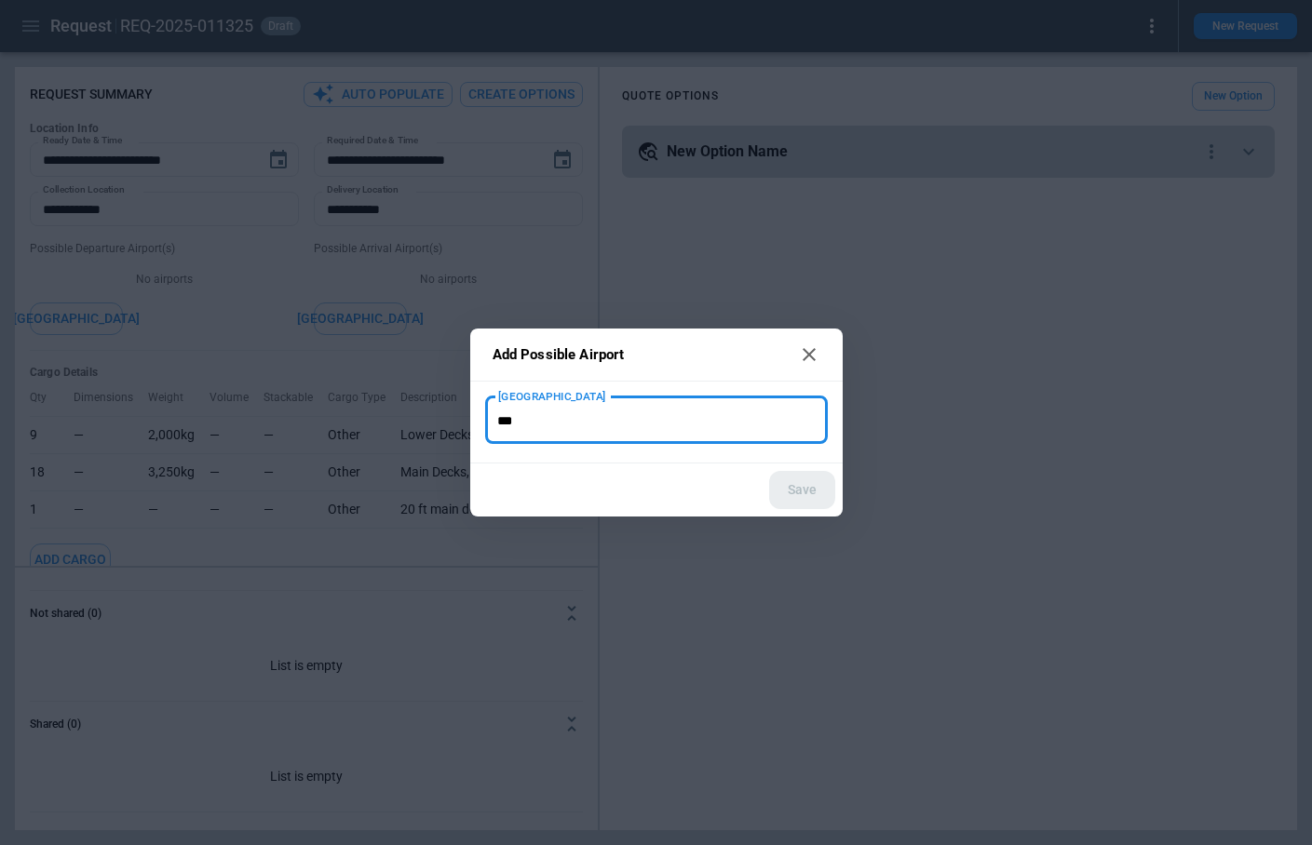
type input "***"
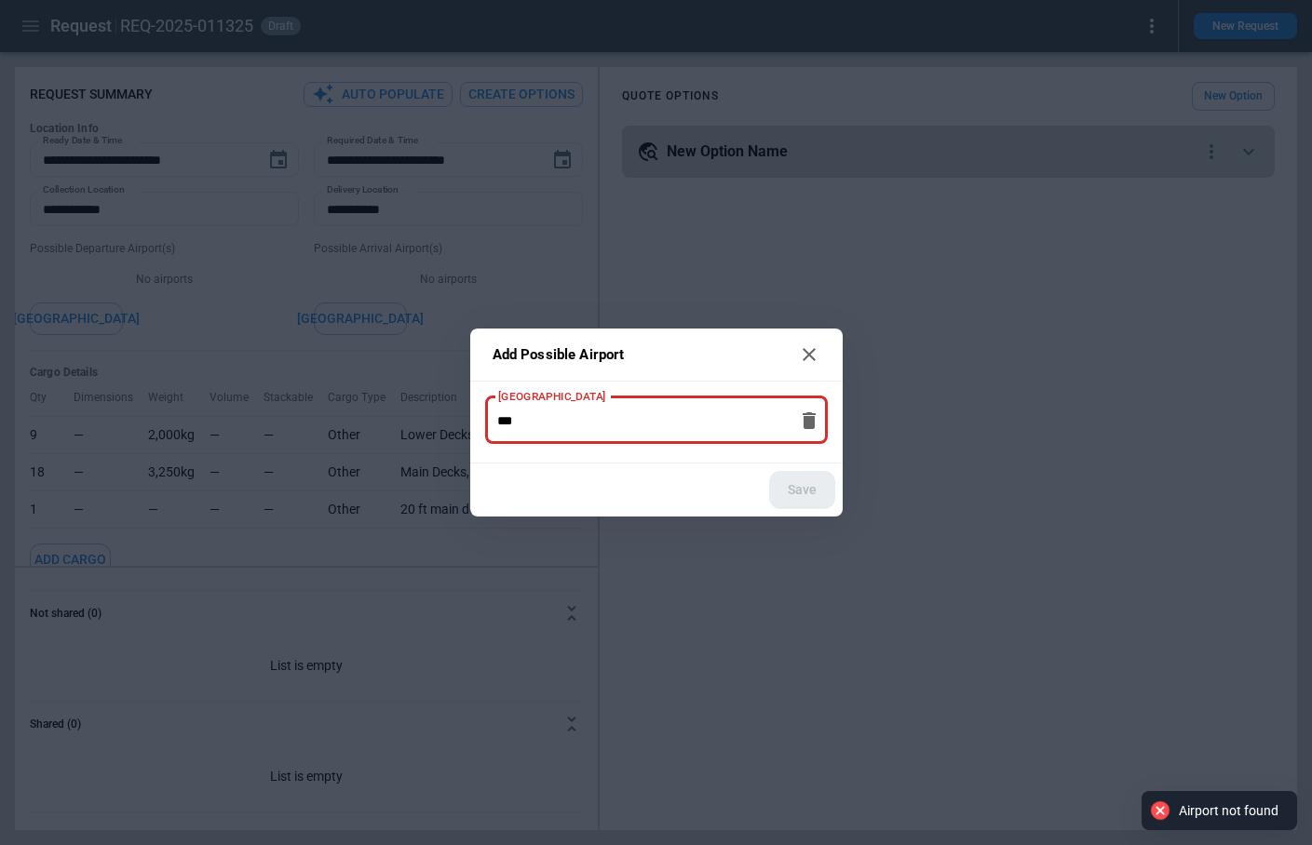
drag, startPoint x: 633, startPoint y: 412, endPoint x: 442, endPoint y: 412, distance: 190.8
click at [442, 412] on div "Add Possible Airport New Airport *** New Airport Save" at bounding box center [656, 422] width 1312 height 845
type input "*"
type input "***"
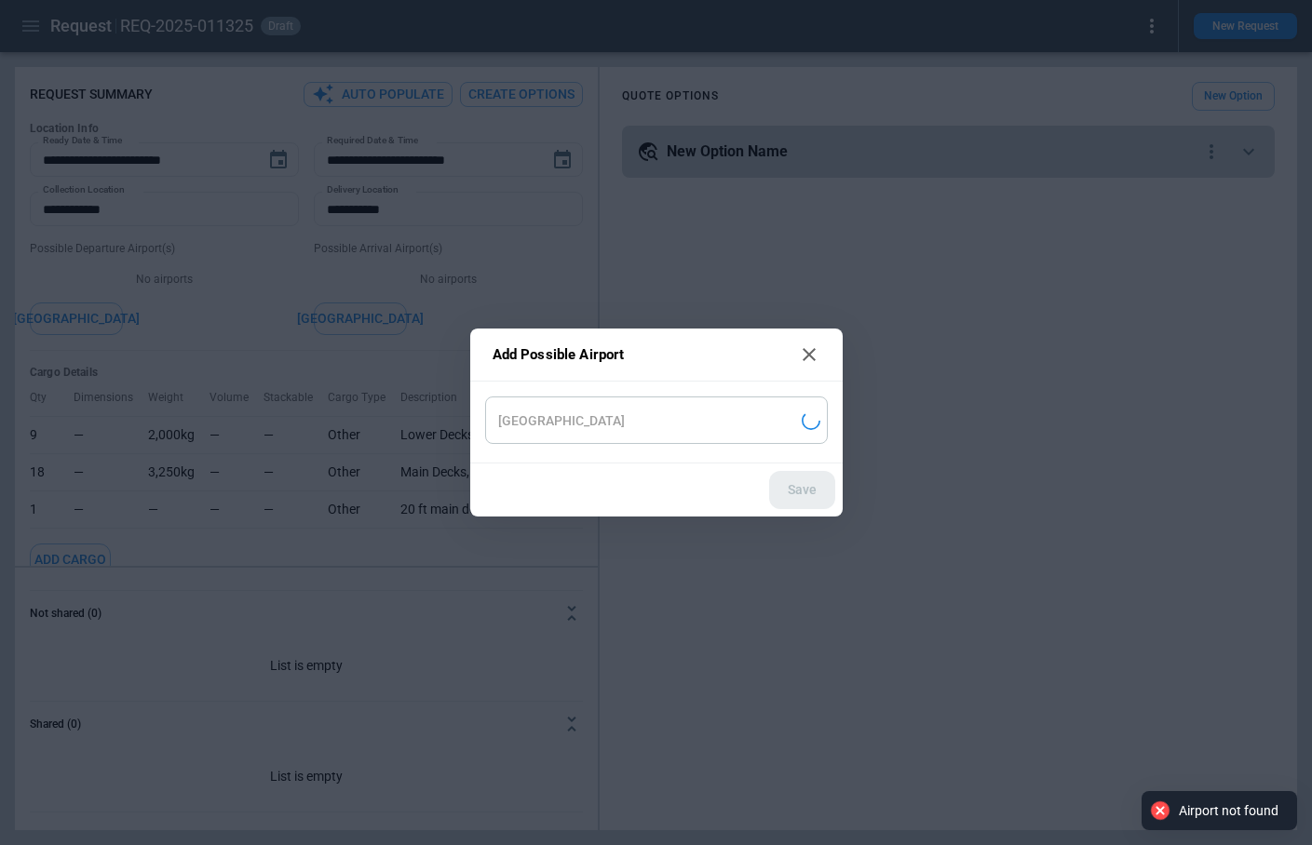
type input "**********"
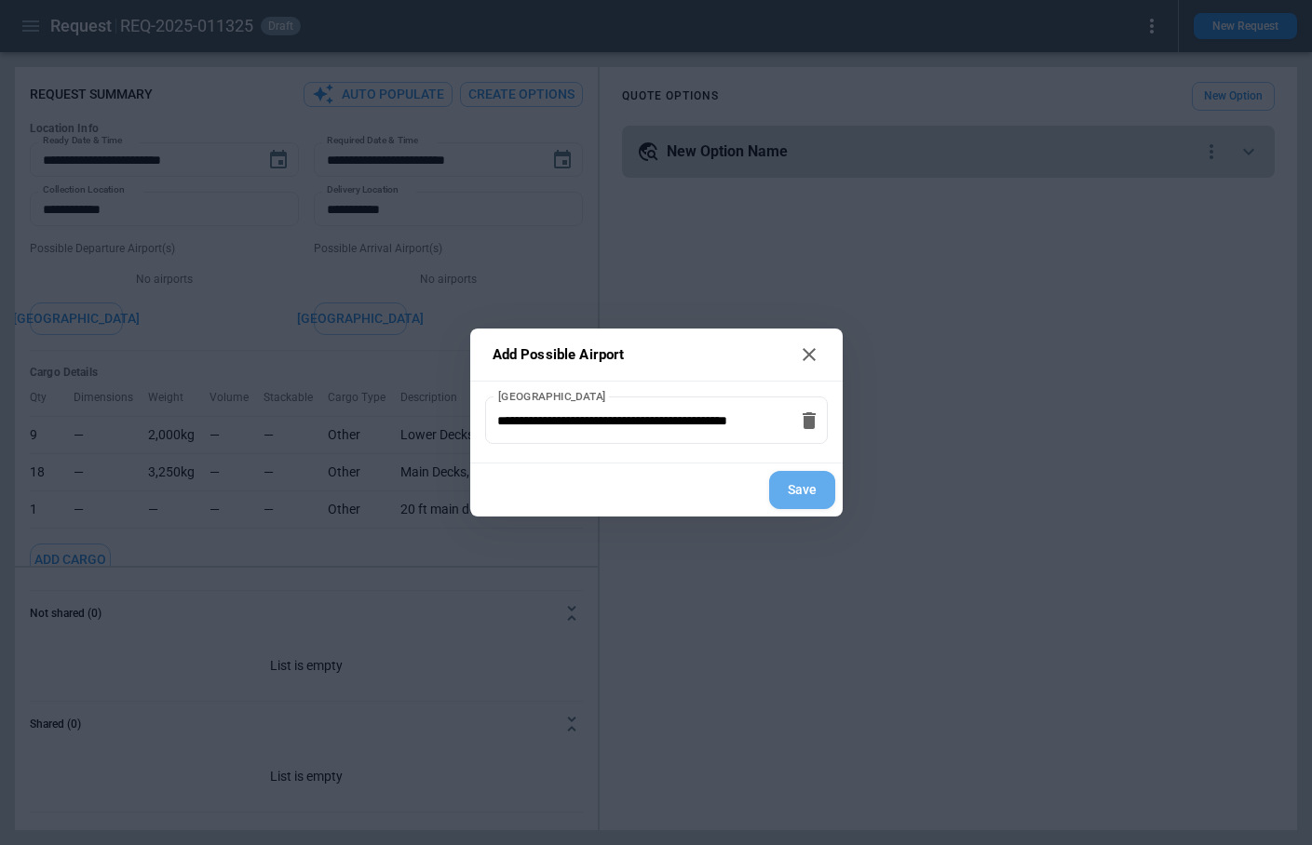
click at [781, 493] on button "Save" at bounding box center [802, 490] width 66 height 38
type textarea "*"
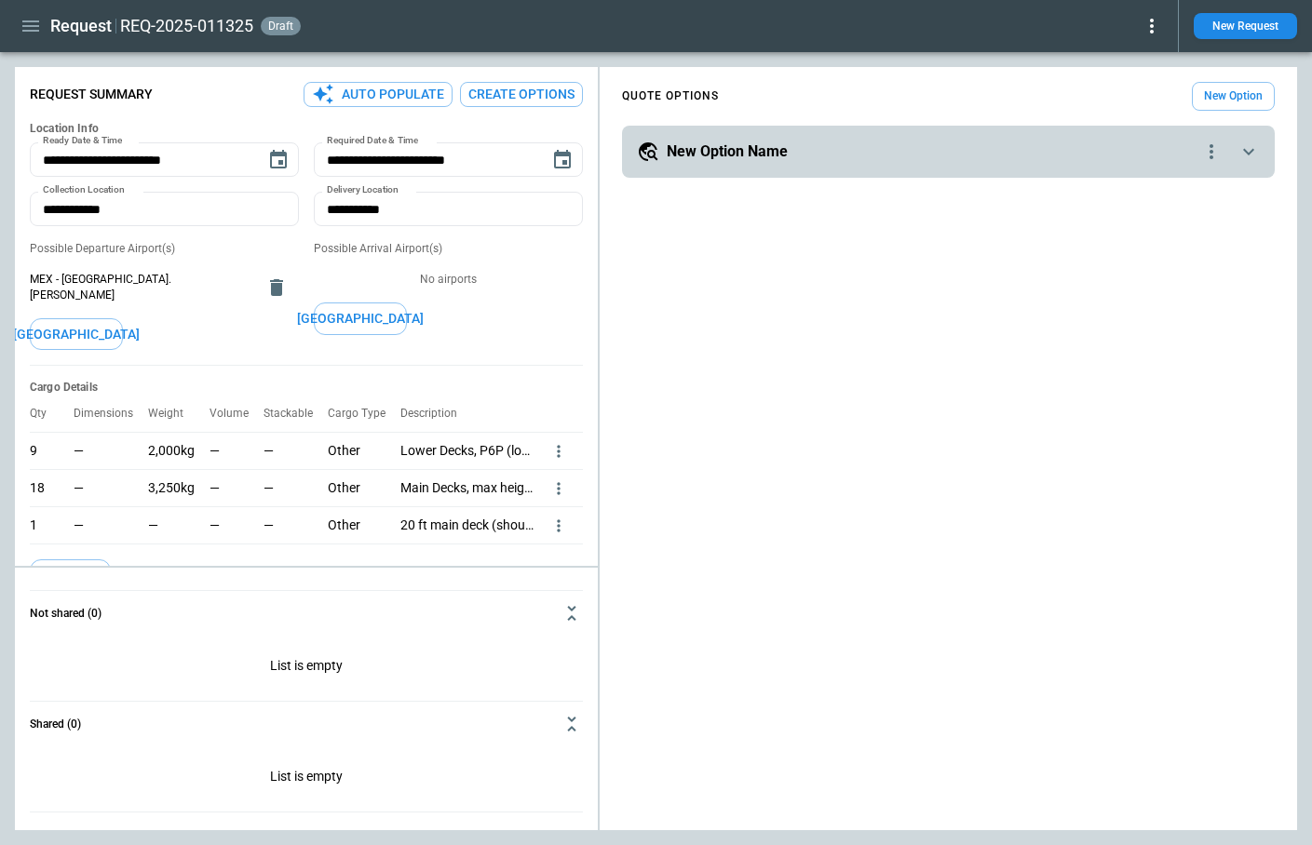
click at [383, 320] on button "[GEOGRAPHIC_DATA]" at bounding box center [360, 319] width 93 height 33
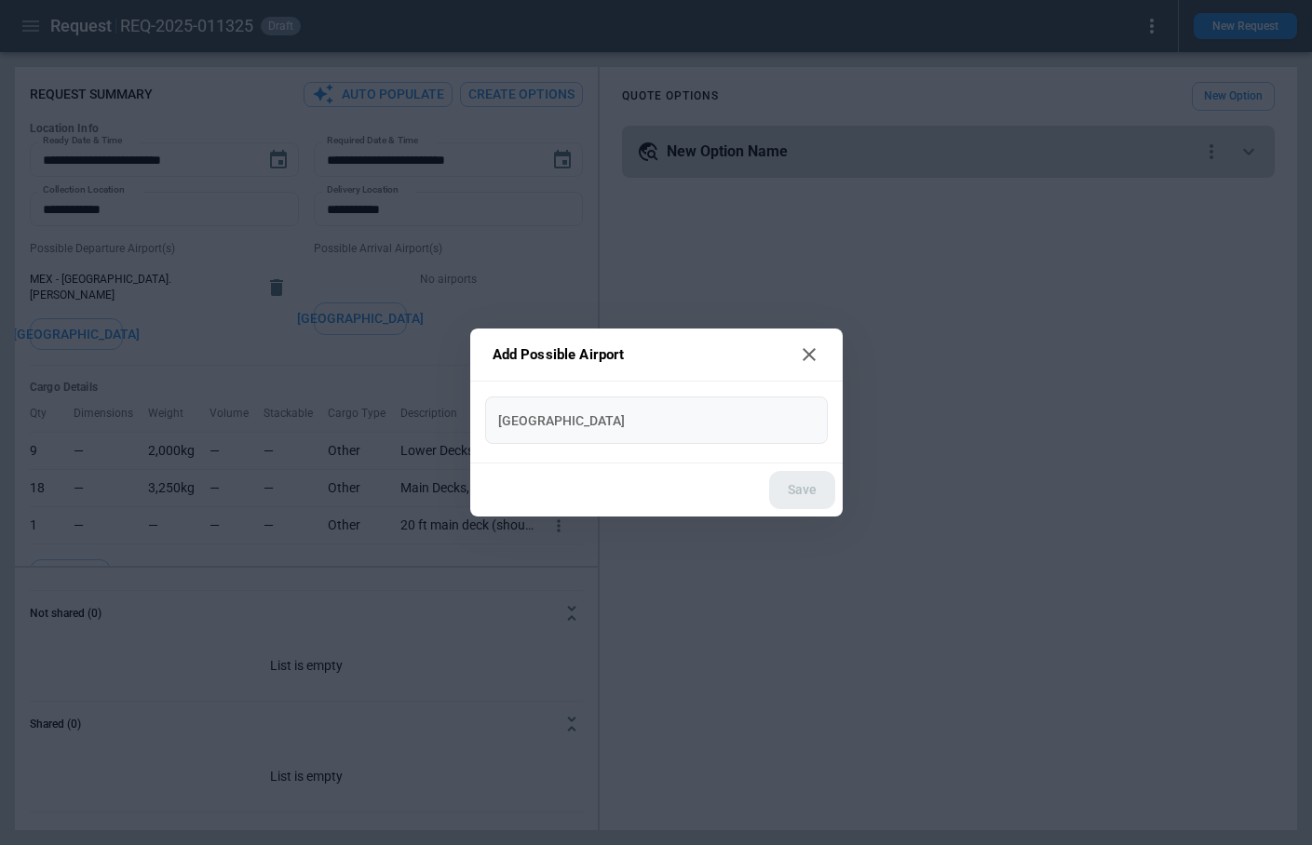
click at [542, 408] on div "New Airport New Airport" at bounding box center [656, 420] width 343 height 47
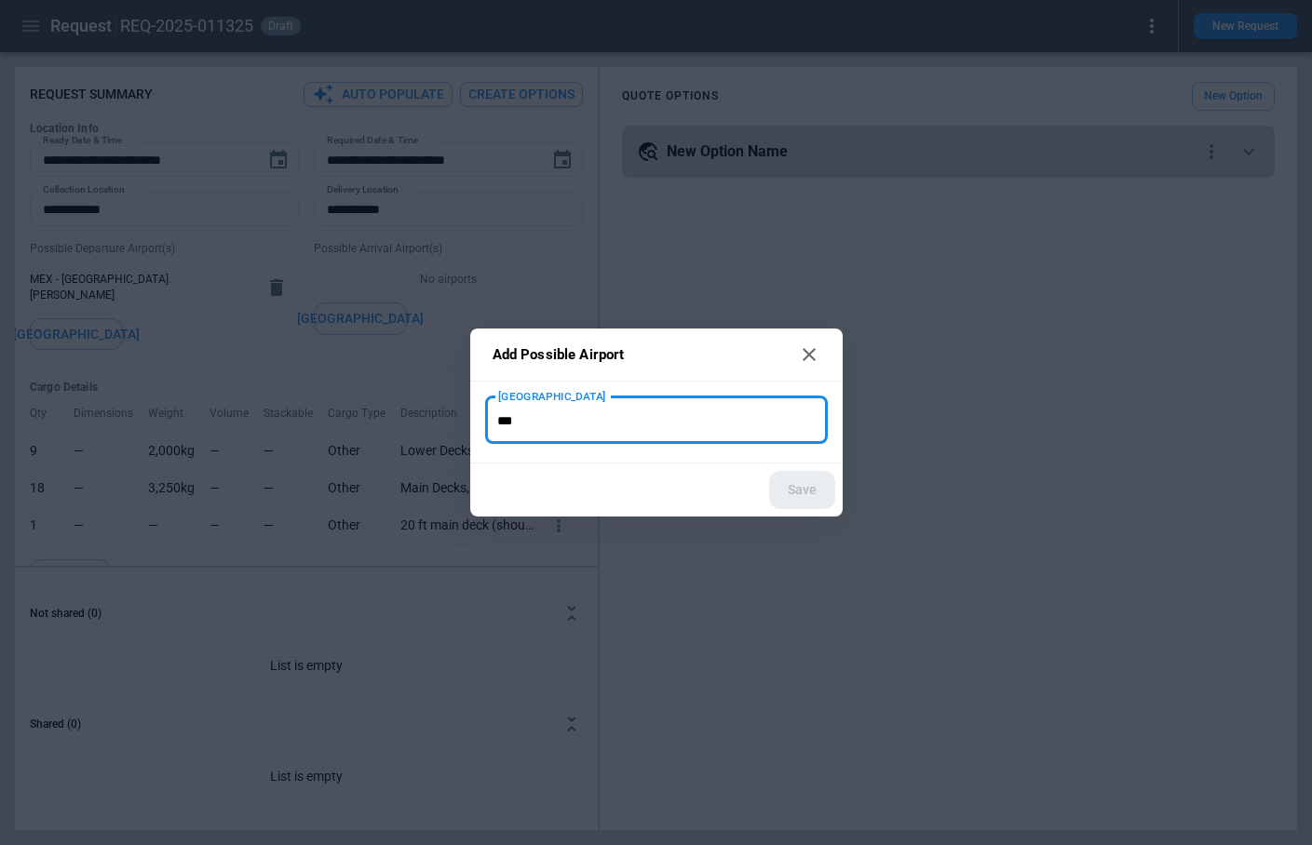
type input "***"
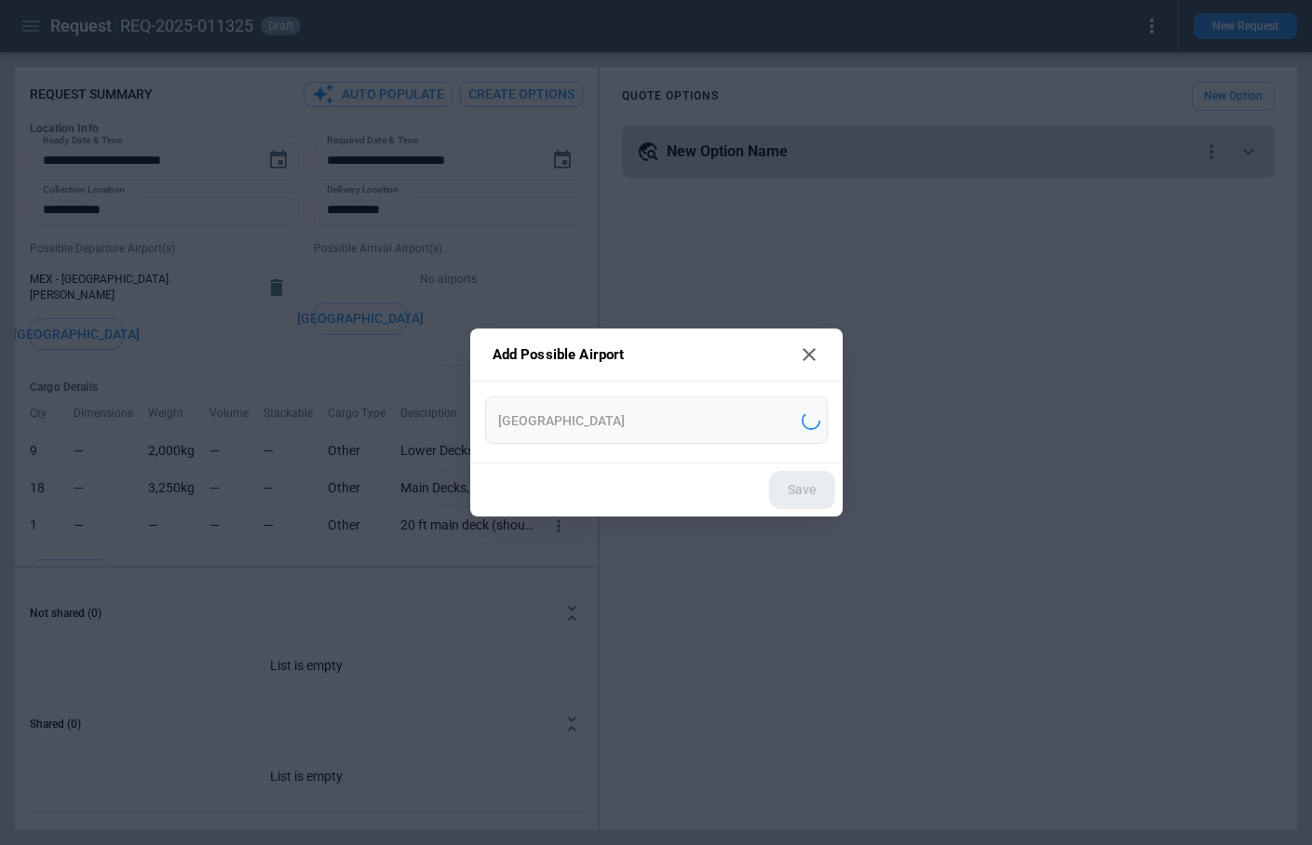
type input "**********"
click at [815, 486] on button "Save" at bounding box center [802, 490] width 66 height 38
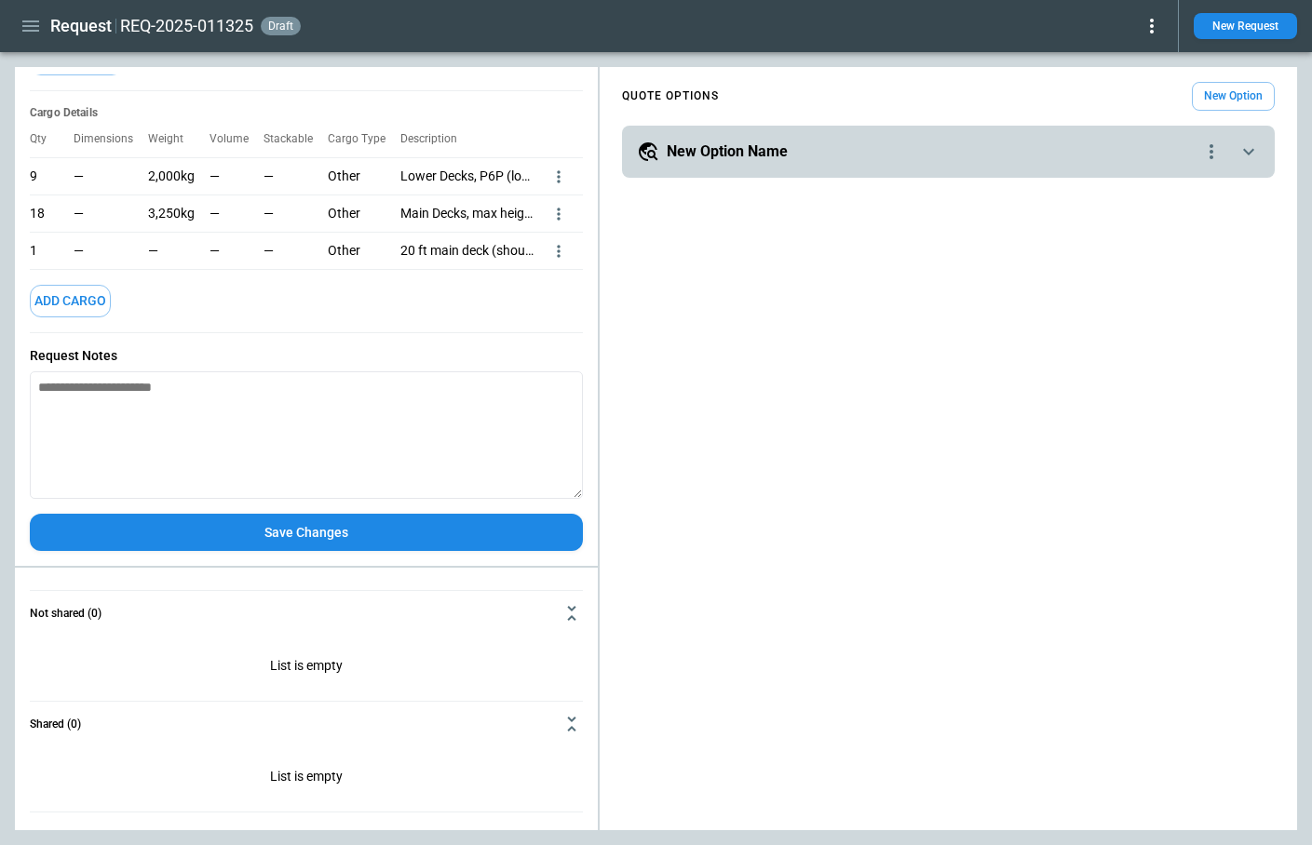
click at [330, 525] on button "Save Changes" at bounding box center [306, 533] width 553 height 38
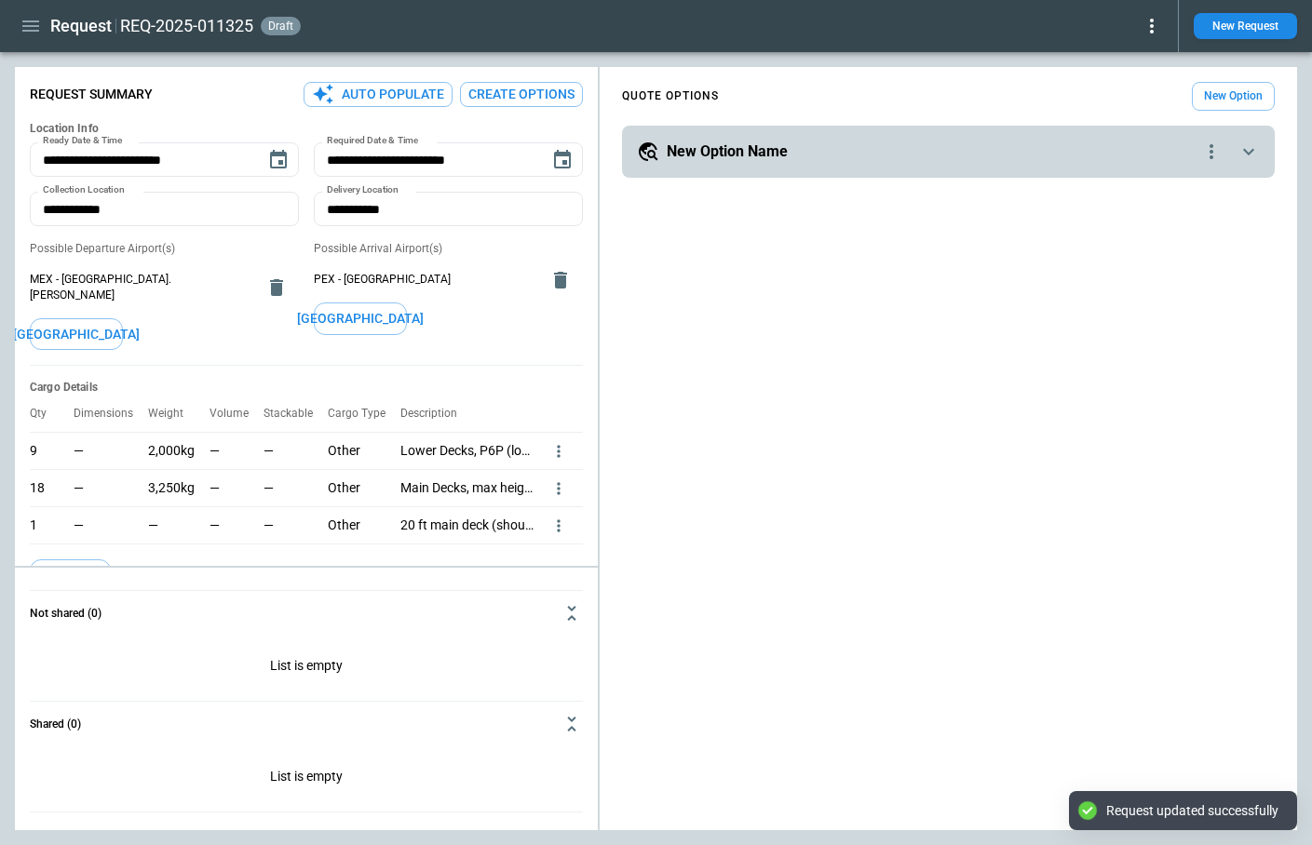
click at [506, 90] on button "Create Options" at bounding box center [521, 94] width 123 height 25
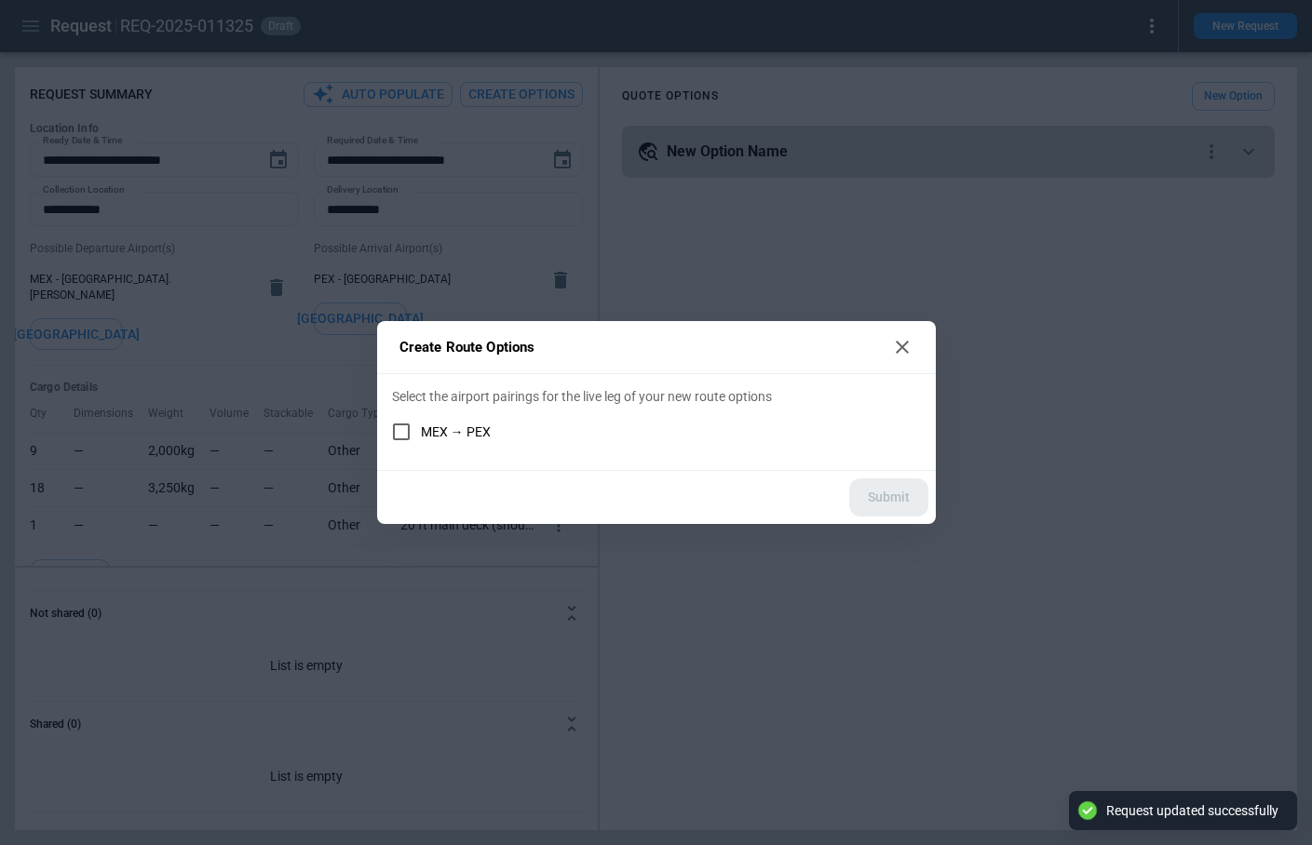
click at [464, 424] on span "MEX → PEX" at bounding box center [456, 432] width 70 height 16
click at [886, 495] on button "Submit" at bounding box center [888, 497] width 79 height 38
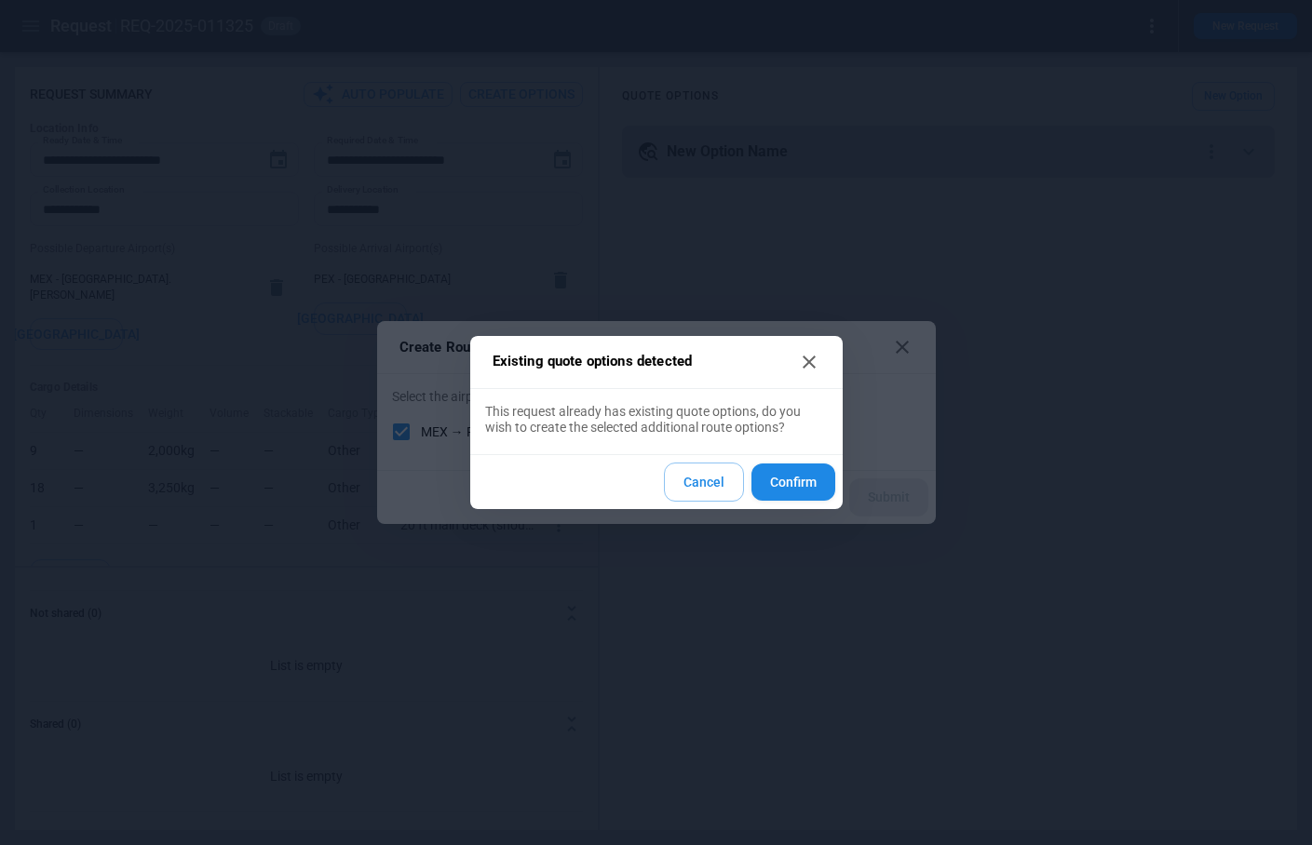
click at [799, 478] on button "Confirm" at bounding box center [793, 483] width 84 height 38
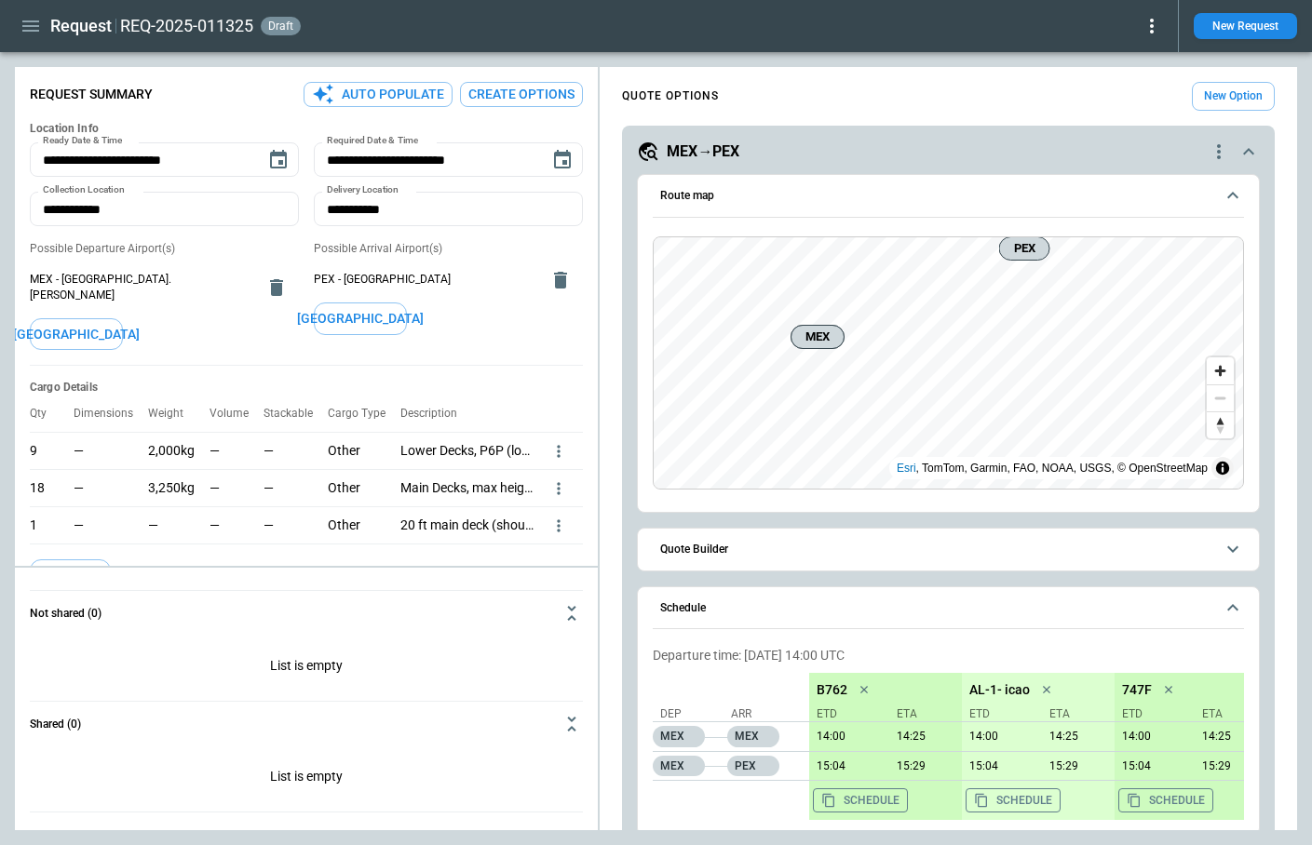
click at [801, 555] on button "Quote Builder" at bounding box center [948, 550] width 591 height 42
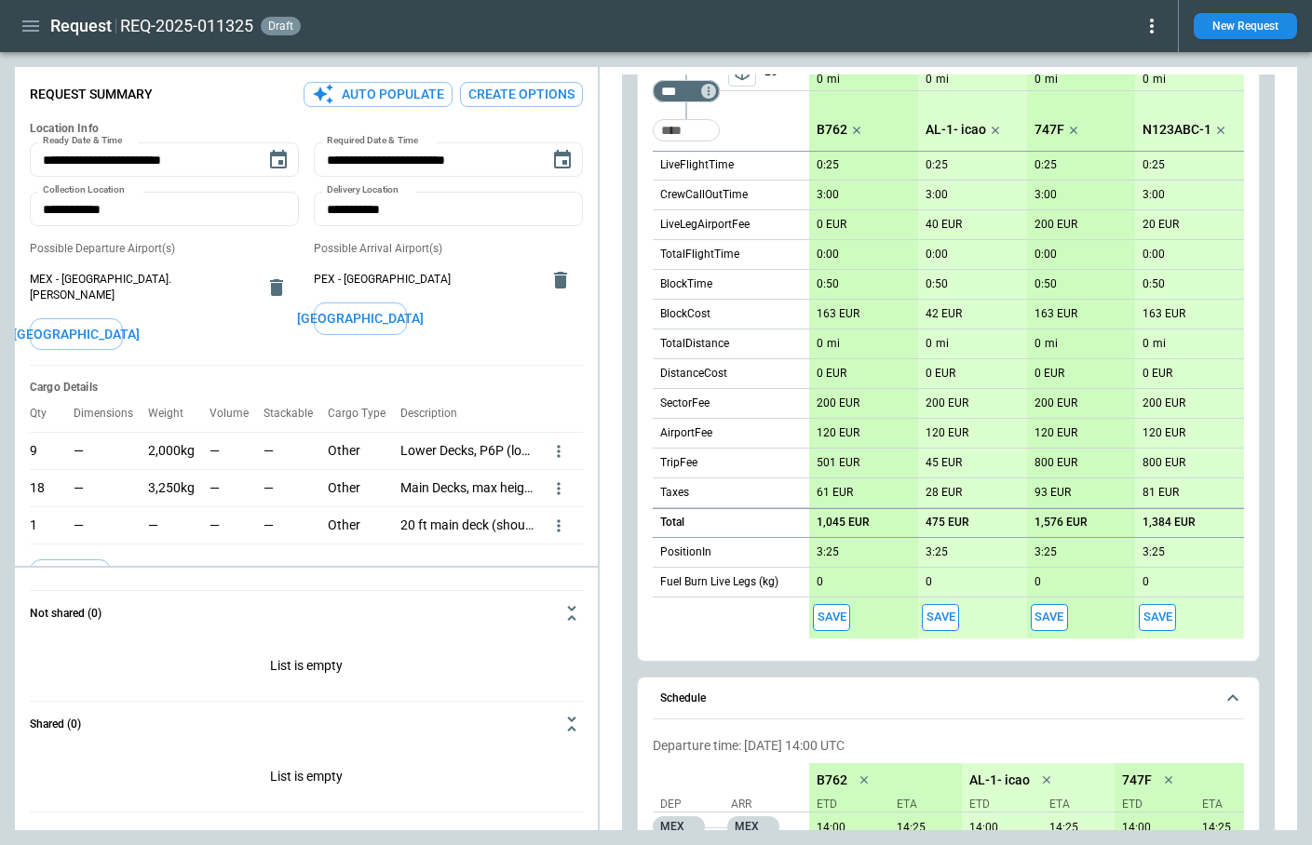
scroll to position [706, 0]
click at [834, 612] on button "Save" at bounding box center [831, 615] width 37 height 27
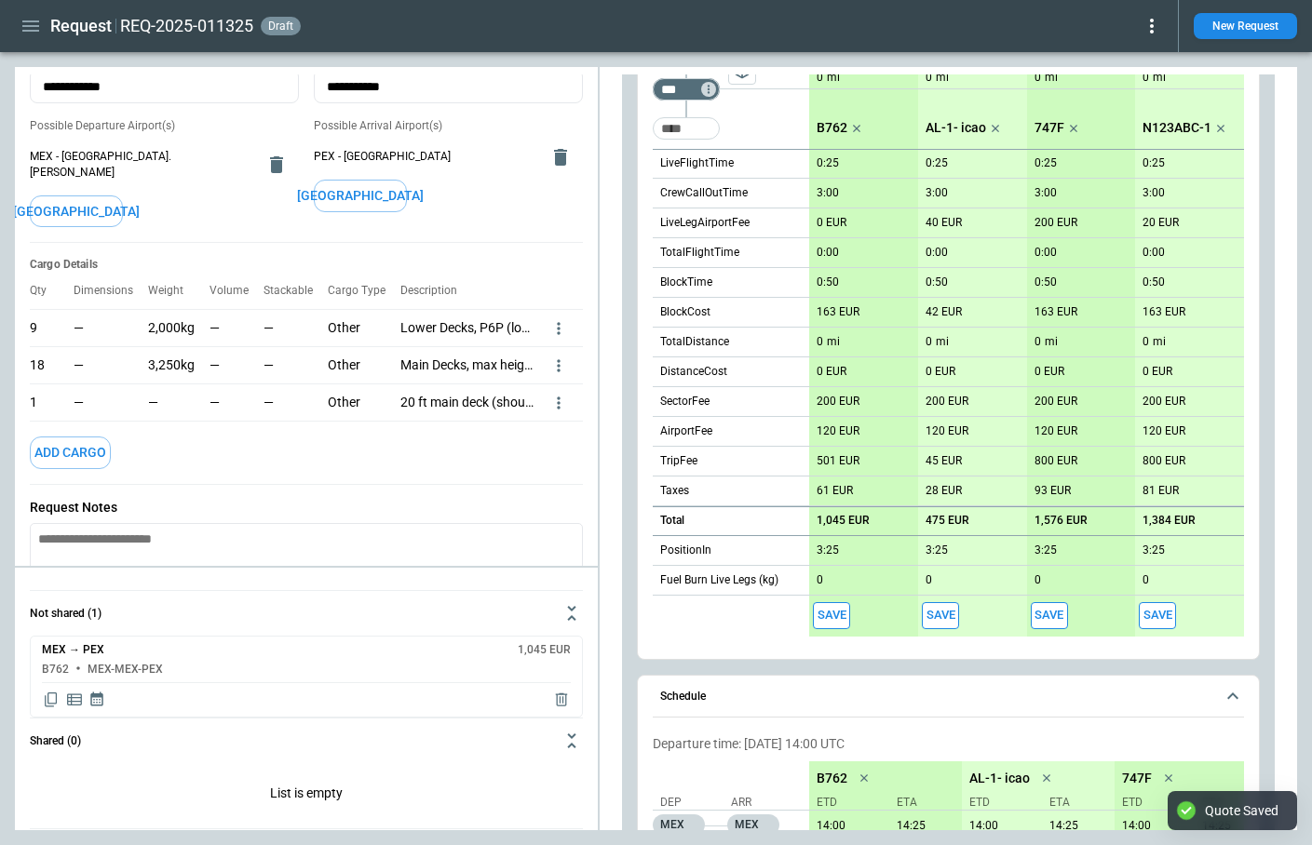
scroll to position [275, 0]
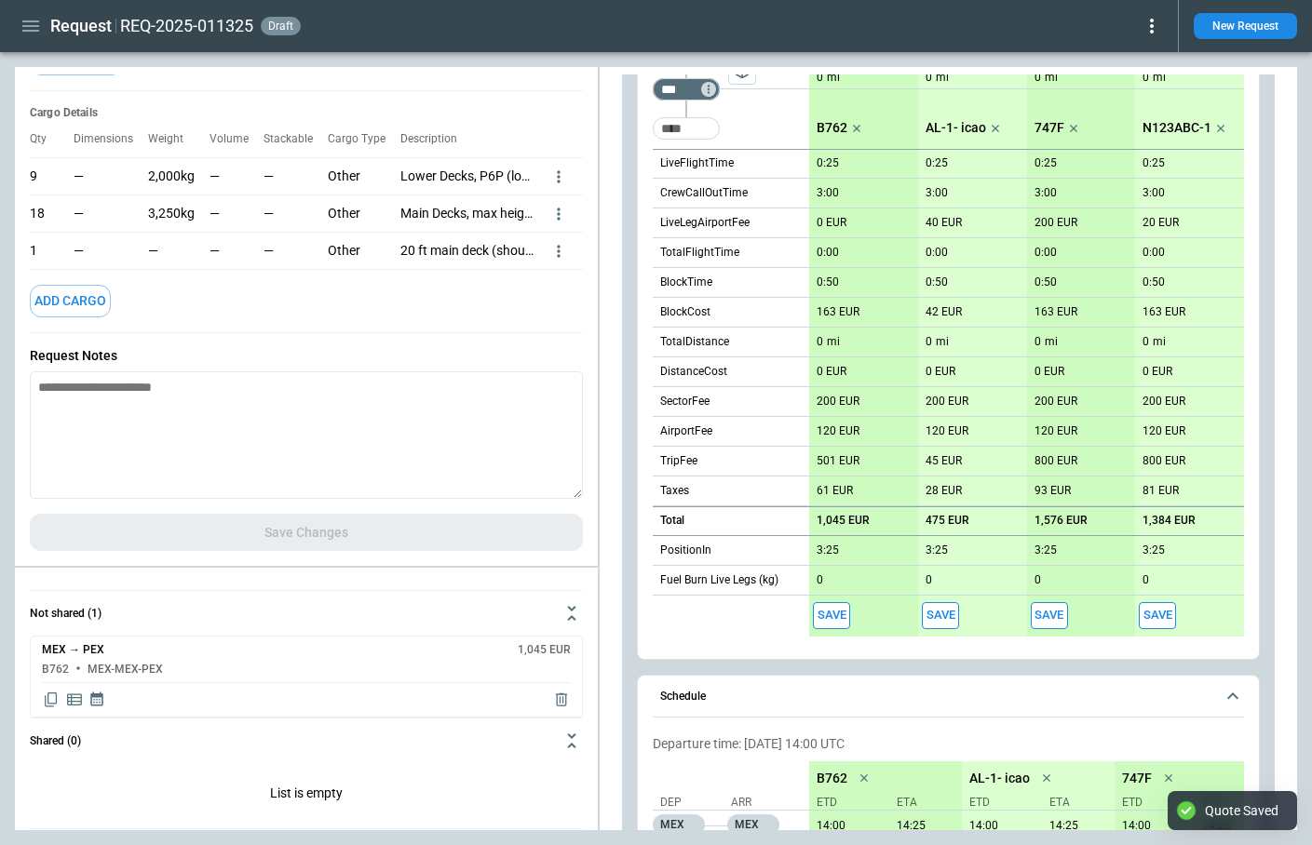
type textarea "*"
click at [219, 462] on textarea at bounding box center [306, 435] width 553 height 128
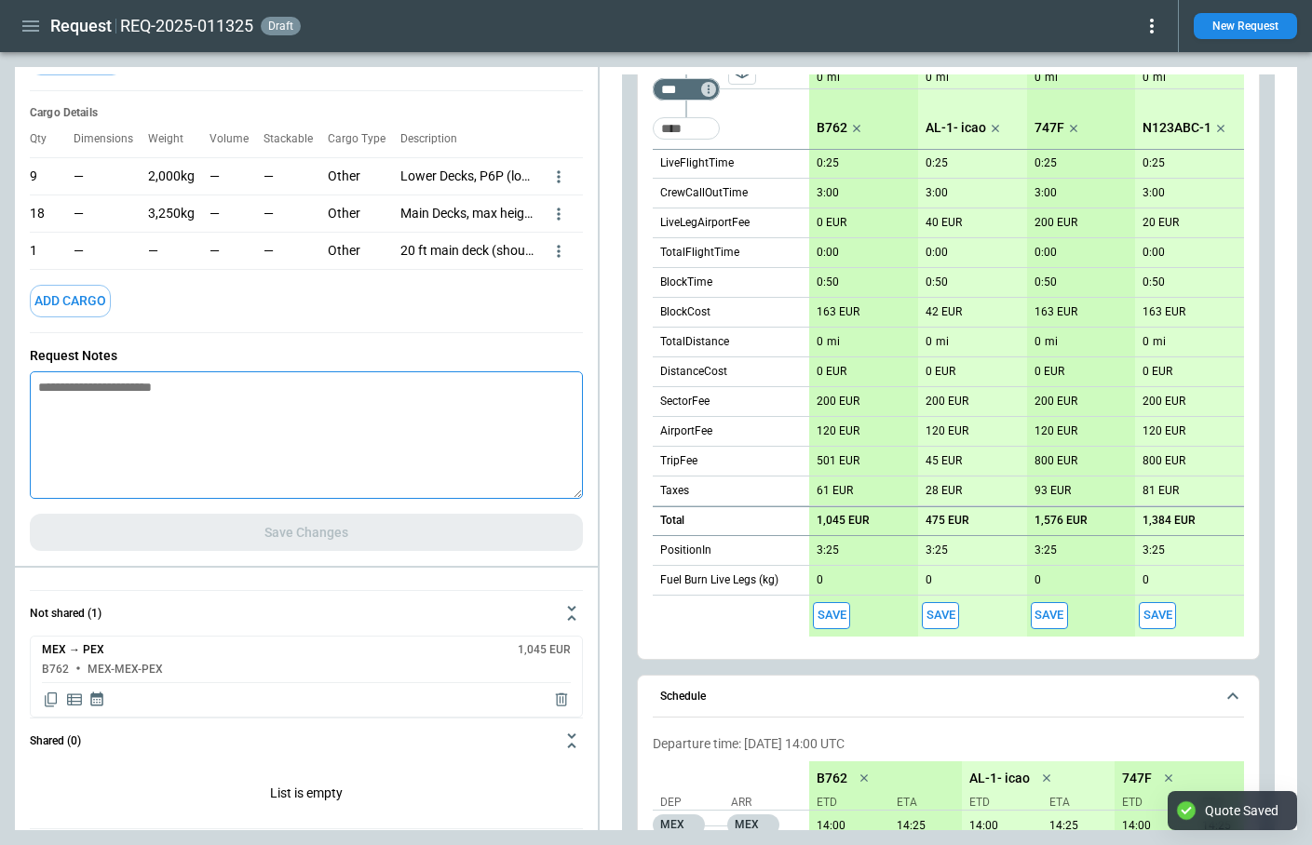
paste textarea "**********"
type textarea "**********"
type textarea "*"
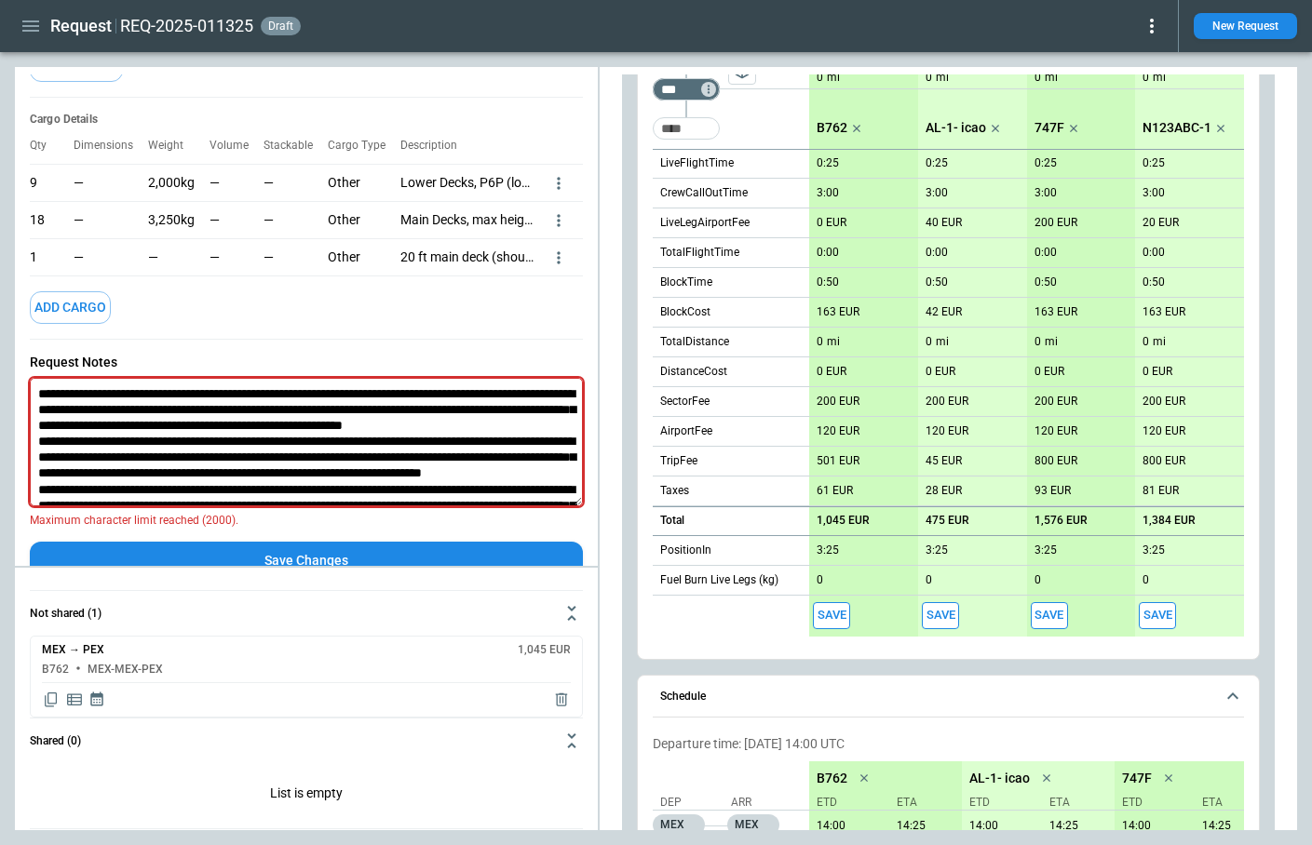
scroll to position [0, 0]
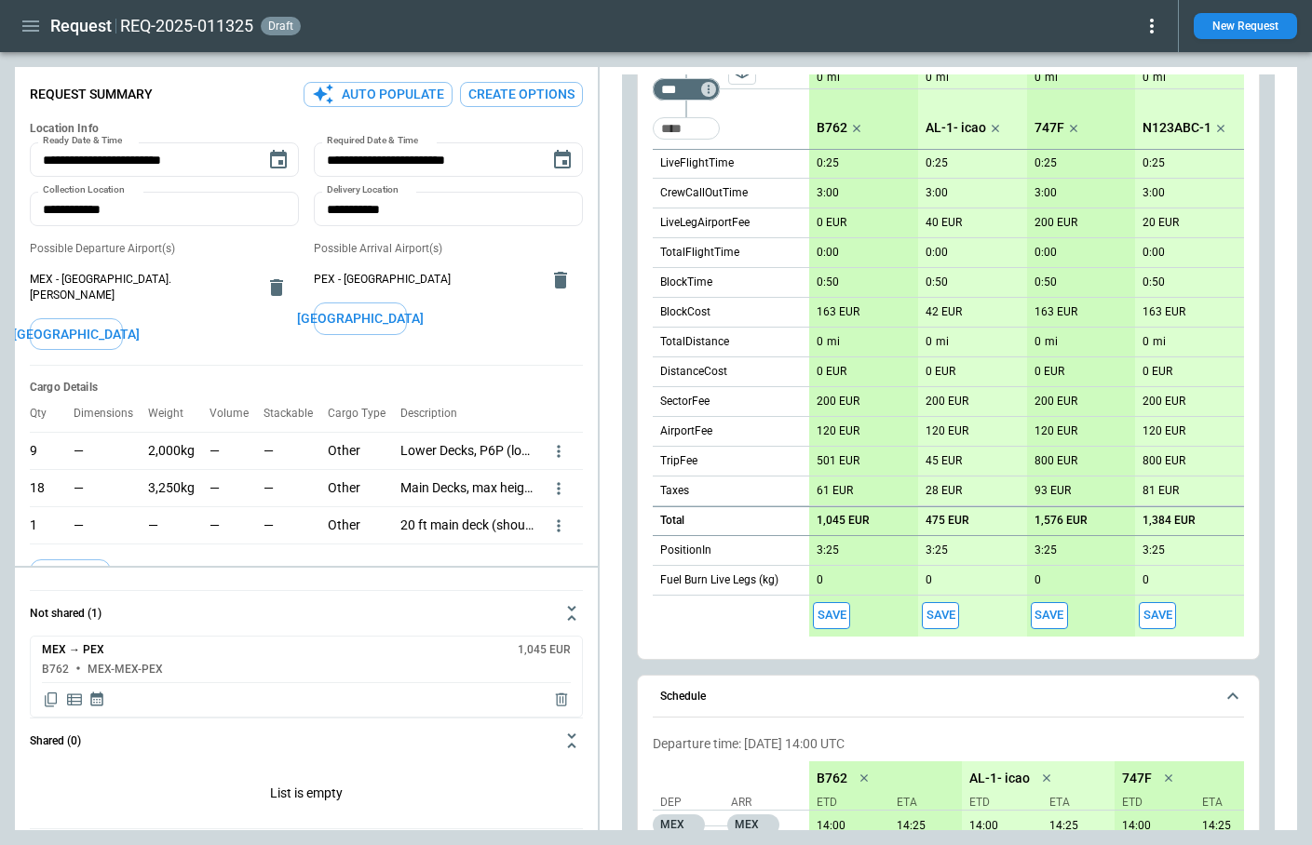
type textarea "**********"
click at [520, 100] on button "Create Options" at bounding box center [521, 94] width 123 height 25
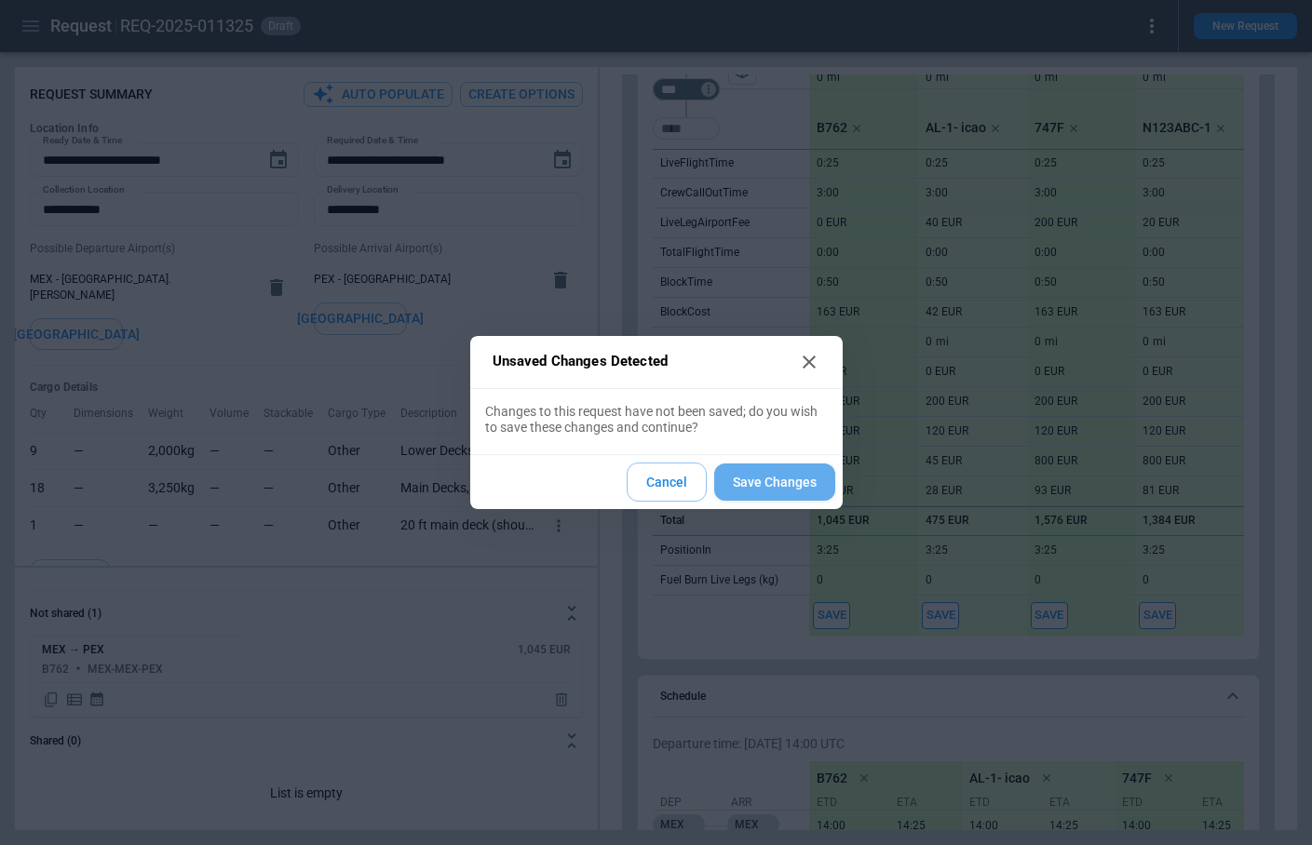
click at [754, 486] on button "Save Changes" at bounding box center [774, 483] width 121 height 38
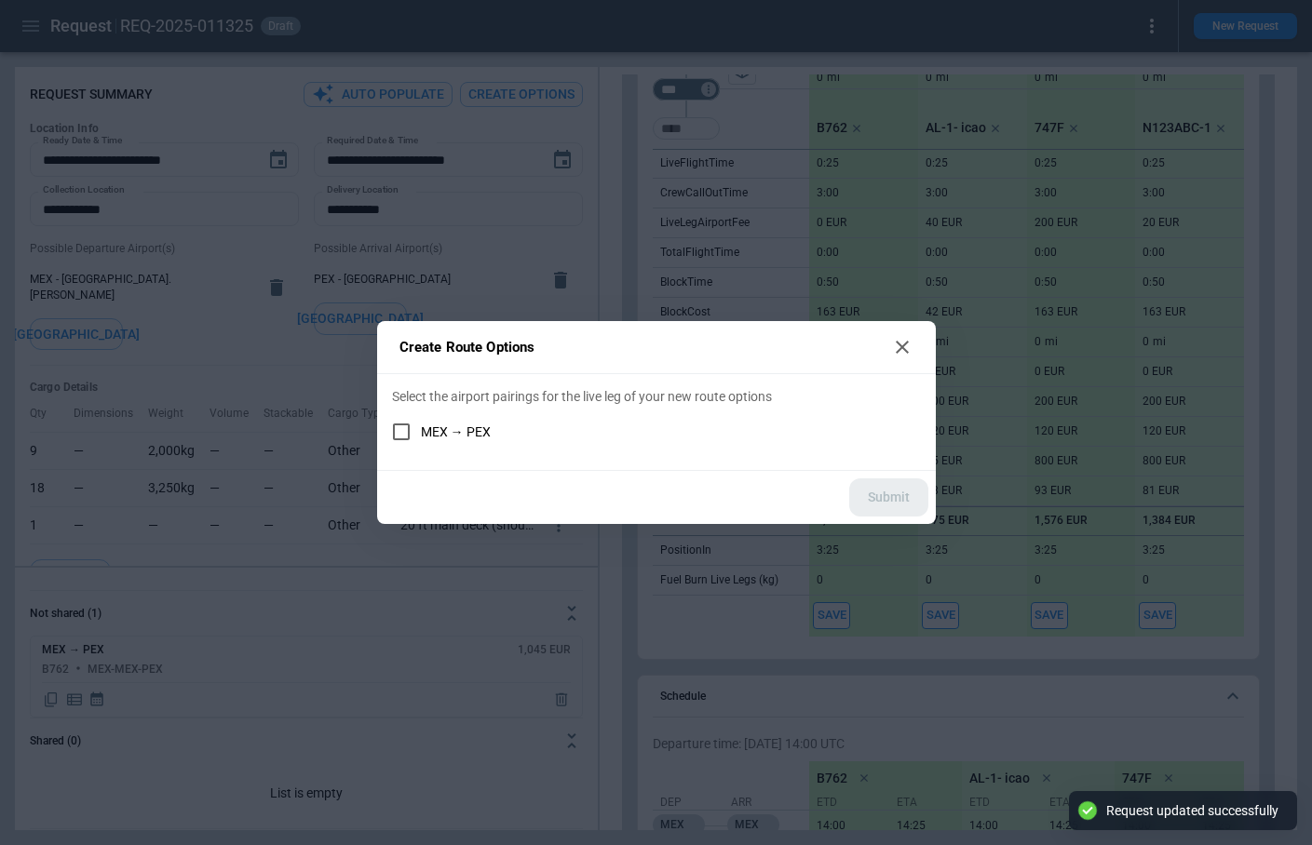
click at [904, 348] on icon at bounding box center [902, 347] width 22 height 22
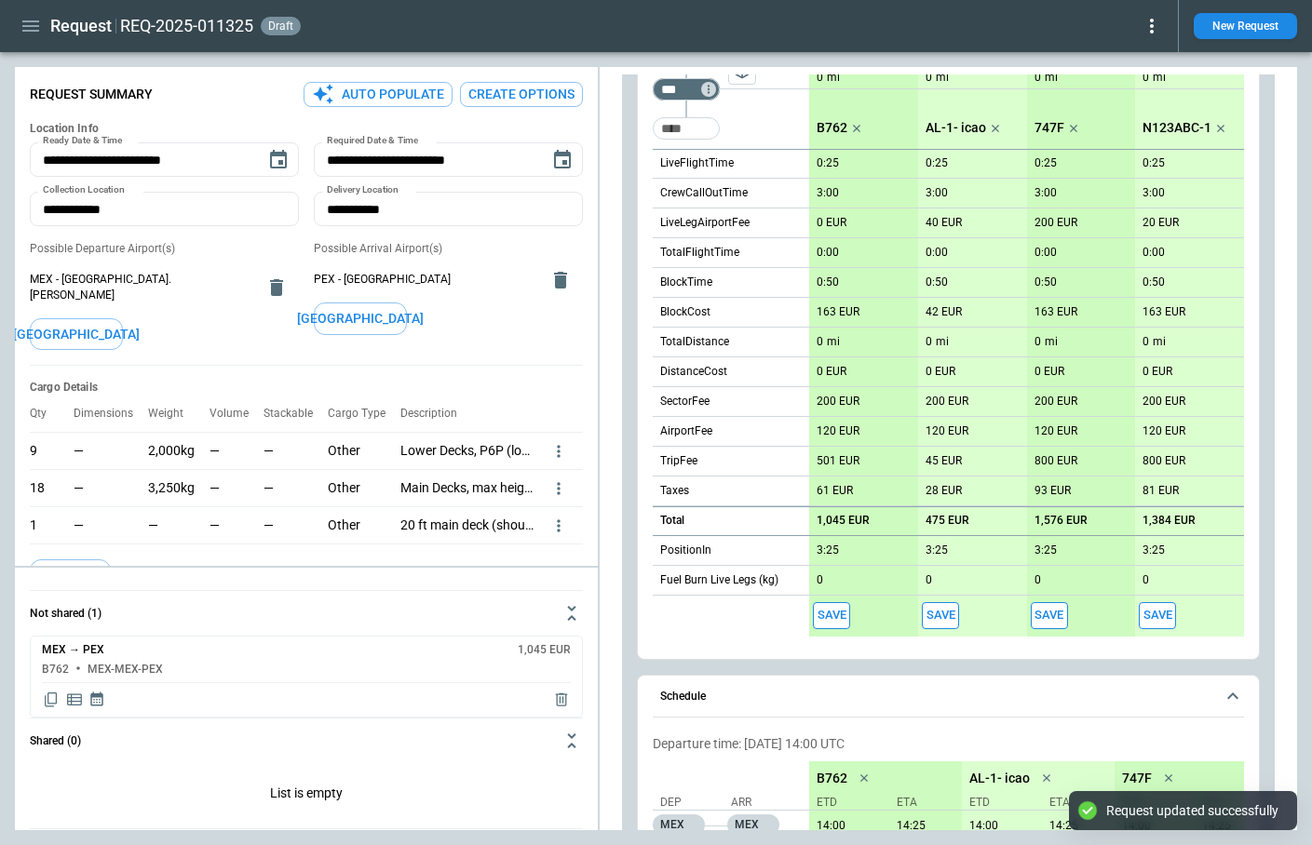
click at [529, 92] on button "Create Options" at bounding box center [521, 94] width 123 height 25
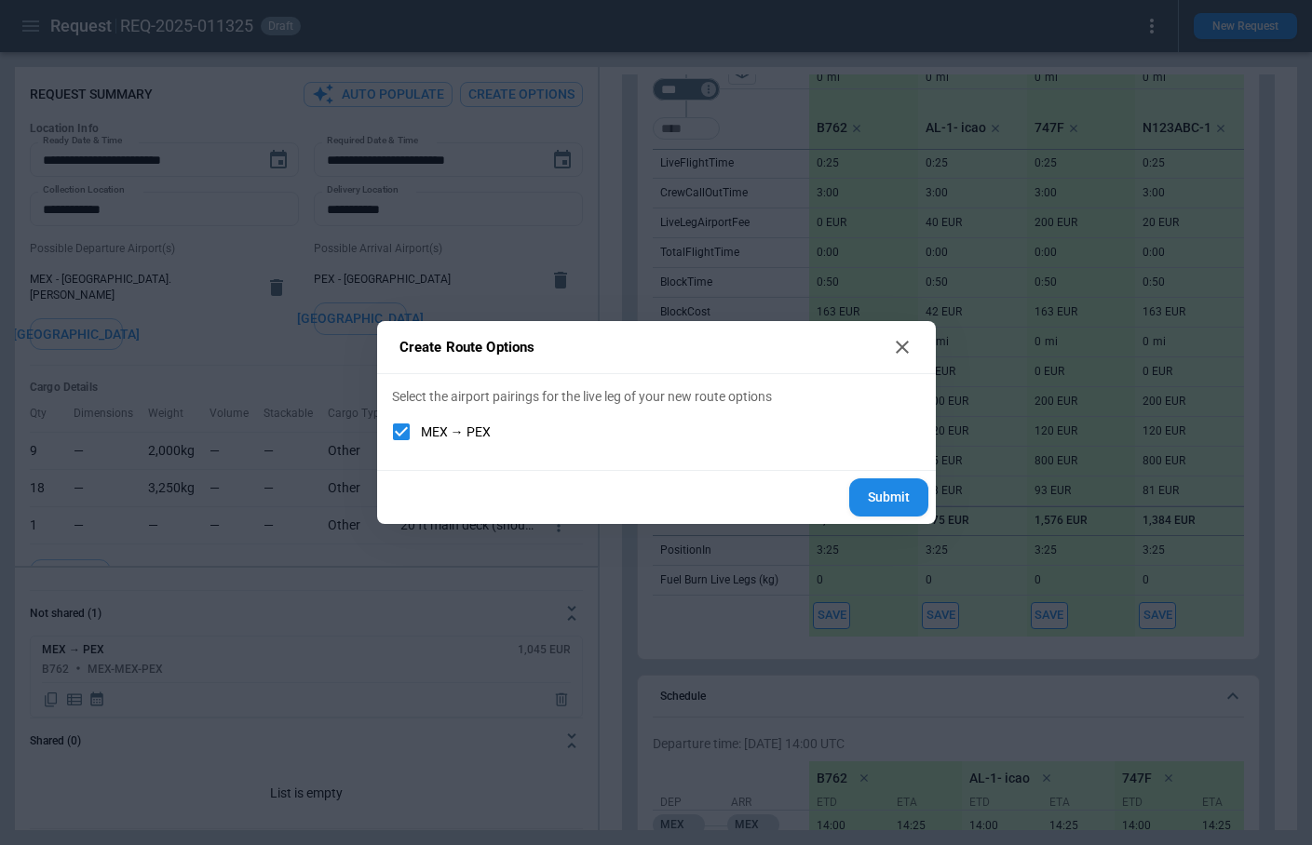
click at [897, 500] on button "Submit" at bounding box center [888, 497] width 79 height 38
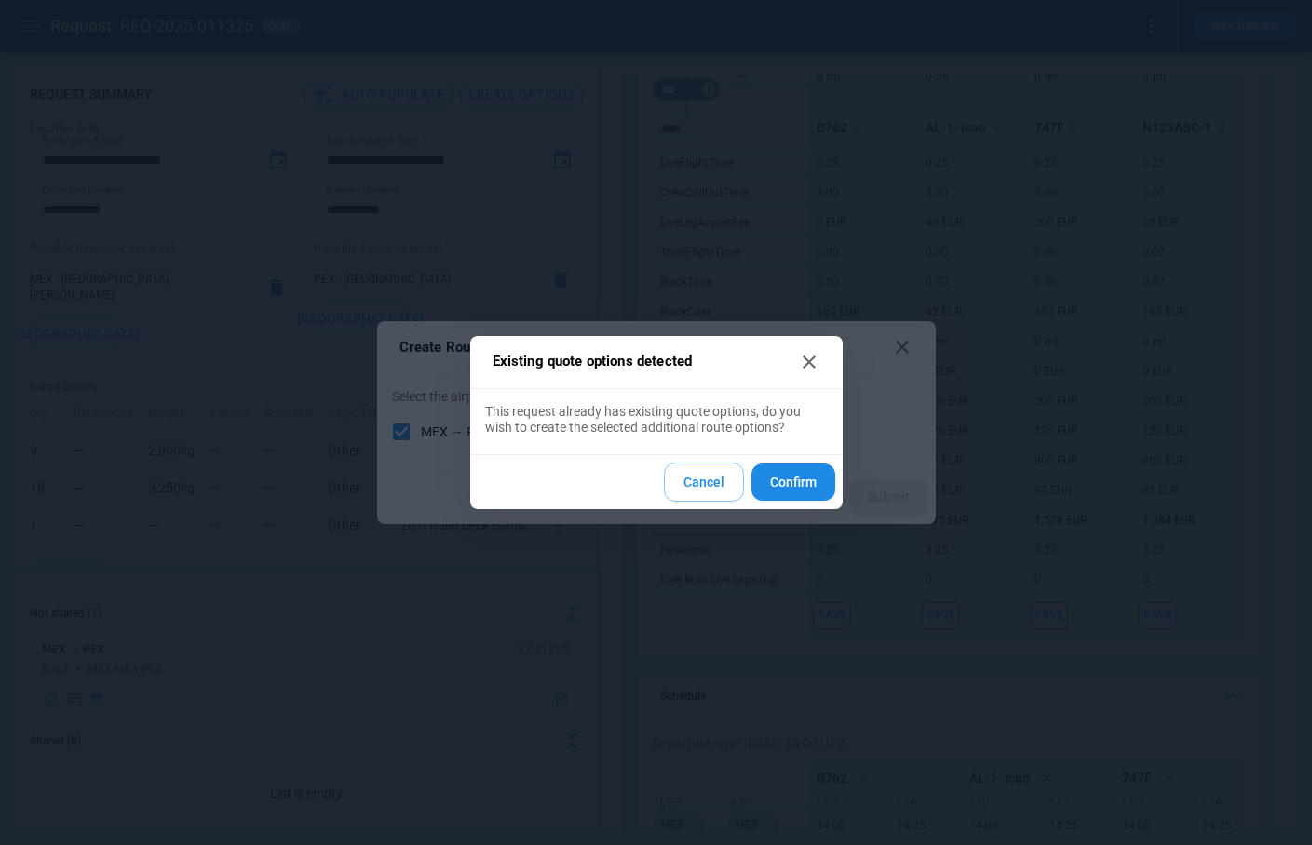
click at [709, 482] on button "Cancel" at bounding box center [704, 483] width 80 height 40
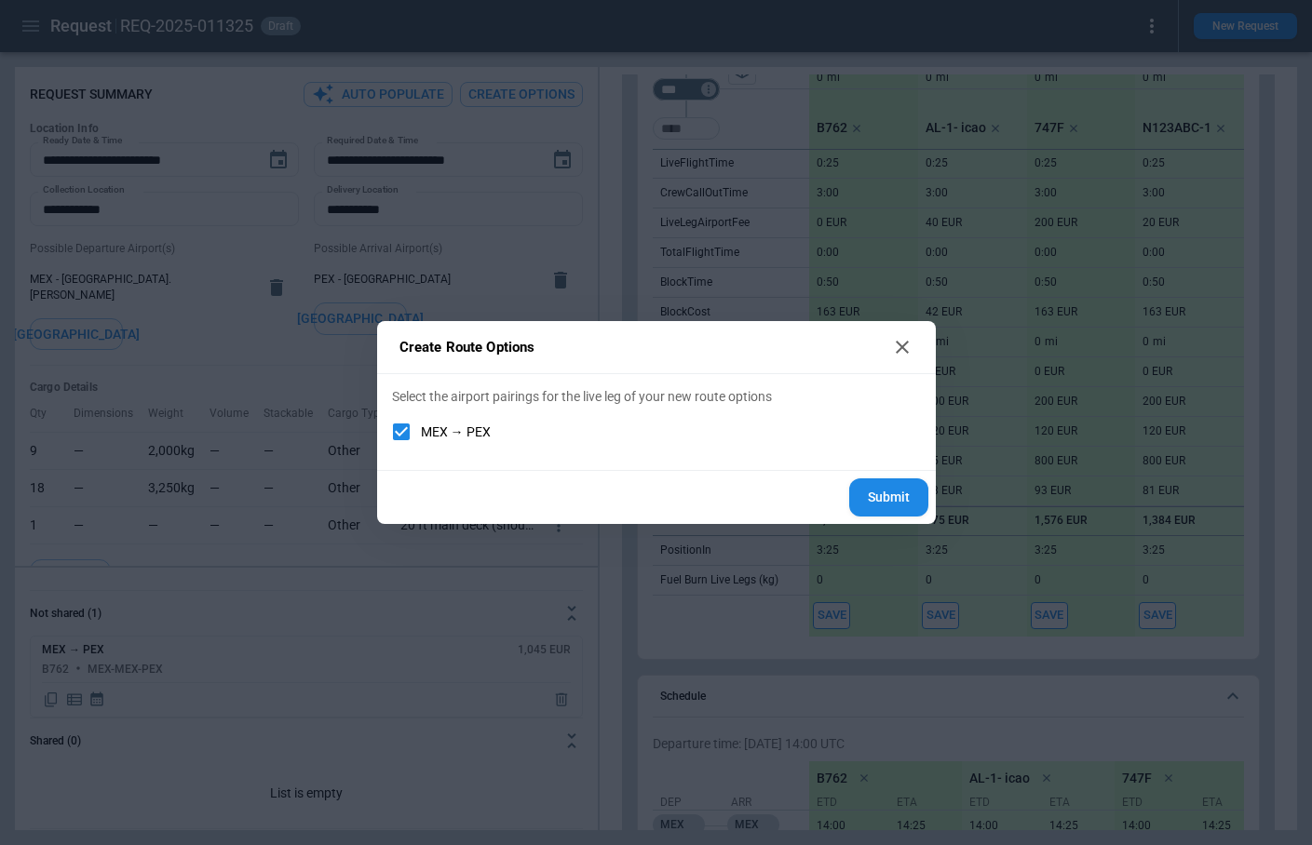
click at [908, 345] on icon at bounding box center [902, 347] width 22 height 22
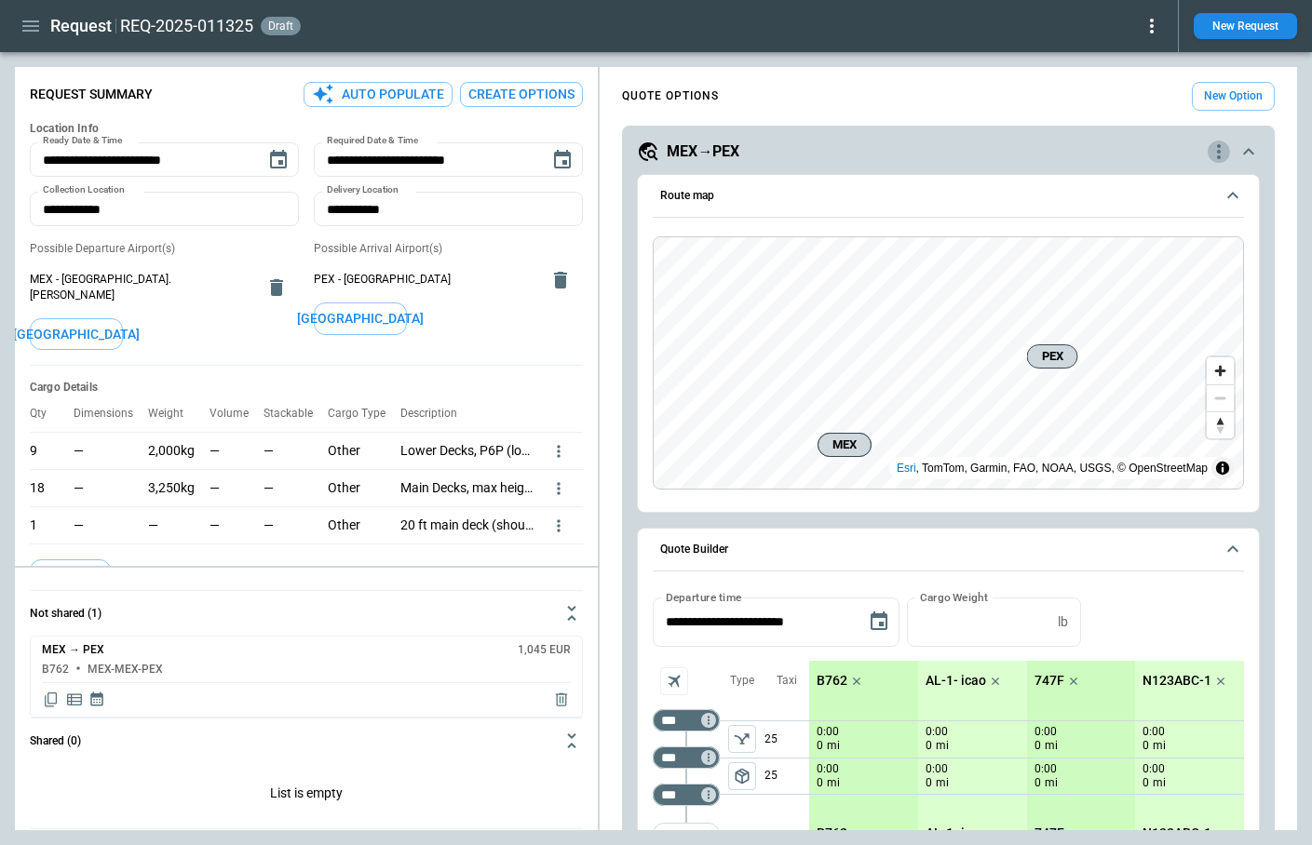
click at [1212, 155] on icon "quote-option-actions" at bounding box center [1218, 152] width 22 height 22
click at [1181, 266] on li "Delete Quote Option" at bounding box center [1148, 264] width 164 height 27
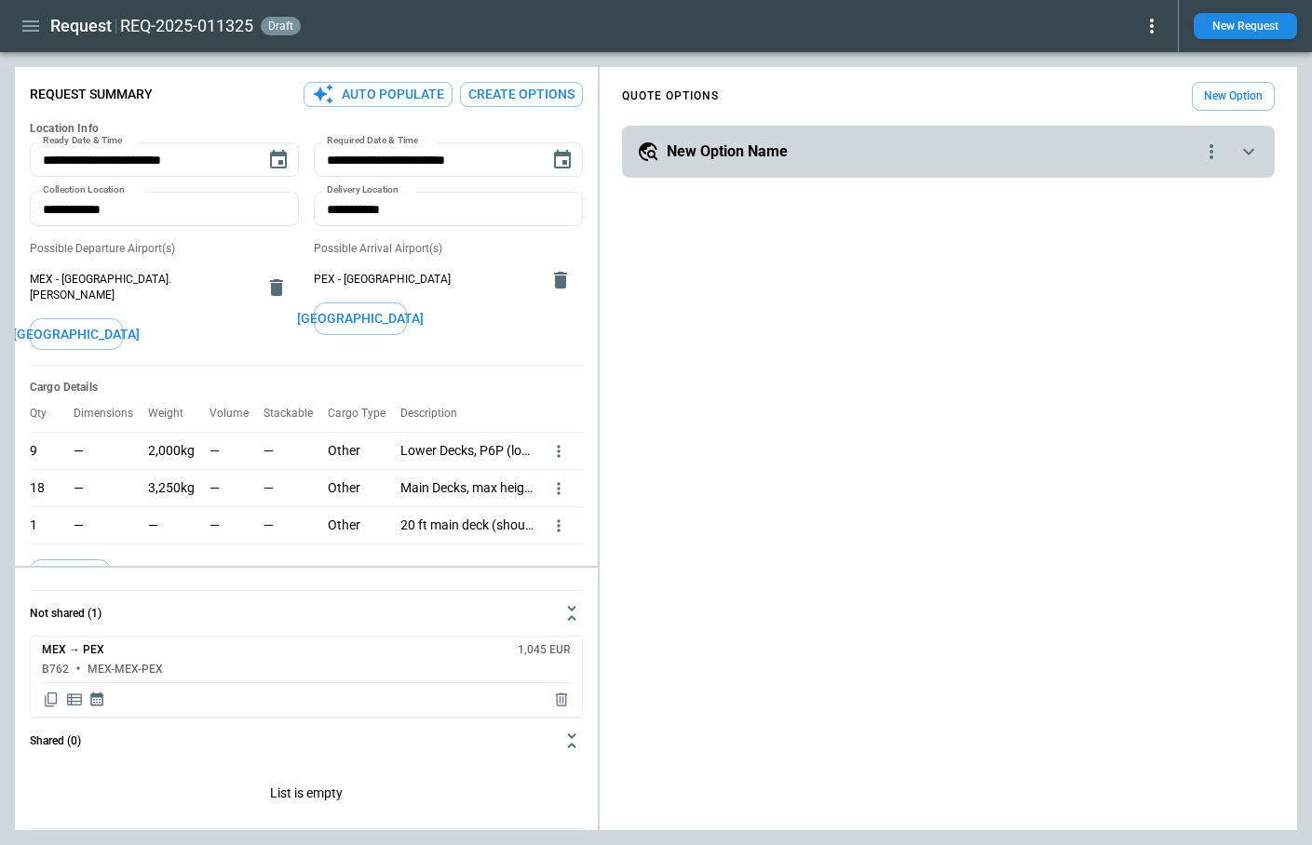
click at [1209, 148] on icon "quote-option-actions" at bounding box center [1211, 152] width 22 height 22
click at [1165, 267] on li "Delete Quote Option" at bounding box center [1140, 264] width 164 height 27
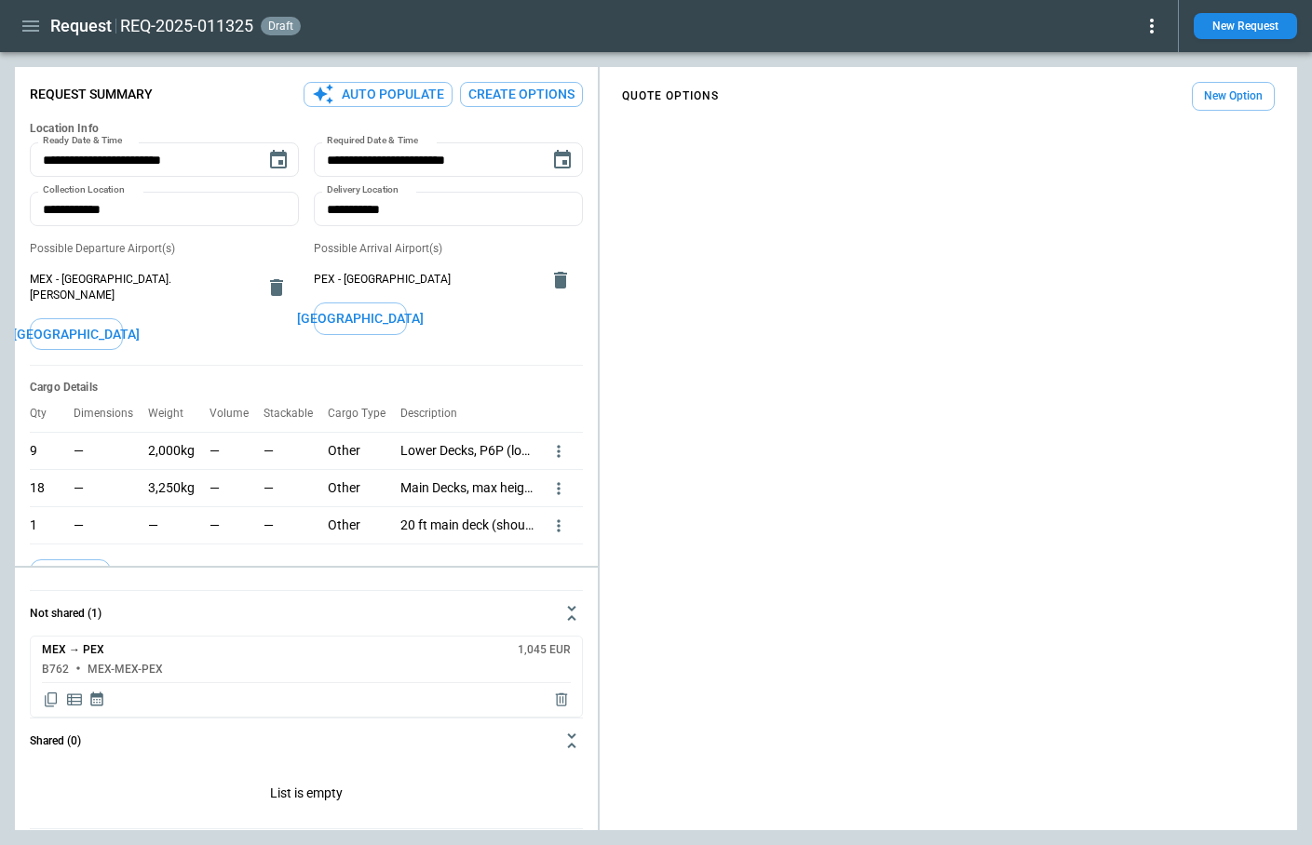
click at [552, 94] on button "Create Options" at bounding box center [521, 94] width 123 height 25
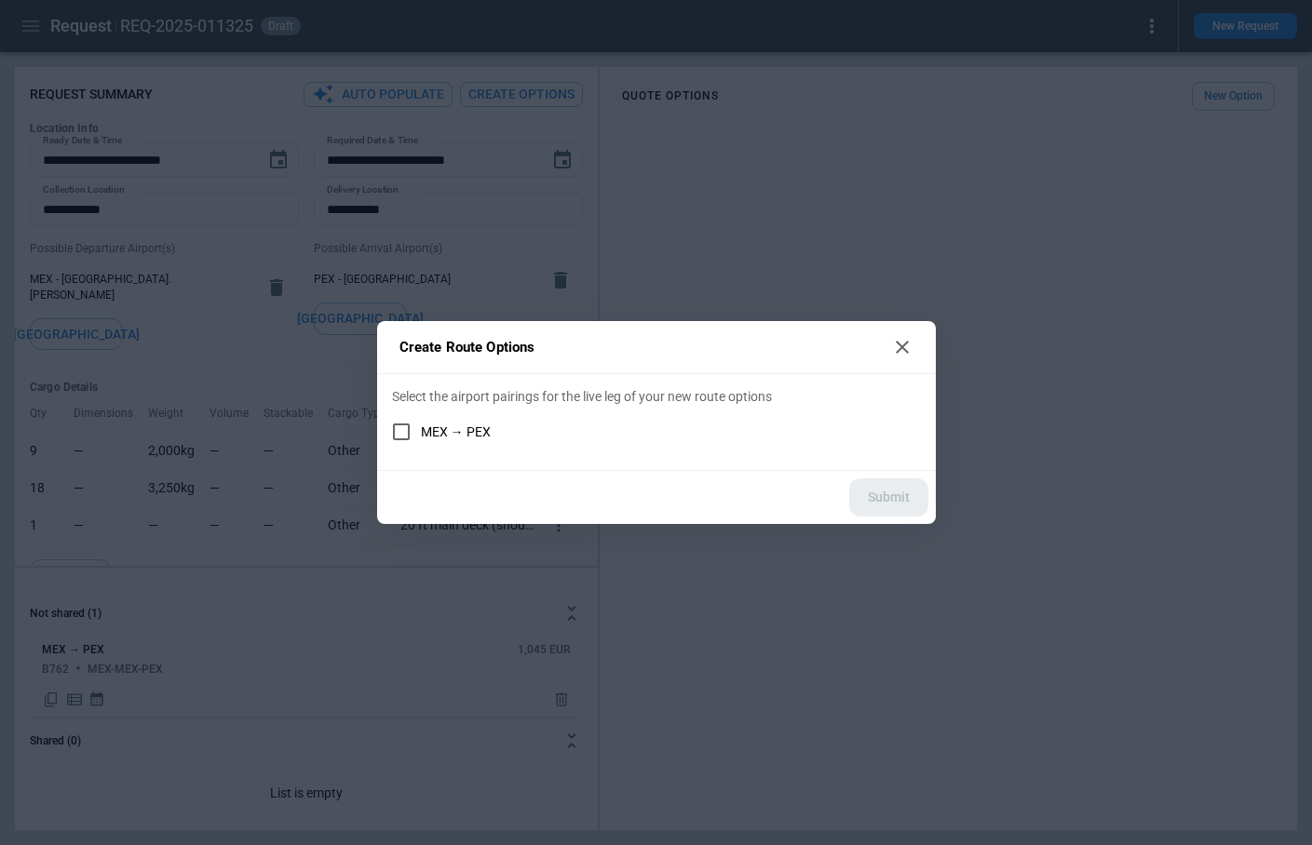
click at [459, 443] on label "MEX → PEX" at bounding box center [644, 431] width 524 height 39
click at [899, 510] on button "Submit" at bounding box center [888, 497] width 79 height 38
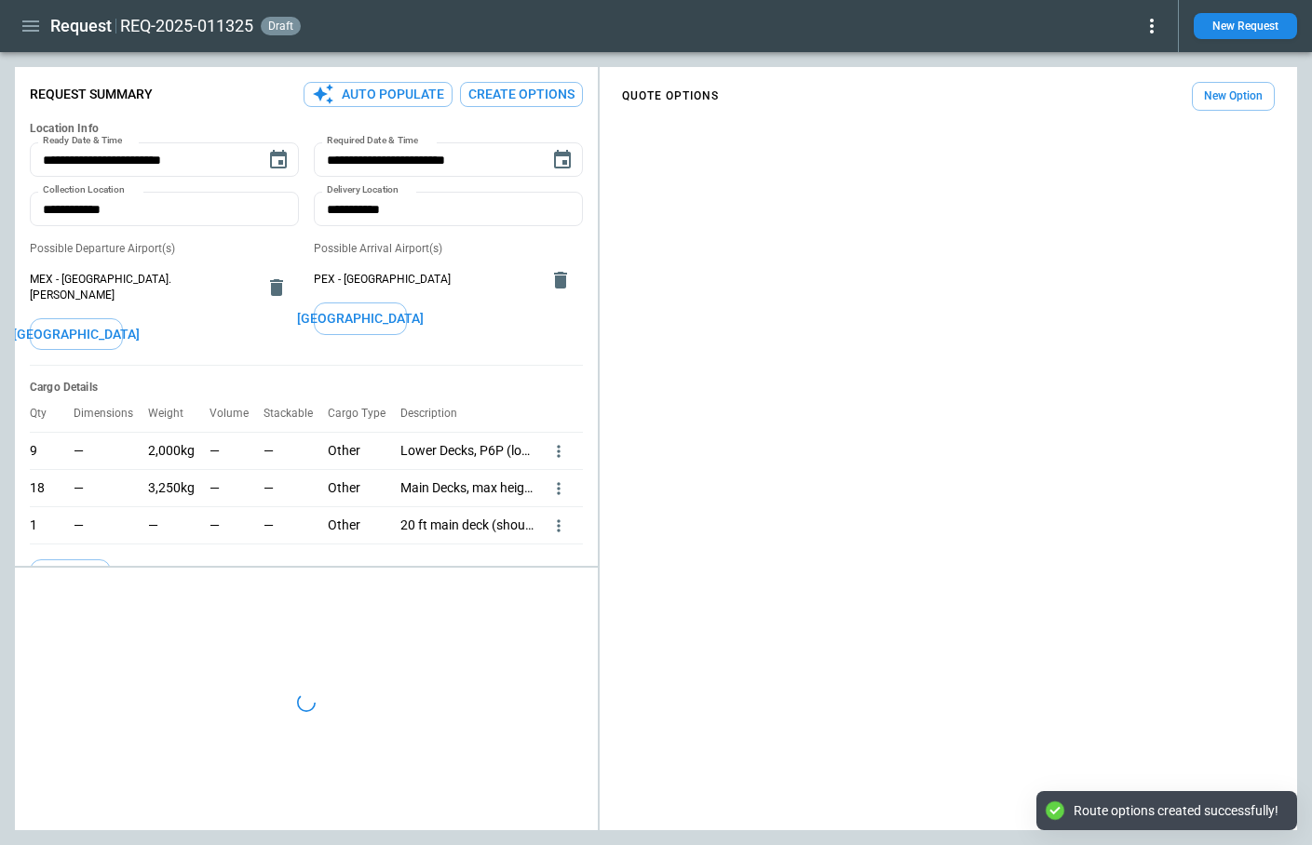
type textarea "*"
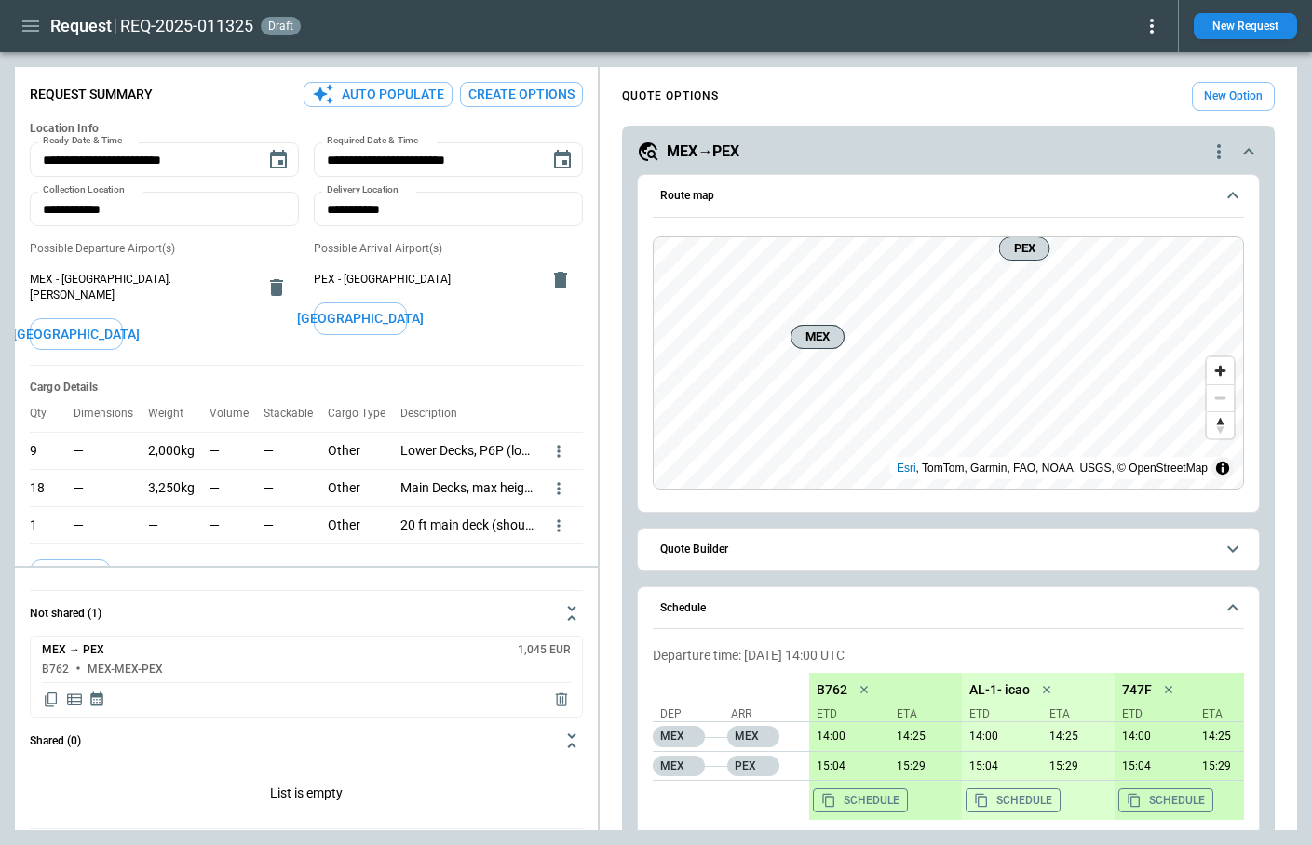
click at [511, 84] on button "Create Options" at bounding box center [521, 94] width 123 height 25
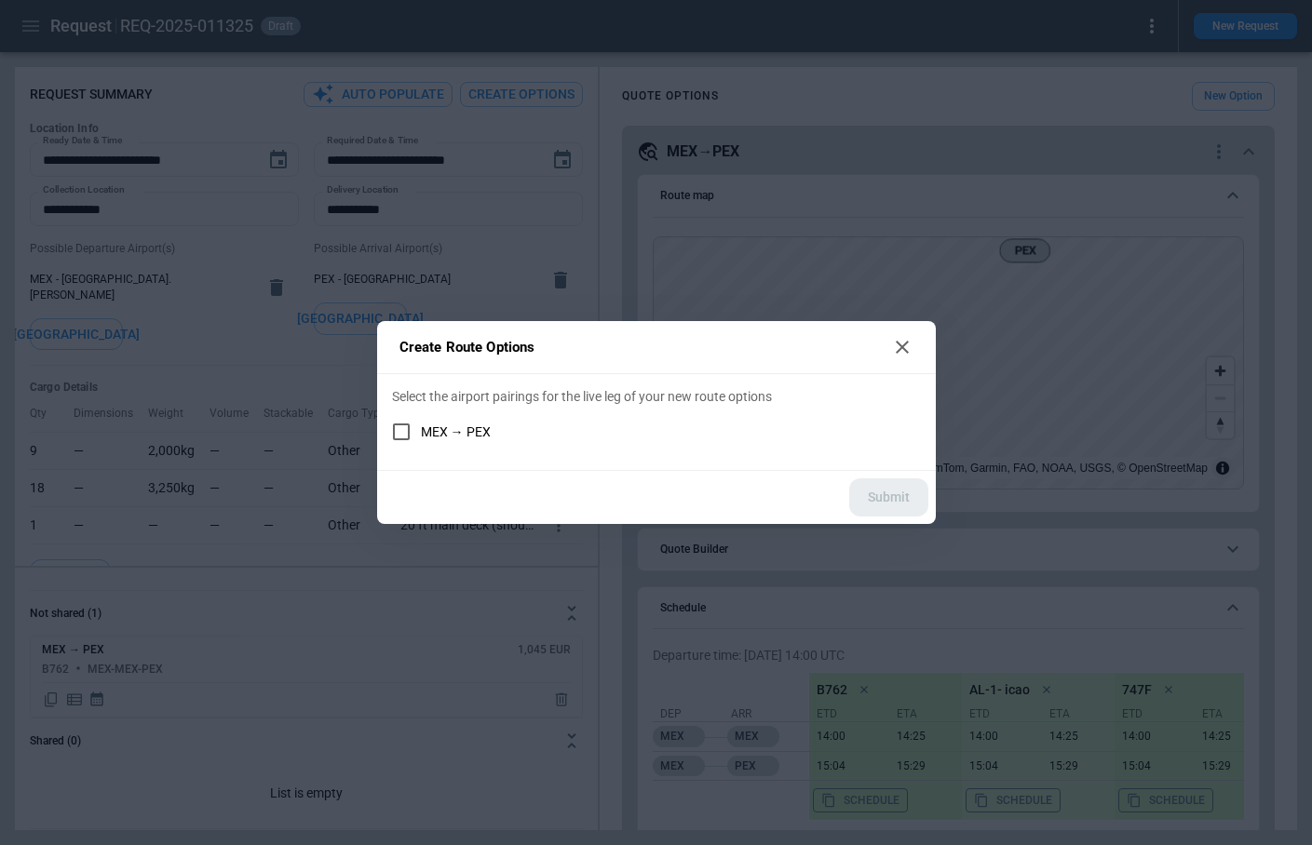
click at [451, 418] on label "MEX → PEX" at bounding box center [644, 431] width 524 height 39
click at [910, 498] on button "Submit" at bounding box center [888, 497] width 79 height 38
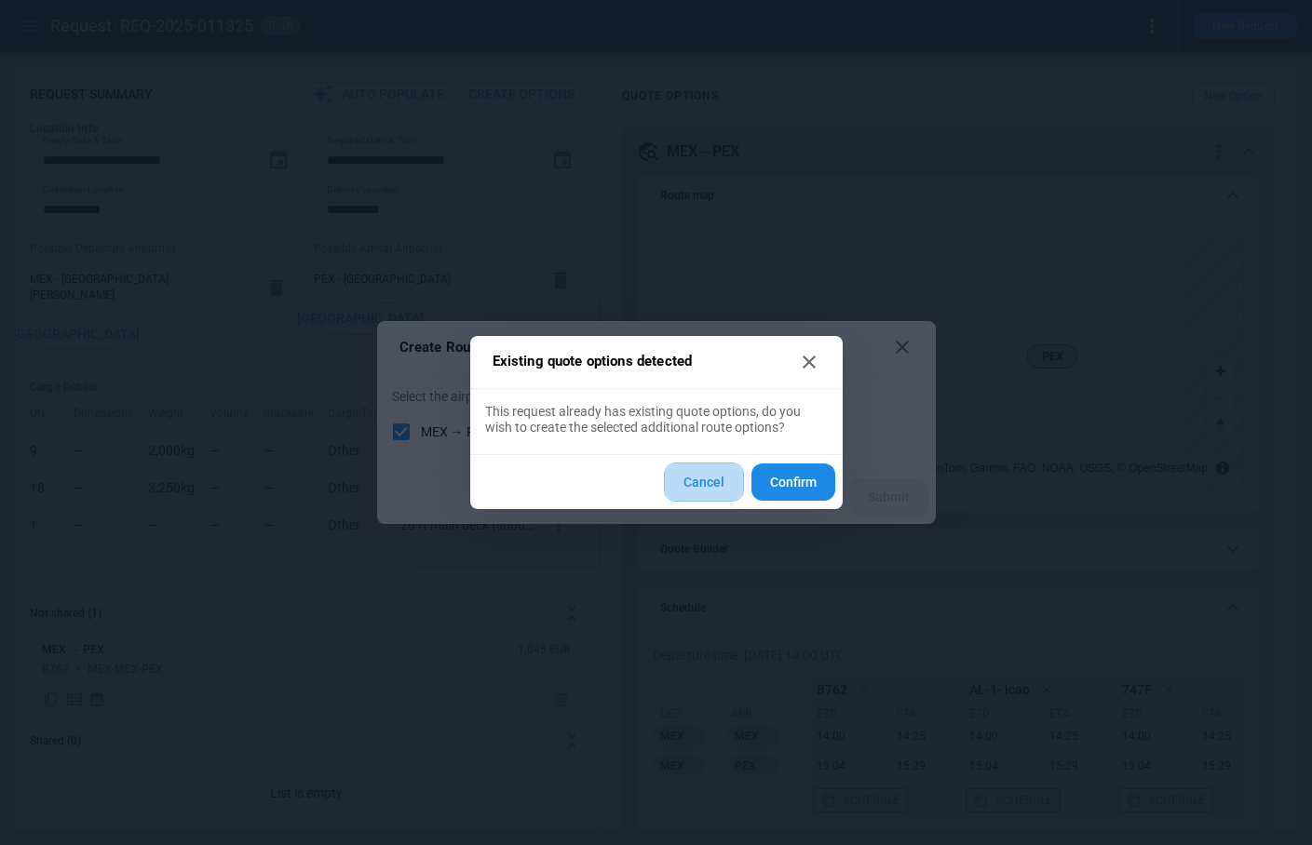
click at [691, 478] on button "Cancel" at bounding box center [704, 483] width 80 height 40
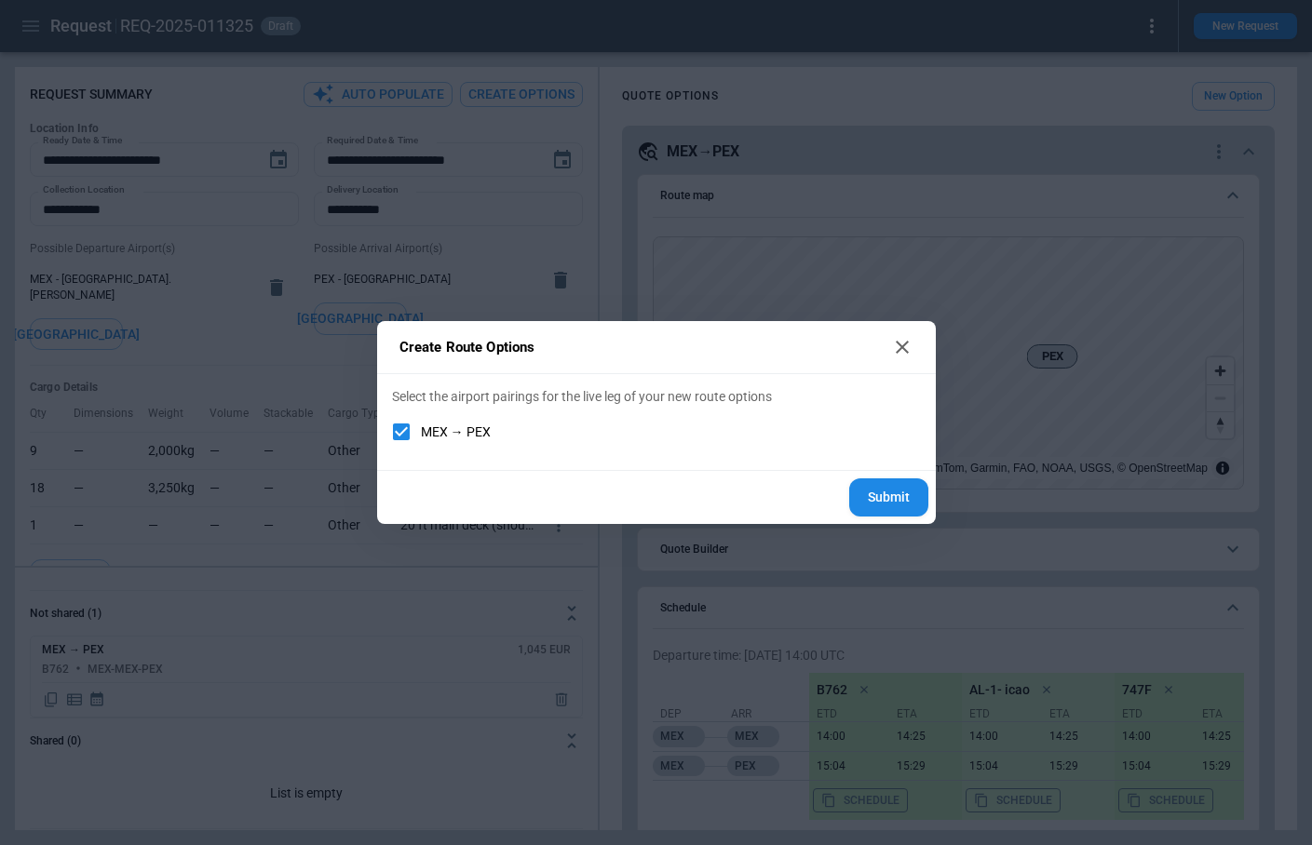
click at [872, 496] on button "Submit" at bounding box center [888, 497] width 79 height 38
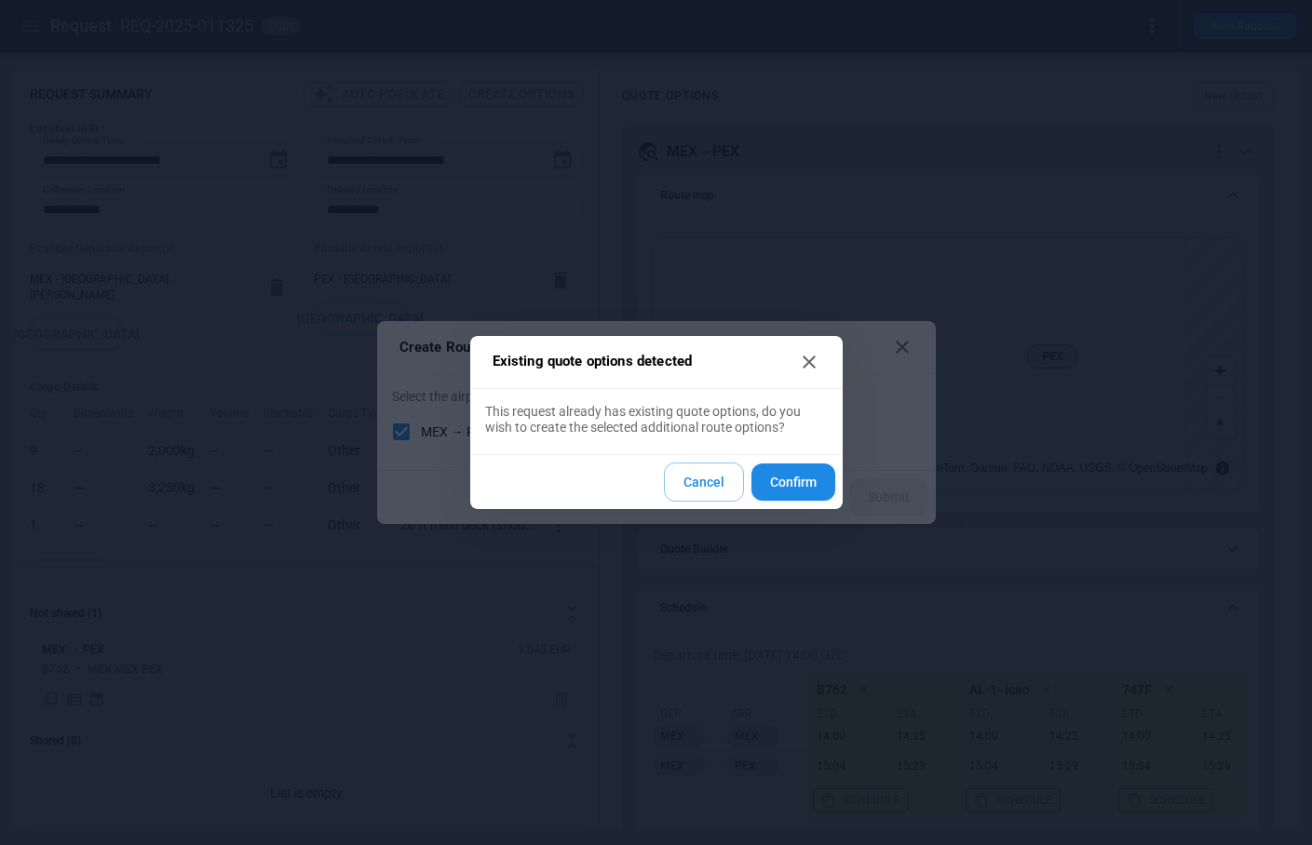
click at [706, 478] on button "Cancel" at bounding box center [704, 483] width 80 height 40
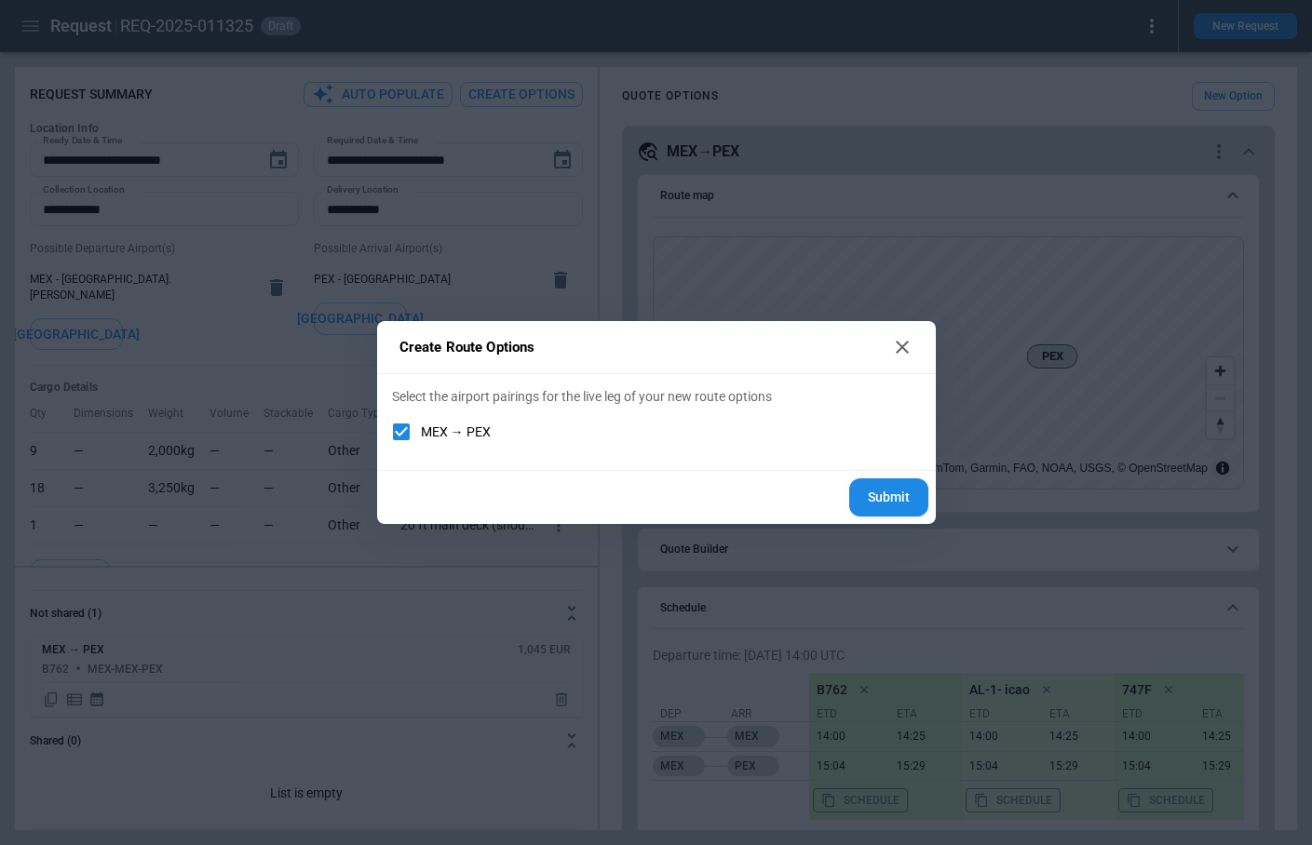
click at [899, 349] on icon at bounding box center [901, 347] width 13 height 13
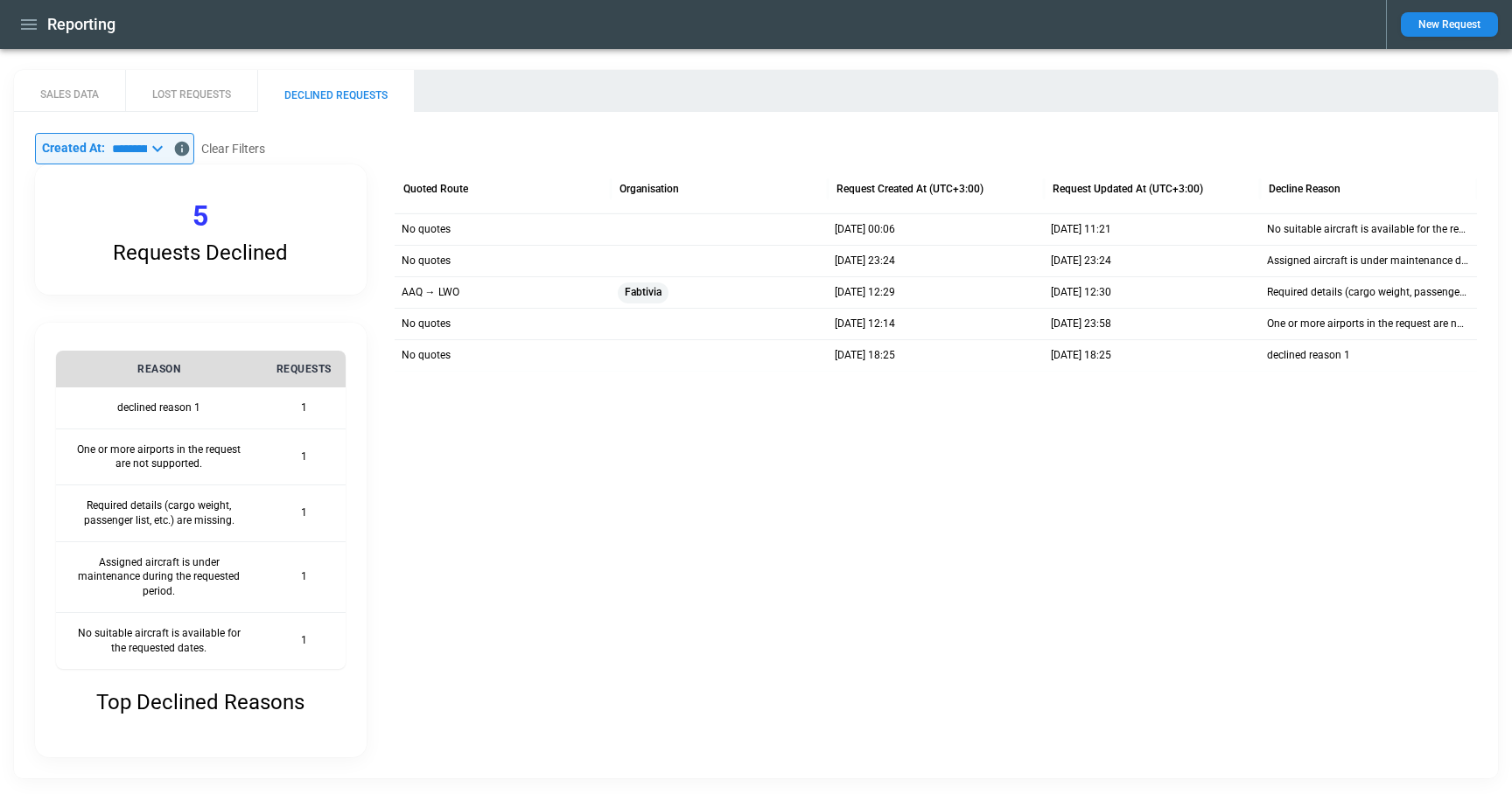
click at [489, 294] on div "AAQ → LWO" at bounding box center [503, 292] width 216 height 32
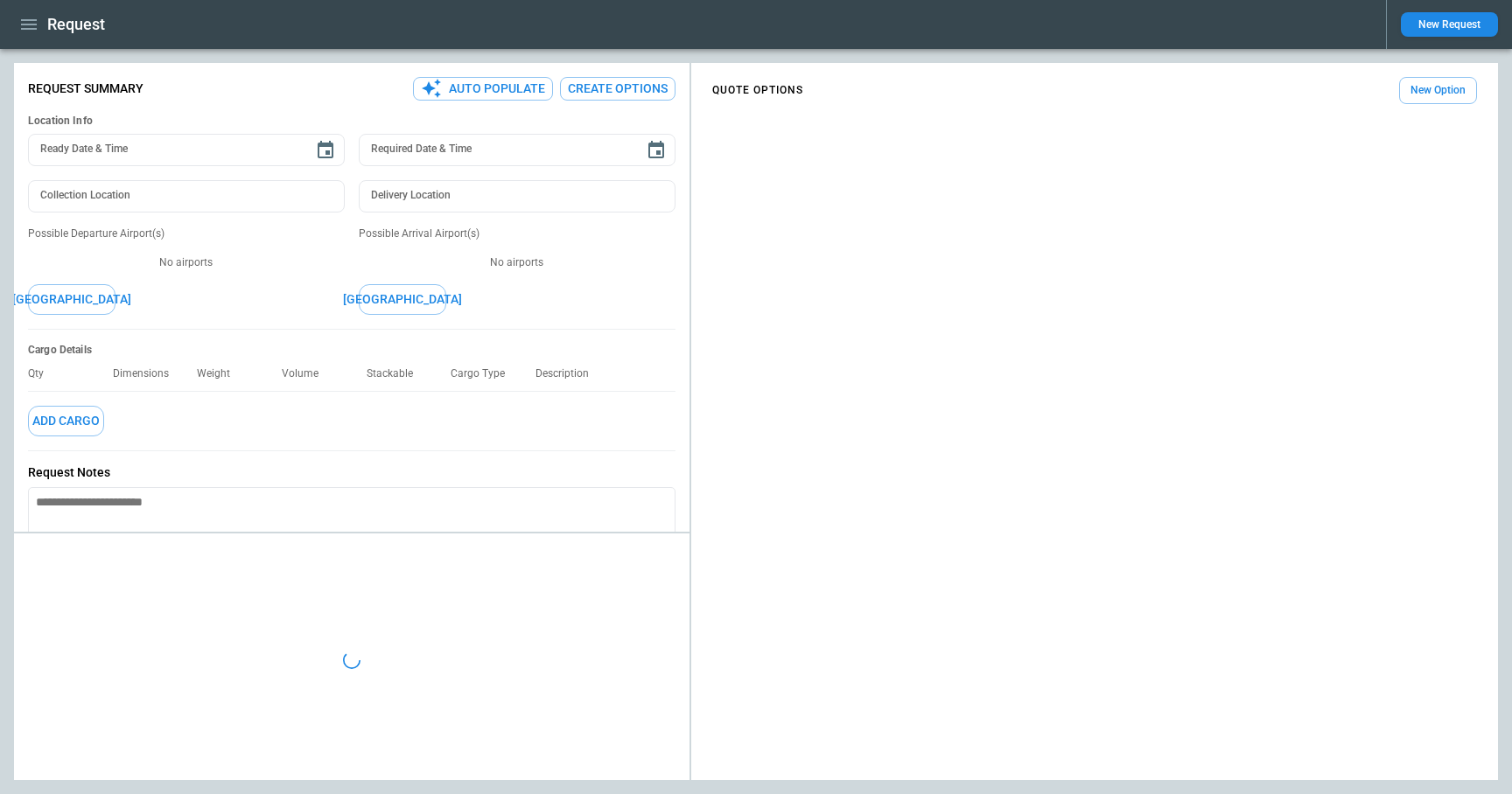
type textarea "*"
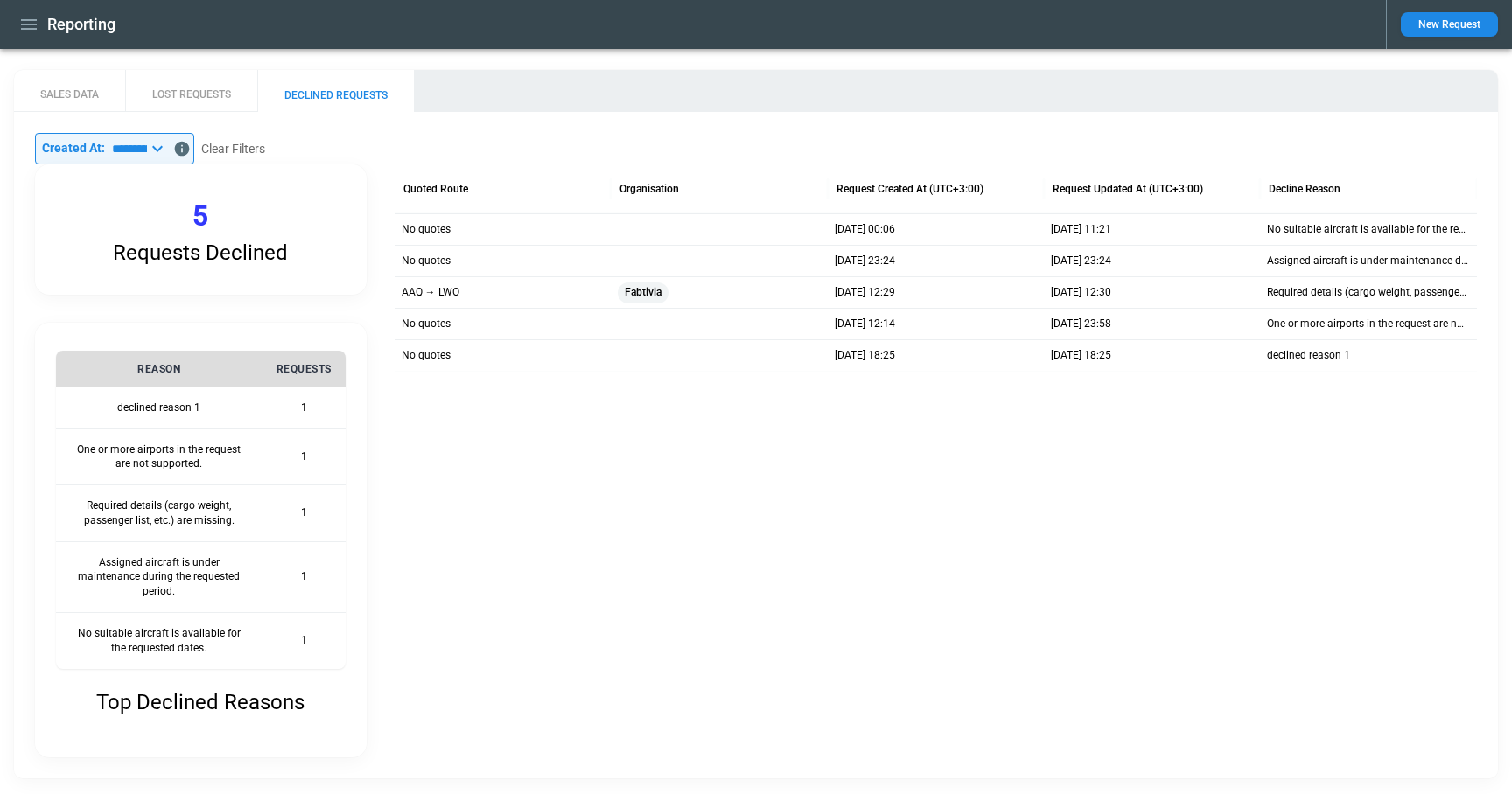
click at [163, 150] on icon at bounding box center [157, 148] width 10 height 7
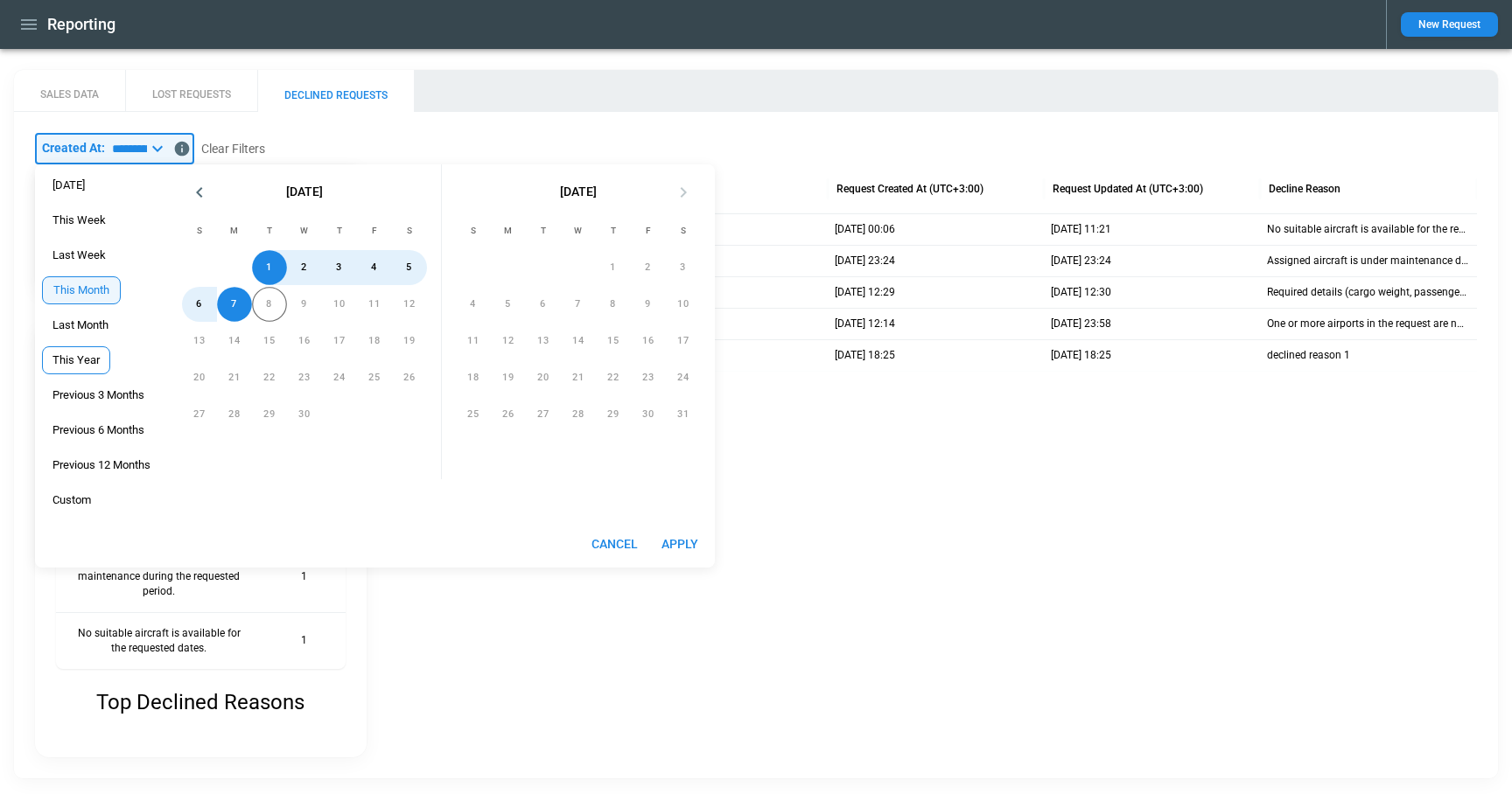
click at [84, 361] on span "This Year" at bounding box center [76, 360] width 67 height 14
click at [684, 543] on button "Apply" at bounding box center [679, 544] width 56 height 32
type input "*********"
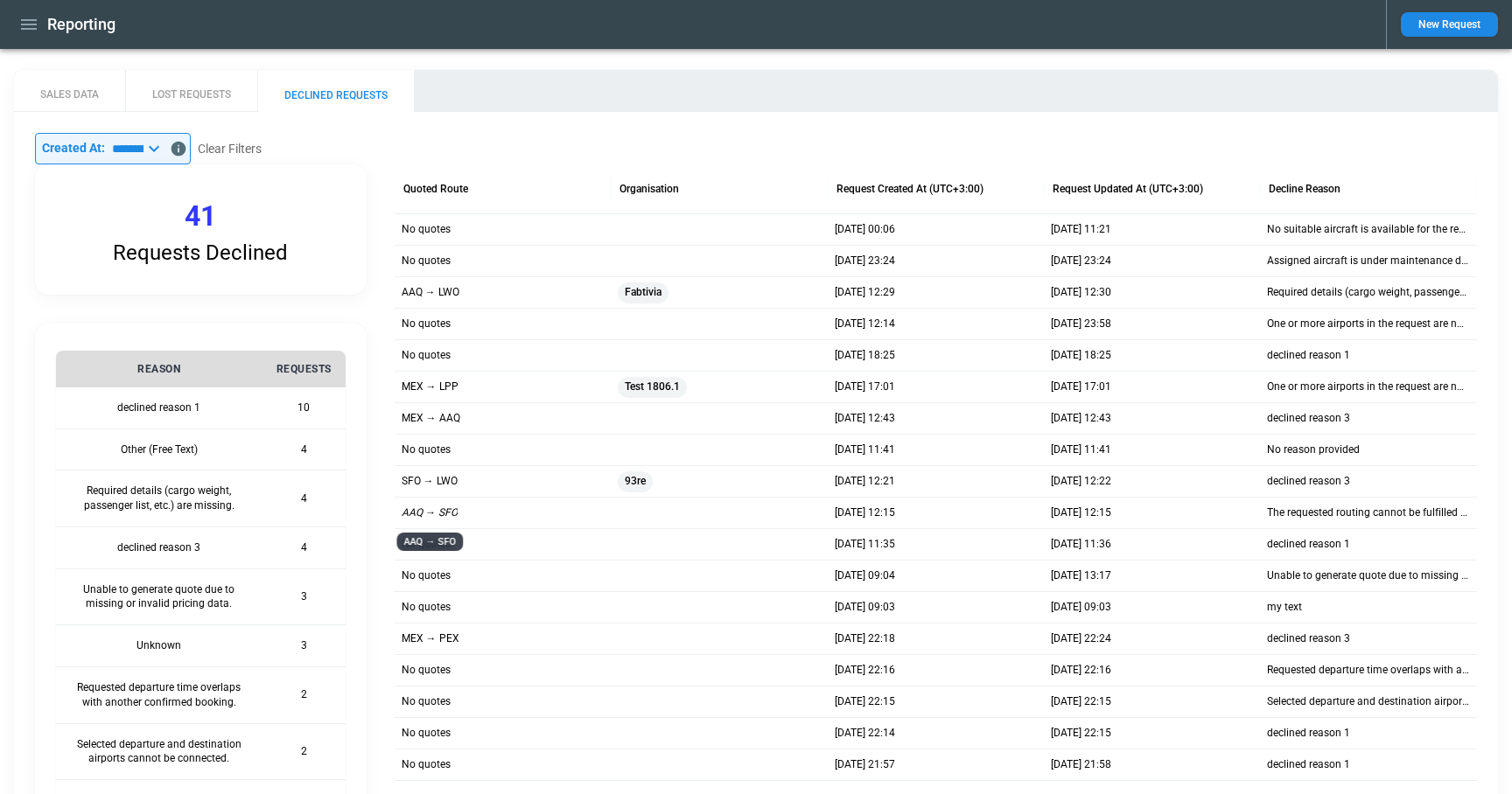
click at [448, 512] on p "AAQ → SFO" at bounding box center [429, 513] width 56 height 15
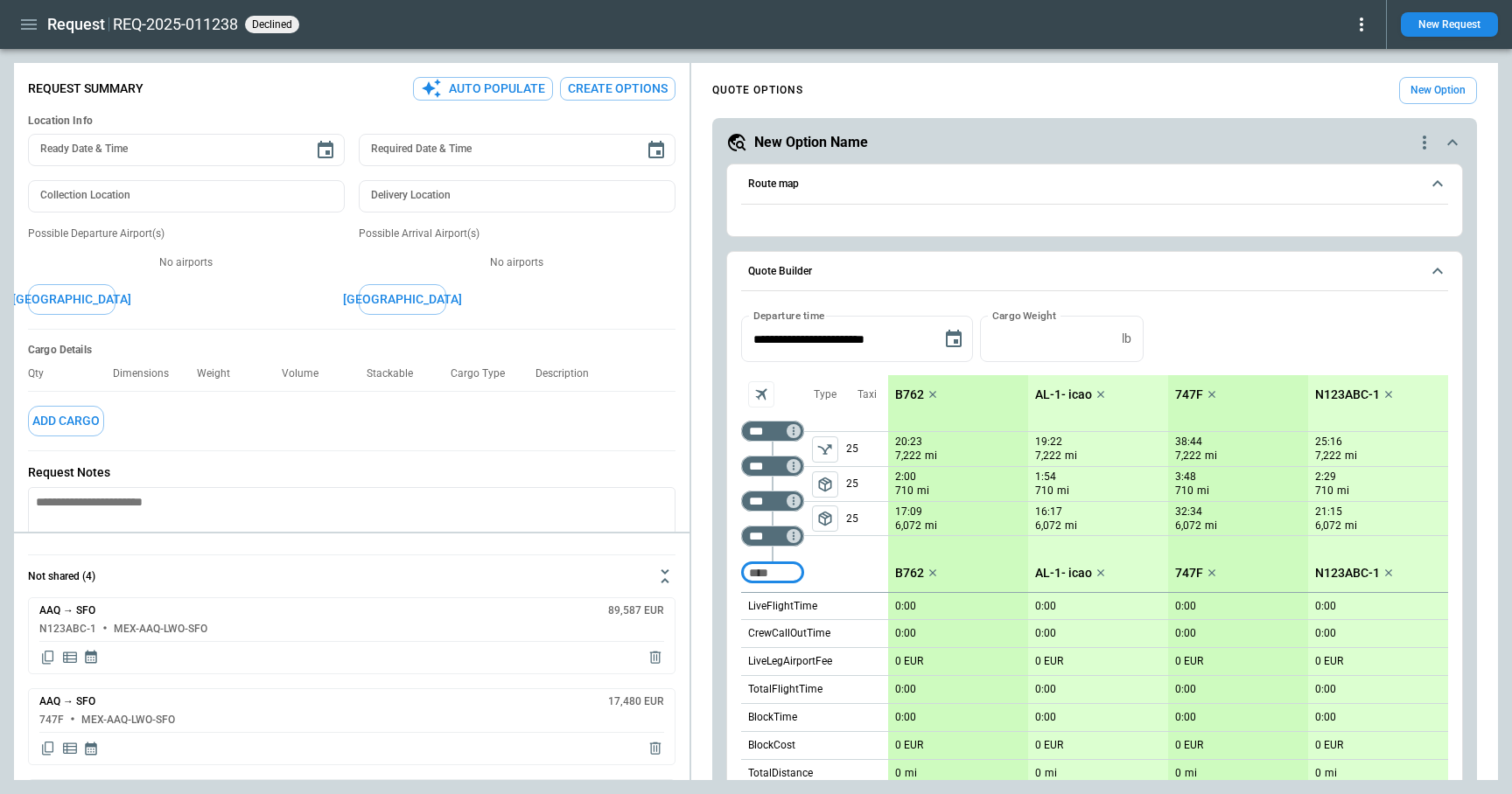
type textarea "*"
type input "**********"
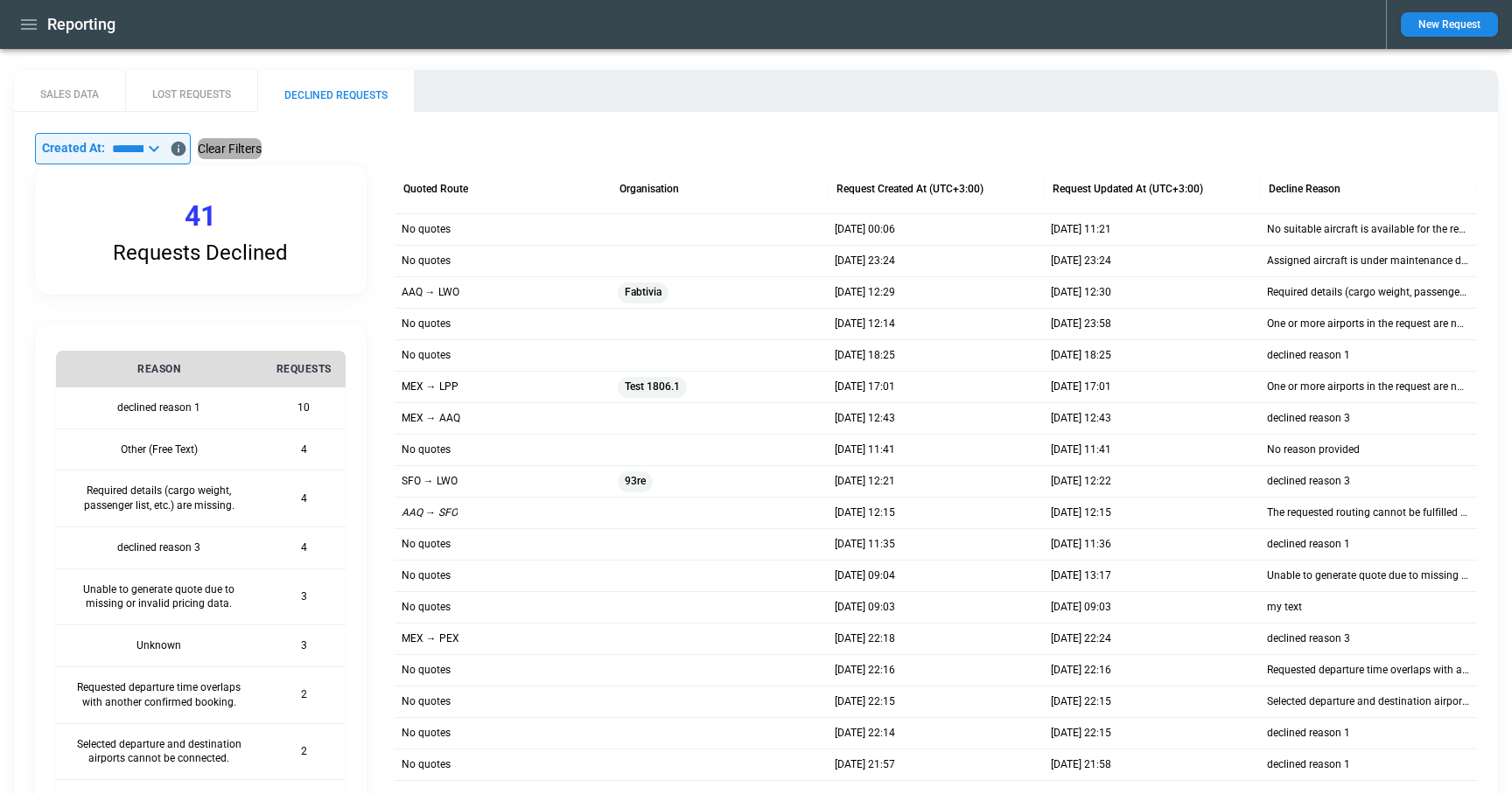
click at [261, 146] on button "Clear Filters" at bounding box center [229, 148] width 64 height 22
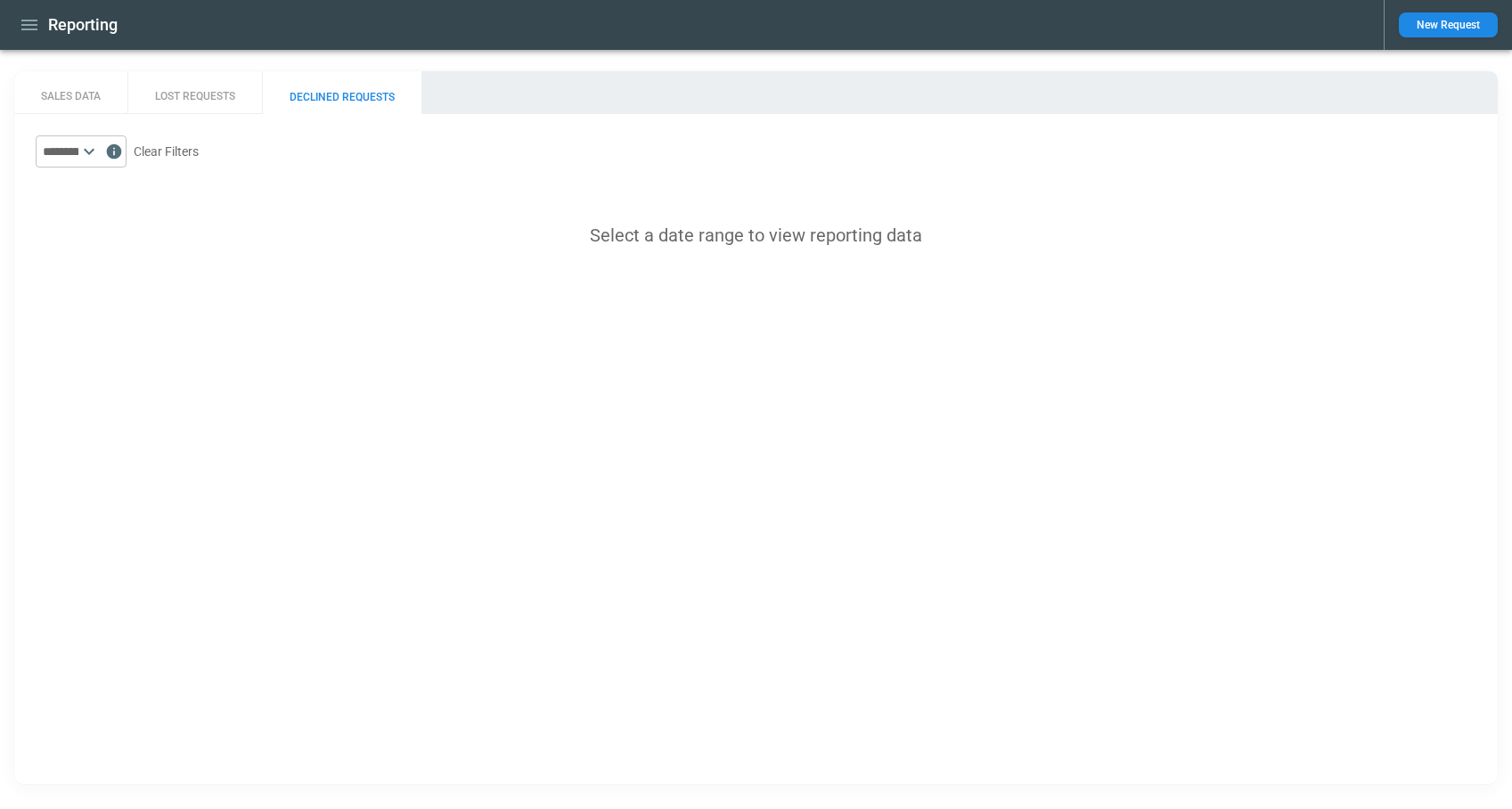
click at [197, 92] on button "LOST REQUESTS" at bounding box center [194, 92] width 135 height 43
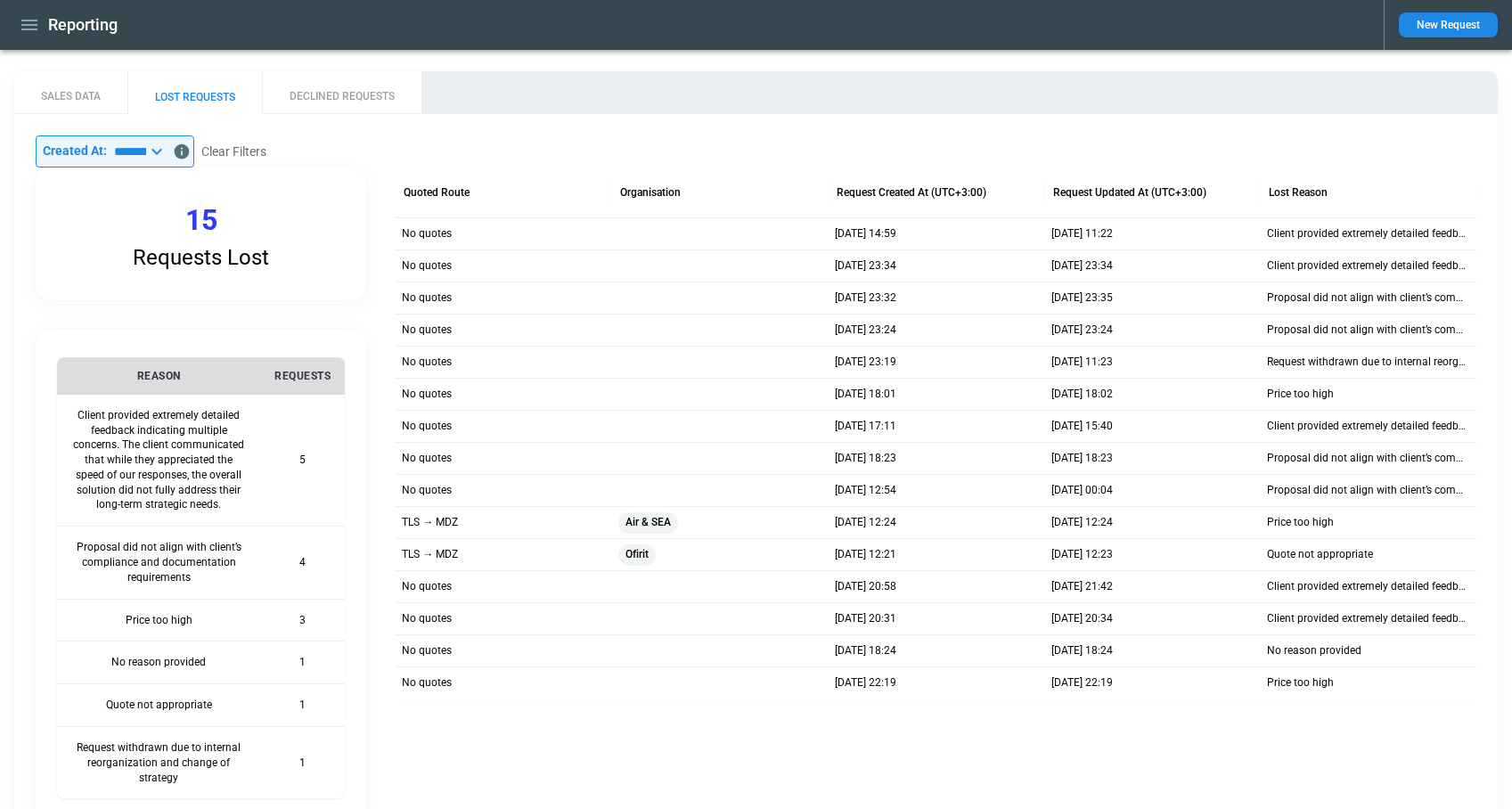
click at [451, 234] on div "No quotes" at bounding box center [502, 234] width 216 height 33
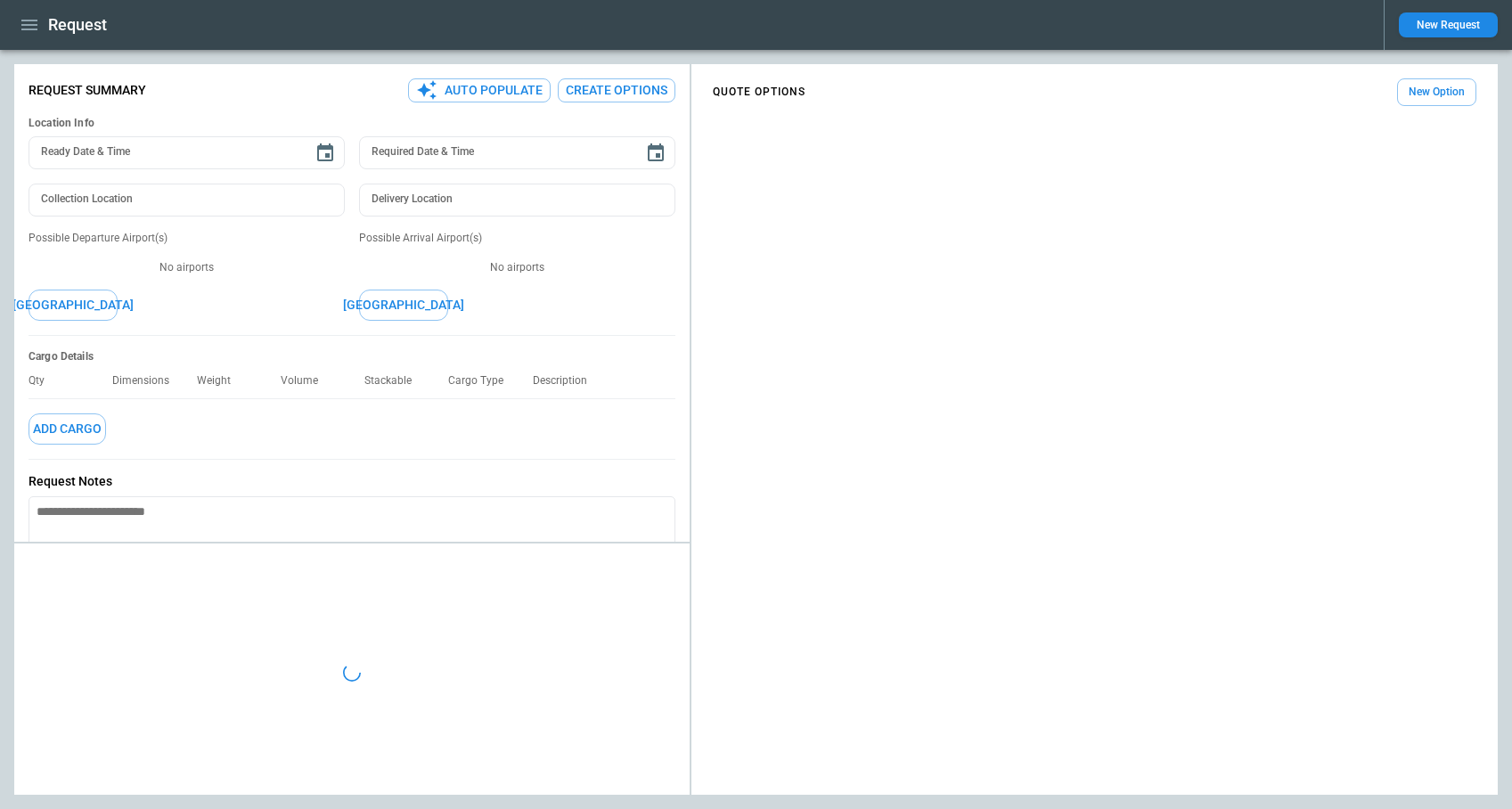
type textarea "*"
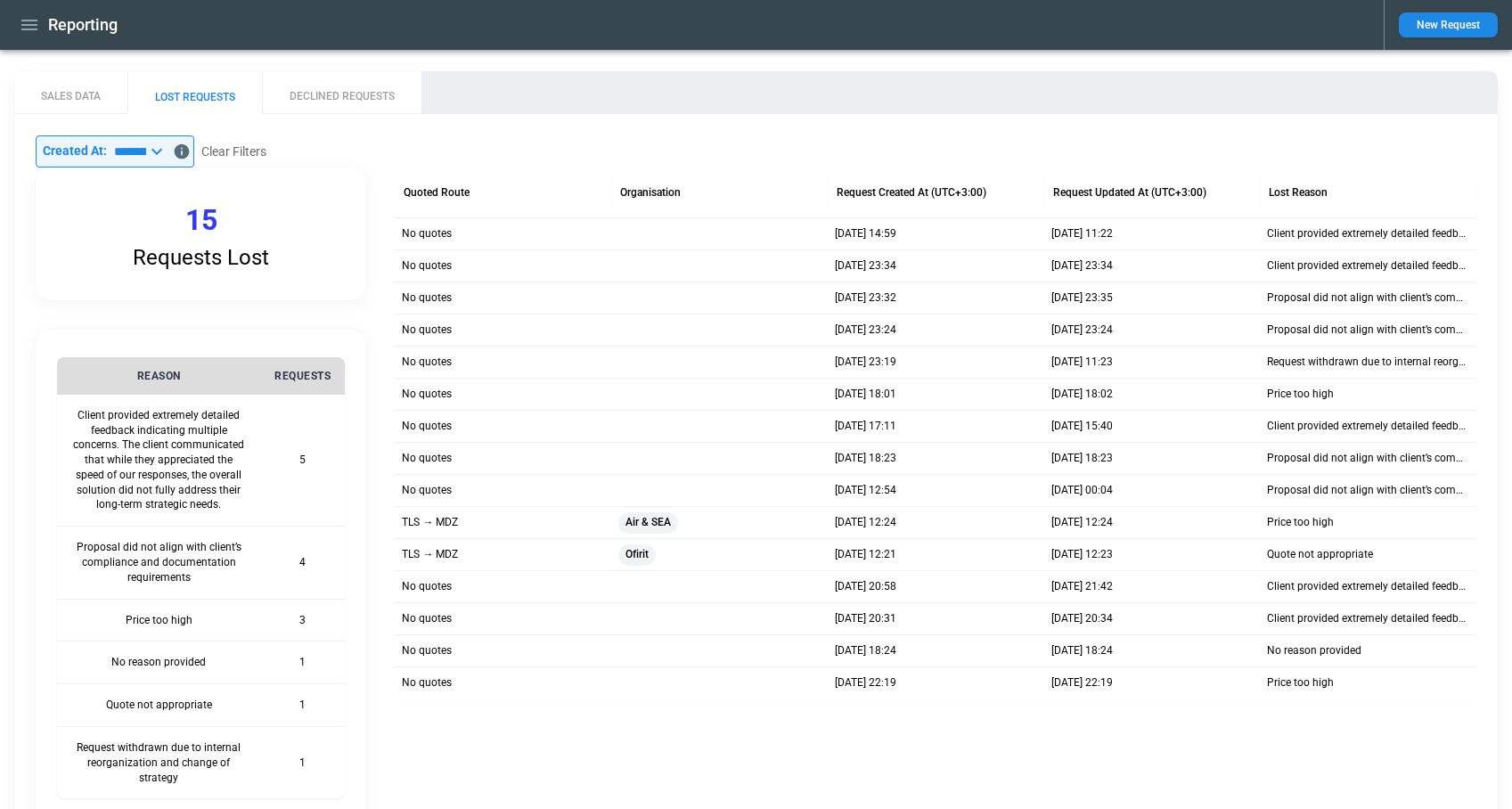
click at [167, 156] on icon at bounding box center [157, 151] width 21 height 21
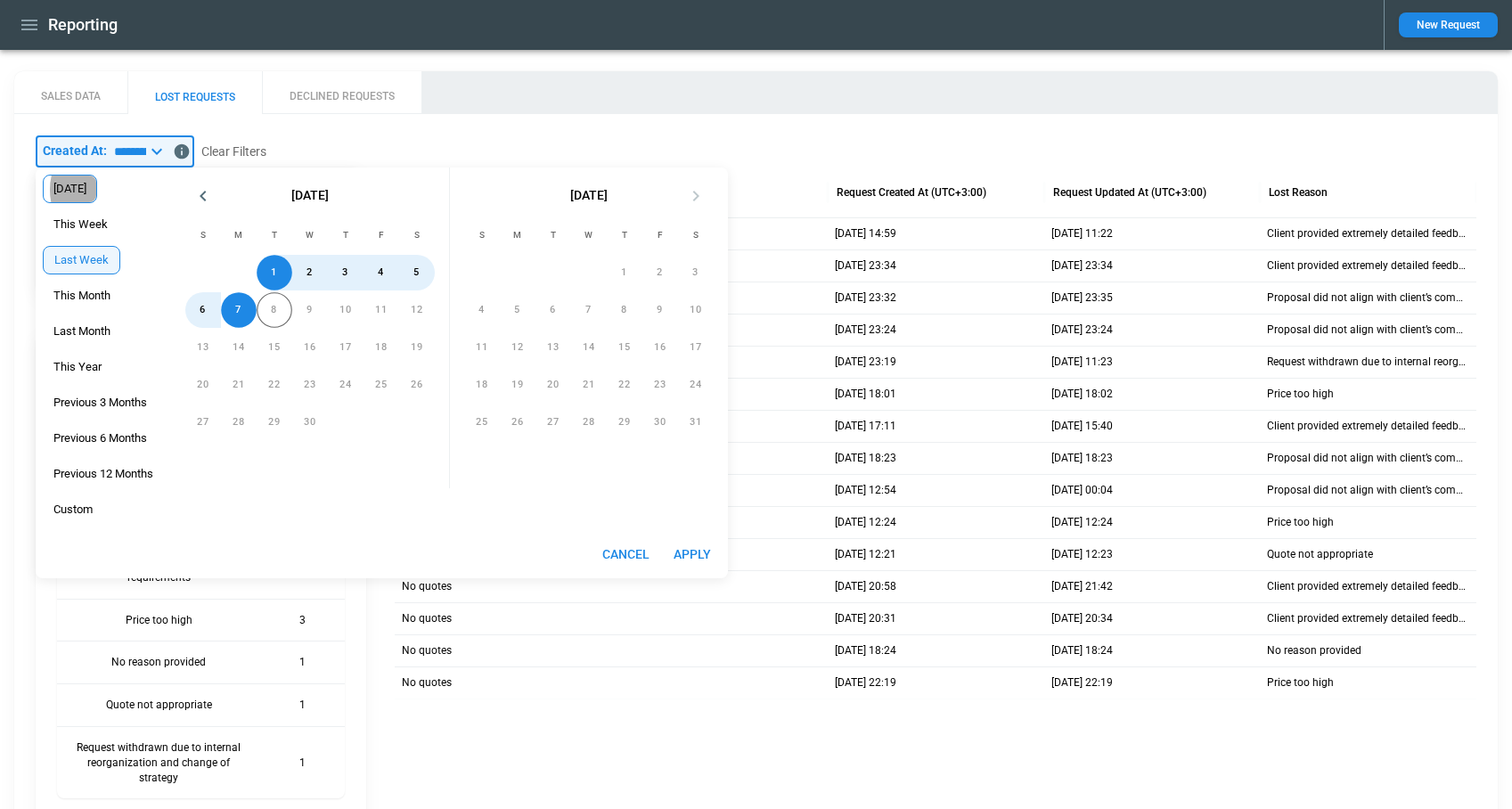
click at [91, 190] on span "[DATE]" at bounding box center [70, 189] width 53 height 14
click at [700, 550] on button "Apply" at bounding box center [692, 554] width 57 height 33
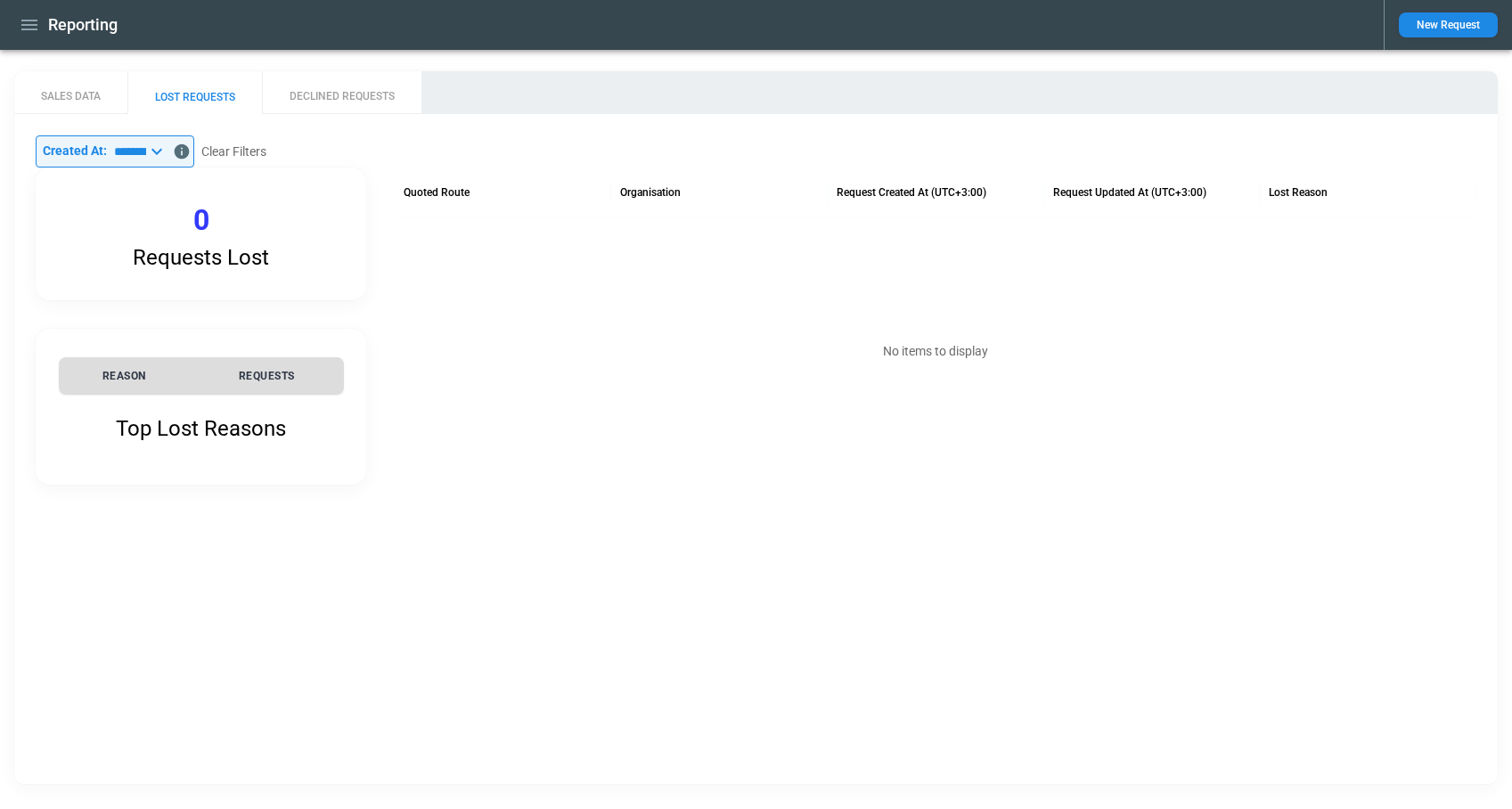
click at [146, 158] on input "*********" at bounding box center [126, 151] width 39 height 33
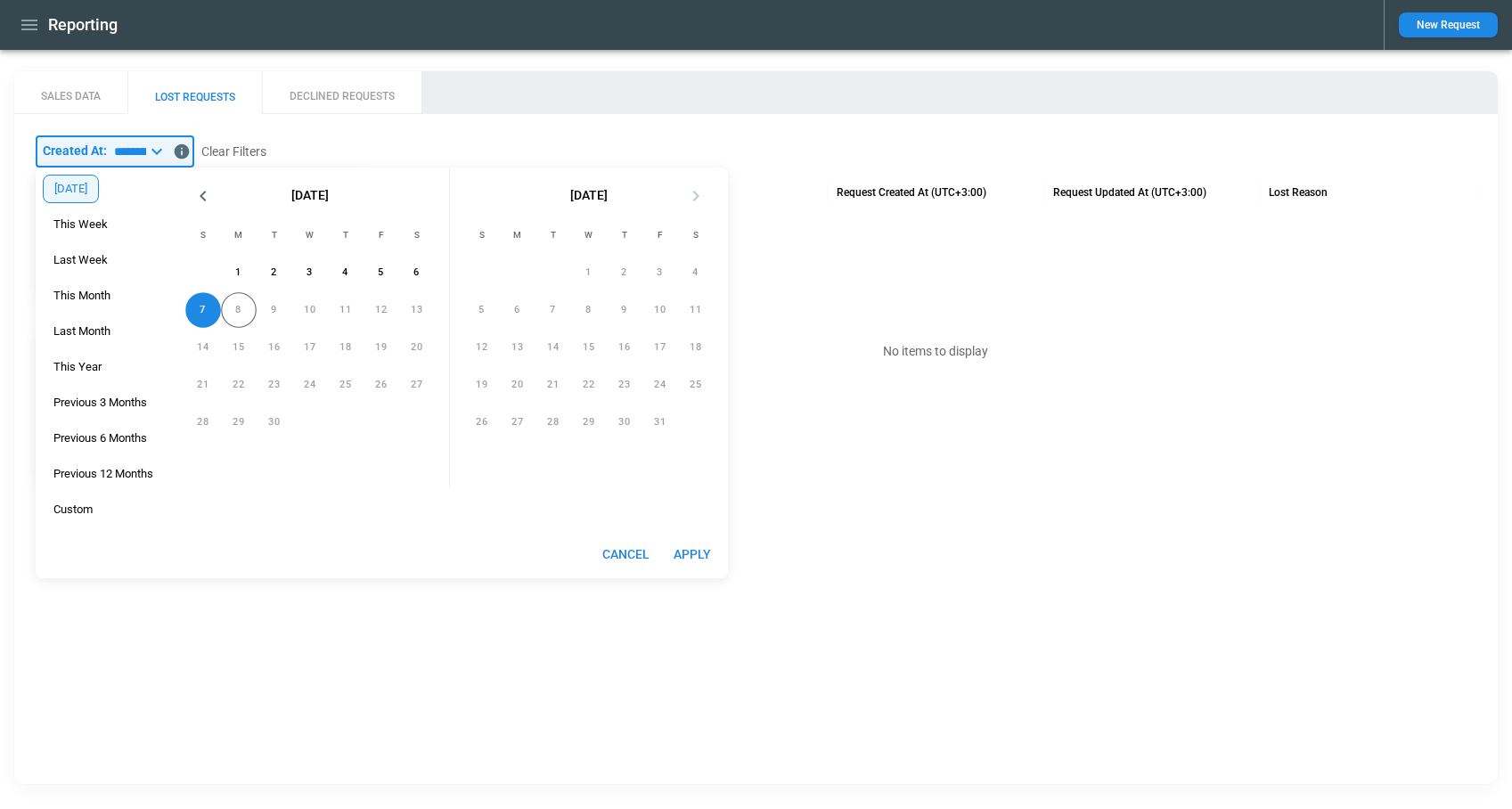
click at [134, 229] on div "[DATE] This Week Last Week This Month Last Month This Year Previous 3 Months Pr…" at bounding box center [102, 349] width 135 height 364
click at [90, 218] on span "This Week" at bounding box center [80, 224] width 74 height 14
click at [677, 554] on button "Apply" at bounding box center [692, 554] width 57 height 33
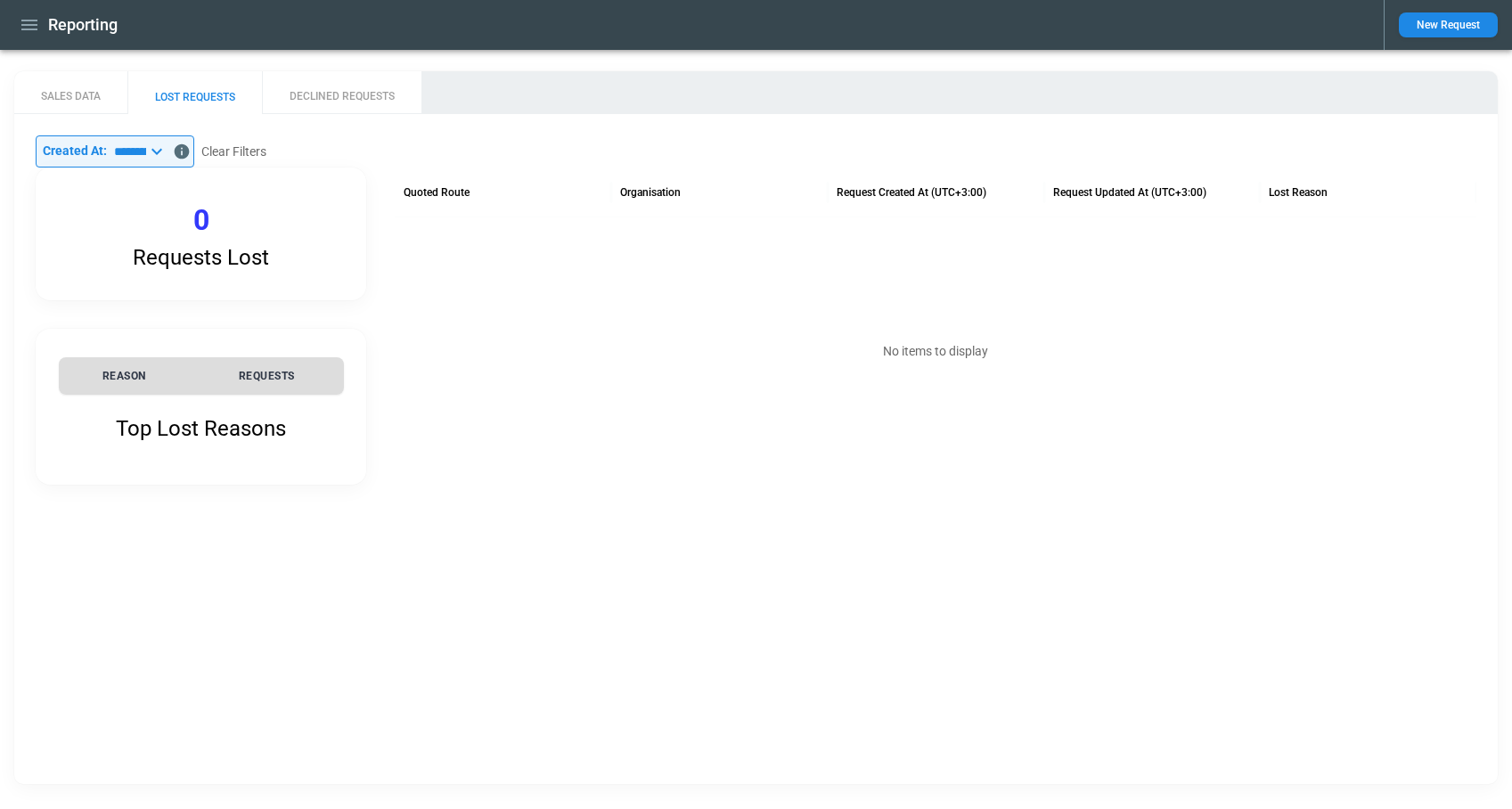
click at [167, 148] on icon at bounding box center [157, 151] width 21 height 21
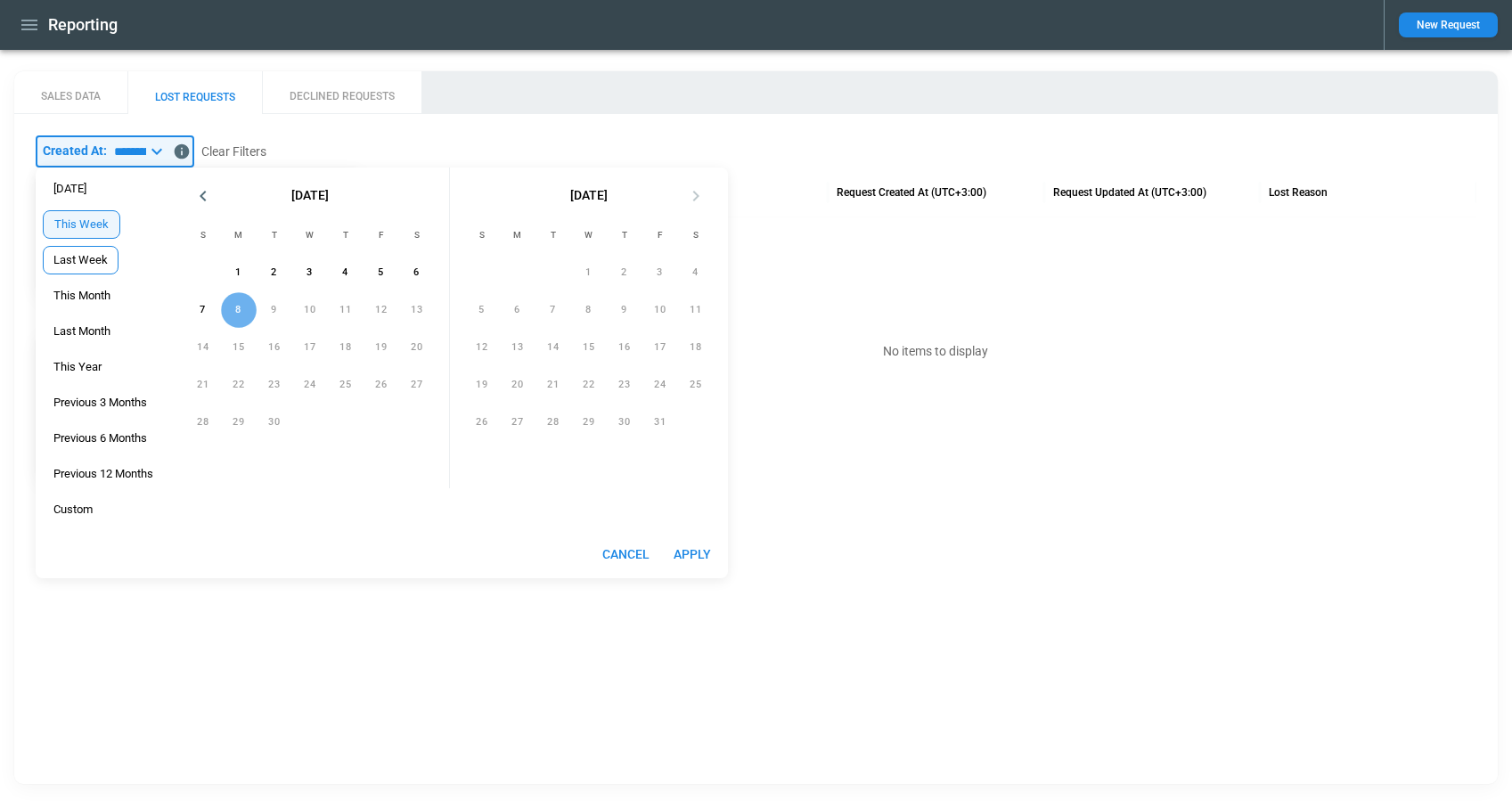
click at [97, 256] on span "Last Week" at bounding box center [80, 259] width 74 height 14
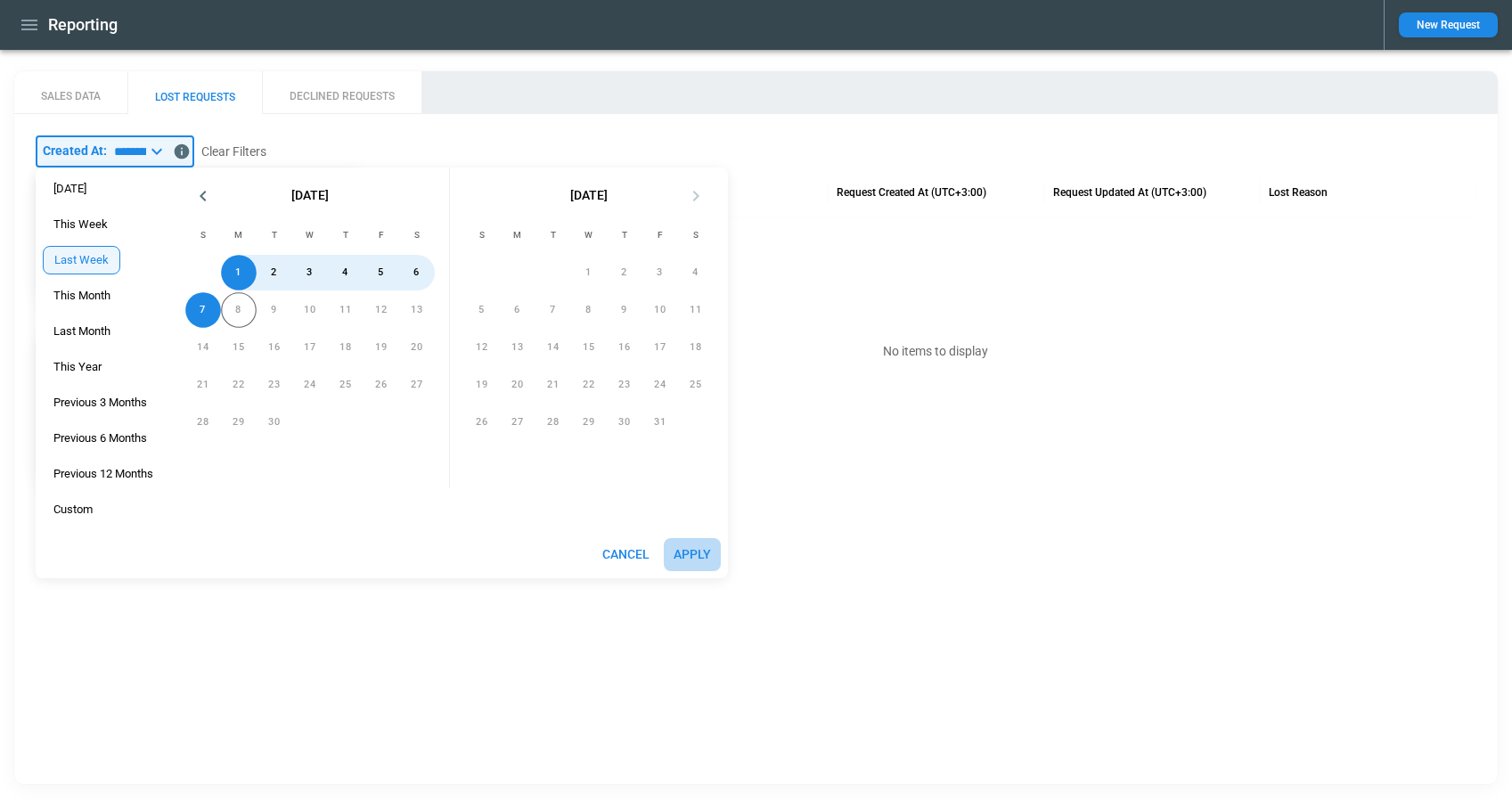
click at [715, 561] on button "Apply" at bounding box center [692, 554] width 57 height 33
type input "*********"
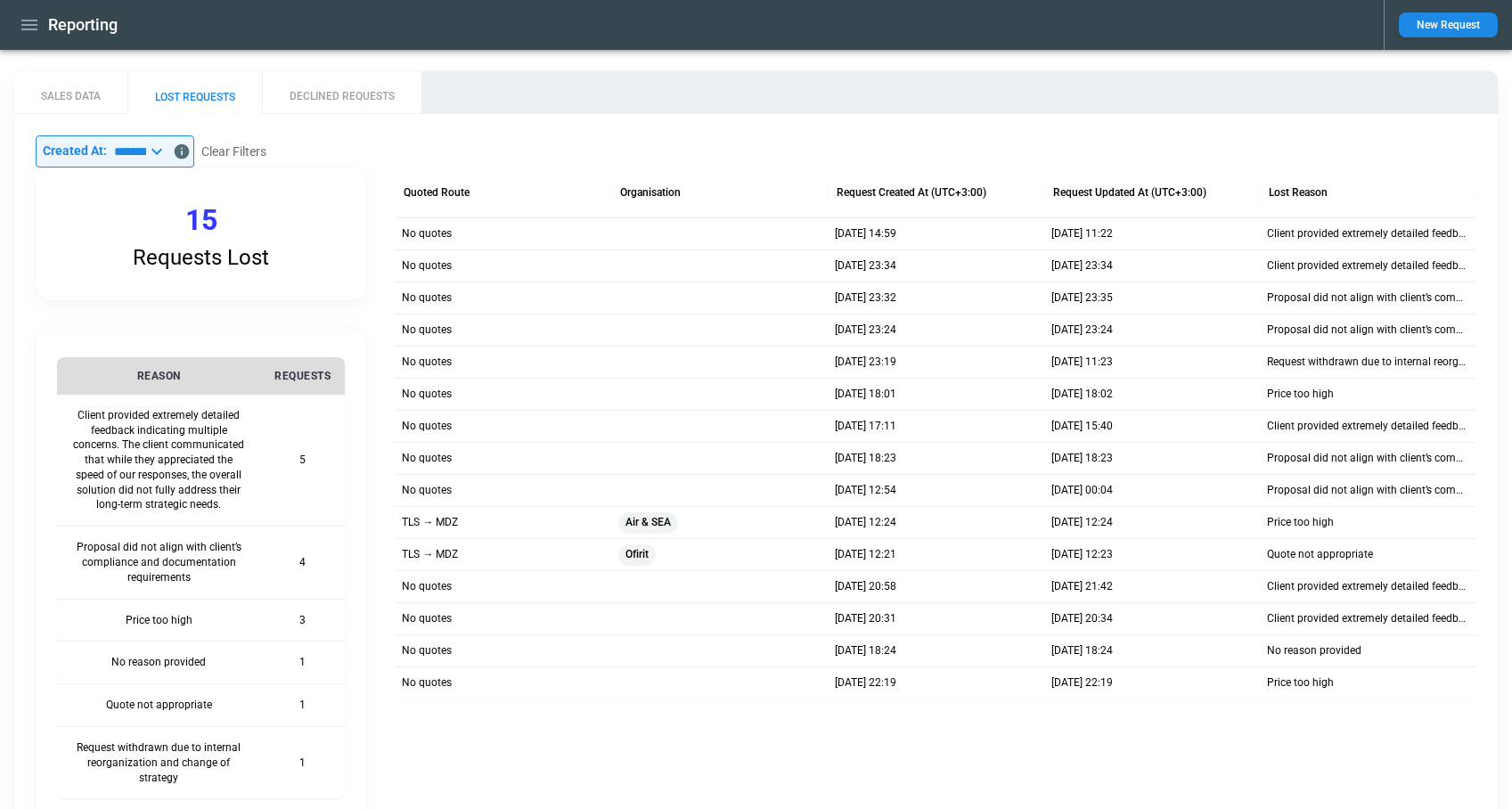
click at [33, 19] on icon "button" at bounding box center [29, 24] width 16 height 11
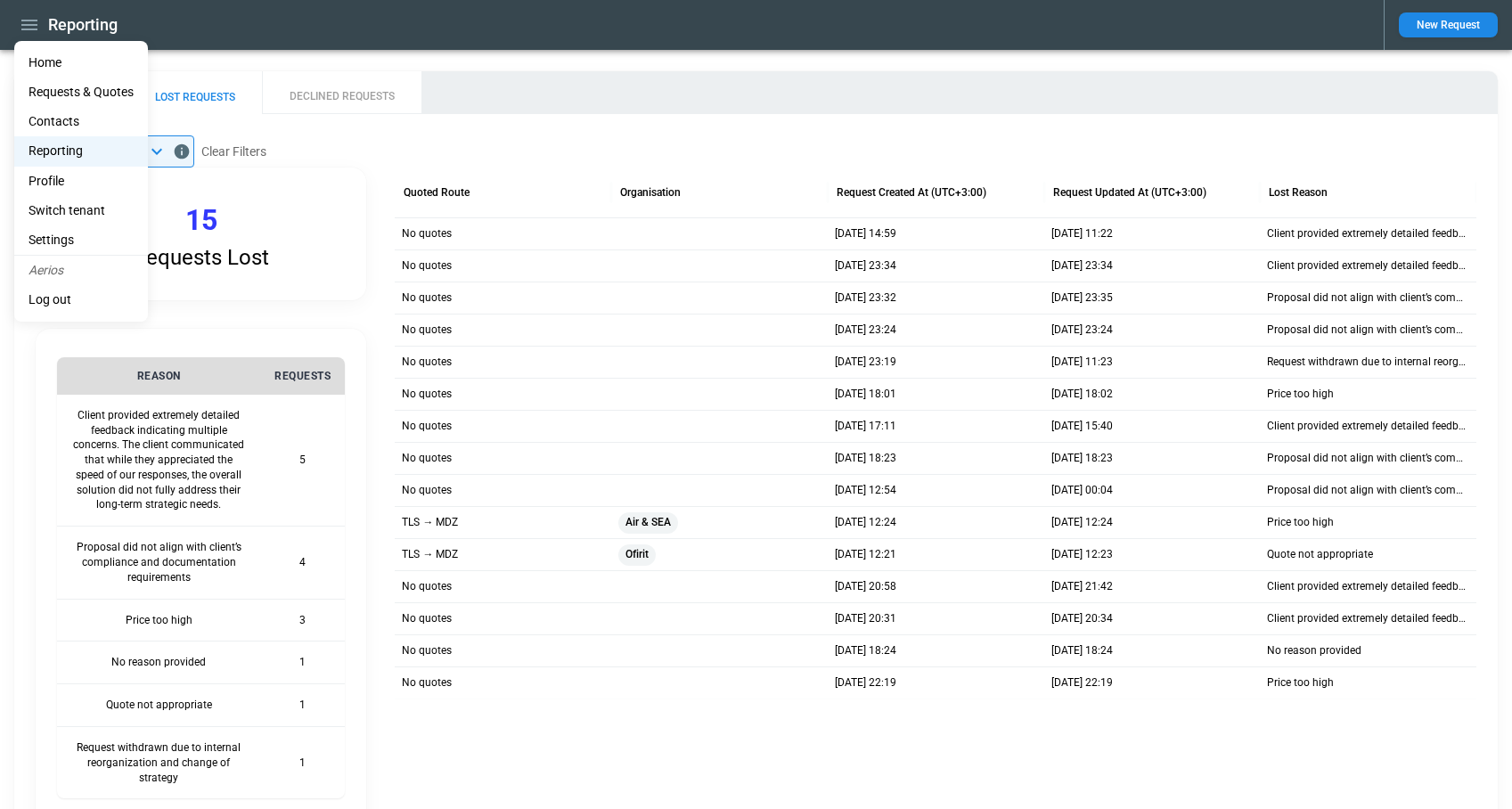
click at [43, 58] on li "Home" at bounding box center [81, 62] width 134 height 30
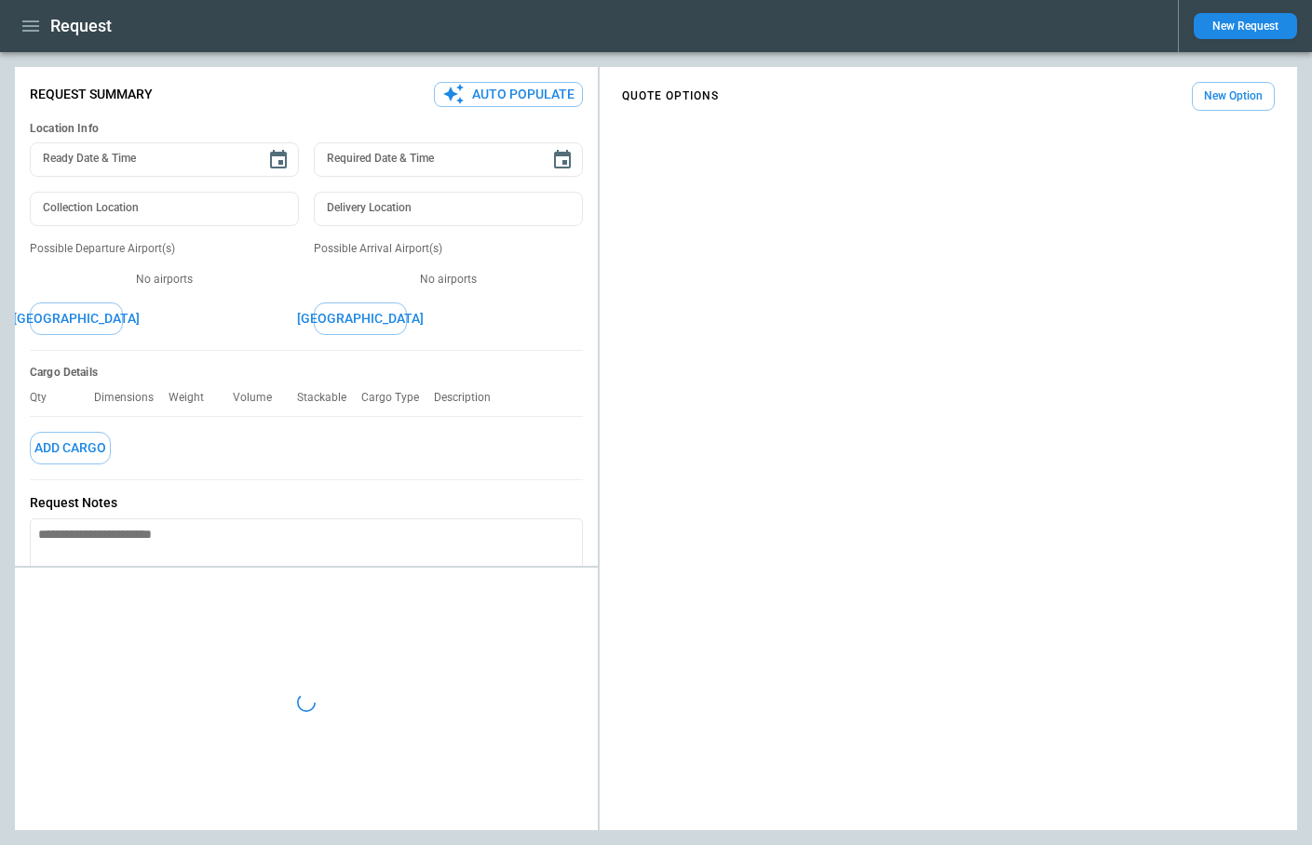
type textarea "*"
type input "**********"
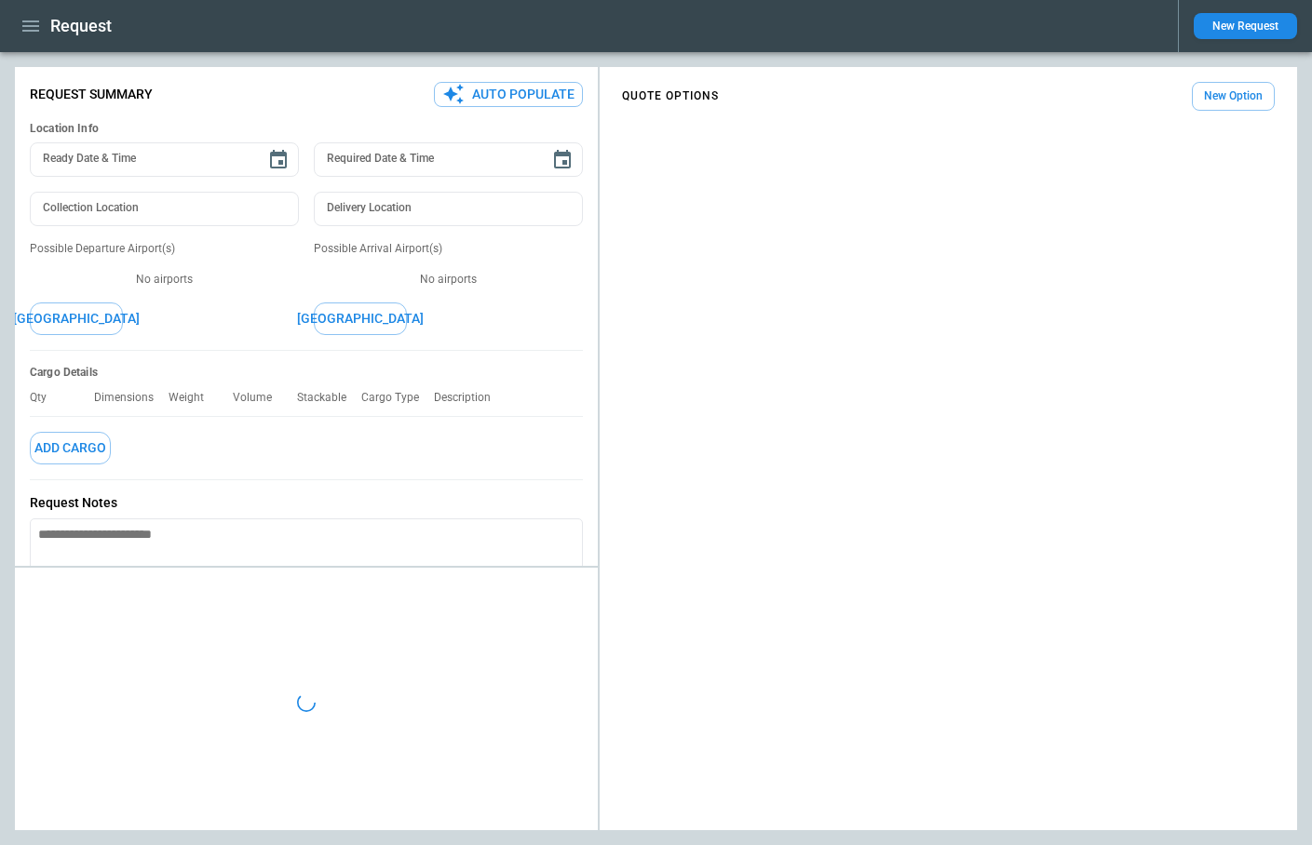
type textarea "**********"
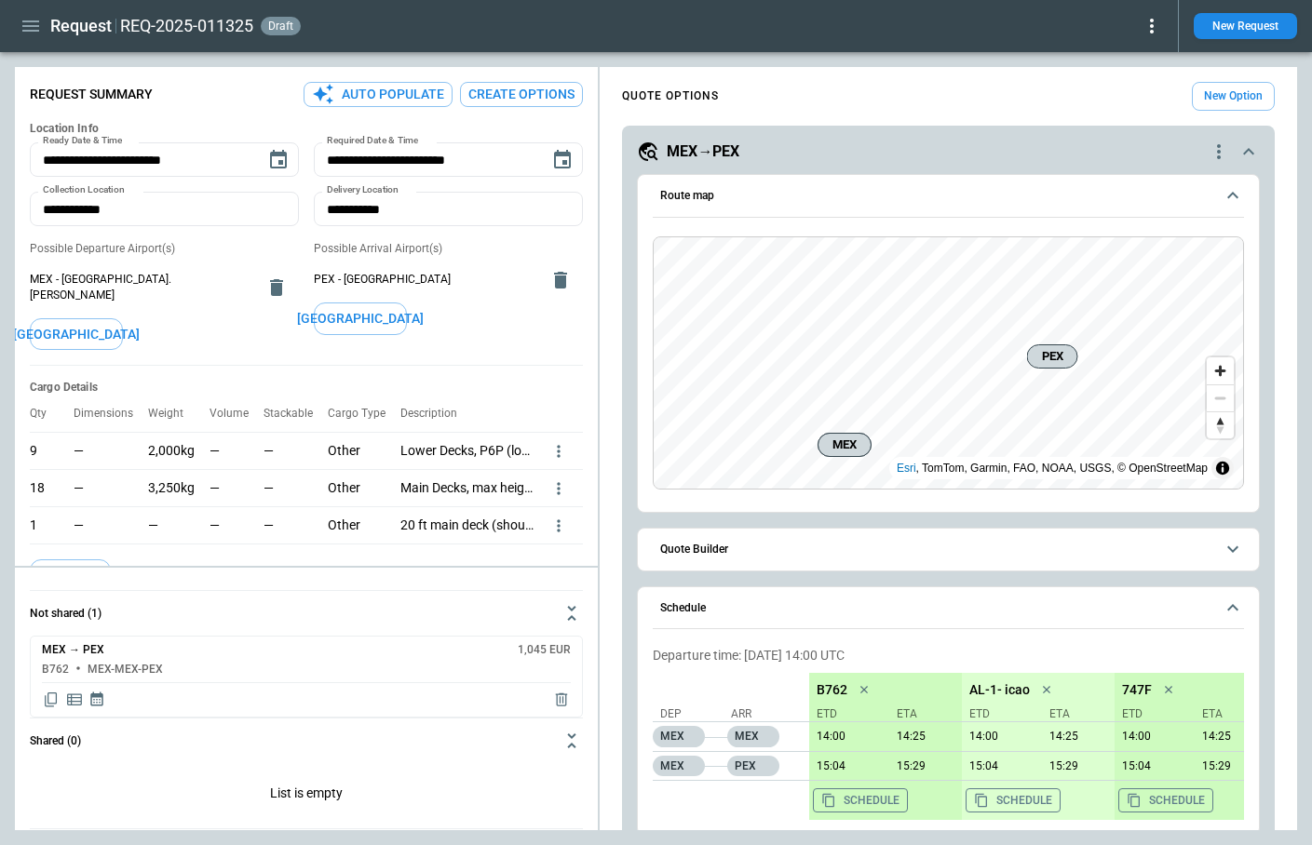
type textarea "*"
click at [540, 87] on button "Create Options" at bounding box center [521, 94] width 123 height 25
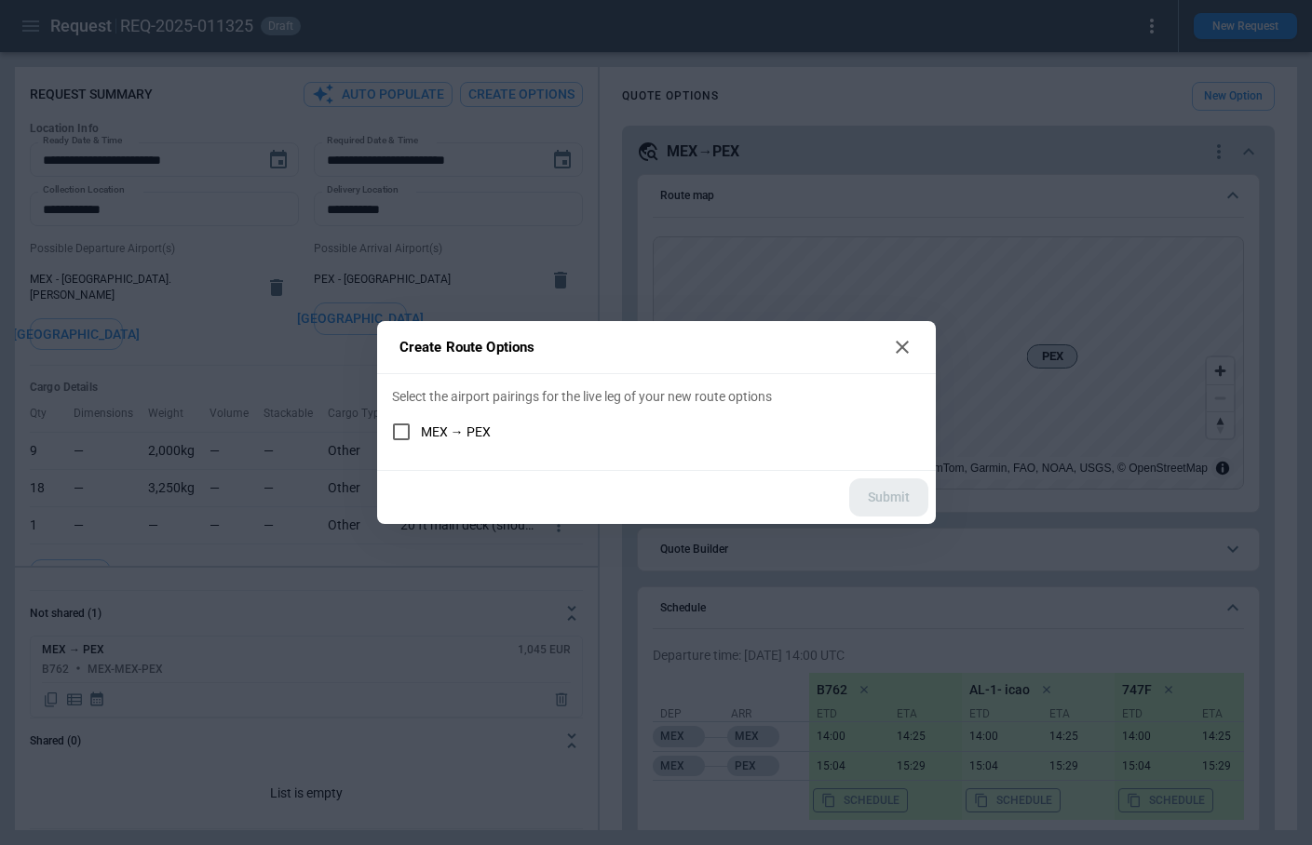
click at [532, 209] on div "Create Route Options Select the airport pairings for the live leg of your new r…" at bounding box center [656, 422] width 1312 height 845
